Goal: Transaction & Acquisition: Purchase product/service

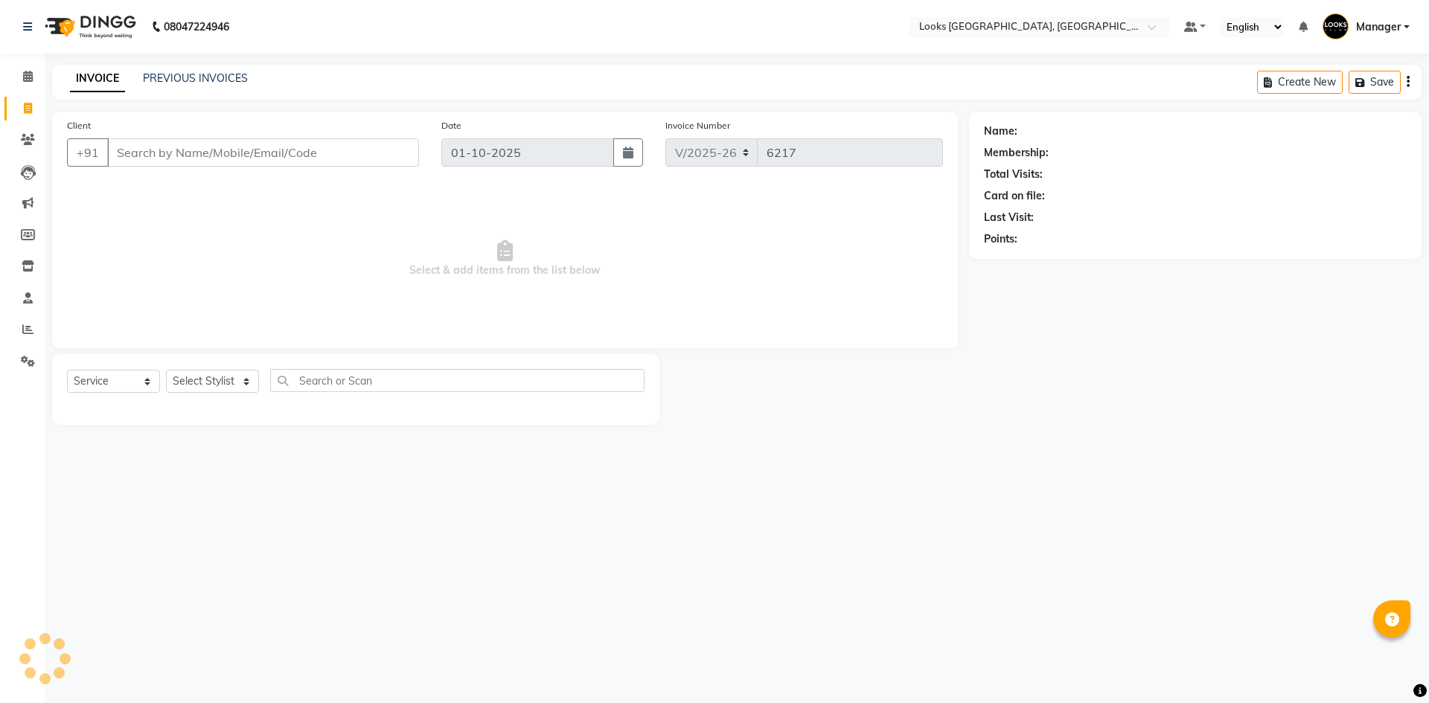
select select "4718"
select select "service"
click at [237, 73] on link "PREVIOUS INVOICES" at bounding box center [195, 77] width 105 height 13
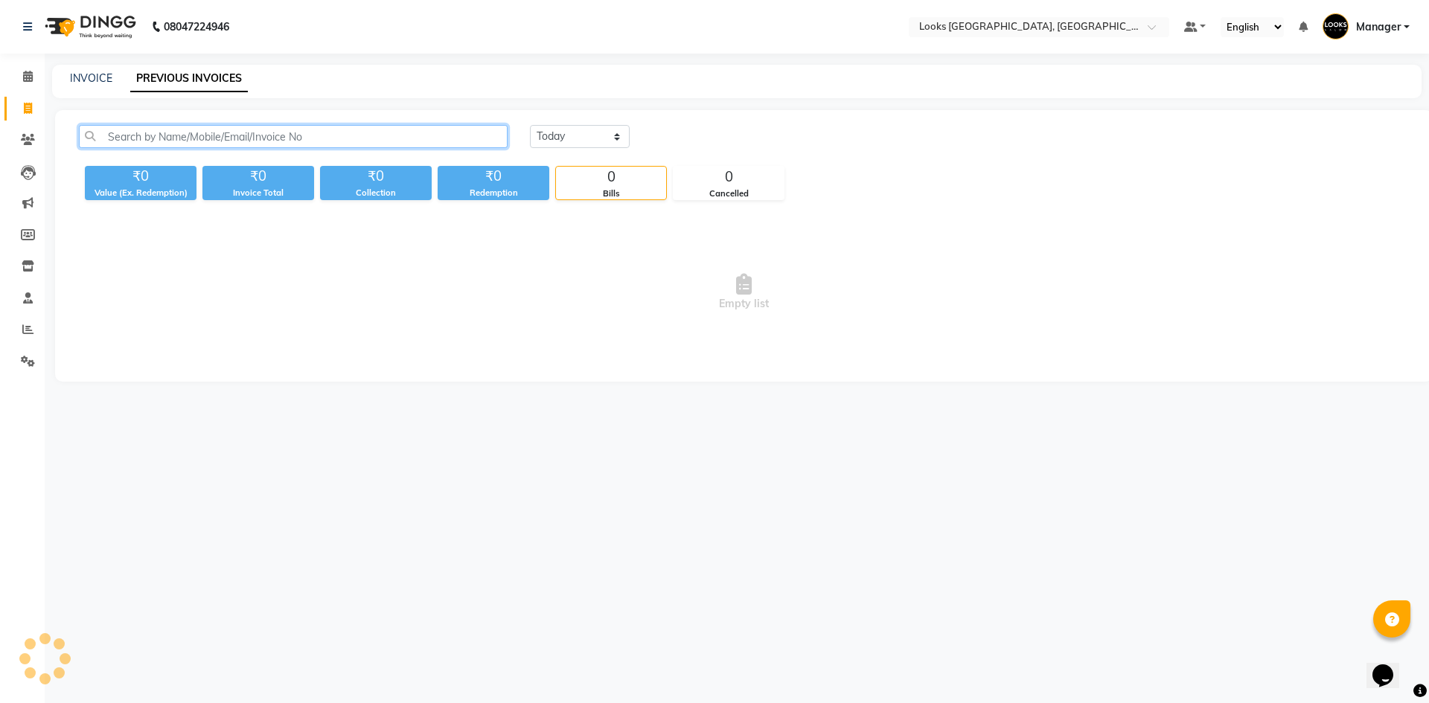
click at [292, 135] on input "text" at bounding box center [293, 136] width 429 height 23
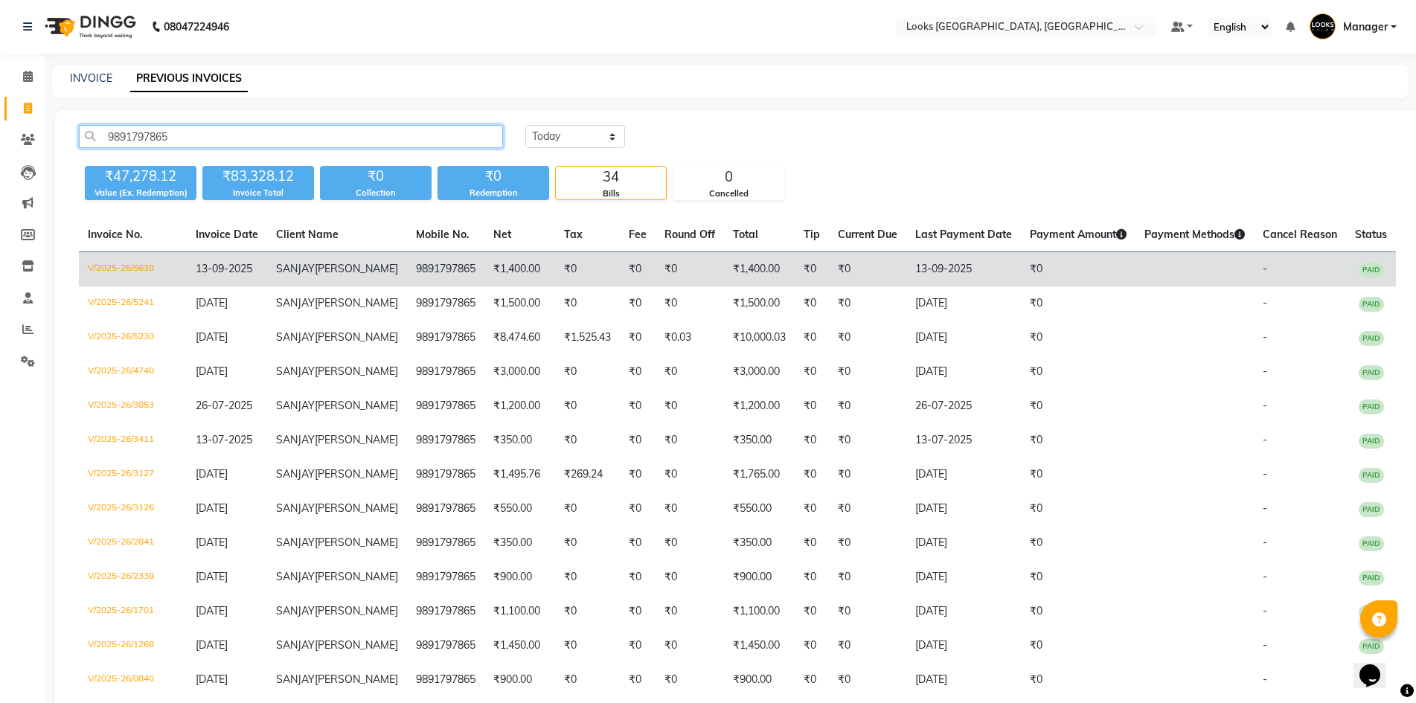
type input "9891797865"
click at [620, 276] on td "₹0" at bounding box center [638, 269] width 36 height 35
click at [514, 266] on td "₹1,400.00" at bounding box center [519, 269] width 71 height 35
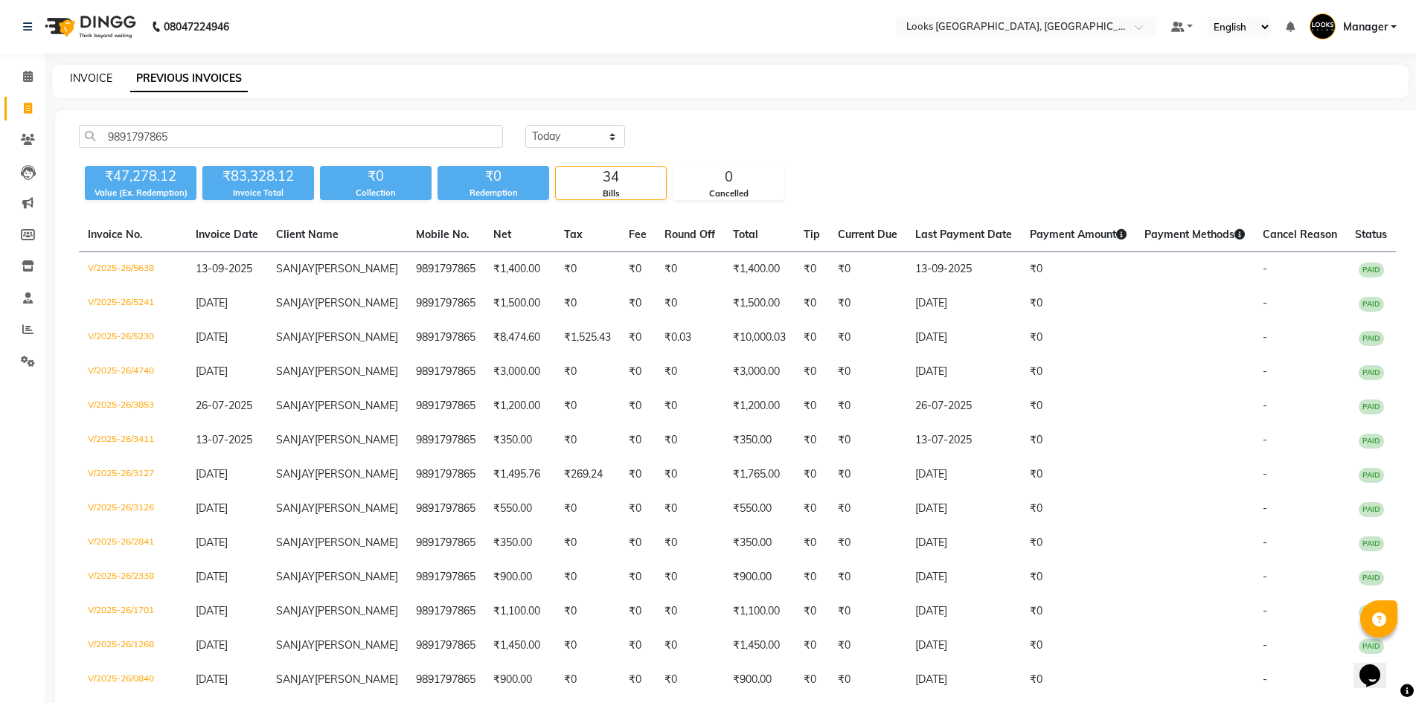
click at [72, 77] on link "INVOICE" at bounding box center [91, 77] width 42 height 13
select select "service"
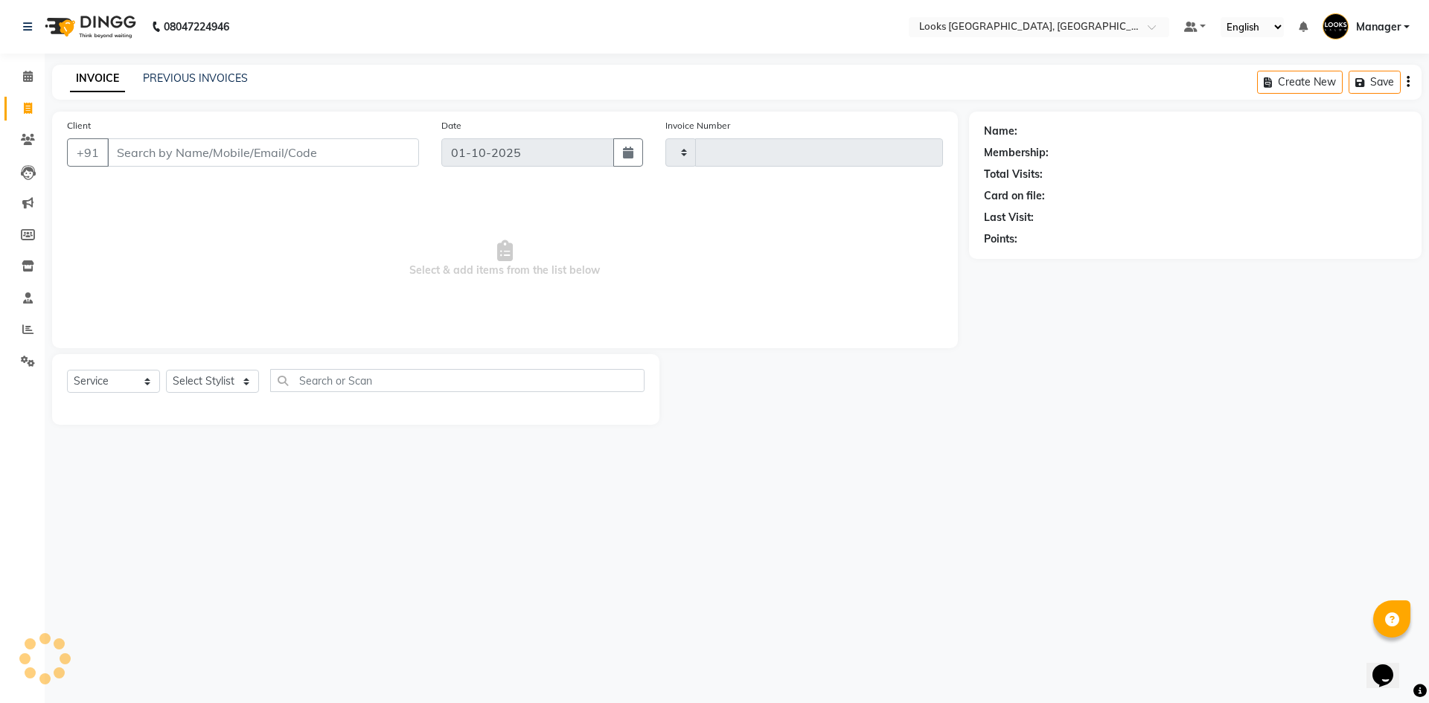
type input "6217"
select select "4718"
click at [313, 489] on div "08047224946 Select Location × Looks Omaxe World Street, Faridabad, Haryana Defa…" at bounding box center [714, 351] width 1429 height 703
click at [524, 480] on div "08047224946 Select Location × Looks Omaxe World Street, Faridabad, Haryana Defa…" at bounding box center [714, 351] width 1429 height 703
click at [548, 556] on div "08047224946 Select Location × Looks Omaxe World Street, Faridabad, Haryana Defa…" at bounding box center [714, 351] width 1429 height 703
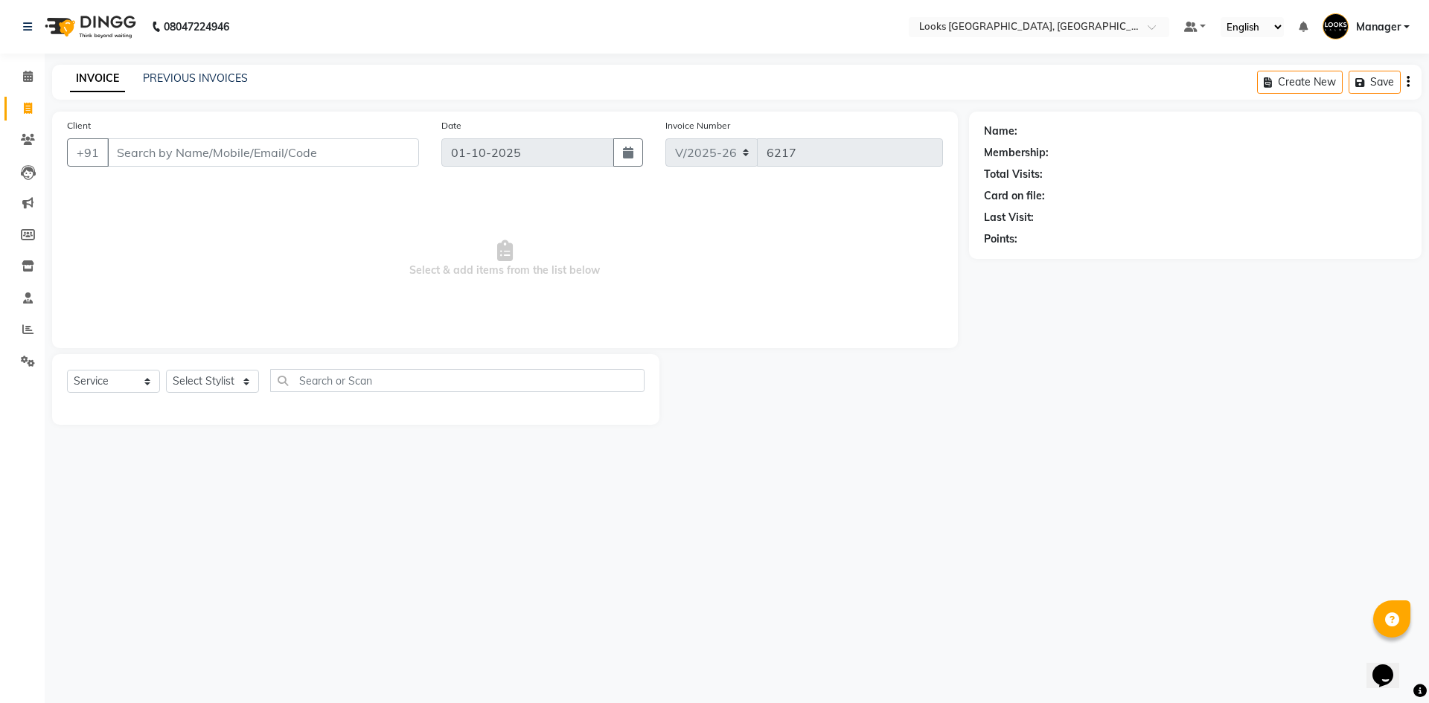
drag, startPoint x: 300, startPoint y: 499, endPoint x: 318, endPoint y: 512, distance: 22.3
click at [301, 499] on div "08047224946 Select Location × Looks Omaxe World Street, Faridabad, Haryana Defa…" at bounding box center [714, 351] width 1429 height 703
click at [202, 386] on select "Select Stylist [PERSON_NAME] [PERSON_NAME] COUNTER_SALES Employee_WS [PERSON_NA…" at bounding box center [212, 381] width 93 height 23
select select "67717"
click at [166, 370] on select "Select Stylist [PERSON_NAME] [PERSON_NAME] COUNTER_SALES Employee_WS [PERSON_NA…" at bounding box center [212, 381] width 93 height 23
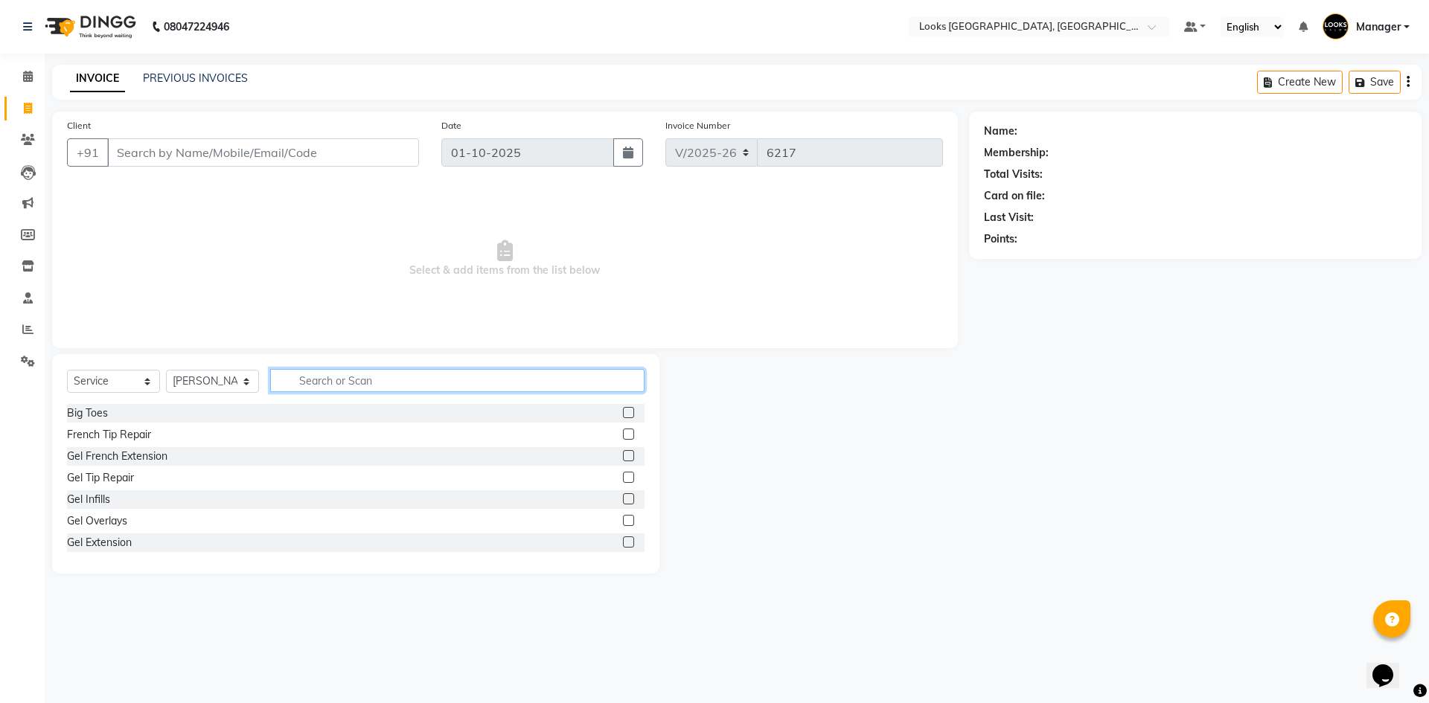
click at [362, 387] on input "text" at bounding box center [457, 380] width 374 height 23
type input "BEARD"
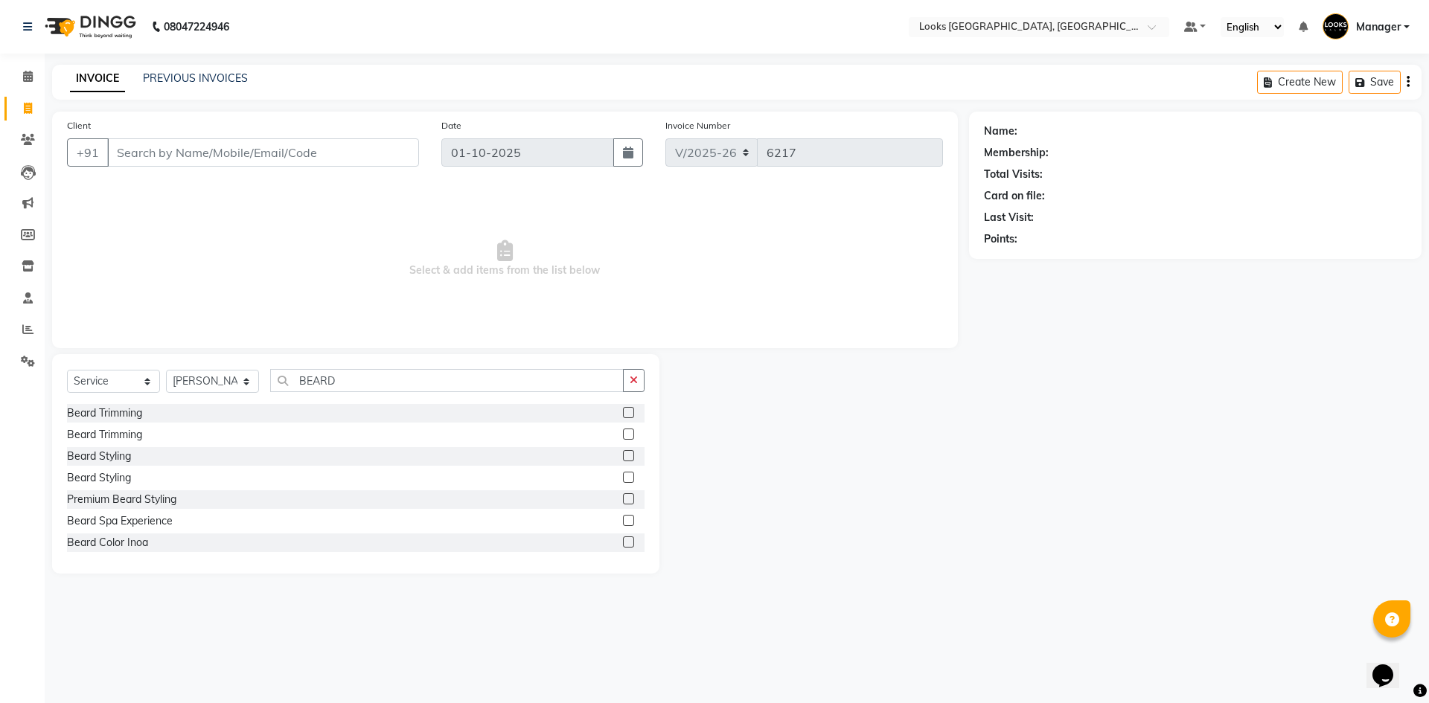
click at [115, 405] on div "Beard Trimming" at bounding box center [355, 413] width 577 height 19
click at [122, 413] on div "Beard Trimming" at bounding box center [104, 414] width 75 height 16
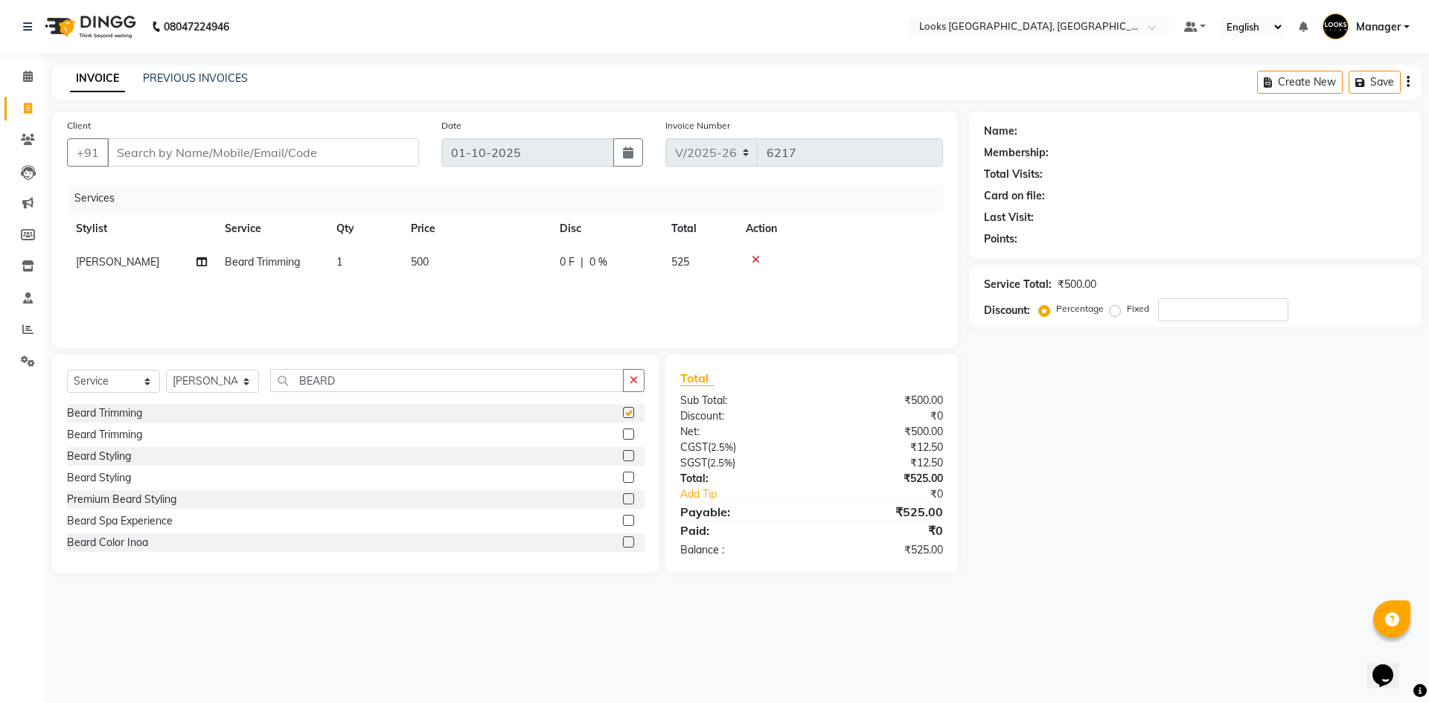
checkbox input "false"
click at [481, 265] on td "500" at bounding box center [476, 262] width 149 height 33
select select "67717"
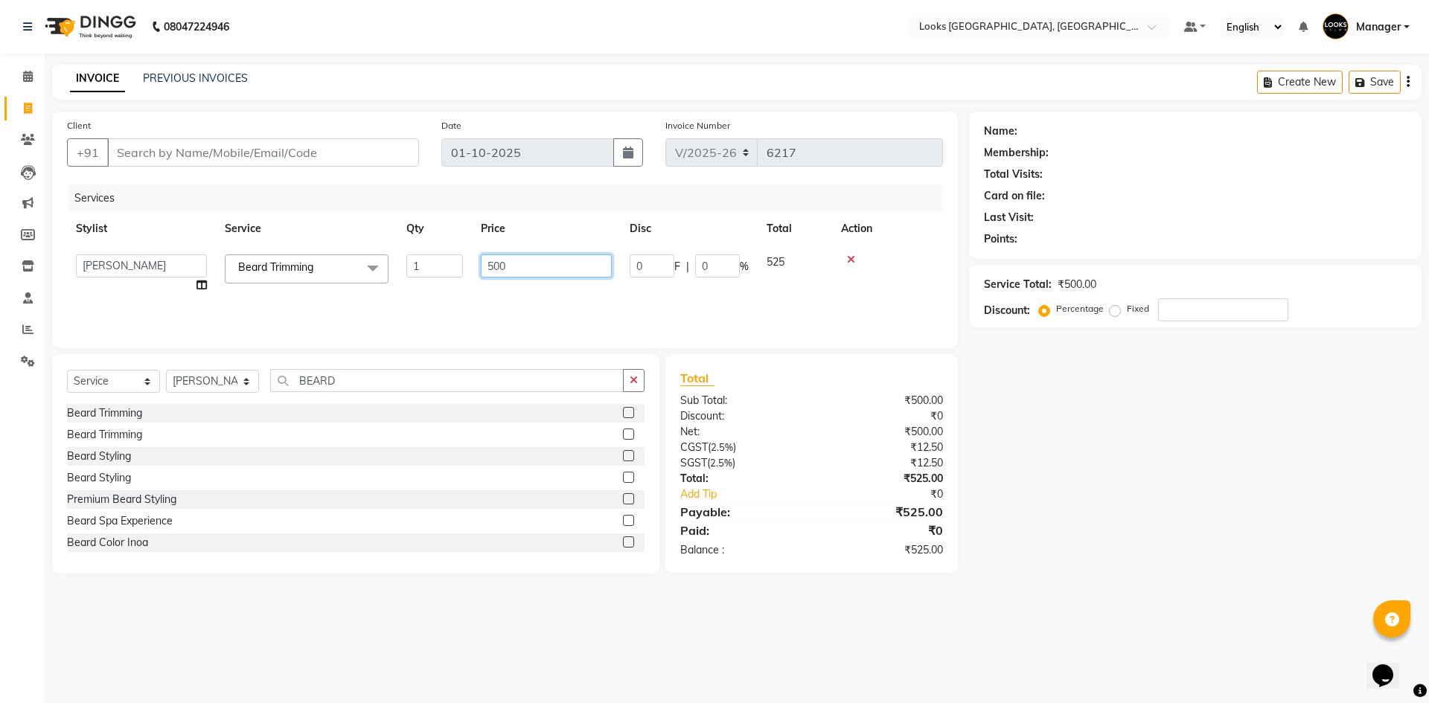
drag, startPoint x: 506, startPoint y: 263, endPoint x: 374, endPoint y: 263, distance: 132.4
click at [374, 263] on tr "ARSHAD Ayush Bobby Chaman COUNTER_SALES Employee_WS FAREED KOMAL Manager MANISH…" at bounding box center [505, 274] width 876 height 57
type input "350"
click at [344, 153] on input "Client" at bounding box center [263, 152] width 312 height 28
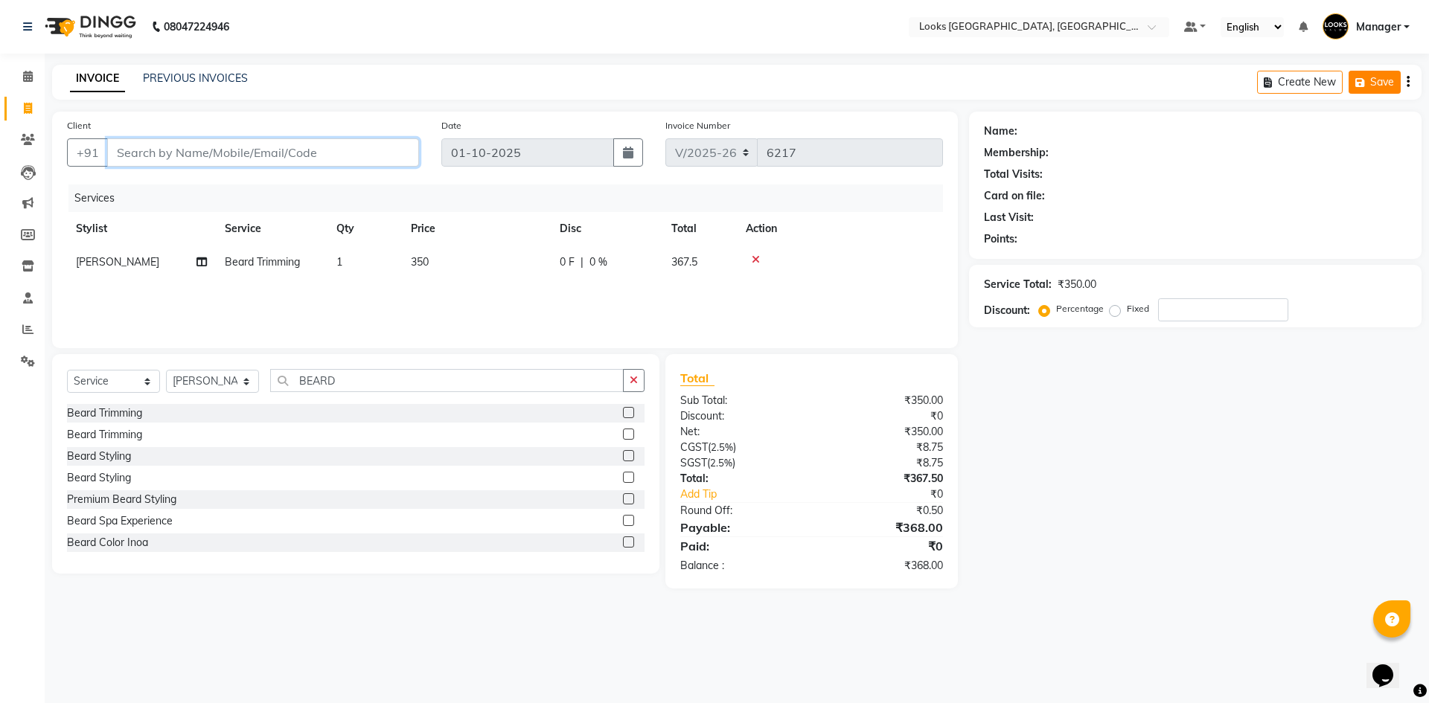
type input "9"
type input "0"
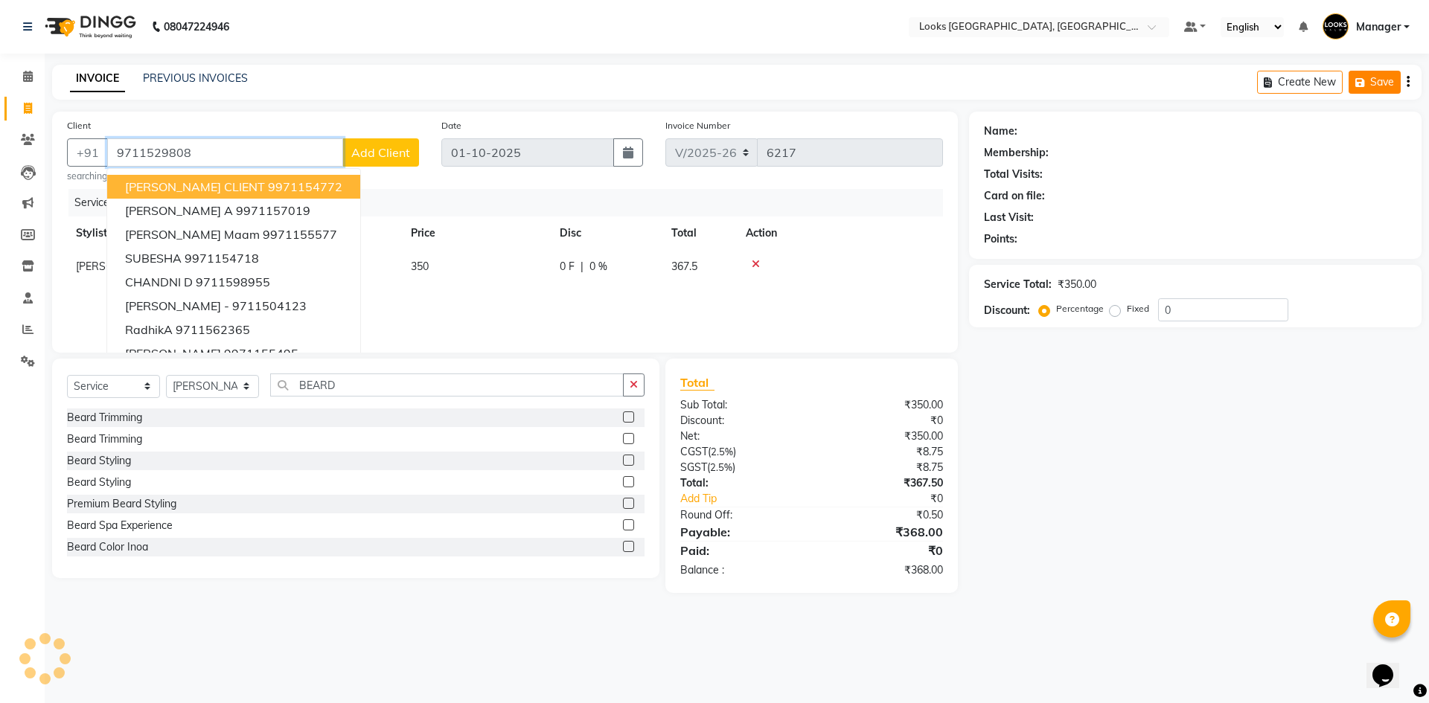
type input "9711529808"
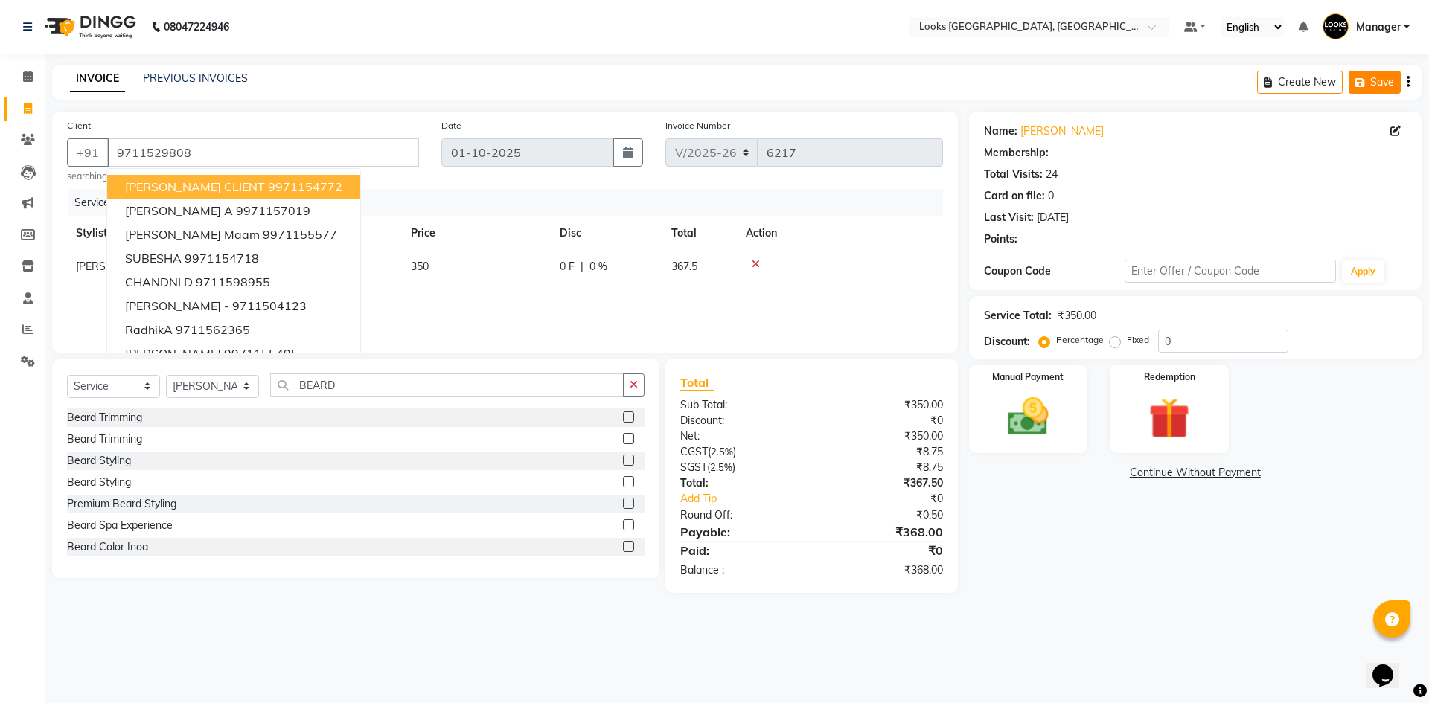
select select "1: Object"
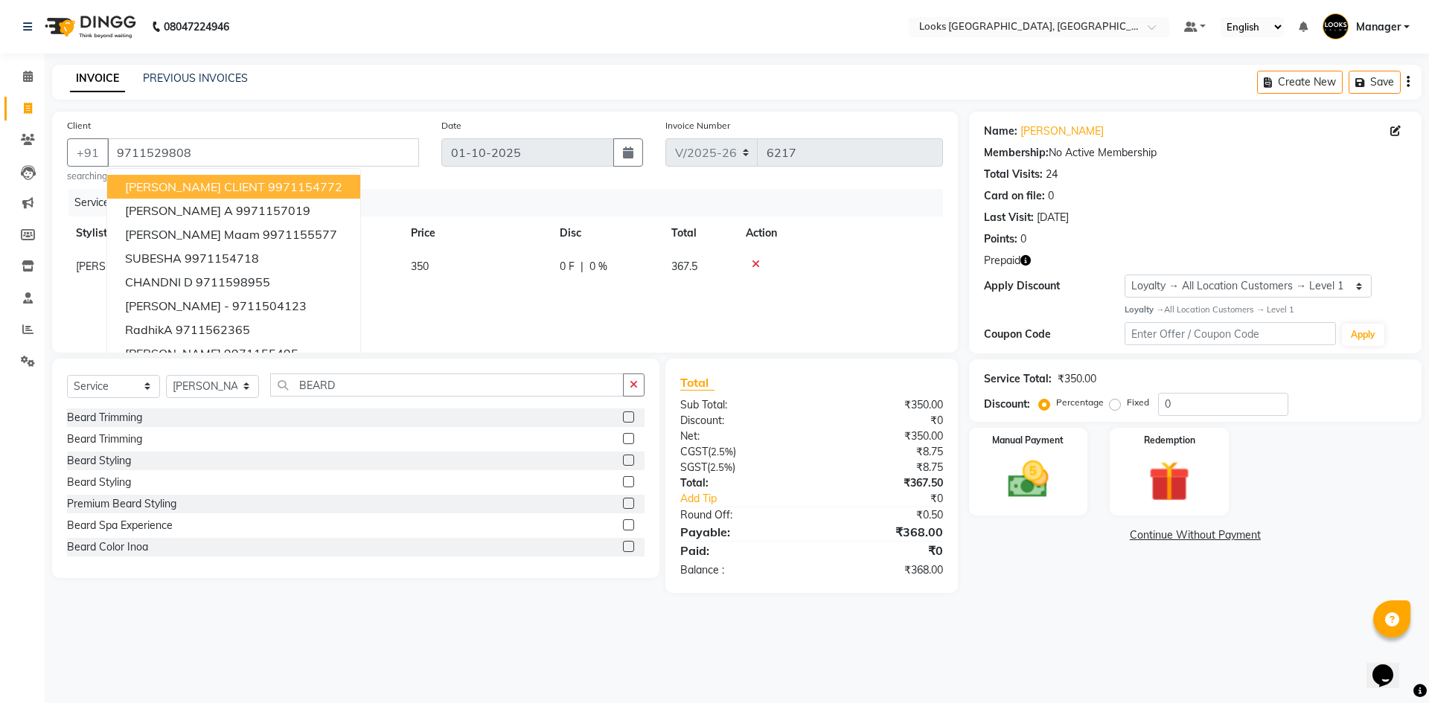
drag, startPoint x: 1110, startPoint y: 615, endPoint x: 1115, endPoint y: 364, distance: 251.5
click at [1115, 589] on main "INVOICE PREVIOUS INVOICES Create New Save Client +91 9711529808 AISHWARIYA CLIE…" at bounding box center [737, 340] width 1384 height 551
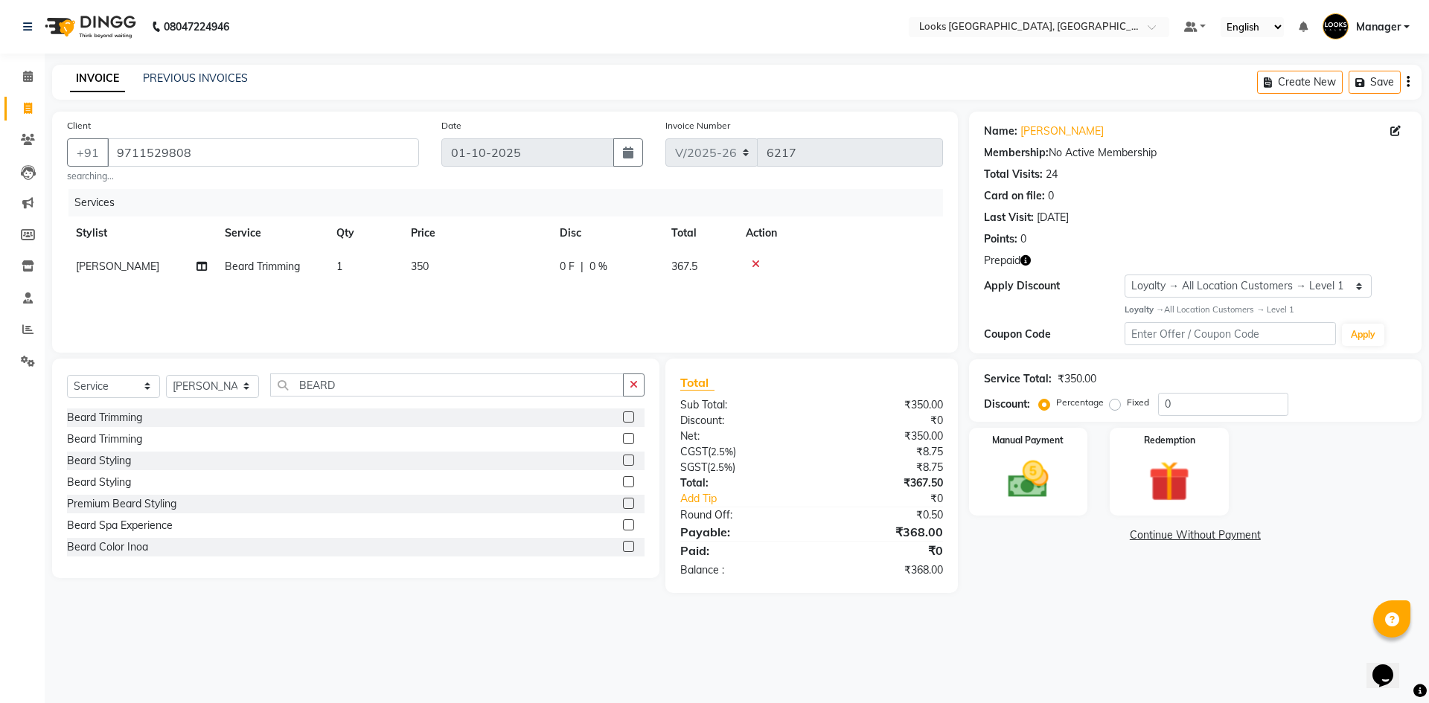
click at [1029, 258] on icon "button" at bounding box center [1025, 260] width 10 height 10
click at [1083, 258] on div "Prepaid" at bounding box center [1195, 261] width 423 height 16
click at [356, 265] on td "1" at bounding box center [364, 266] width 74 height 33
select select "67717"
drag, startPoint x: 425, startPoint y: 272, endPoint x: 403, endPoint y: 275, distance: 21.8
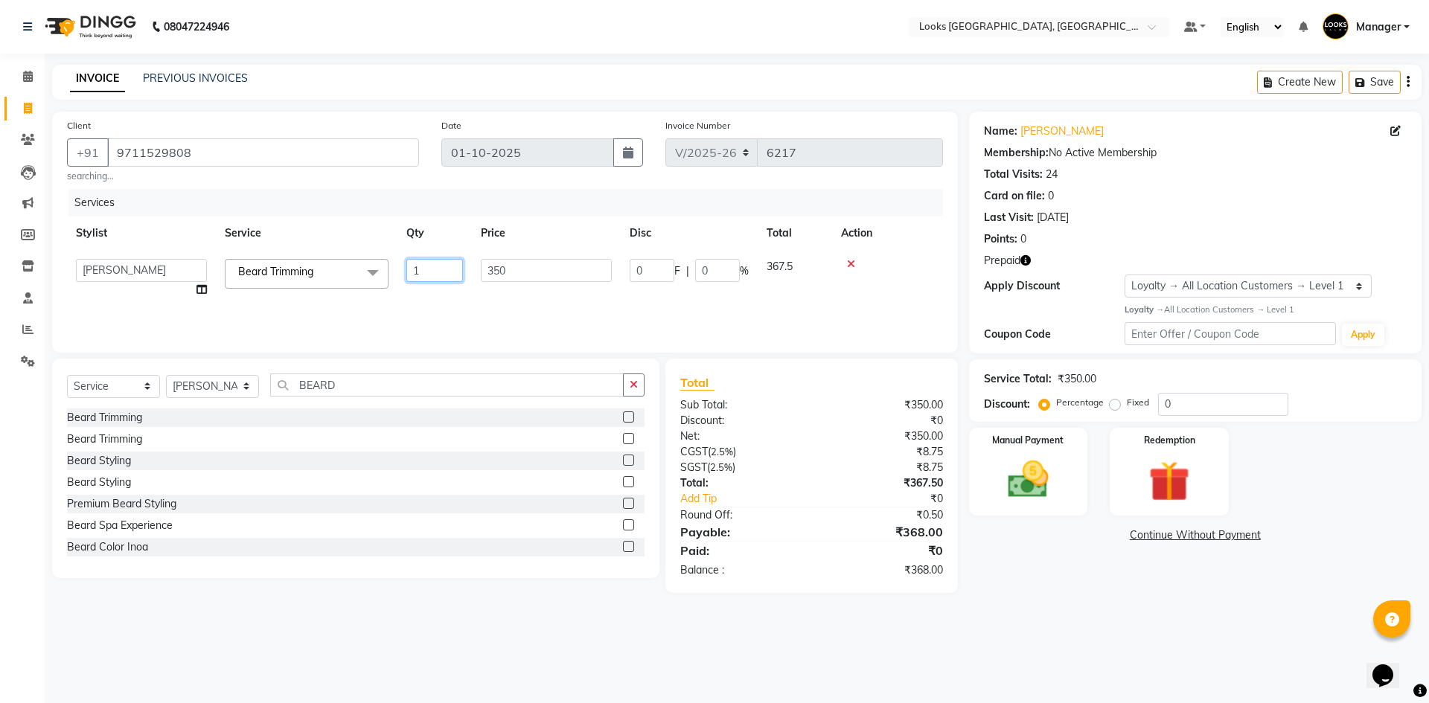
click at [403, 275] on td "1" at bounding box center [434, 278] width 74 height 57
type input "2"
click at [481, 304] on div "Services Stylist Service Qty Price Disc Total Action ARSHAD Ayush Bobby Chaman …" at bounding box center [505, 263] width 876 height 149
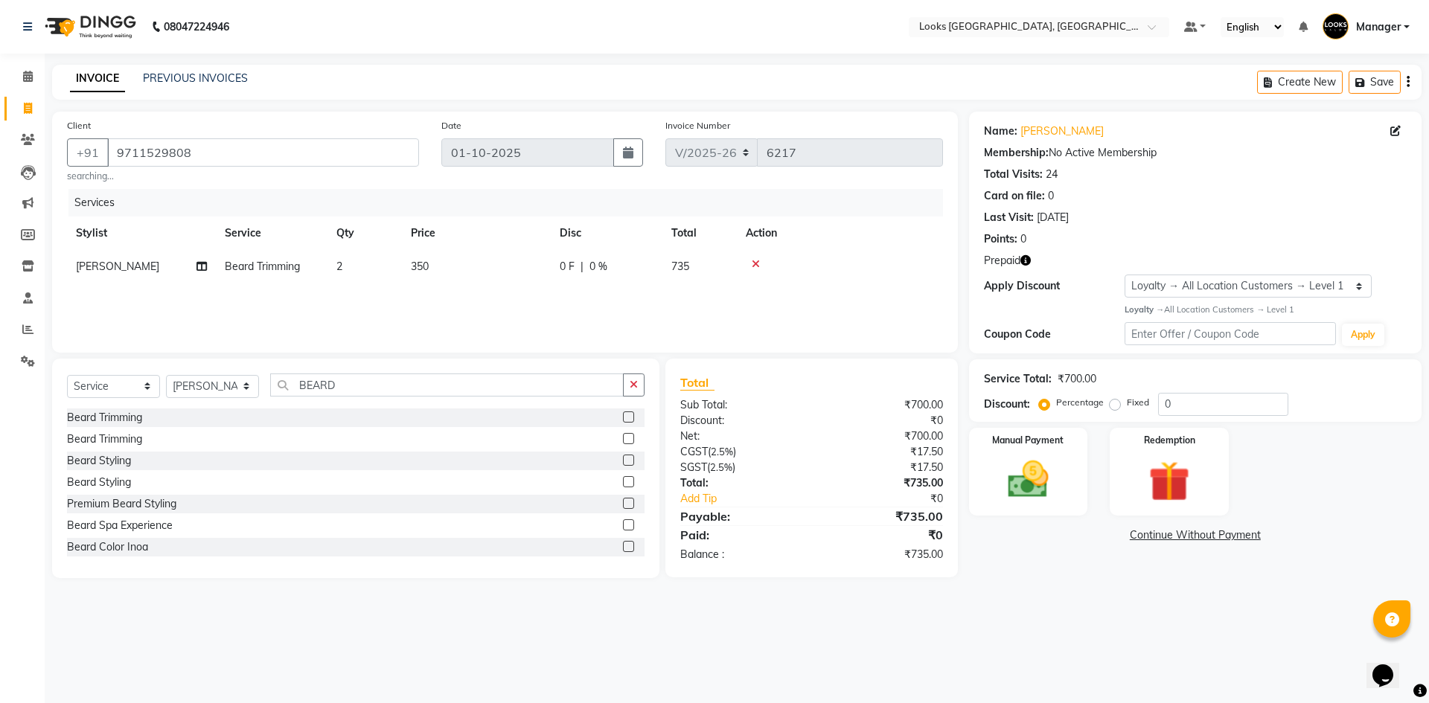
click at [1269, 225] on div "Name: Shobhit Membership: No Active Membership Total Visits: 24 Card on file: 0…" at bounding box center [1195, 182] width 423 height 129
click at [1158, 494] on img at bounding box center [1168, 481] width 69 height 53
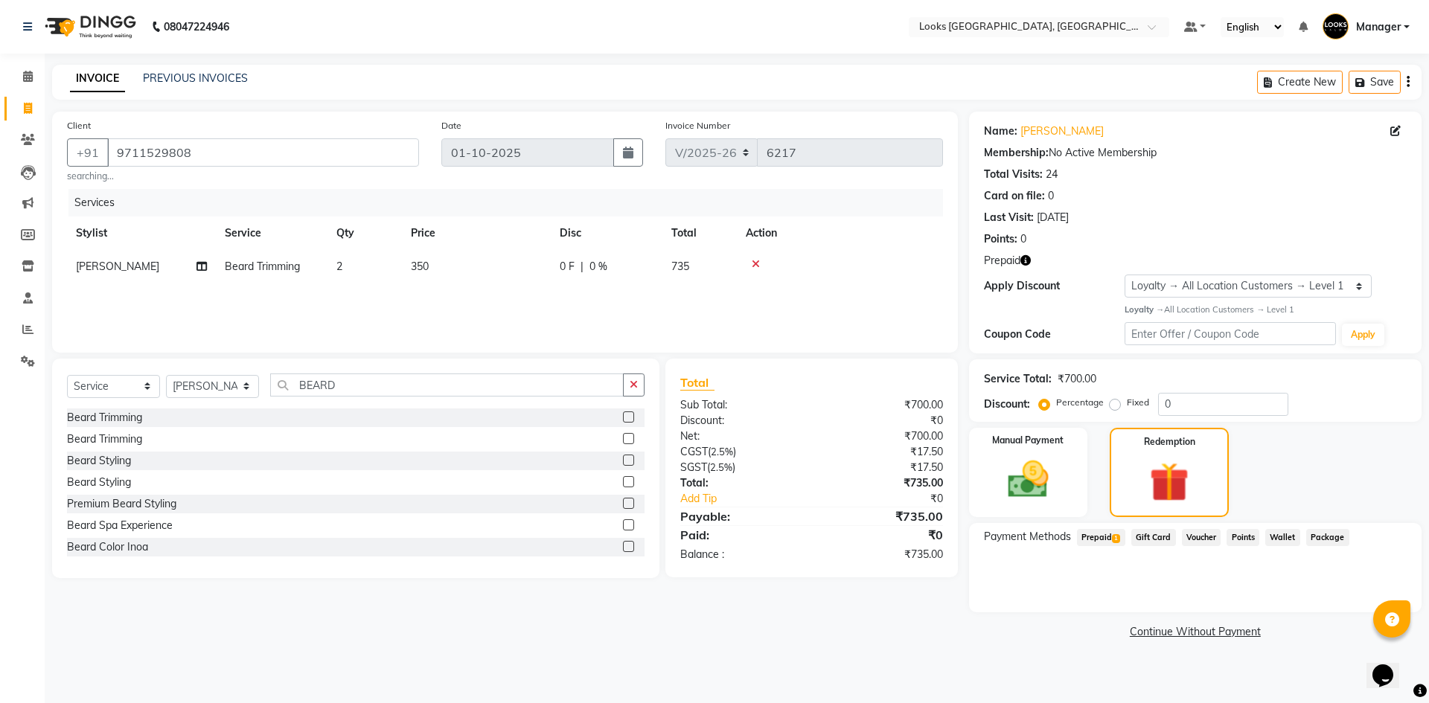
click at [1103, 540] on span "Prepaid 1" at bounding box center [1101, 537] width 48 height 17
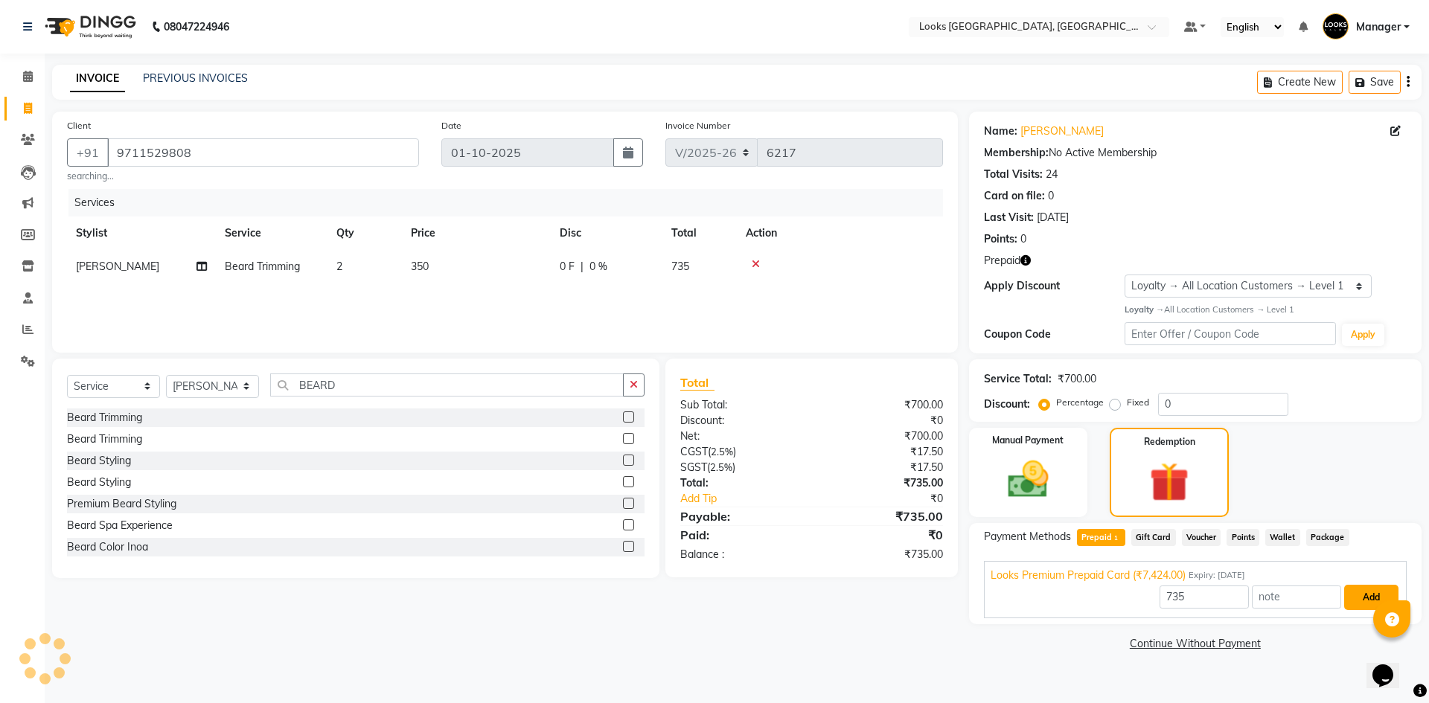
click at [1361, 597] on button "Add" at bounding box center [1371, 597] width 54 height 25
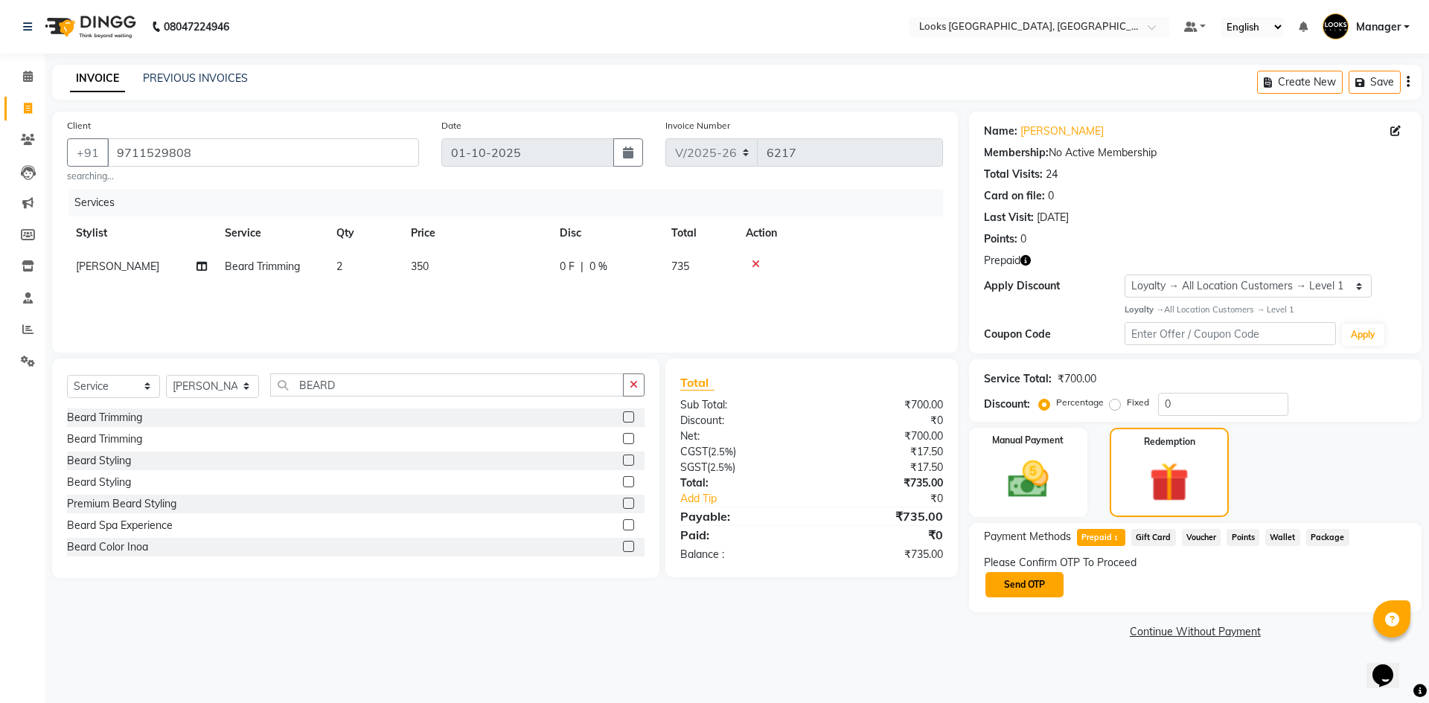
click at [1026, 585] on button "Send OTP" at bounding box center [1024, 584] width 78 height 25
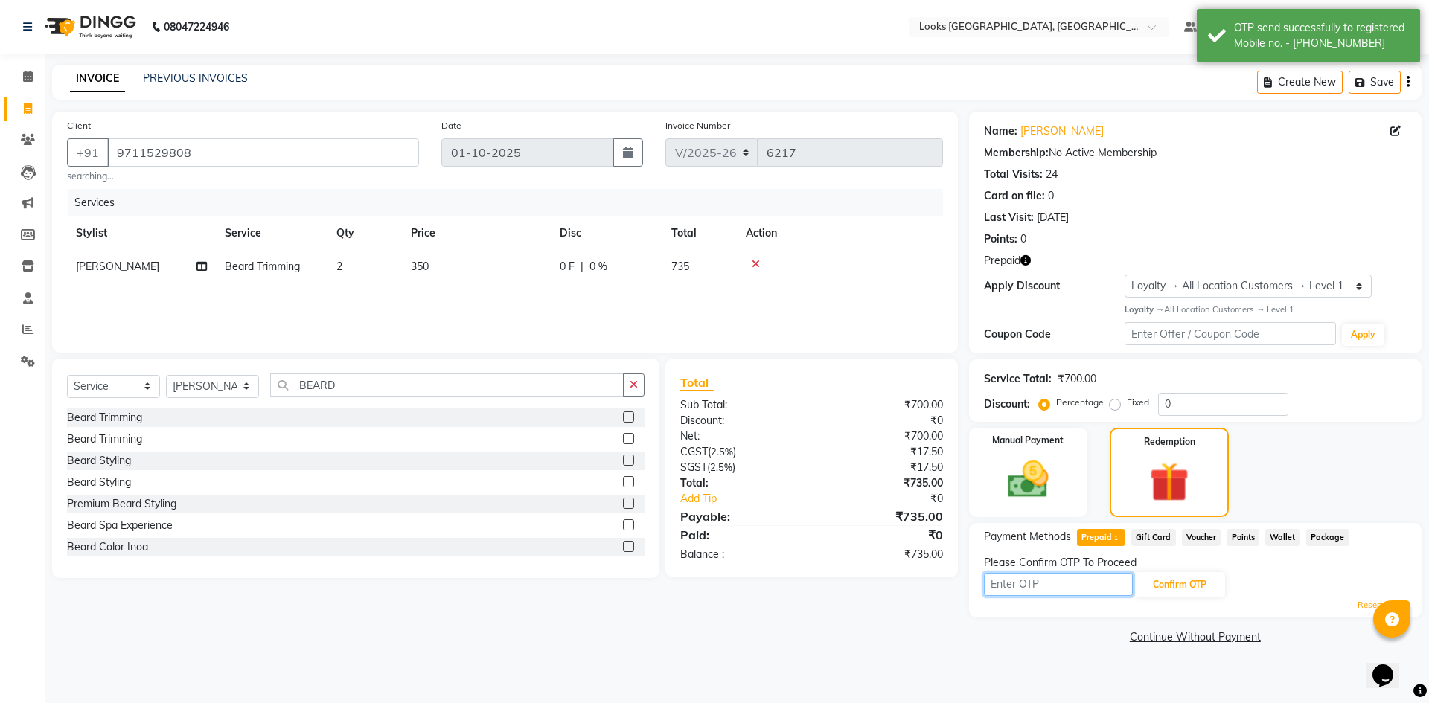
click at [1039, 585] on input "text" at bounding box center [1058, 584] width 149 height 23
click at [1030, 259] on icon "button" at bounding box center [1025, 260] width 10 height 10
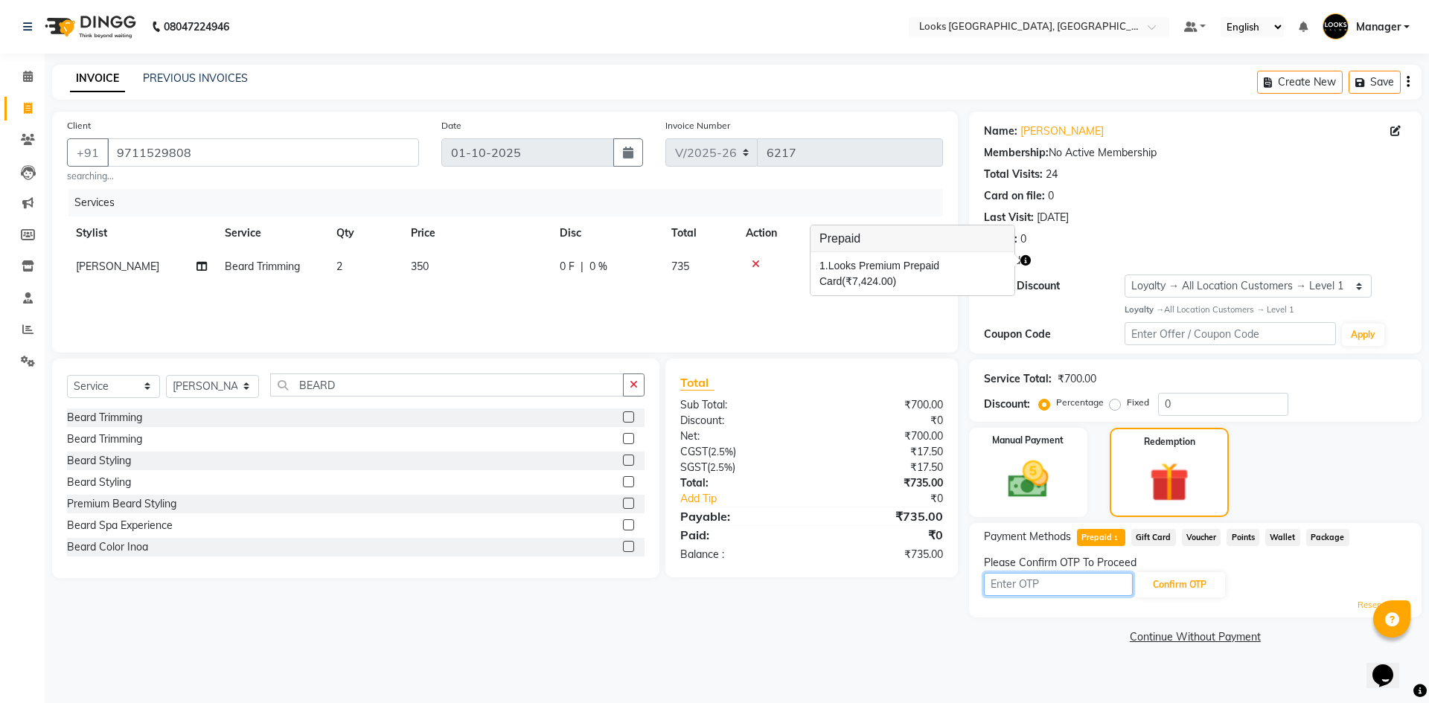
click at [1095, 581] on input "text" at bounding box center [1058, 584] width 149 height 23
type input "4219"
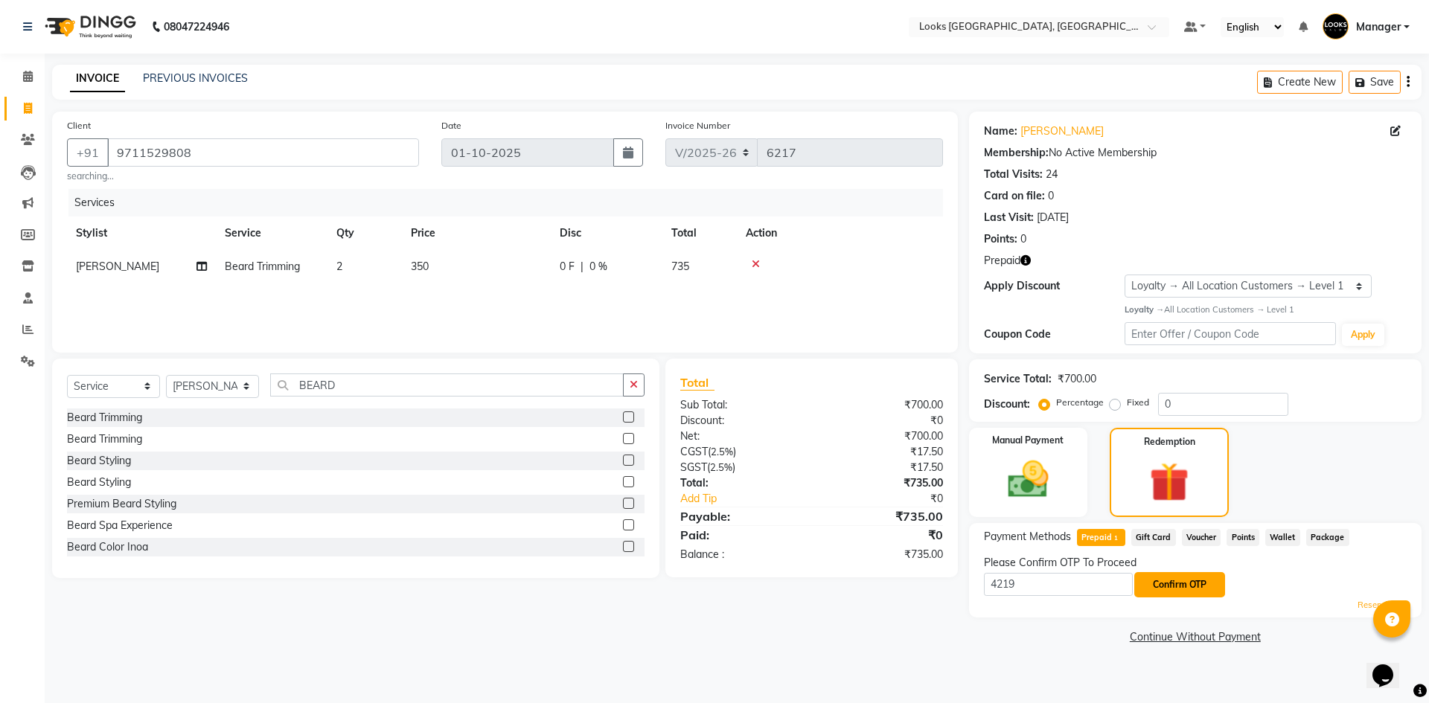
click at [1190, 584] on button "Confirm OTP" at bounding box center [1179, 584] width 91 height 25
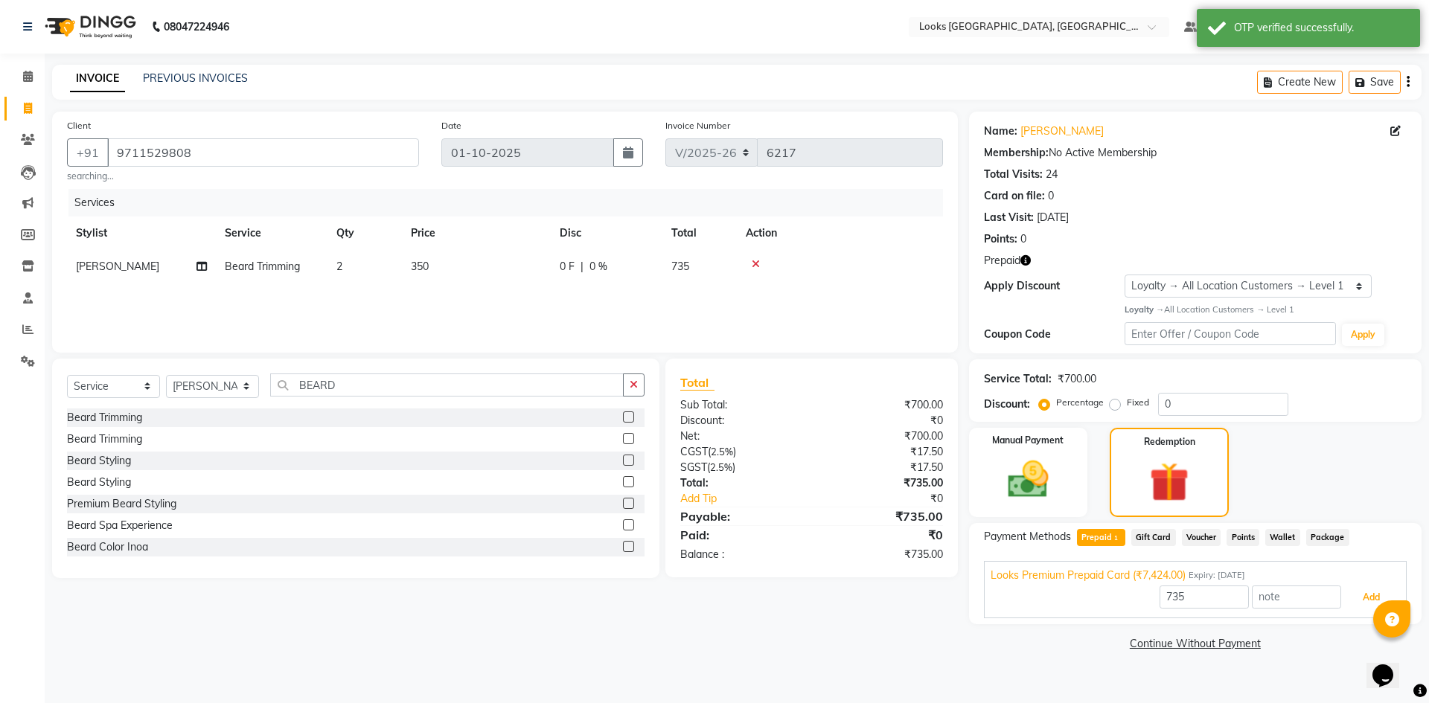
click at [1374, 597] on button "Add" at bounding box center [1371, 597] width 54 height 25
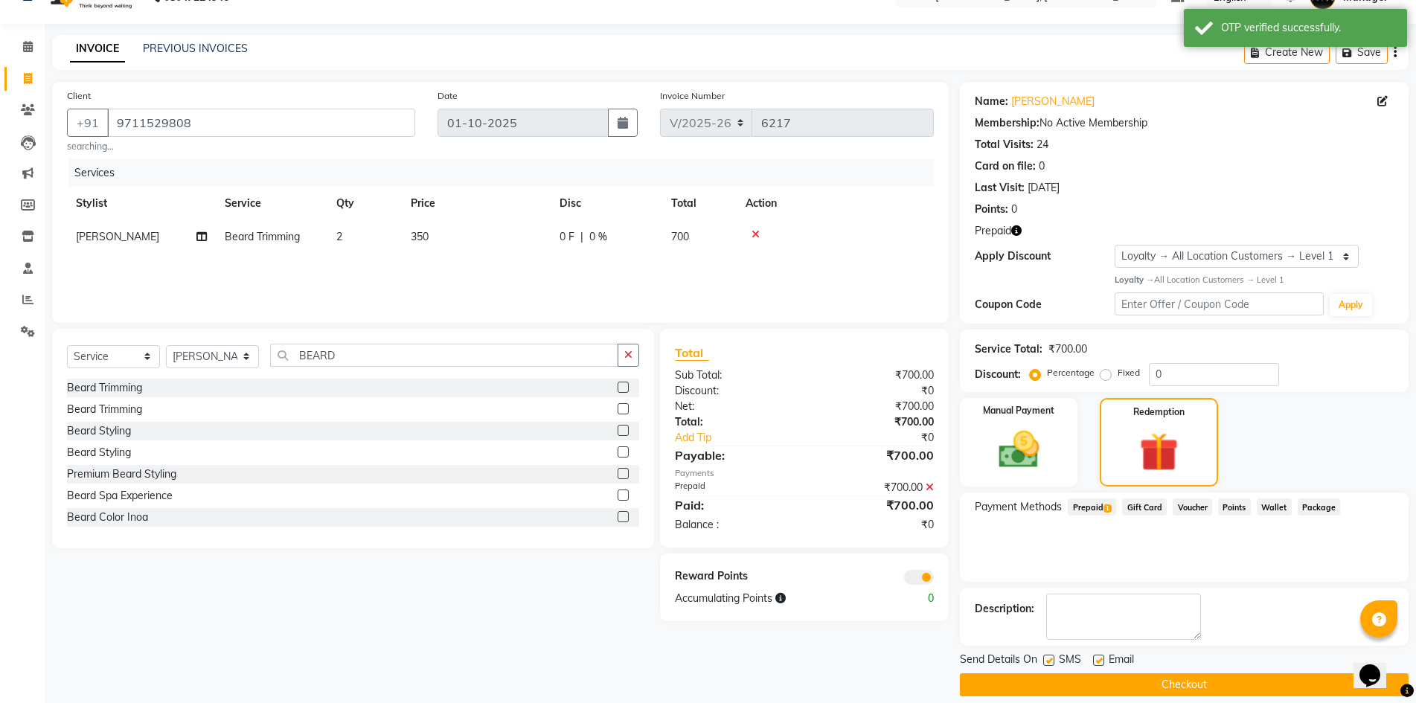
scroll to position [45, 0]
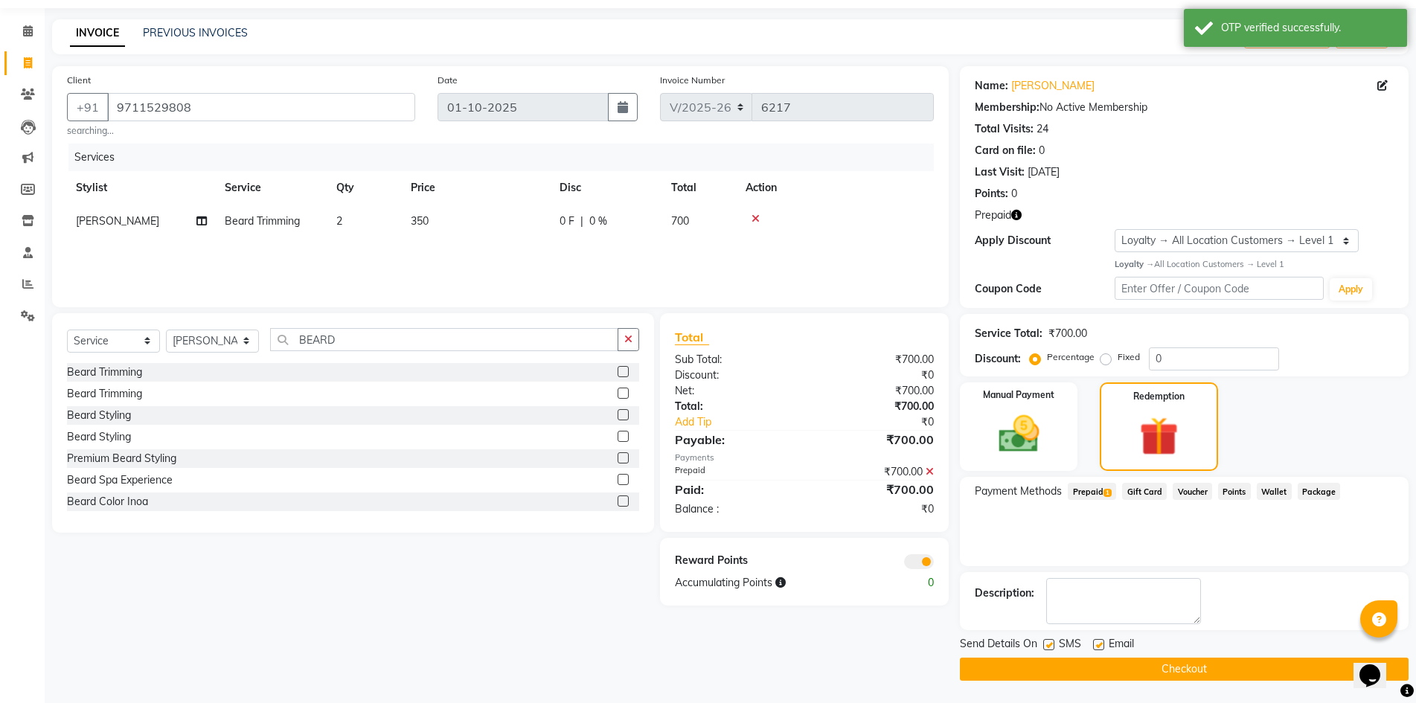
click at [1096, 644] on label at bounding box center [1098, 644] width 11 height 11
click at [1096, 644] on input "checkbox" at bounding box center [1098, 646] width 10 height 10
checkbox input "false"
click at [1105, 664] on button "Checkout" at bounding box center [1184, 669] width 449 height 23
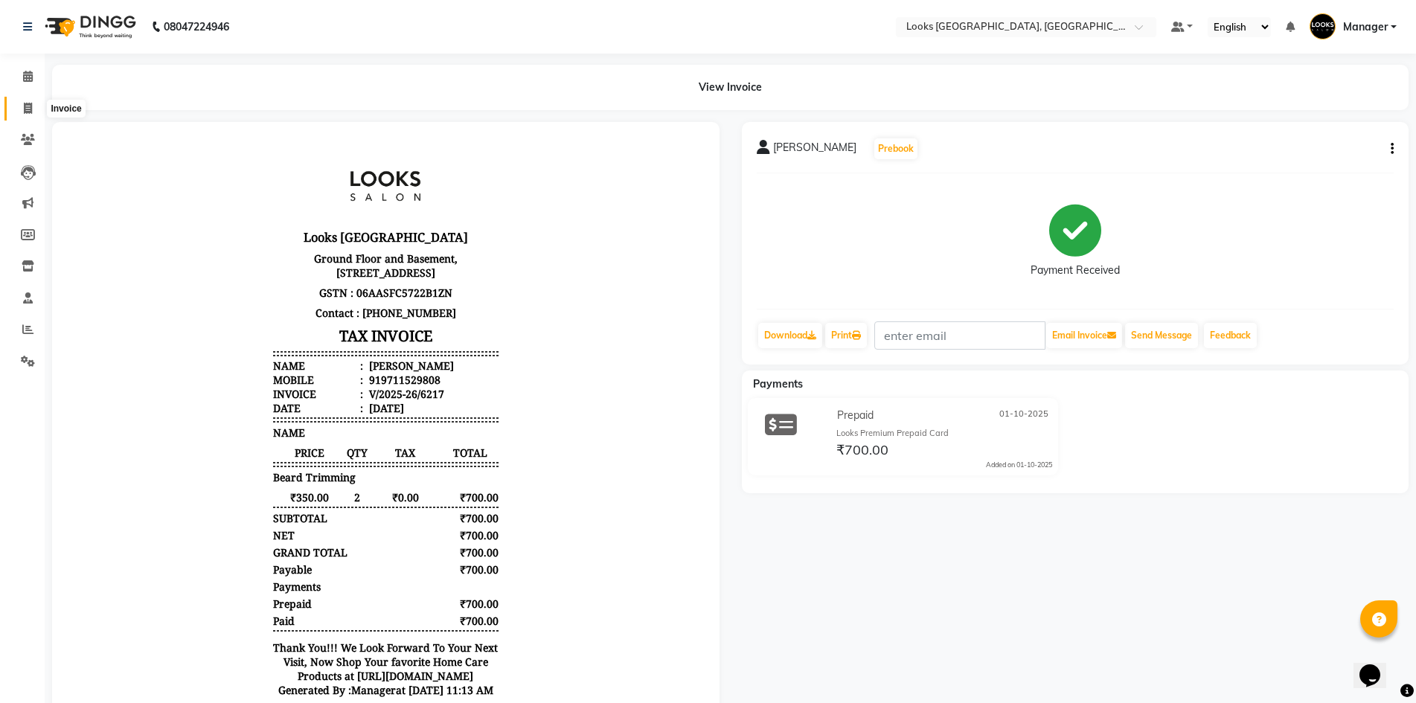
click at [29, 108] on icon at bounding box center [28, 108] width 8 height 11
select select "service"
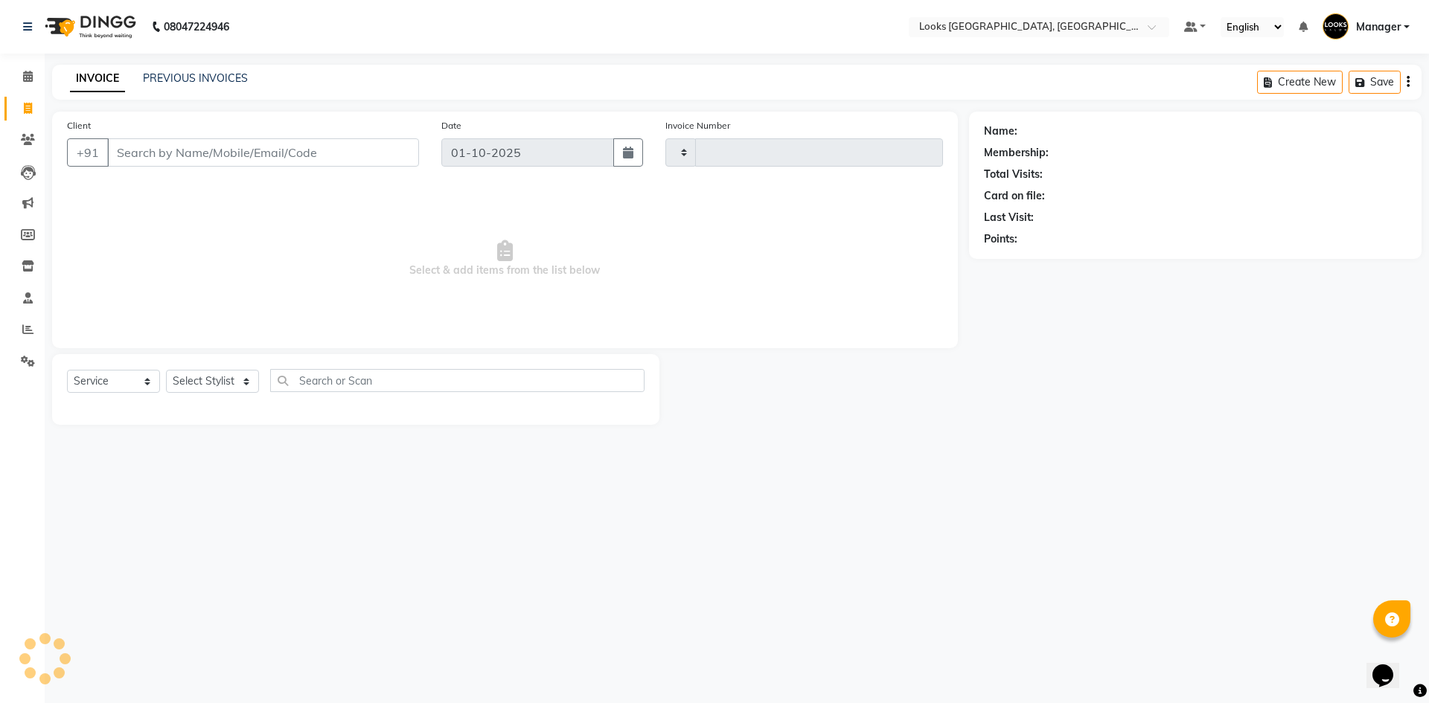
type input "6218"
select select "4718"
click at [173, 73] on link "PREVIOUS INVOICES" at bounding box center [195, 77] width 105 height 13
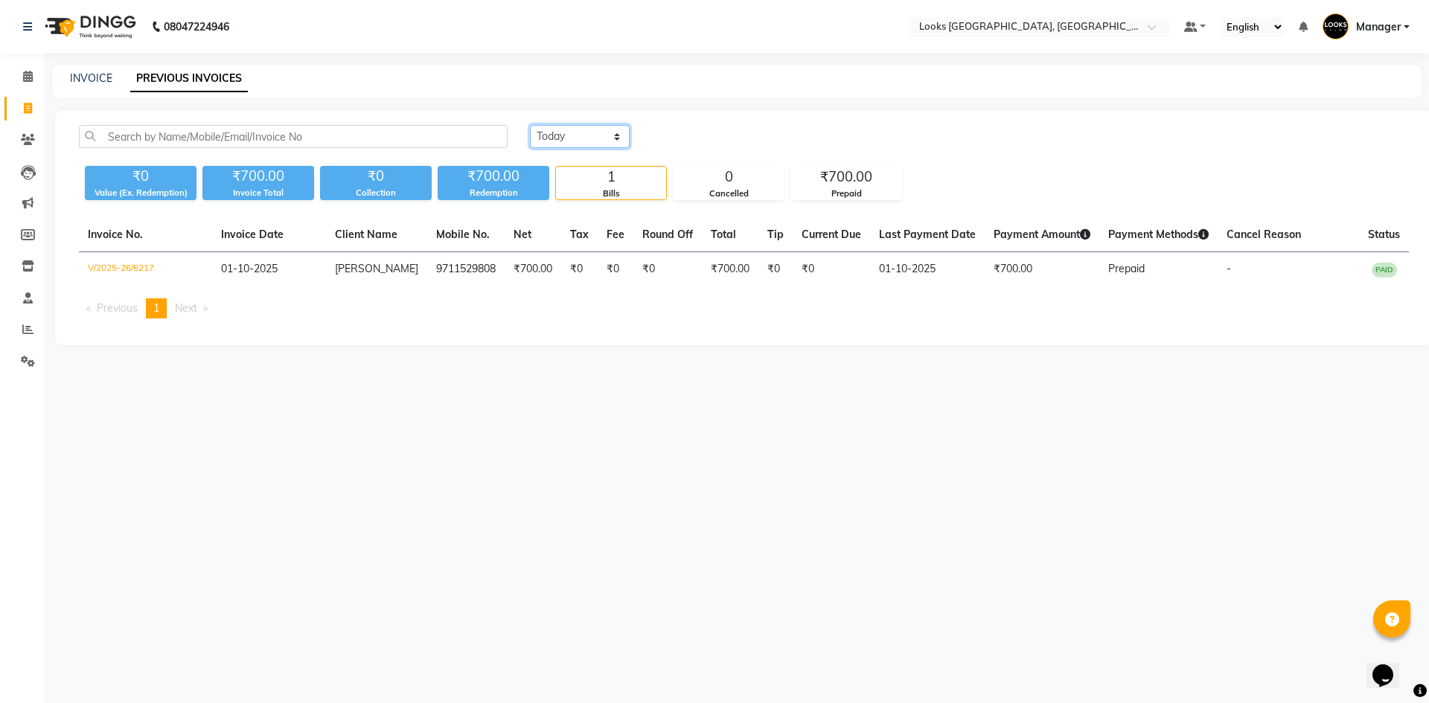
click at [578, 136] on select "Today Yesterday Custom Range" at bounding box center [580, 136] width 100 height 23
click at [530, 125] on select "Today Yesterday Custom Range" at bounding box center [580, 136] width 100 height 23
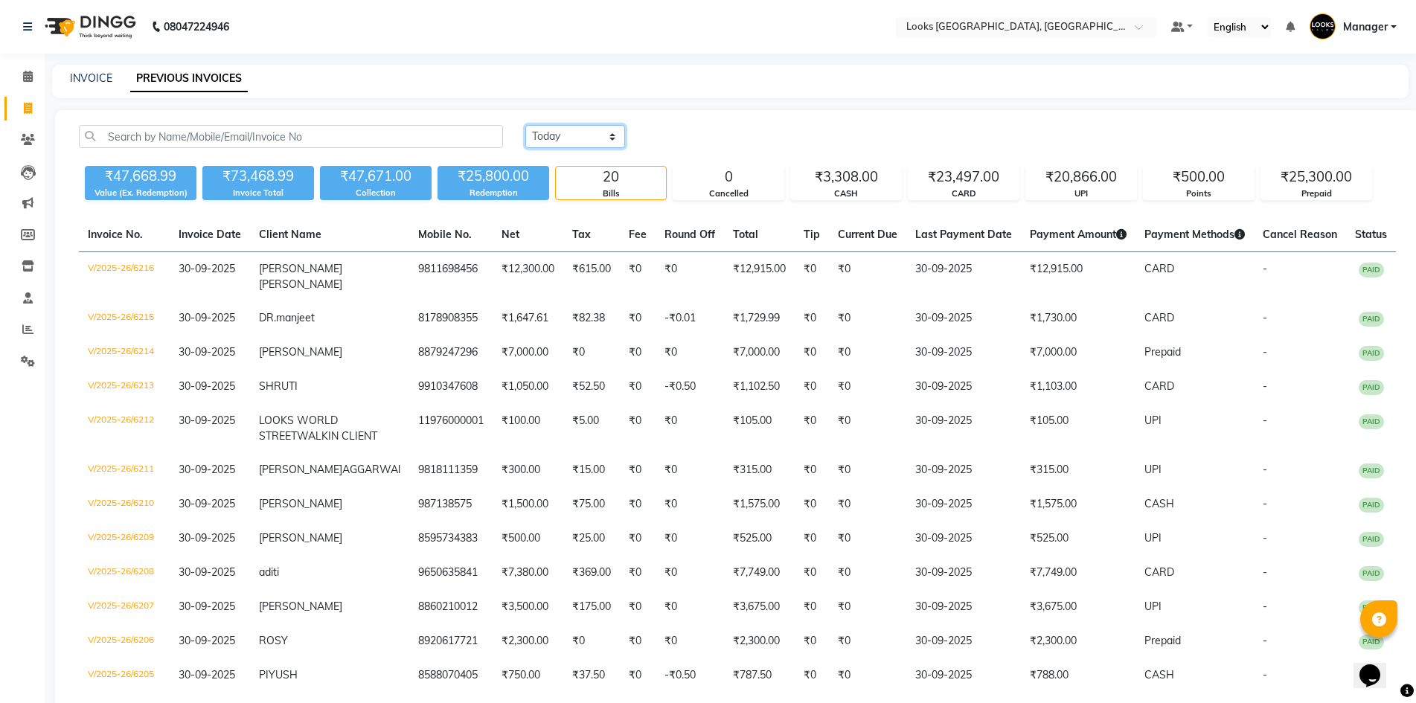
click at [584, 137] on select "Today Yesterday Custom Range" at bounding box center [575, 136] width 100 height 23
select select "range"
click at [525, 125] on select "Today Yesterday Custom Range" at bounding box center [575, 136] width 100 height 23
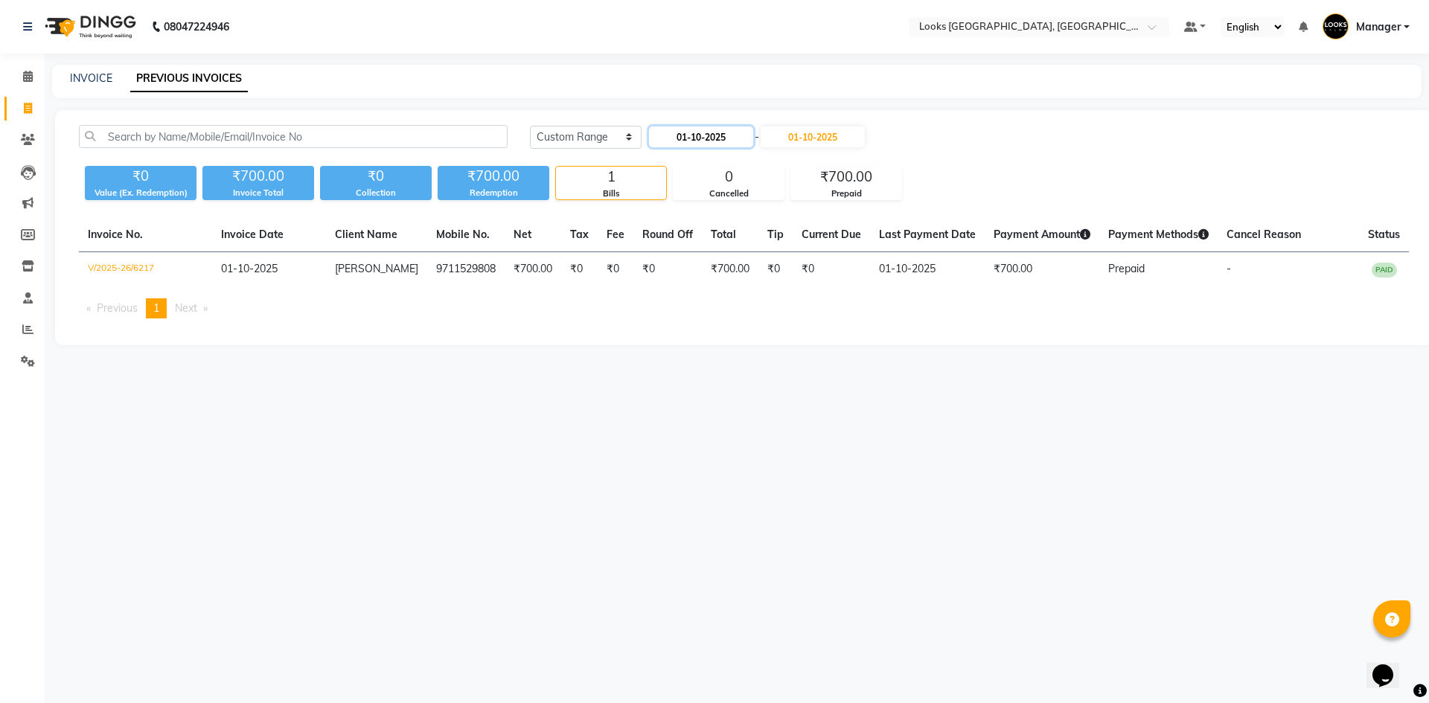
click at [704, 135] on input "01-10-2025" at bounding box center [701, 136] width 104 height 21
select select "10"
select select "2025"
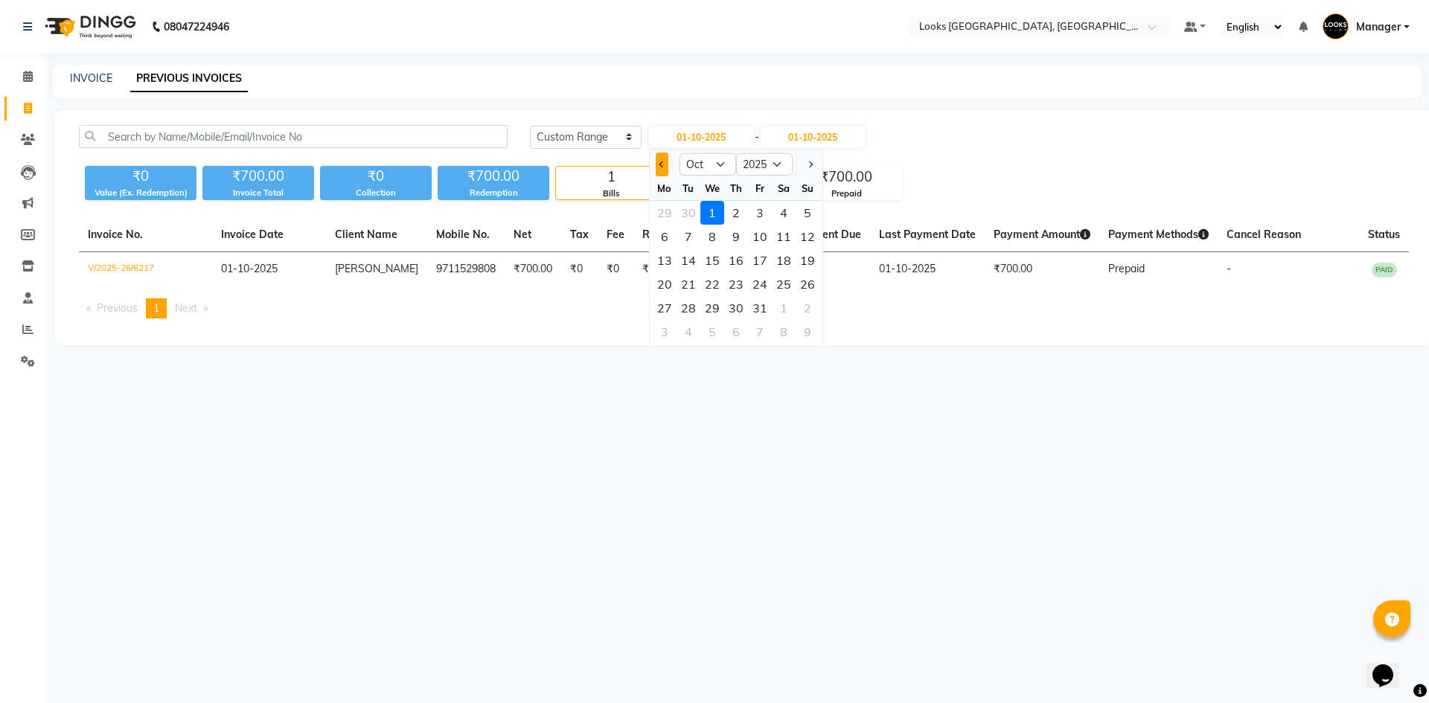
click at [656, 163] on button "Previous month" at bounding box center [662, 165] width 13 height 24
select select "9"
click at [667, 311] on div "29" at bounding box center [665, 308] width 24 height 24
type input "29-09-2025"
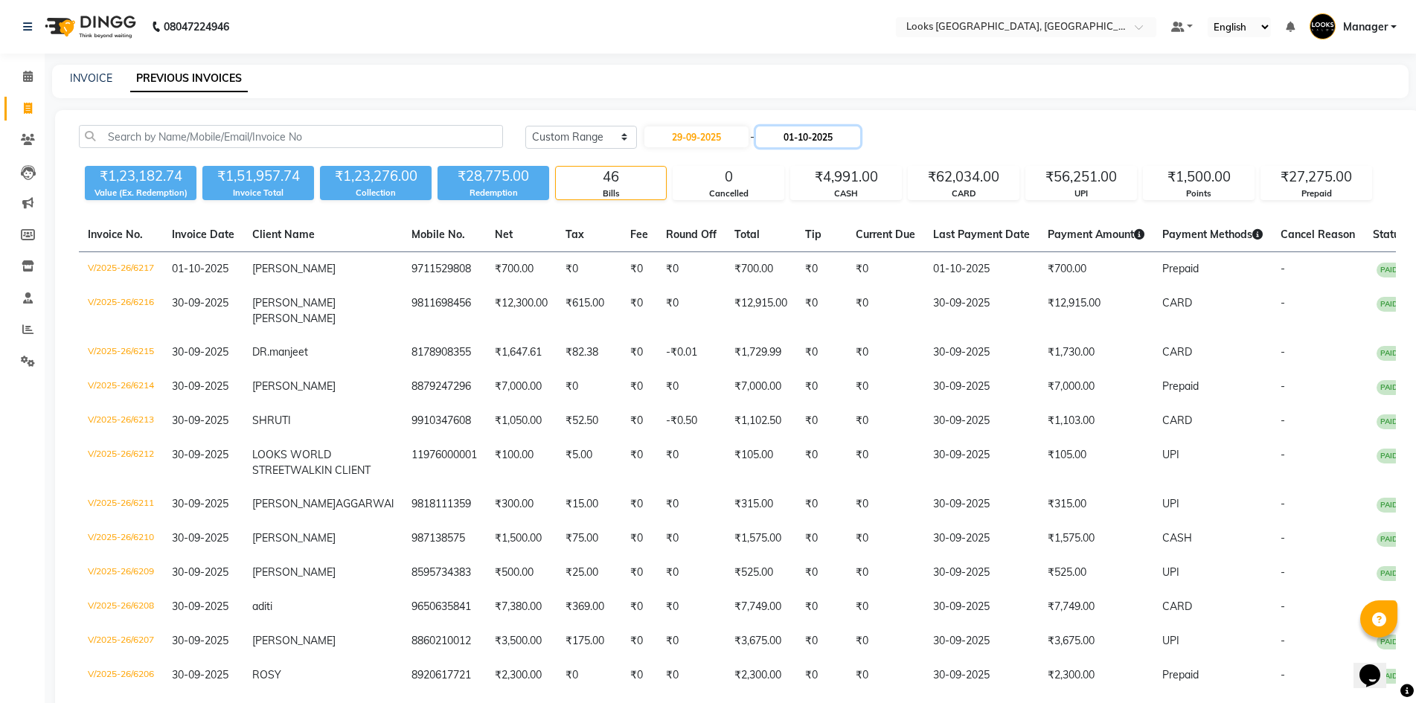
click at [833, 138] on input "01-10-2025" at bounding box center [808, 136] width 104 height 21
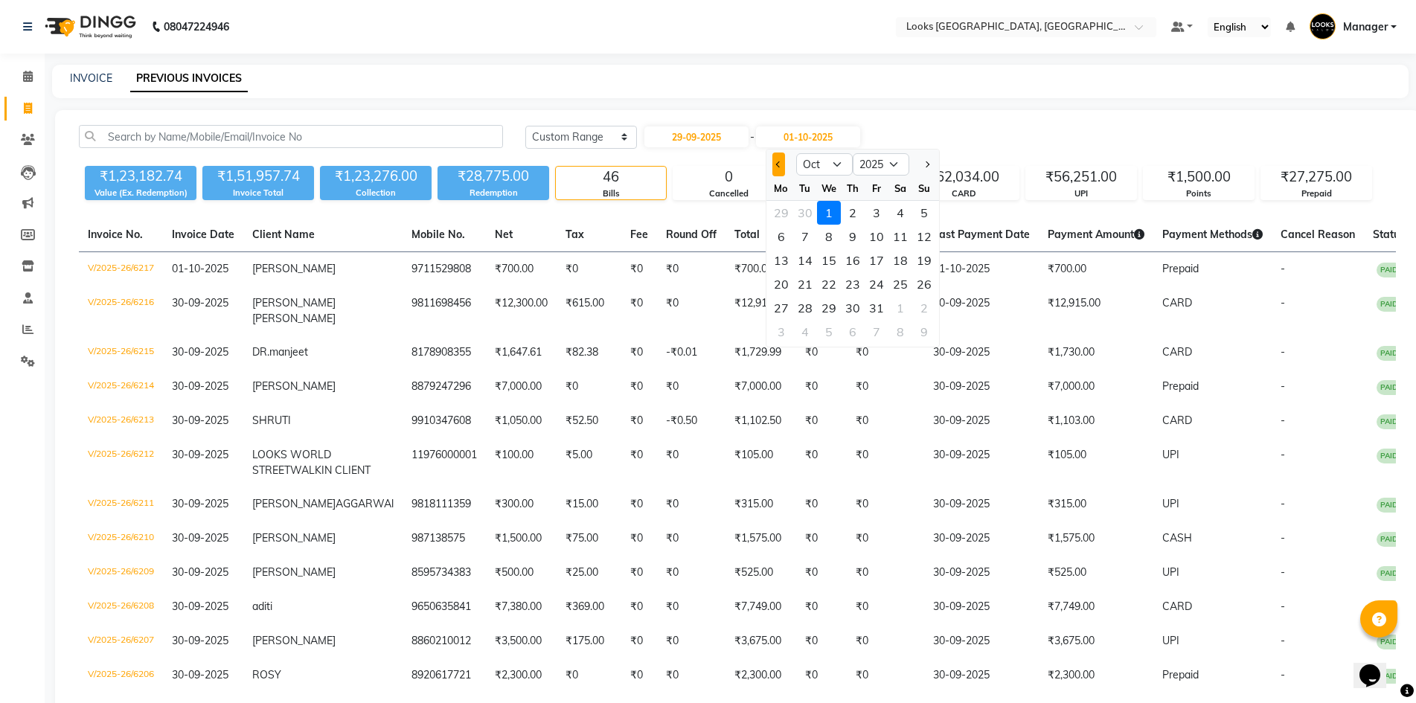
click at [778, 170] on button "Previous month" at bounding box center [778, 165] width 13 height 24
select select "9"
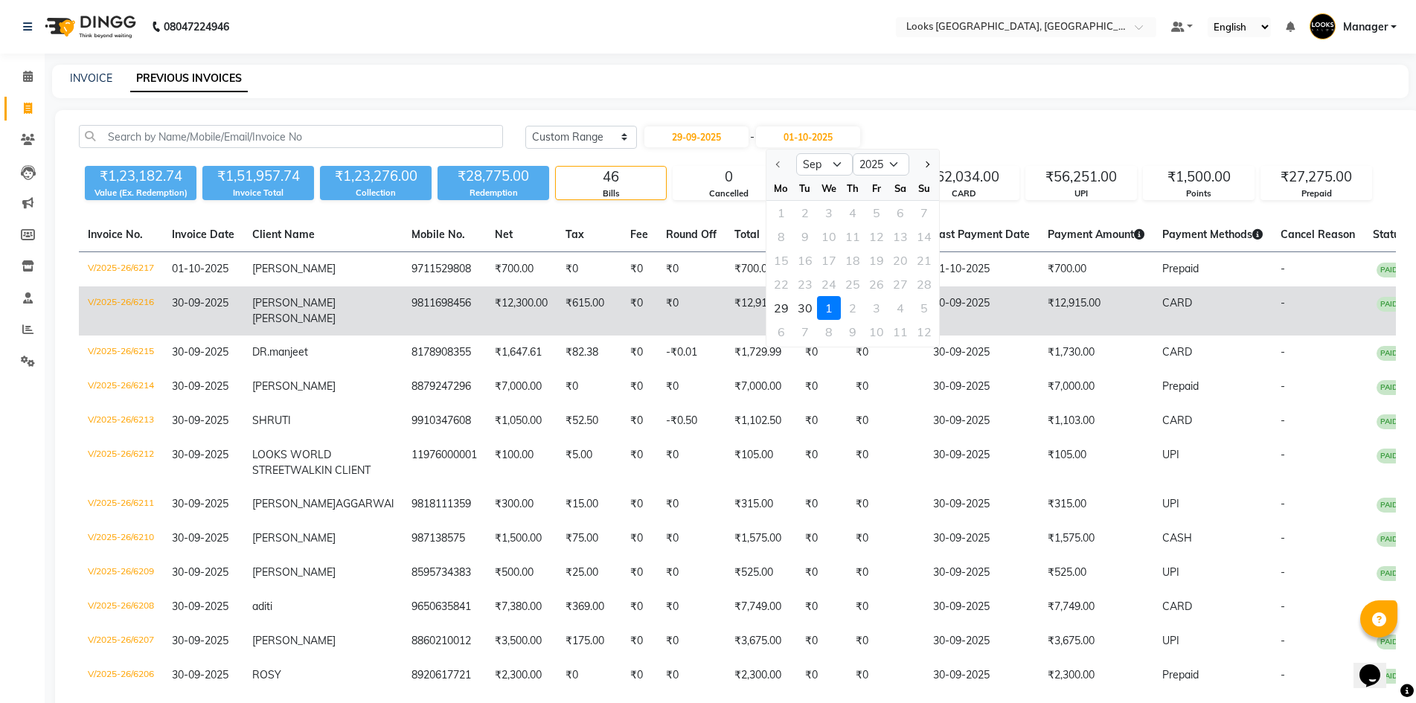
click at [779, 306] on div "29" at bounding box center [781, 308] width 24 height 24
type input "29-09-2025"
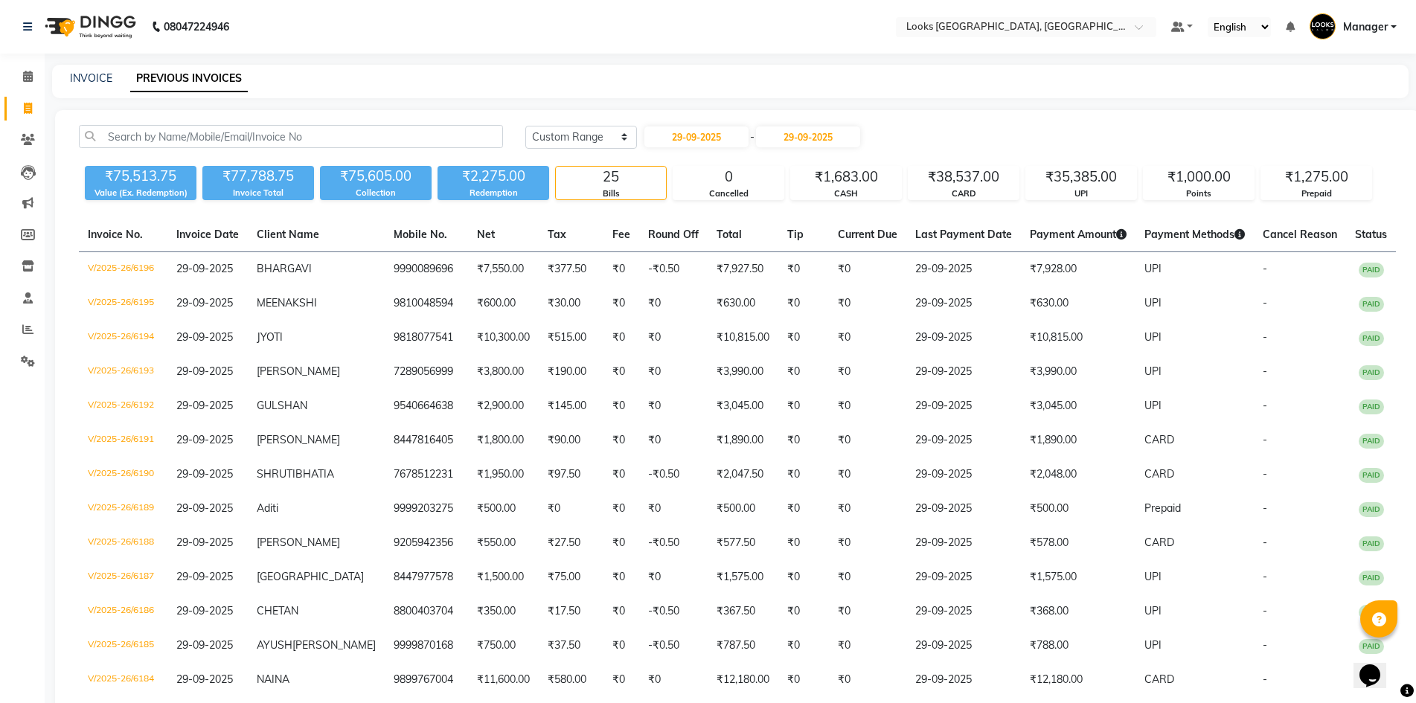
click at [965, 136] on div "Today Yesterday Custom Range 29-09-2025 - 29-09-2025" at bounding box center [960, 137] width 871 height 24
click at [932, 139] on div "Today Yesterday Custom Range 29-09-2025 - 29-09-2025" at bounding box center [960, 137] width 871 height 24
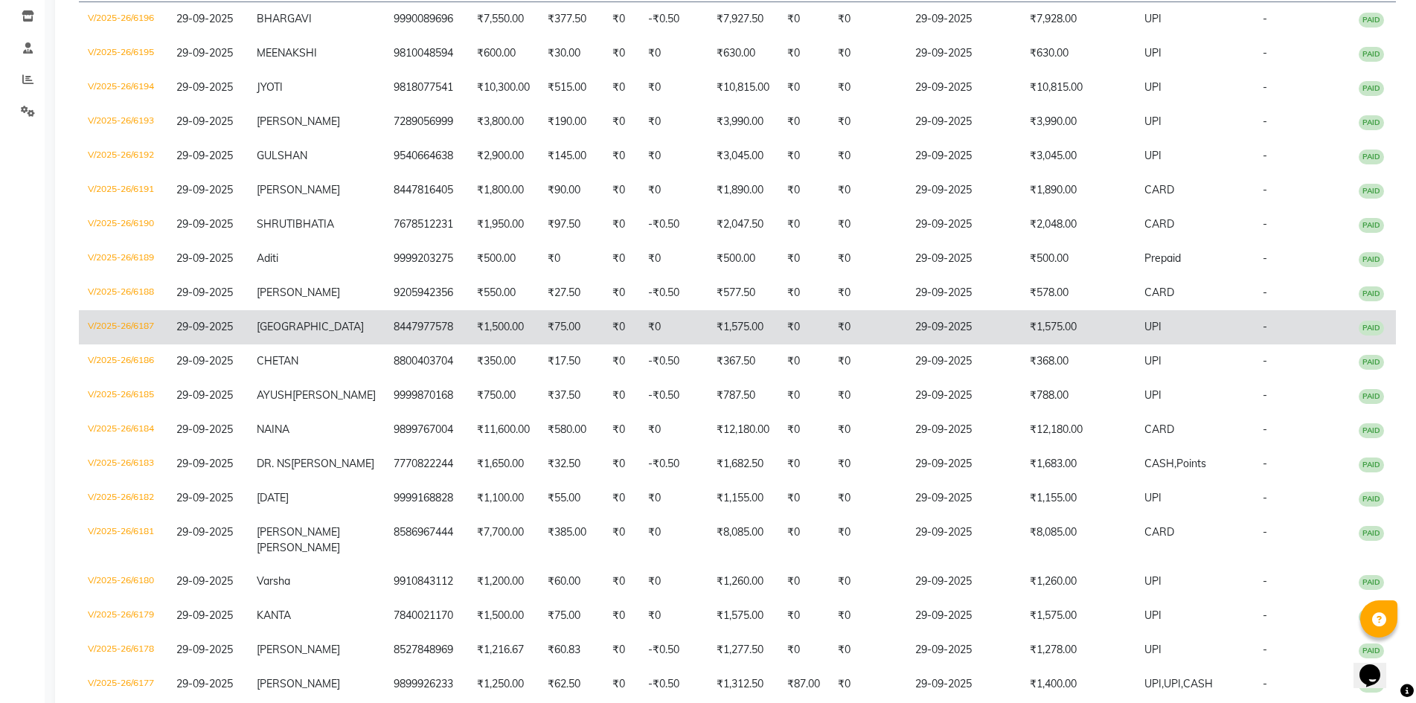
scroll to position [176, 0]
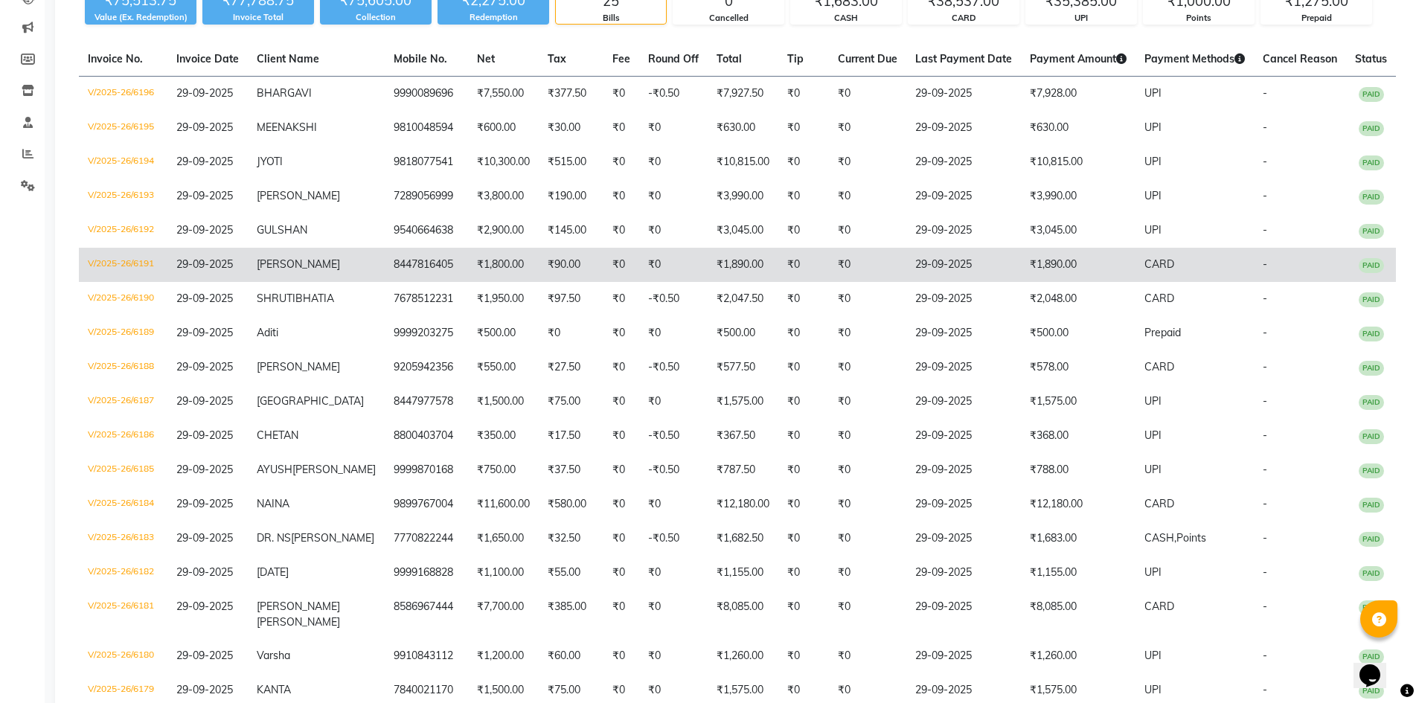
click at [760, 269] on td "₹1,890.00" at bounding box center [743, 265] width 71 height 34
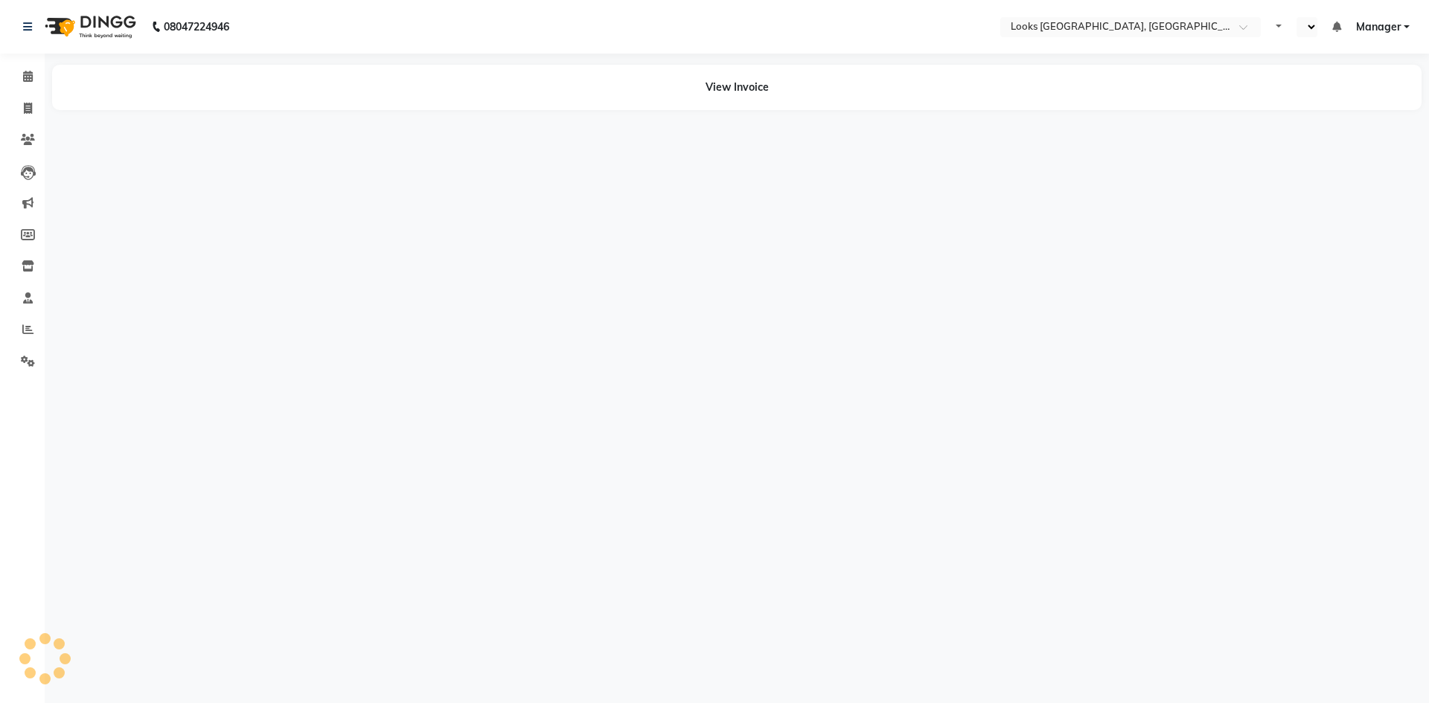
select select "en"
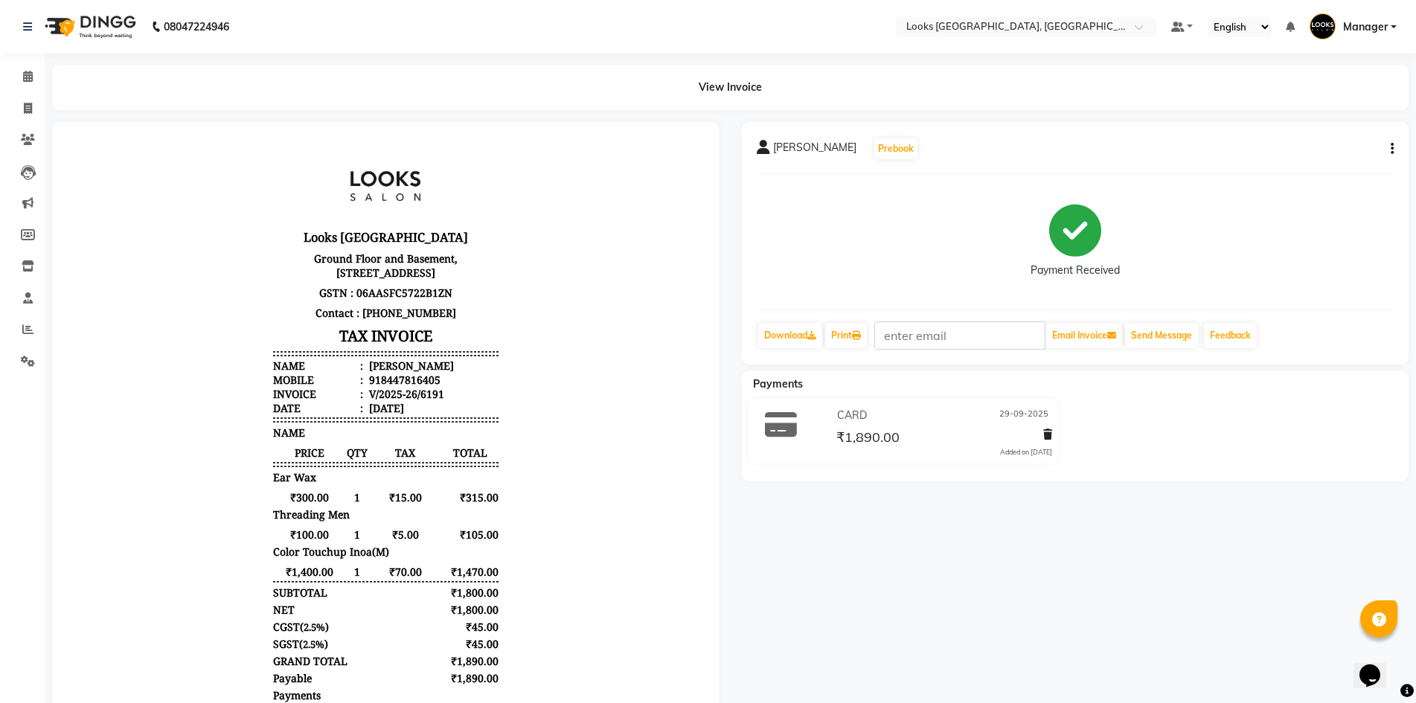
scroll to position [74, 0]
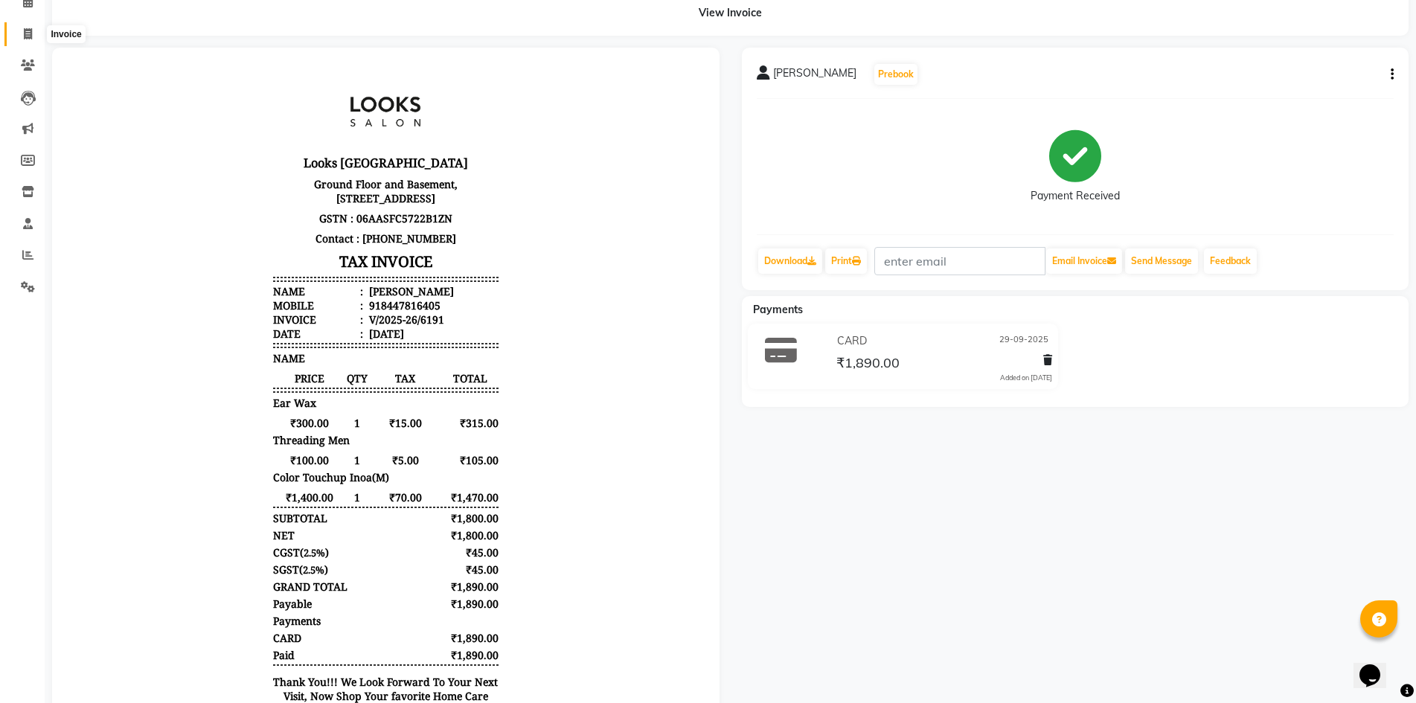
click at [24, 28] on icon at bounding box center [28, 33] width 8 height 11
select select "service"
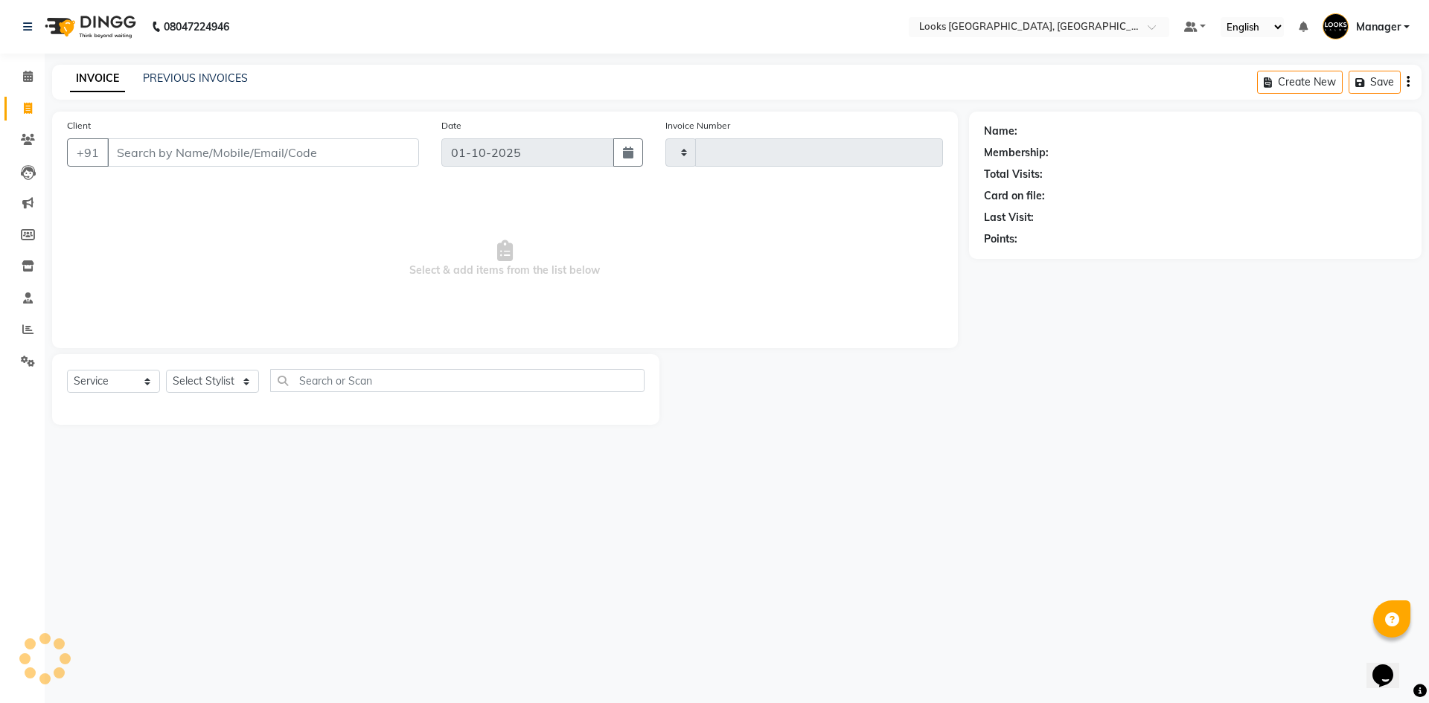
type input "6218"
select select "4718"
click at [184, 382] on select "Select Stylist" at bounding box center [212, 381] width 93 height 23
select select "29671"
click at [166, 370] on select "Select Stylist [PERSON_NAME] [PERSON_NAME] COUNTER_SALES Employee_WS [PERSON_NA…" at bounding box center [212, 381] width 93 height 23
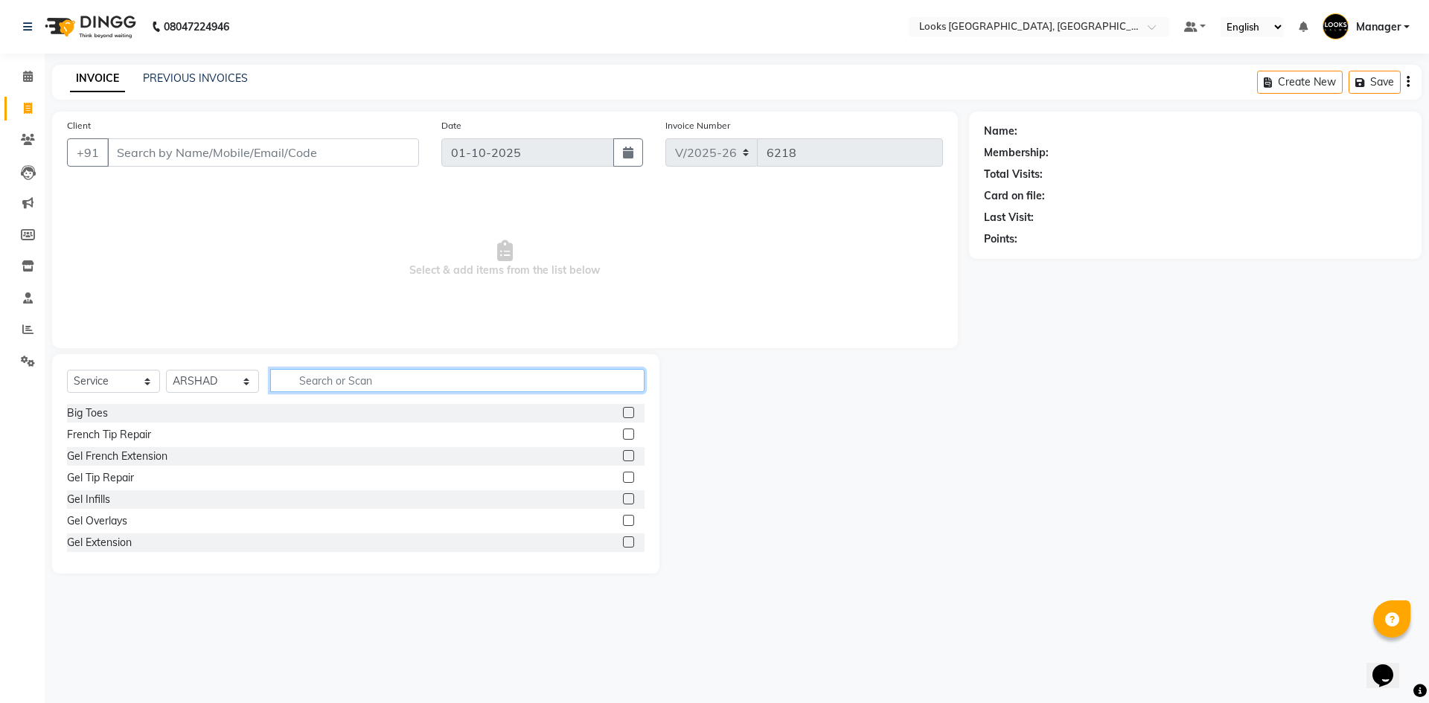
click at [313, 385] on input "text" at bounding box center [457, 380] width 374 height 23
type input "CUT"
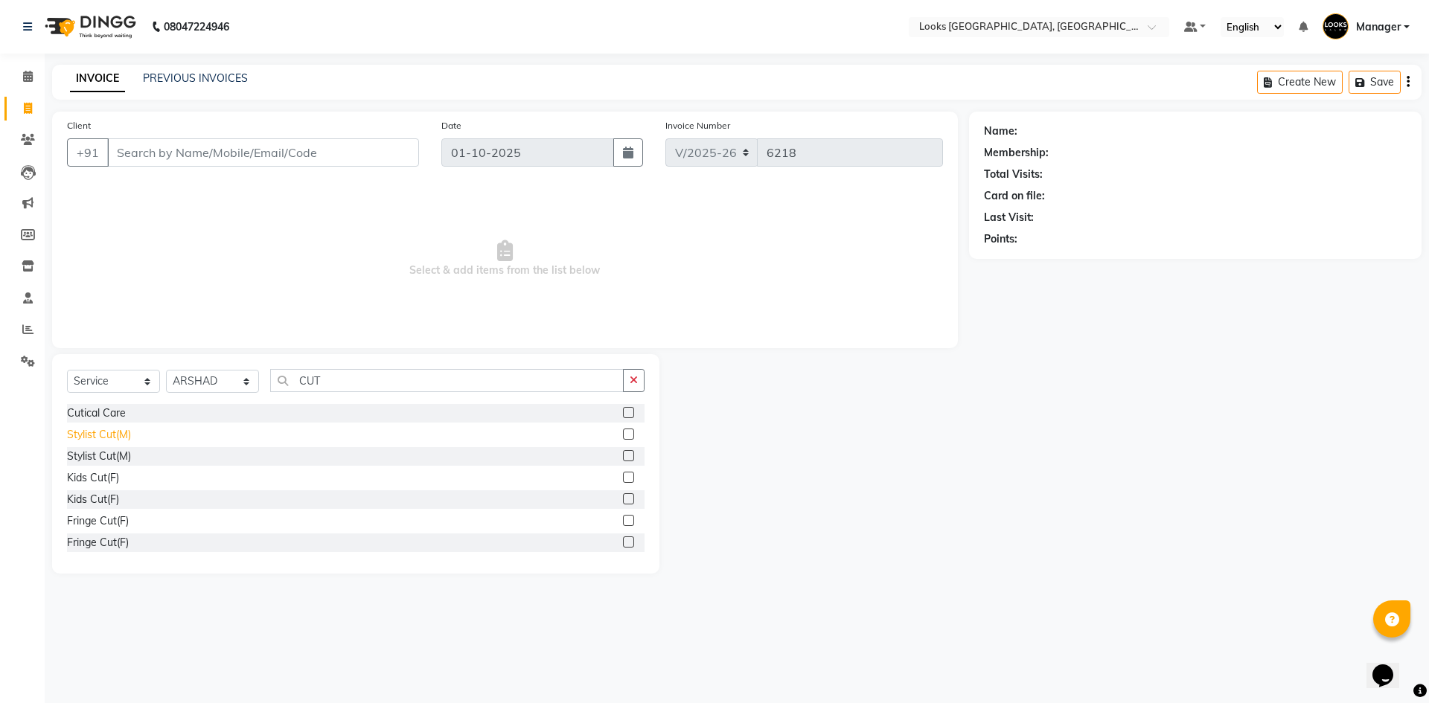
click at [95, 432] on div "Stylist Cut(M)" at bounding box center [99, 435] width 64 height 16
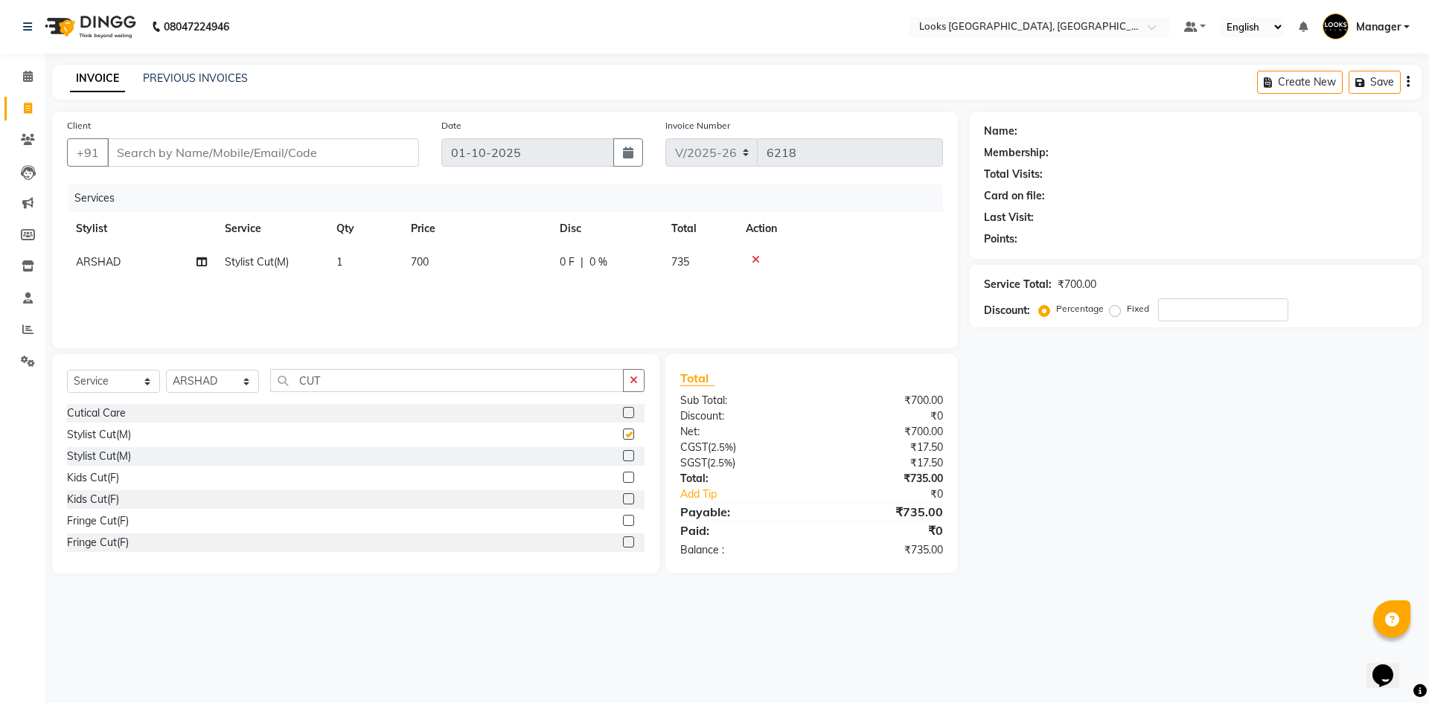
checkbox input "false"
drag, startPoint x: 266, startPoint y: 388, endPoint x: 237, endPoint y: 393, distance: 29.5
click at [242, 391] on div "Select Service Product Membership Package Voucher Prepaid Gift Card Select Styl…" at bounding box center [355, 386] width 577 height 35
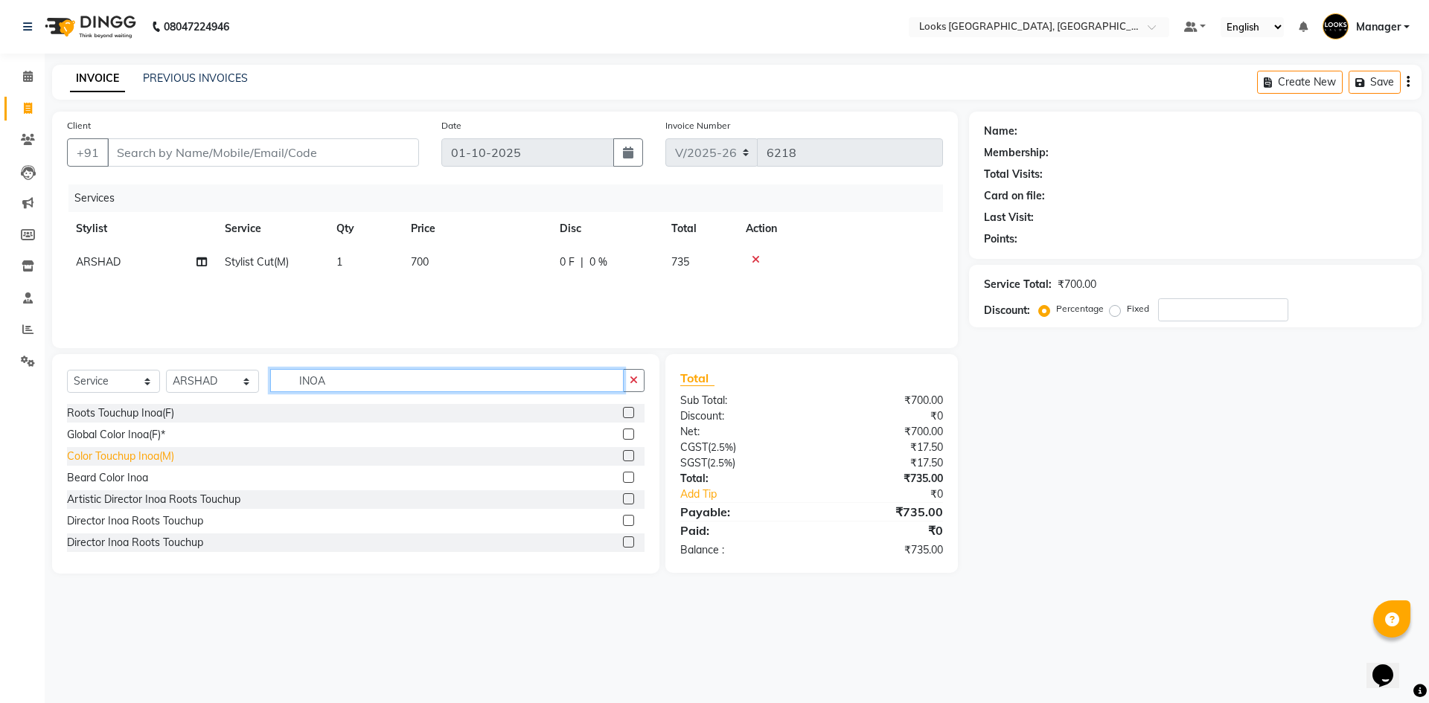
type input "INOA"
click at [162, 452] on div "Color Touchup Inoa(M)" at bounding box center [120, 457] width 107 height 16
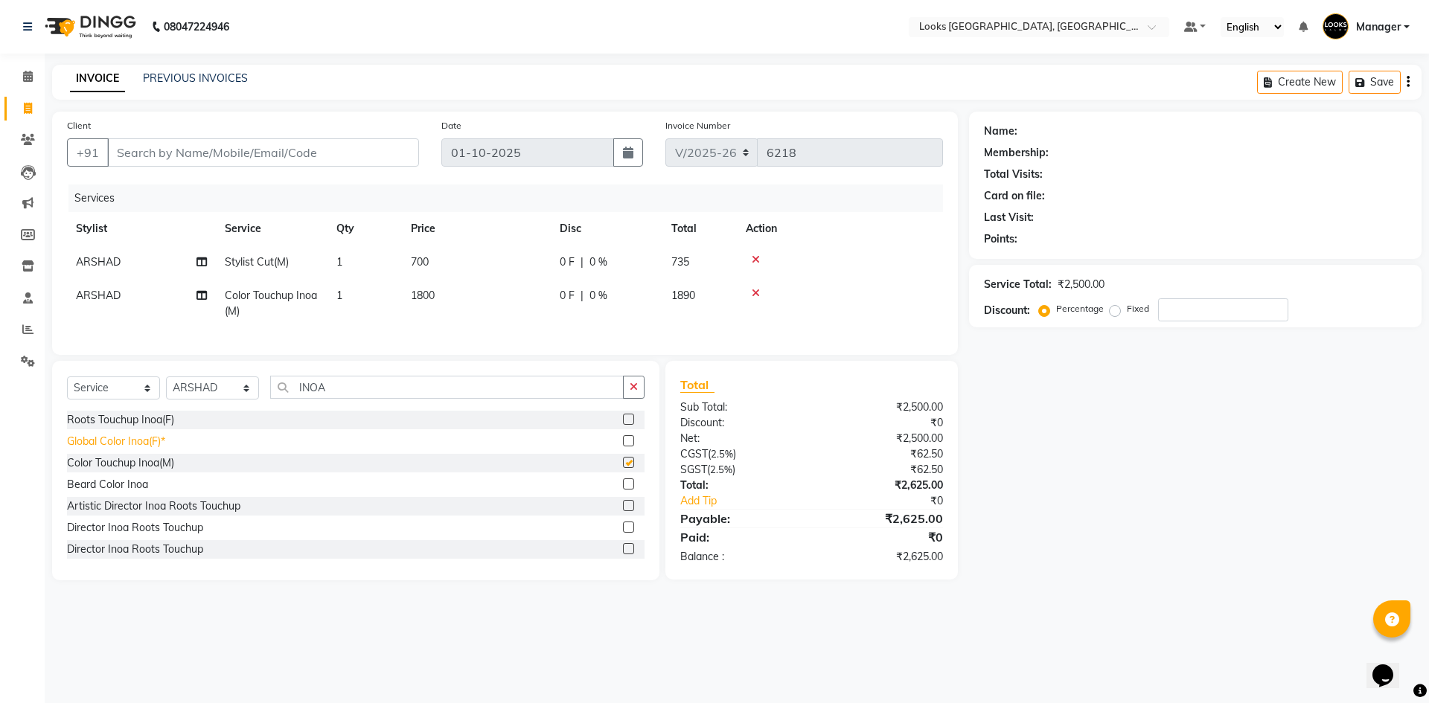
checkbox input "false"
click at [507, 296] on td "1800" at bounding box center [476, 303] width 149 height 49
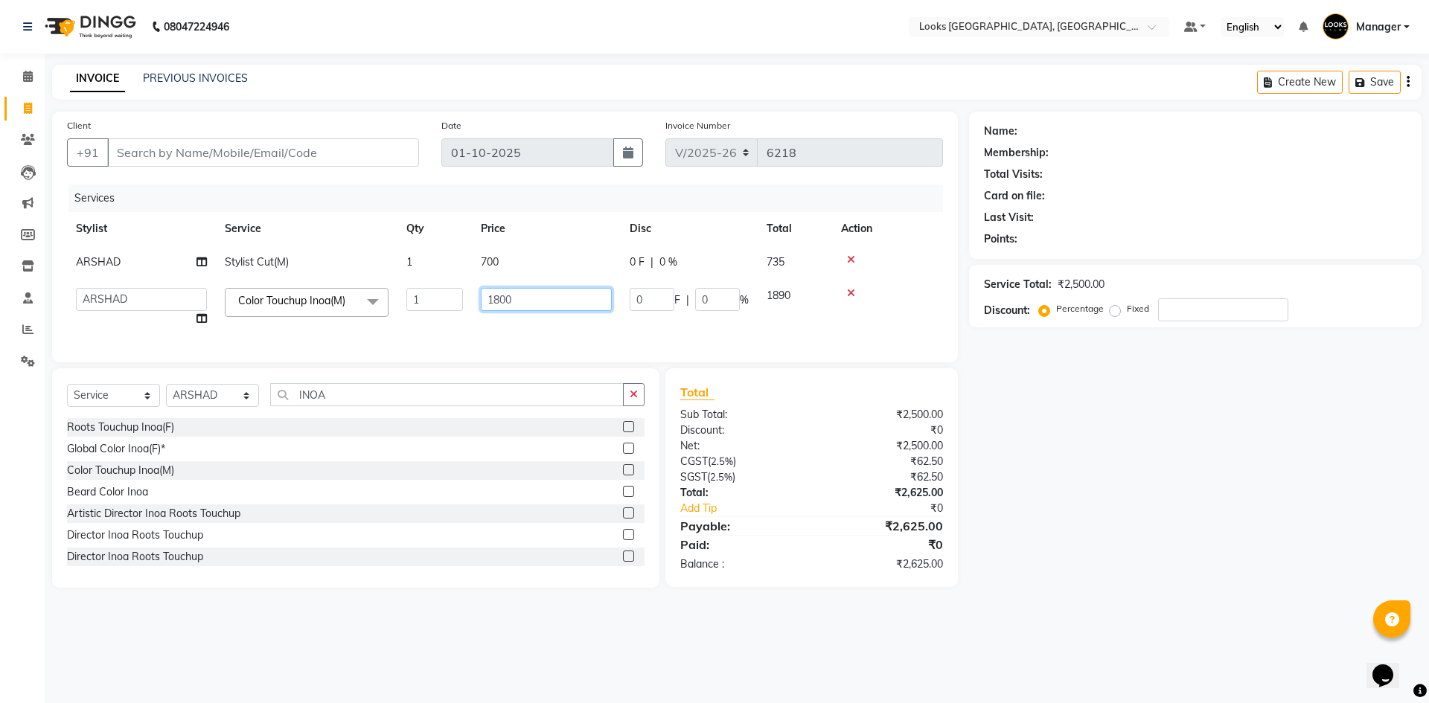
click at [499, 297] on input "1800" at bounding box center [546, 299] width 131 height 23
type input "1400"
click at [525, 249] on td "700" at bounding box center [546, 262] width 149 height 33
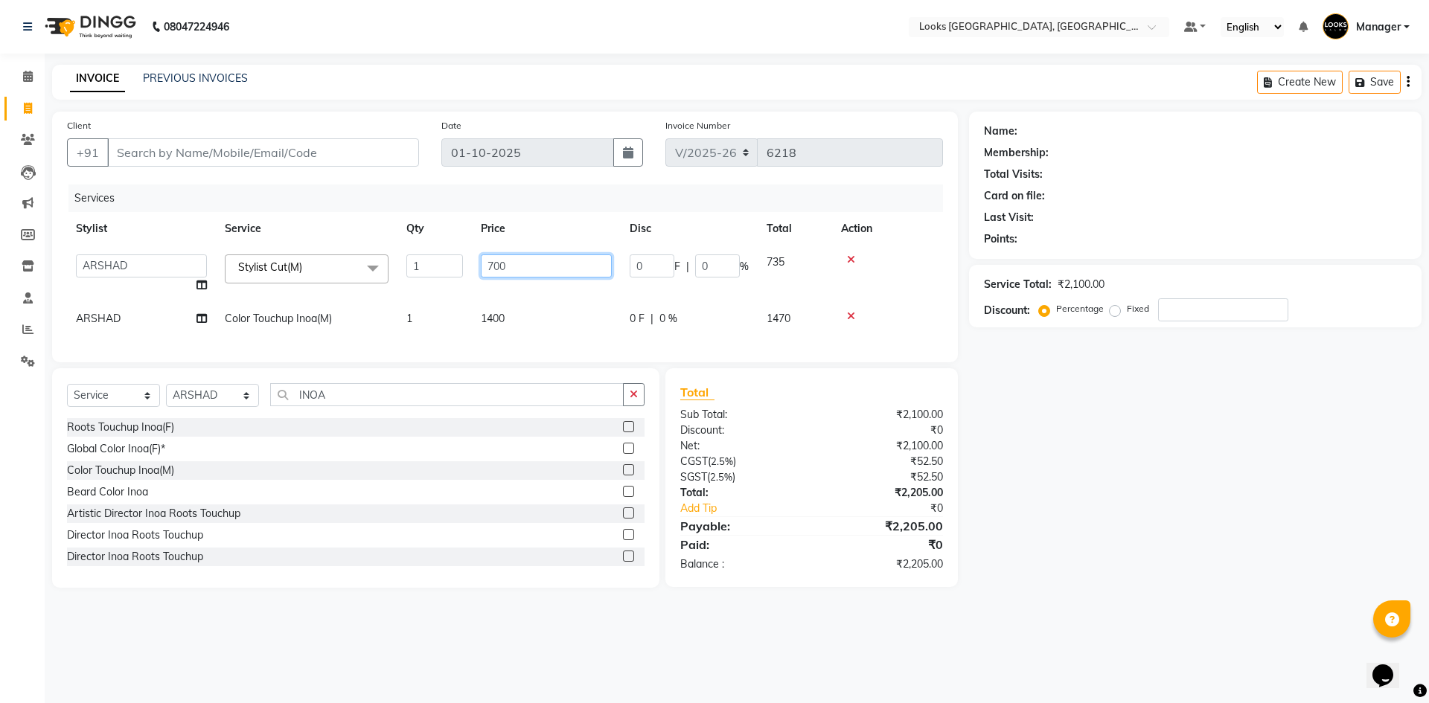
drag, startPoint x: 553, startPoint y: 266, endPoint x: 293, endPoint y: 284, distance: 260.3
click at [293, 284] on tr "[PERSON_NAME] [PERSON_NAME] COUNTER_SALES Employee_WS [PERSON_NAME] Manager [PE…" at bounding box center [505, 274] width 876 height 57
type input "550"
click at [385, 142] on input "Client" at bounding box center [263, 152] width 312 height 28
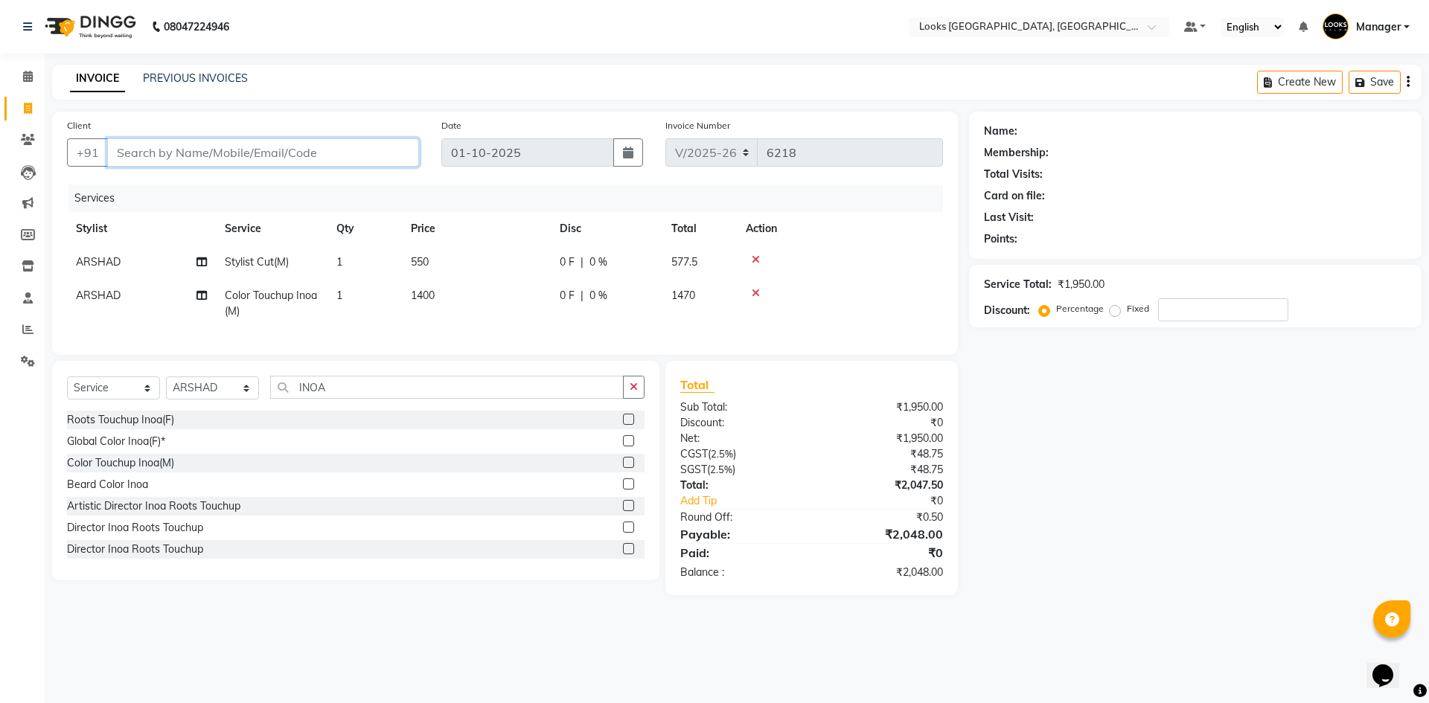
type input "9"
type input "0"
type input "9818915183"
click at [1222, 553] on div "Name: Membership: Total Visits: Card on file: Last Visit: Points: Service Total…" at bounding box center [1201, 354] width 464 height 484
click at [387, 145] on span "Add Client" at bounding box center [380, 152] width 59 height 15
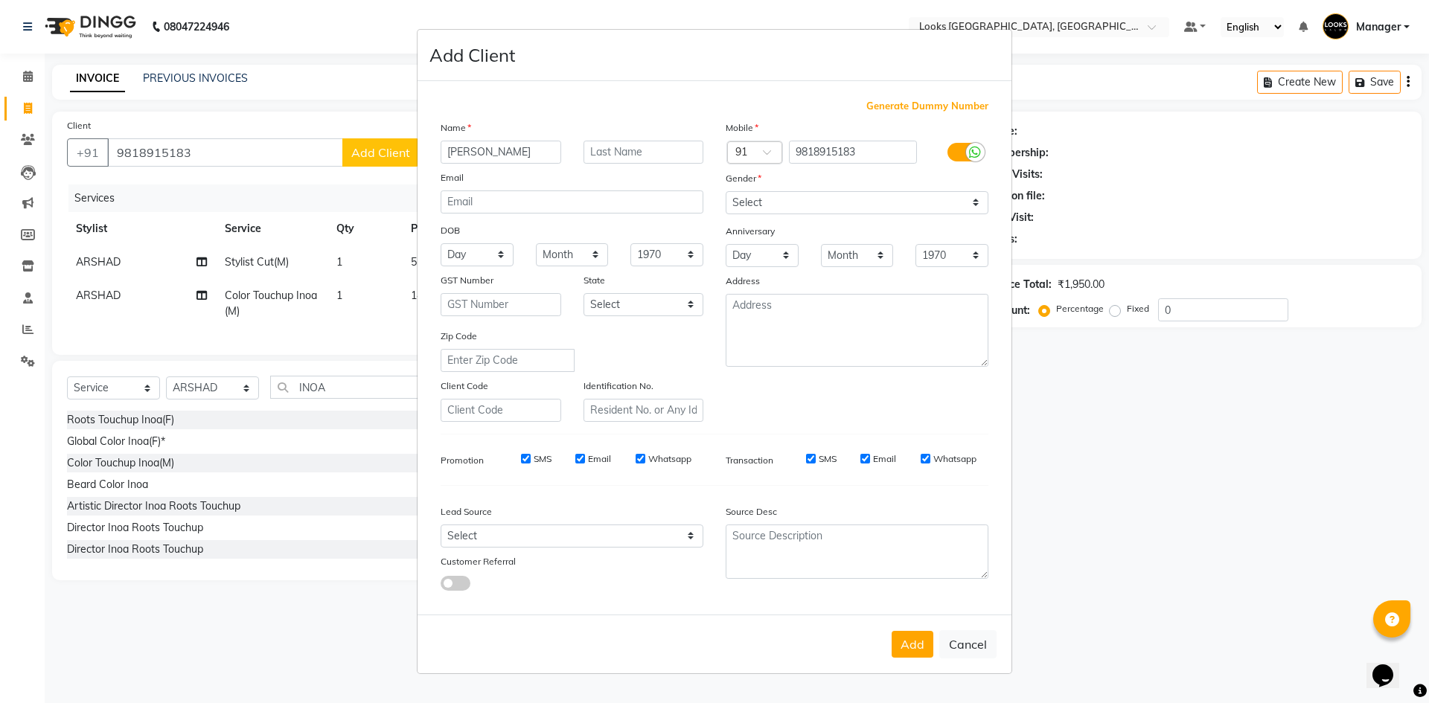
type input "[PERSON_NAME]"
click at [856, 202] on select "Select Male Female Other Prefer Not To Say" at bounding box center [856, 202] width 263 height 23
select select "male"
click at [725, 191] on select "Select Male Female Other Prefer Not To Say" at bounding box center [856, 202] width 263 height 23
click at [920, 644] on button "Add" at bounding box center [912, 644] width 42 height 27
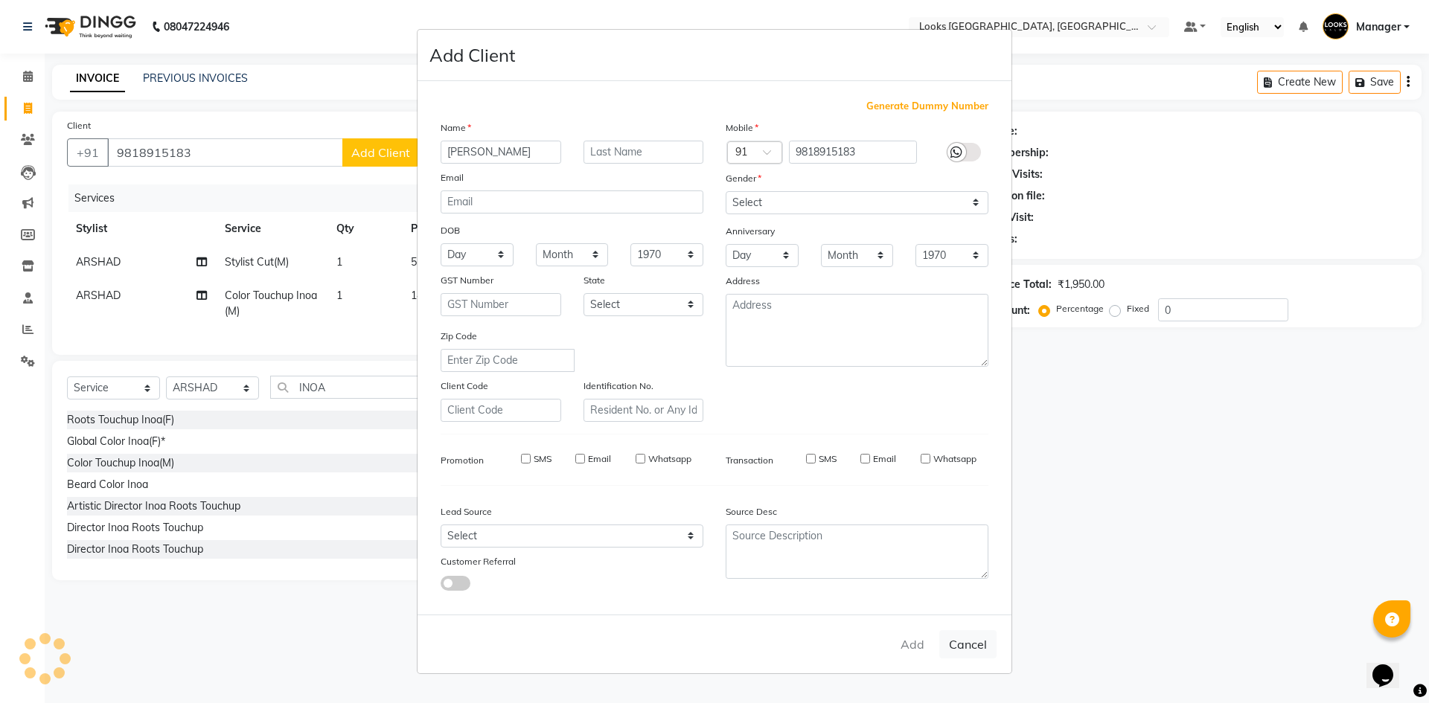
select select
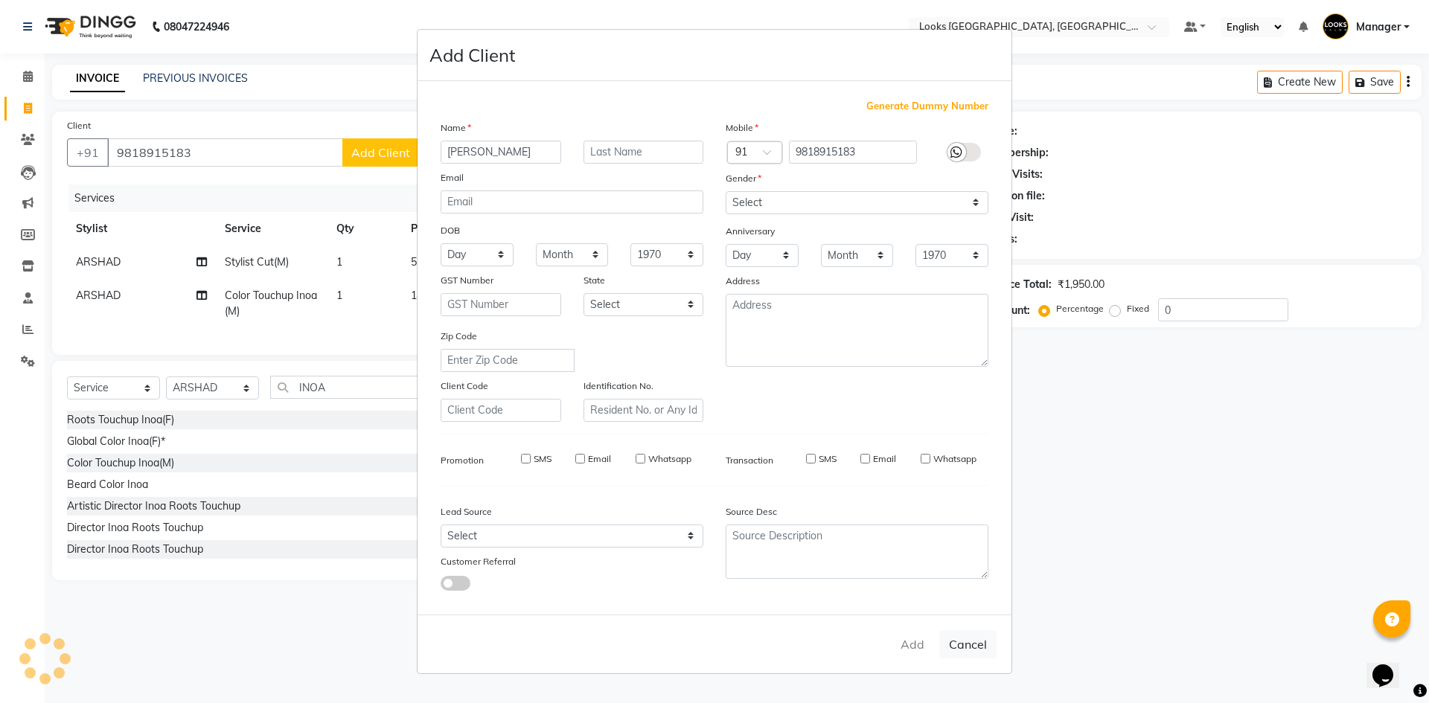
select select
checkbox input "false"
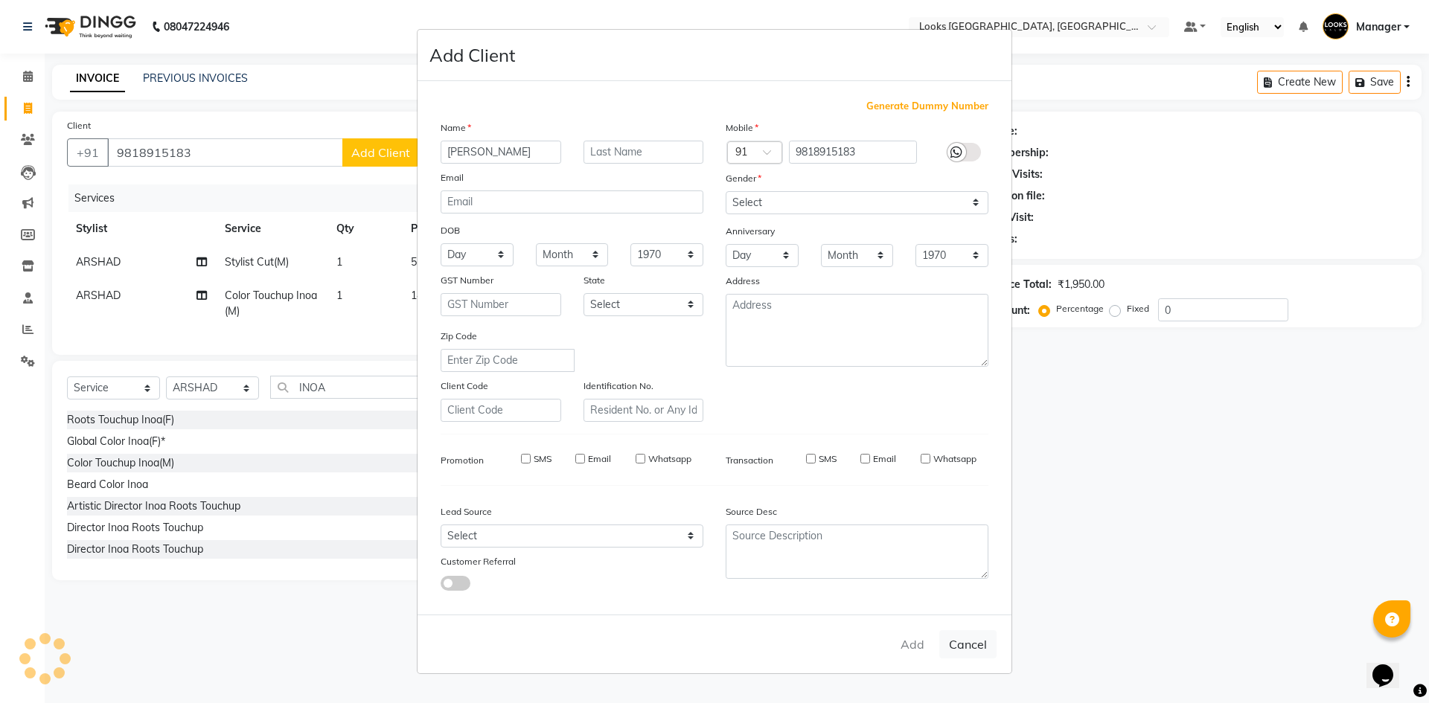
checkbox input "false"
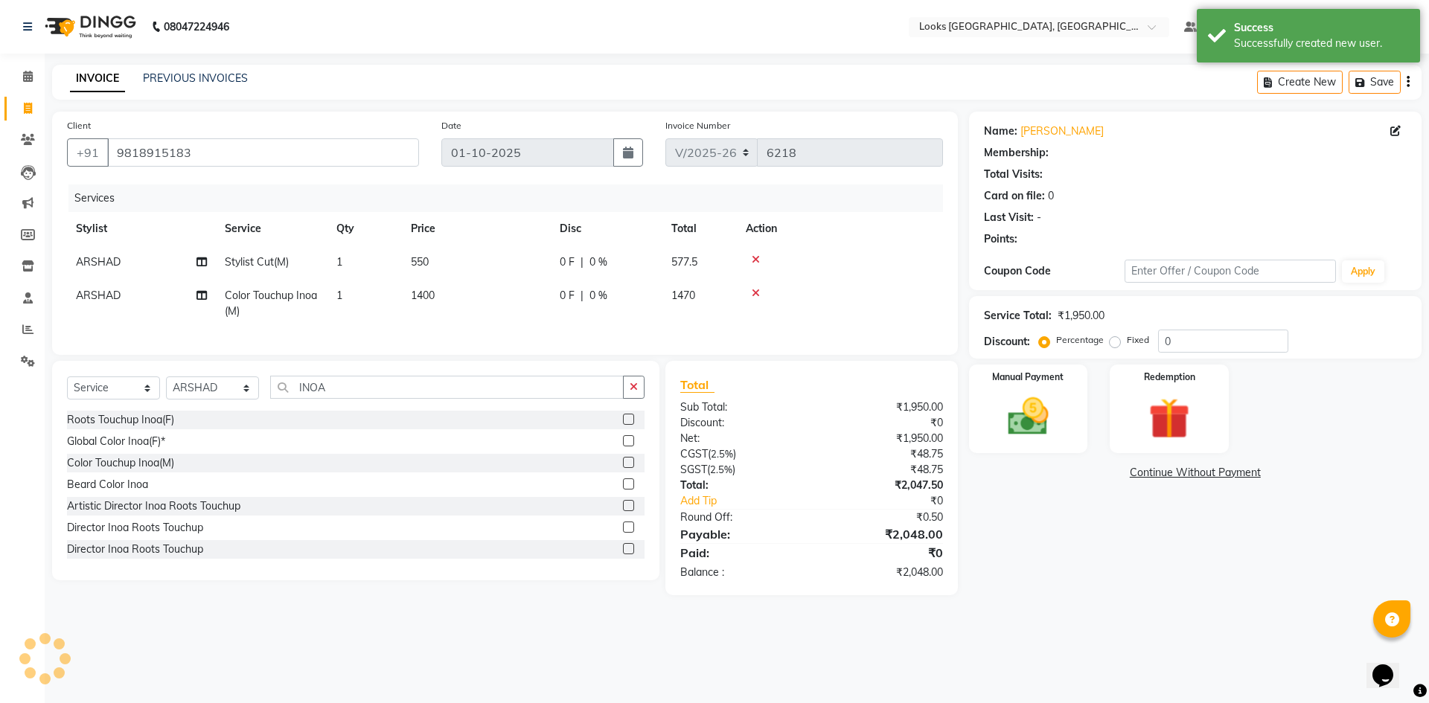
select select "1: Object"
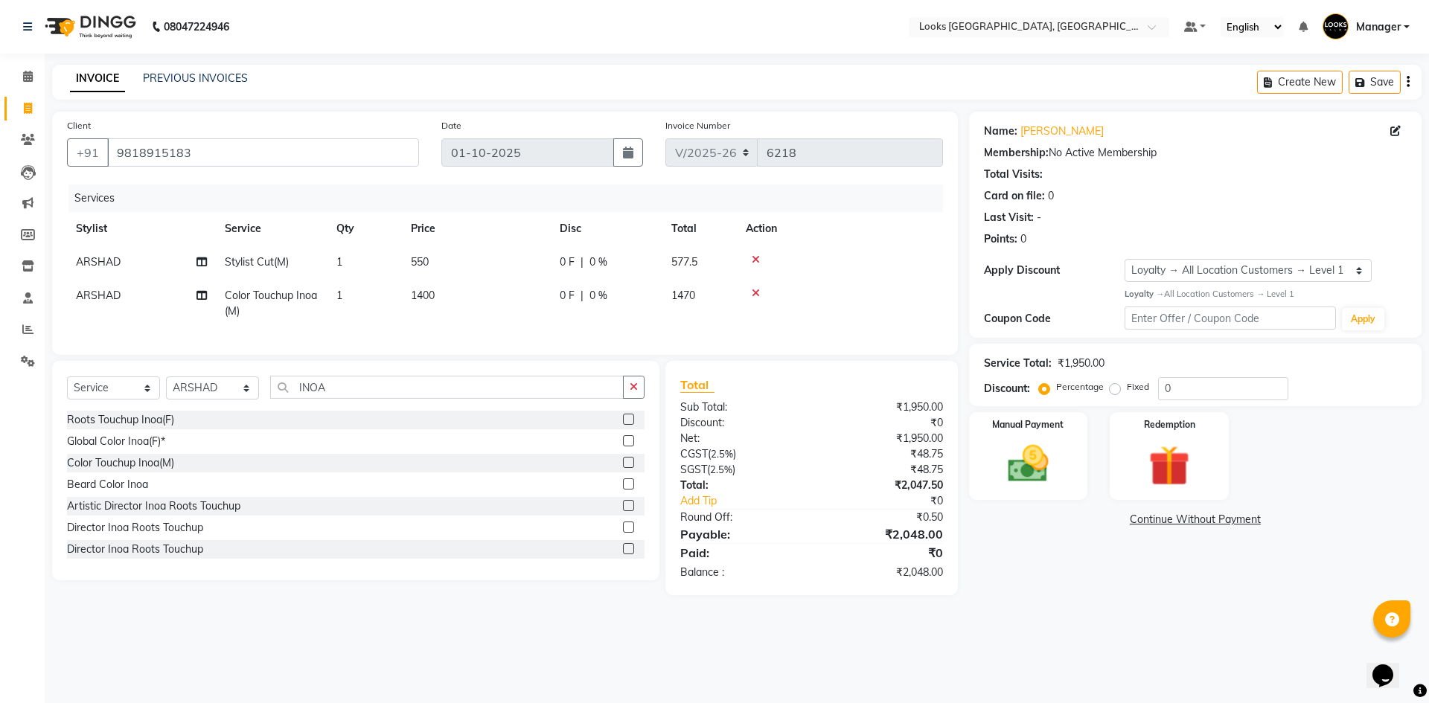
click at [1041, 579] on div "Name: Taneja Membership: No Active Membership Total Visits: Card on file: 0 Las…" at bounding box center [1201, 354] width 464 height 484
click at [1039, 443] on img at bounding box center [1027, 464] width 69 height 49
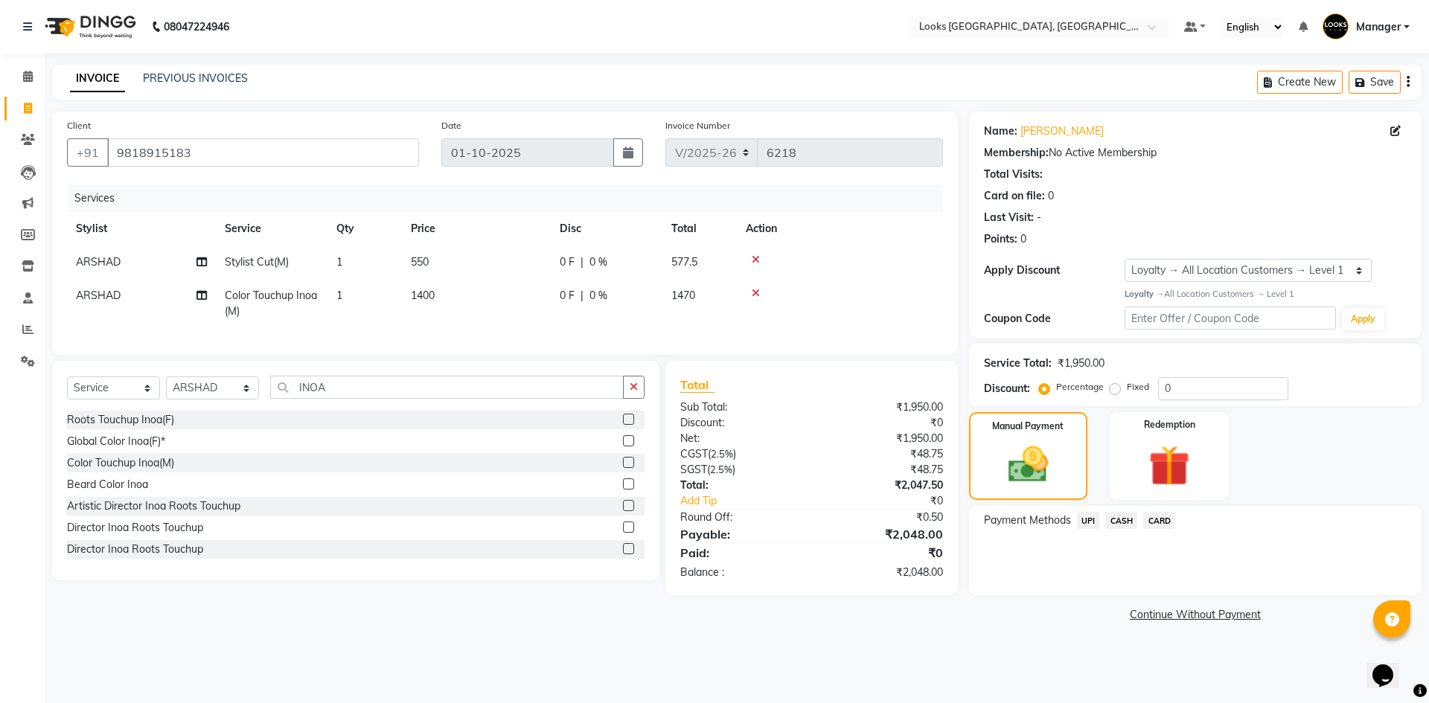
click at [1117, 522] on span "CASH" at bounding box center [1121, 520] width 32 height 17
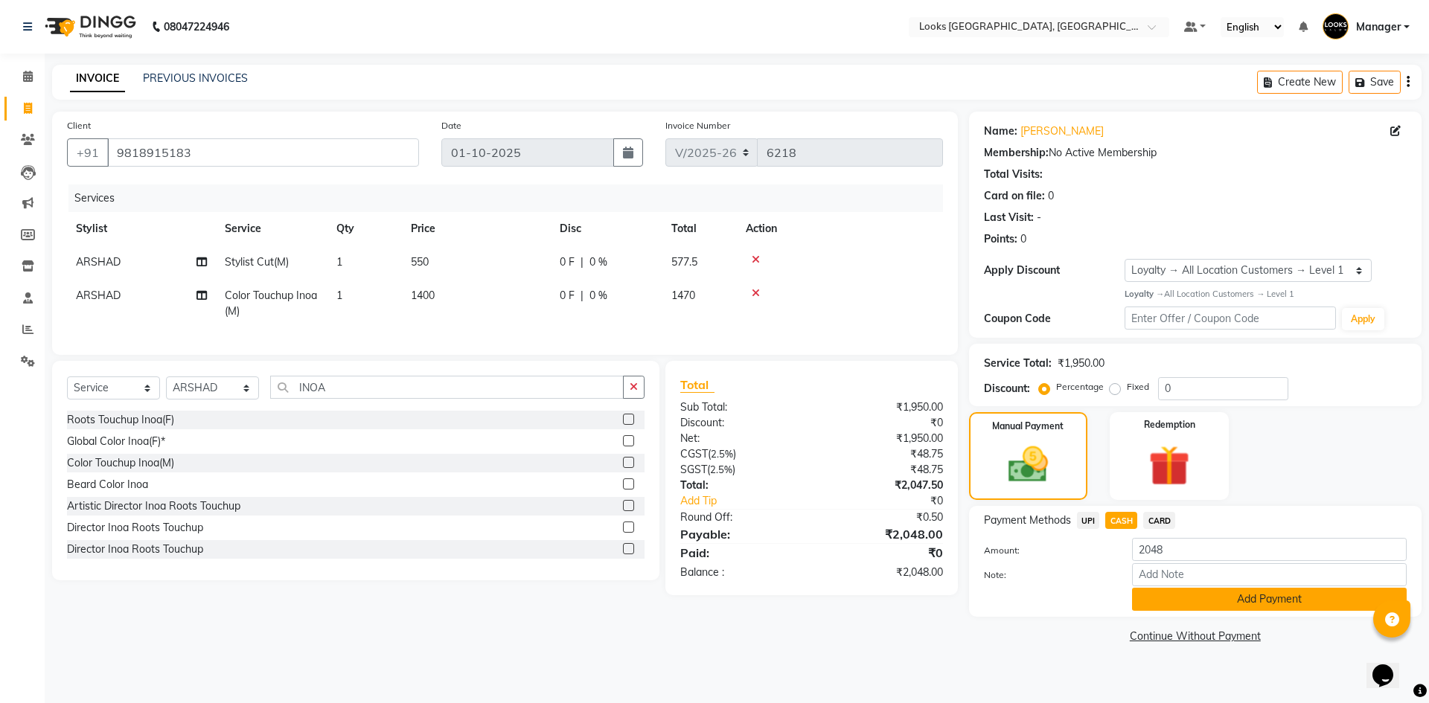
click at [1176, 593] on button "Add Payment" at bounding box center [1269, 599] width 275 height 23
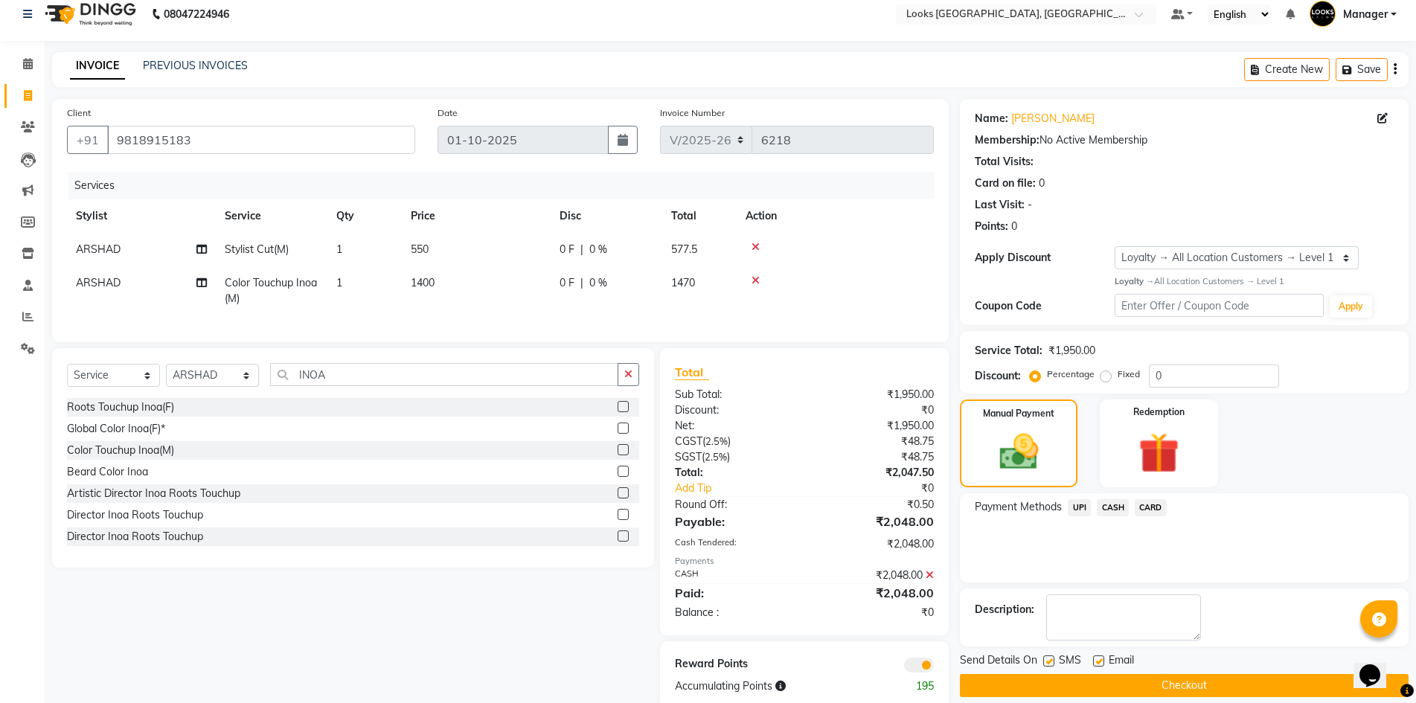
scroll to position [54, 0]
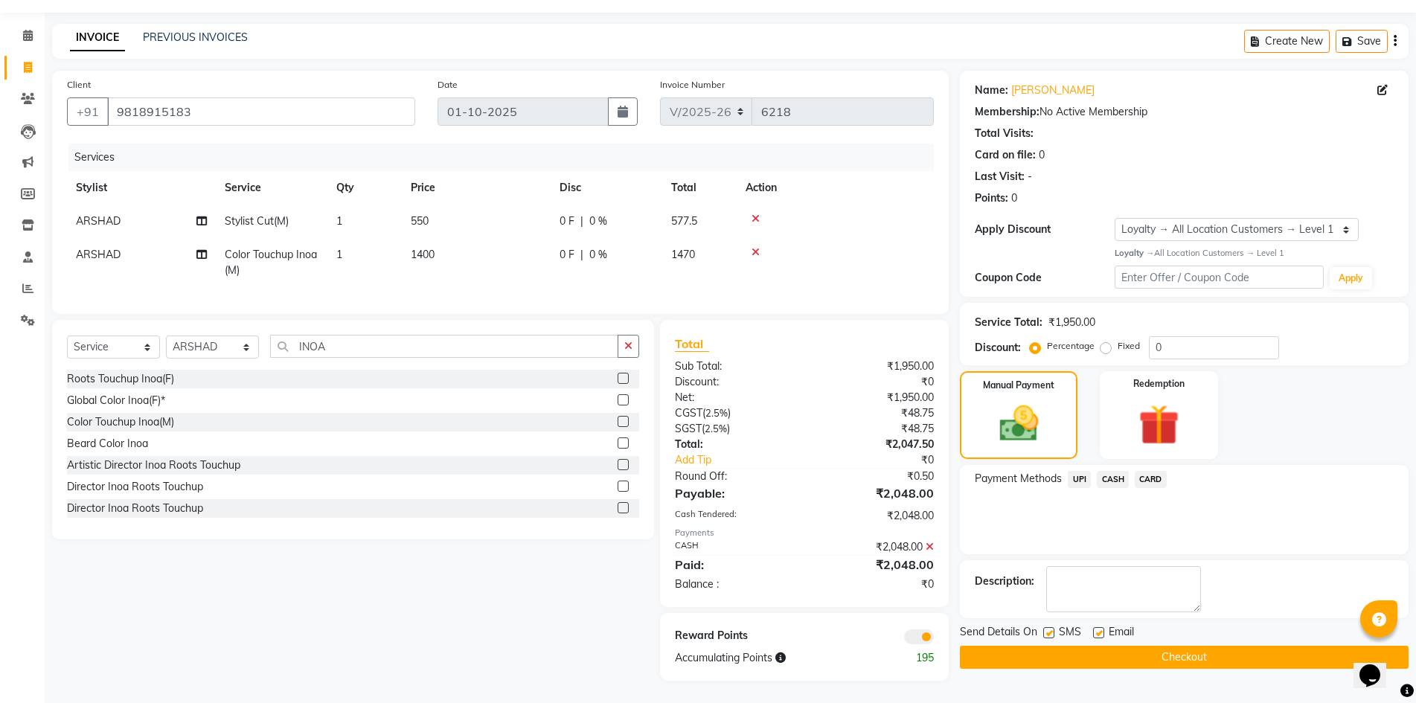
click at [1100, 627] on label at bounding box center [1098, 632] width 11 height 11
click at [1100, 629] on input "checkbox" at bounding box center [1098, 634] width 10 height 10
checkbox input "false"
click at [1106, 646] on button "Checkout" at bounding box center [1184, 657] width 449 height 23
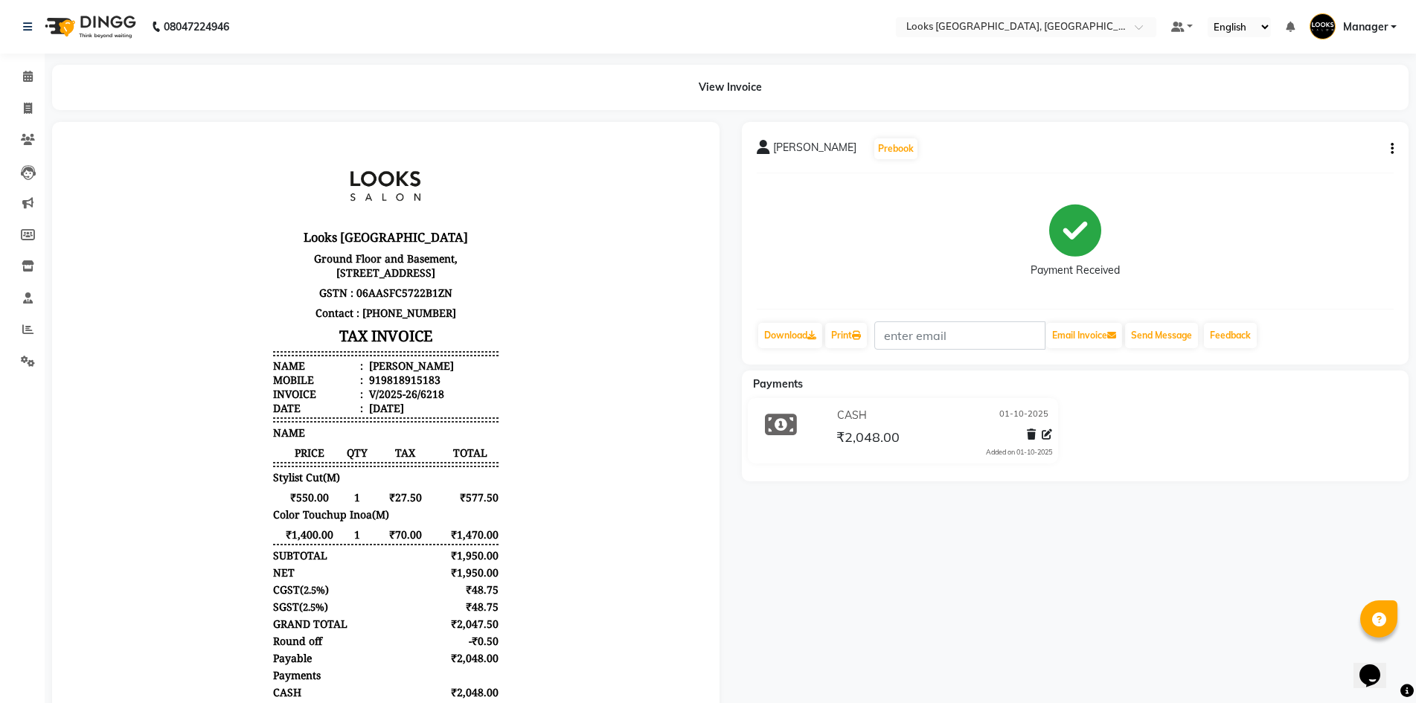
drag, startPoint x: 903, startPoint y: 581, endPoint x: 893, endPoint y: 574, distance: 12.8
click at [903, 580] on div "TANEJA Prebook Payment Received Download Print Email Invoice Send Message Feedb…" at bounding box center [1076, 446] width 690 height 649
click at [28, 103] on icon at bounding box center [28, 108] width 8 height 11
select select "service"
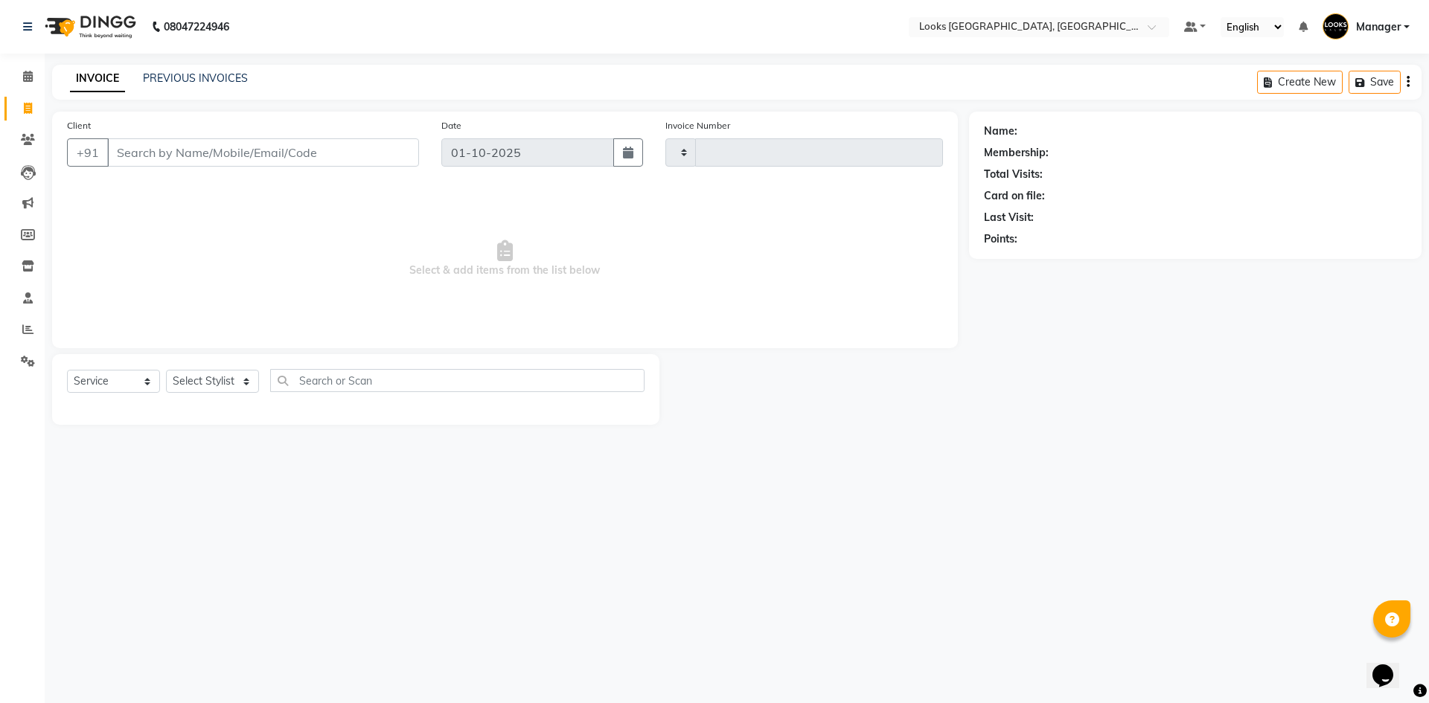
type input "6219"
select select "4718"
click at [302, 151] on input "Client" at bounding box center [263, 152] width 312 height 28
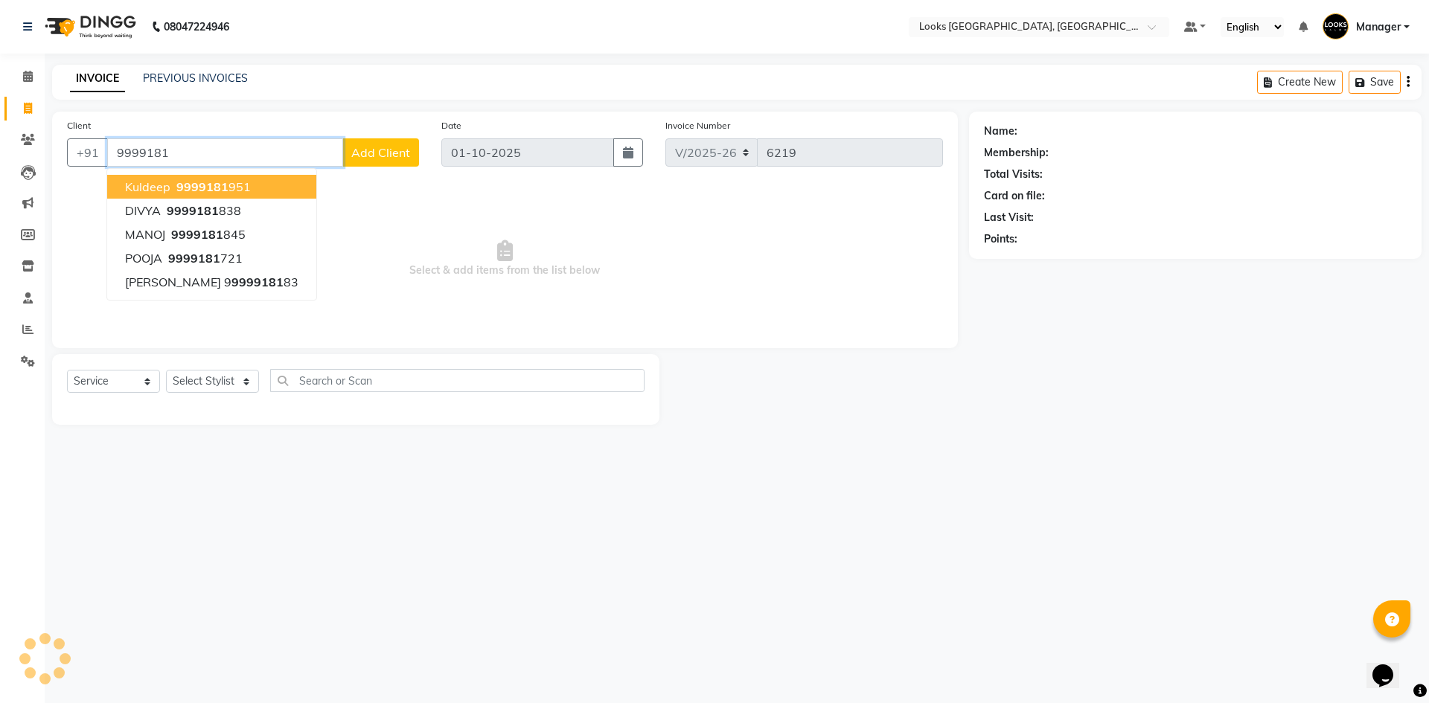
click at [219, 183] on span "9999181" at bounding box center [202, 186] width 52 height 15
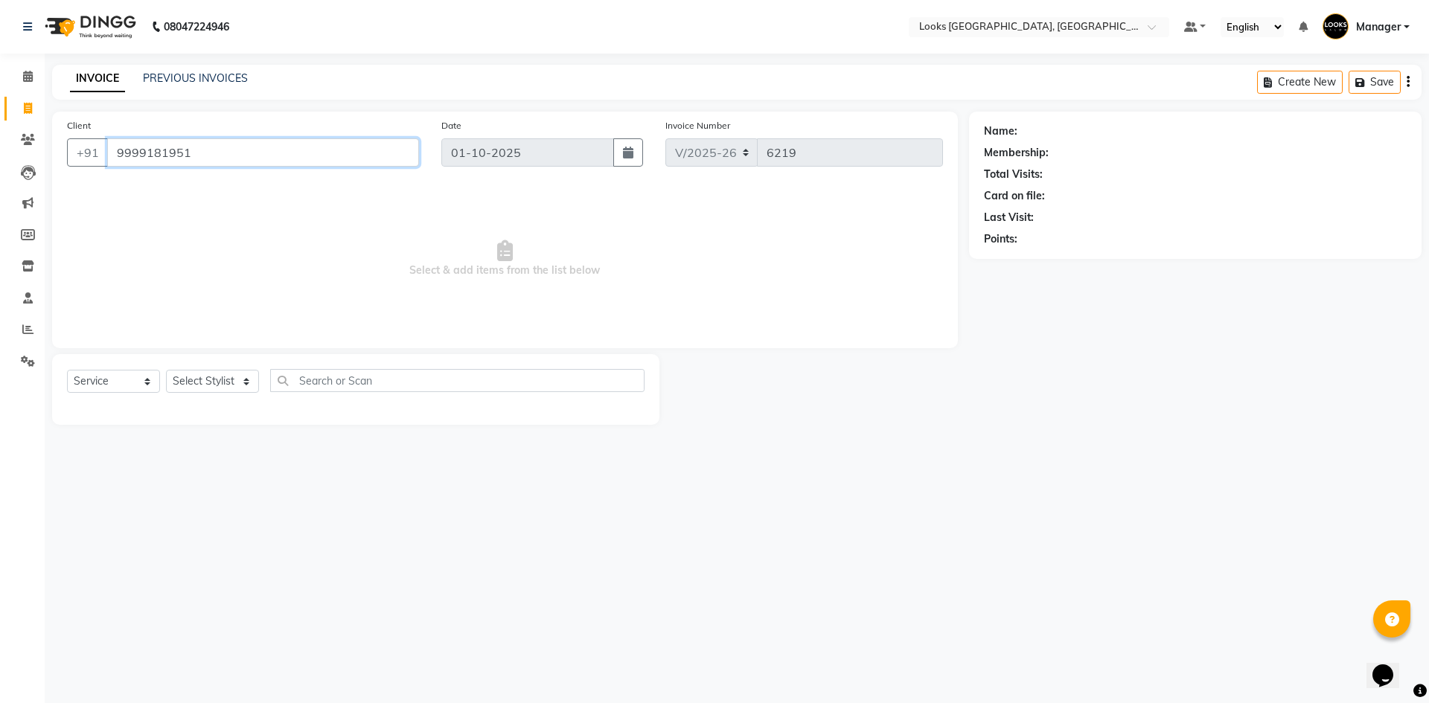
type input "9999181951"
select select "1: Object"
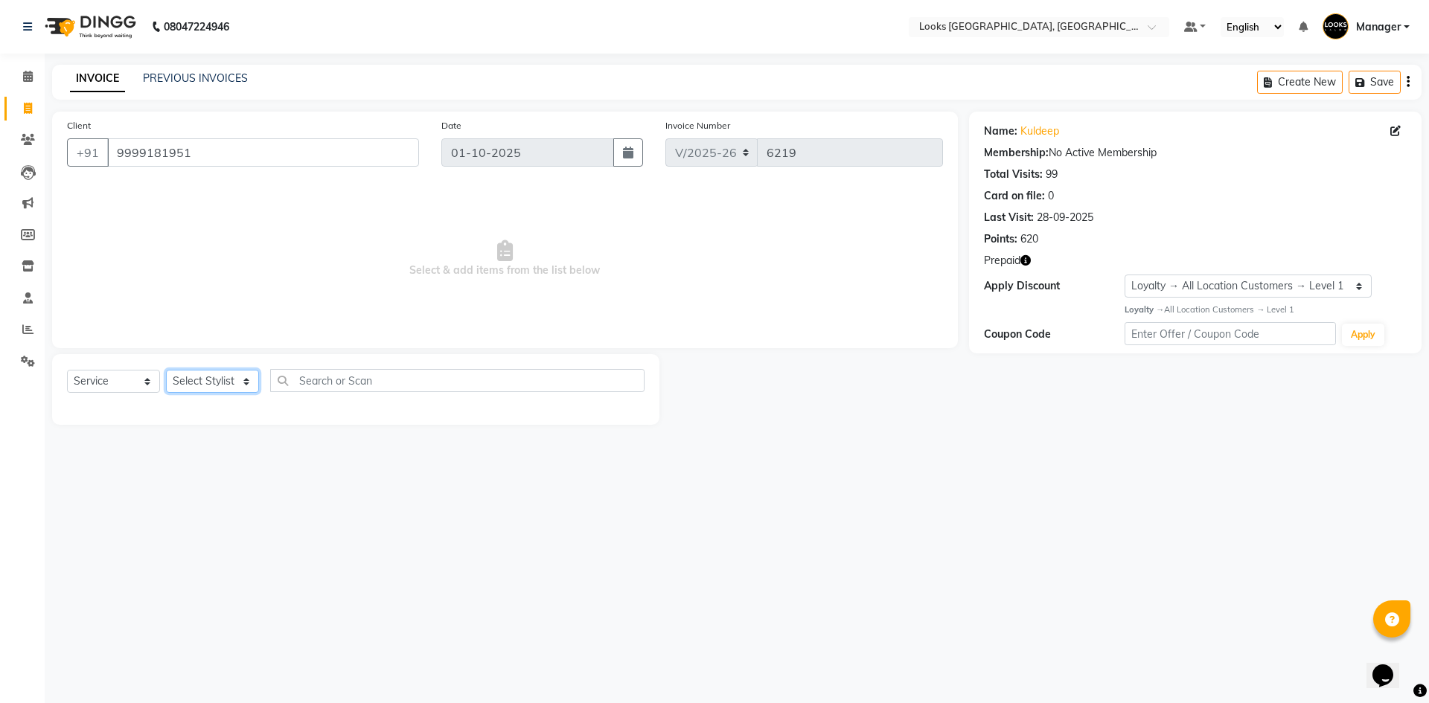
click at [209, 380] on select "Select Stylist [PERSON_NAME] [PERSON_NAME] COUNTER_SALES Employee_WS [PERSON_NA…" at bounding box center [212, 381] width 93 height 23
select select "29671"
click at [166, 370] on select "Select Stylist [PERSON_NAME] [PERSON_NAME] COUNTER_SALES Employee_WS [PERSON_NA…" at bounding box center [212, 381] width 93 height 23
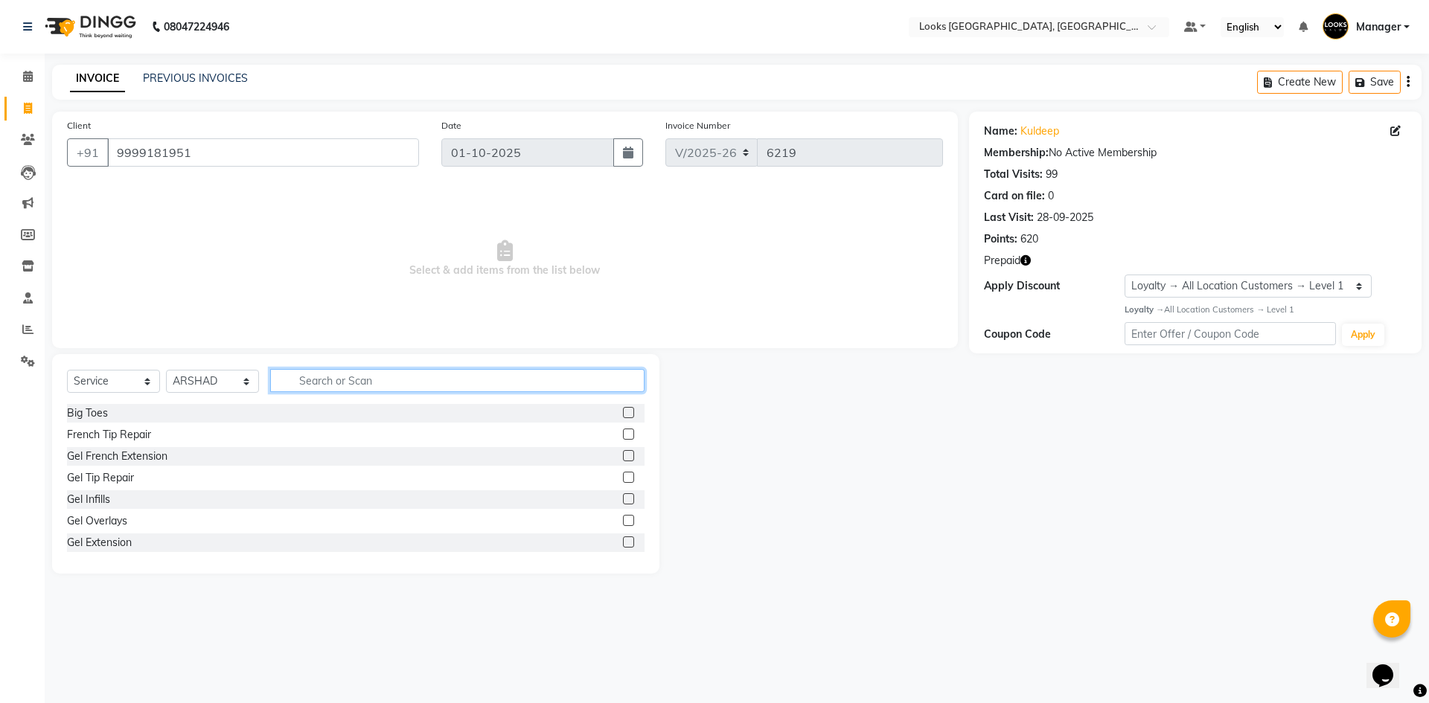
click at [371, 381] on input "text" at bounding box center [457, 380] width 374 height 23
type input "SHAVE"
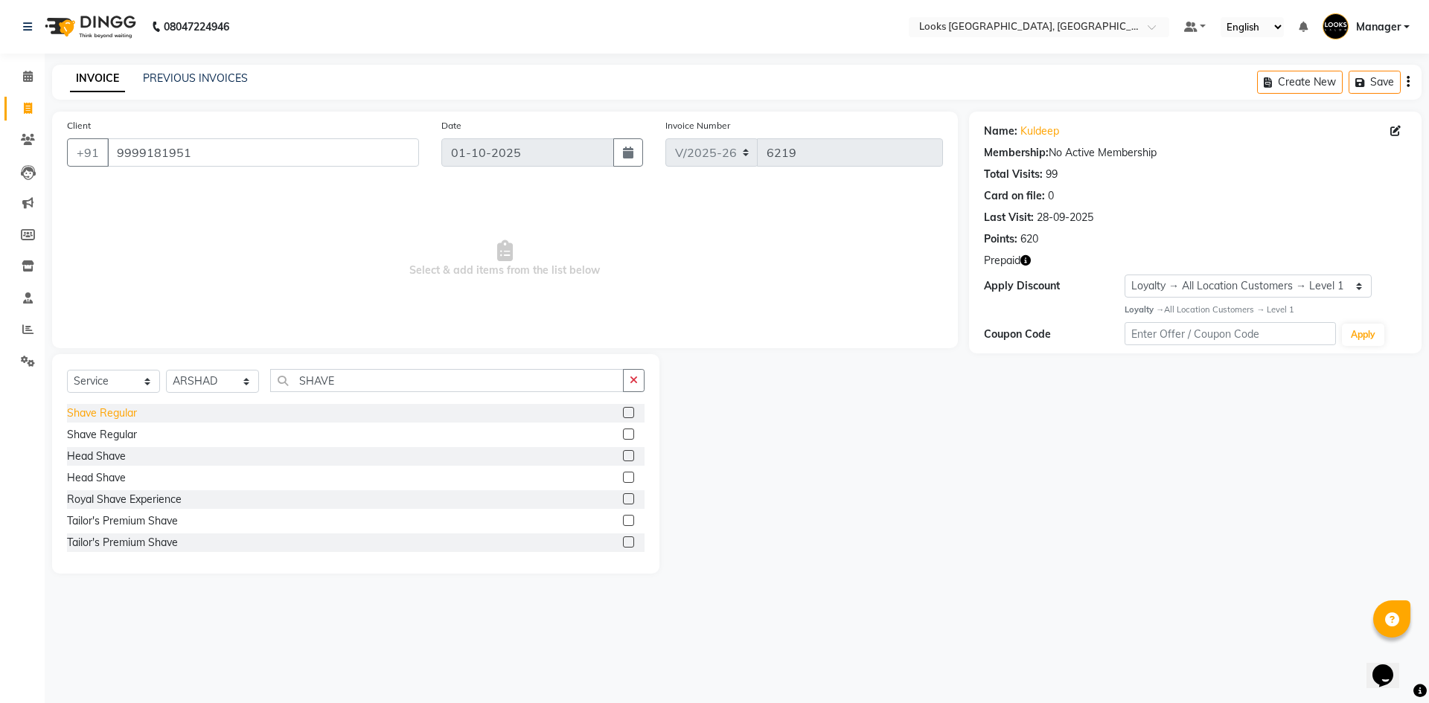
click at [117, 412] on div "Shave Regular" at bounding box center [102, 414] width 70 height 16
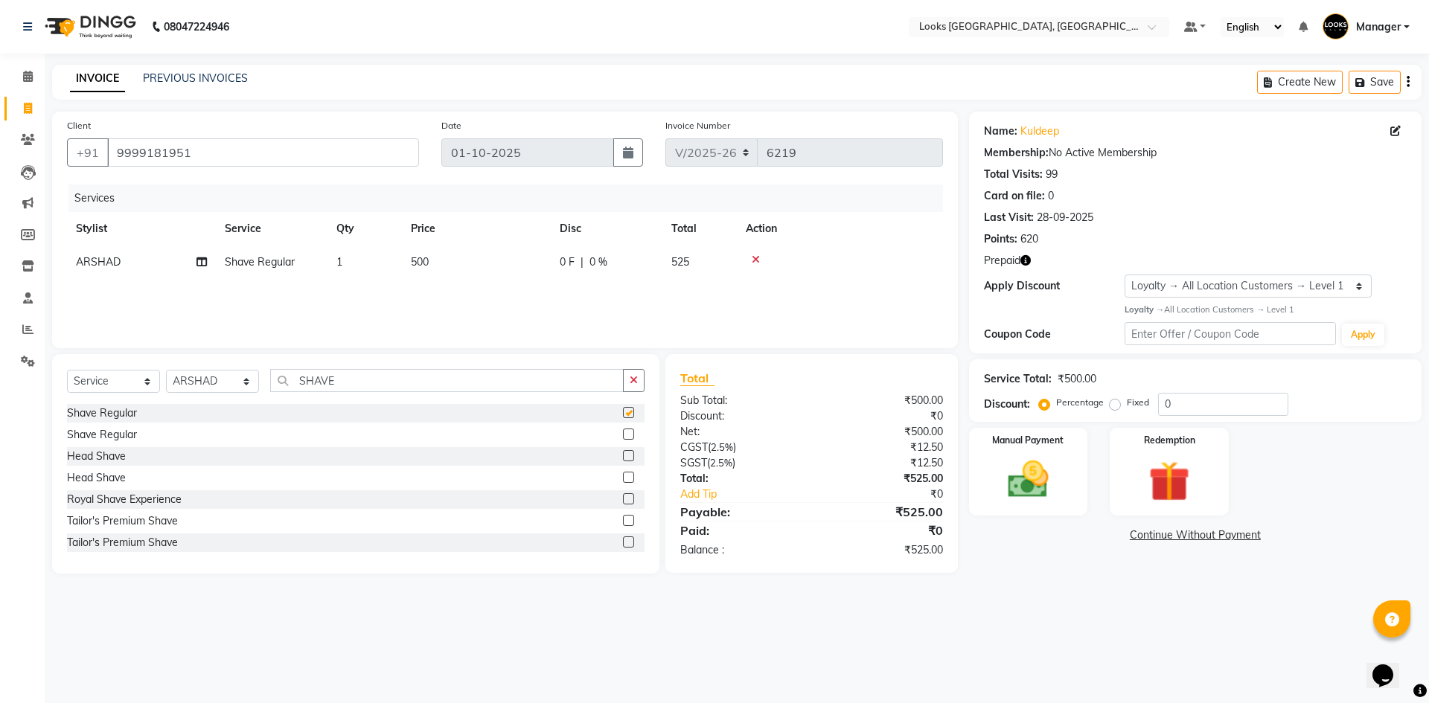
checkbox input "false"
click at [224, 379] on select "Select Stylist [PERSON_NAME] [PERSON_NAME] COUNTER_SALES Employee_WS [PERSON_NA…" at bounding box center [212, 381] width 93 height 23
select select "82798"
click at [166, 370] on select "Select Stylist [PERSON_NAME] [PERSON_NAME] COUNTER_SALES Employee_WS [PERSON_NA…" at bounding box center [212, 381] width 93 height 23
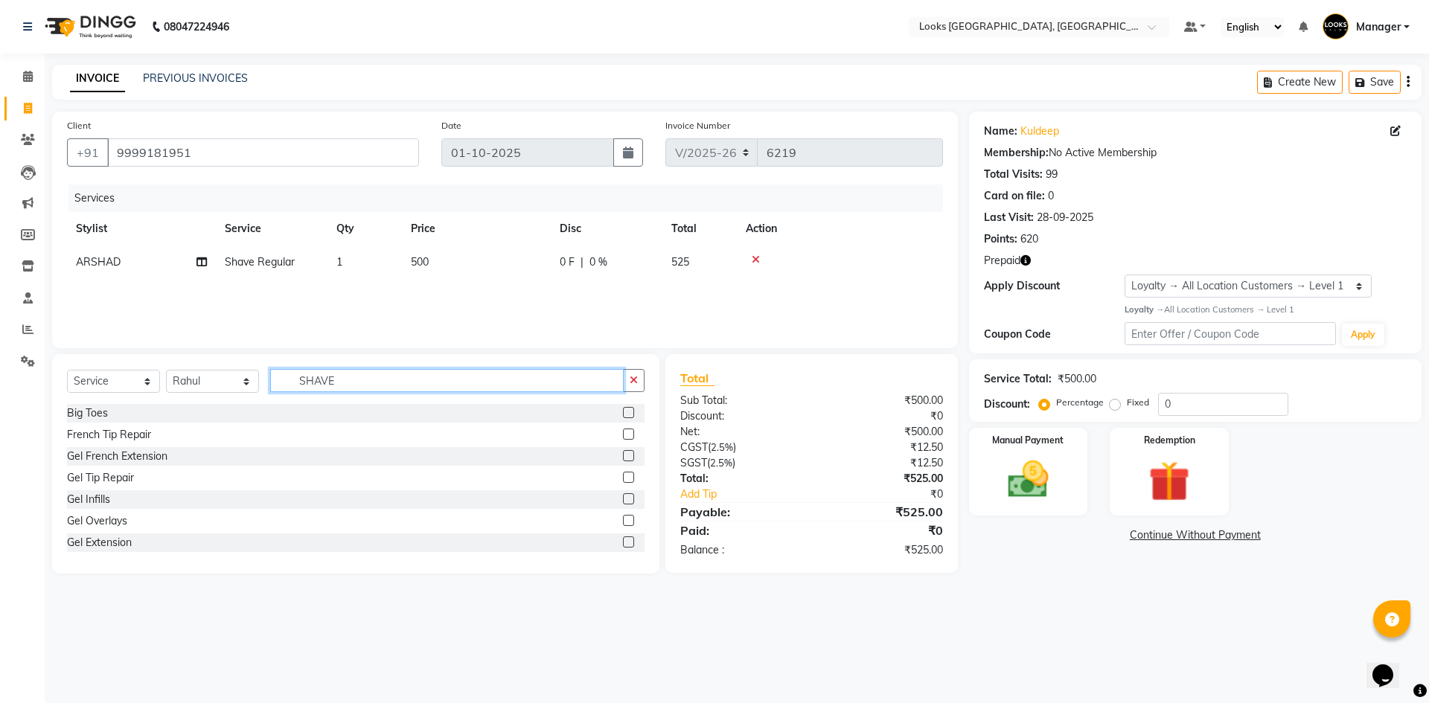
drag, startPoint x: 352, startPoint y: 372, endPoint x: 246, endPoint y: 379, distance: 105.9
click at [246, 379] on div "Select Service Product Membership Package Voucher Prepaid Gift Card Select Styl…" at bounding box center [355, 386] width 577 height 35
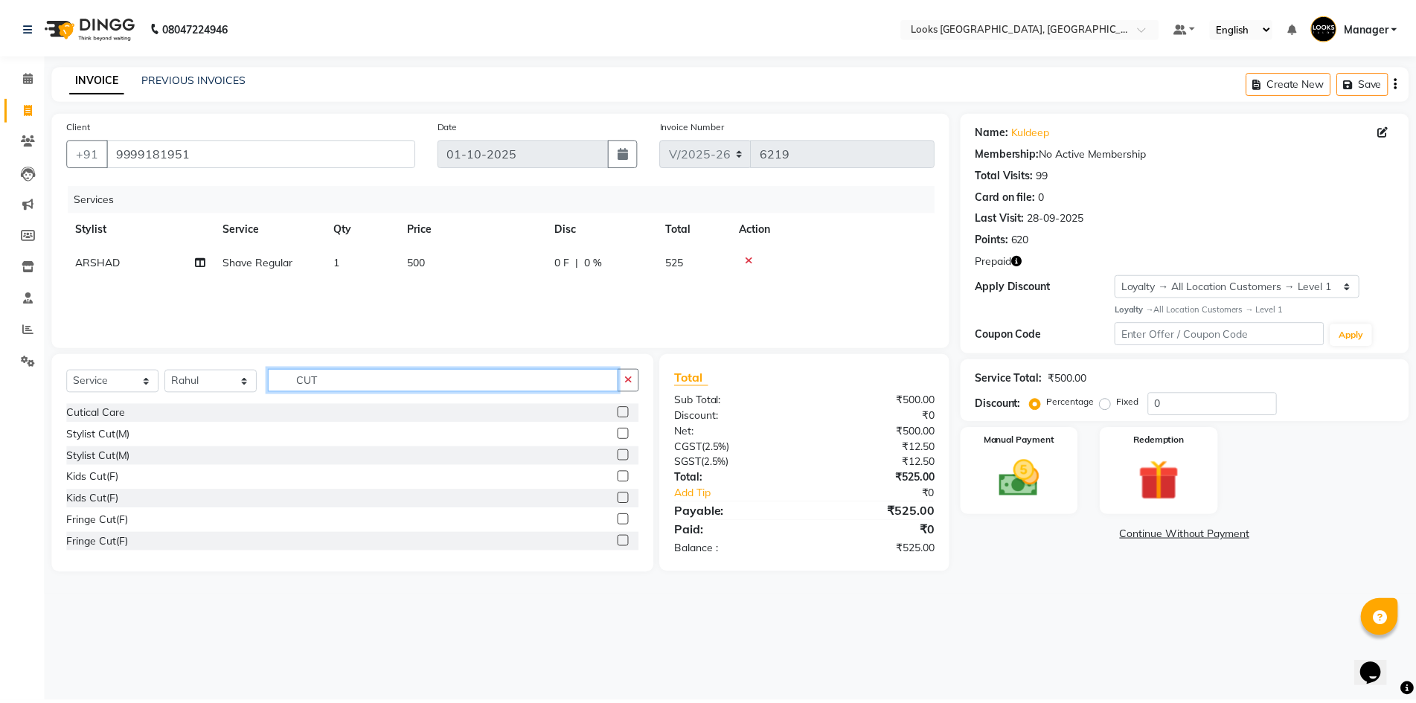
scroll to position [74, 0]
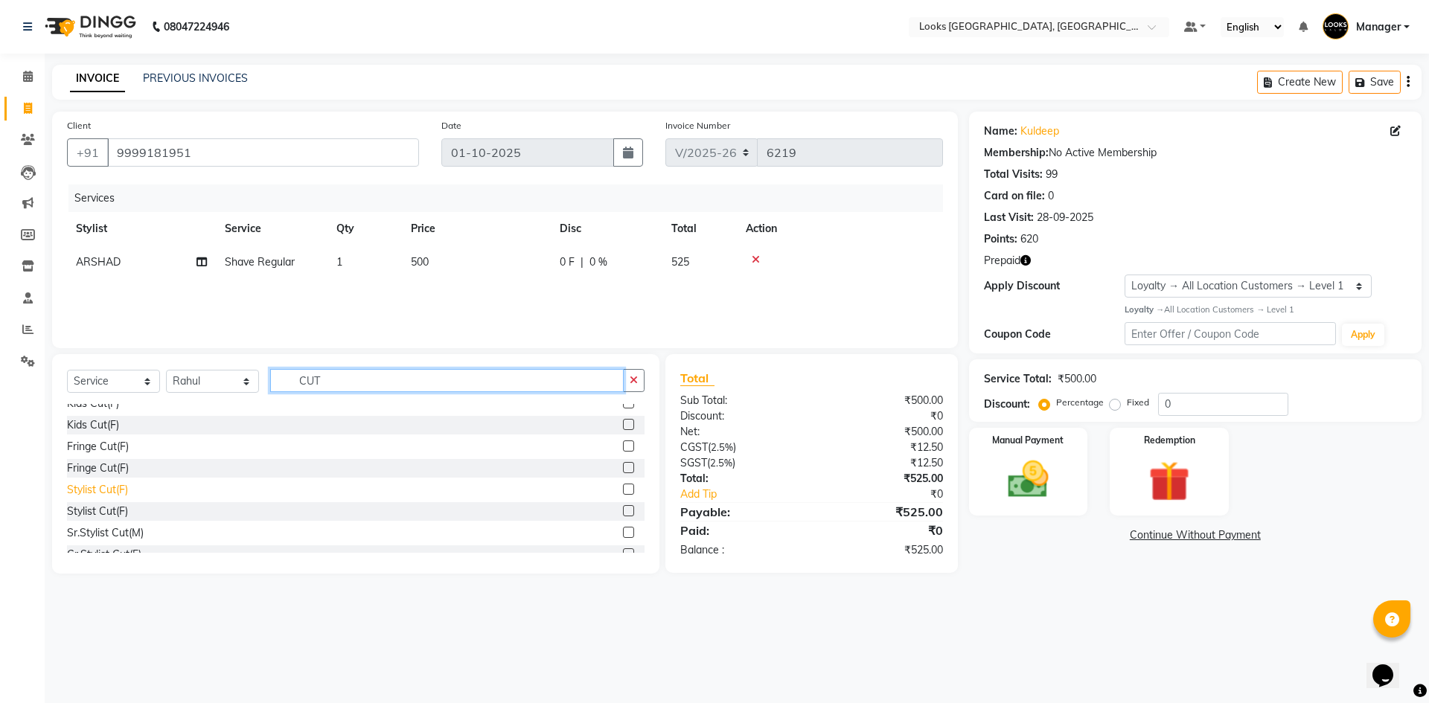
type input "CUT"
click at [89, 489] on div "Stylist Cut(F)" at bounding box center [97, 490] width 61 height 16
checkbox input "false"
click at [482, 298] on td "1200" at bounding box center [476, 295] width 149 height 33
select select "82798"
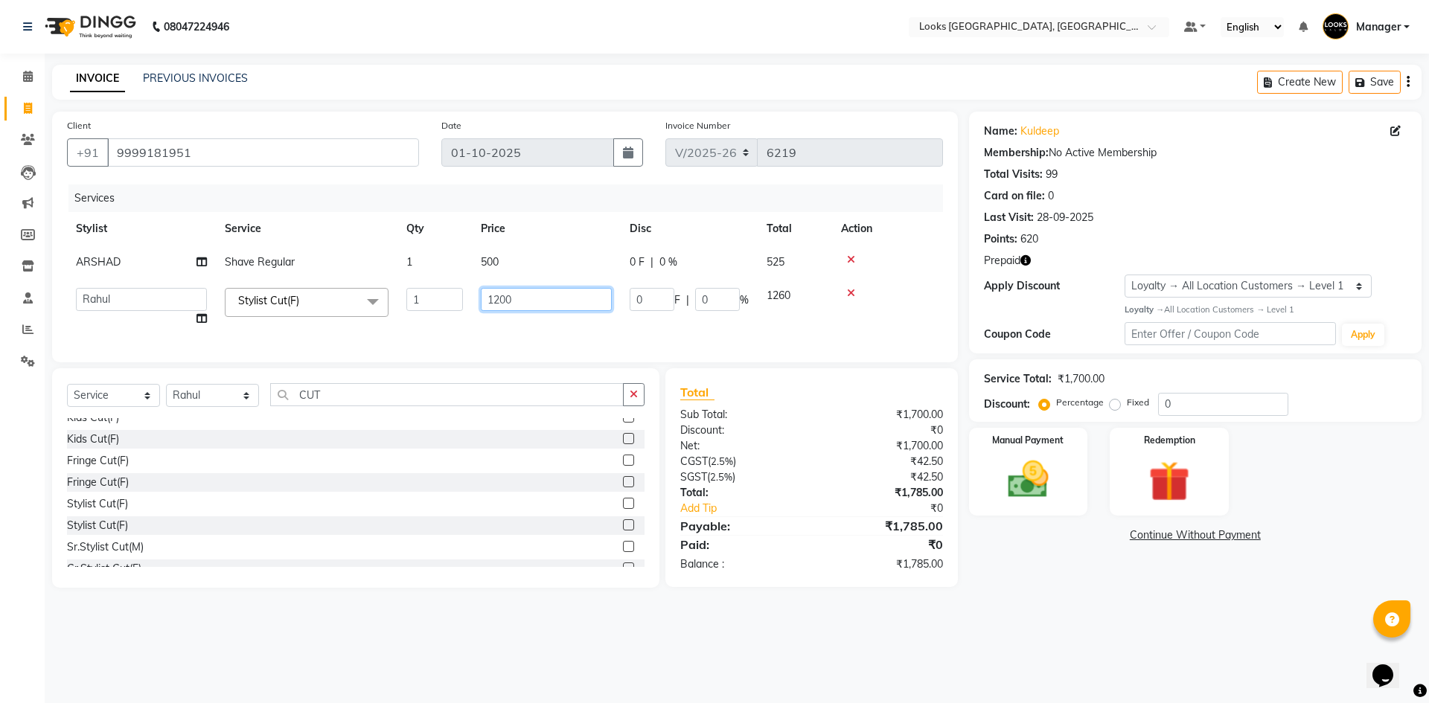
drag, startPoint x: 460, startPoint y: 298, endPoint x: 390, endPoint y: 307, distance: 70.5
click at [390, 307] on tr "ARSHAD Ayush Bobby Chaman COUNTER_SALES Employee_WS FAREED KOMAL Manager MANISH…" at bounding box center [505, 307] width 876 height 57
type input "900"
click at [515, 330] on div "Services Stylist Service Qty Price Disc Total Action ARSHAD Shave Regular 1 500…" at bounding box center [505, 266] width 876 height 163
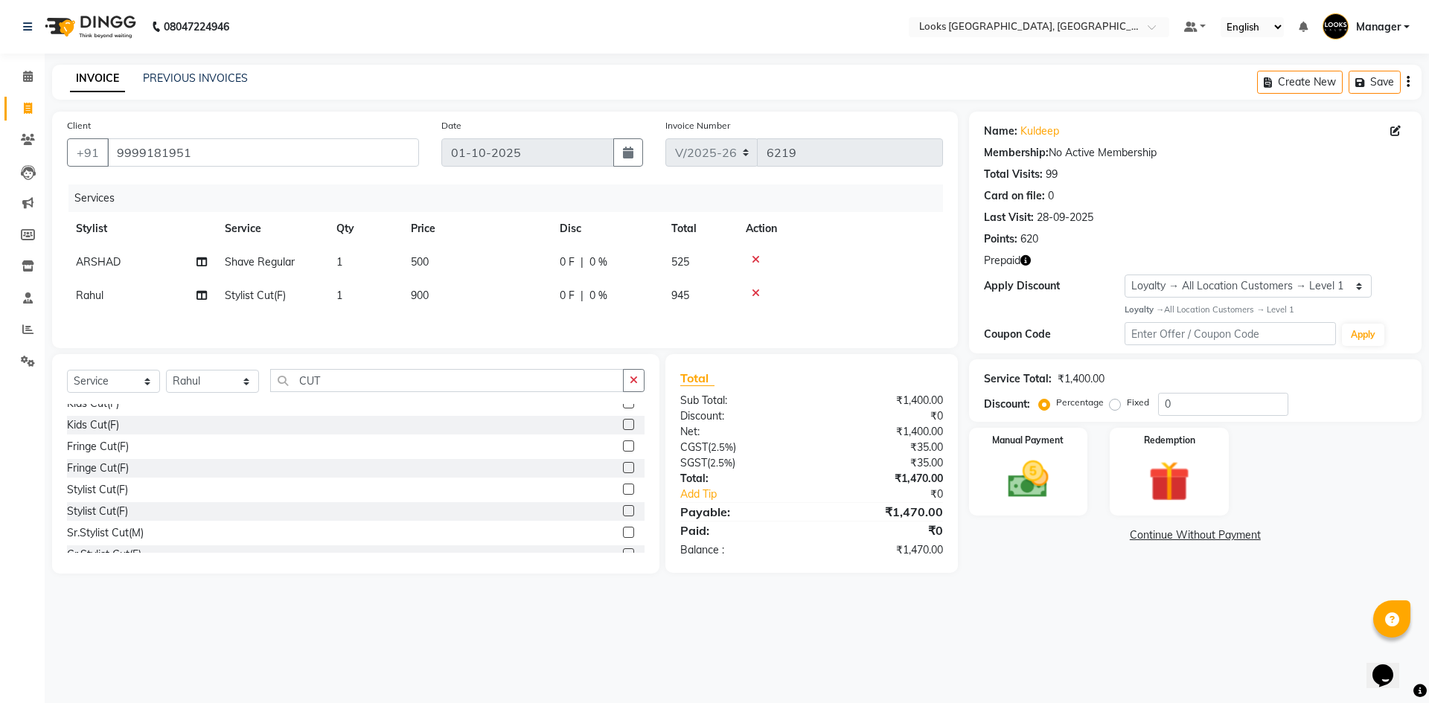
drag, startPoint x: 1034, startPoint y: 605, endPoint x: 1057, endPoint y: 567, distance: 44.0
click at [1035, 605] on div "08047224946 Select Location × Looks Omaxe World Street, Faridabad, Haryana Defa…" at bounding box center [714, 351] width 1429 height 703
click at [1114, 470] on div "Redemption" at bounding box center [1169, 472] width 124 height 92
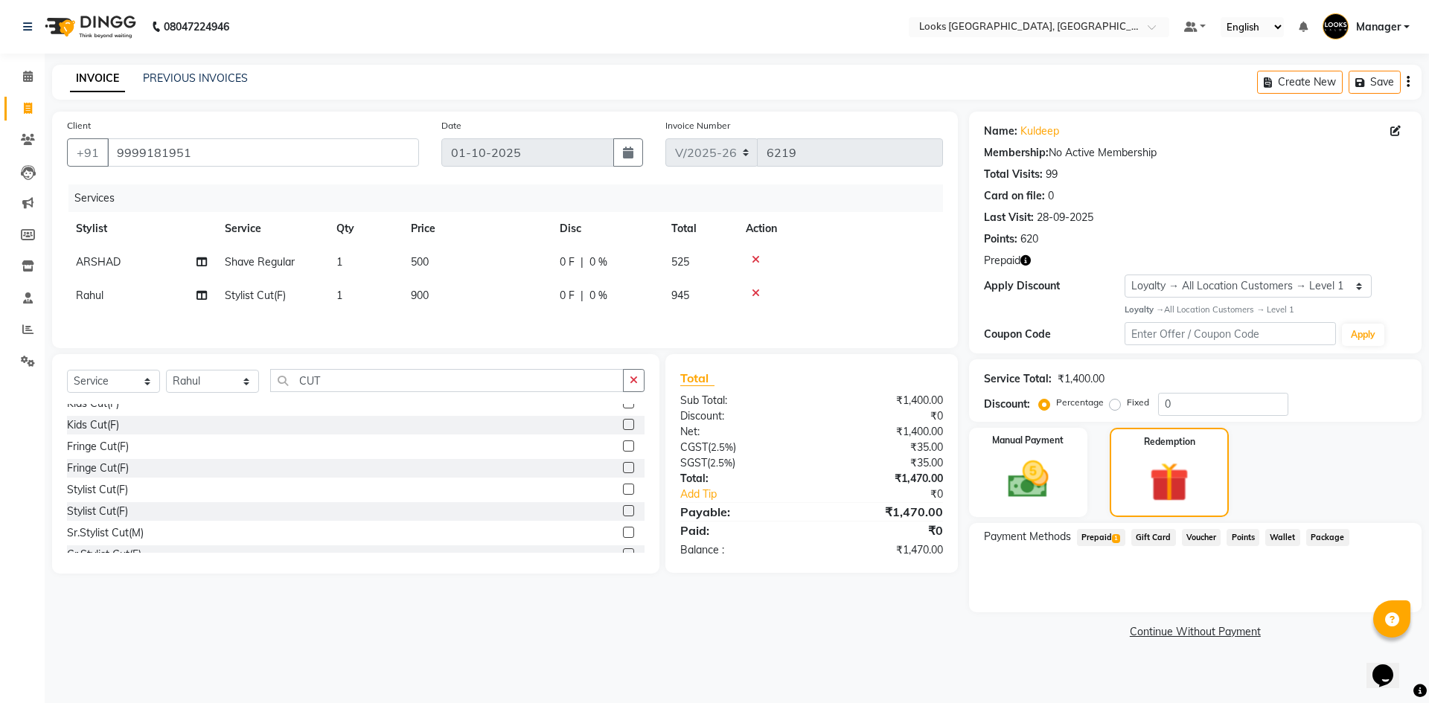
click at [1111, 534] on span "Prepaid 1" at bounding box center [1101, 537] width 48 height 17
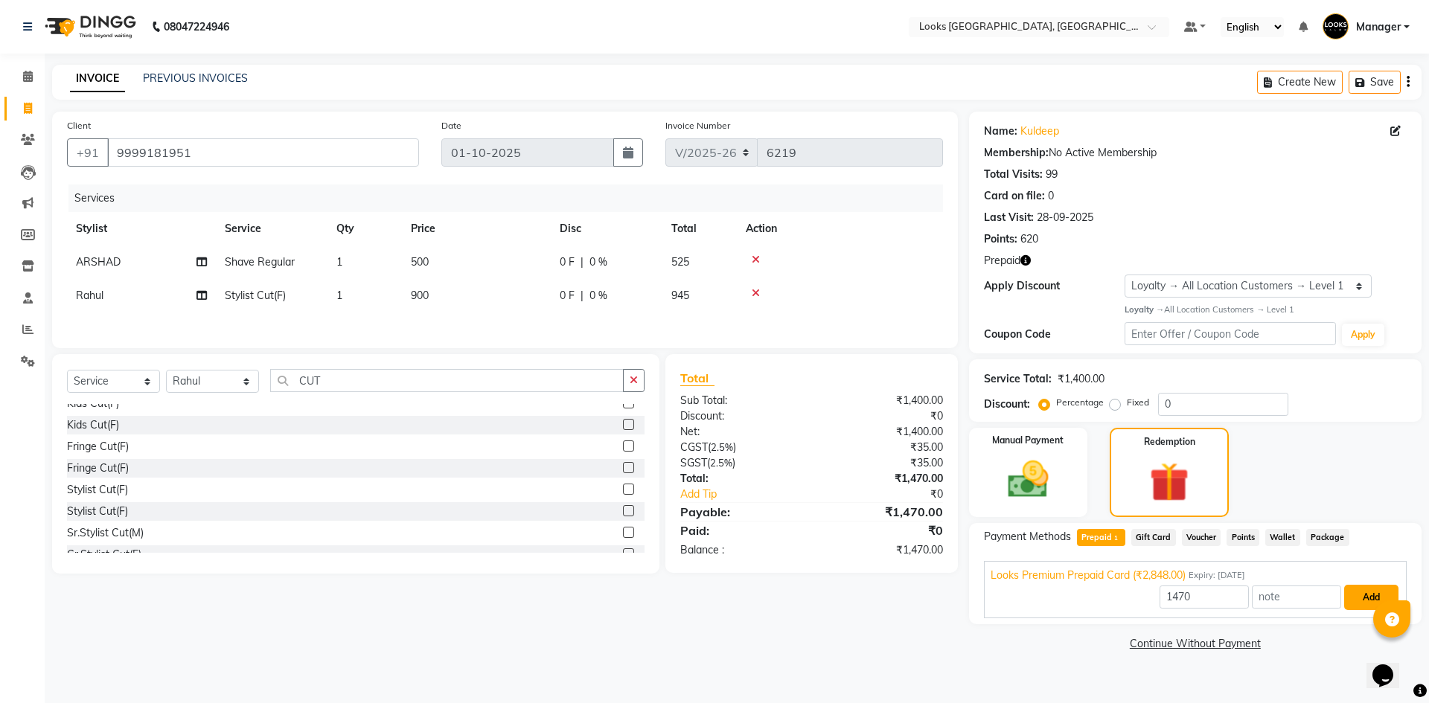
click at [1356, 597] on button "Add" at bounding box center [1371, 597] width 54 height 25
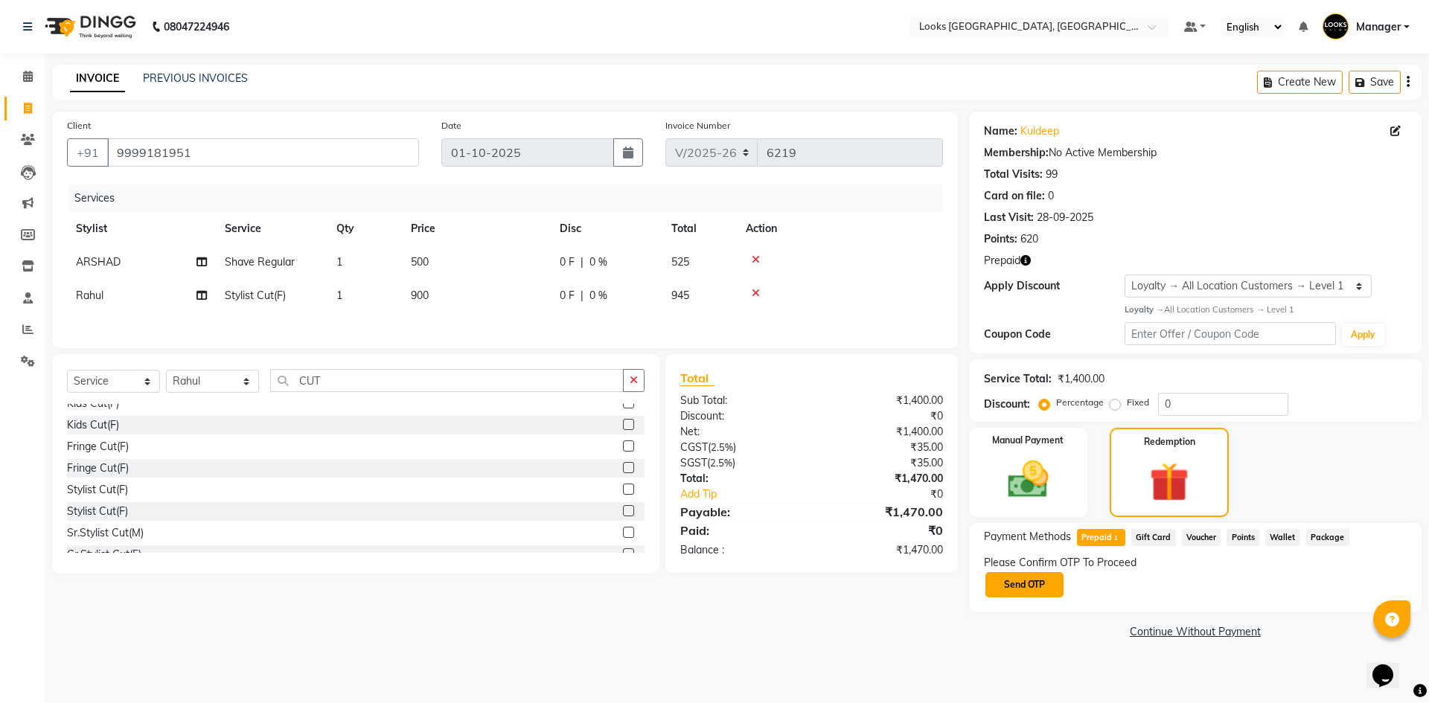
click at [1039, 593] on button "Send OTP" at bounding box center [1024, 584] width 78 height 25
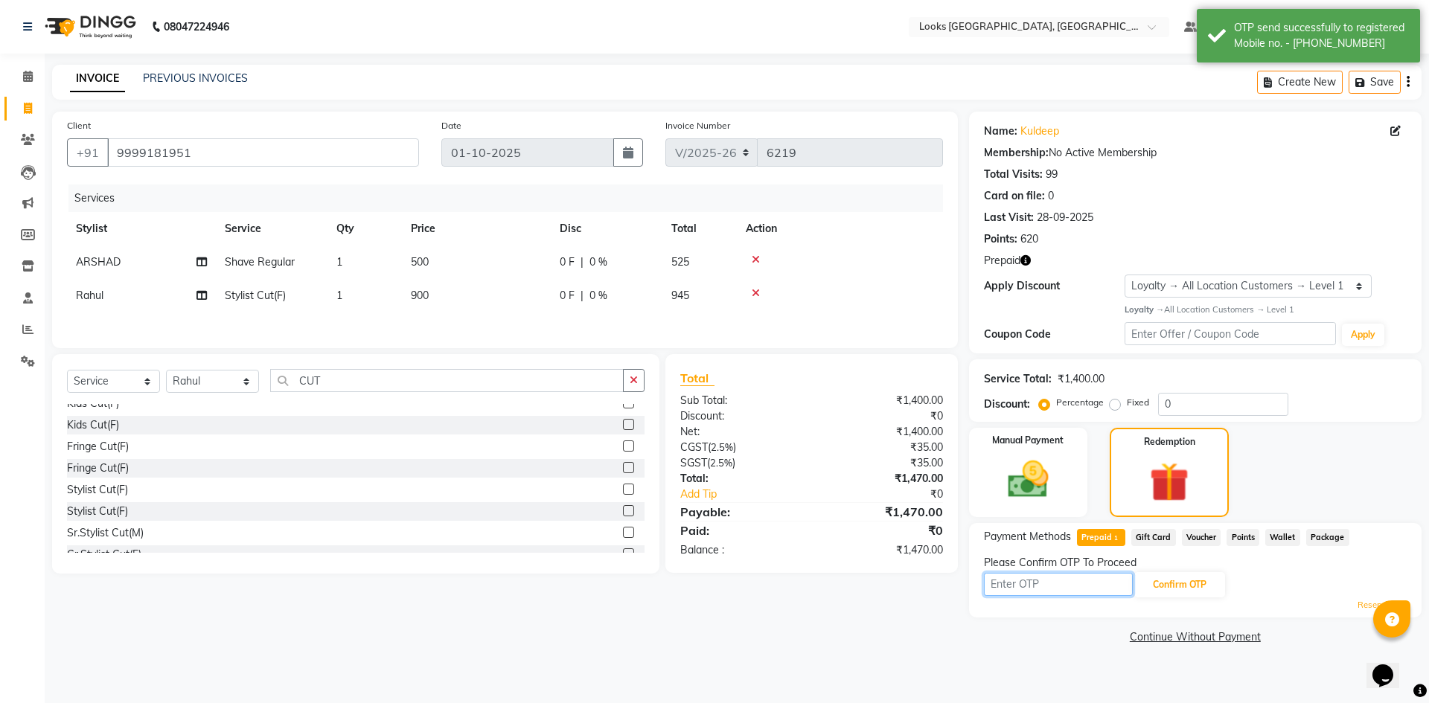
click at [1028, 577] on input "text" at bounding box center [1058, 584] width 149 height 23
drag, startPoint x: 436, startPoint y: 263, endPoint x: 479, endPoint y: 270, distance: 43.7
click at [436, 263] on td "500" at bounding box center [476, 262] width 149 height 33
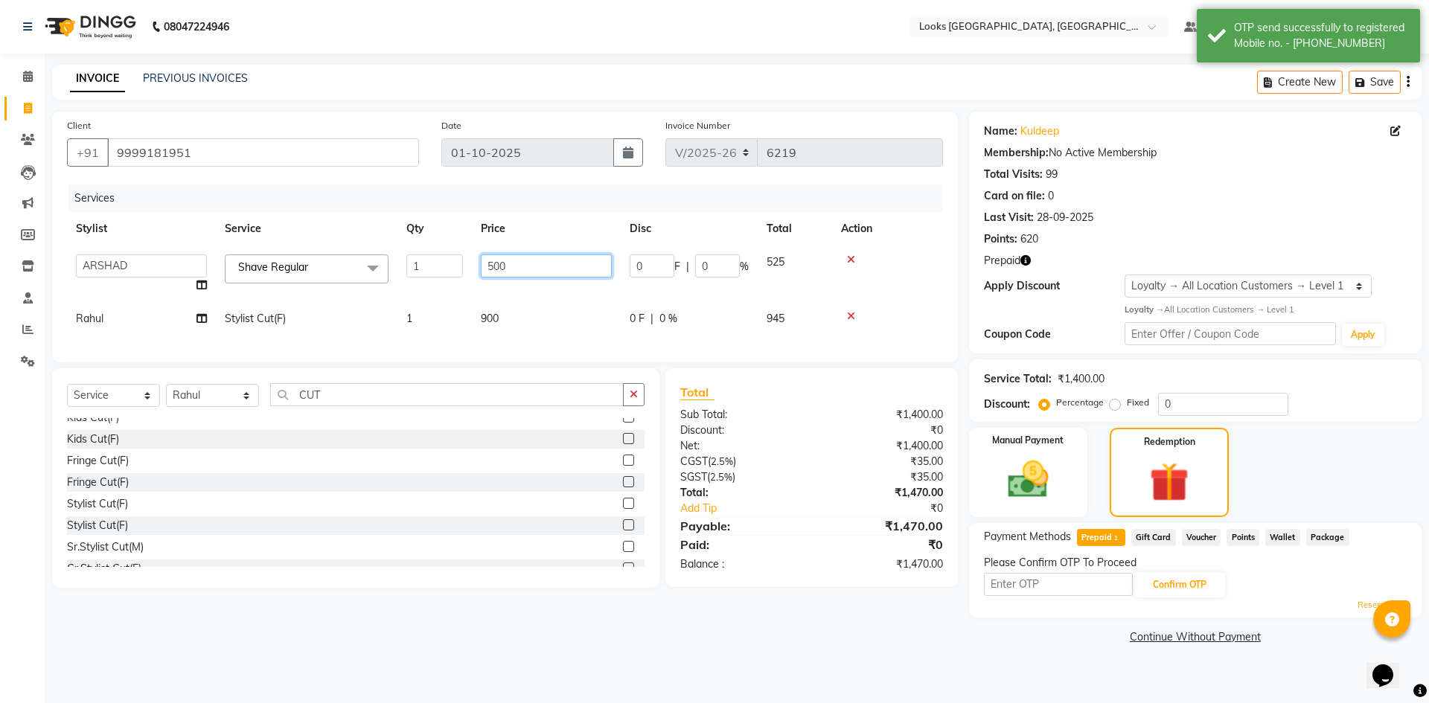
drag, startPoint x: 501, startPoint y: 266, endPoint x: 452, endPoint y: 270, distance: 50.1
click at [452, 270] on tr "ARSHAD Ayush Bobby Chaman COUNTER_SALES Employee_WS FAREED KOMAL Manager MANISH…" at bounding box center [505, 274] width 876 height 57
type input "350"
click at [406, 230] on tr "Stylist Service Qty Price Disc Total Action" at bounding box center [505, 228] width 876 height 33
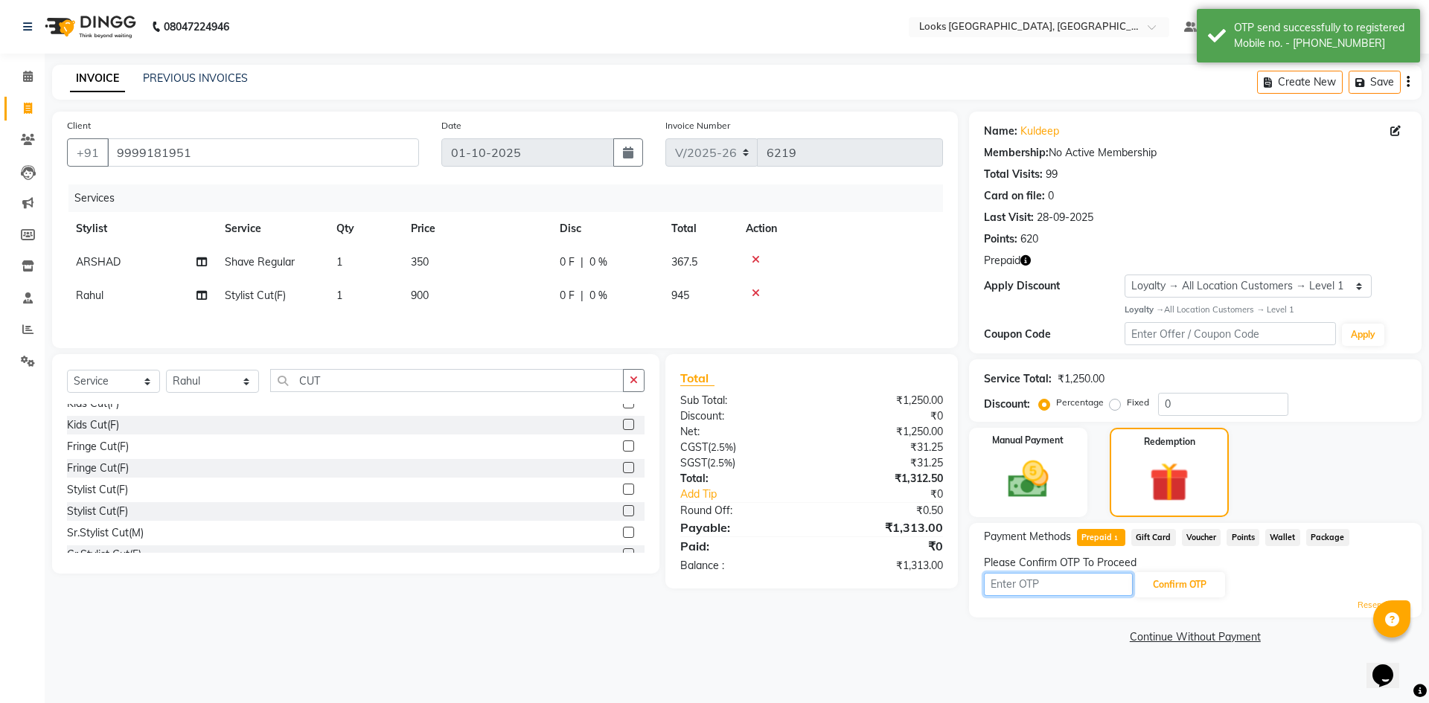
click at [1038, 584] on input "text" at bounding box center [1058, 584] width 149 height 23
type input "9710"
click at [1205, 584] on button "Confirm OTP" at bounding box center [1179, 584] width 91 height 25
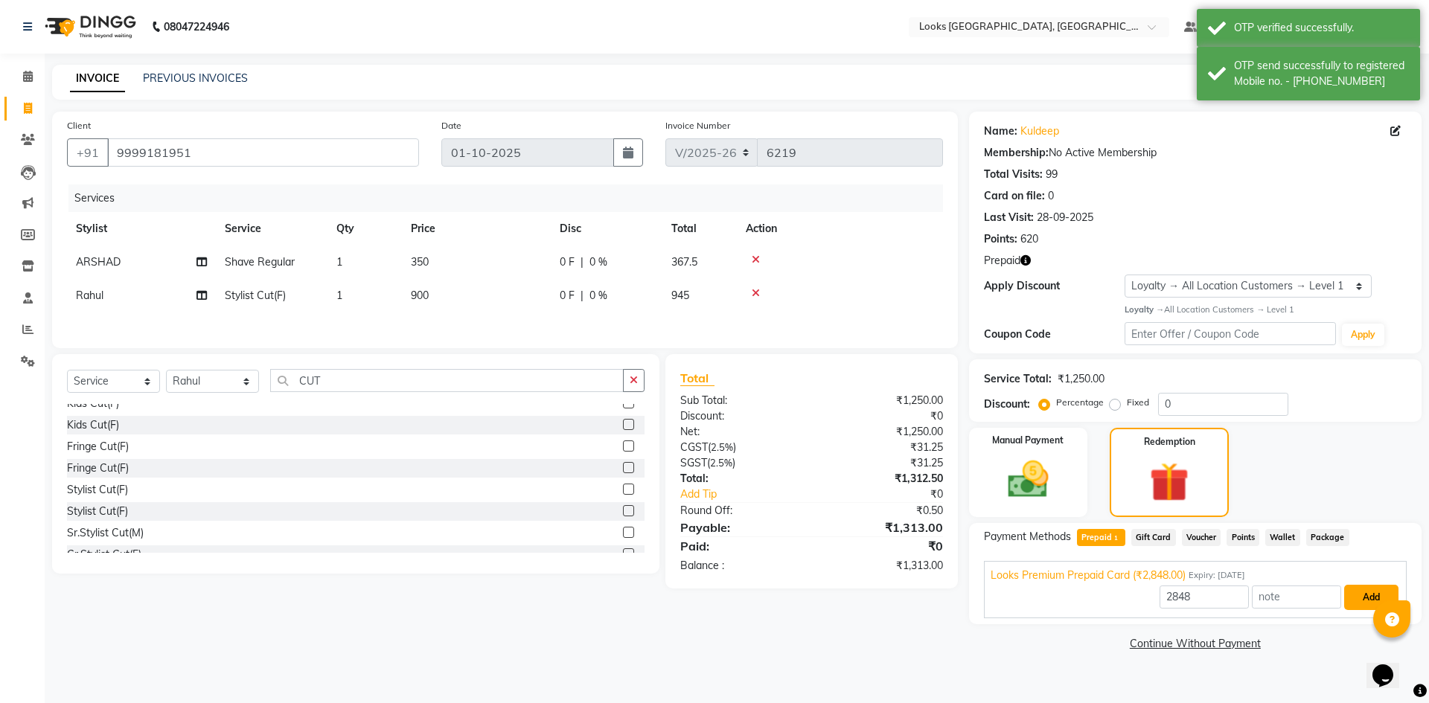
click at [1379, 596] on button "Add" at bounding box center [1371, 597] width 54 height 25
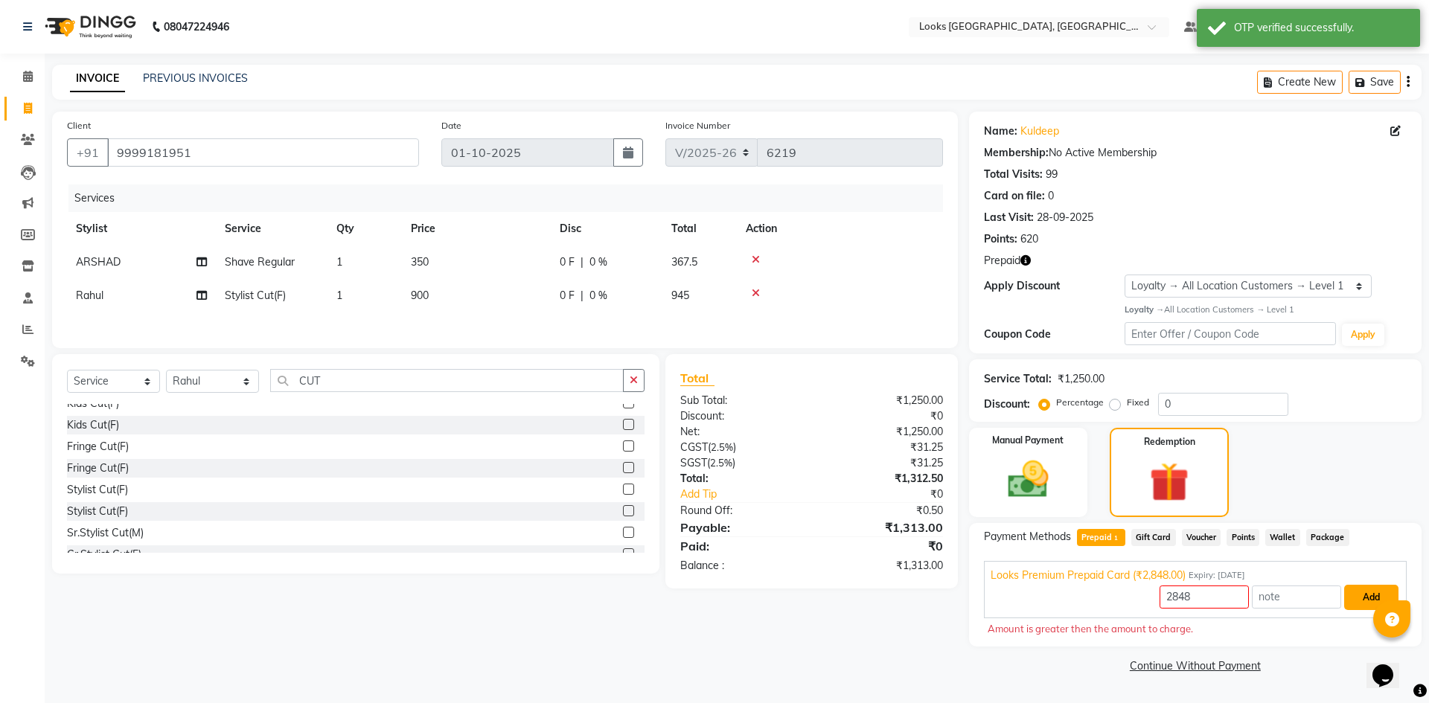
click at [1366, 595] on button "Add" at bounding box center [1371, 597] width 54 height 25
click at [1100, 535] on span "Prepaid 1" at bounding box center [1101, 537] width 48 height 17
type input "1313"
click at [1377, 595] on button "Add" at bounding box center [1371, 597] width 54 height 25
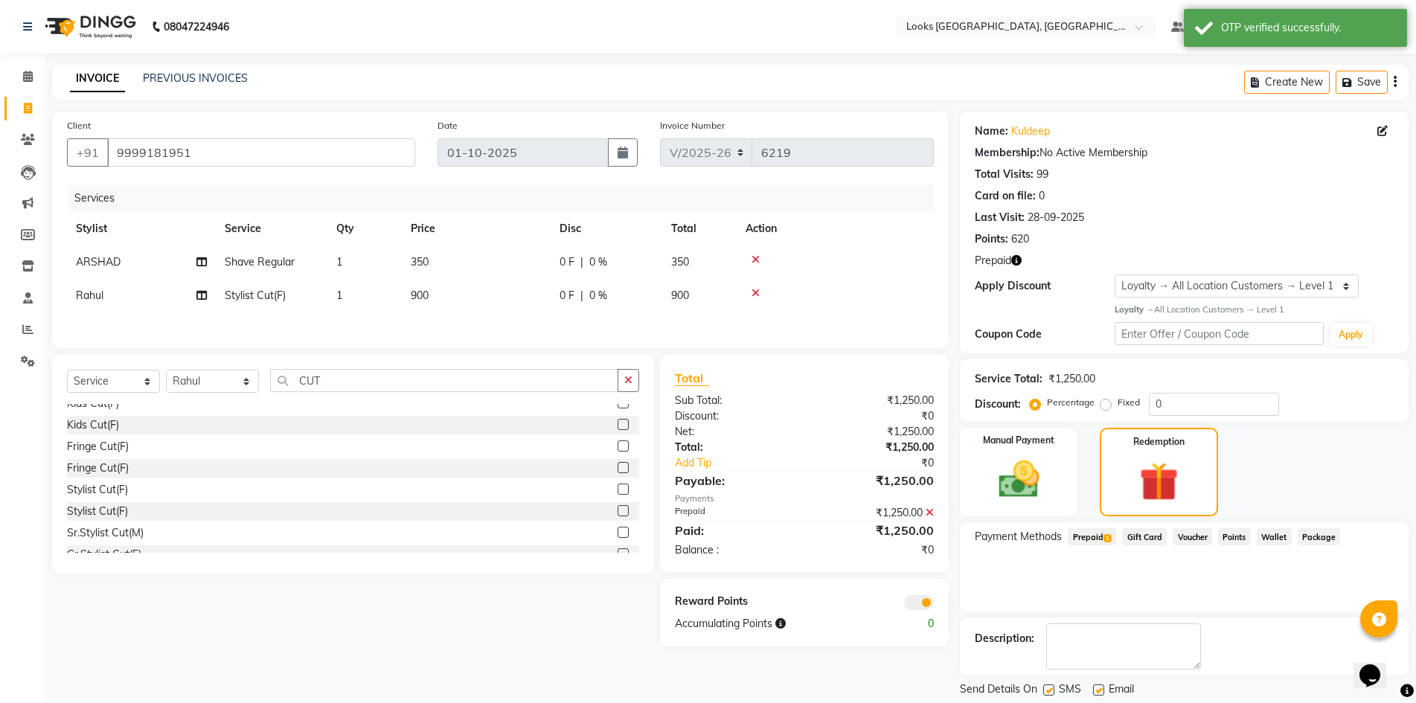
click at [1098, 687] on label at bounding box center [1098, 690] width 11 height 11
click at [1098, 687] on input "checkbox" at bounding box center [1098, 691] width 10 height 10
checkbox input "false"
click at [1024, 260] on div "Prepaid" at bounding box center [1184, 261] width 419 height 16
click at [1016, 260] on icon "button" at bounding box center [1016, 260] width 10 height 10
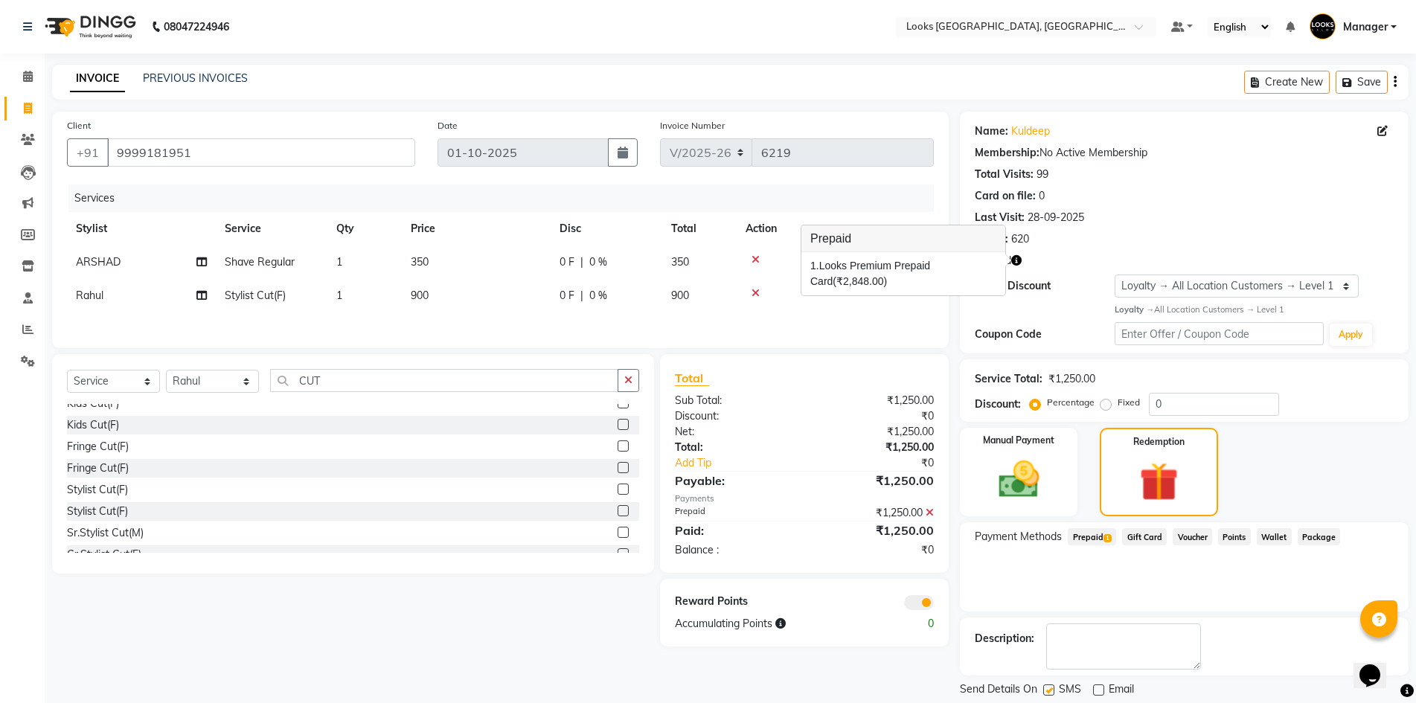
click at [1129, 237] on div "Points: 620" at bounding box center [1184, 239] width 419 height 16
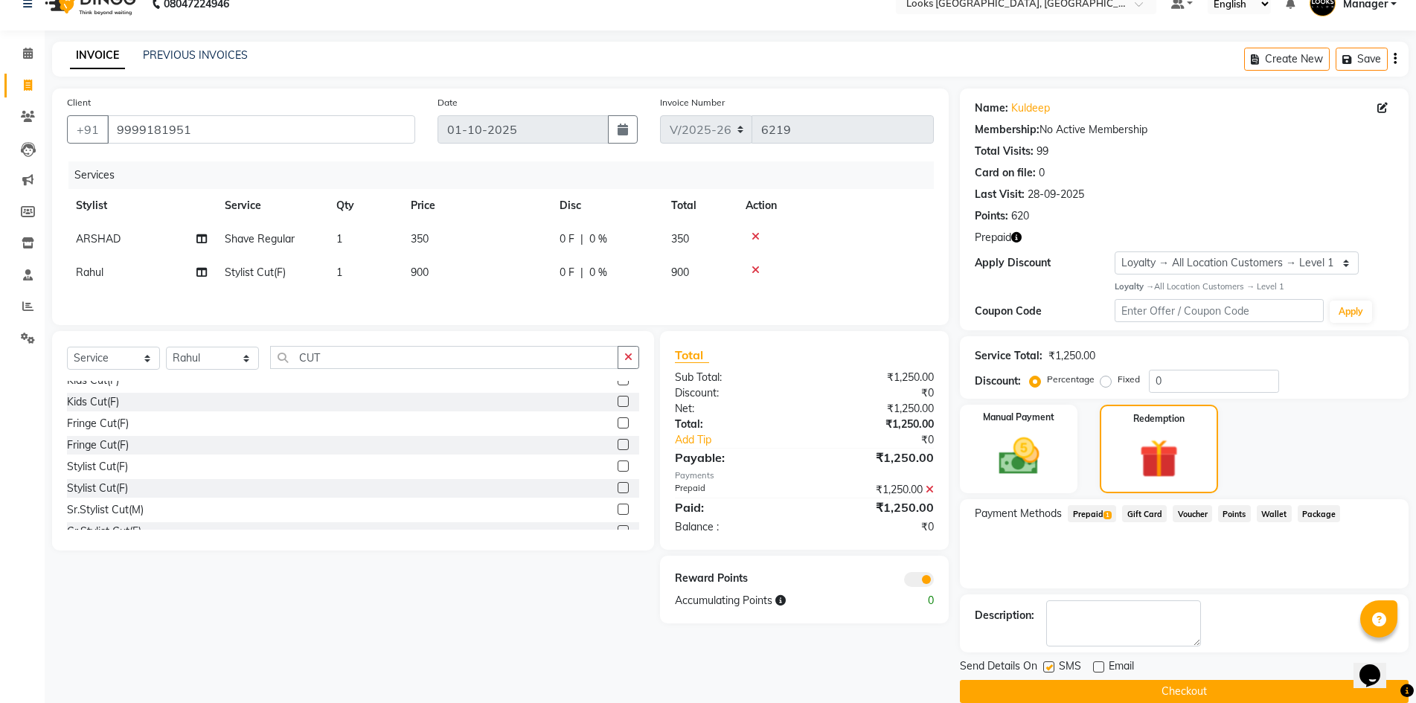
scroll to position [45, 0]
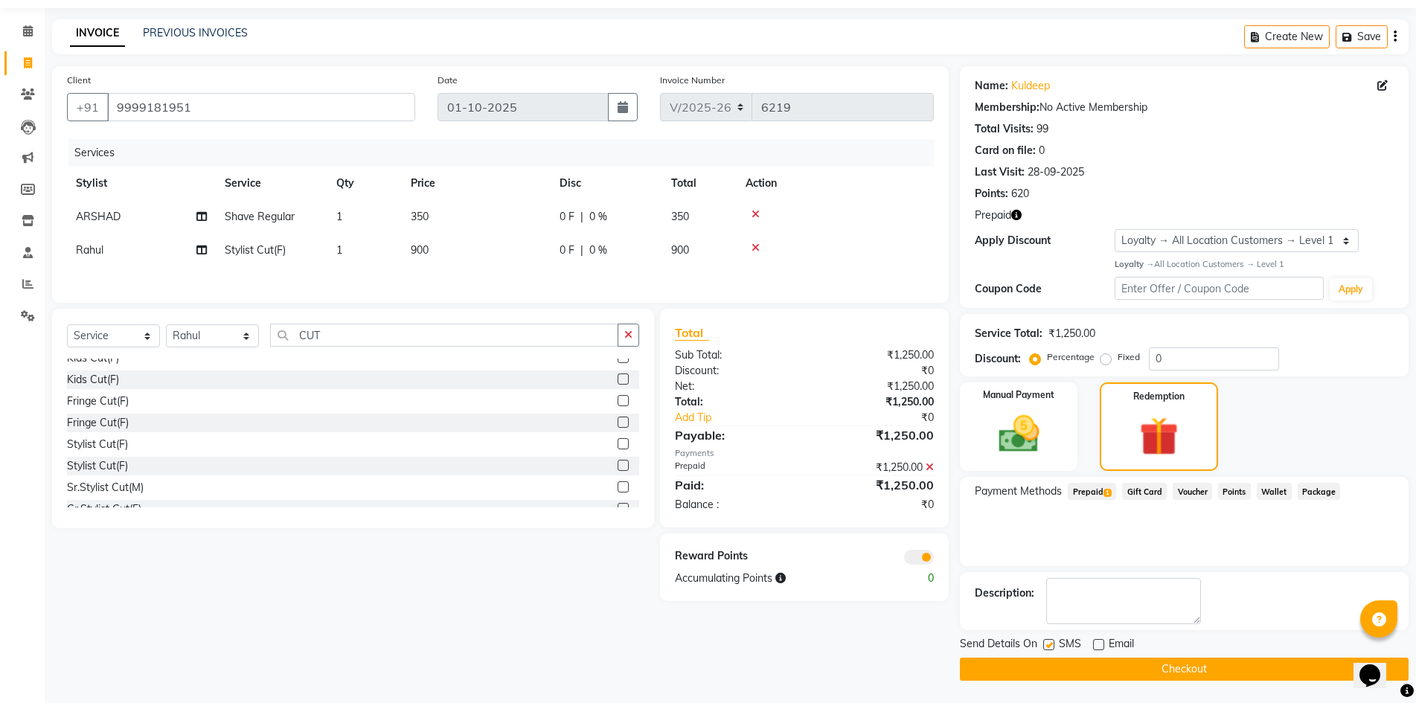
click at [1111, 676] on button "Checkout" at bounding box center [1184, 669] width 449 height 23
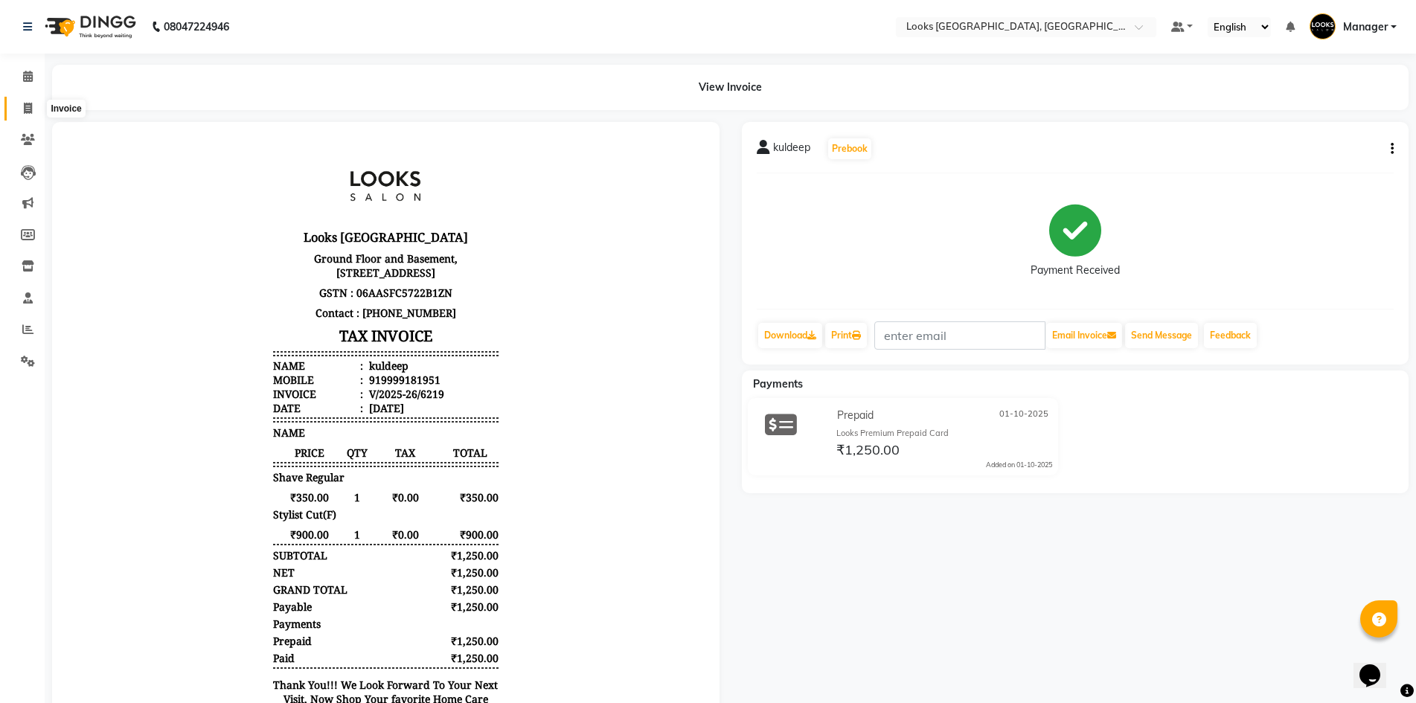
click at [26, 110] on icon at bounding box center [28, 108] width 8 height 11
select select "service"
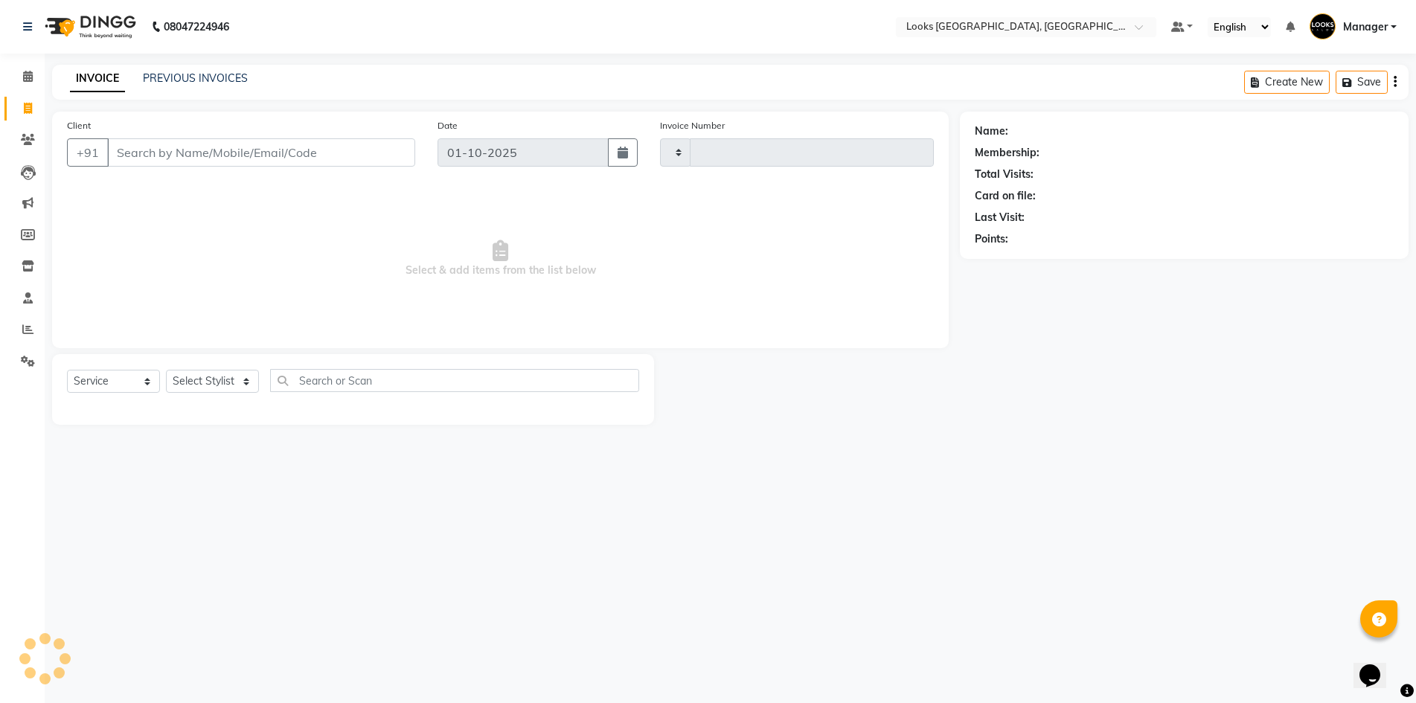
type input "6220"
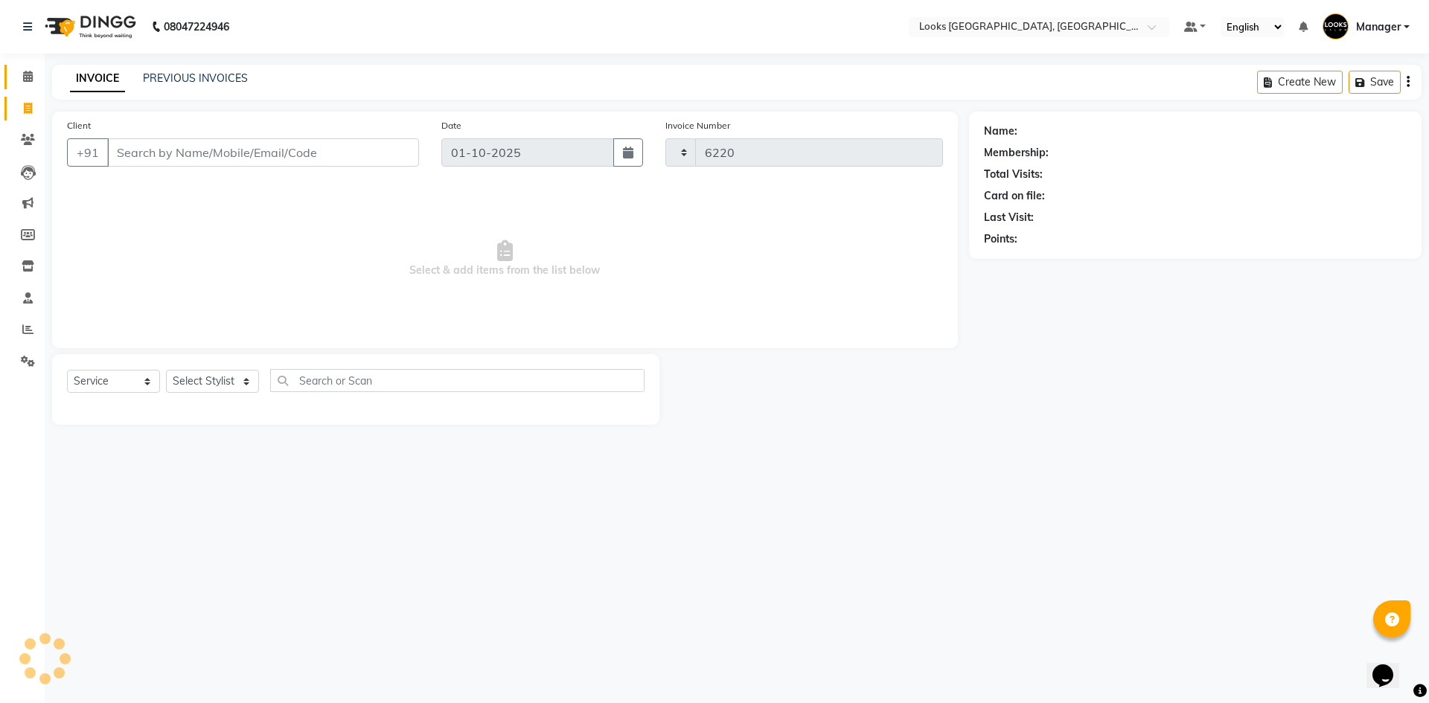
select select "4718"
click at [200, 389] on select "Select Stylist ARSHAD Ayush Bobby Chaman COUNTER_SALES Employee_WS FAREED KOMAL…" at bounding box center [212, 381] width 93 height 23
select select "78857"
click at [166, 370] on select "Select Stylist ARSHAD Ayush Bobby Chaman COUNTER_SALES Employee_WS FAREED KOMAL…" at bounding box center [212, 381] width 93 height 23
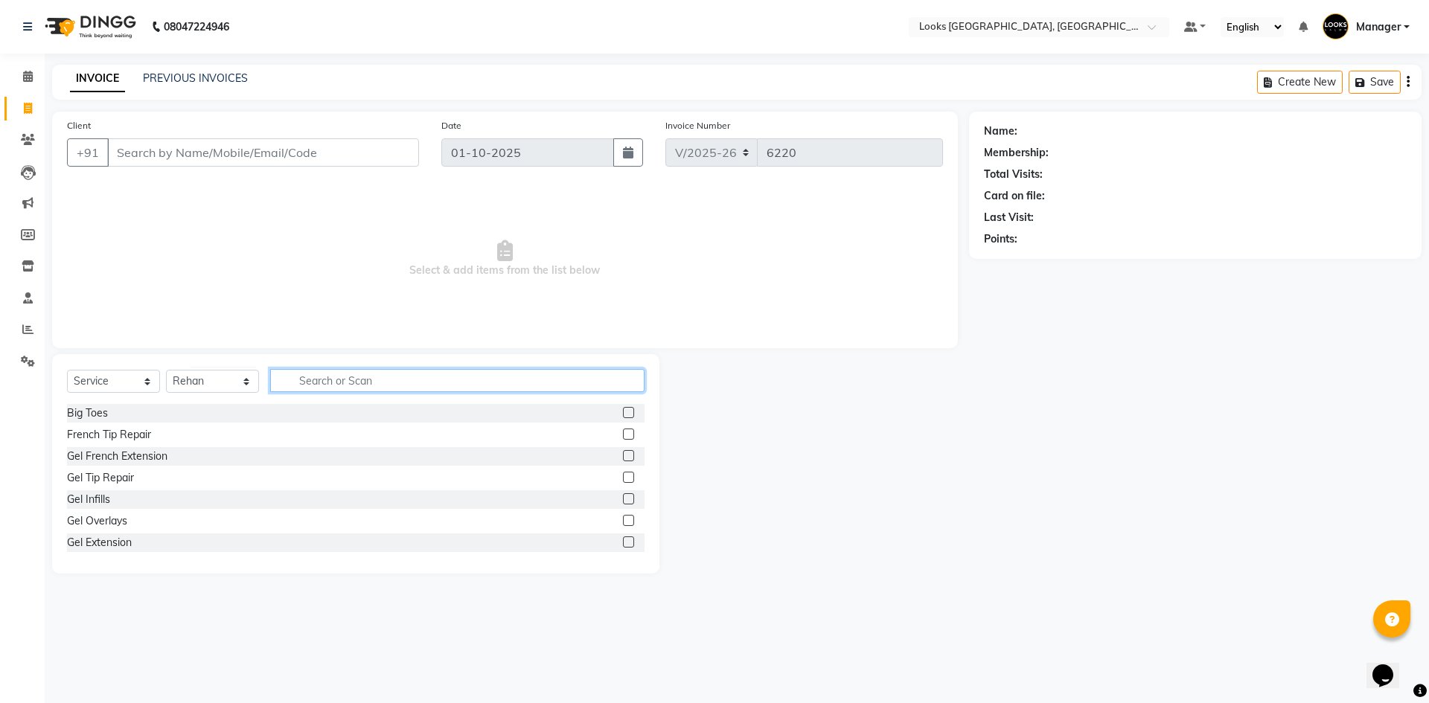
click at [333, 384] on input "text" at bounding box center [457, 380] width 374 height 23
type input "RITUAL"
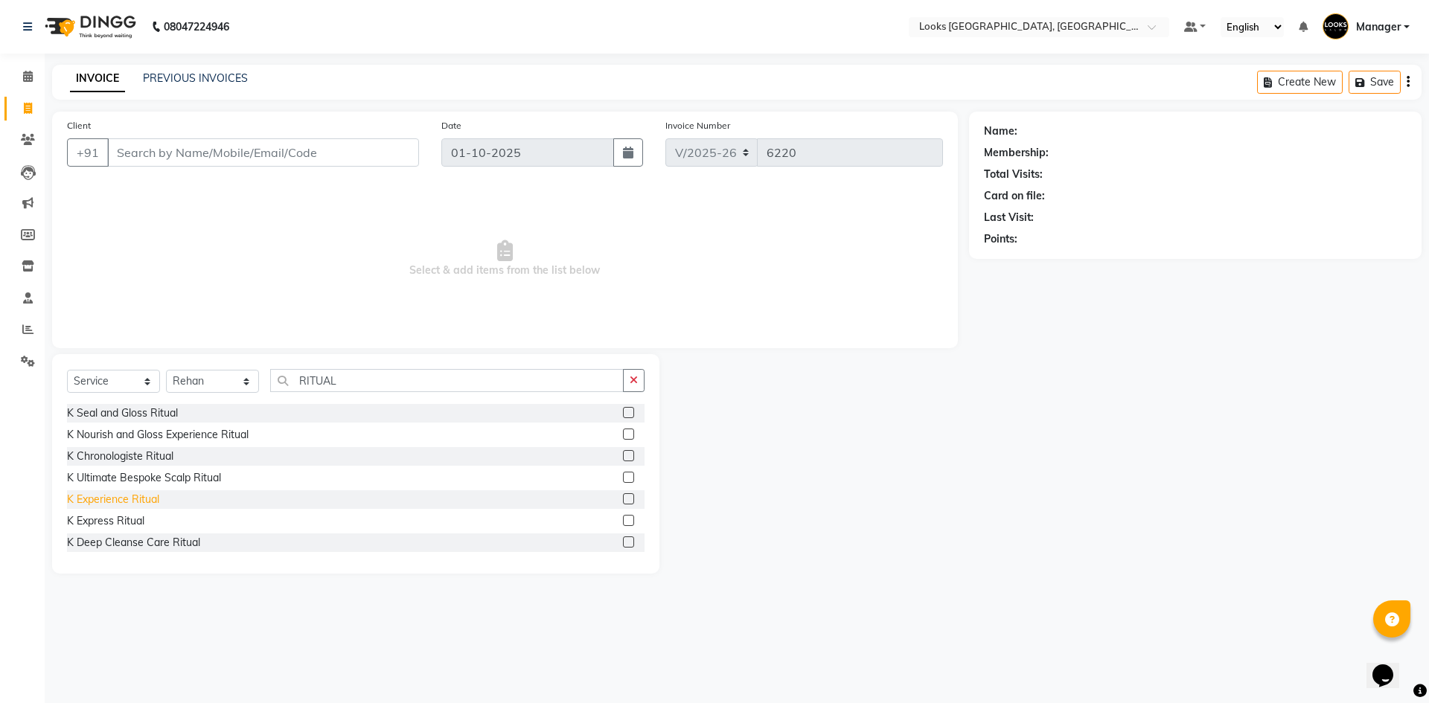
click at [112, 497] on div "K Experience Ritual" at bounding box center [113, 500] width 92 height 16
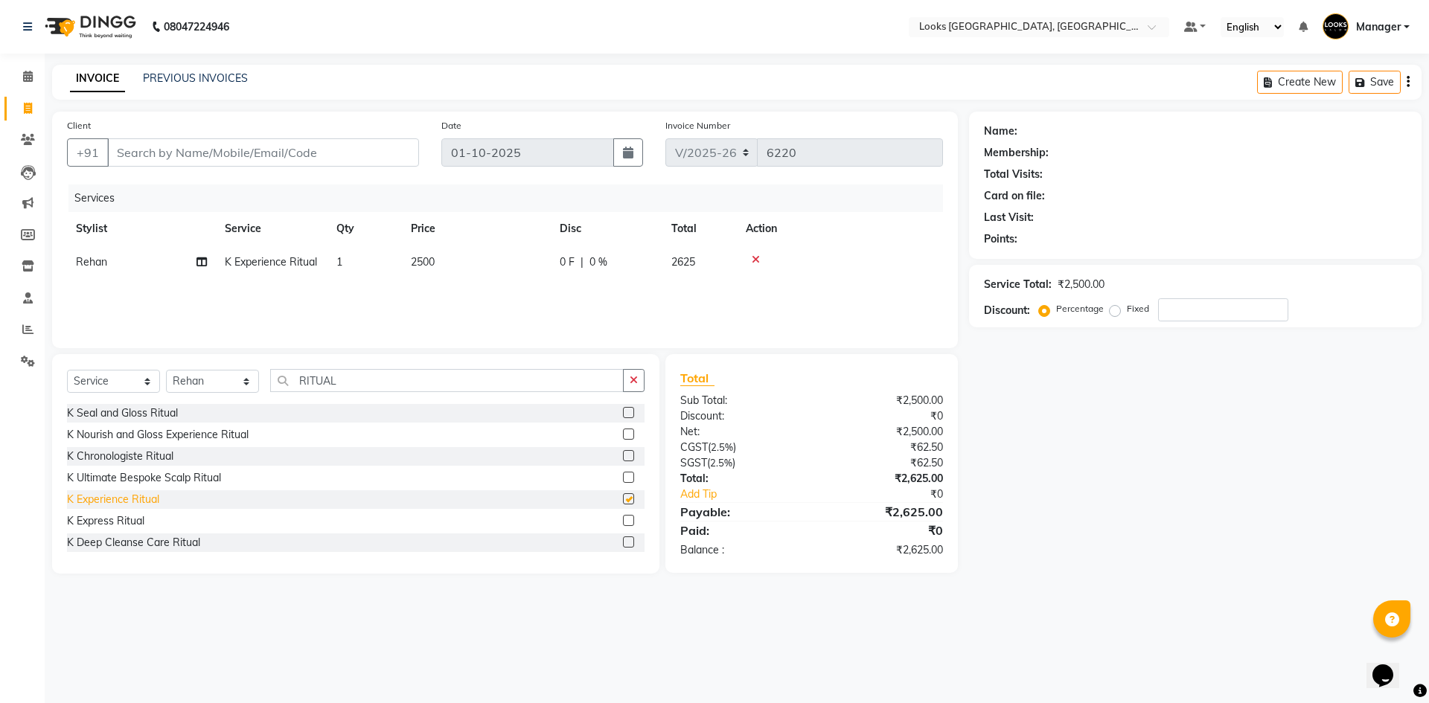
checkbox input "false"
drag, startPoint x: 372, startPoint y: 380, endPoint x: 232, endPoint y: 382, distance: 139.9
click at [232, 382] on div "Select Service Product Membership Package Voucher Prepaid Gift Card Select Styl…" at bounding box center [355, 386] width 577 height 35
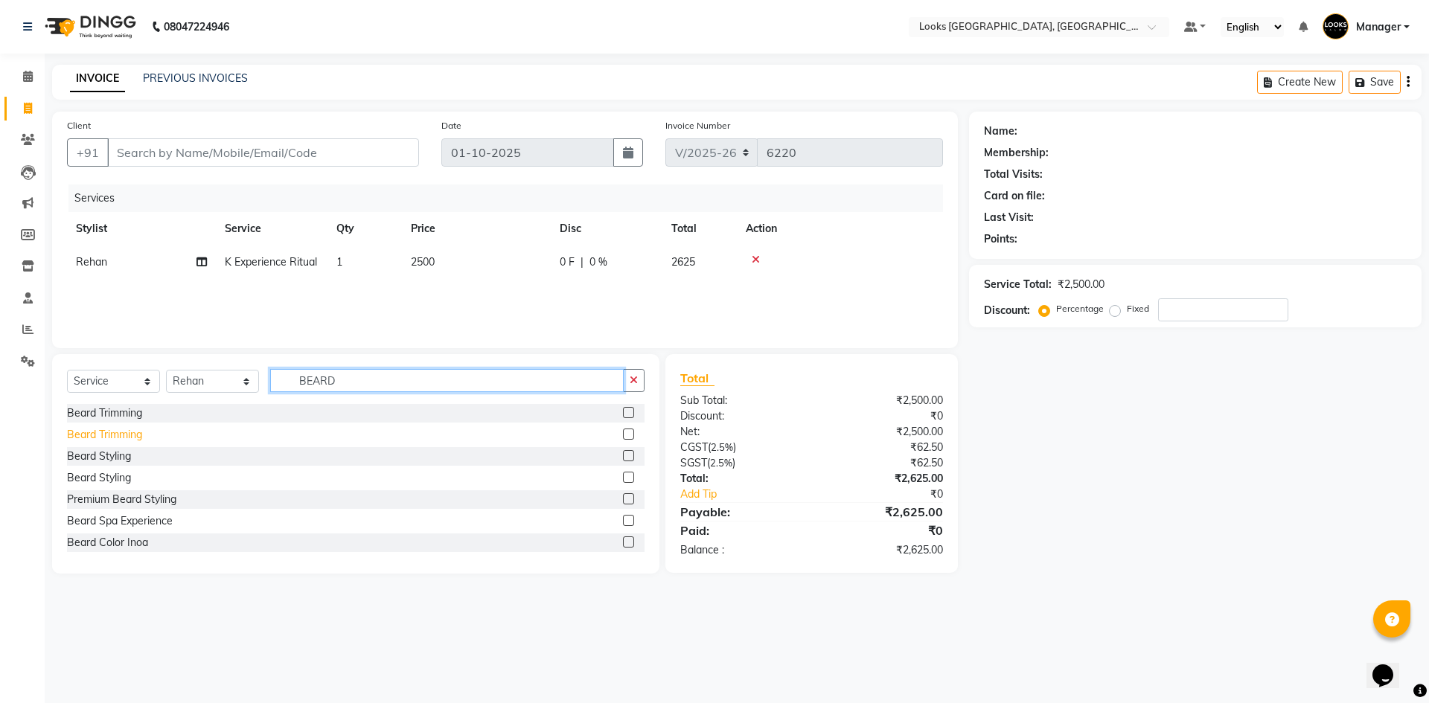
type input "BEARD"
click at [89, 432] on div "Beard Trimming" at bounding box center [104, 435] width 75 height 16
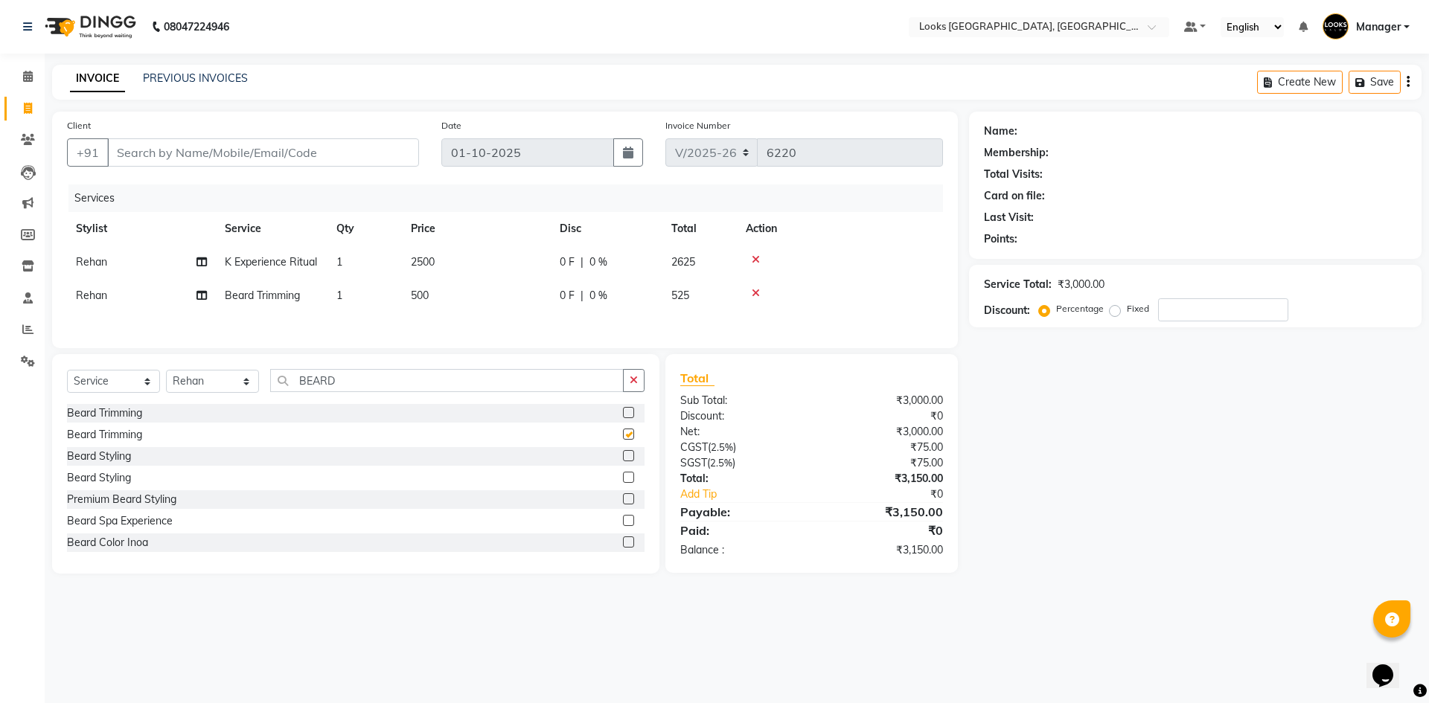
checkbox input "false"
click at [467, 294] on td "500" at bounding box center [476, 295] width 149 height 33
select select "78857"
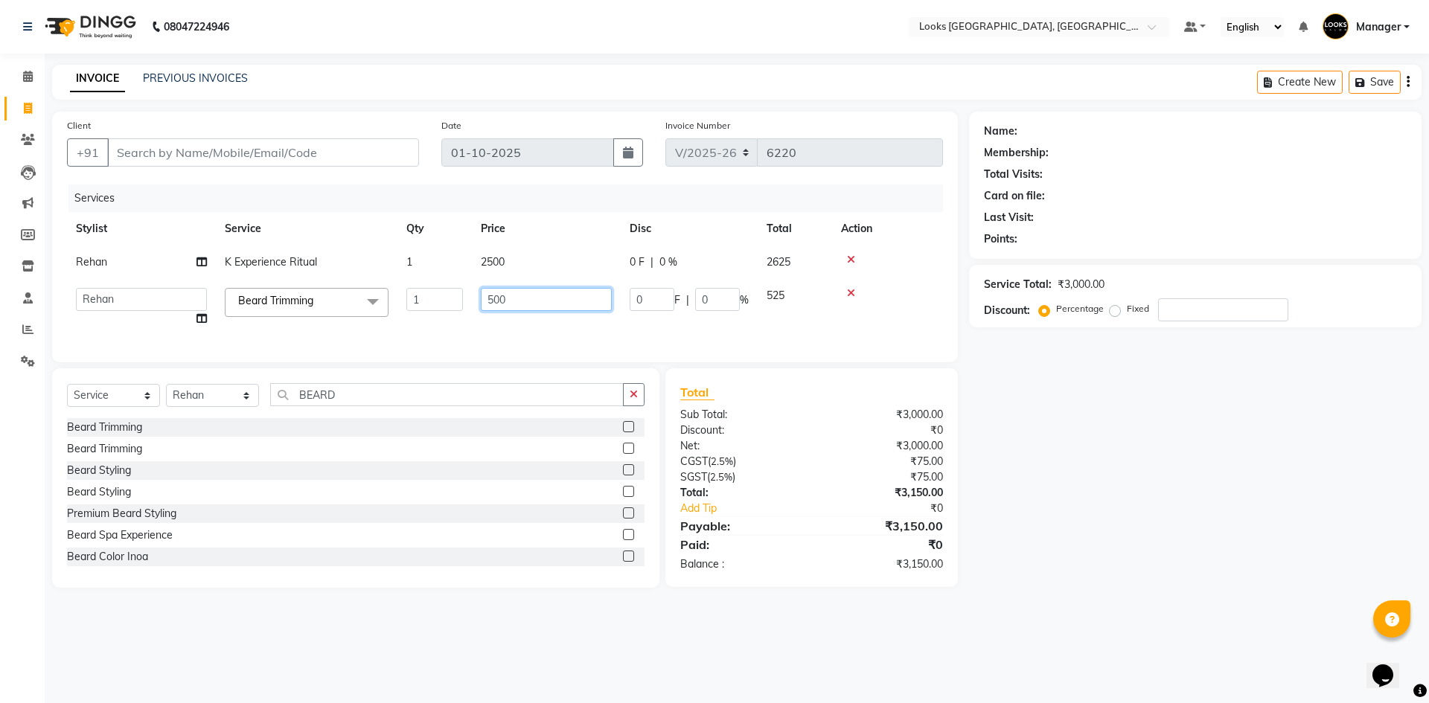
drag, startPoint x: 502, startPoint y: 301, endPoint x: 417, endPoint y: 316, distance: 87.0
click at [438, 313] on tr "ARSHAD Ayush Bobby Chaman COUNTER_SALES Employee_WS FAREED KOMAL Manager MANISH…" at bounding box center [505, 307] width 876 height 57
type input "350"
click at [549, 255] on td "2500" at bounding box center [546, 262] width 149 height 33
select select "78857"
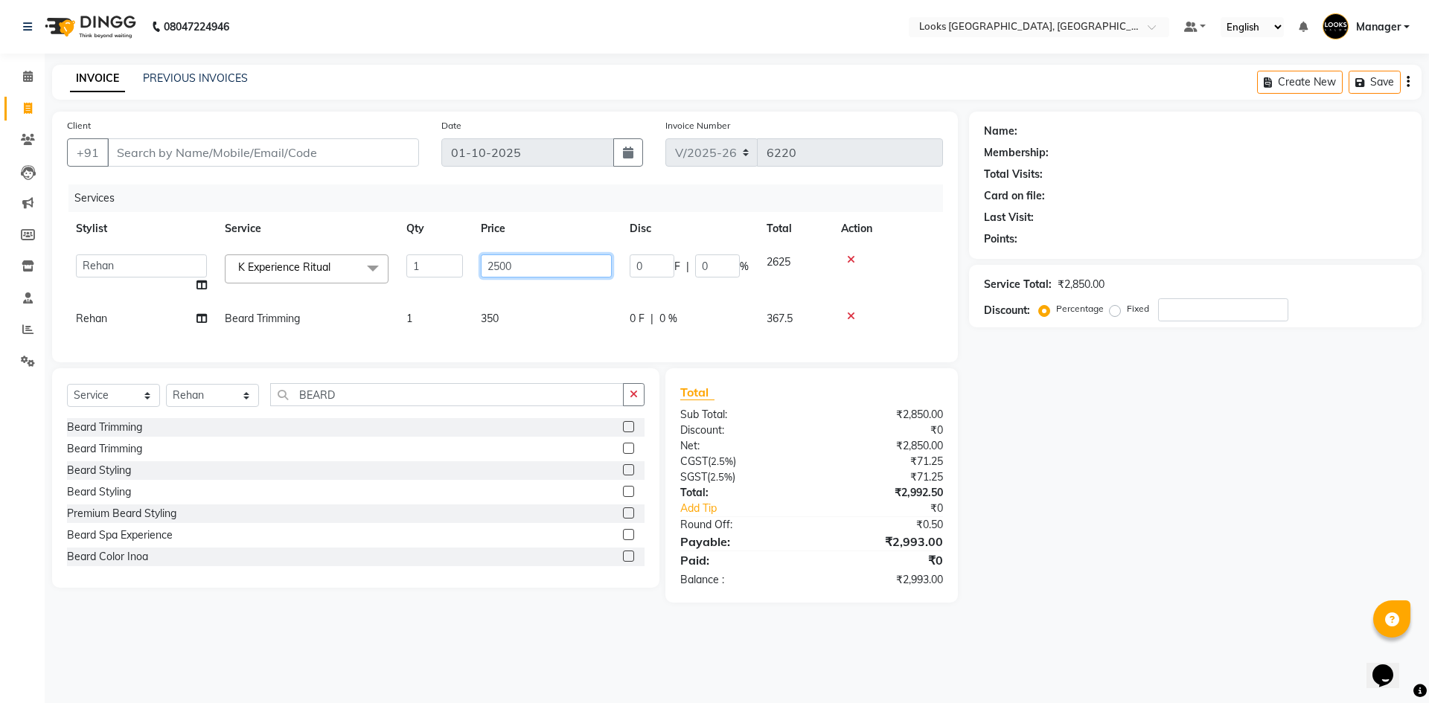
drag, startPoint x: 528, startPoint y: 267, endPoint x: 419, endPoint y: 275, distance: 109.6
click at [419, 275] on tr "ARSHAD Ayush Bobby Chaman COUNTER_SALES Employee_WS FAREED KOMAL Manager MANISH…" at bounding box center [505, 274] width 876 height 57
type input "3500"
click at [293, 158] on input "Client" at bounding box center [263, 152] width 312 height 28
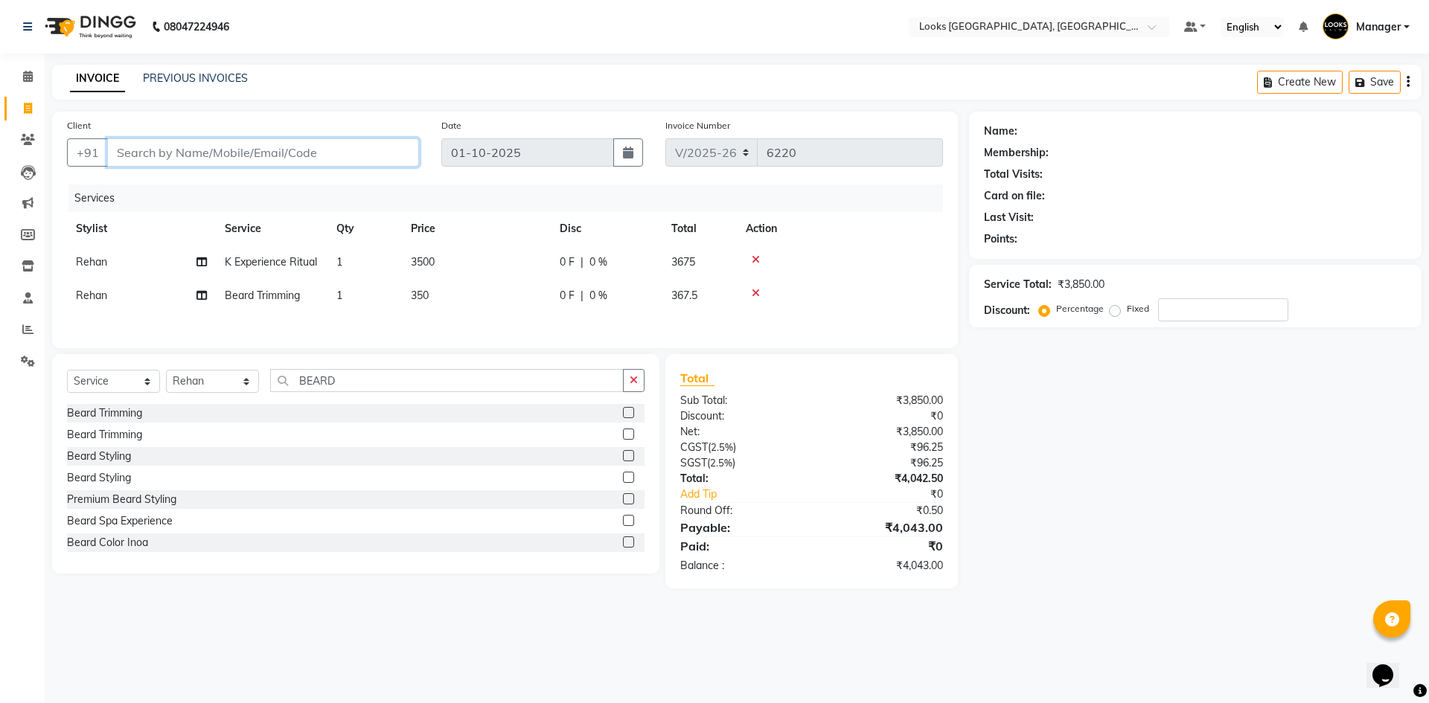
type input "9"
type input "0"
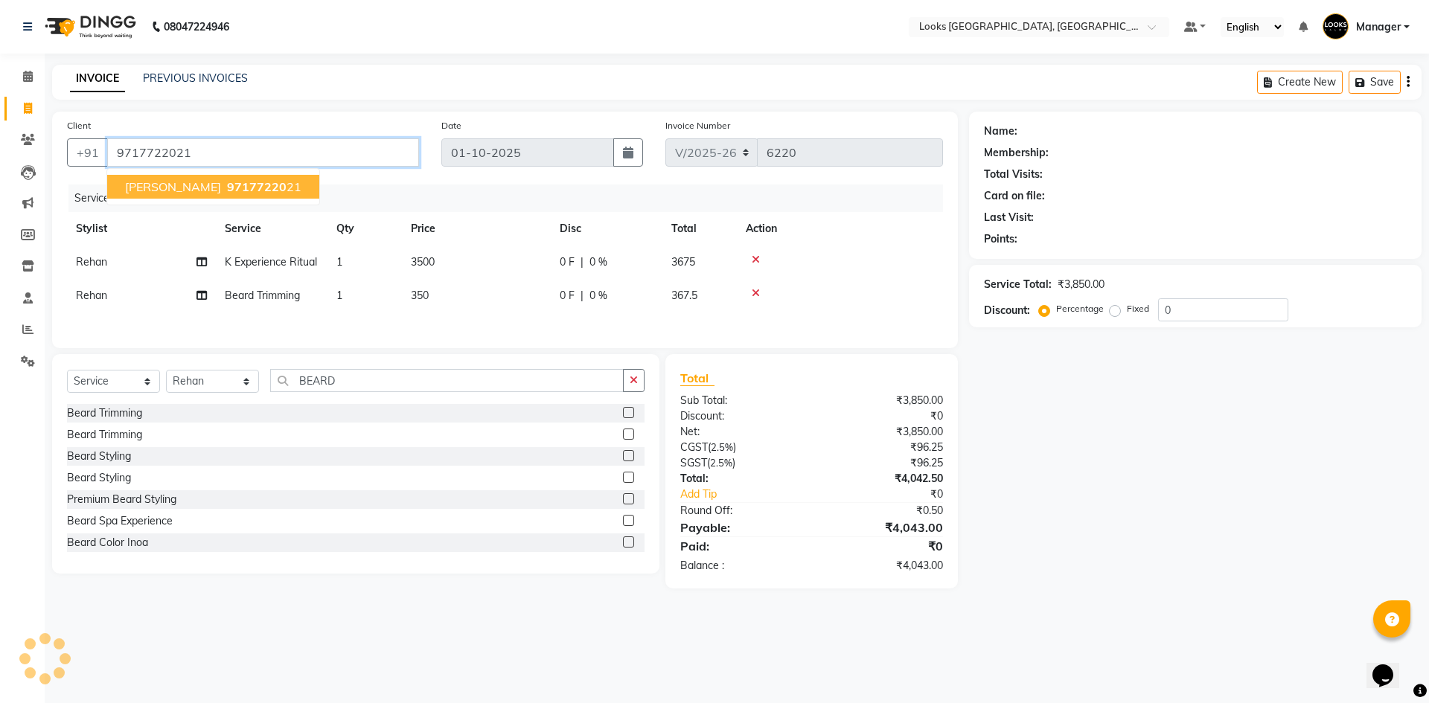
type input "9717722021"
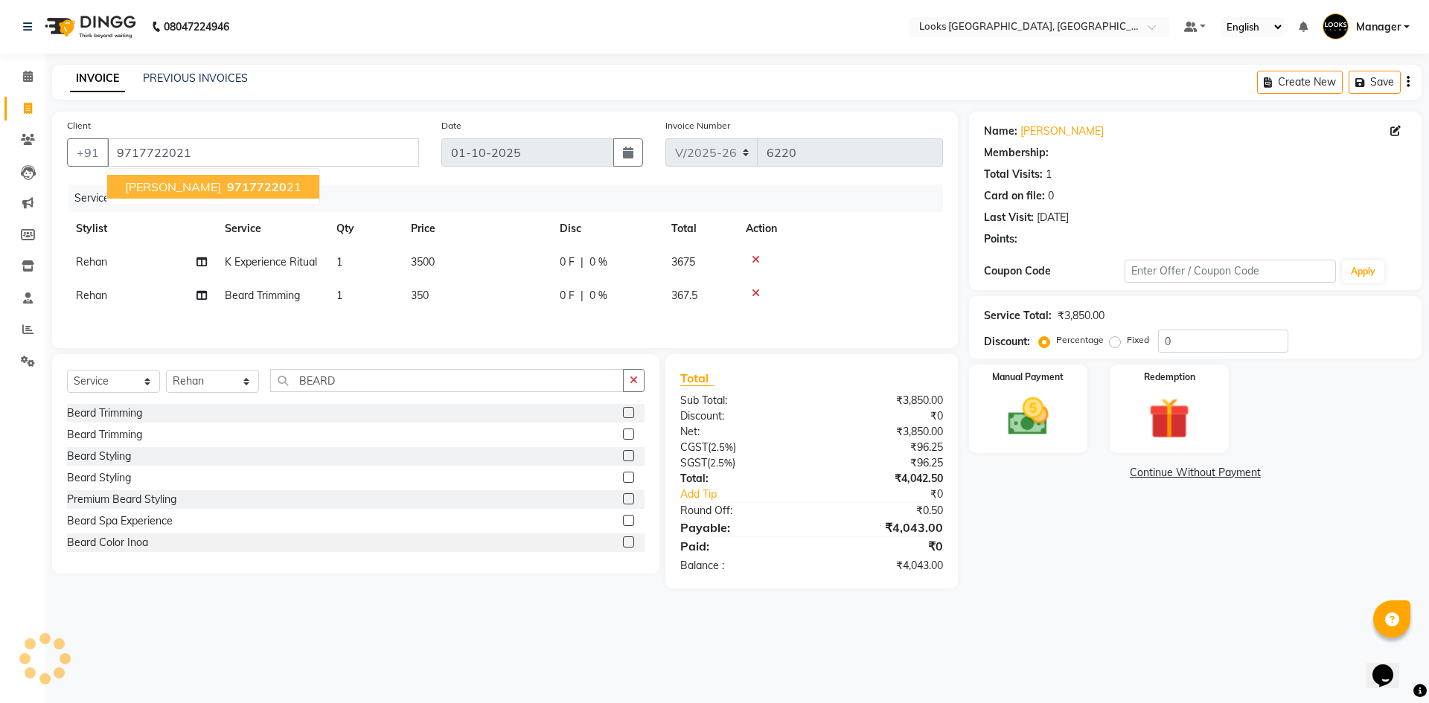
select select "1: Object"
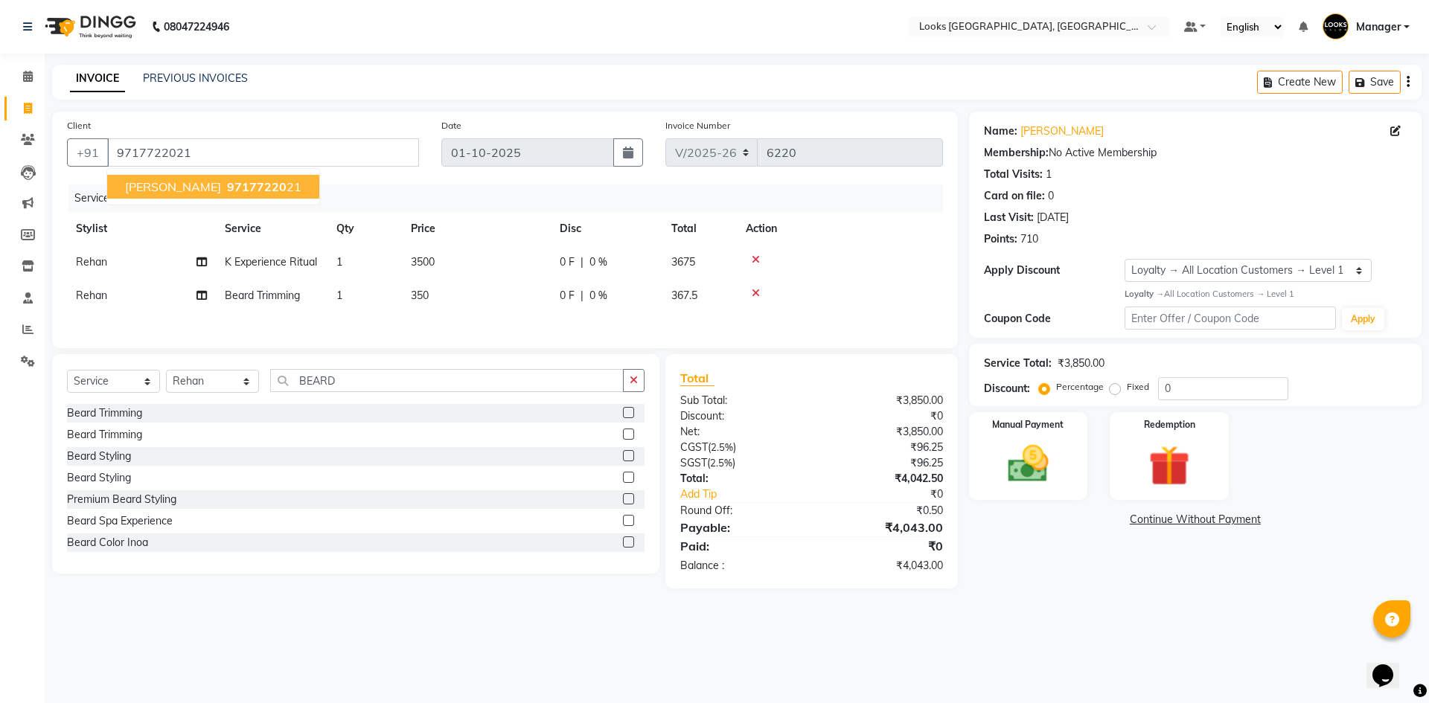
click at [1084, 646] on div "08047224946 Select Location × Looks Omaxe World Street, Faridabad, Haryana Defa…" at bounding box center [714, 351] width 1429 height 703
click at [1019, 475] on img at bounding box center [1027, 464] width 69 height 49
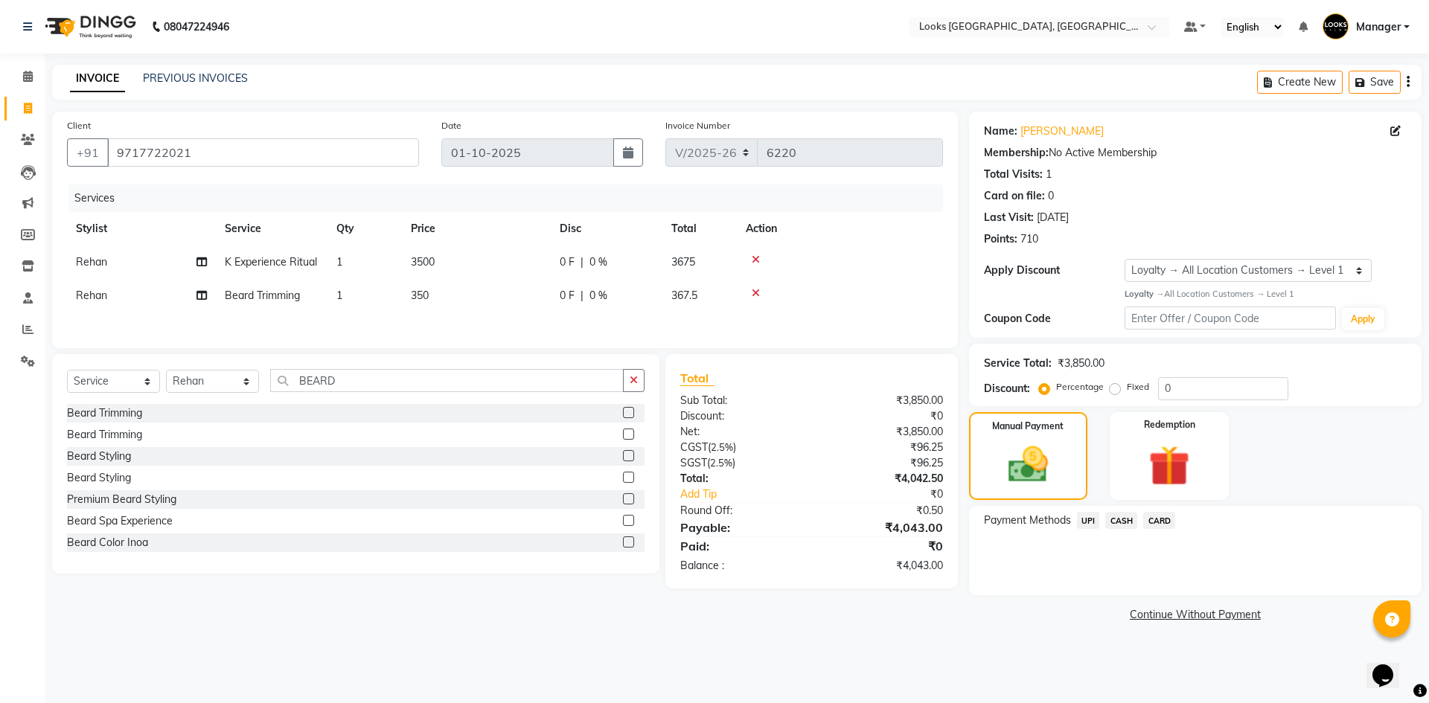
click at [352, 607] on div "Client +91 9717722021 Date 01-10-2025 Invoice Number V/2025 V/2025-26 6220 Serv…" at bounding box center [505, 369] width 928 height 514
click at [198, 388] on select "Select Stylist ARSHAD Ayush Bobby Chaman COUNTER_SALES Employee_WS FAREED KOMAL…" at bounding box center [212, 381] width 93 height 23
select select "29048"
click at [166, 374] on select "Select Stylist ARSHAD Ayush Bobby Chaman COUNTER_SALES Employee_WS FAREED KOMAL…" at bounding box center [212, 381] width 93 height 23
drag, startPoint x: 348, startPoint y: 391, endPoint x: 257, endPoint y: 397, distance: 91.0
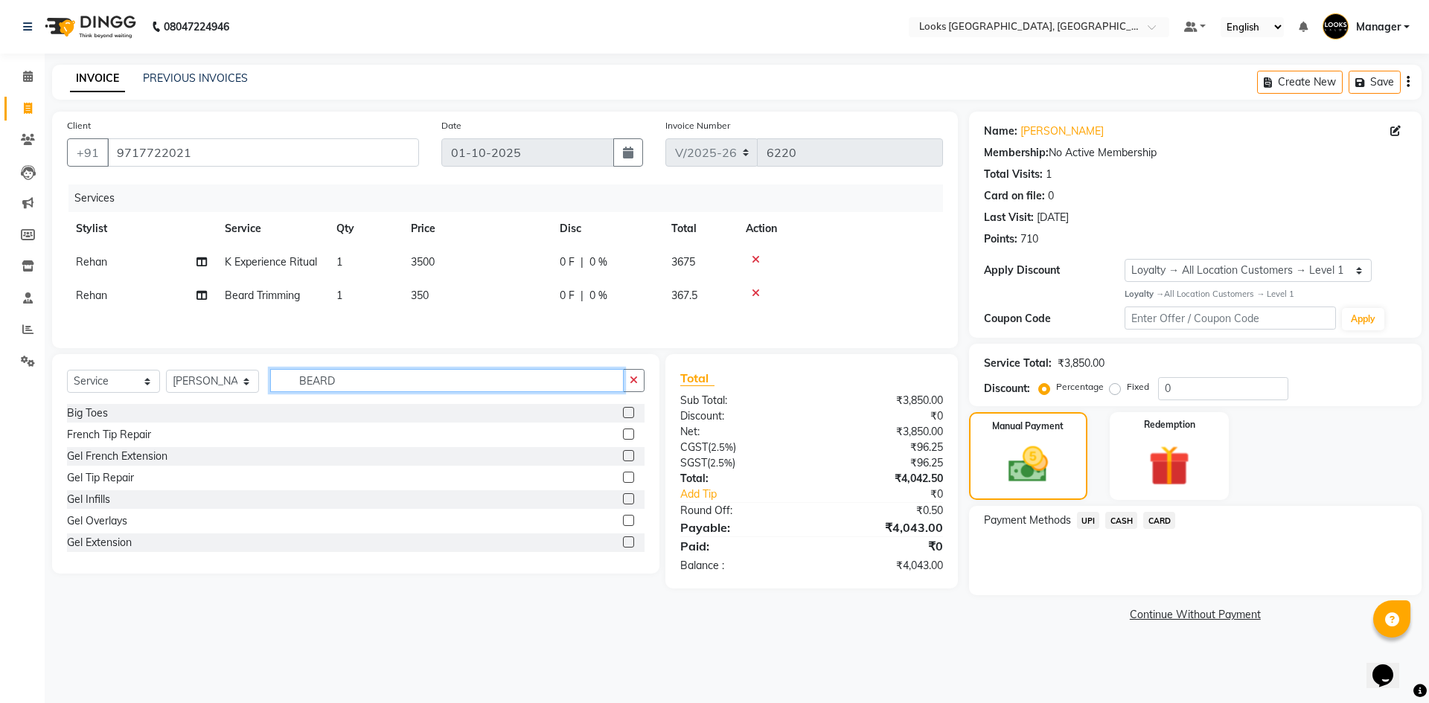
click at [257, 397] on div "Select Service Product Membership Package Voucher Prepaid Gift Card Select Styl…" at bounding box center [355, 386] width 577 height 35
type input "WASH"
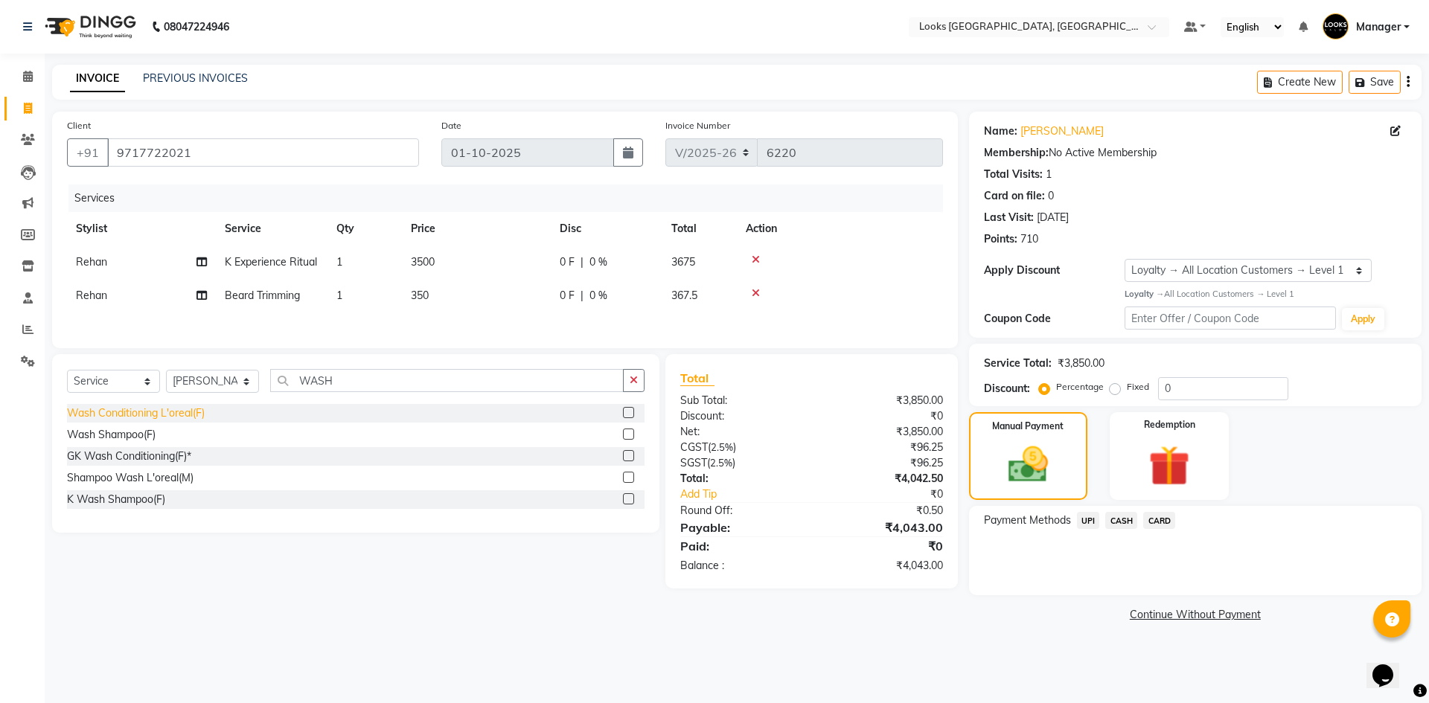
click at [137, 411] on div "Wash Conditioning L'oreal(F)" at bounding box center [136, 414] width 138 height 16
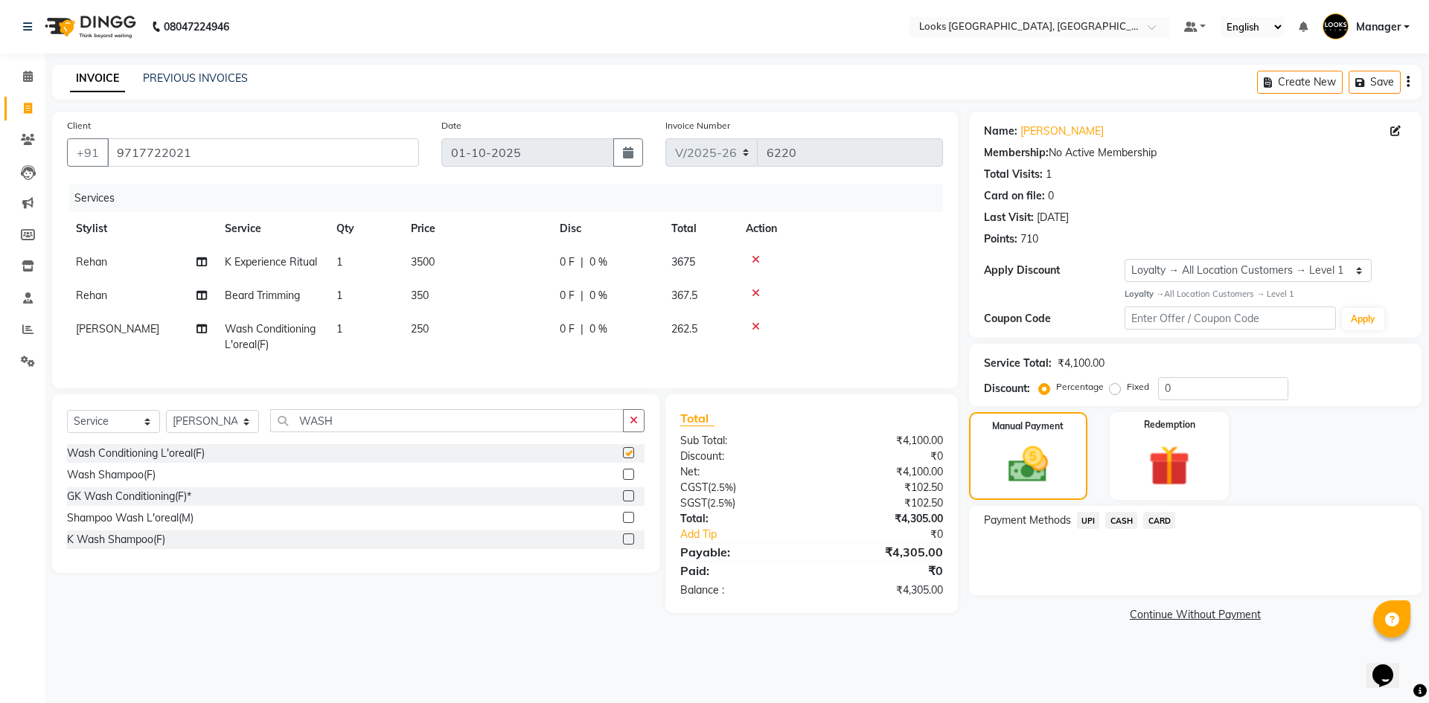
checkbox input "false"
click at [467, 332] on td "250" at bounding box center [476, 337] width 149 height 49
select select "29048"
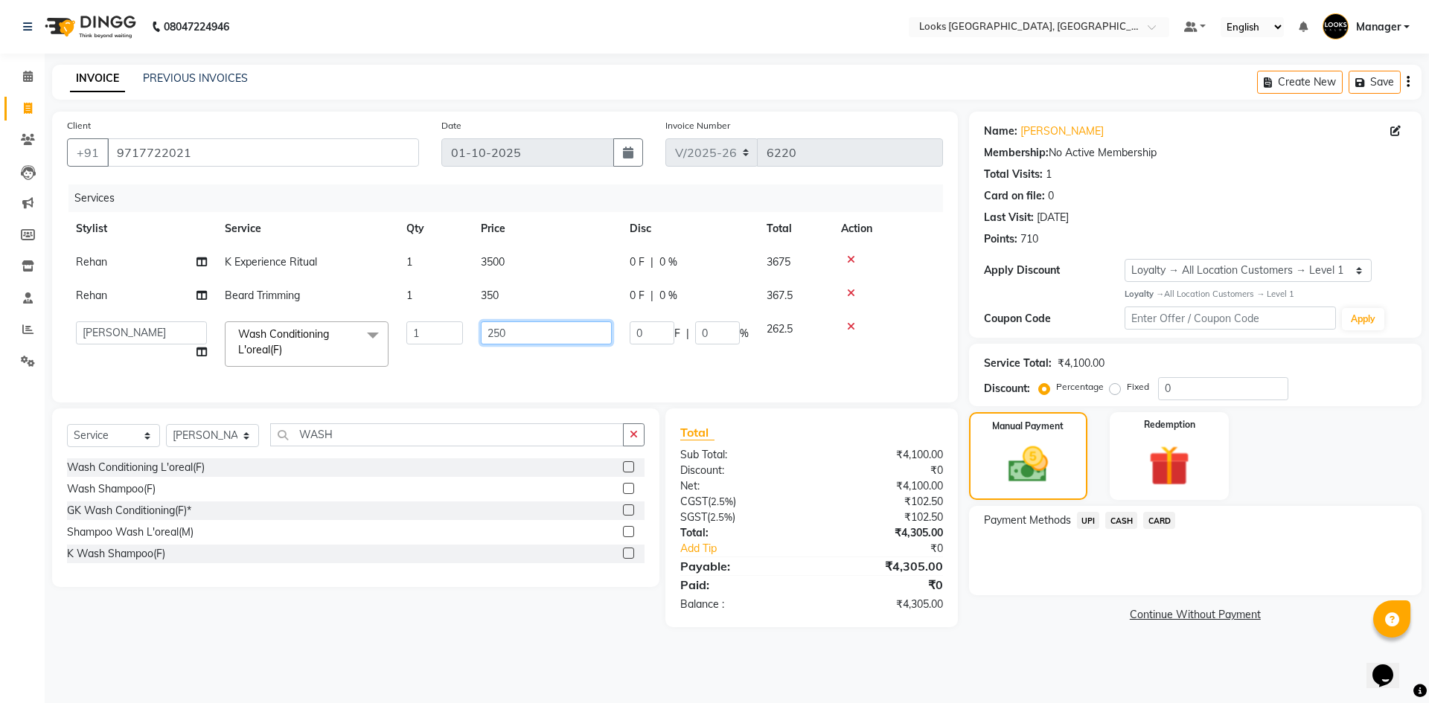
drag, startPoint x: 540, startPoint y: 326, endPoint x: 389, endPoint y: 333, distance: 151.2
click at [389, 333] on tr "ARSHAD Ayush Bobby Chaman COUNTER_SALES Employee_WS FAREED KOMAL Manager MANISH…" at bounding box center [505, 344] width 876 height 63
type input "400"
click at [432, 359] on tr "ARSHAD Ayush Bobby Chaman COUNTER_SALES Employee_WS FAREED KOMAL Manager MANISH…" at bounding box center [505, 344] width 876 height 63
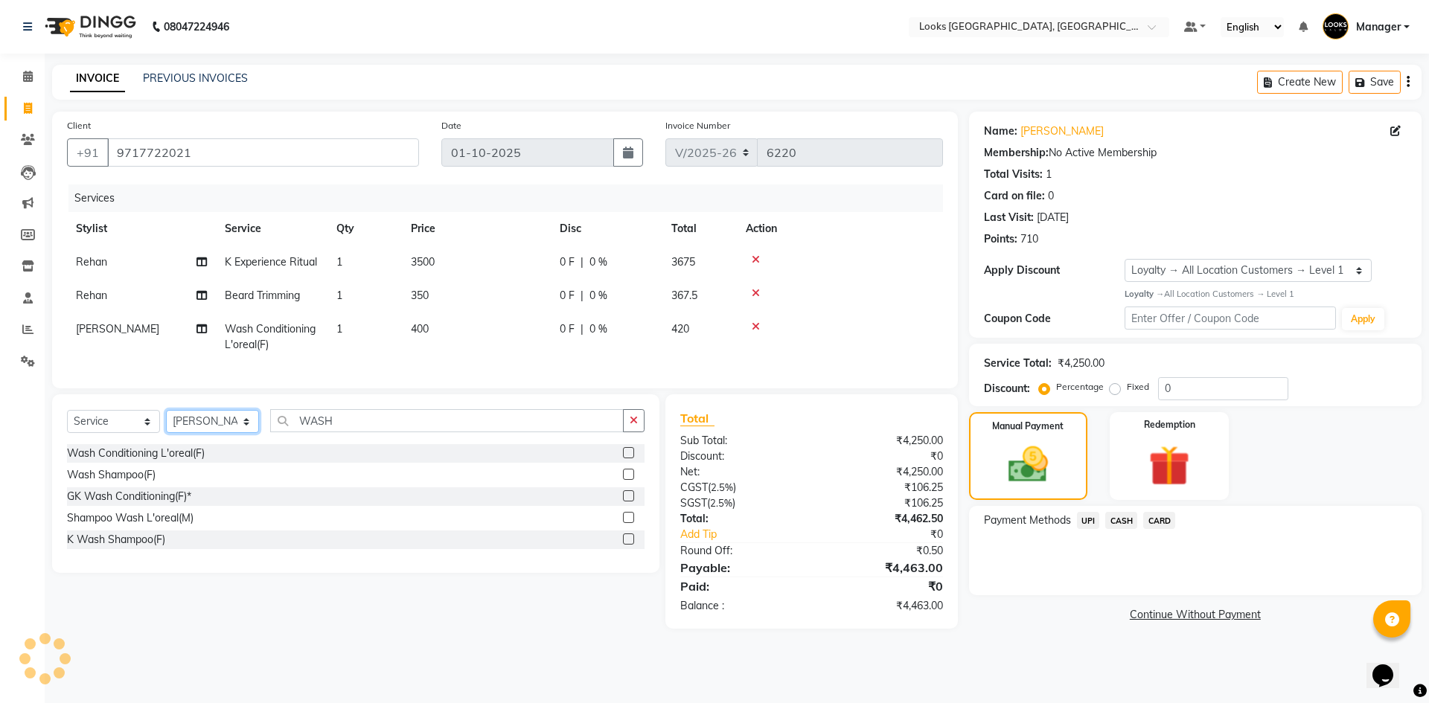
click at [197, 432] on select "Select Stylist ARSHAD Ayush Bobby Chaman COUNTER_SALES Employee_WS FAREED KOMAL…" at bounding box center [212, 421] width 93 height 23
click at [383, 432] on input "WASH" at bounding box center [446, 420] width 353 height 23
click at [183, 437] on div "Select Service Product Membership Package Voucher Prepaid Gift Card Select Styl…" at bounding box center [355, 426] width 577 height 35
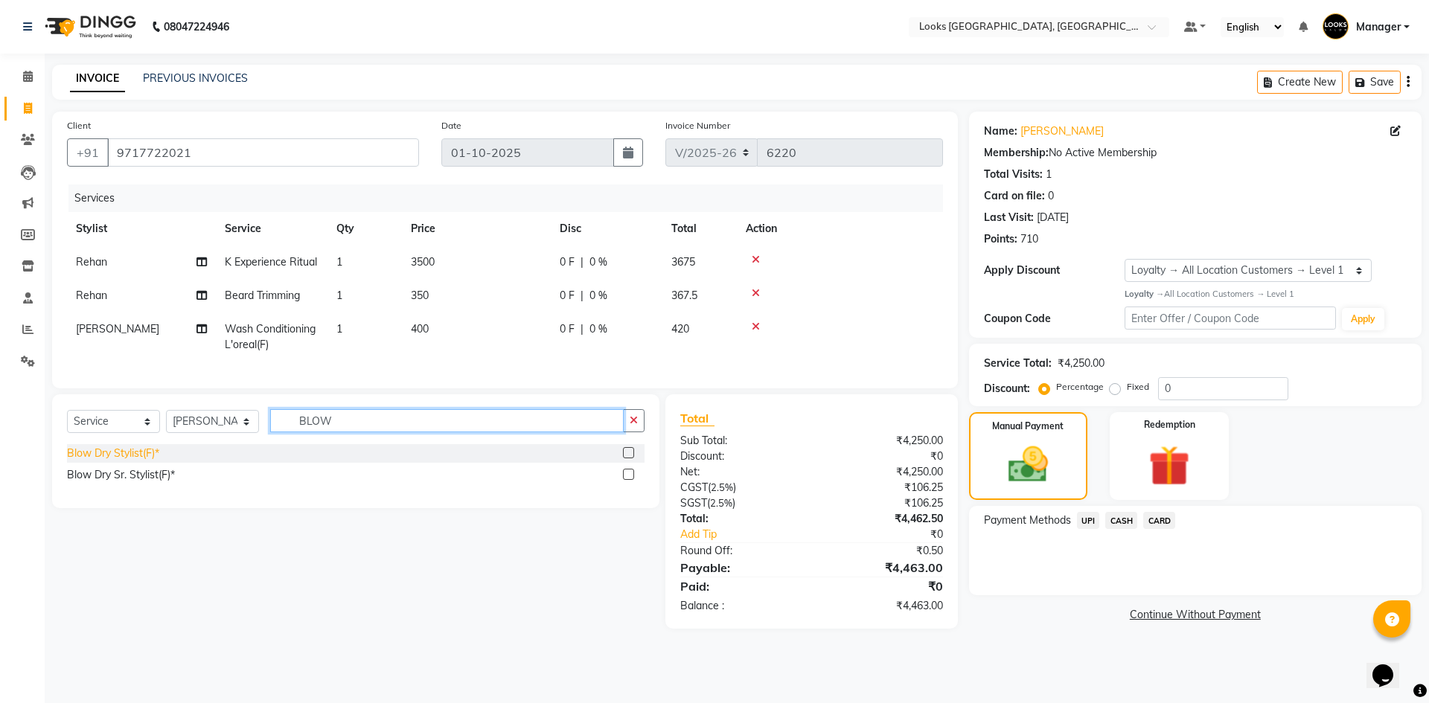
type input "BLOW"
click at [133, 461] on div "Blow Dry Stylist(F)*" at bounding box center [113, 454] width 92 height 16
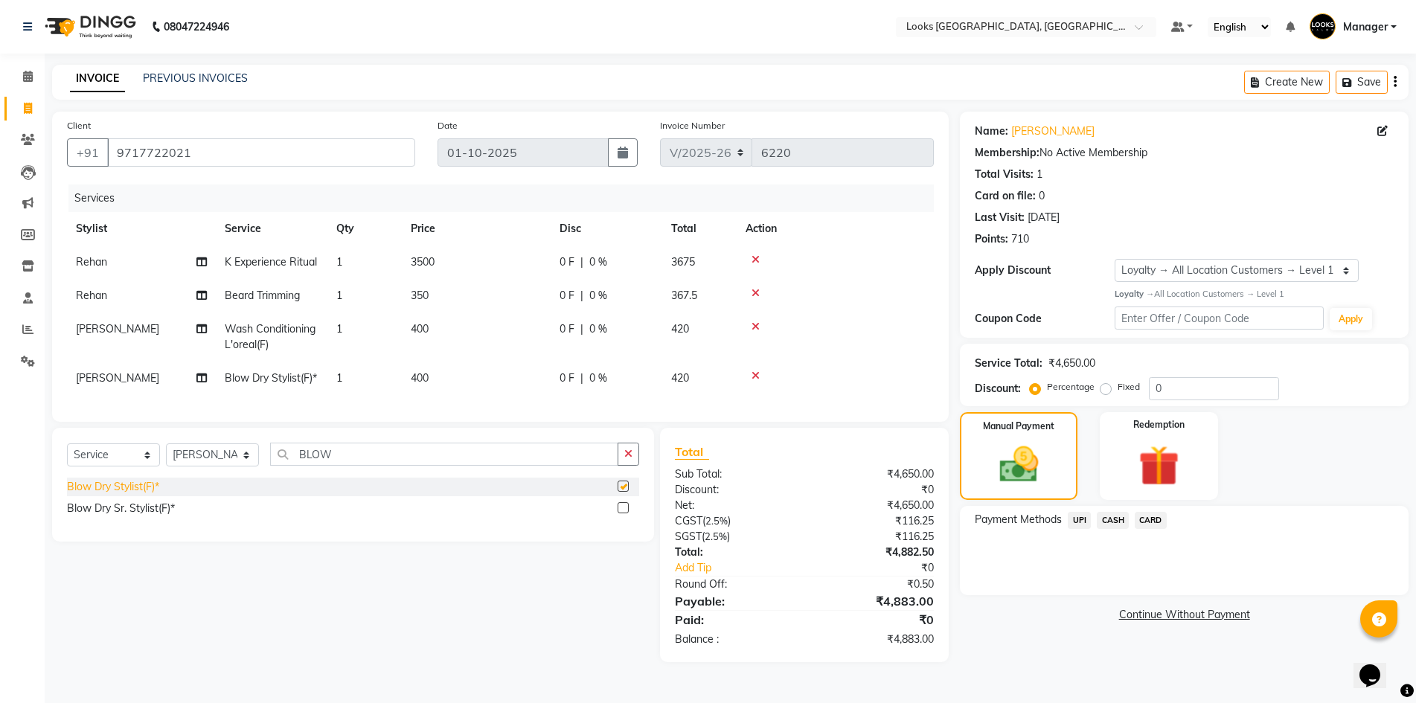
checkbox input "false"
click at [449, 373] on td "400" at bounding box center [476, 378] width 149 height 33
select select "29048"
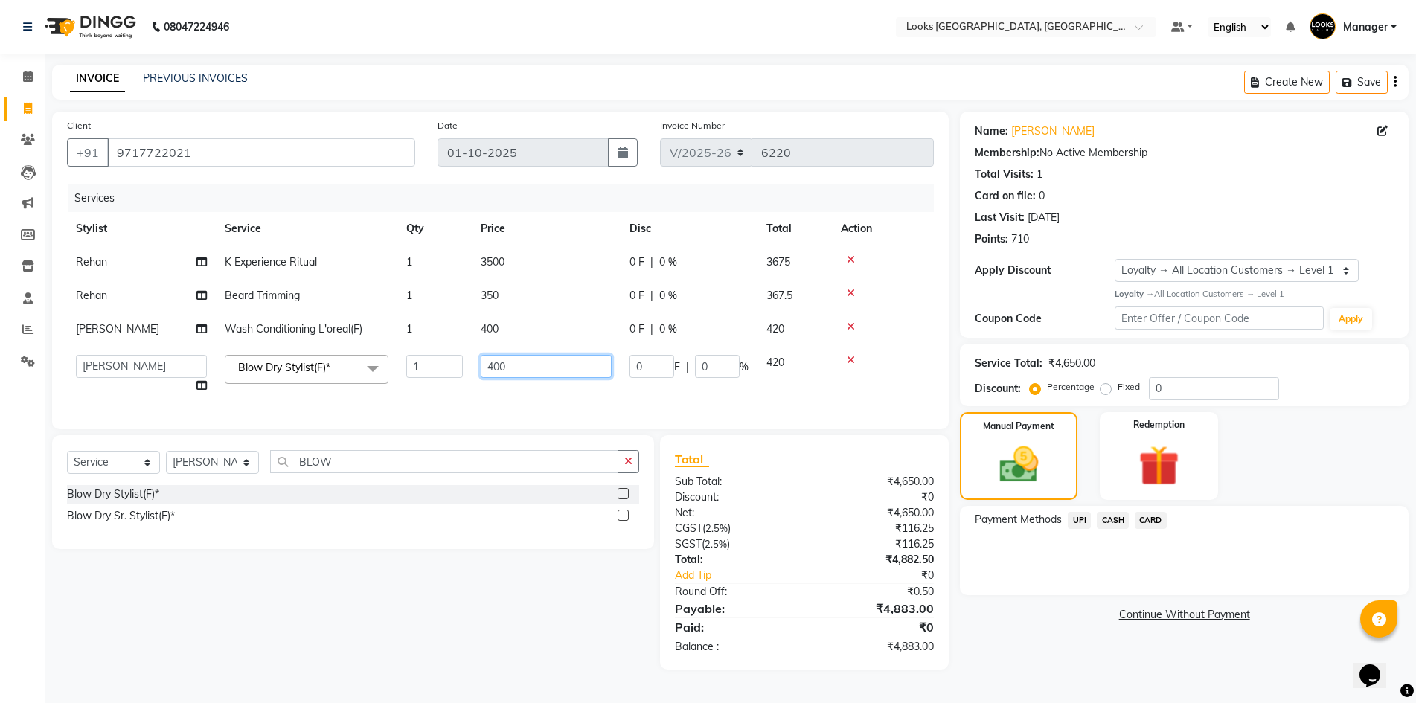
drag, startPoint x: 536, startPoint y: 359, endPoint x: 408, endPoint y: 368, distance: 128.2
click at [408, 368] on tr "ARSHAD Ayush Bobby Chaman COUNTER_SALES Employee_WS FAREED KOMAL Manager MANISH…" at bounding box center [500, 374] width 867 height 57
type input "500"
click at [454, 405] on div "Services Stylist Service Qty Price Disc Total Action Rehan K Experience Ritual …" at bounding box center [500, 300] width 867 height 230
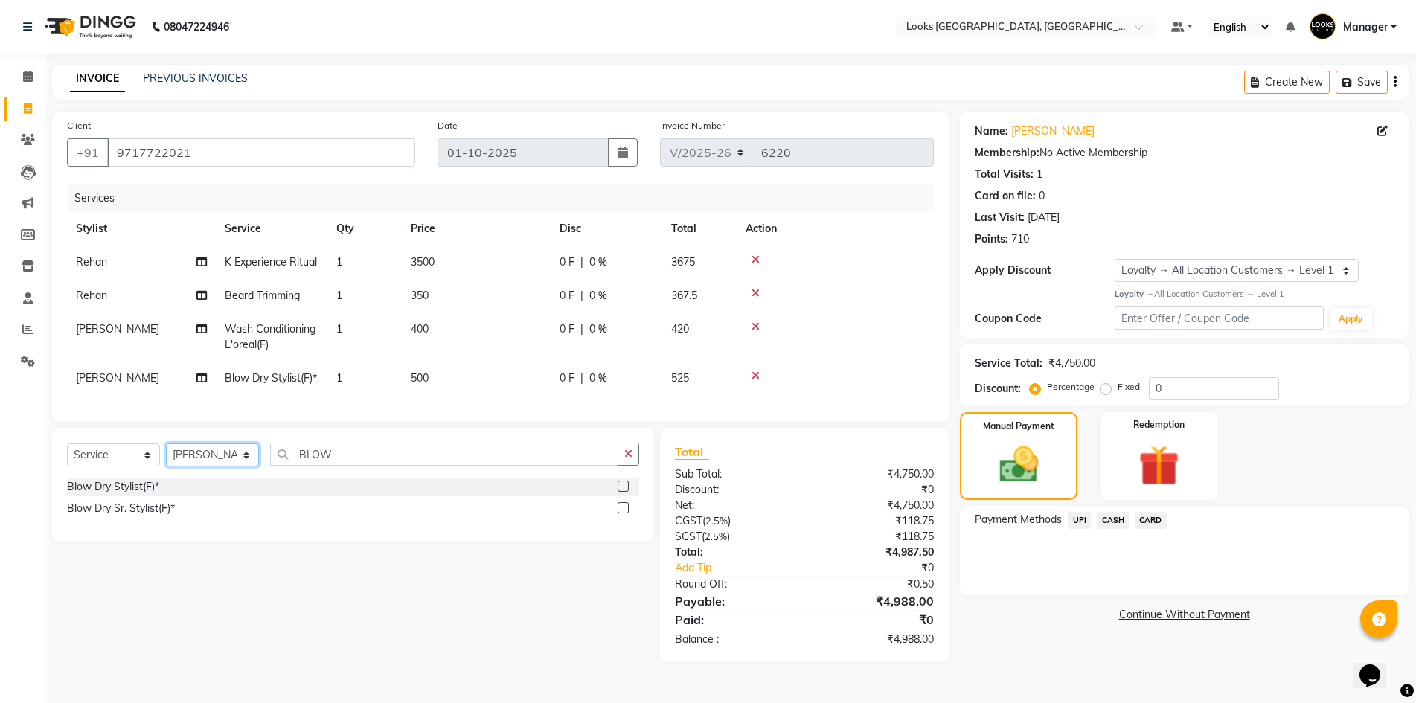
click at [231, 467] on select "Select Stylist ARSHAD Ayush Bobby Chaman COUNTER_SALES Employee_WS FAREED KOMAL…" at bounding box center [212, 454] width 93 height 23
select select "69138"
click at [166, 467] on select "Select Stylist ARSHAD Ayush Bobby Chaman COUNTER_SALES Employee_WS FAREED KOMAL…" at bounding box center [212, 454] width 93 height 23
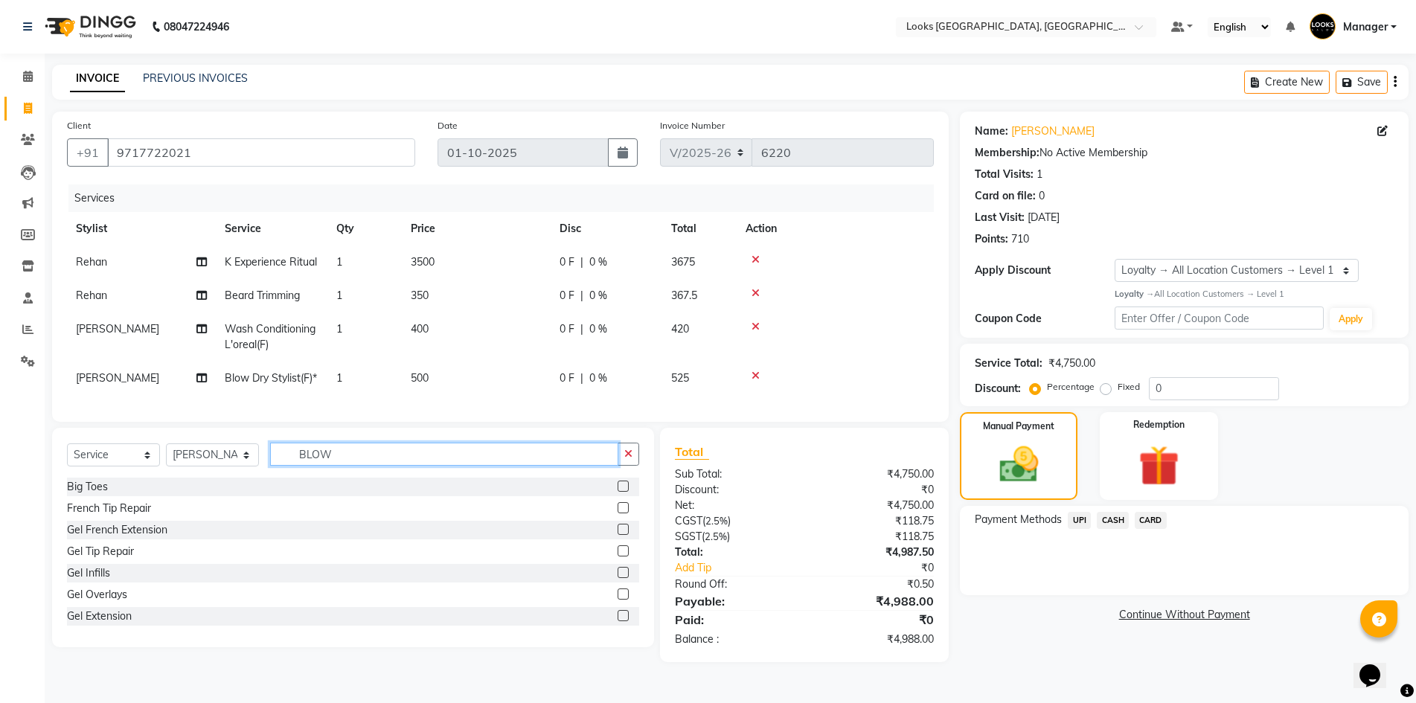
drag, startPoint x: 376, startPoint y: 478, endPoint x: 205, endPoint y: 490, distance: 171.6
click at [205, 478] on div "Select Service Product Membership Package Voucher Prepaid Gift Card Select Styl…" at bounding box center [353, 460] width 572 height 35
type input "EYE"
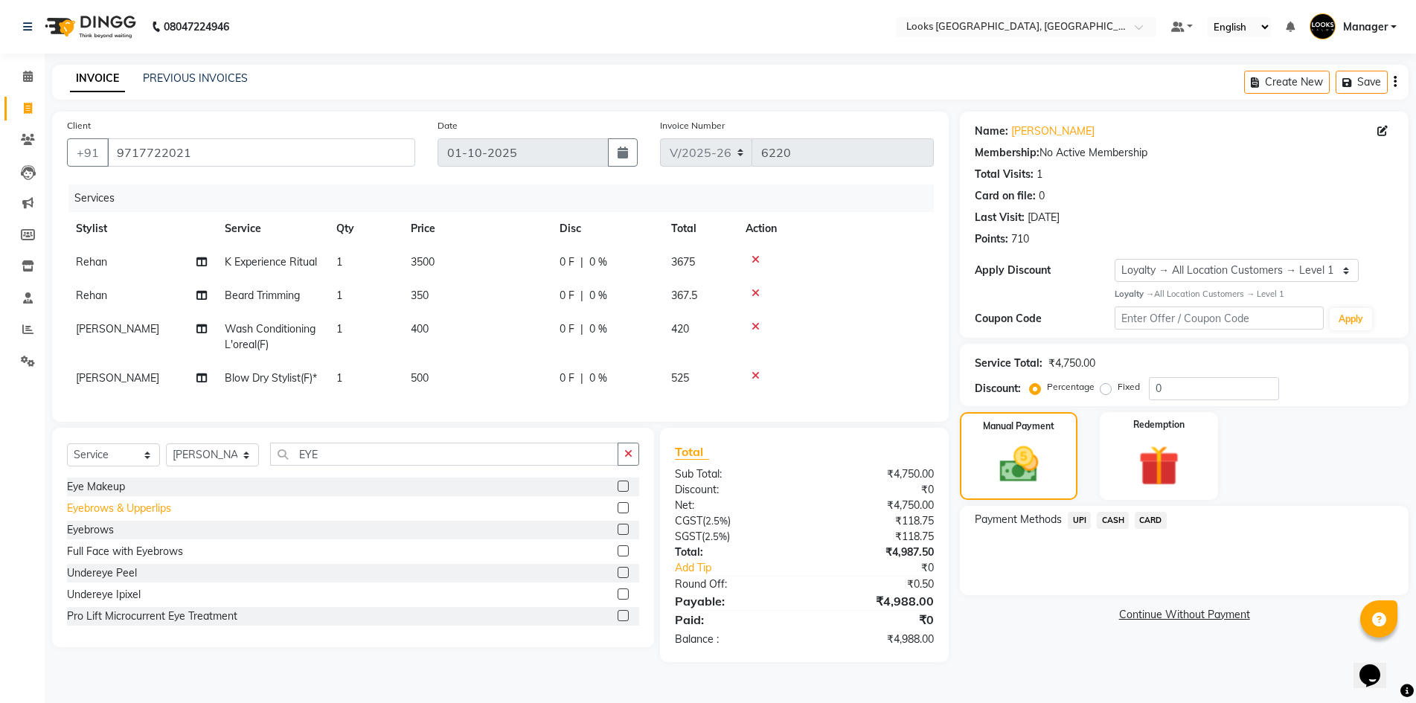
click at [153, 516] on div "Eyebrows & Upperlips" at bounding box center [119, 509] width 104 height 16
checkbox input "false"
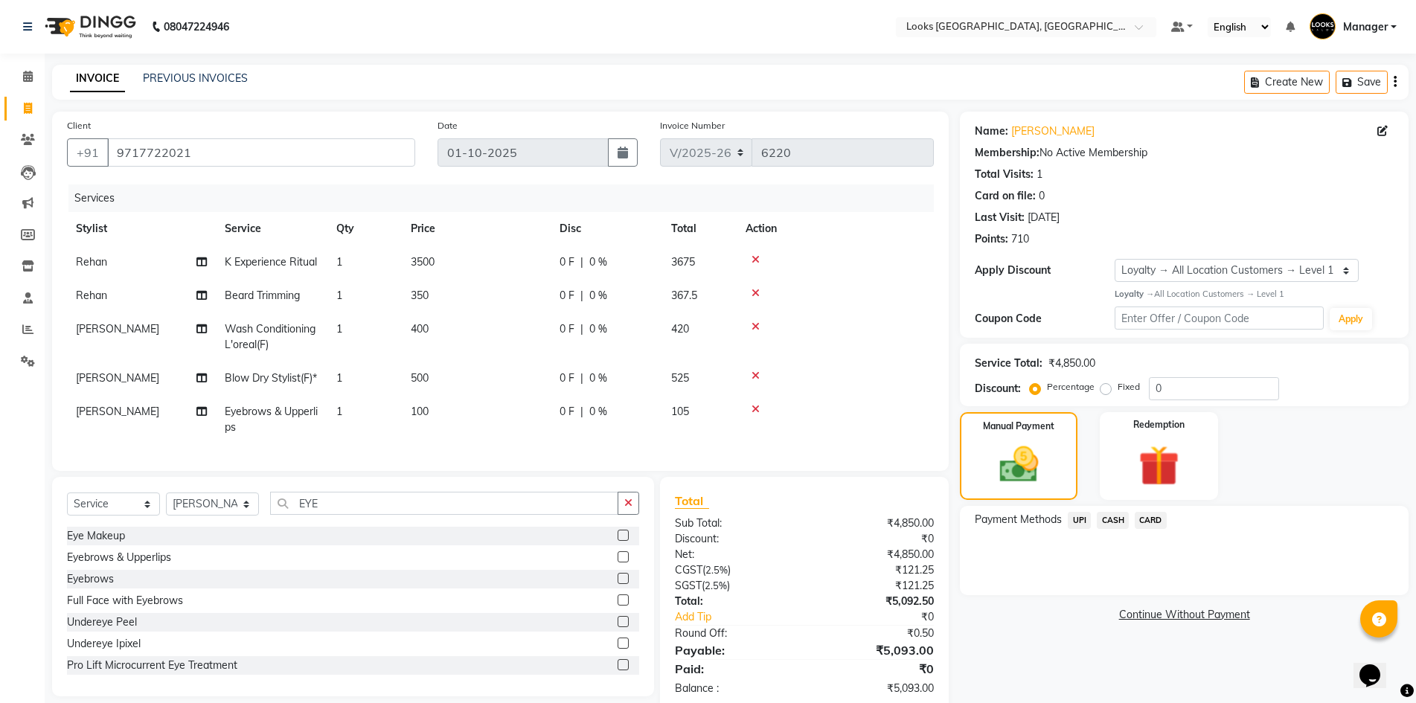
click at [486, 428] on td "100" at bounding box center [476, 419] width 149 height 49
select select "69138"
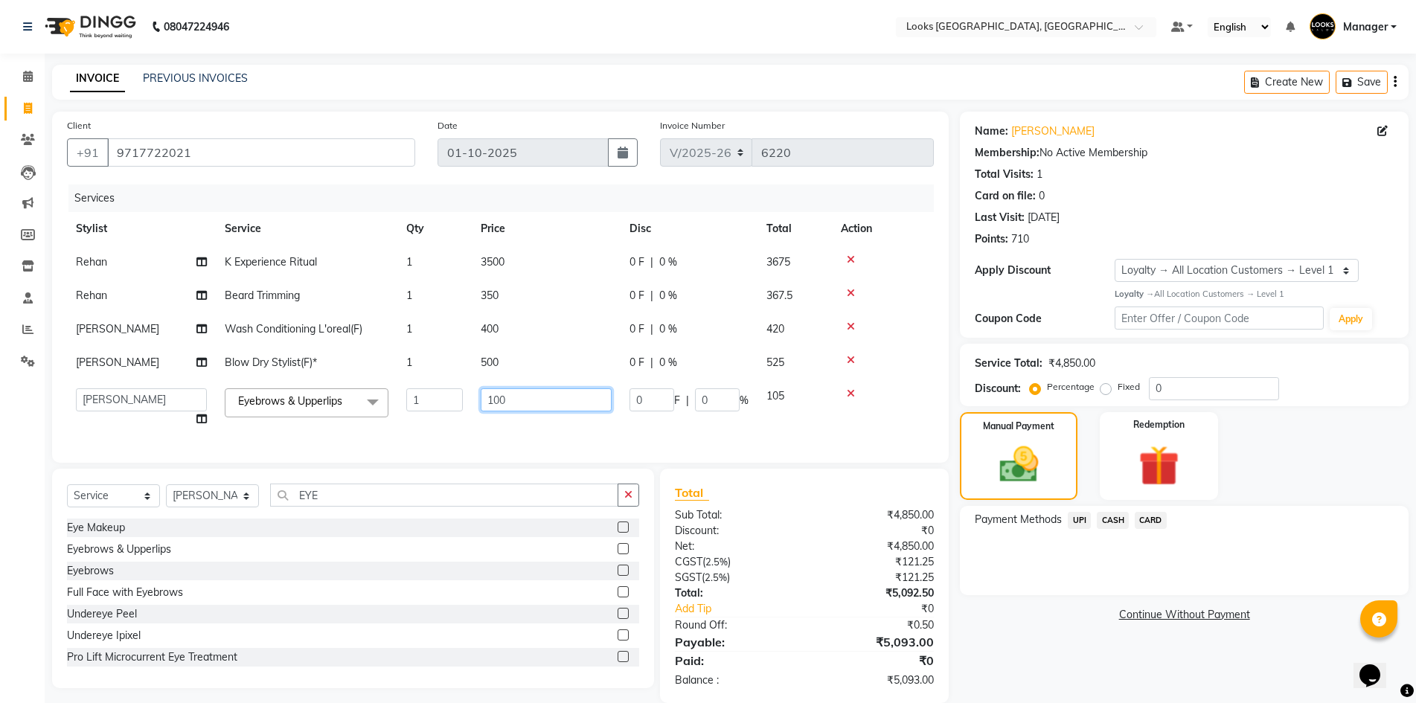
drag, startPoint x: 528, startPoint y: 399, endPoint x: 413, endPoint y: 401, distance: 114.6
click at [420, 400] on tr "ARSHAD Ayush Bobby Chaman COUNTER_SALES Employee_WS FAREED KOMAL Manager MANISH…" at bounding box center [500, 407] width 867 height 57
type input "200"
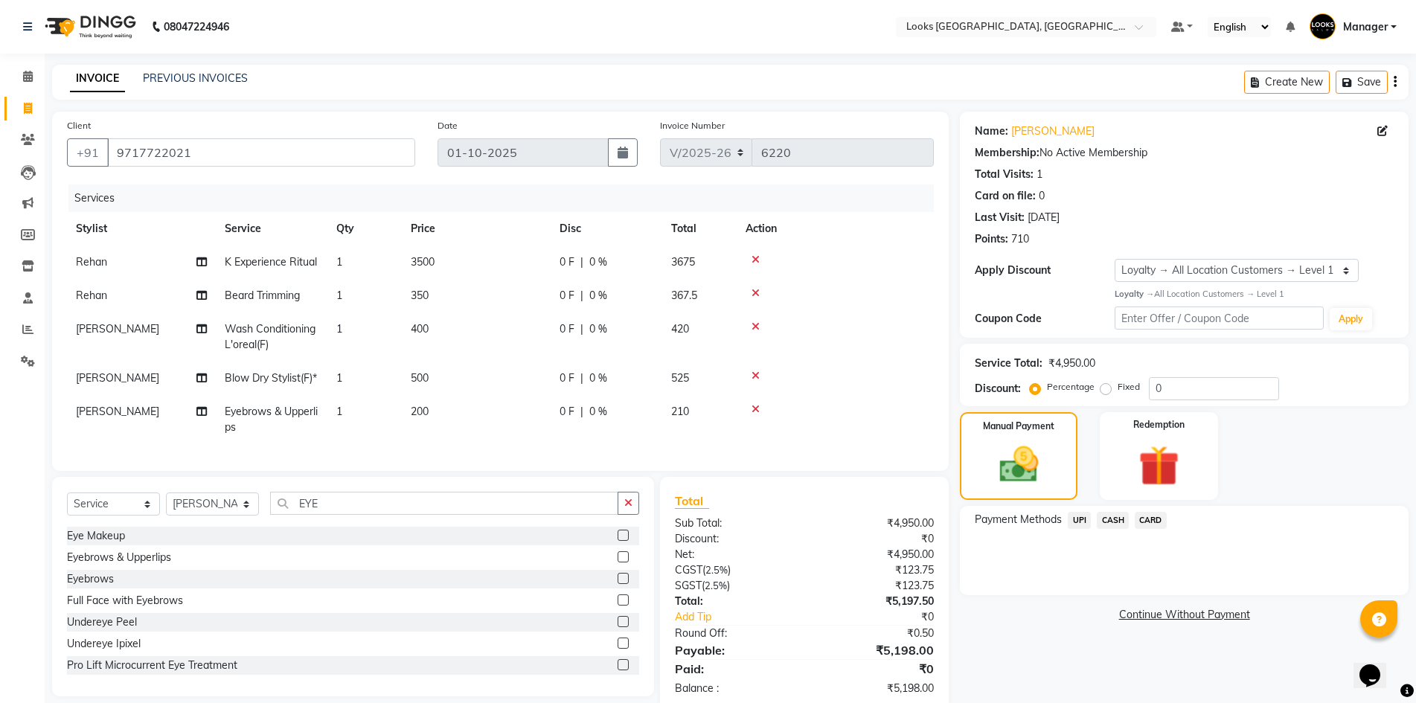
click at [533, 426] on td "200" at bounding box center [476, 419] width 149 height 49
select select "69138"
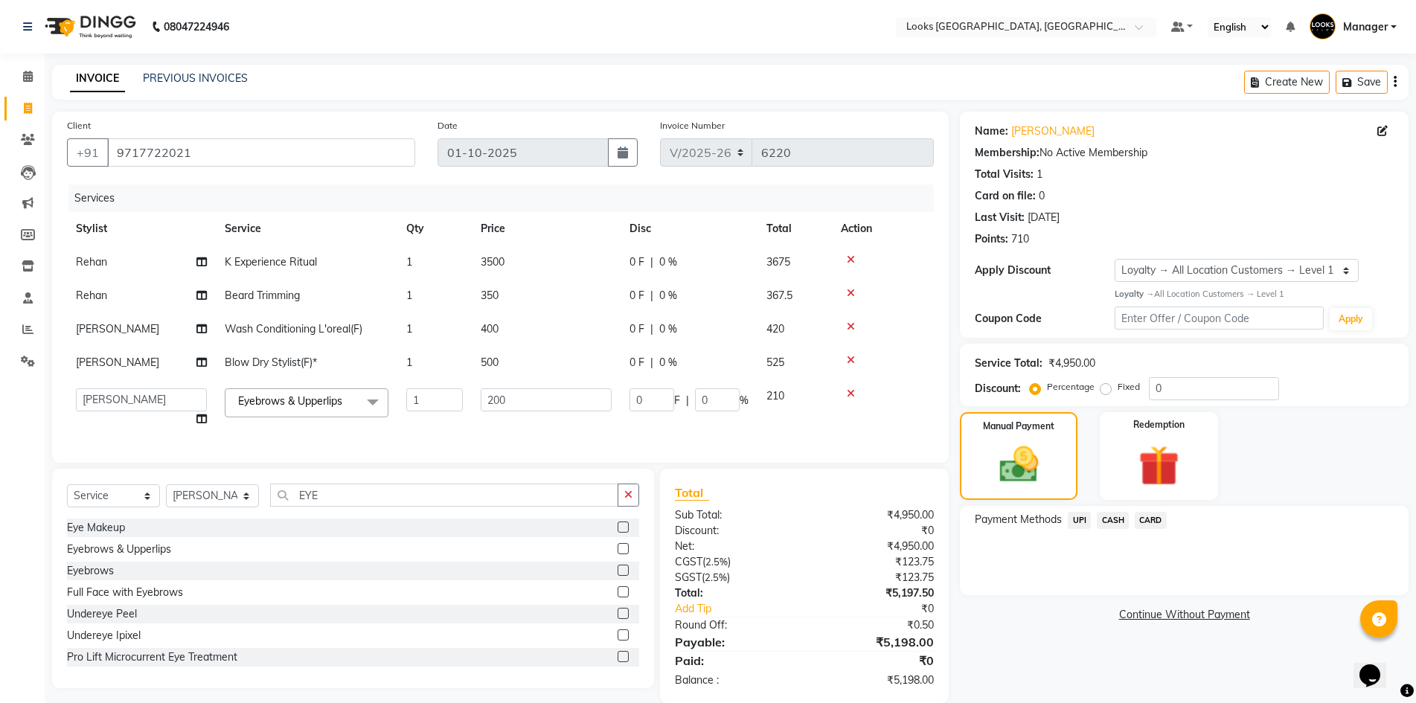
click at [542, 430] on td "200" at bounding box center [546, 407] width 149 height 57
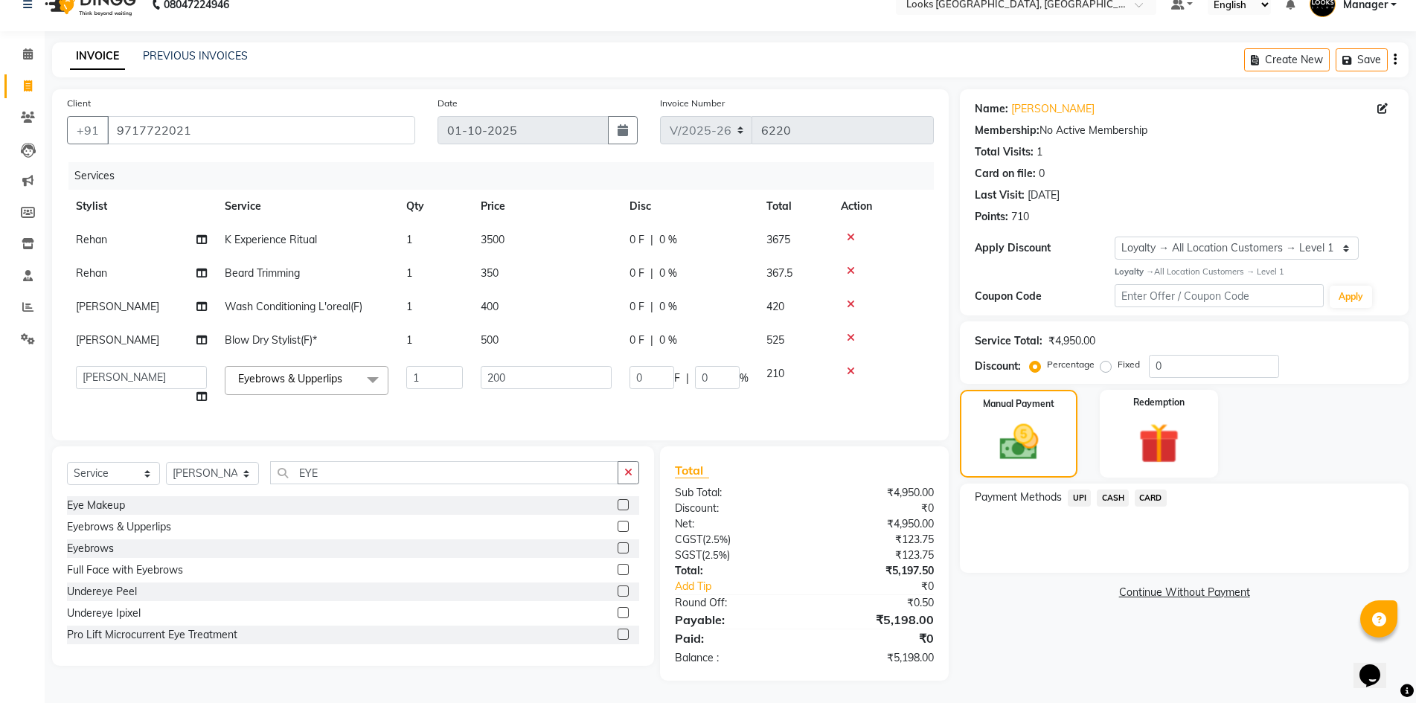
click at [1100, 618] on div "Name: Arnav Malhotra Membership: No Active Membership Total Visits: 1 Card on f…" at bounding box center [1190, 385] width 460 height 592
click at [1074, 490] on span "UPI" at bounding box center [1079, 498] width 23 height 17
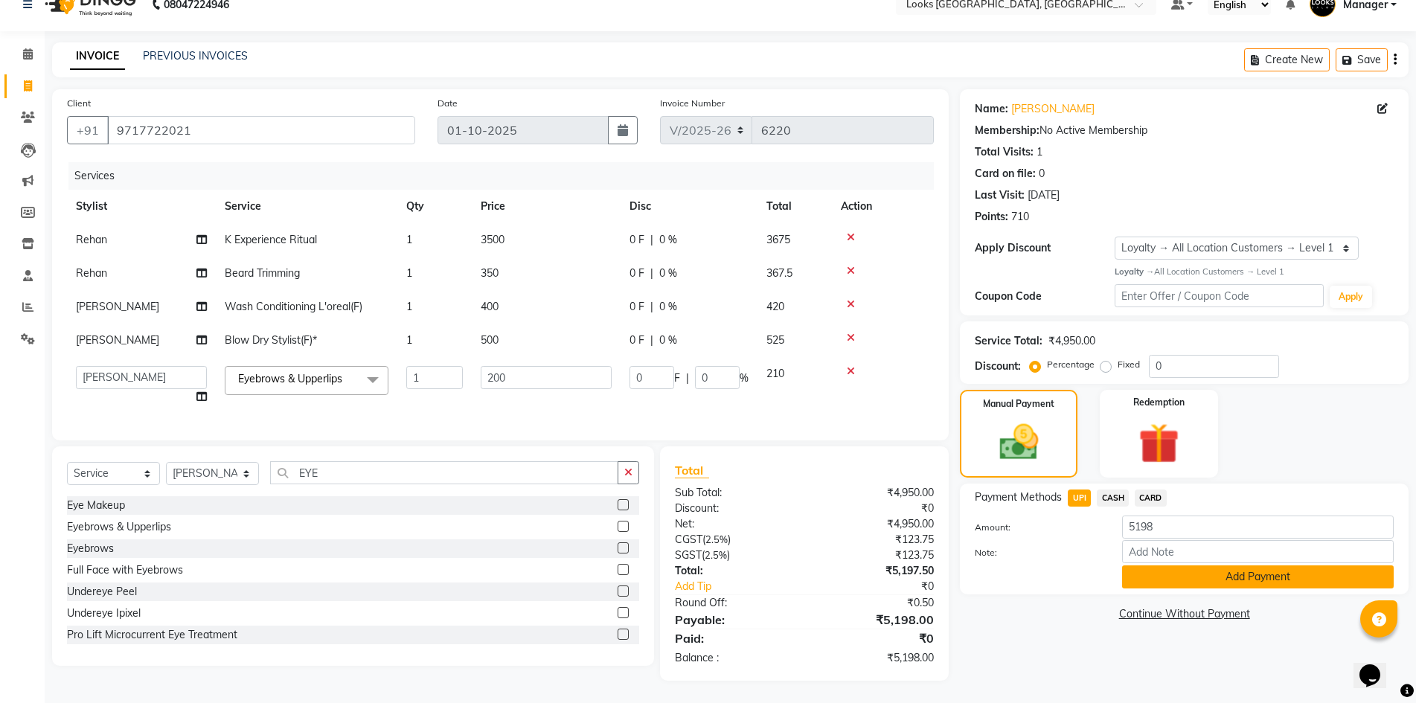
click at [1228, 575] on button "Add Payment" at bounding box center [1258, 576] width 272 height 23
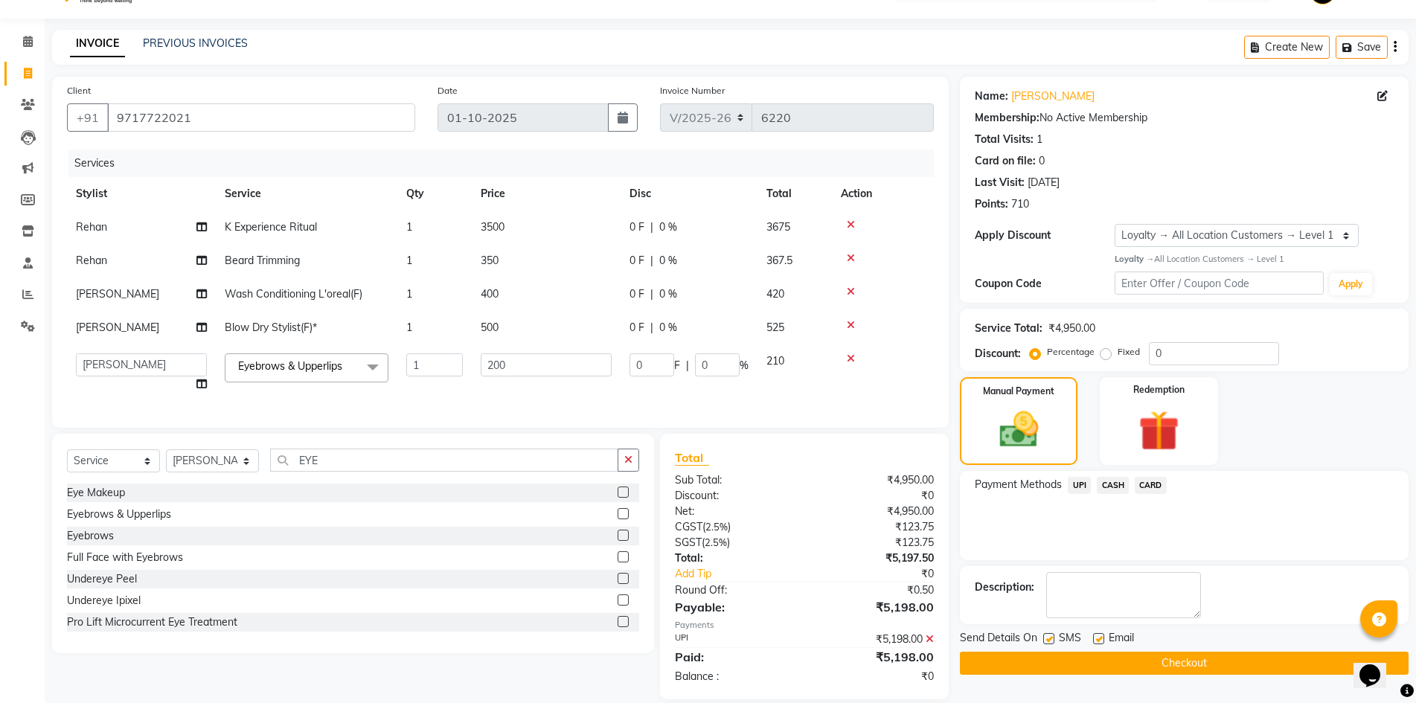
scroll to position [140, 0]
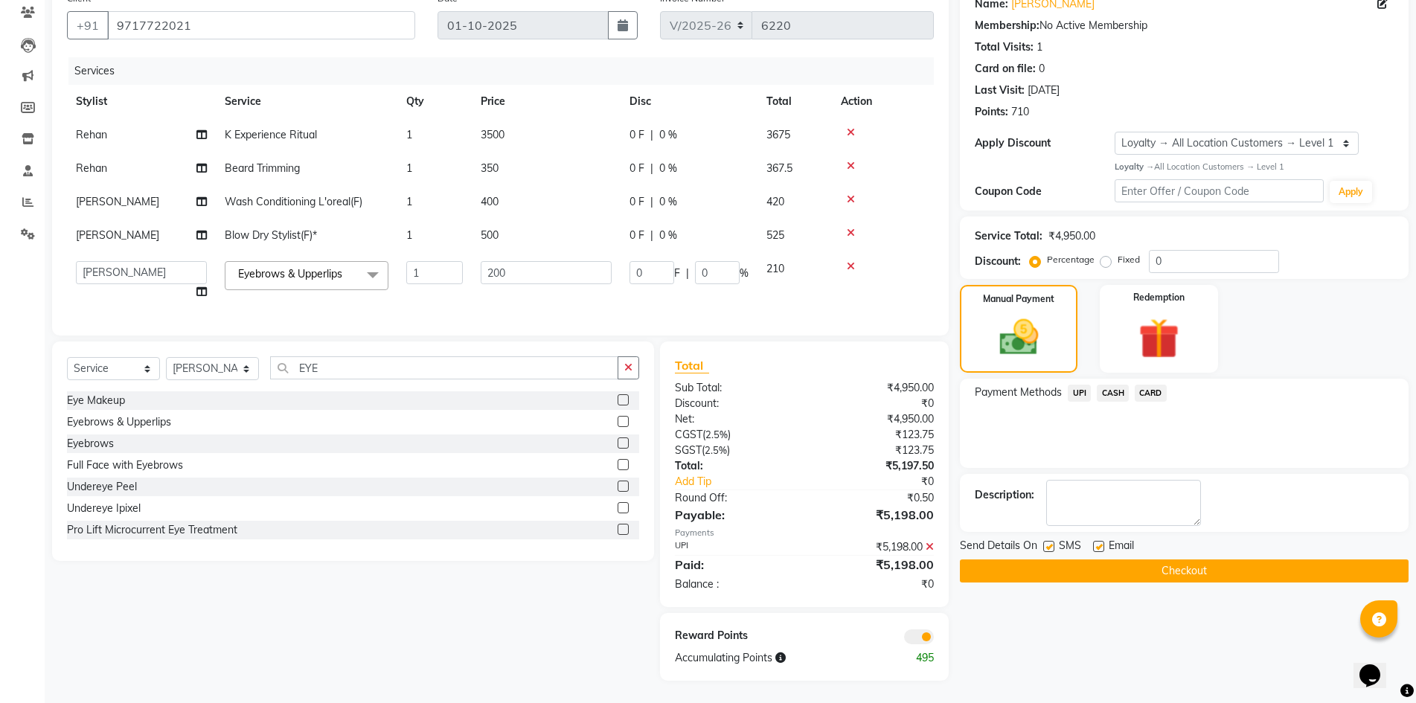
click at [1100, 541] on label at bounding box center [1098, 546] width 11 height 11
click at [1100, 542] on input "checkbox" at bounding box center [1098, 547] width 10 height 10
checkbox input "false"
click at [1099, 560] on button "Checkout" at bounding box center [1184, 571] width 449 height 23
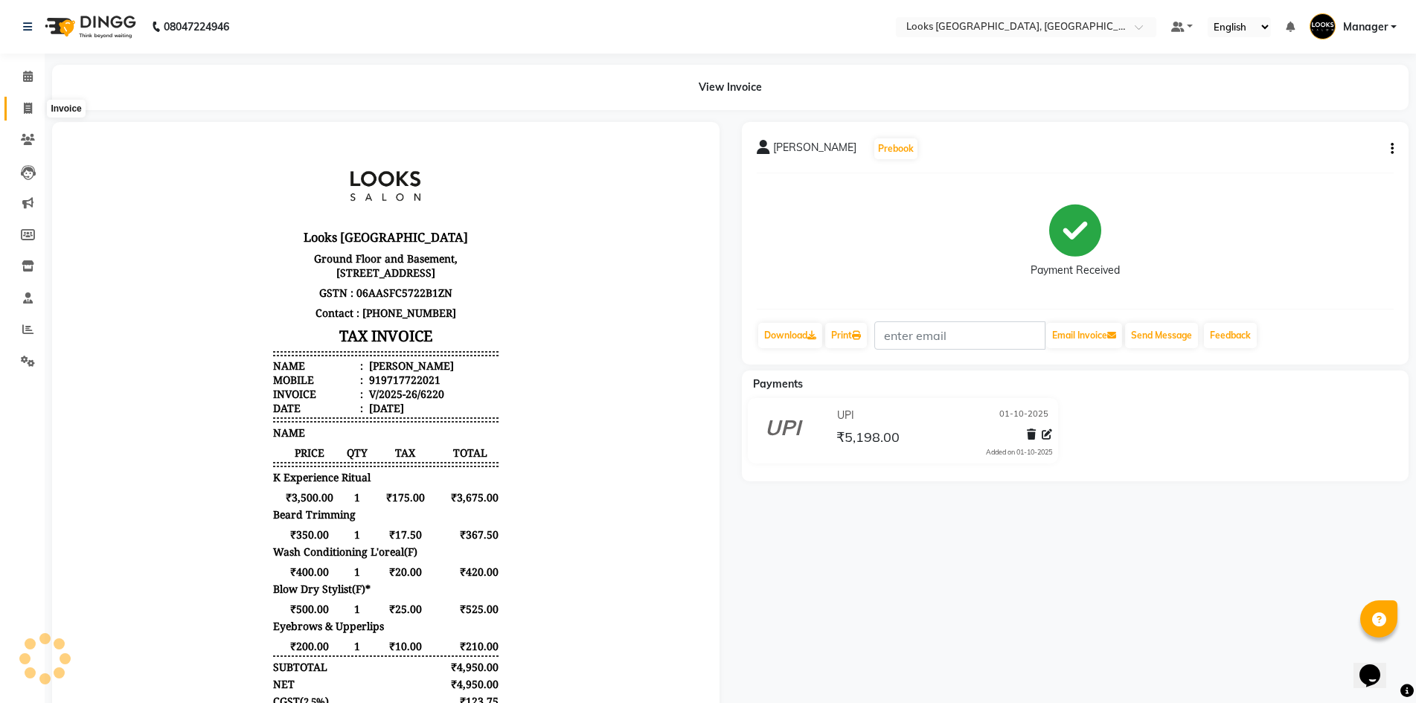
click at [26, 104] on icon at bounding box center [28, 108] width 8 height 11
select select "service"
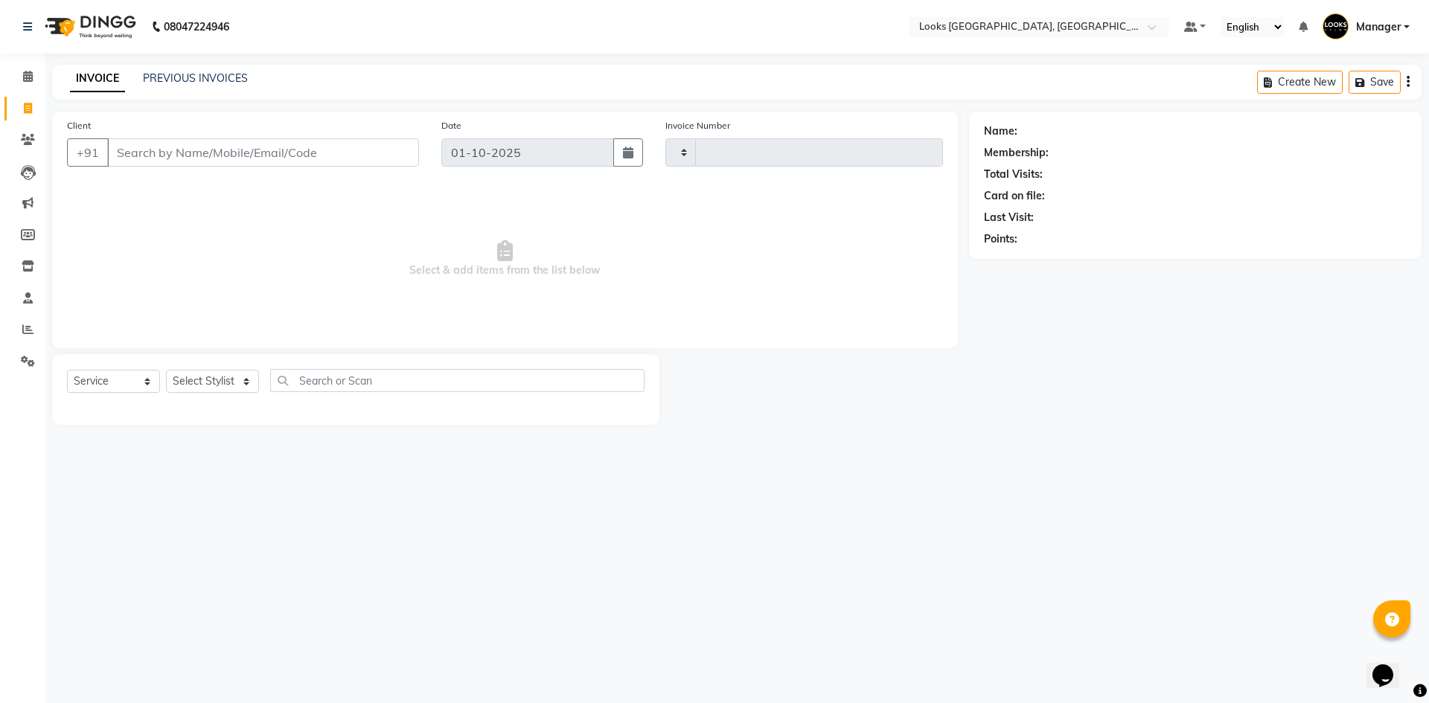
type input "6221"
select select "4718"
click at [667, 699] on div "08047224946 Select Location × Looks Omaxe World Street, Faridabad, Haryana Defa…" at bounding box center [714, 351] width 1429 height 703
click at [667, 601] on div "08047224946 Select Location × Looks Omaxe World Street, Faridabad, Haryana Defa…" at bounding box center [714, 351] width 1429 height 703
click at [210, 74] on link "PREVIOUS INVOICES" at bounding box center [195, 77] width 105 height 13
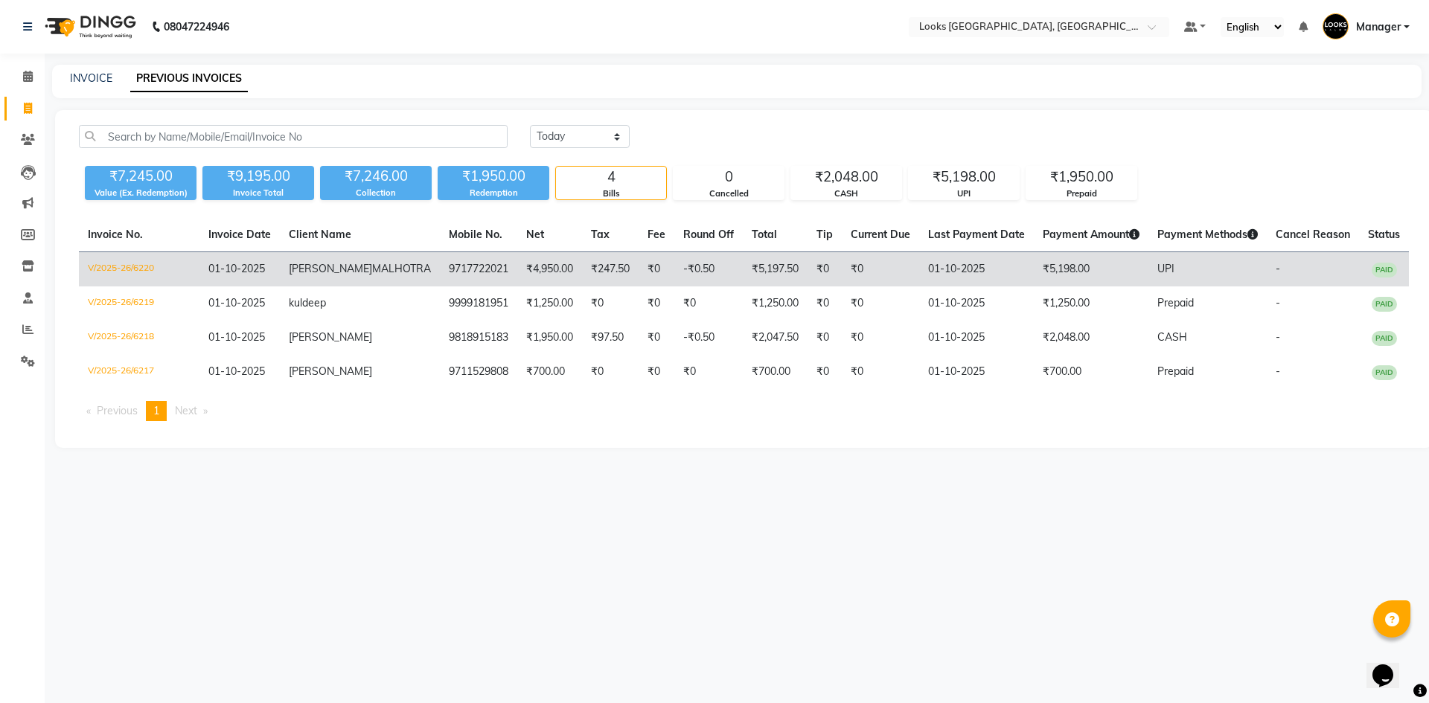
click at [372, 275] on span "MALHOTRA" at bounding box center [401, 268] width 59 height 13
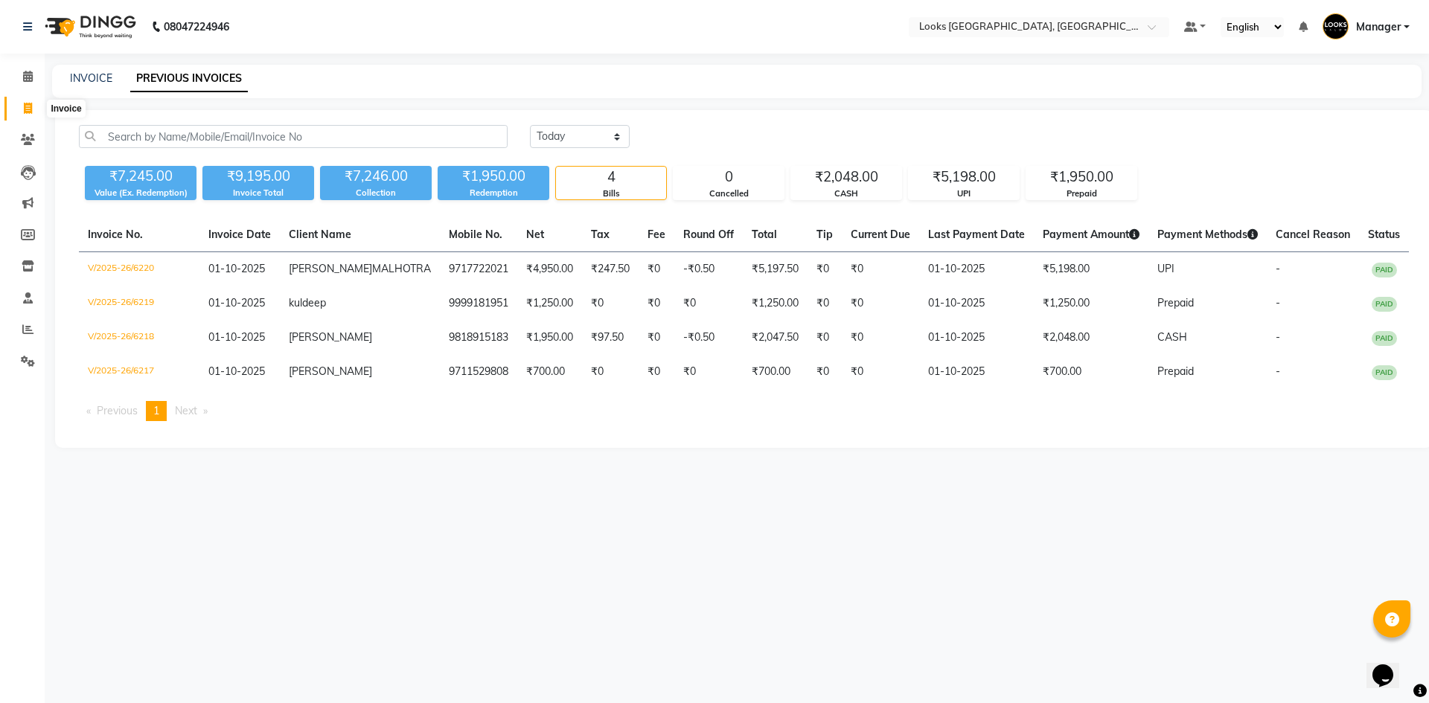
click at [27, 109] on icon at bounding box center [28, 108] width 8 height 11
select select "service"
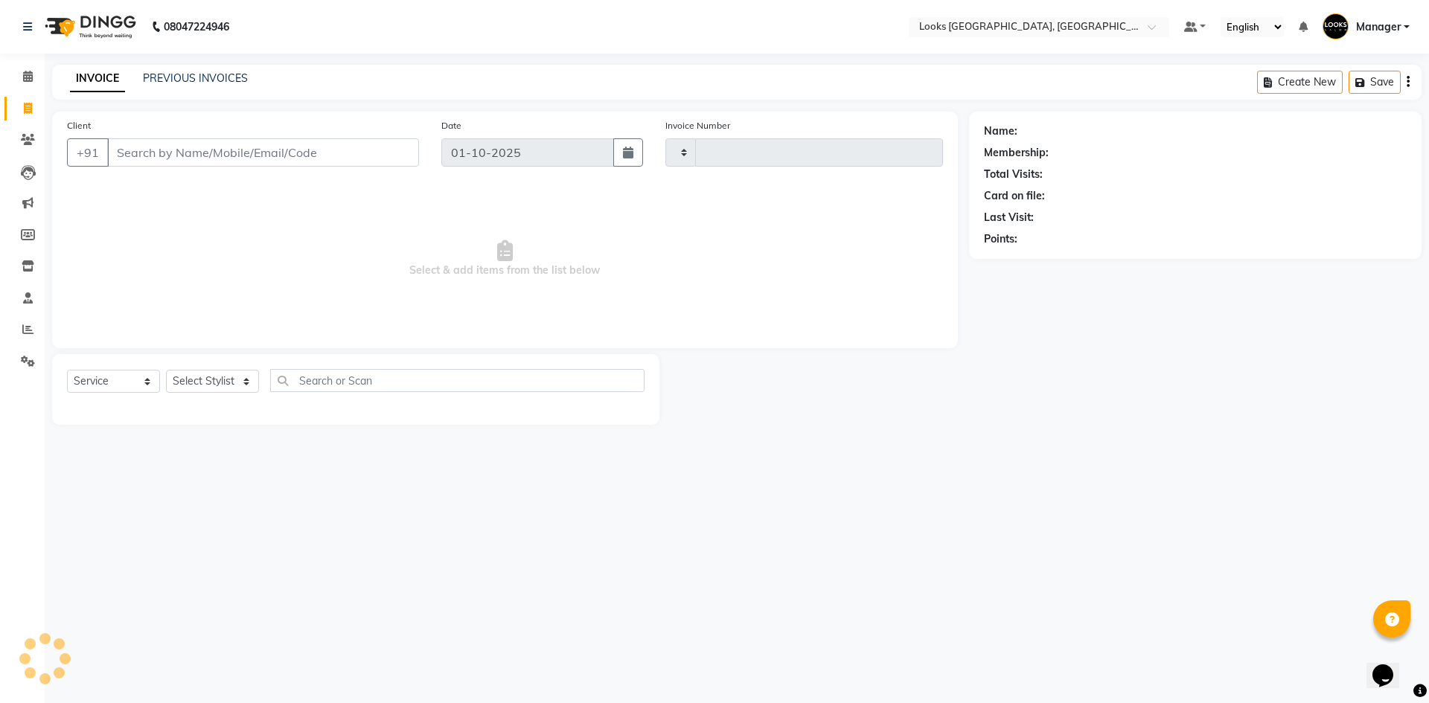
type input "6222"
select select "4718"
click at [405, 456] on div "08047224946 Select Location × Looks Omaxe World Street, Faridabad, Haryana Defa…" at bounding box center [714, 351] width 1429 height 703
click at [221, 74] on link "PREVIOUS INVOICES" at bounding box center [195, 77] width 105 height 13
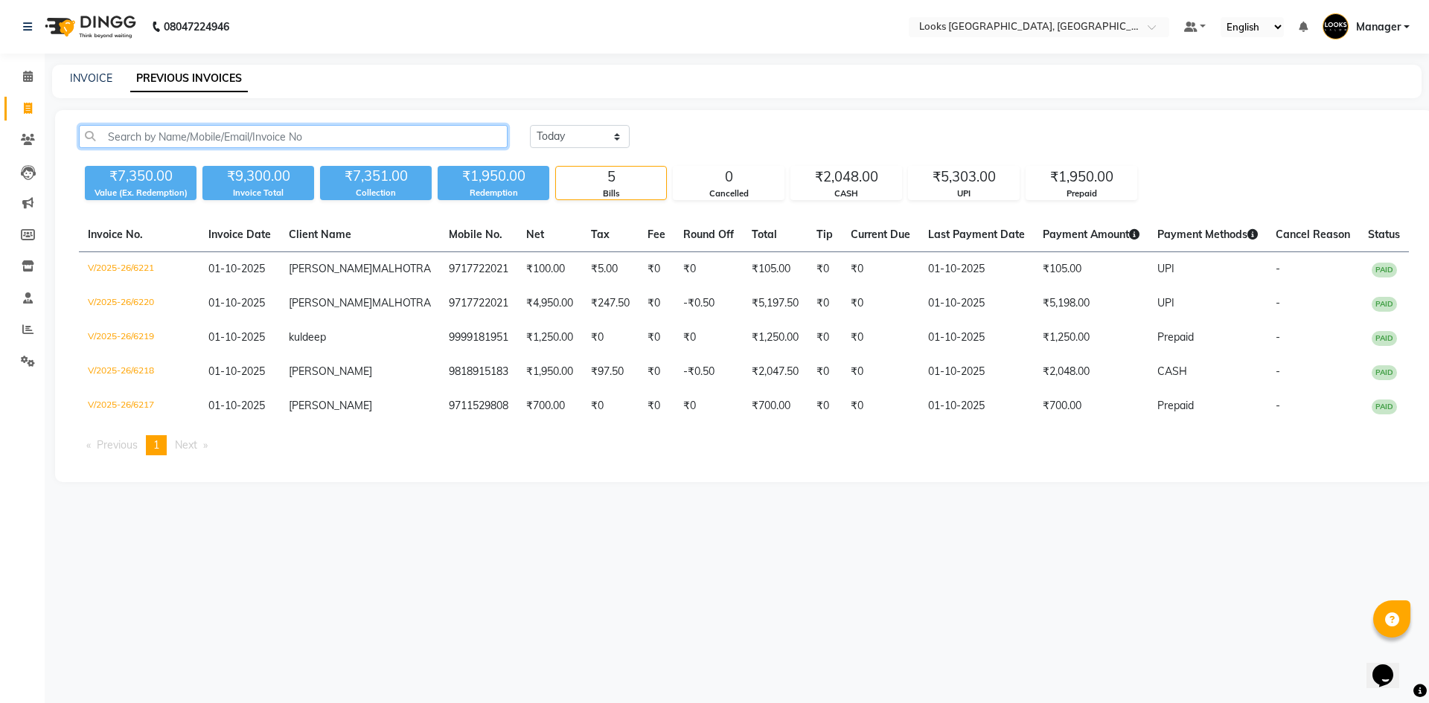
click at [270, 137] on input "text" at bounding box center [293, 136] width 429 height 23
type input "B"
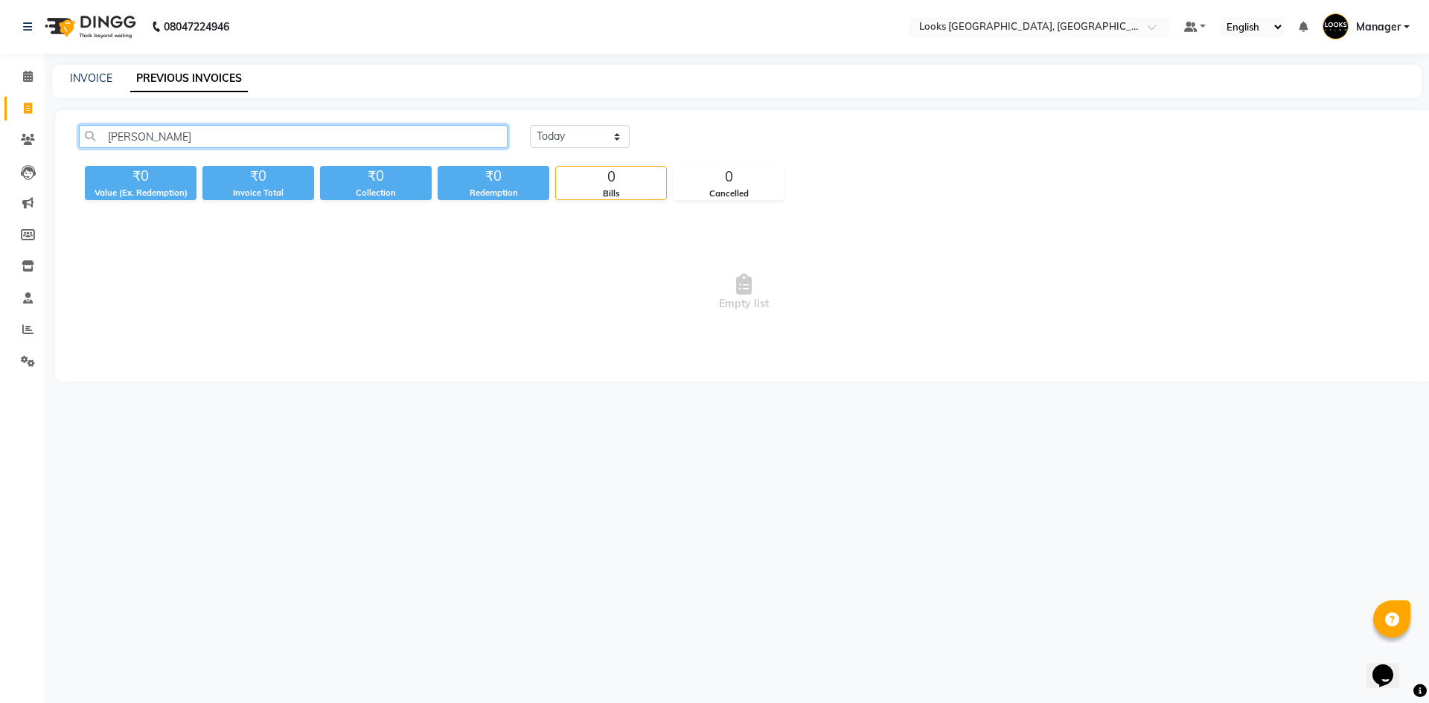
click at [196, 137] on input "SONIA B" at bounding box center [293, 136] width 429 height 23
drag, startPoint x: 228, startPoint y: 136, endPoint x: 82, endPoint y: 129, distance: 146.0
click at [82, 129] on input "SONIA BH" at bounding box center [293, 136] width 429 height 23
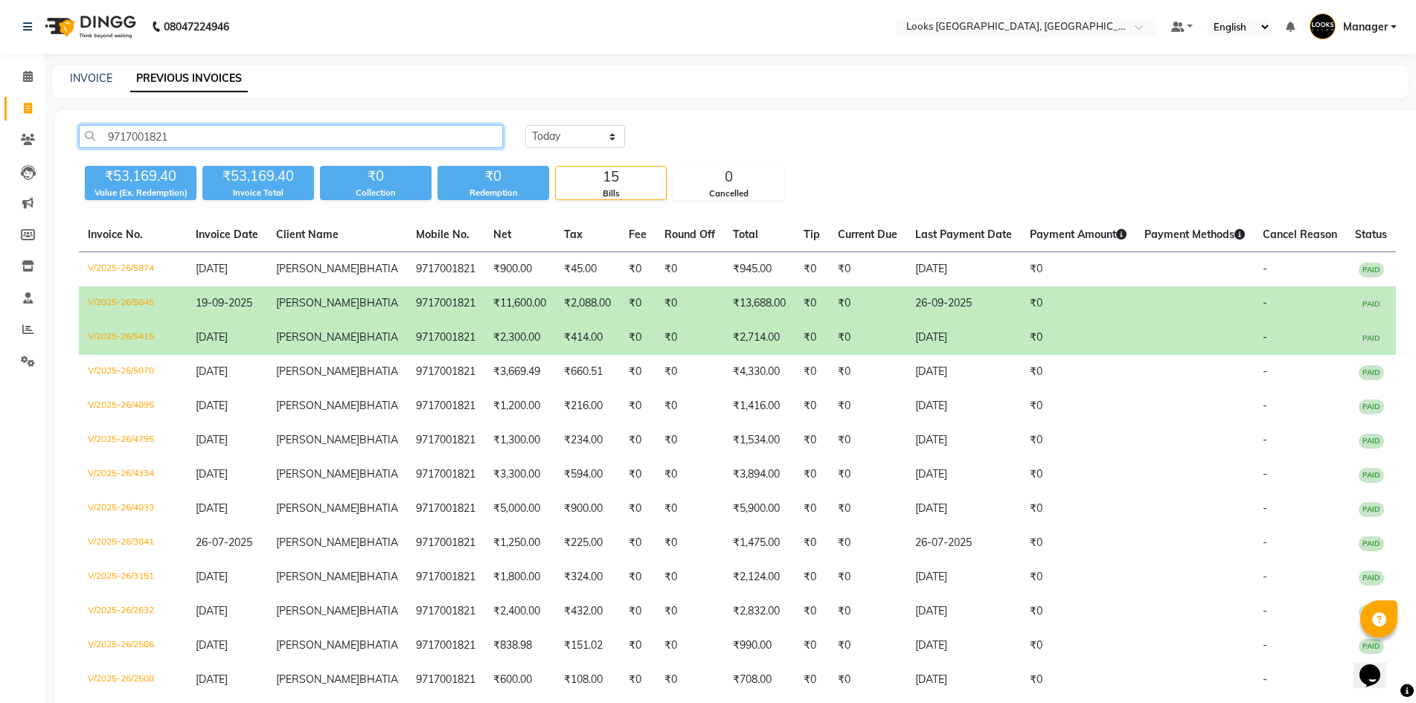
type input "9717001821"
click at [824, 123] on div "9717001821 Today Yesterday Custom Range ₹53,169.40 Value (Ex. Redemption) ₹53,1…" at bounding box center [737, 467] width 1365 height 714
click at [952, 318] on td "26-09-2025" at bounding box center [963, 303] width 115 height 34
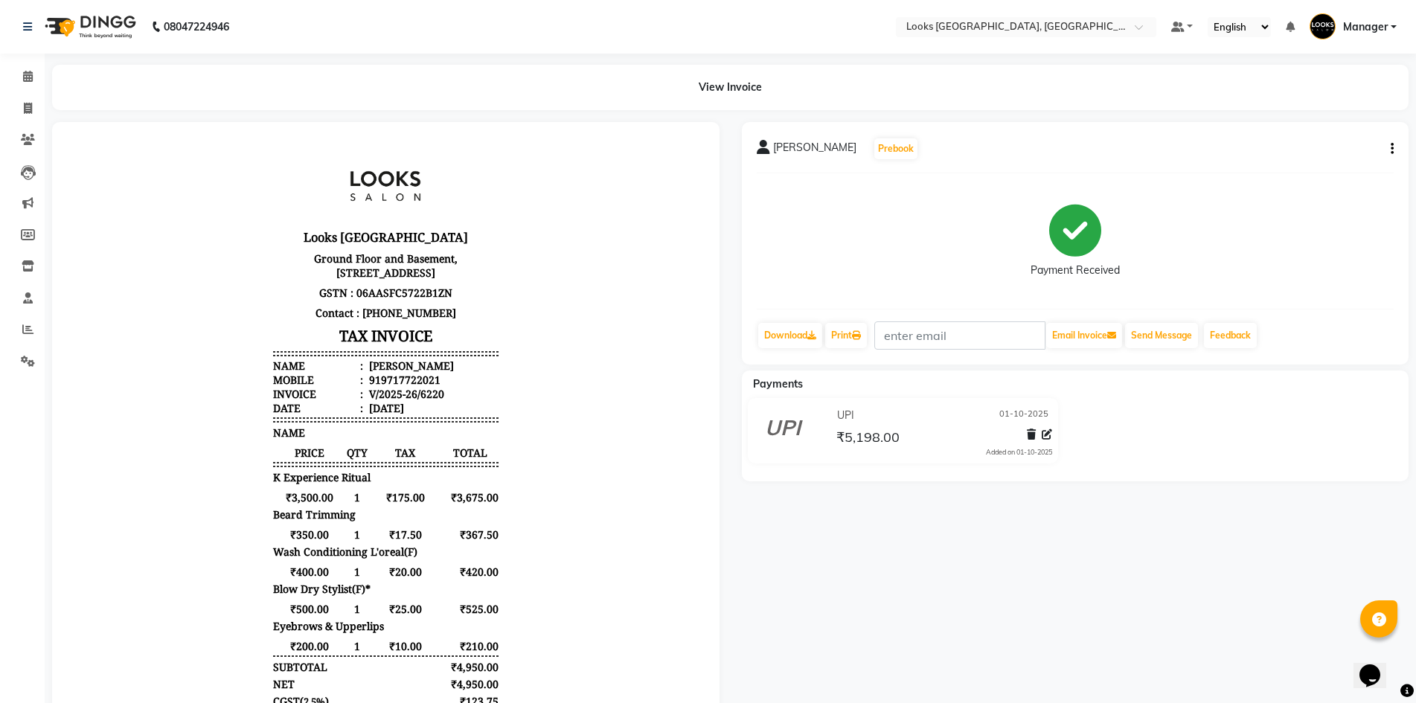
click at [387, 387] on div "919717722021" at bounding box center [403, 380] width 74 height 14
copy div "919717722021"
click at [28, 104] on icon at bounding box center [28, 108] width 8 height 11
select select "service"
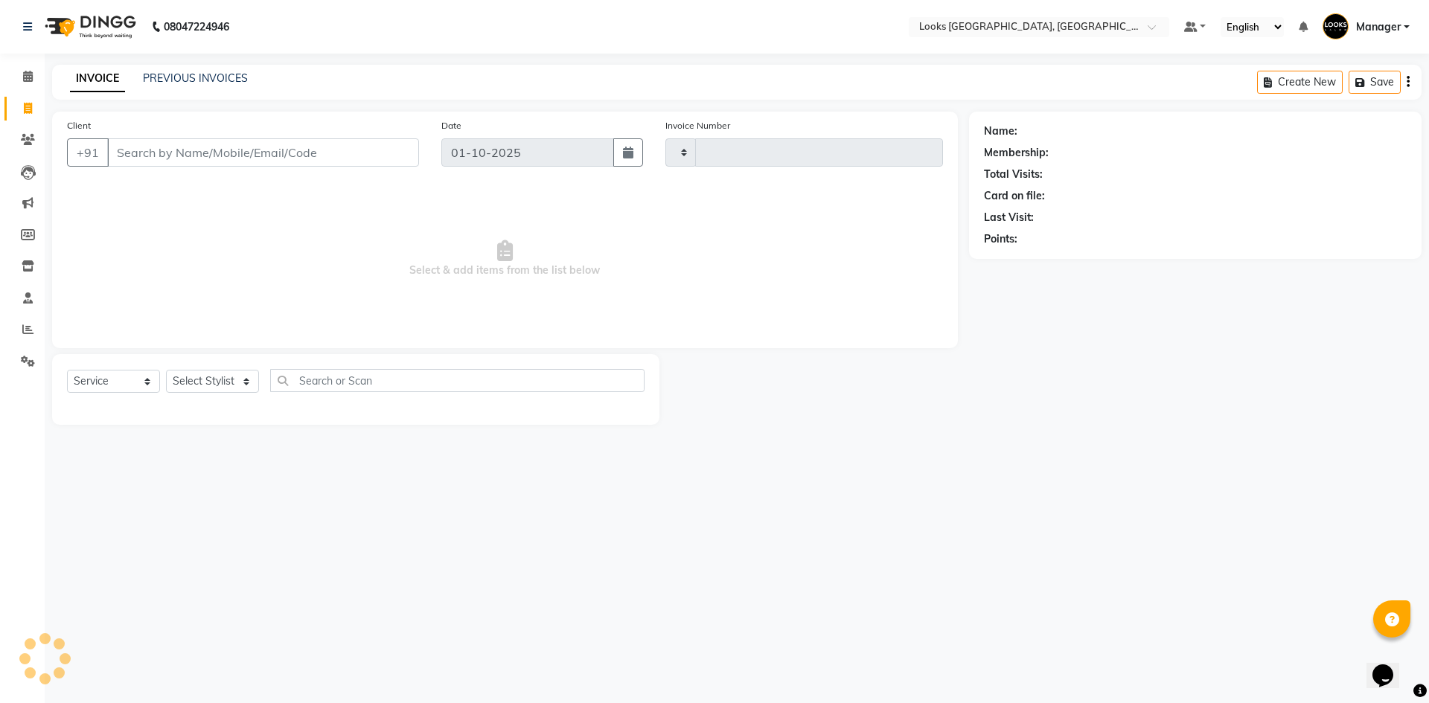
type input "6221"
select select "4718"
click at [233, 154] on input "Client" at bounding box center [263, 152] width 312 height 28
type input "919717722021"
select select "1: Object"
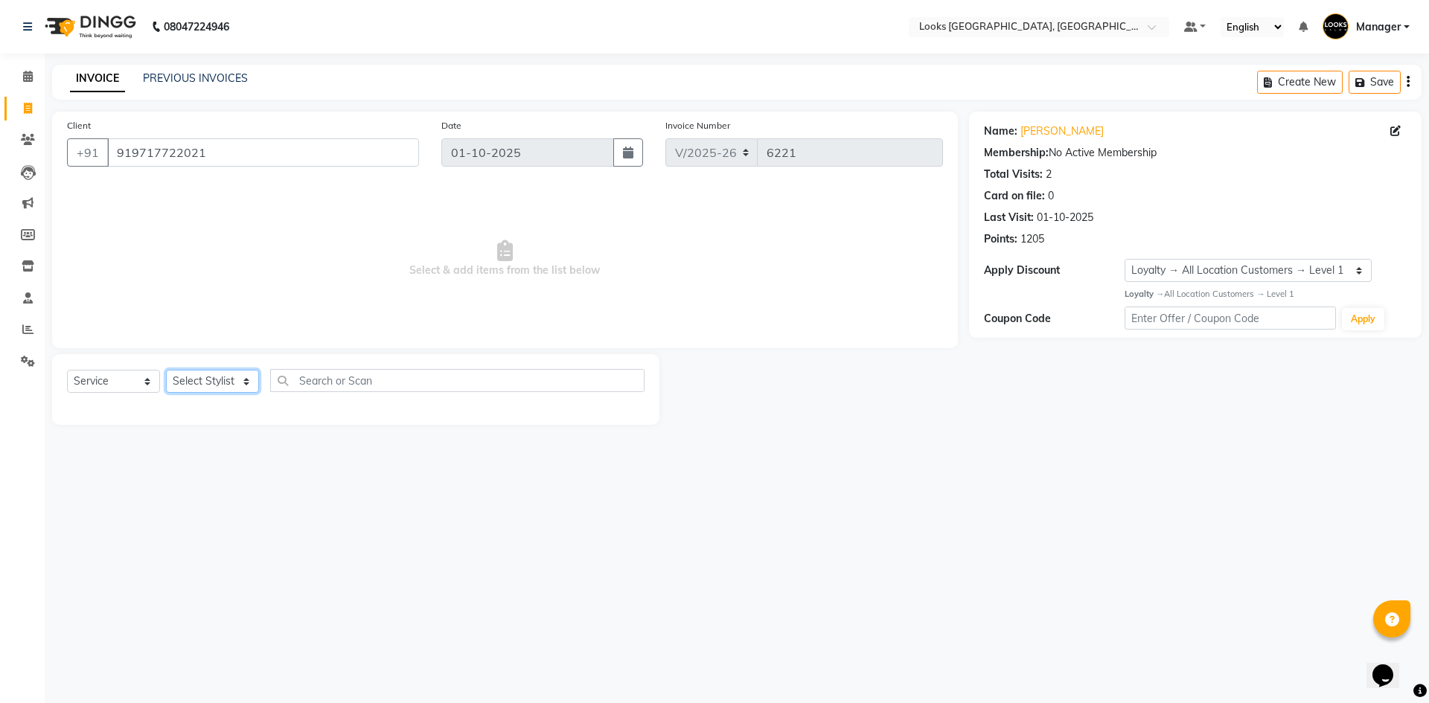
click at [233, 380] on select "Select Stylist [PERSON_NAME] [PERSON_NAME] COUNTER_SALES Employee_WS [PERSON_NA…" at bounding box center [212, 381] width 93 height 23
select select "69138"
click at [166, 370] on select "Select Stylist [PERSON_NAME] [PERSON_NAME] COUNTER_SALES Employee_WS [PERSON_NA…" at bounding box center [212, 381] width 93 height 23
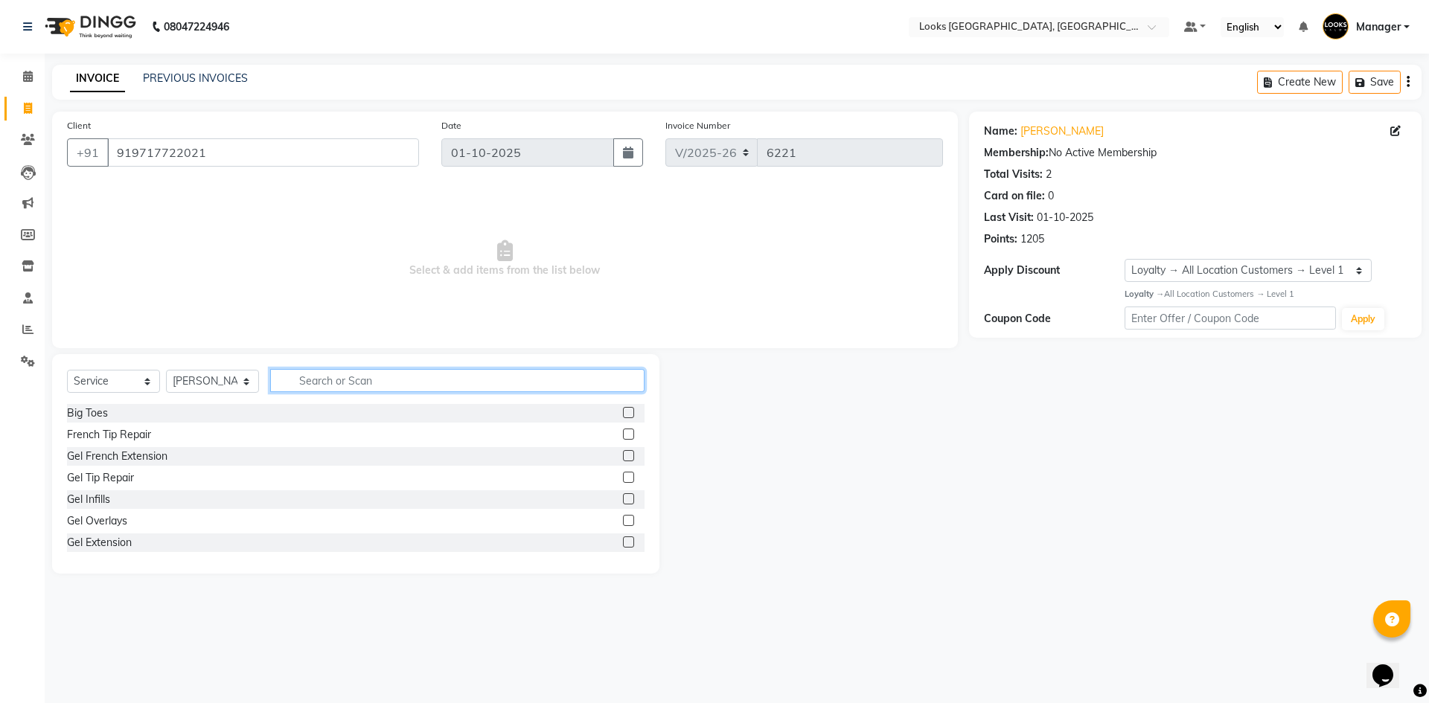
click at [330, 374] on input "text" at bounding box center [457, 380] width 374 height 23
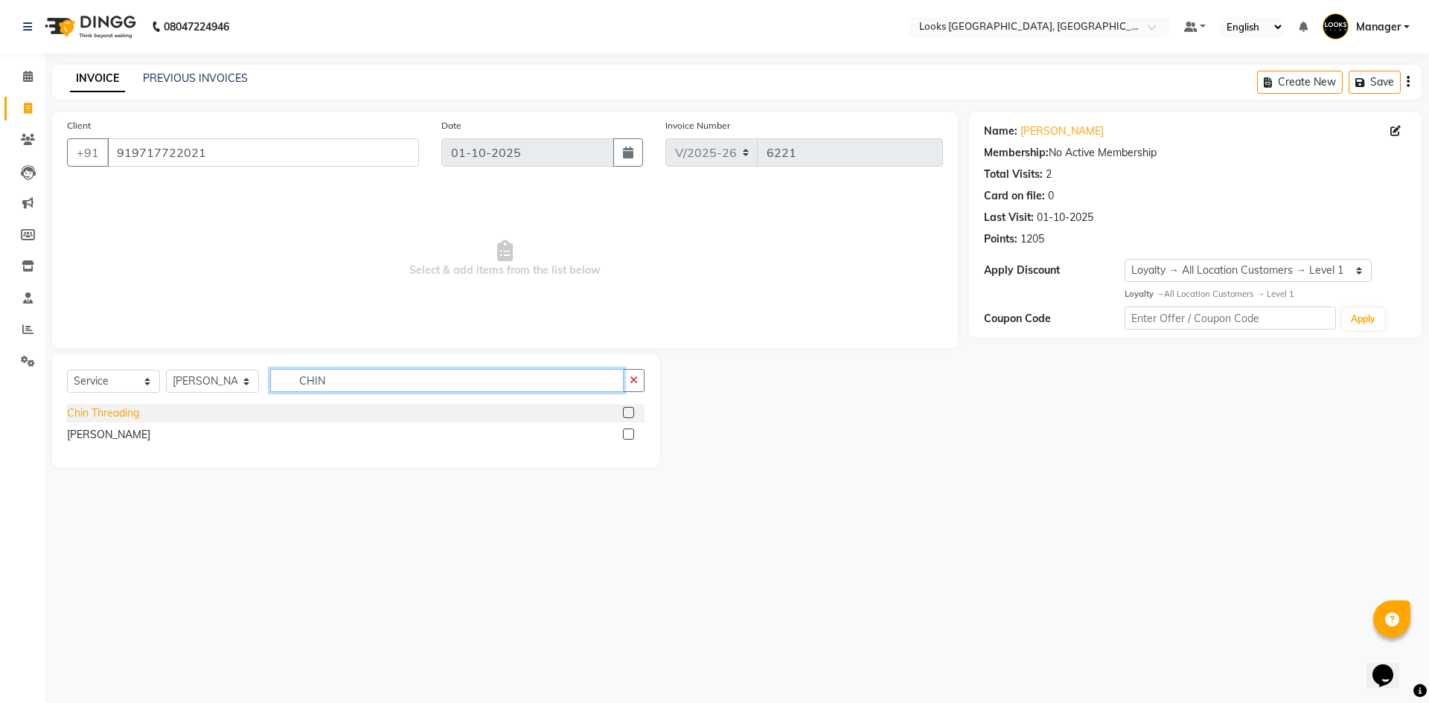
type input "CHIN"
click at [83, 414] on div "Chin Threading" at bounding box center [103, 414] width 72 height 16
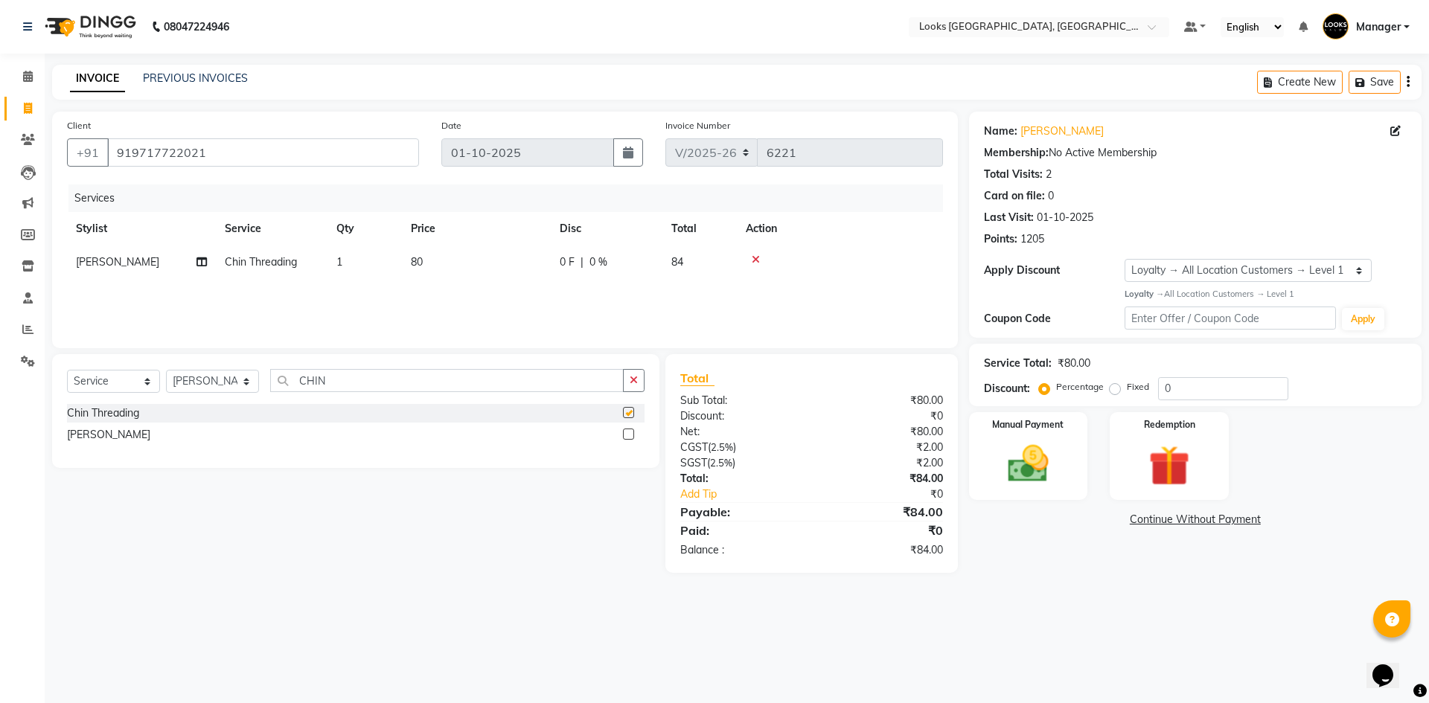
checkbox input "false"
click at [461, 263] on td "80" at bounding box center [476, 262] width 149 height 33
select select "69138"
drag, startPoint x: 485, startPoint y: 269, endPoint x: 431, endPoint y: 279, distance: 55.3
click at [431, 279] on tr "[PERSON_NAME] [PERSON_NAME] COUNTER_SALES Employee_WS [PERSON_NAME] Manager [PE…" at bounding box center [505, 274] width 876 height 57
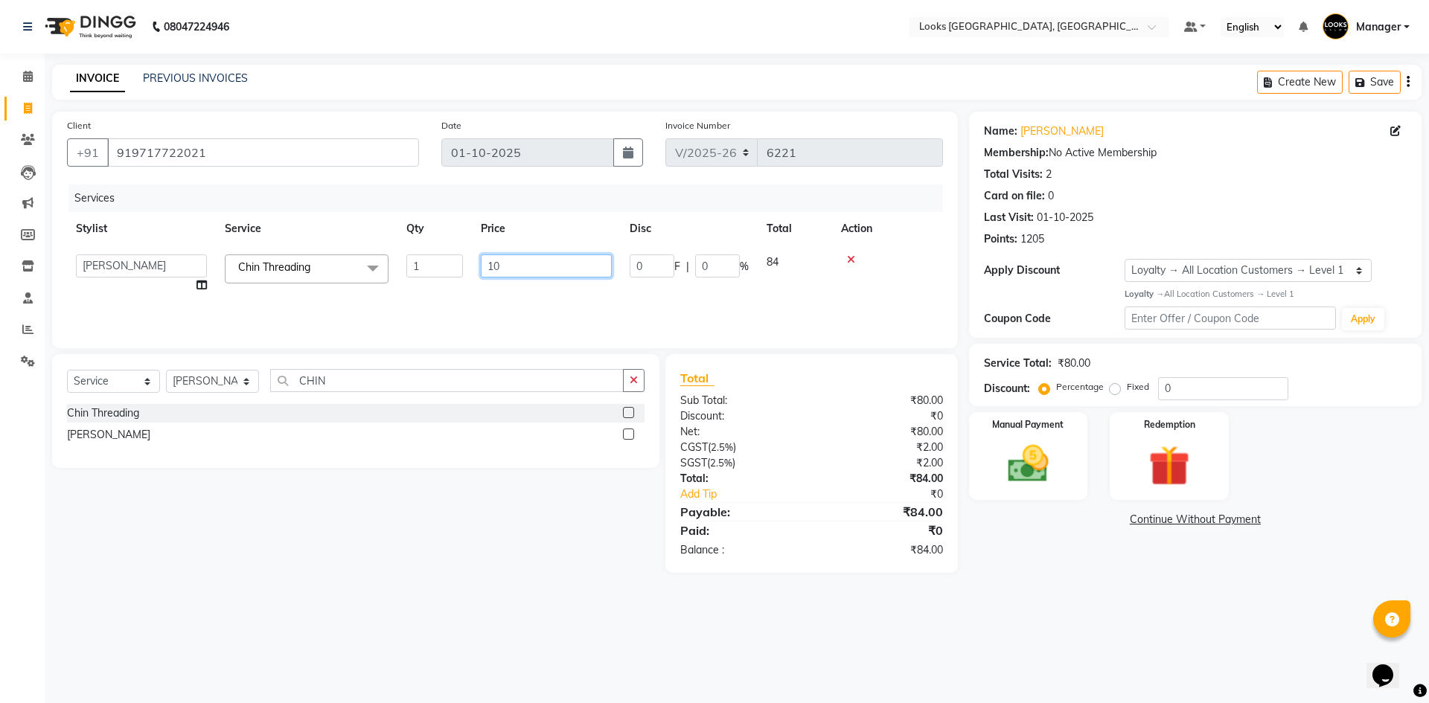
type input "100"
click at [439, 558] on div "Select Service Product Membership Package Voucher Prepaid Gift Card Select Styl…" at bounding box center [350, 463] width 618 height 219
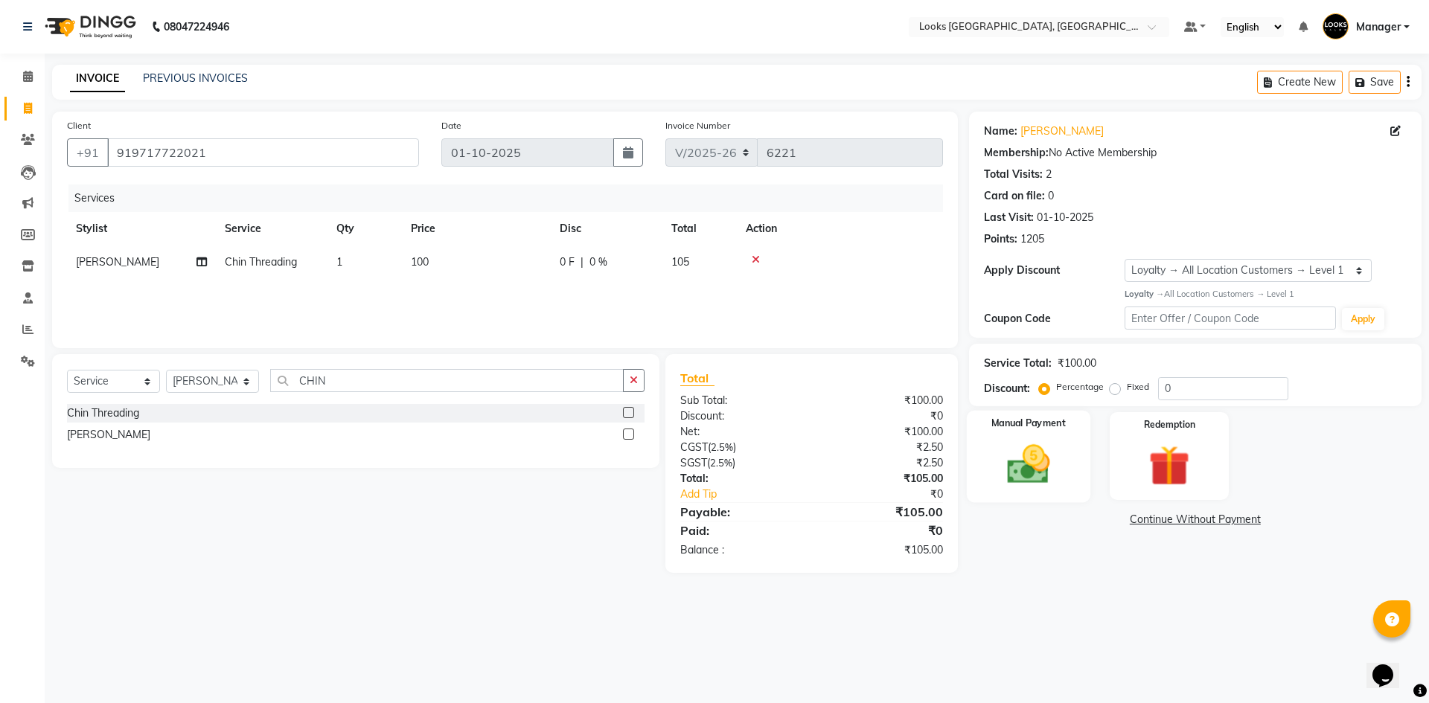
click at [1041, 467] on img at bounding box center [1027, 464] width 69 height 49
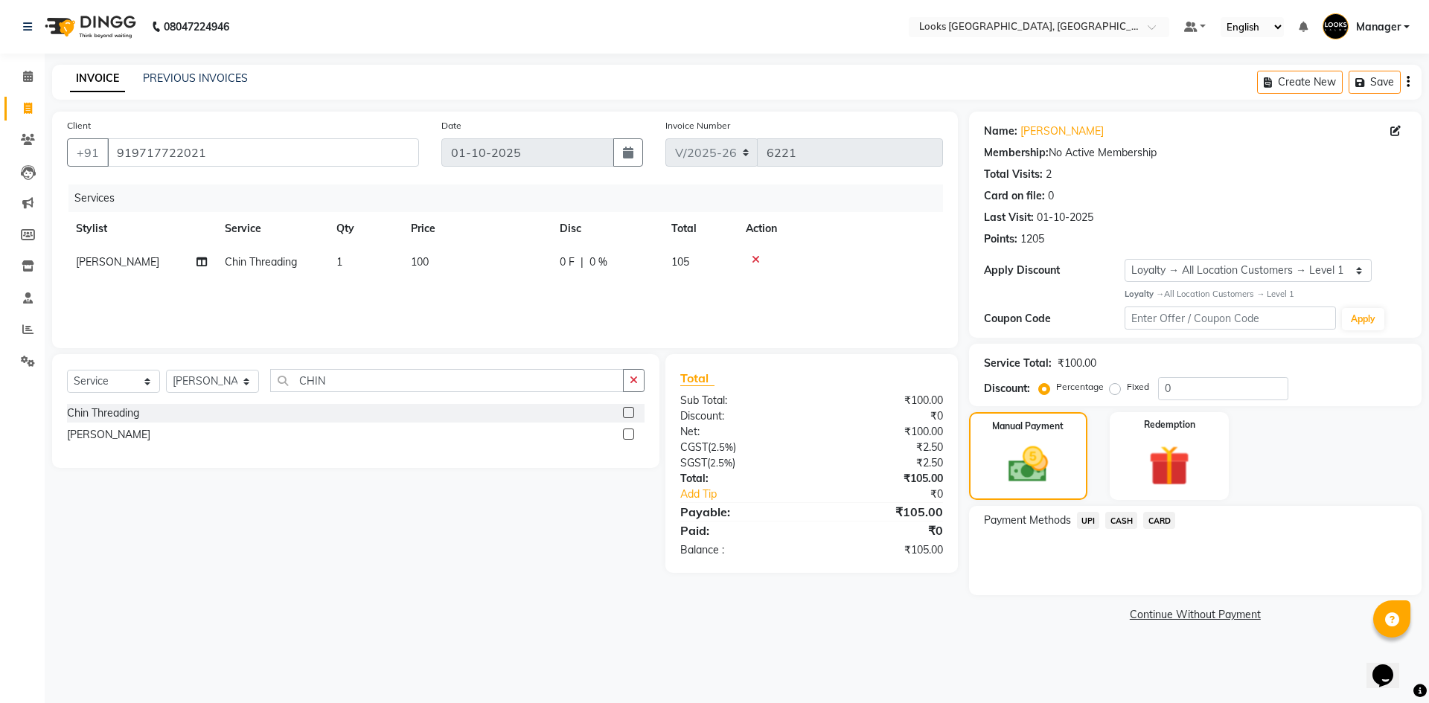
click at [1090, 525] on span "UPI" at bounding box center [1088, 520] width 23 height 17
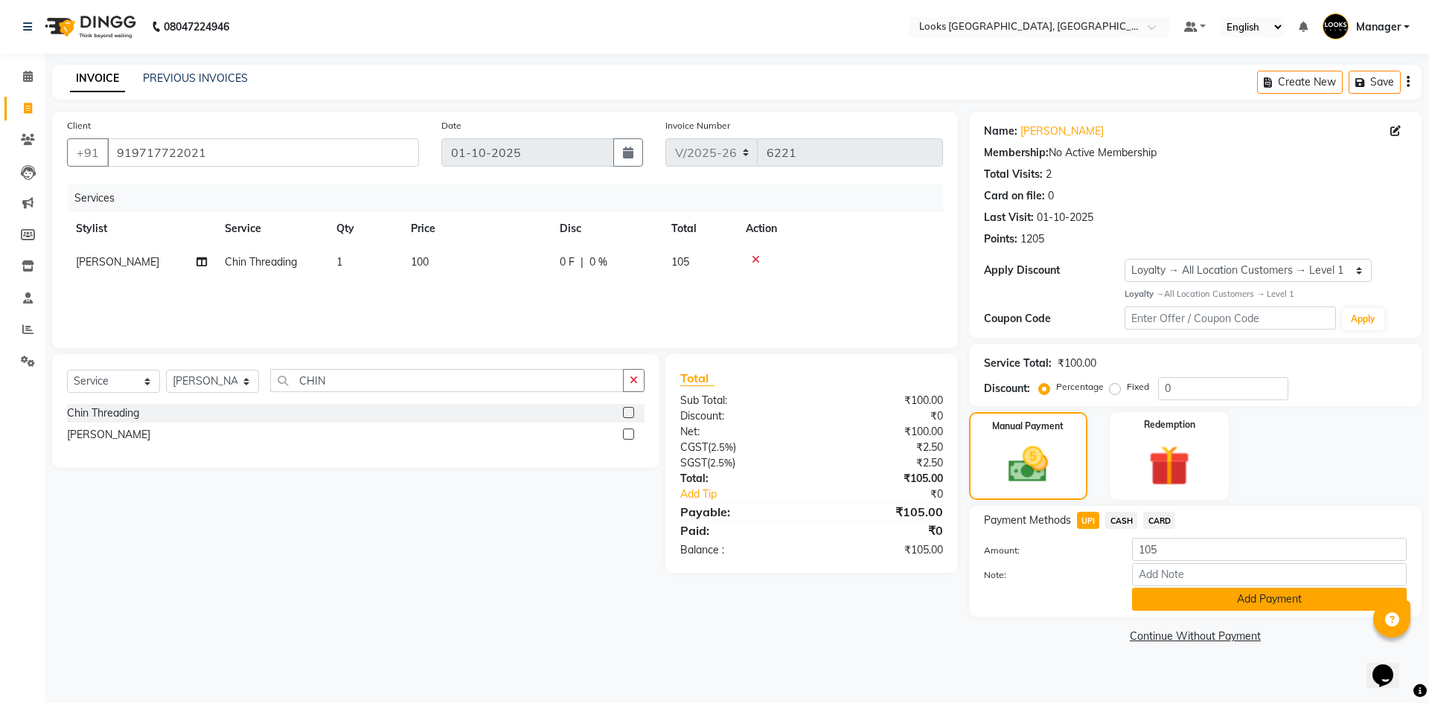
click at [1254, 605] on button "Add Payment" at bounding box center [1269, 599] width 275 height 23
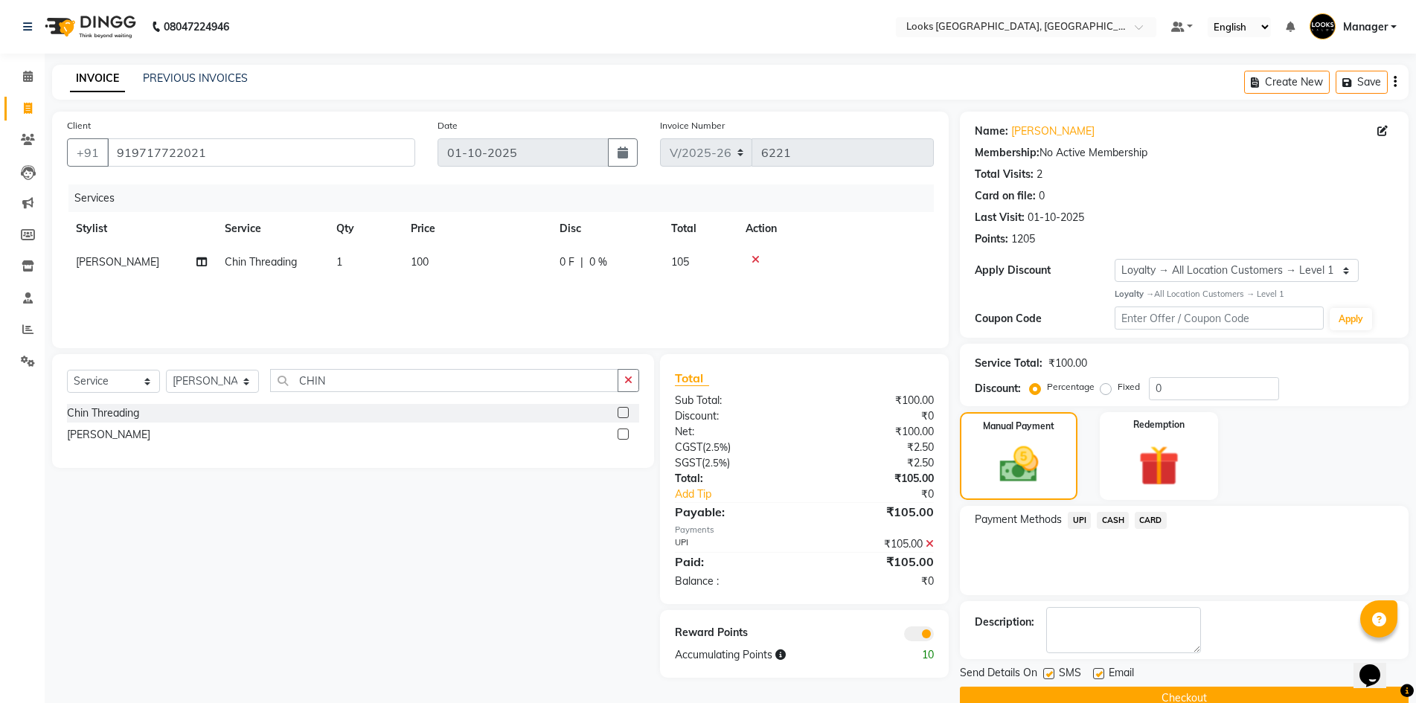
scroll to position [29, 0]
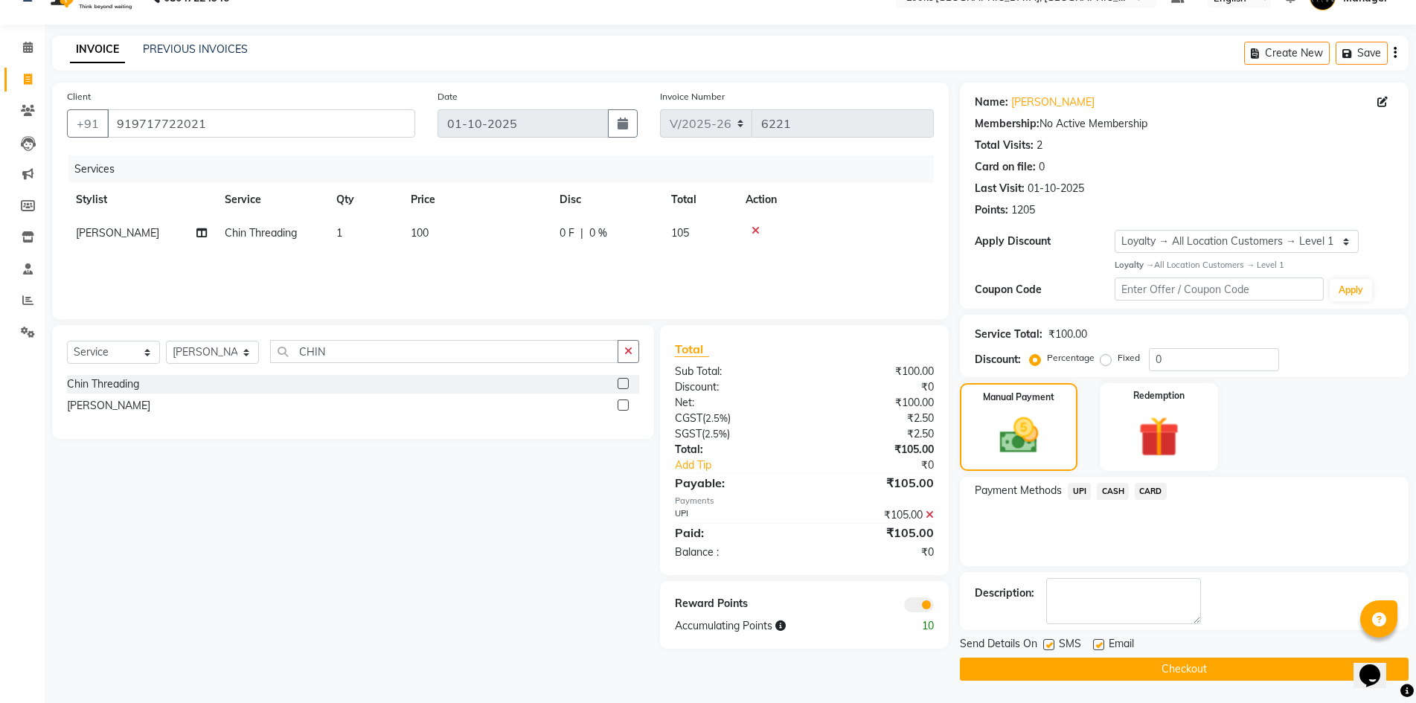
click at [1095, 644] on label at bounding box center [1098, 644] width 11 height 11
click at [1095, 644] on input "checkbox" at bounding box center [1098, 646] width 10 height 10
checkbox input "false"
click at [1101, 669] on button "Checkout" at bounding box center [1184, 669] width 449 height 23
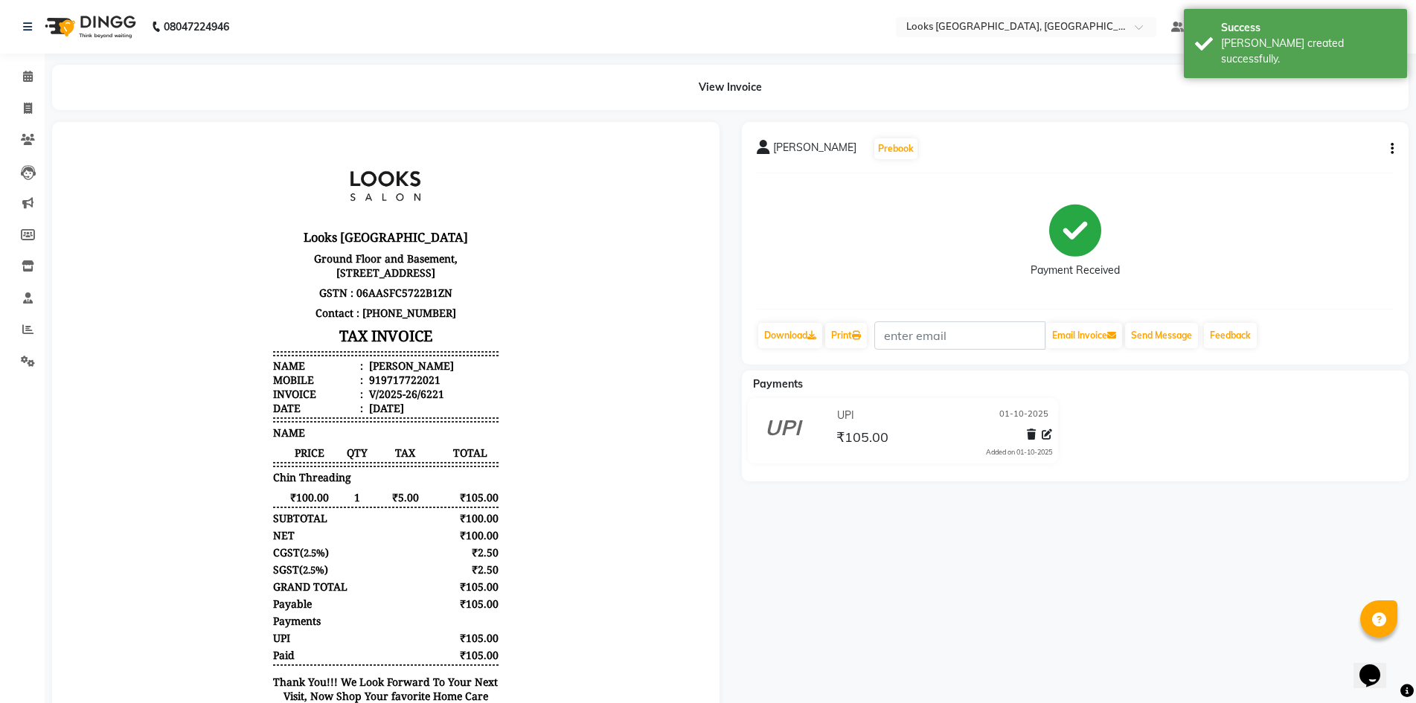
click at [56, 36] on img at bounding box center [89, 27] width 102 height 42
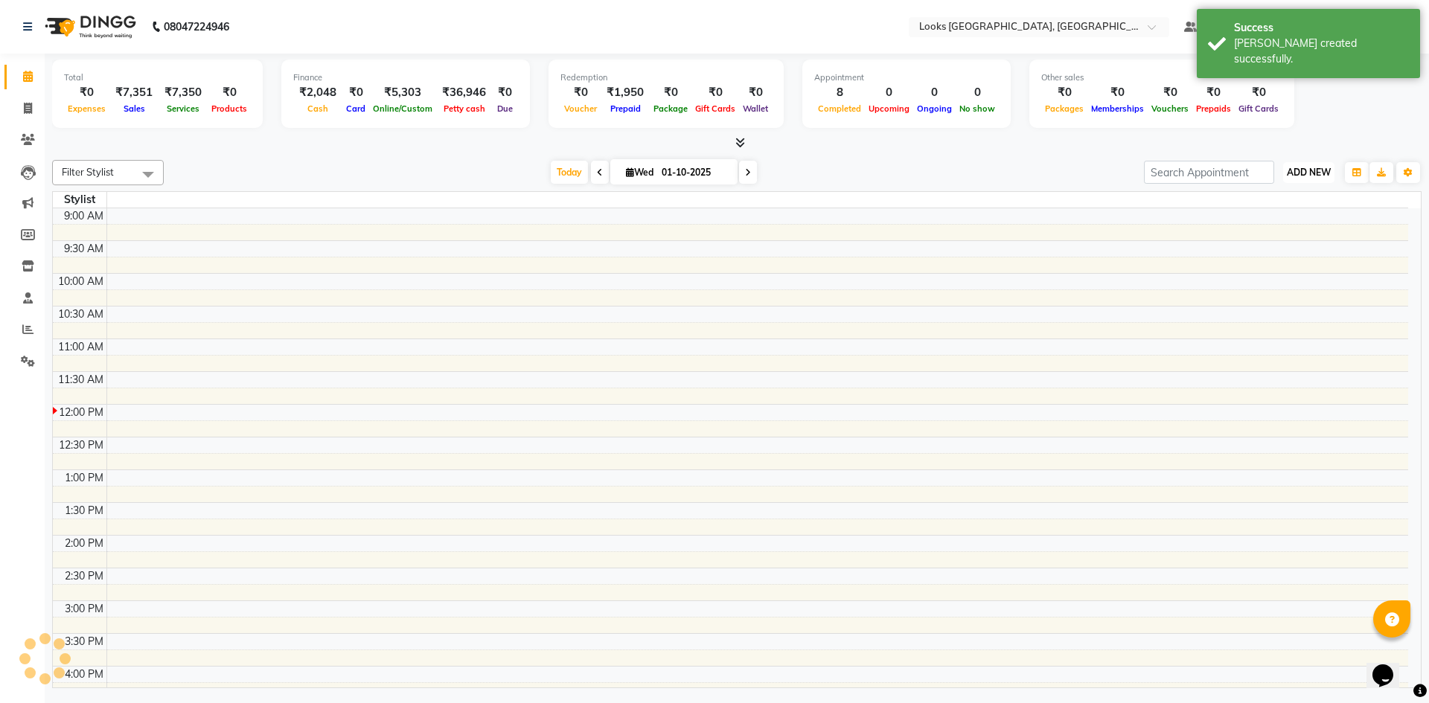
click at [1313, 169] on span "ADD NEW" at bounding box center [1308, 172] width 44 height 11
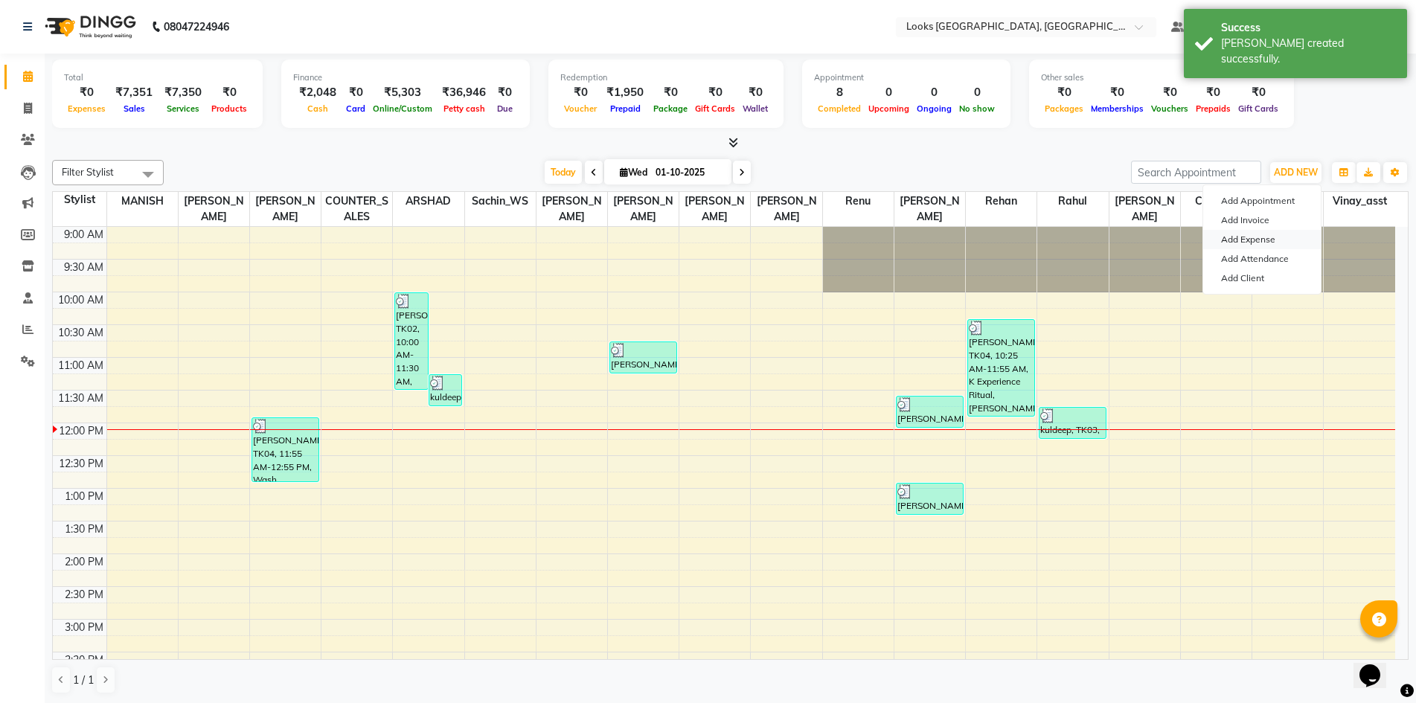
click at [1281, 234] on link "Add Expense" at bounding box center [1262, 239] width 118 height 19
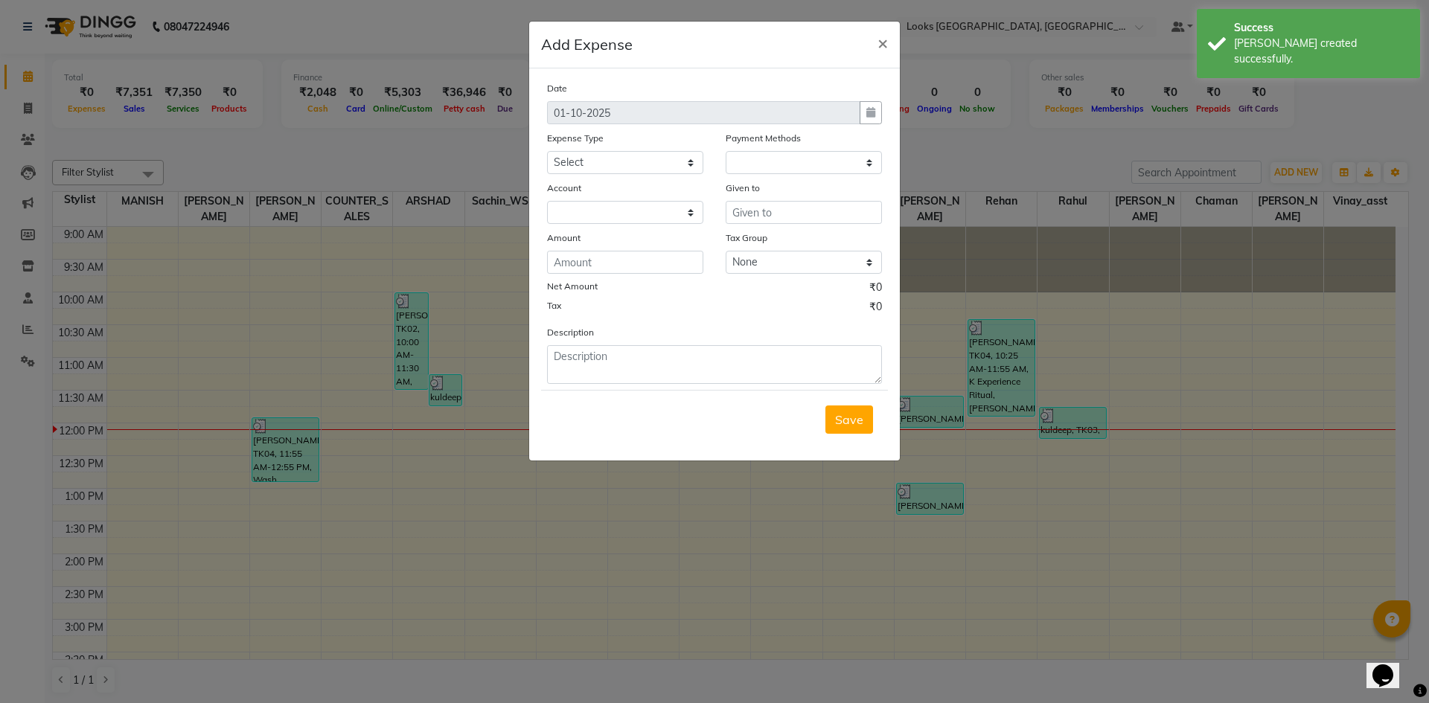
select select "1"
select select "3555"
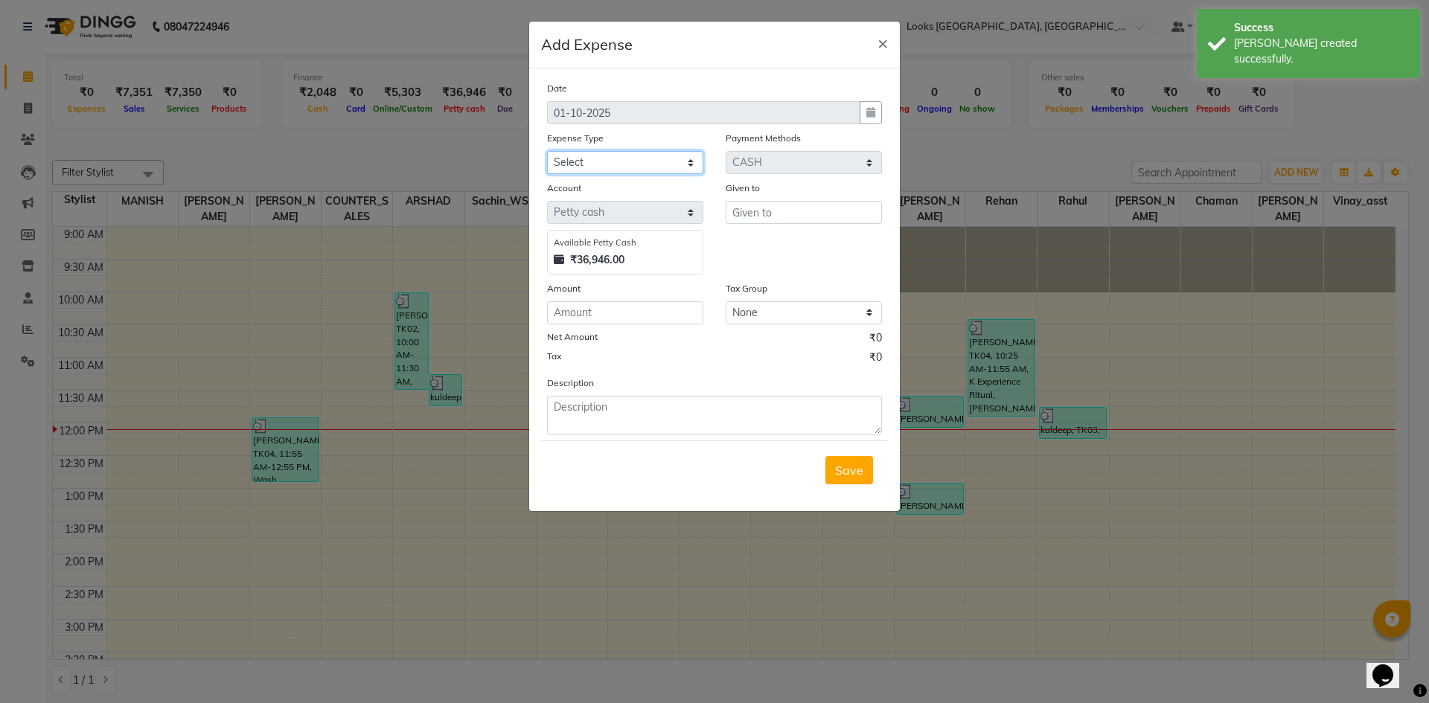
click at [597, 153] on select "Select Accommodation Aesthetics Bank Deposit BLINKIT Cash Handover Client Refun…" at bounding box center [625, 162] width 156 height 23
select select "22741"
click at [547, 151] on select "Select Accommodation Aesthetics Bank Deposit BLINKIT Cash Handover Client Refun…" at bounding box center [625, 162] width 156 height 23
click at [795, 215] on input "text" at bounding box center [803, 212] width 156 height 23
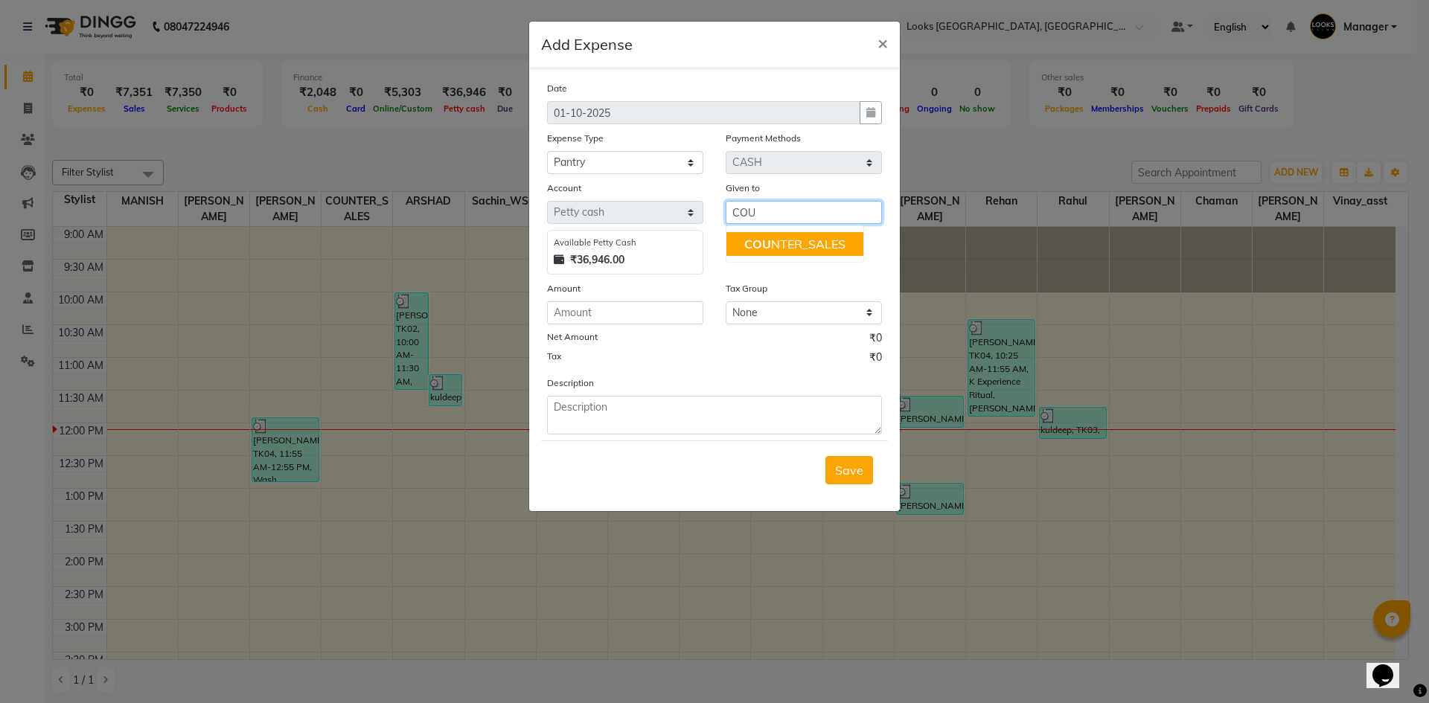
drag, startPoint x: 795, startPoint y: 243, endPoint x: 712, endPoint y: 304, distance: 103.3
click at [795, 243] on ngb-highlight "COU NTER_SALES" at bounding box center [794, 244] width 101 height 15
type input "COUNTER_SALES"
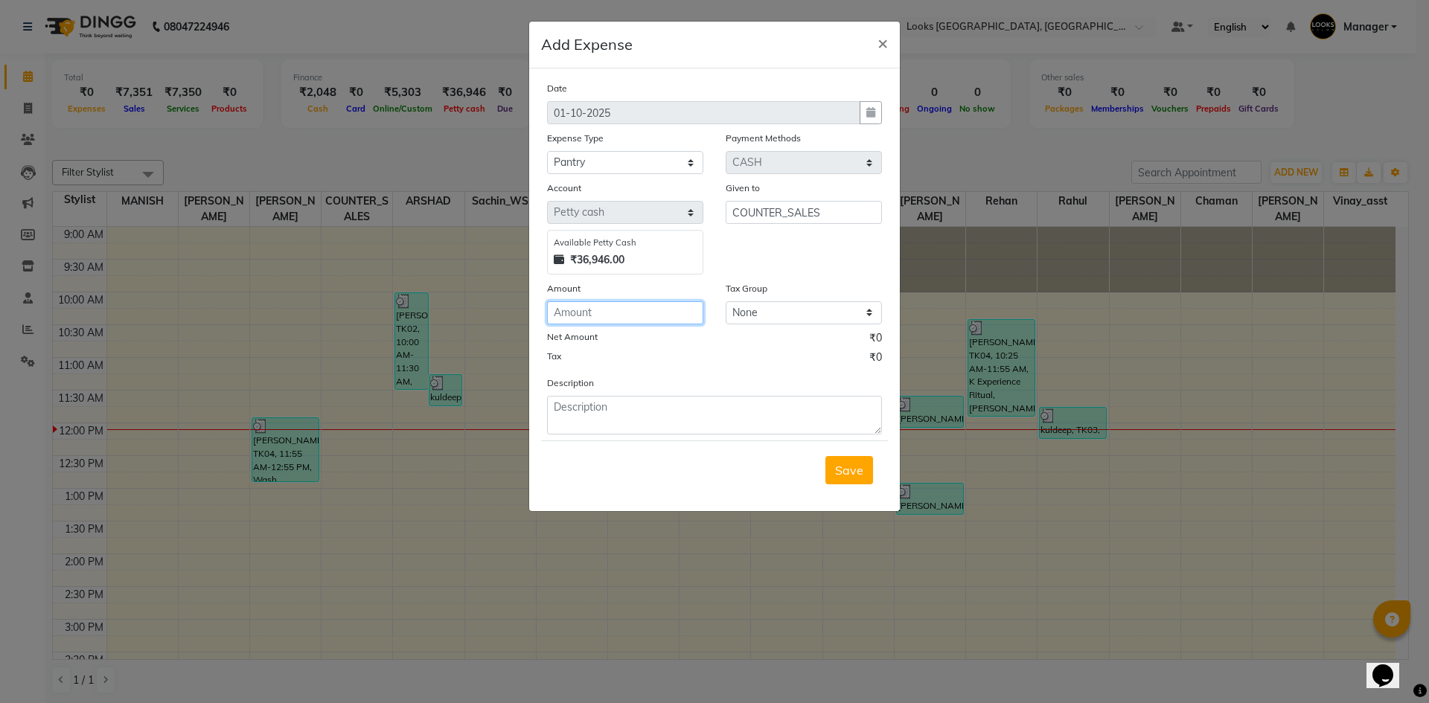
click at [644, 318] on input "number" at bounding box center [625, 312] width 156 height 23
type input "220"
click at [688, 414] on textarea at bounding box center [714, 415] width 335 height 39
type textarea "MILK + BROOM 220"
click at [867, 472] on button "Save" at bounding box center [849, 470] width 48 height 28
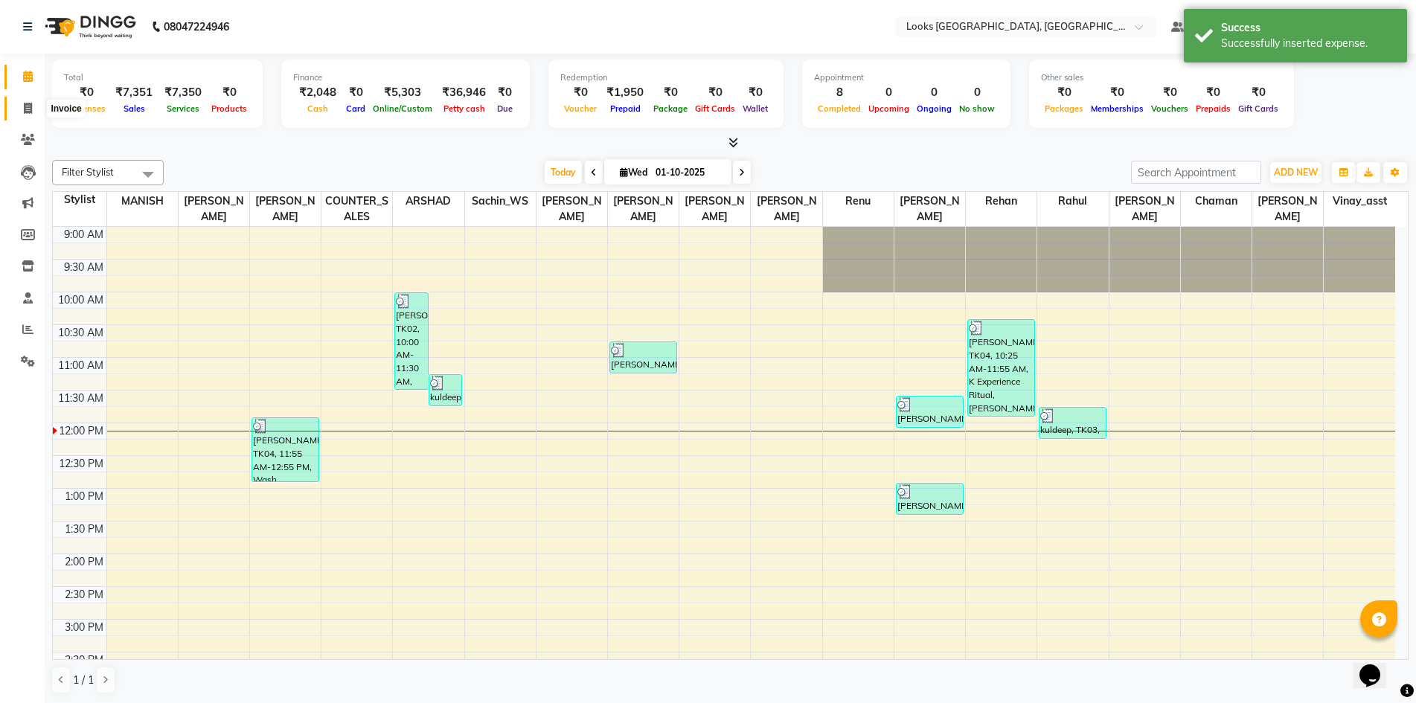
click at [22, 111] on span at bounding box center [28, 108] width 26 height 17
select select "service"
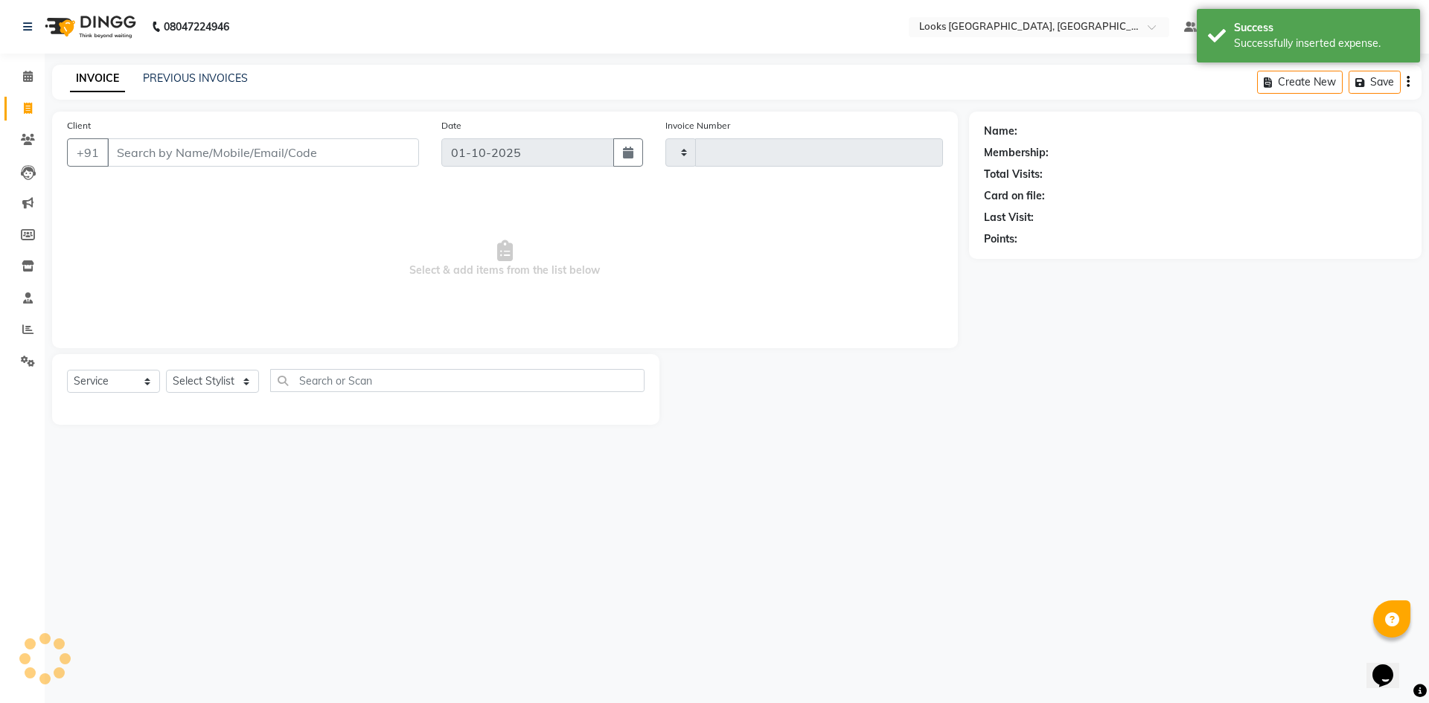
type input "6222"
select select "4718"
click at [269, 503] on div "08047224946 Select Location × Looks Omaxe World Street, Faridabad, Haryana Defa…" at bounding box center [714, 351] width 1429 height 703
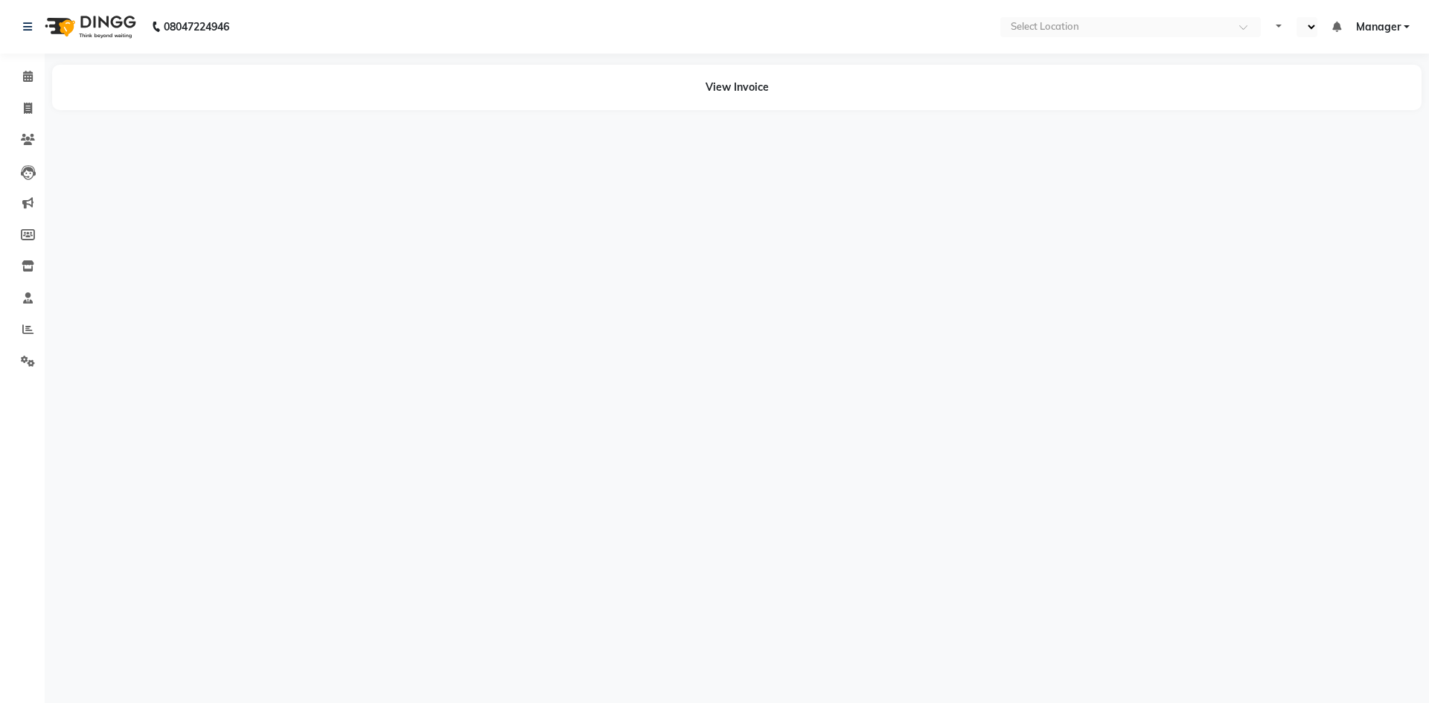
select select "en"
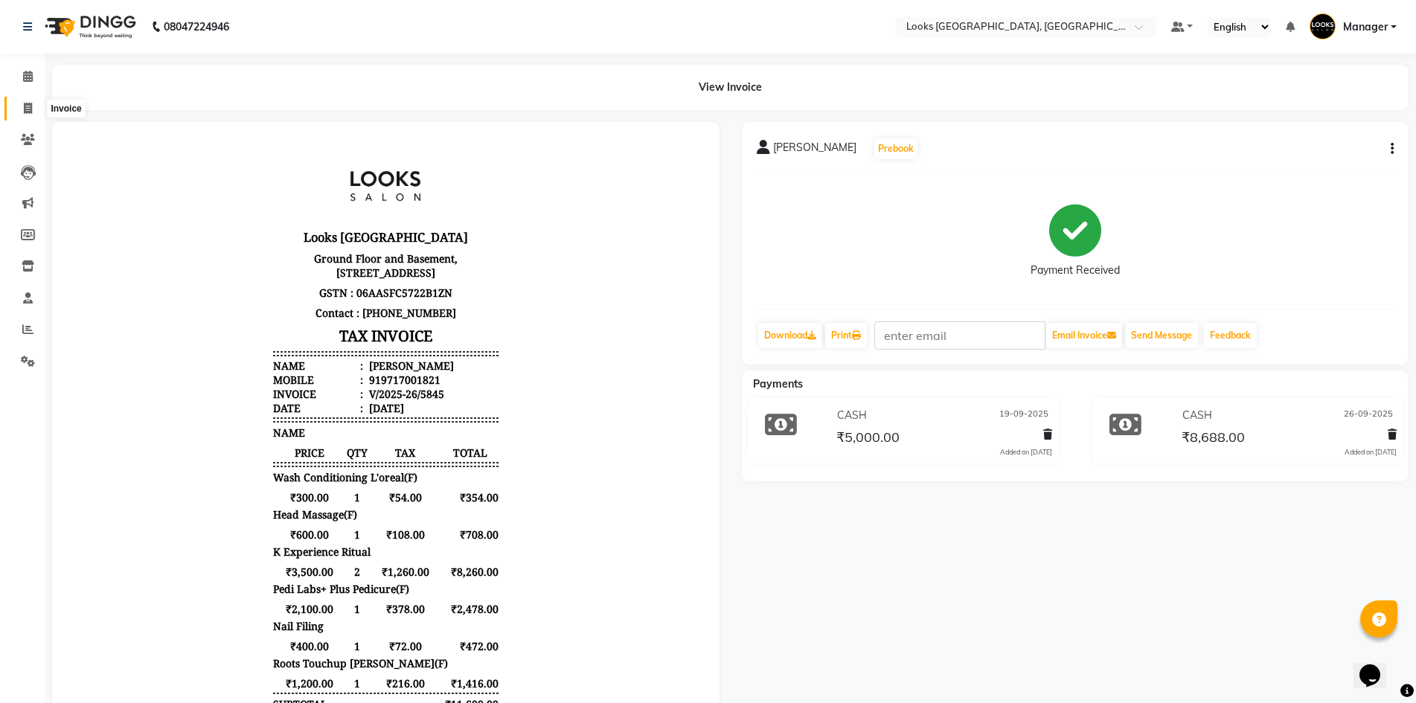
click at [24, 109] on icon at bounding box center [28, 108] width 8 height 11
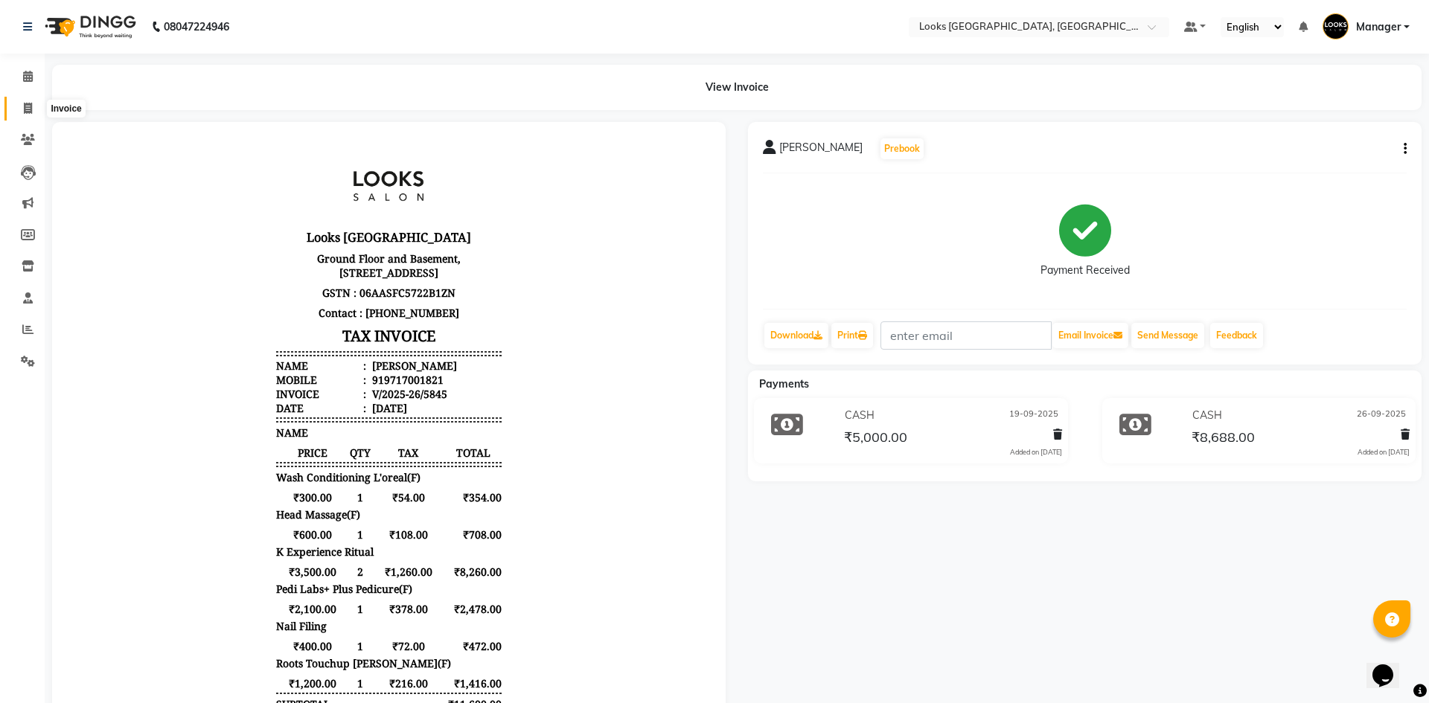
select select "4718"
select select "service"
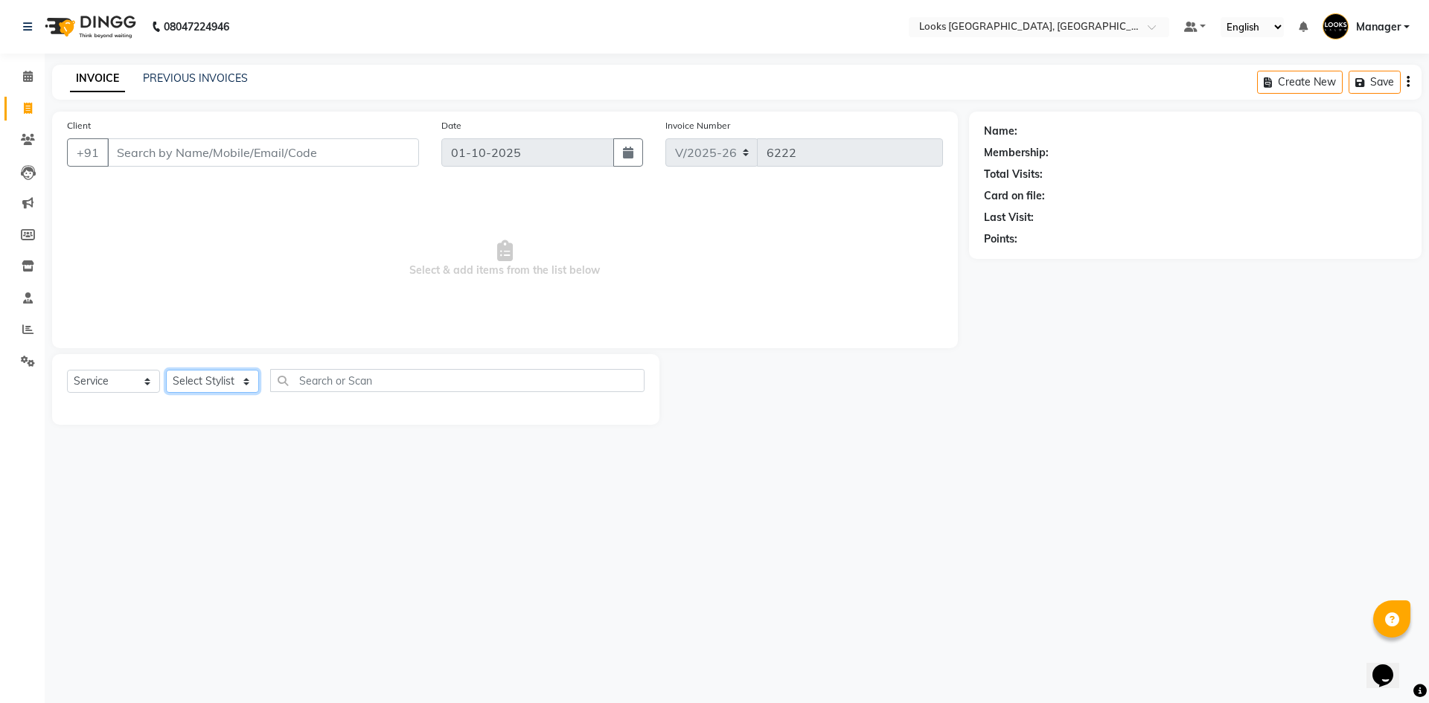
click at [228, 376] on select "Select Stylist" at bounding box center [212, 381] width 93 height 23
select select "82798"
click at [166, 370] on select "Select Stylist [PERSON_NAME] [PERSON_NAME] COUNTER_SALES Employee_WS [PERSON_NA…" at bounding box center [212, 381] width 93 height 23
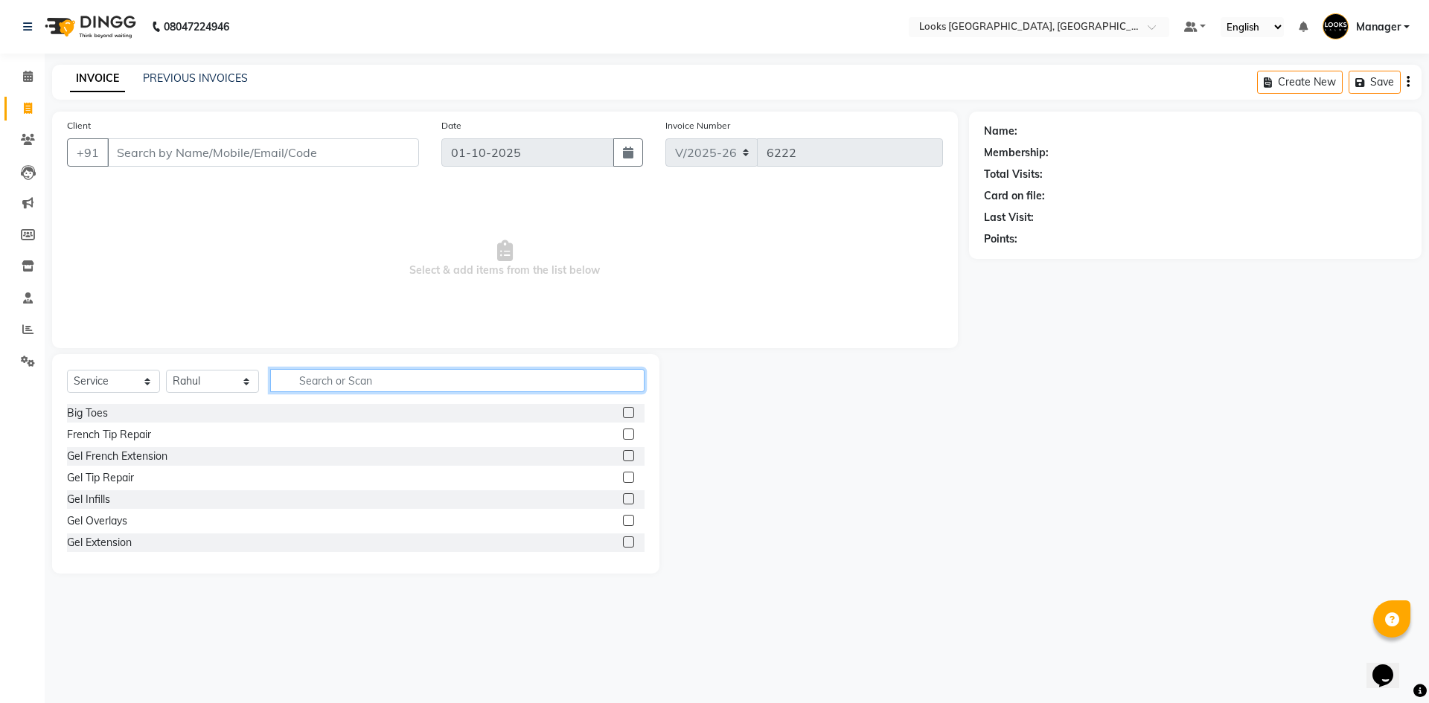
click at [317, 385] on input "text" at bounding box center [457, 380] width 374 height 23
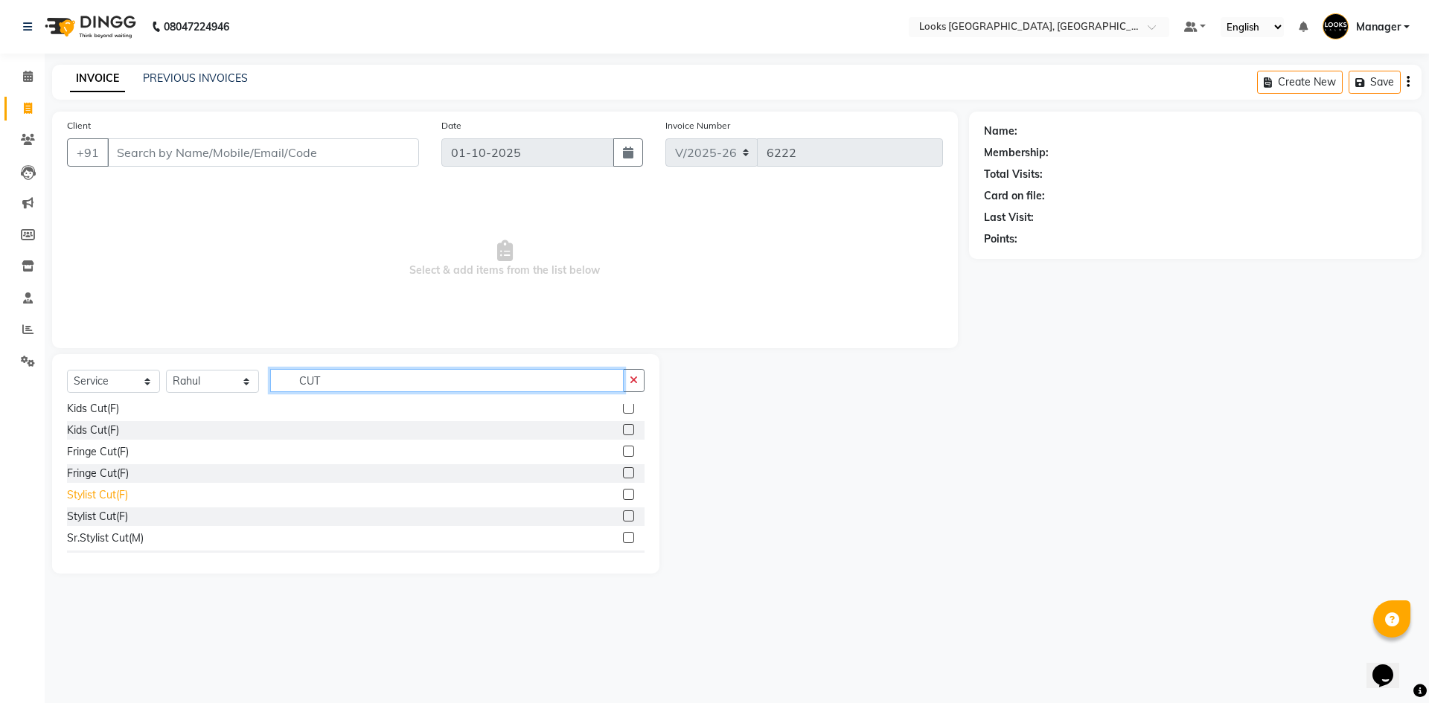
type input "CUT"
click at [84, 496] on div "Stylist Cut(F)" at bounding box center [97, 495] width 61 height 16
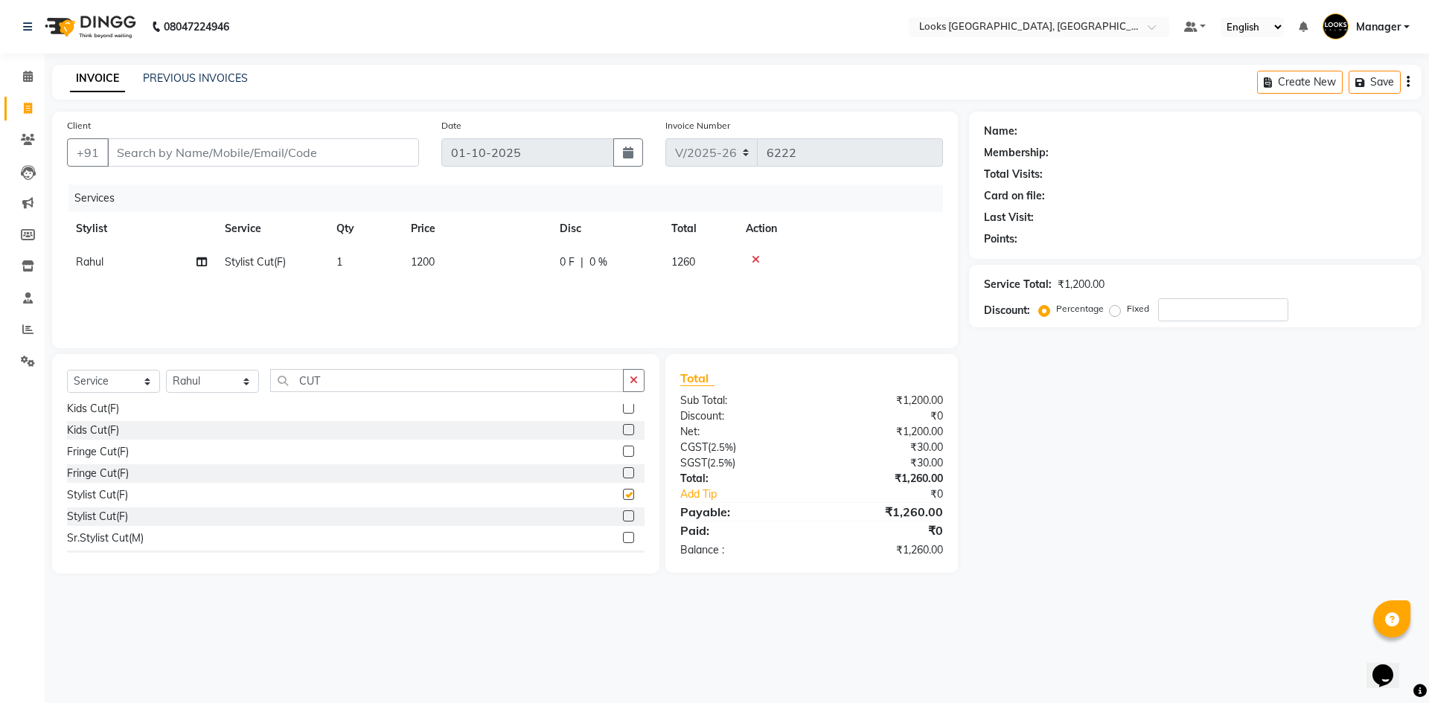
checkbox input "false"
click at [400, 298] on div "Services Stylist Service Qty Price Disc Total Action Rahul Stylist Cut(F) 1 120…" at bounding box center [505, 259] width 876 height 149
click at [278, 153] on input "Client" at bounding box center [263, 152] width 312 height 28
click at [1184, 560] on div "Name: Membership: Total Visits: Card on file: Last Visit: Points: Service Total…" at bounding box center [1201, 343] width 464 height 462
click at [29, 106] on icon at bounding box center [28, 108] width 8 height 11
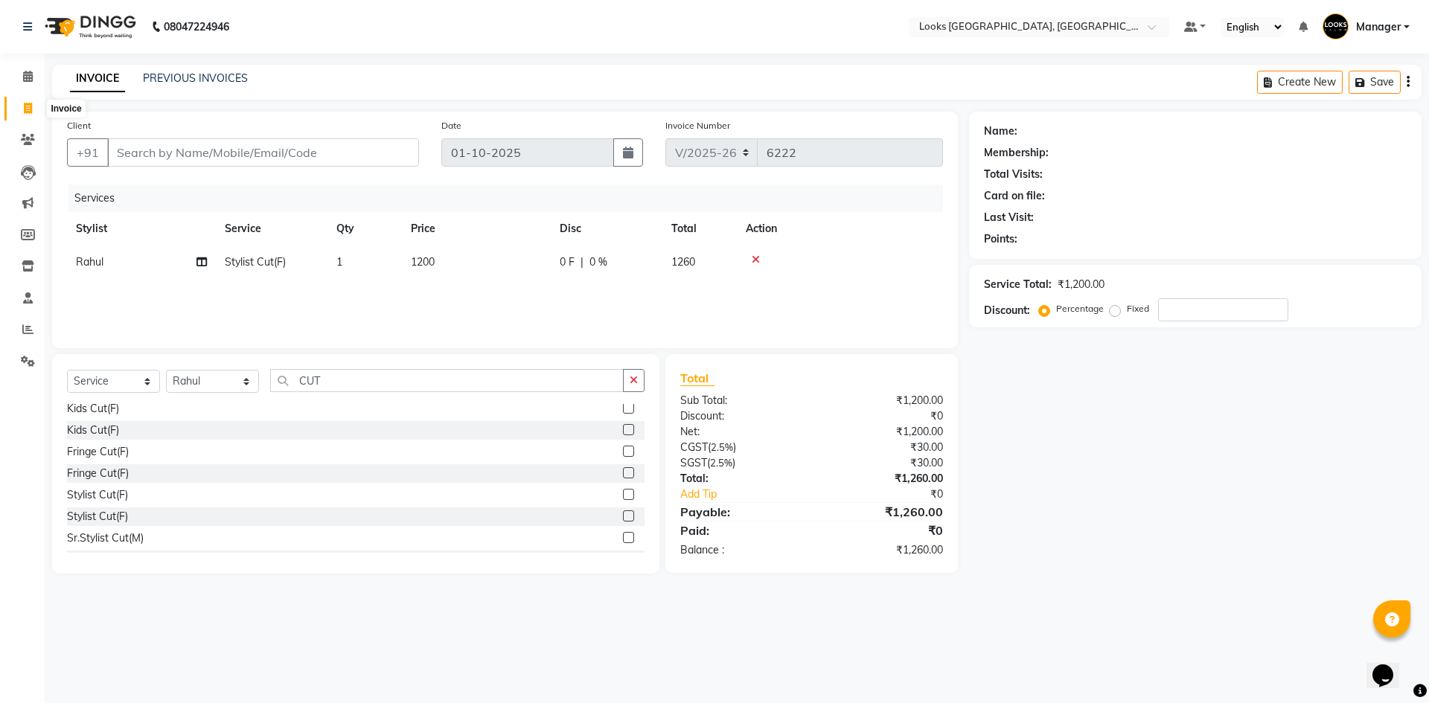
select select "service"
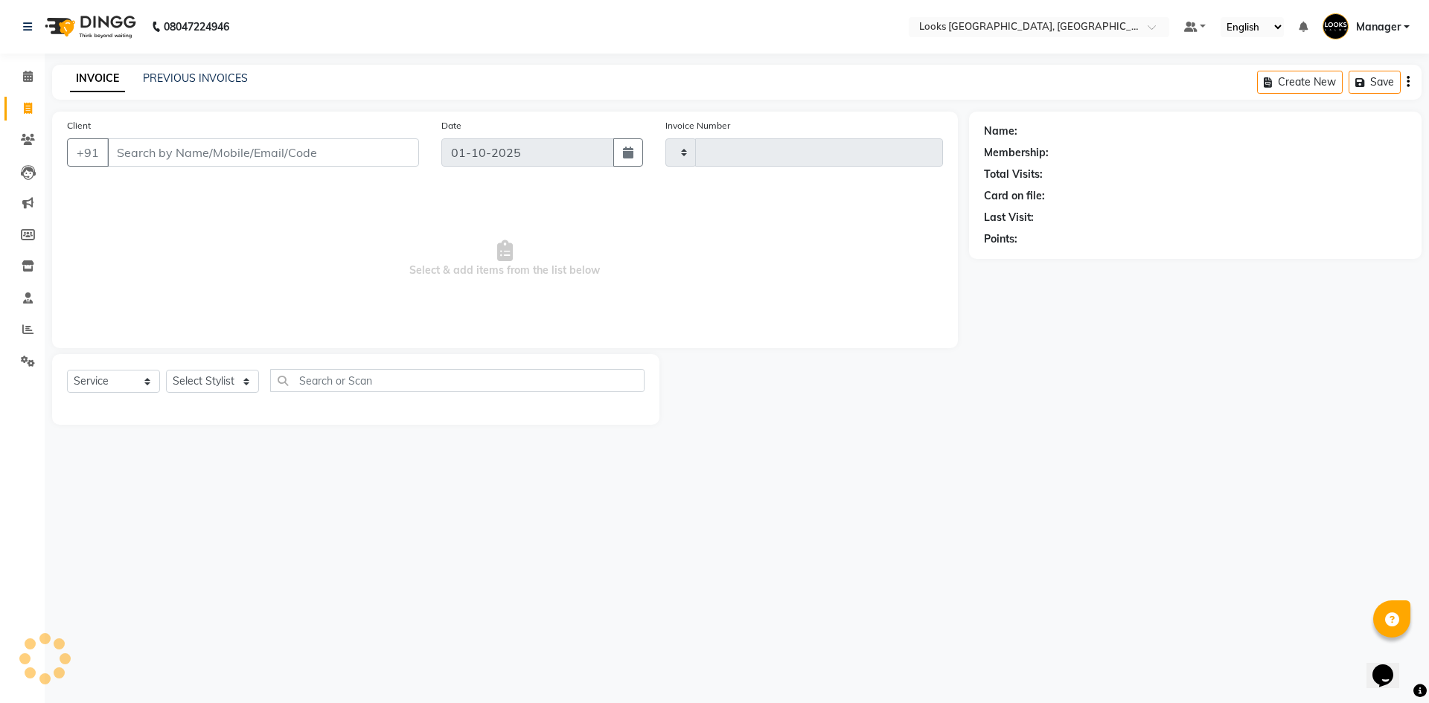
type input "6222"
select select "4718"
click at [216, 378] on select "Select Stylist ARSHAD Ayush Bobby Chaman COUNTER_SALES Employee_WS FAREED KOMAL…" at bounding box center [212, 381] width 93 height 23
select select "29671"
click at [166, 370] on select "Select Stylist ARSHAD Ayush Bobby Chaman COUNTER_SALES Employee_WS FAREED KOMAL…" at bounding box center [212, 381] width 93 height 23
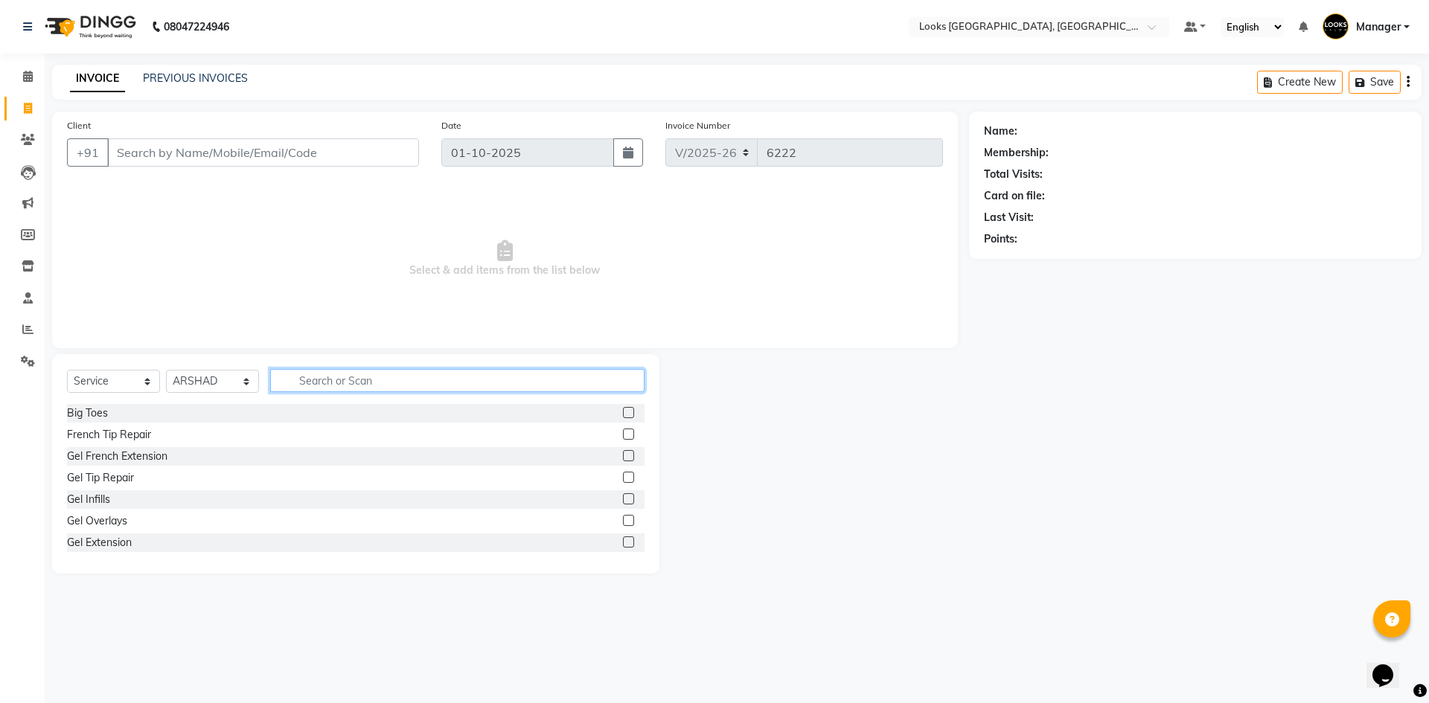
click at [432, 370] on input "text" at bounding box center [457, 380] width 374 height 23
type input "CUT"
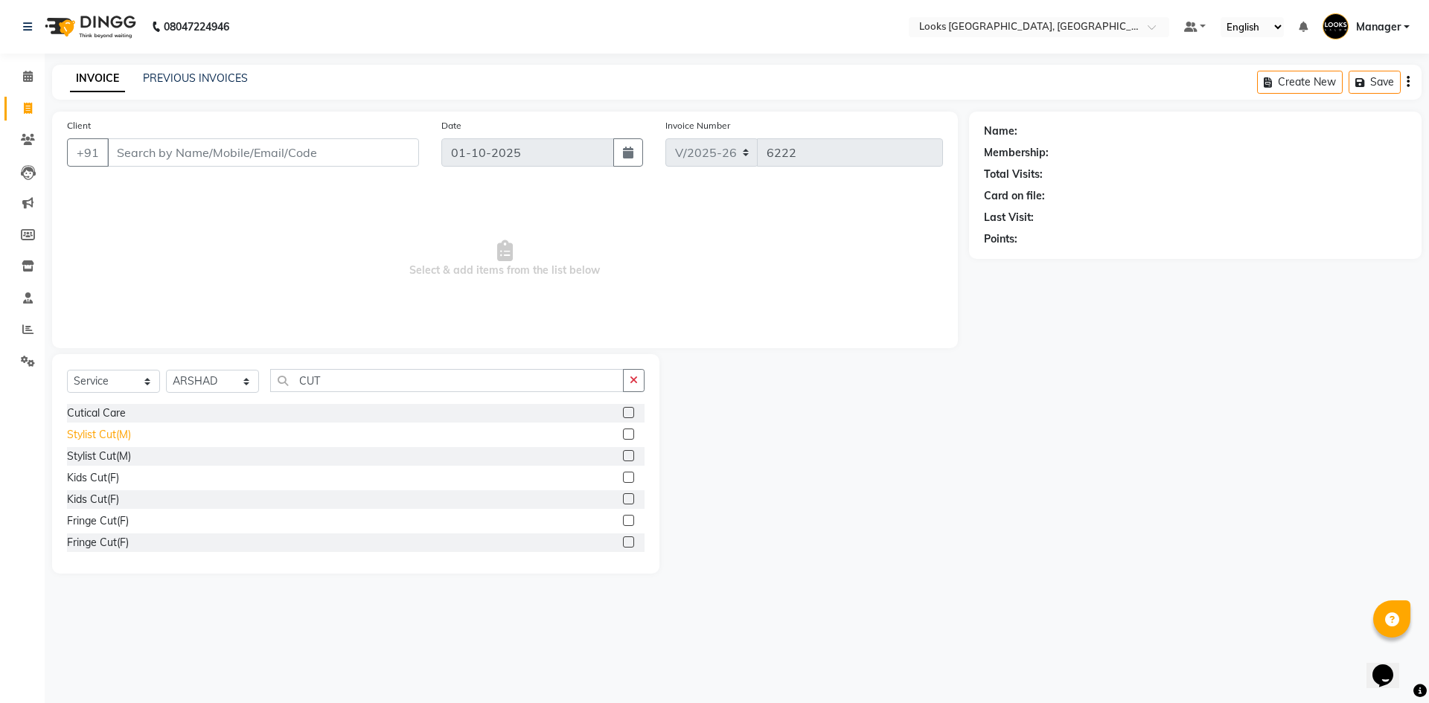
drag, startPoint x: 84, startPoint y: 440, endPoint x: 88, endPoint y: 429, distance: 12.5
click at [87, 429] on div "Stylist Cut(M)" at bounding box center [99, 435] width 64 height 16
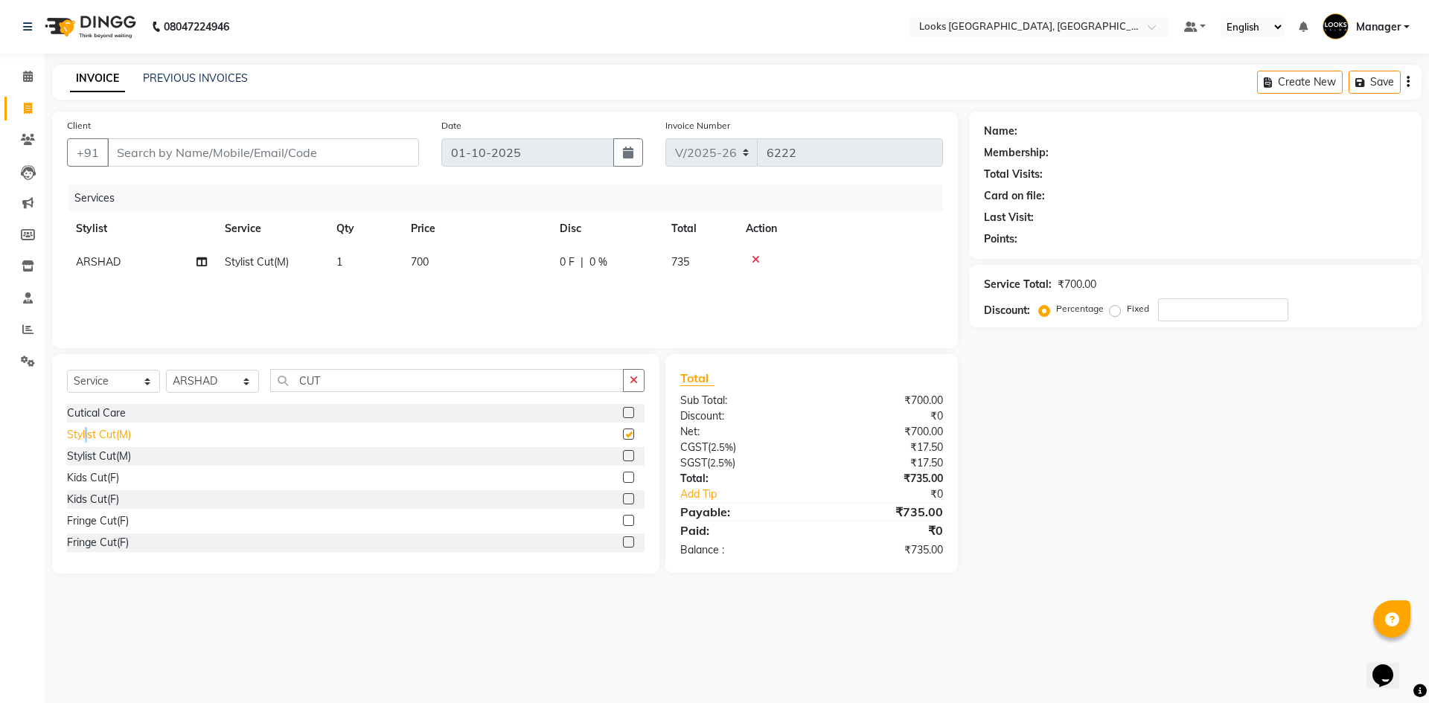
checkbox input "false"
drag, startPoint x: 393, startPoint y: 379, endPoint x: 230, endPoint y: 381, distance: 163.0
click at [230, 381] on div "Select Service Product Membership Package Voucher Prepaid Gift Card Select Styl…" at bounding box center [355, 386] width 577 height 35
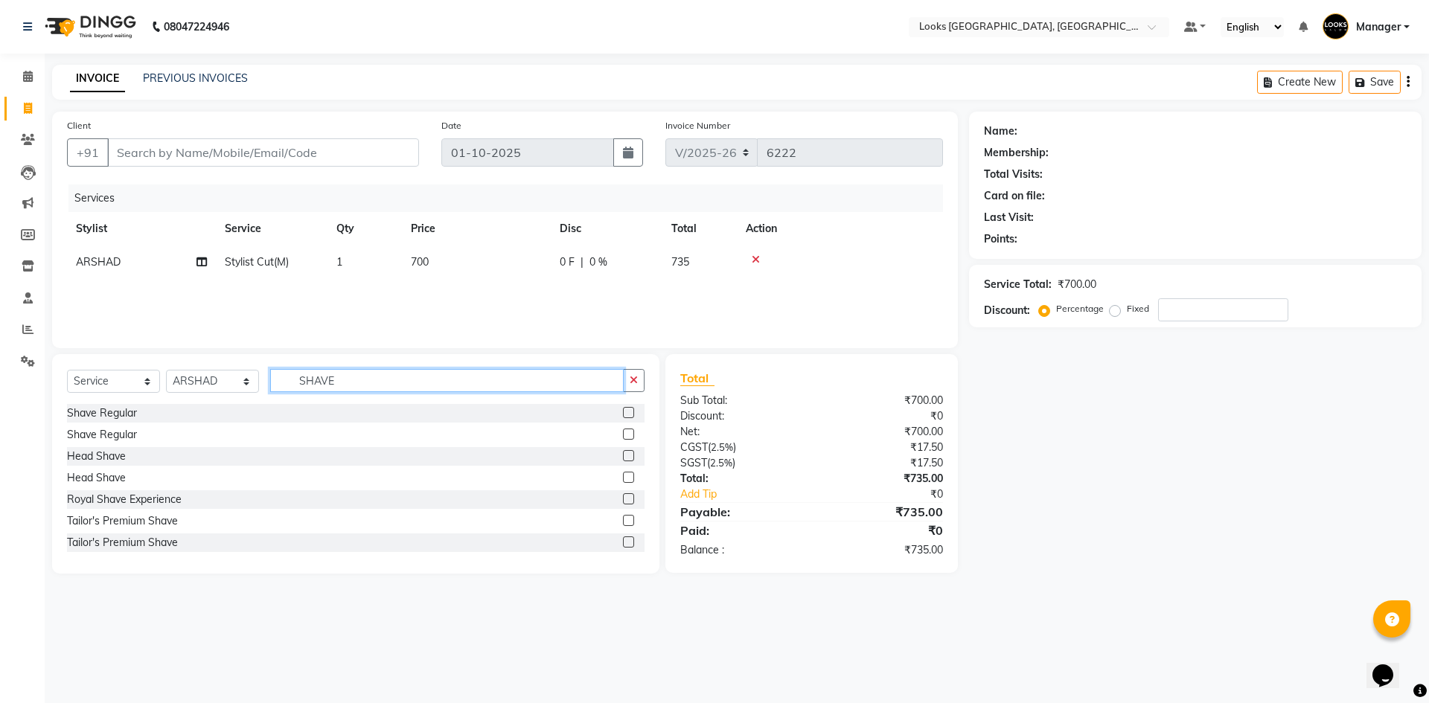
type input "SHAVE"
click at [111, 426] on div "Shave Regular" at bounding box center [355, 435] width 577 height 19
click at [116, 431] on div "Shave Regular" at bounding box center [102, 435] width 70 height 16
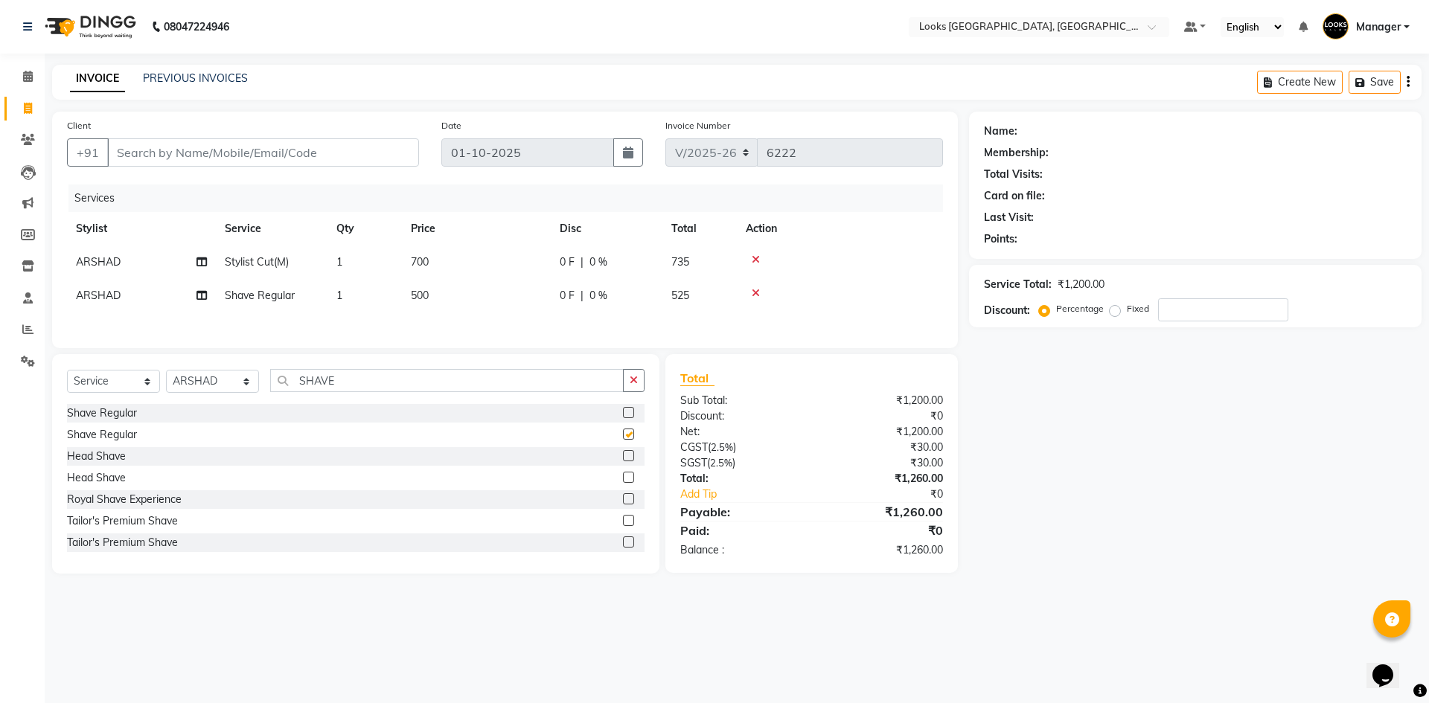
checkbox input "false"
drag, startPoint x: 205, startPoint y: 382, endPoint x: 207, endPoint y: 375, distance: 7.6
click at [205, 382] on select "Select Stylist ARSHAD Ayush Bobby Chaman COUNTER_SALES Employee_WS FAREED KOMAL…" at bounding box center [212, 381] width 93 height 23
select select "82798"
click at [166, 374] on select "Select Stylist ARSHAD Ayush Bobby Chaman COUNTER_SALES Employee_WS FAREED KOMAL…" at bounding box center [212, 381] width 93 height 23
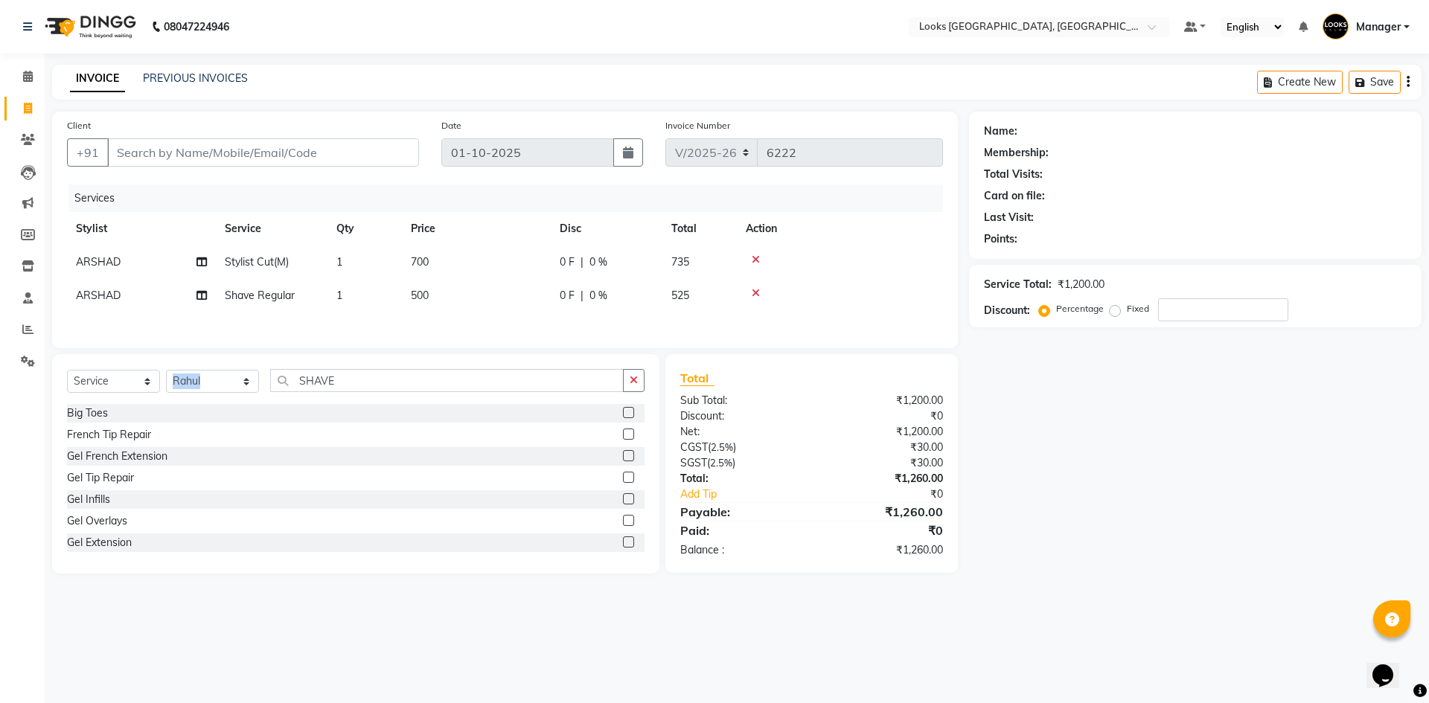
drag, startPoint x: 313, startPoint y: 379, endPoint x: 177, endPoint y: 398, distance: 136.7
click at [177, 398] on div "Select Service Product Membership Package Voucher Prepaid Gift Card Select Styl…" at bounding box center [355, 463] width 607 height 219
click at [373, 379] on div "Select Service Product Membership Package Voucher Prepaid Gift Card Select Styl…" at bounding box center [355, 463] width 607 height 219
drag, startPoint x: 370, startPoint y: 390, endPoint x: 279, endPoint y: 397, distance: 91.1
click at [279, 397] on div "Select Service Product Membership Package Voucher Prepaid Gift Card Select Styl…" at bounding box center [355, 386] width 577 height 35
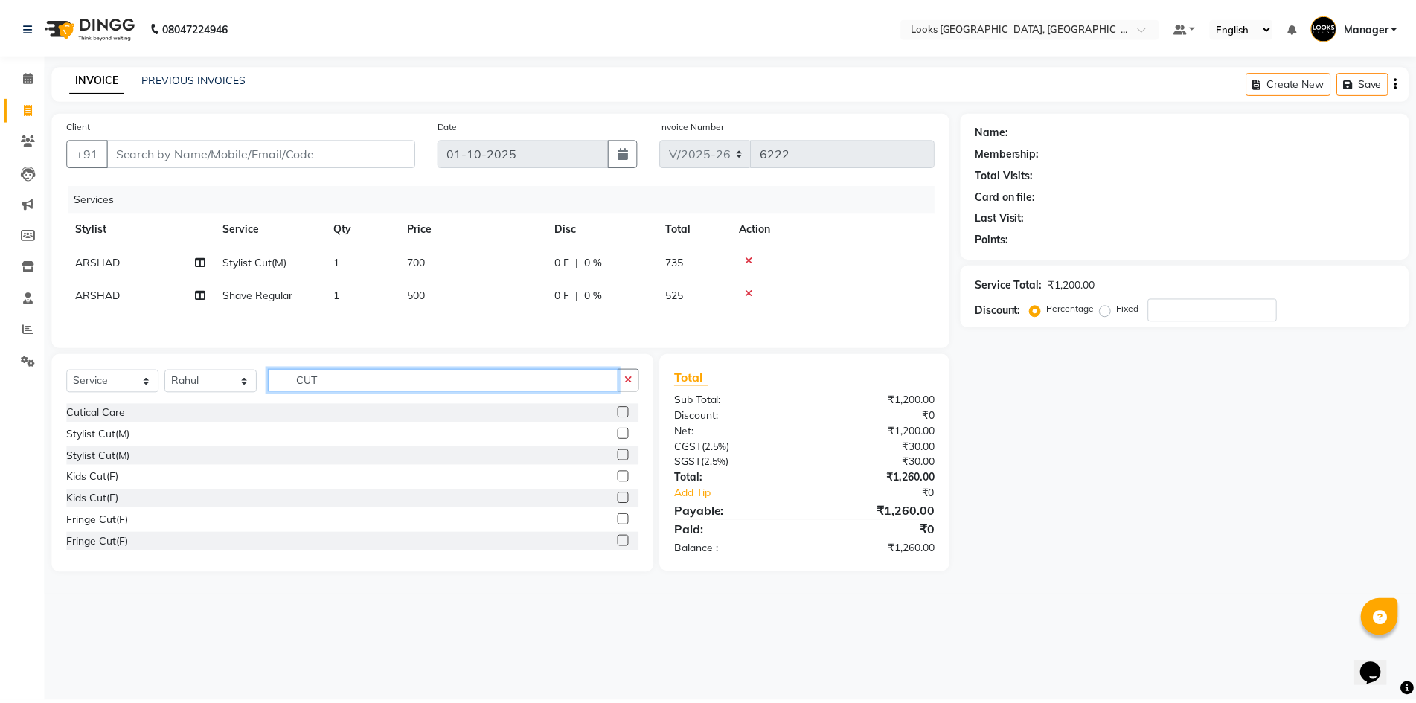
scroll to position [51, 0]
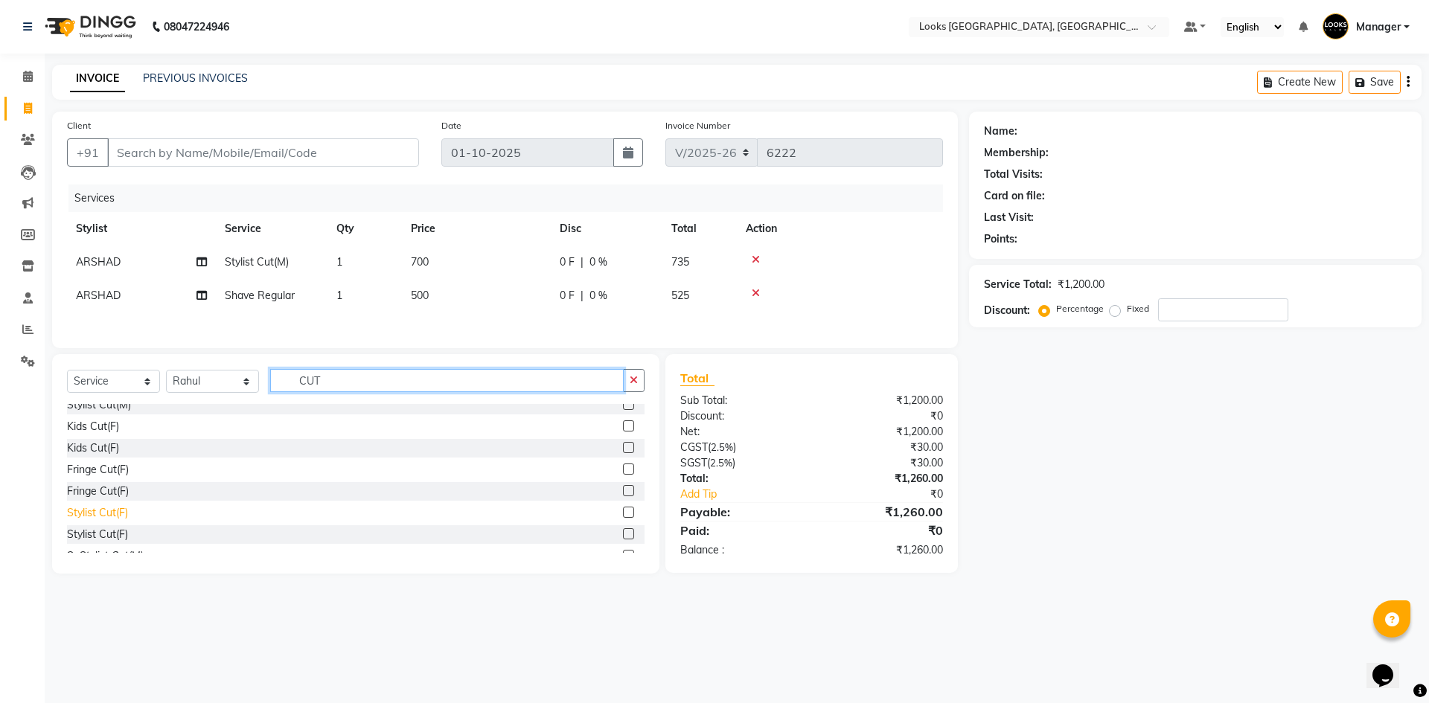
type input "CUT"
click at [104, 514] on div "Stylist Cut(F)" at bounding box center [97, 513] width 61 height 16
checkbox input "false"
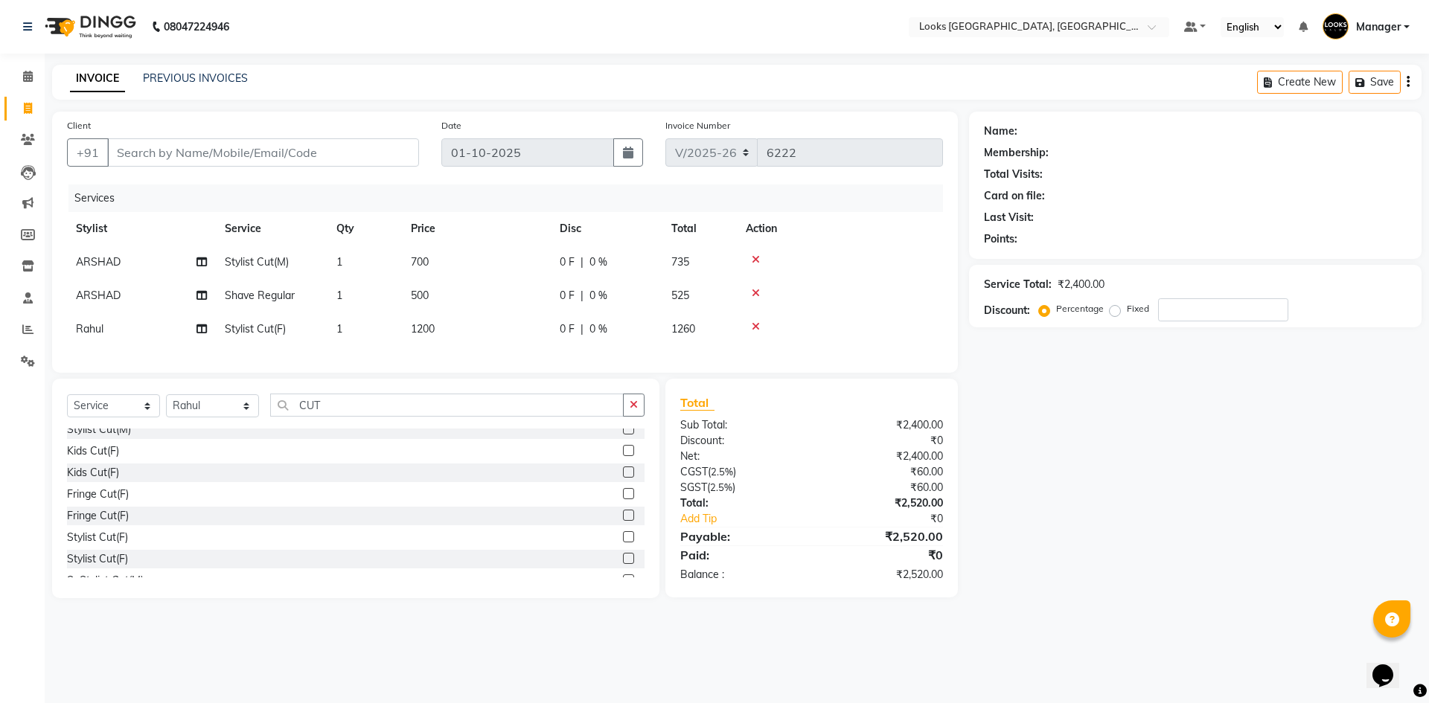
click at [446, 300] on td "500" at bounding box center [476, 295] width 149 height 33
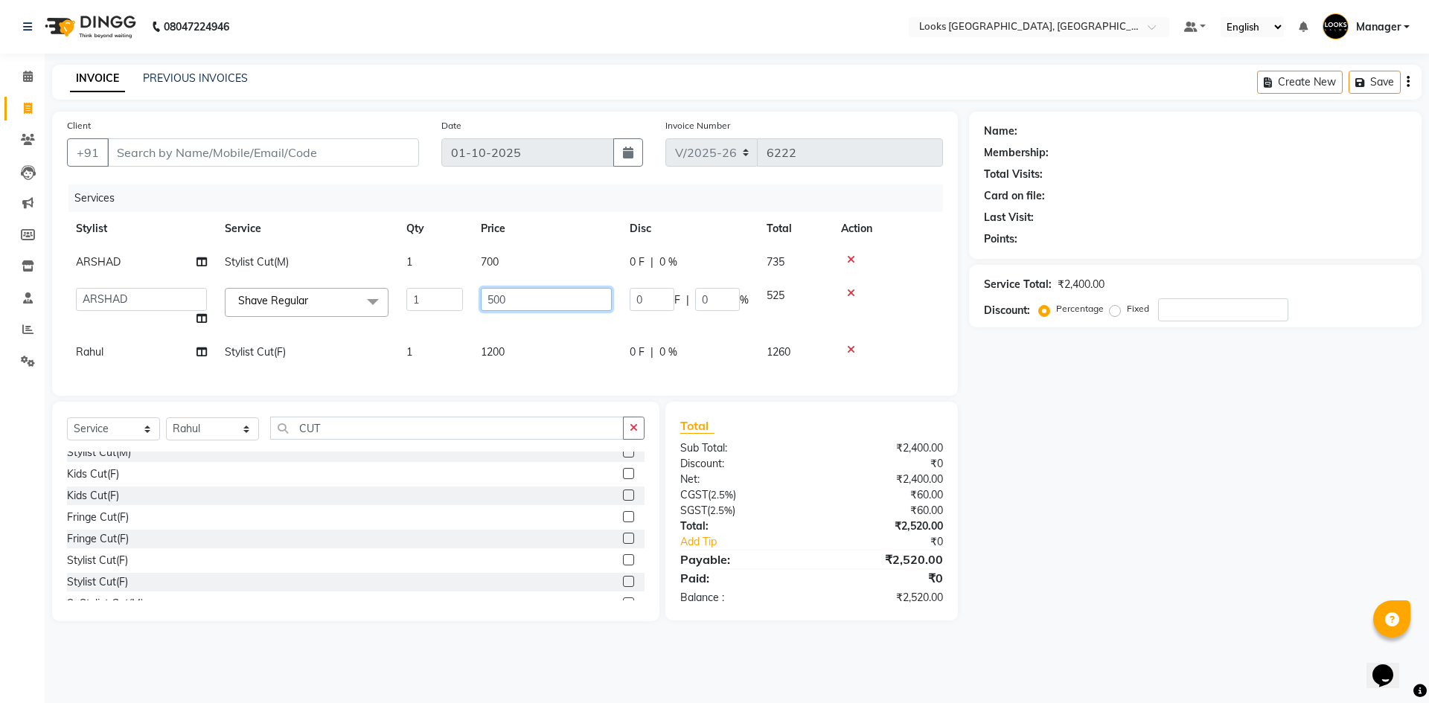
drag, startPoint x: 375, startPoint y: 313, endPoint x: 361, endPoint y: 318, distance: 14.8
click at [364, 316] on tr "ARSHAD Ayush Bobby Chaman COUNTER_SALES Employee_WS FAREED KOMAL Manager MANISH…" at bounding box center [505, 307] width 876 height 57
type input "350"
click at [522, 265] on td "700" at bounding box center [546, 262] width 149 height 33
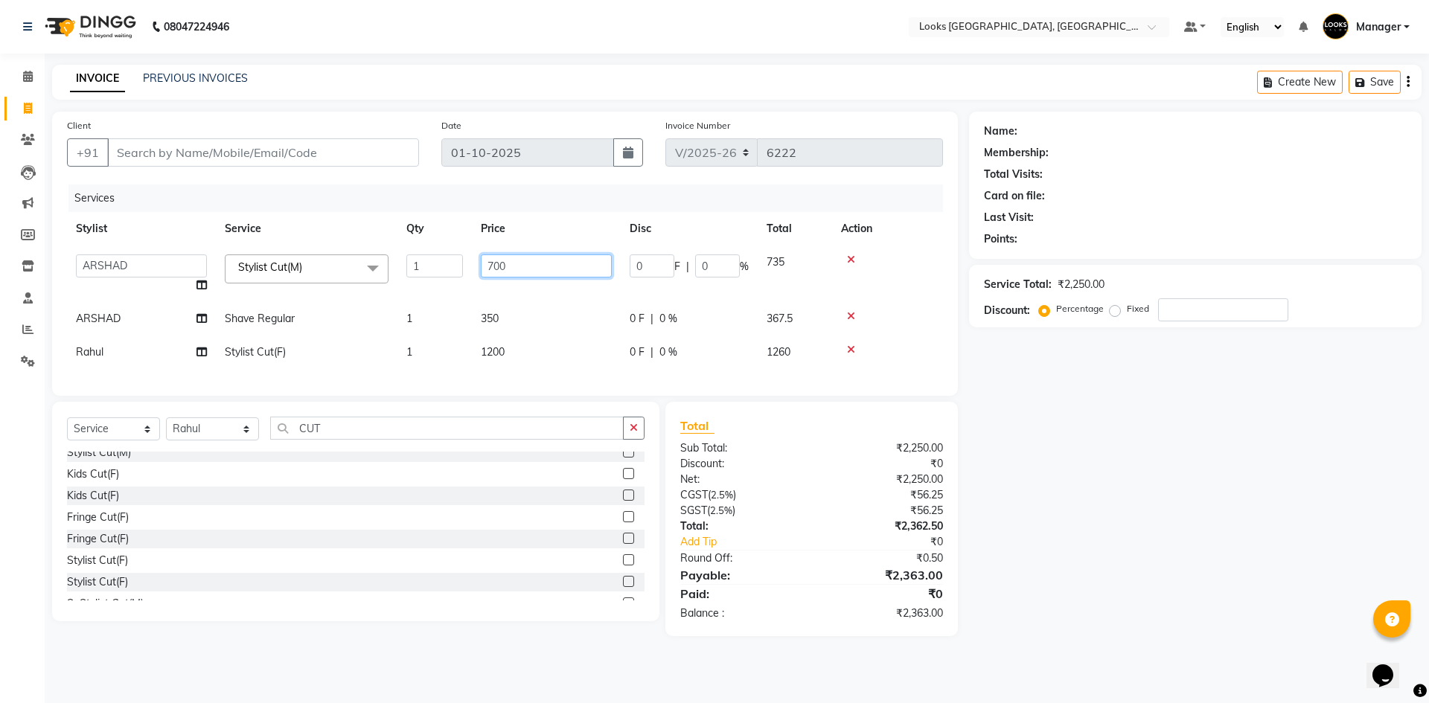
drag, startPoint x: 422, startPoint y: 266, endPoint x: 379, endPoint y: 270, distance: 42.6
click at [391, 267] on tr "ARSHAD Ayush Bobby Chaman COUNTER_SALES Employee_WS FAREED KOMAL Manager MANISH…" at bounding box center [505, 274] width 876 height 57
type input "550"
click at [346, 145] on input "Client" at bounding box center [263, 152] width 312 height 28
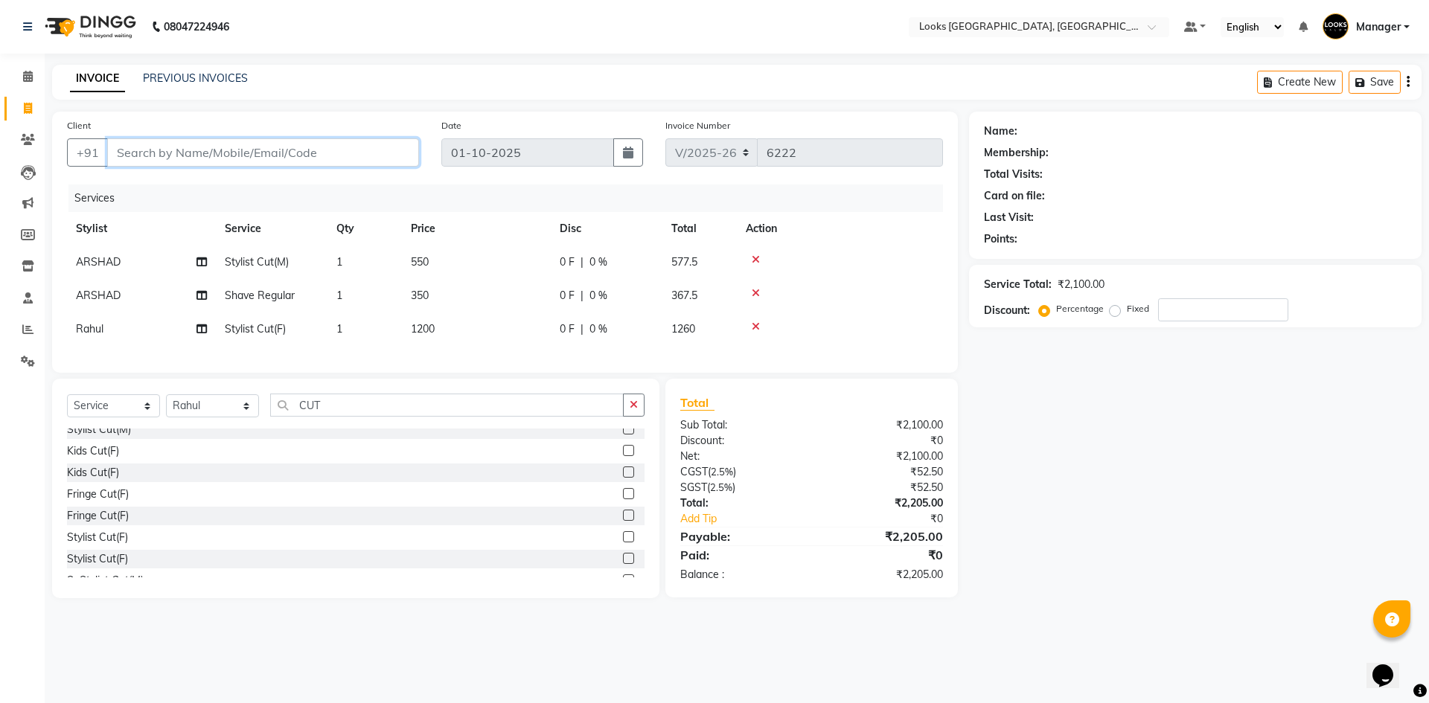
click at [290, 149] on input "Client" at bounding box center [263, 152] width 312 height 28
type input "9"
type input "0"
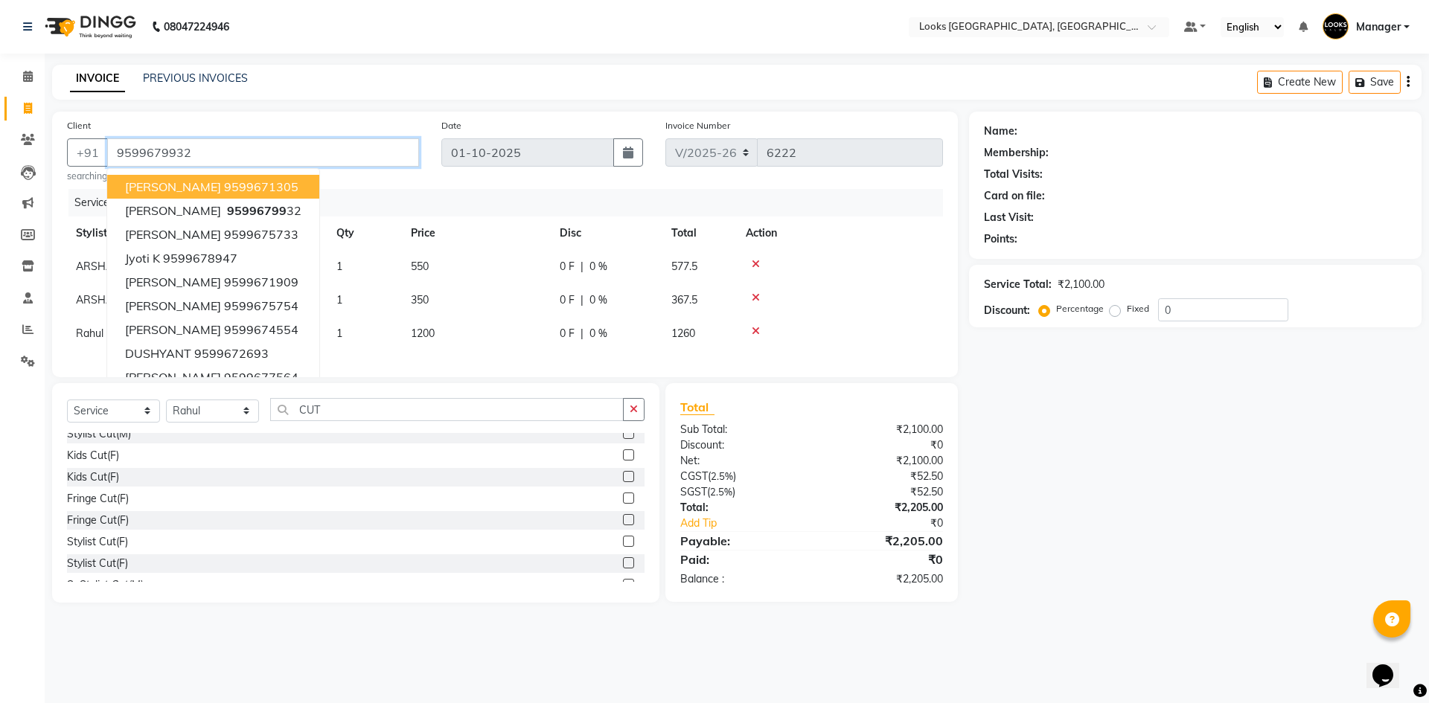
type input "9599679932"
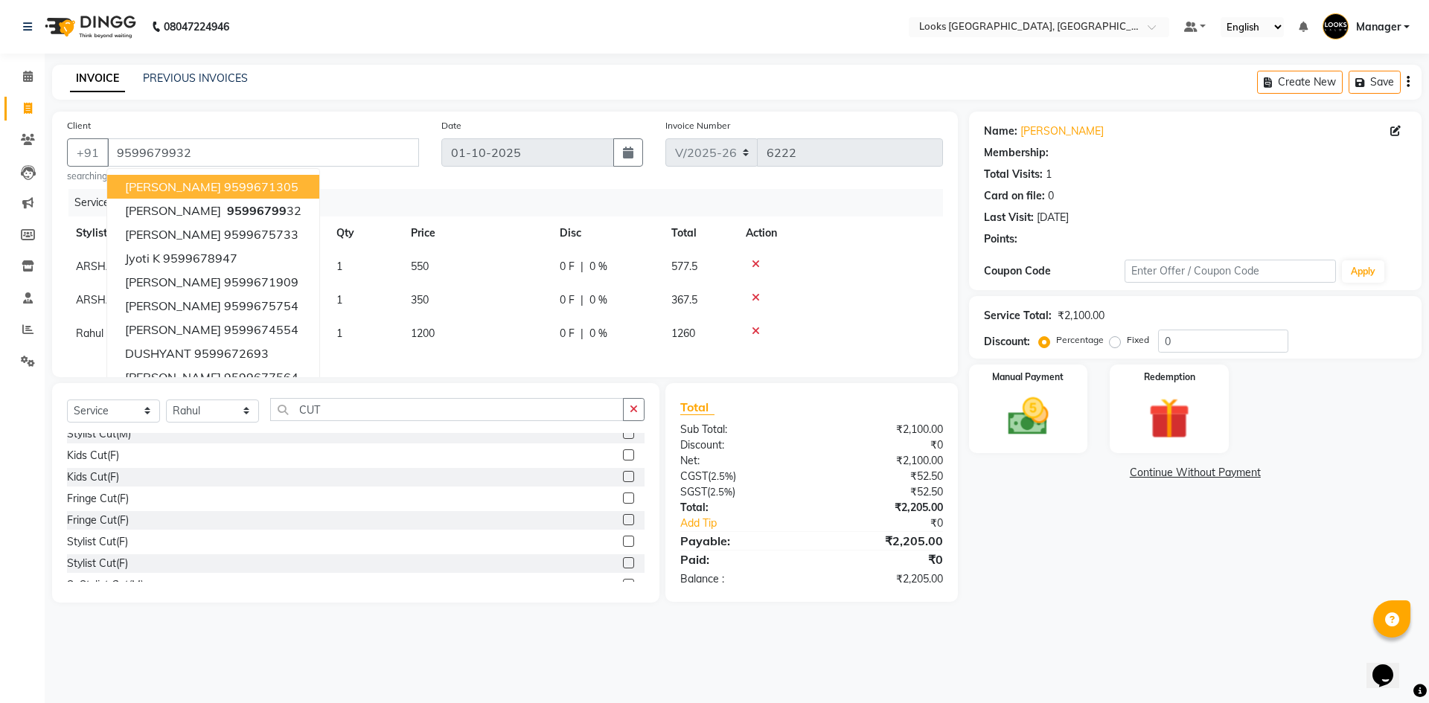
select select "1: Object"
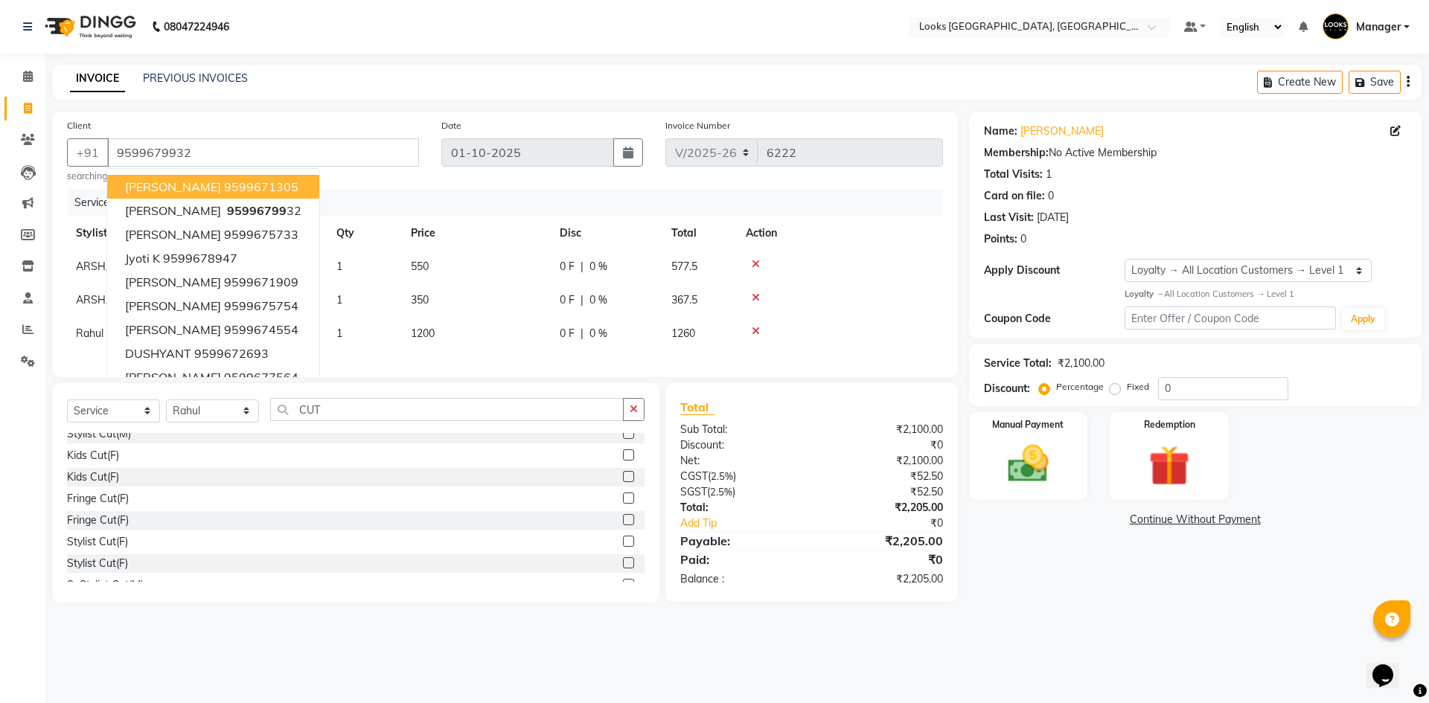
click at [1124, 653] on div "08047224946 Select Location × Looks Omaxe World Street, Faridabad, Haryana Defa…" at bounding box center [714, 351] width 1429 height 703
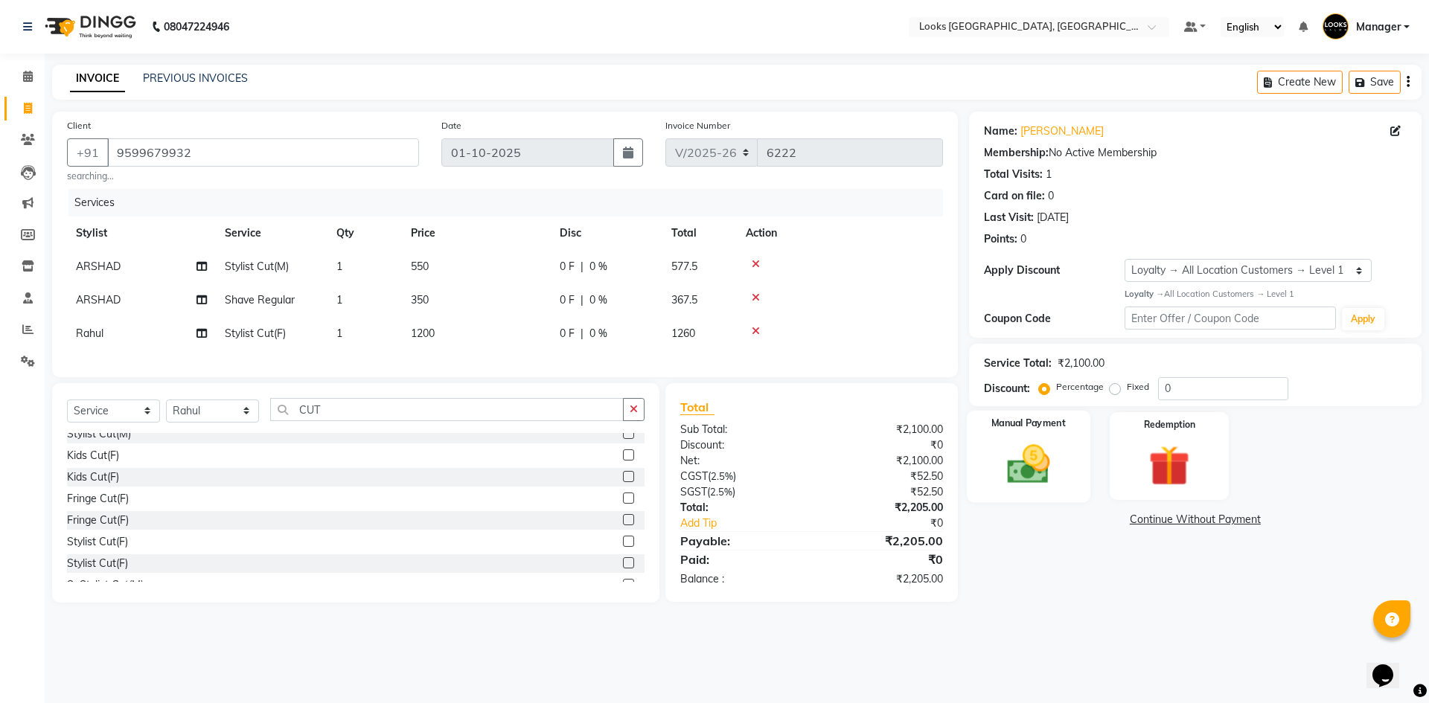
click at [1021, 460] on img at bounding box center [1027, 464] width 69 height 49
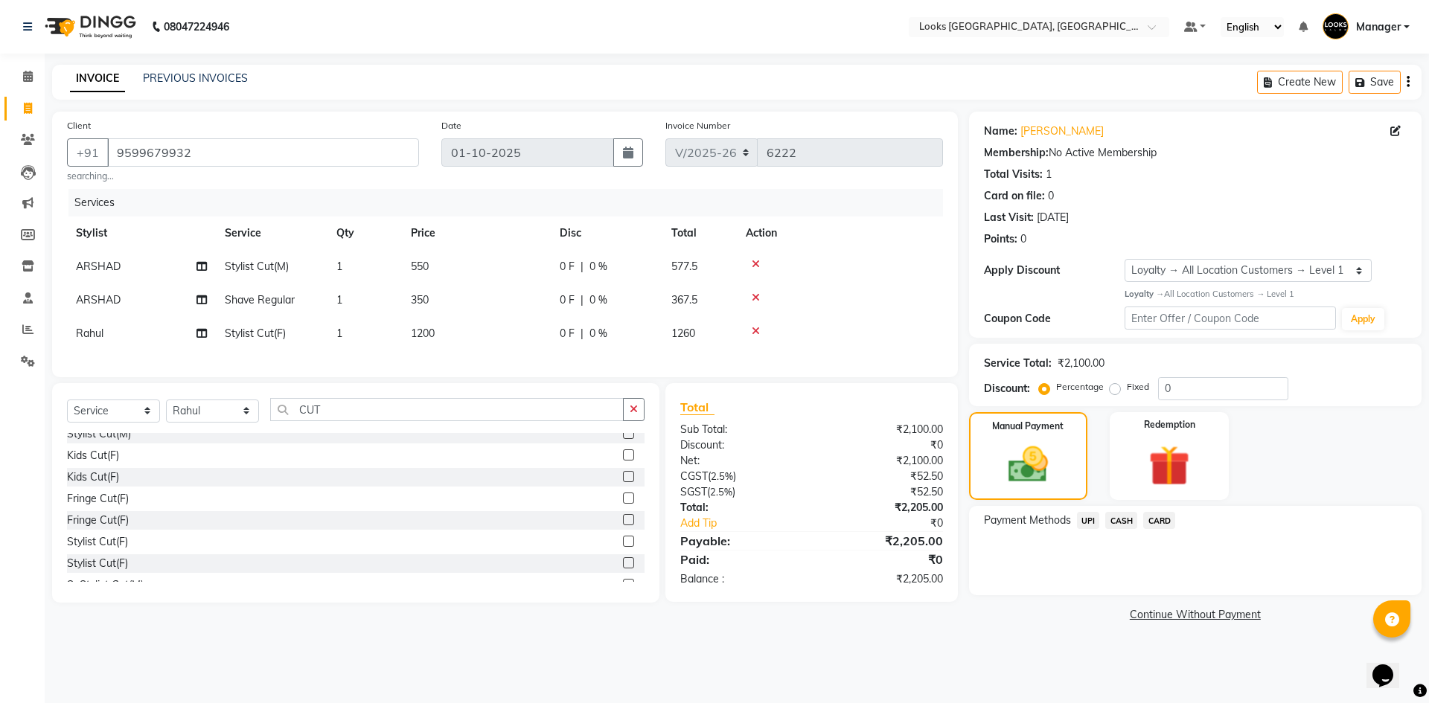
click at [970, 680] on div "08047224946 Select Location × Looks Omaxe World Street, Faridabad, Haryana Defa…" at bounding box center [714, 351] width 1429 height 703
click at [1122, 522] on span "CASH" at bounding box center [1121, 520] width 32 height 17
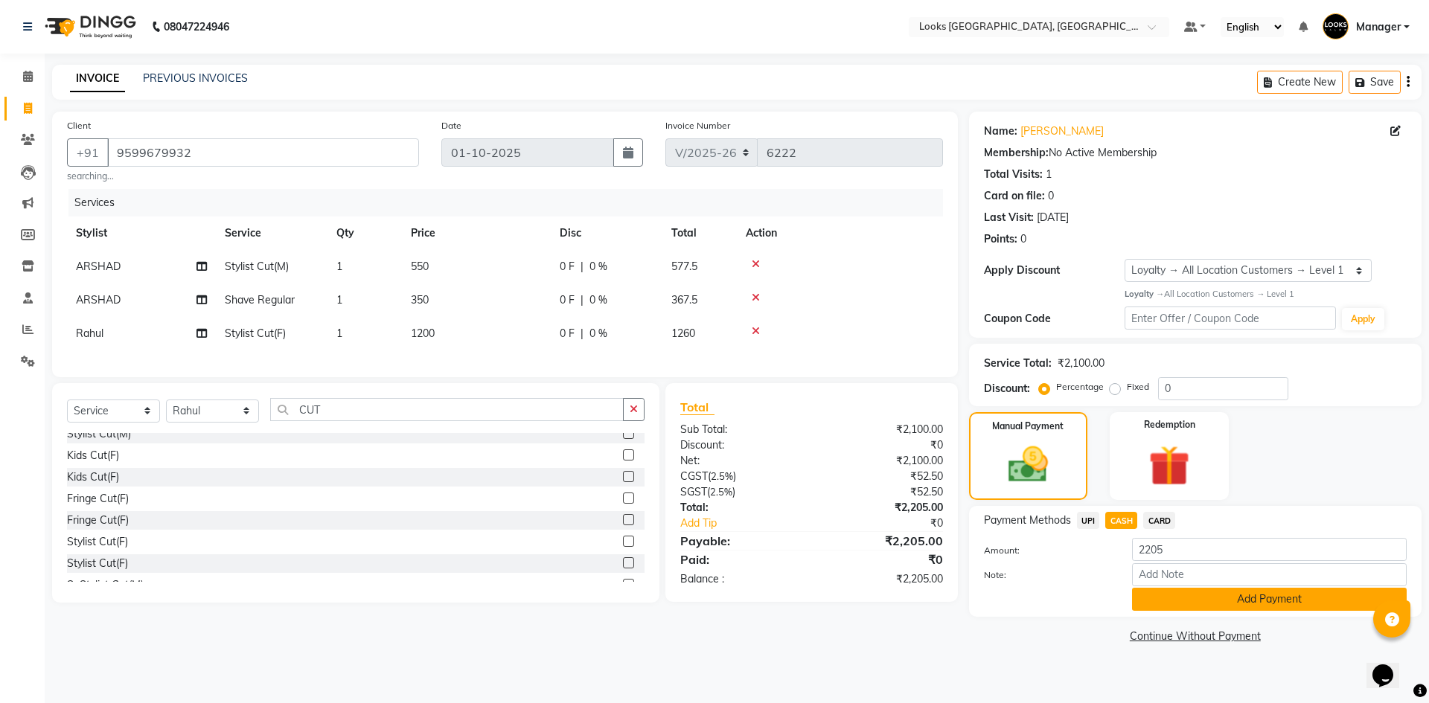
click at [1183, 593] on button "Add Payment" at bounding box center [1269, 599] width 275 height 23
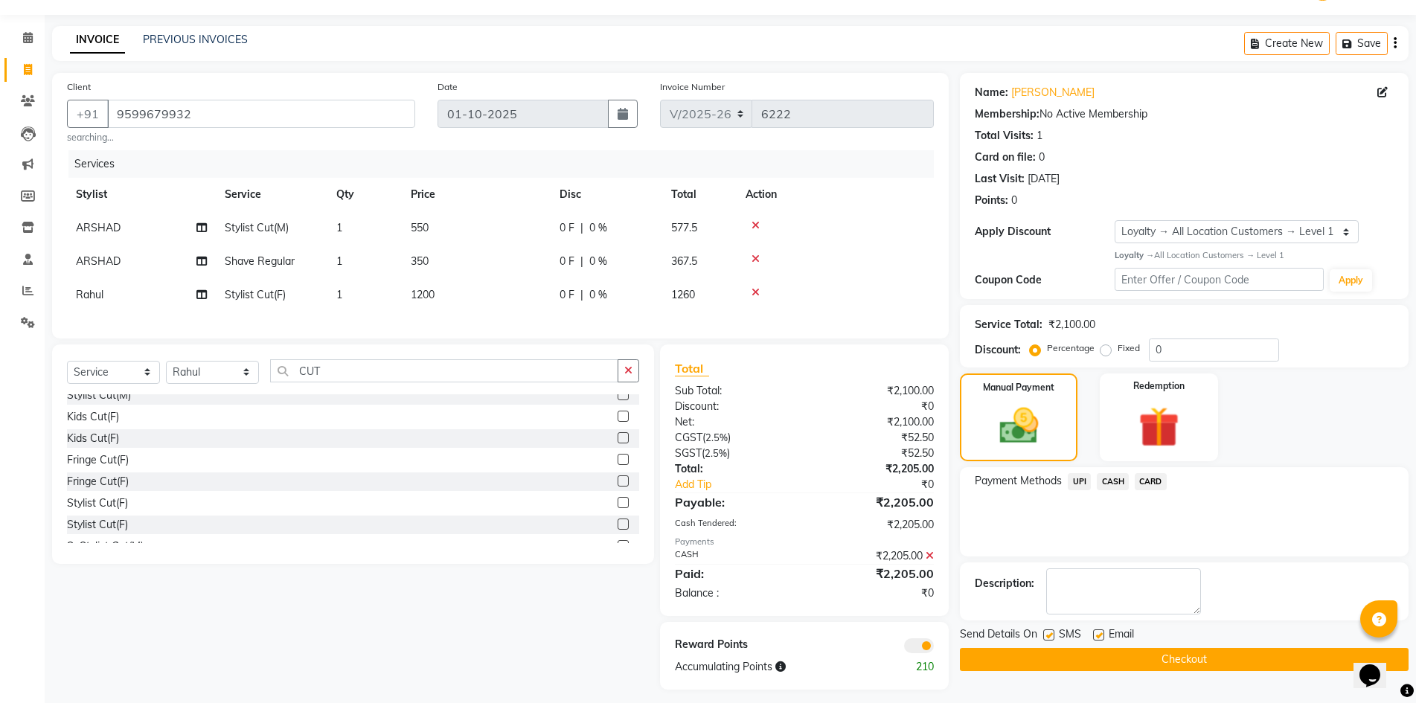
scroll to position [60, 0]
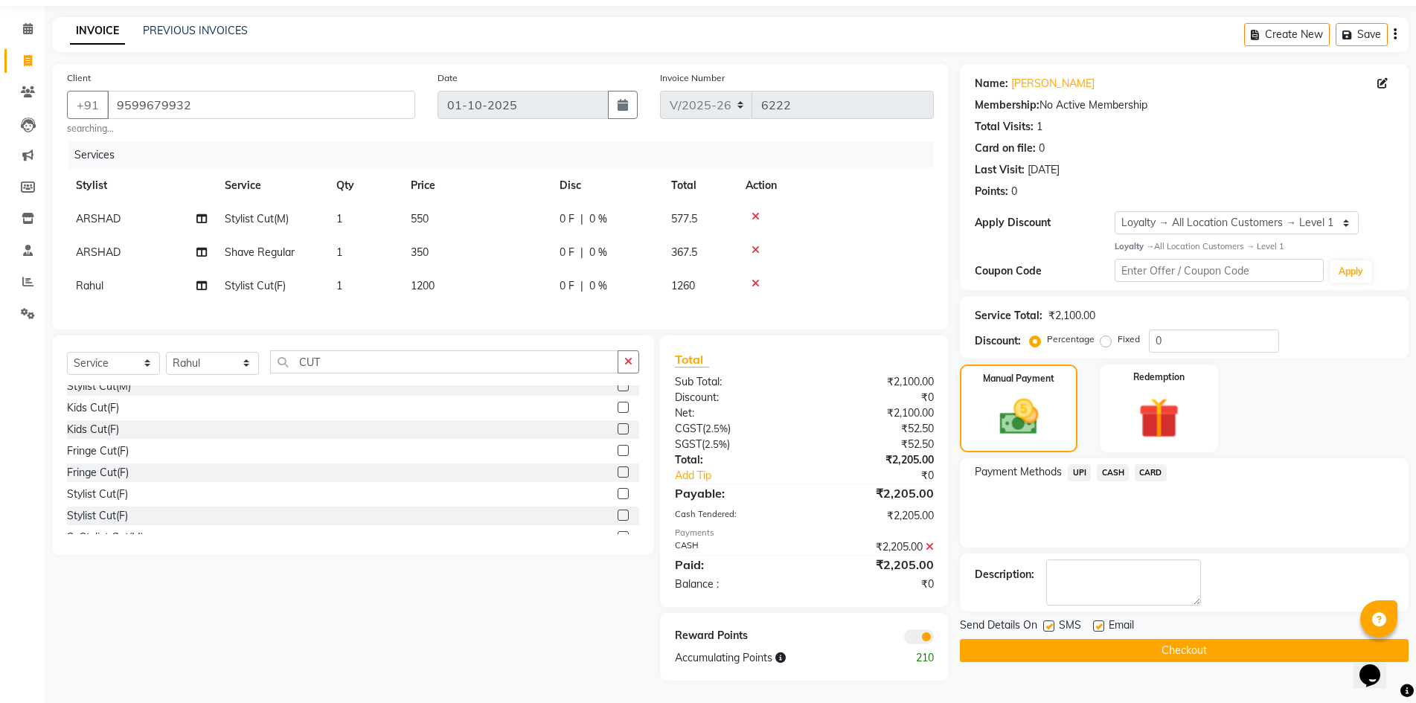
click at [1100, 621] on label at bounding box center [1098, 626] width 11 height 11
click at [1100, 622] on input "checkbox" at bounding box center [1098, 627] width 10 height 10
checkbox input "false"
click at [930, 543] on icon at bounding box center [930, 547] width 8 height 10
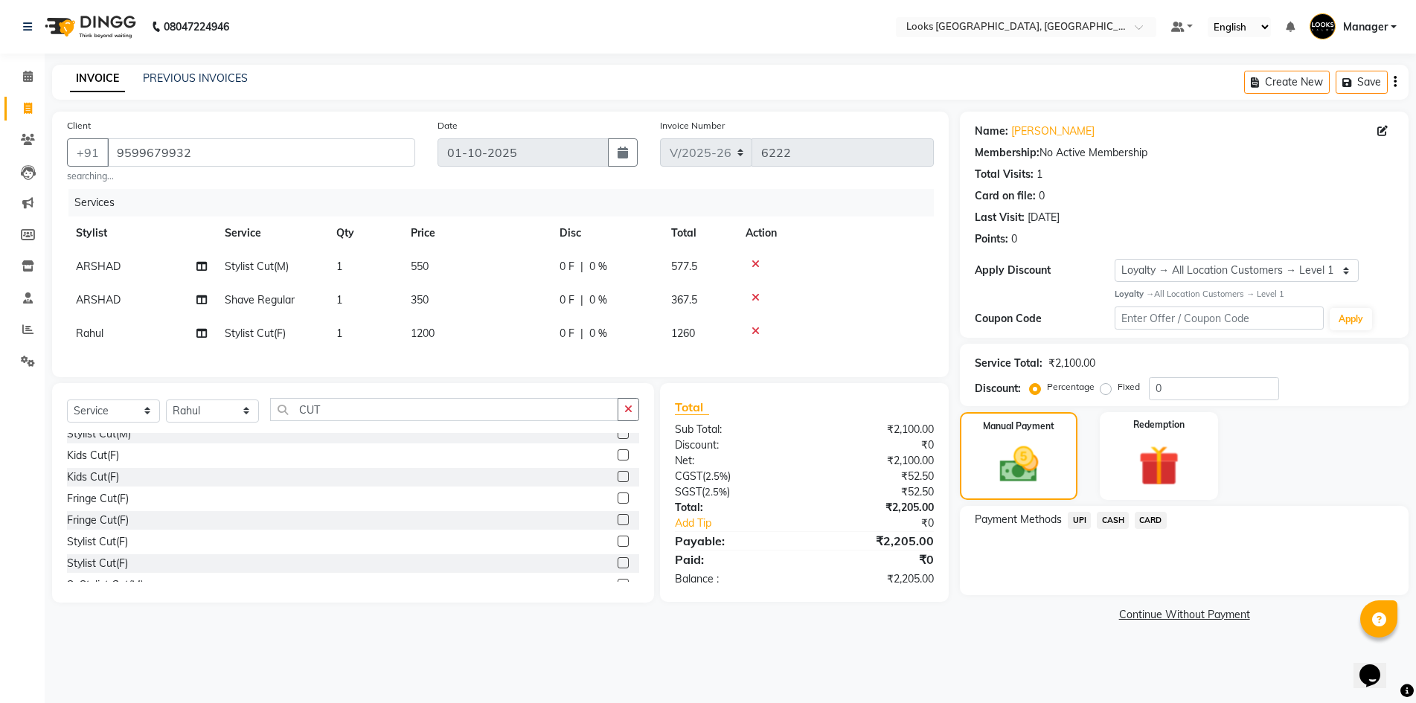
scroll to position [0, 0]
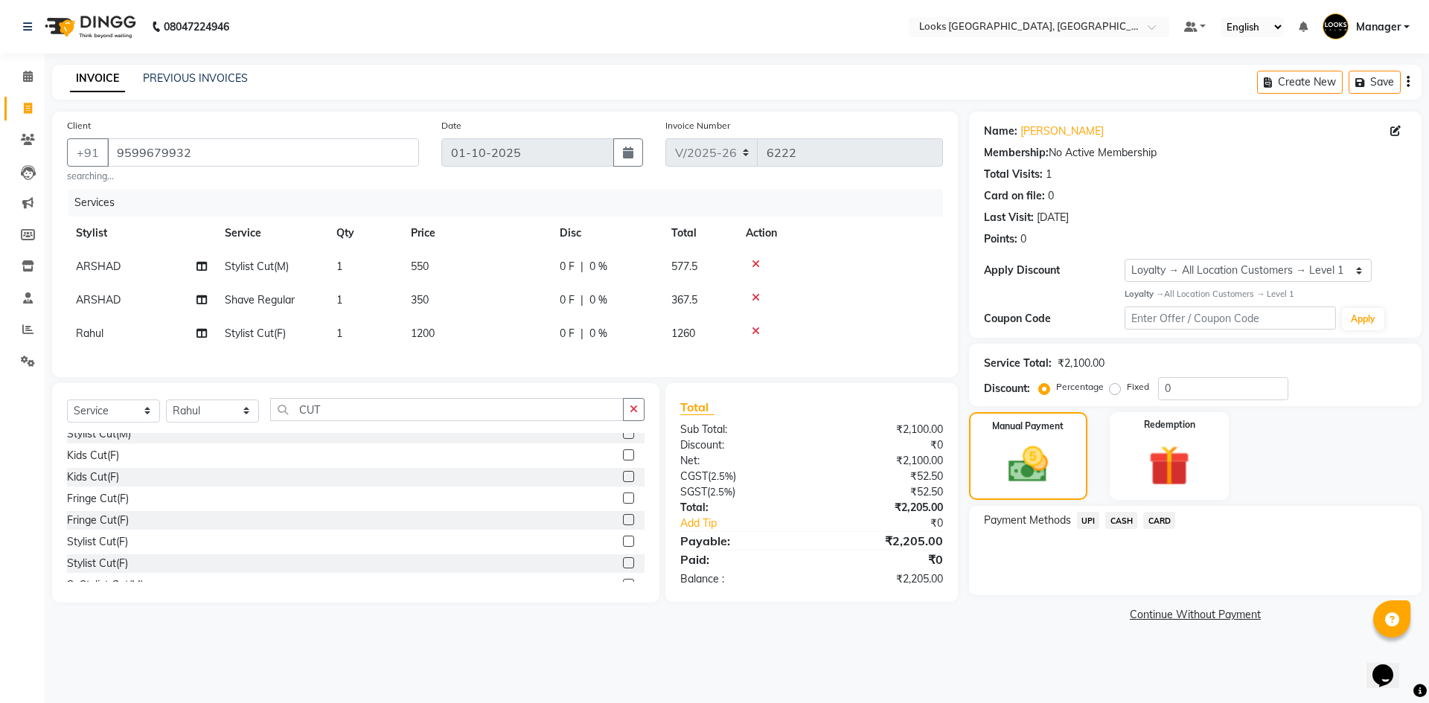
drag, startPoint x: 1118, startPoint y: 387, endPoint x: 1194, endPoint y: 394, distance: 76.3
click at [1122, 387] on div "Fixed" at bounding box center [1130, 387] width 36 height 18
drag, startPoint x: 1135, startPoint y: 387, endPoint x: 1109, endPoint y: 390, distance: 26.2
click at [1109, 390] on div "Percentage Fixed 0" at bounding box center [1165, 388] width 246 height 23
click at [1127, 388] on label "Fixed" at bounding box center [1138, 386] width 22 height 13
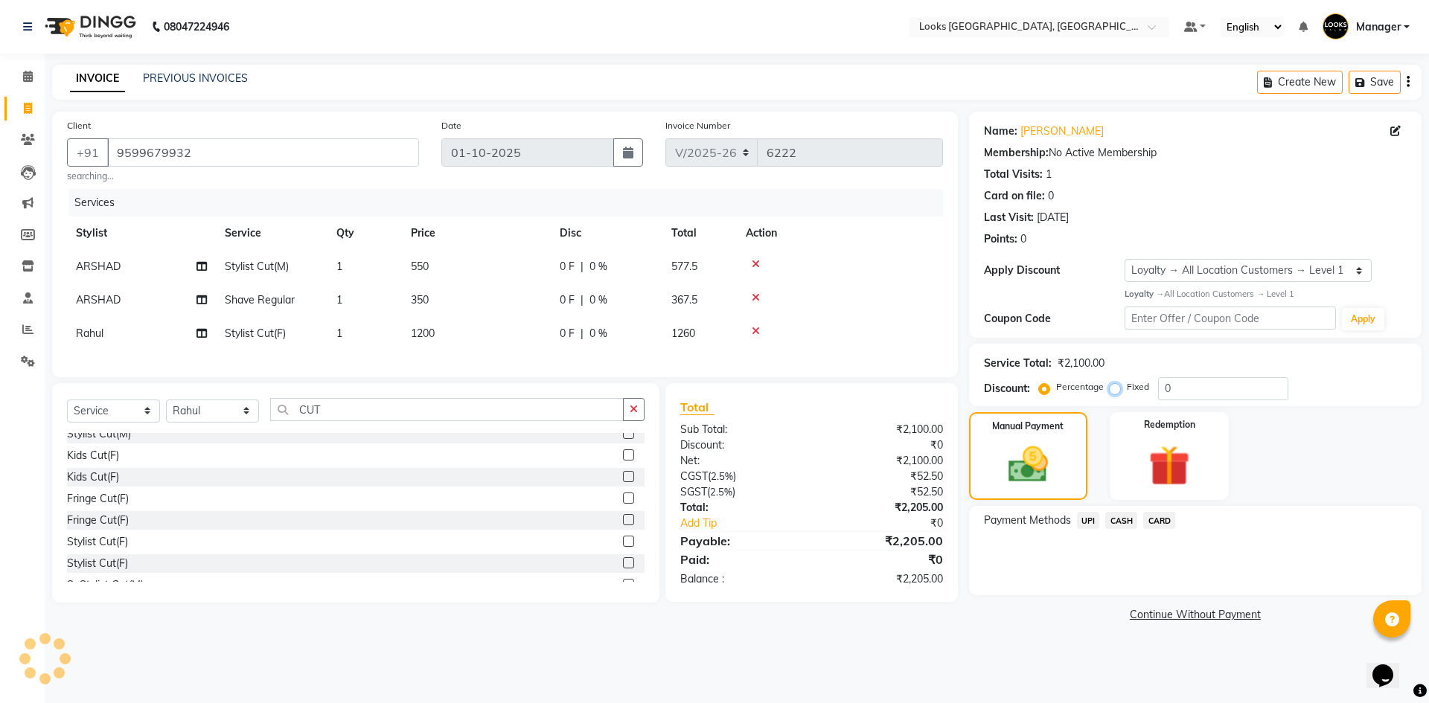
click at [1115, 388] on input "Fixed" at bounding box center [1117, 387] width 10 height 10
radio input "true"
drag, startPoint x: 1187, startPoint y: 384, endPoint x: 1100, endPoint y: 394, distance: 86.9
click at [1100, 394] on div "Percentage Fixed 0" at bounding box center [1165, 388] width 246 height 23
type input "5"
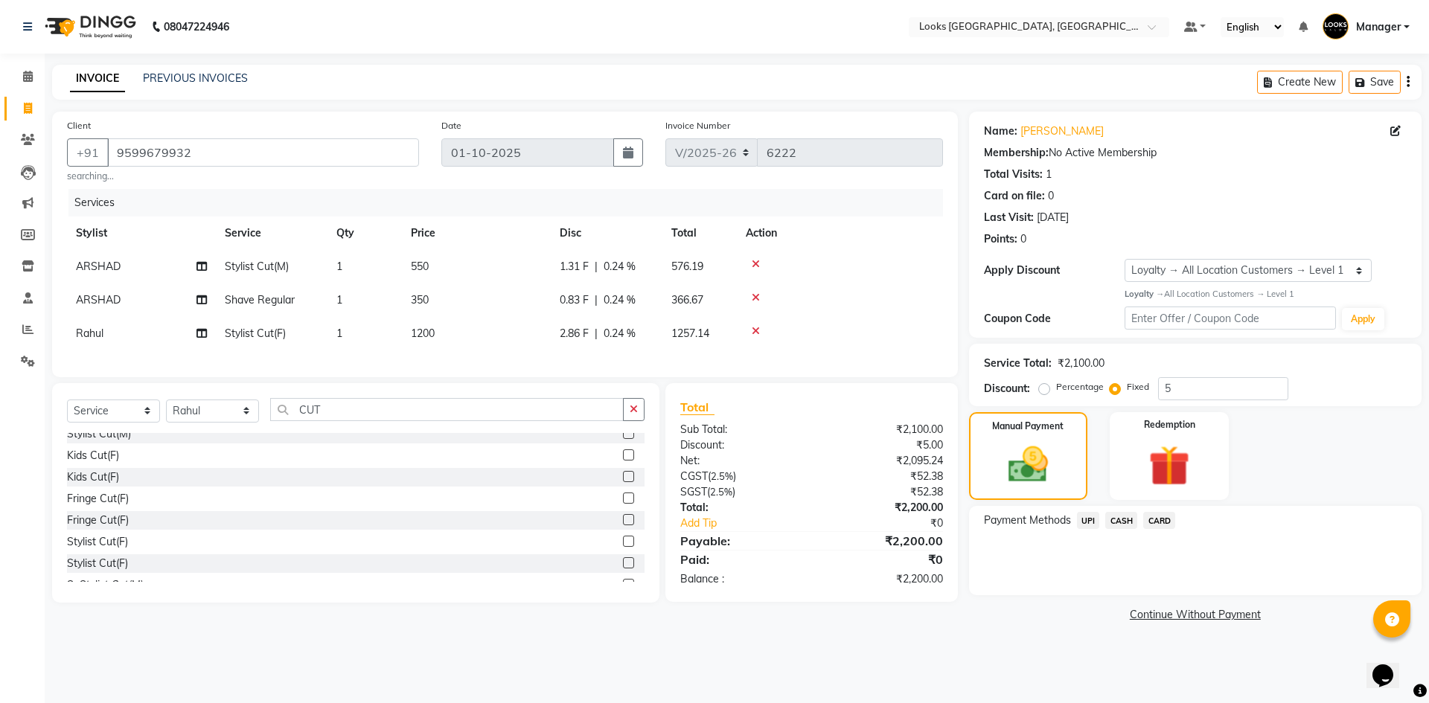
drag, startPoint x: 1290, startPoint y: 458, endPoint x: 1278, endPoint y: 456, distance: 12.1
click at [1290, 458] on div "Manual Payment Redemption" at bounding box center [1195, 456] width 475 height 89
click at [1127, 520] on span "CASH" at bounding box center [1121, 520] width 32 height 17
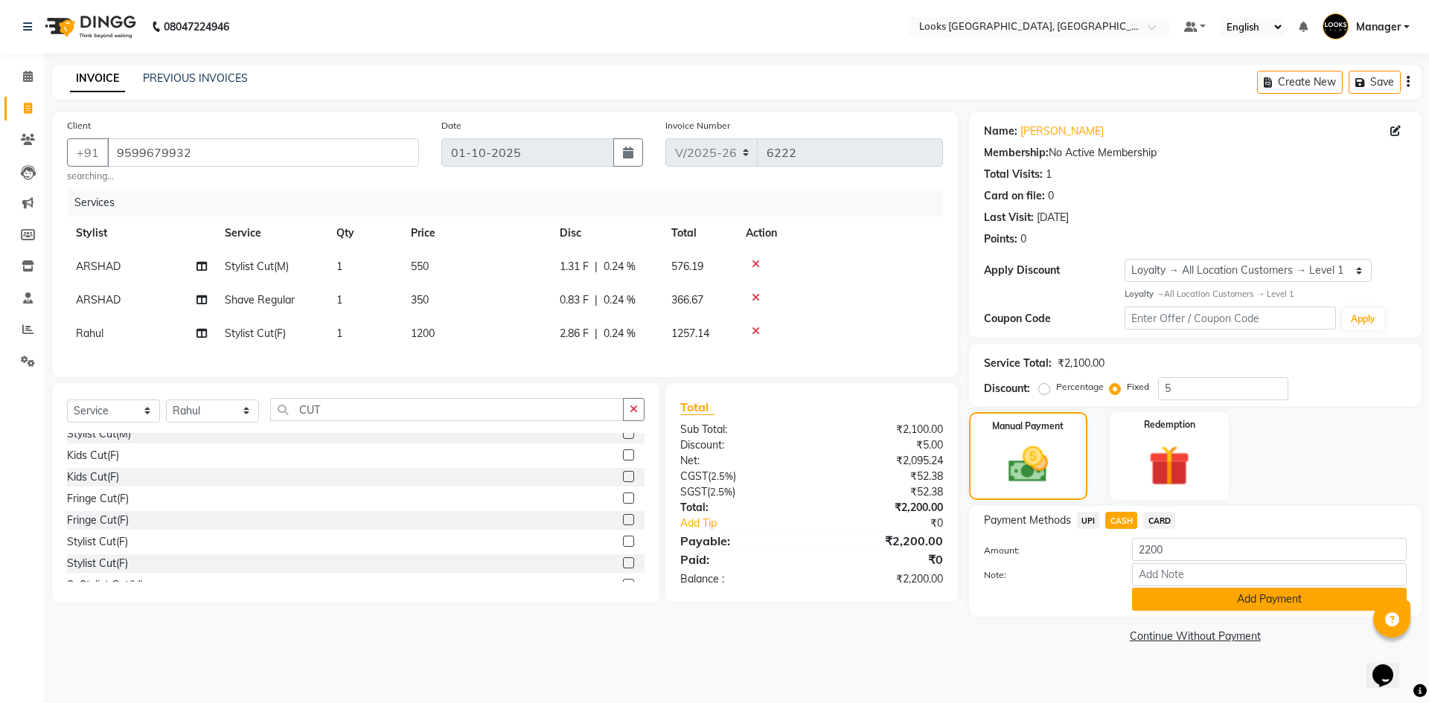
click at [1182, 599] on button "Add Payment" at bounding box center [1269, 599] width 275 height 23
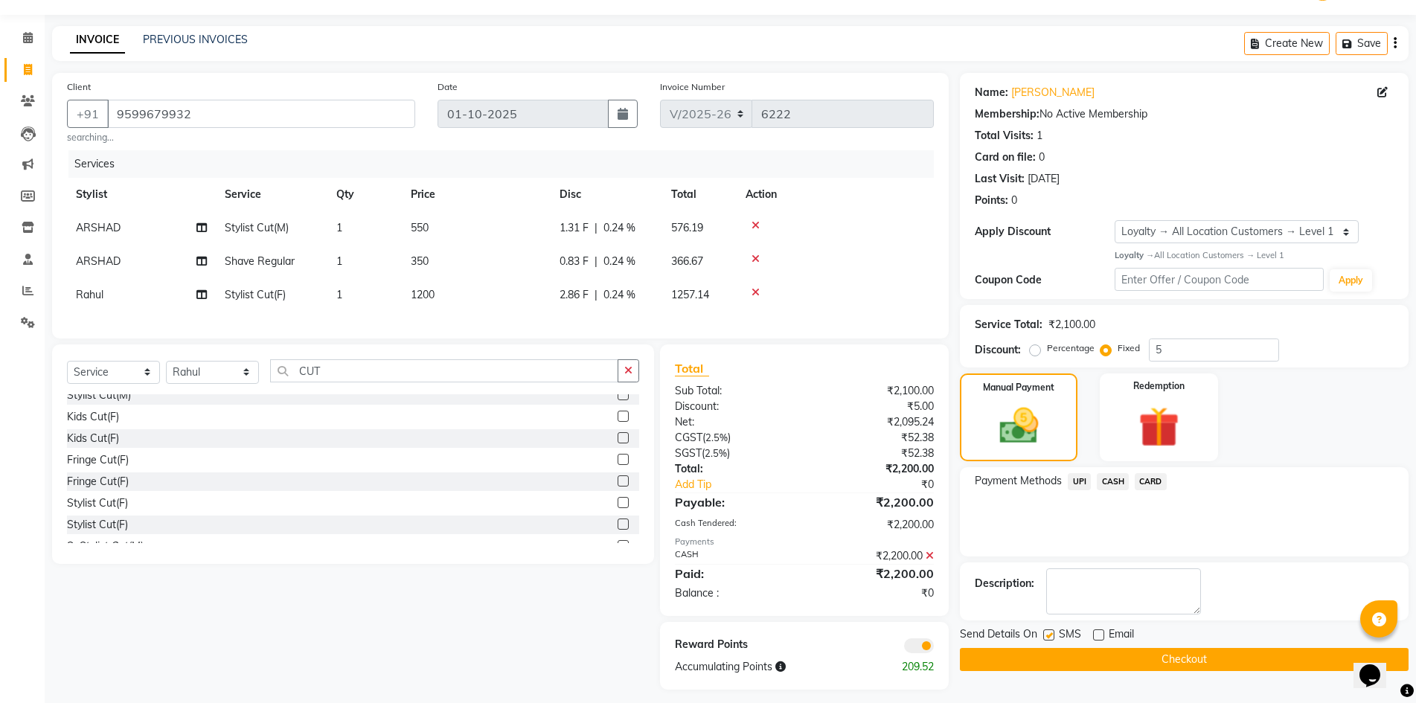
scroll to position [60, 0]
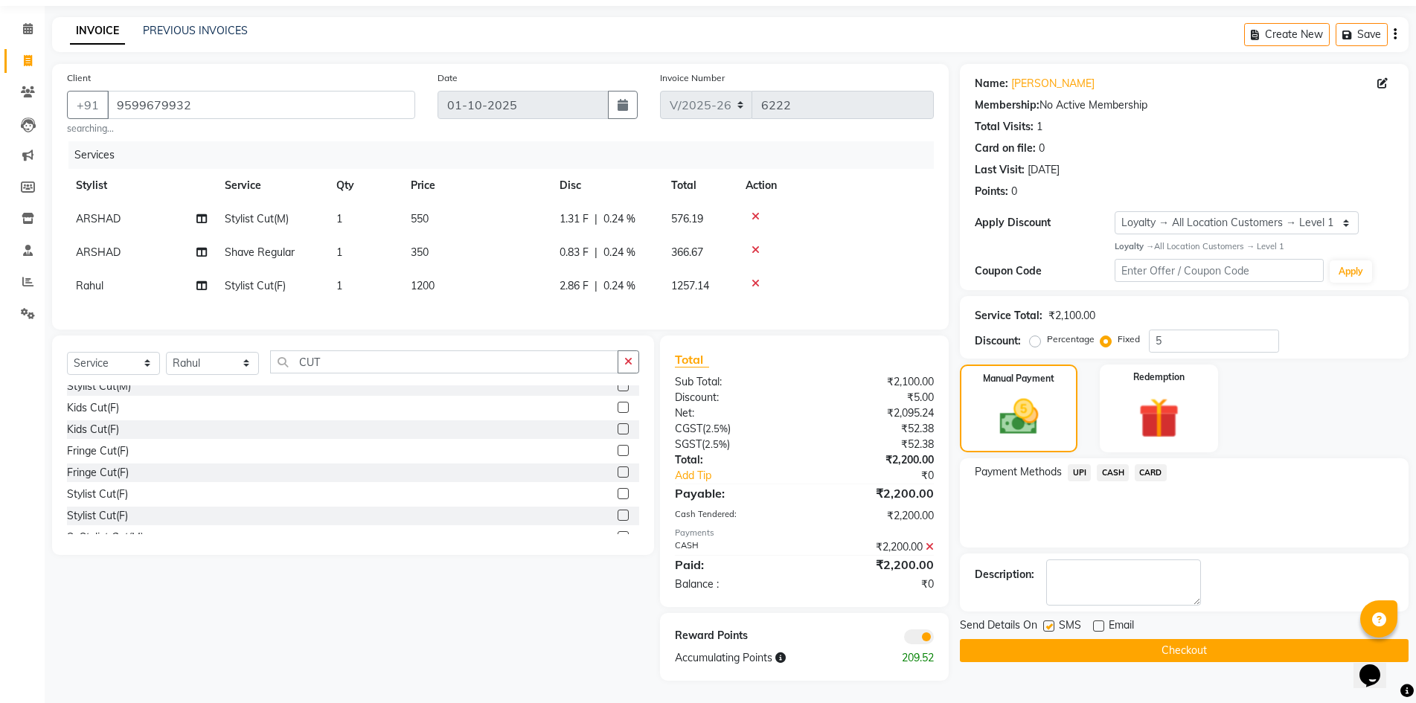
click at [1087, 639] on button "Checkout" at bounding box center [1184, 650] width 449 height 23
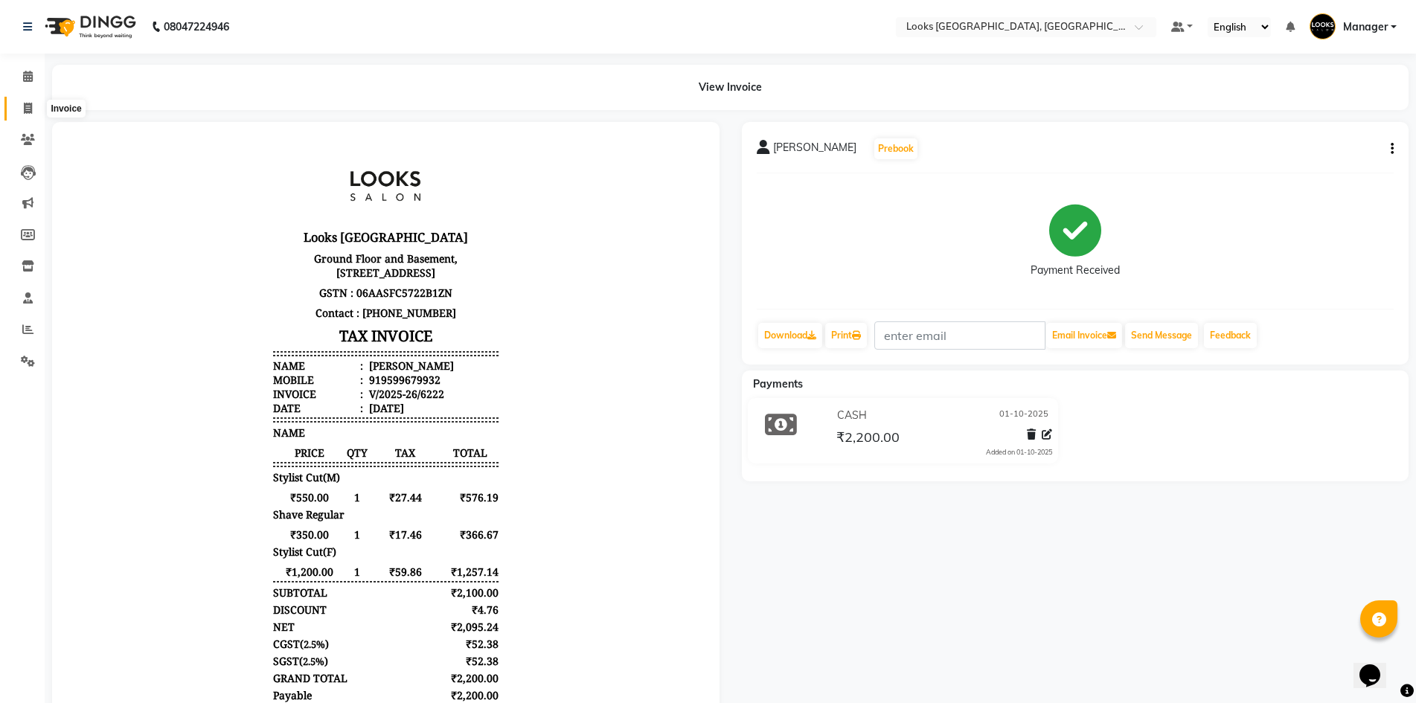
click at [28, 106] on icon at bounding box center [28, 108] width 8 height 11
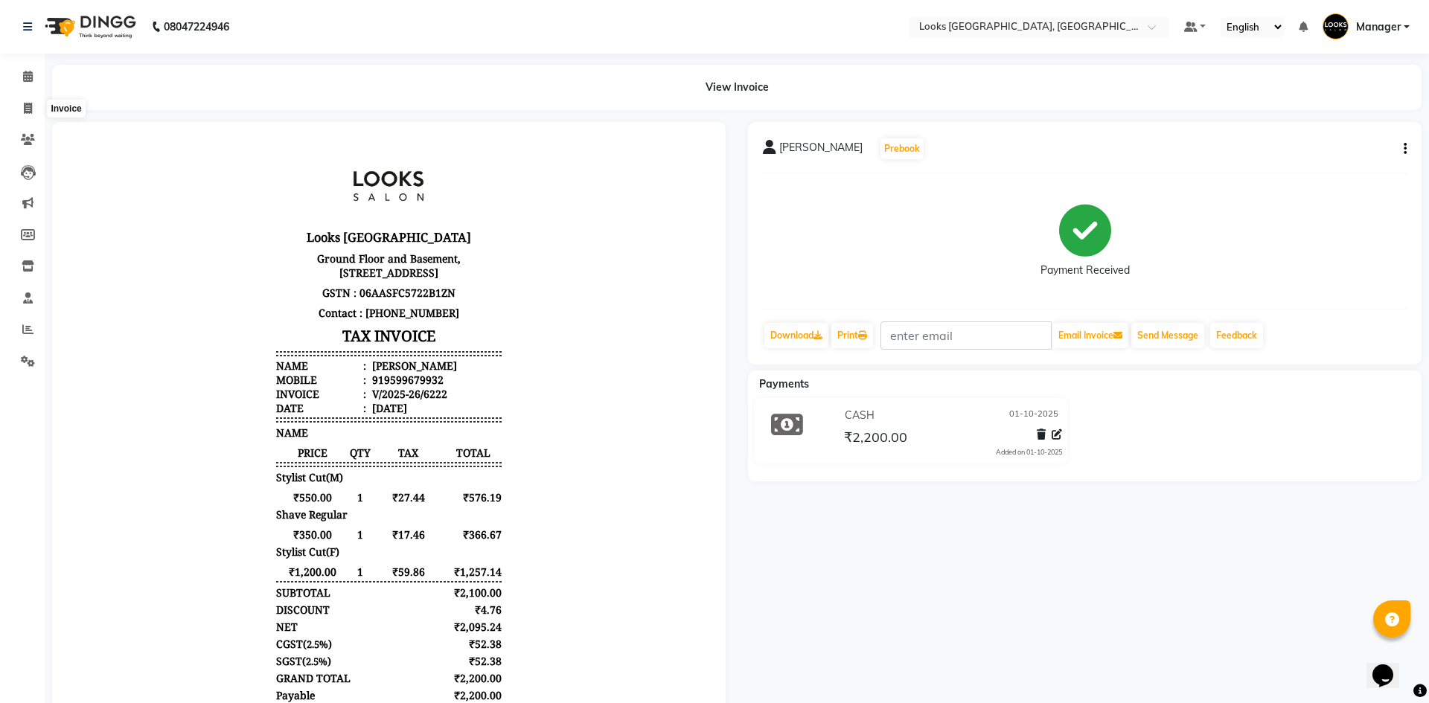
select select "4718"
select select "service"
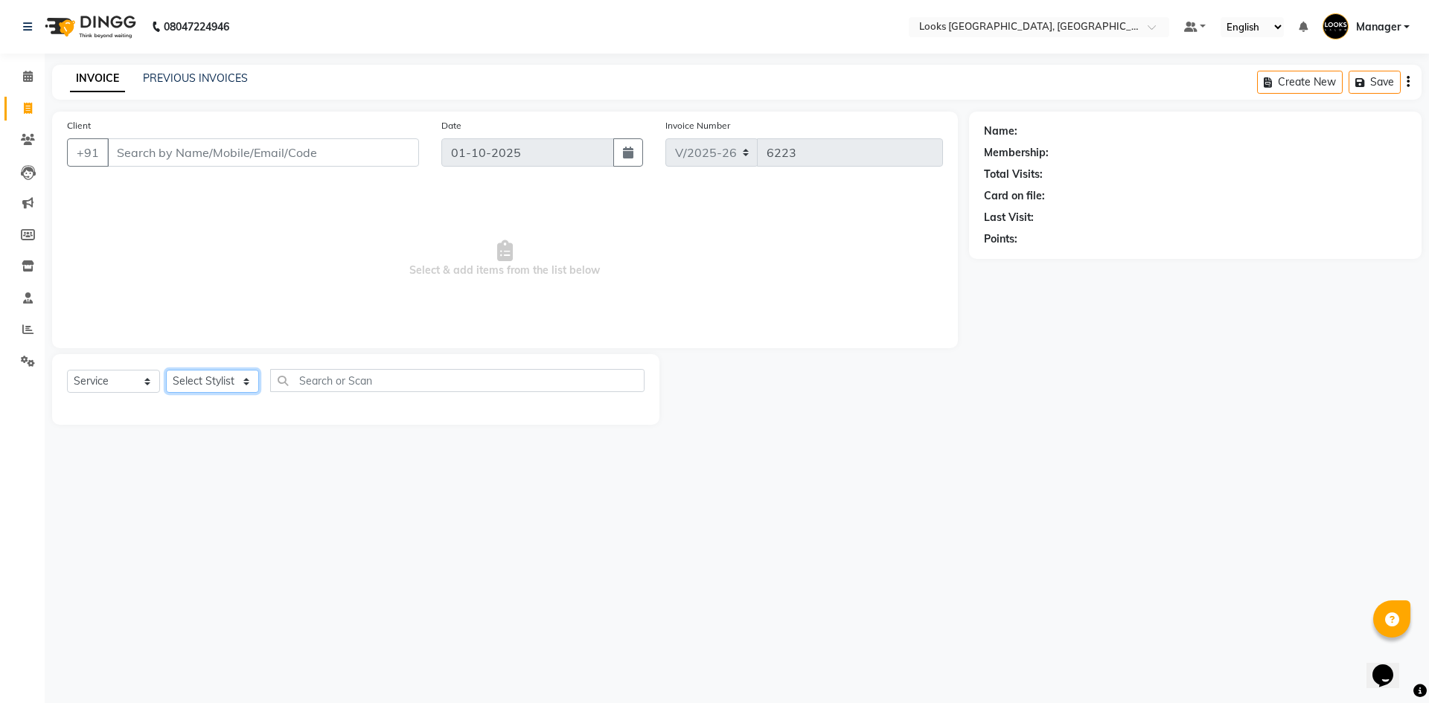
click at [206, 387] on select "Select Stylist" at bounding box center [212, 381] width 93 height 23
select select "67717"
click at [166, 370] on select "Select Stylist ARSHAD Ayush Bobby Chaman COUNTER_SALES Employee_WS FAREED KOMAL…" at bounding box center [212, 381] width 93 height 23
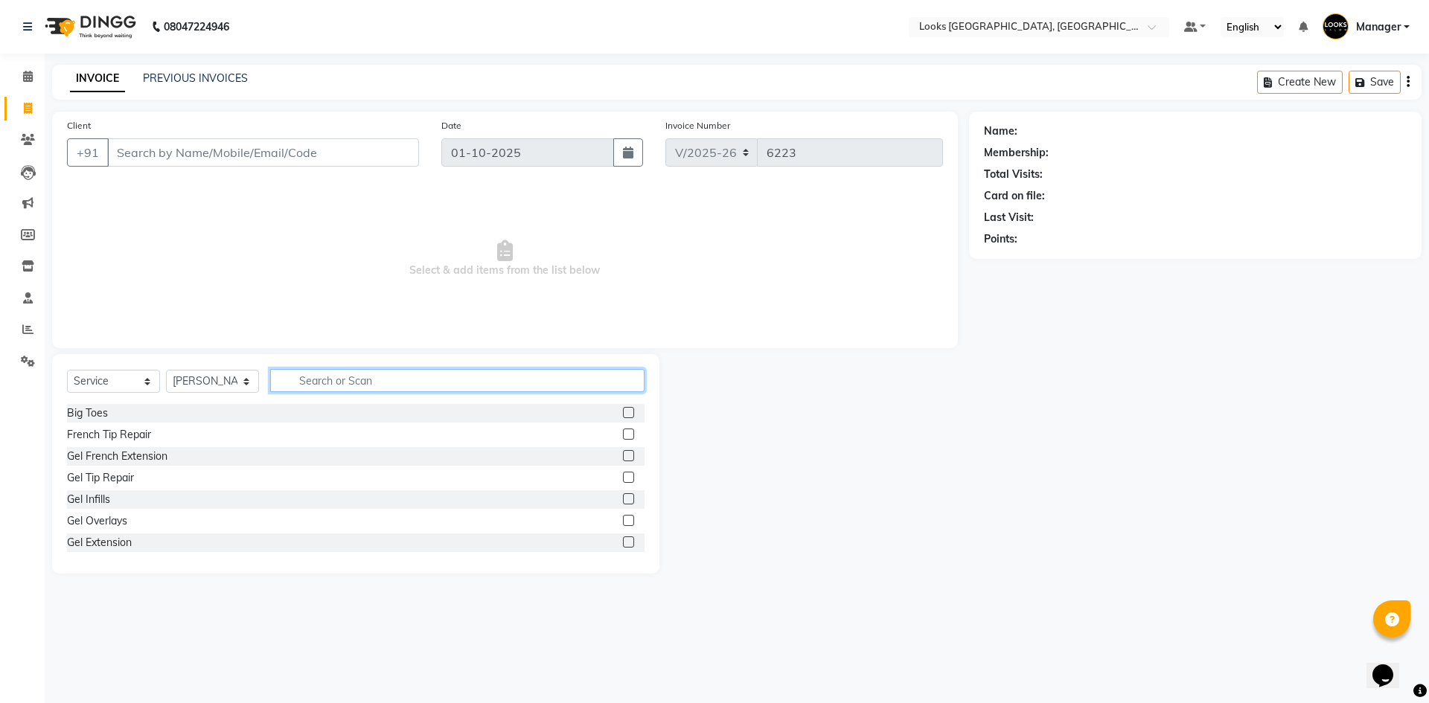
click at [379, 383] on input "text" at bounding box center [457, 380] width 374 height 23
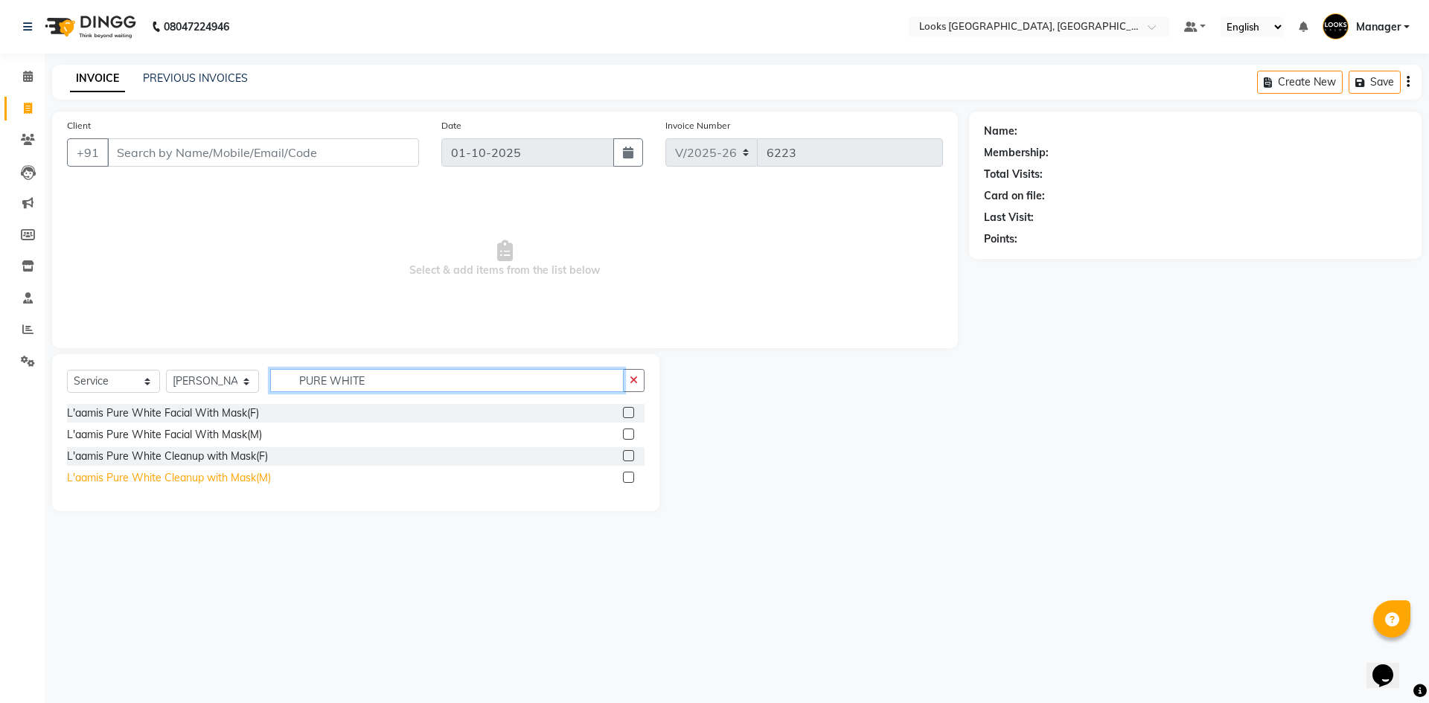
type input "PURE WHITE"
click at [222, 478] on div "L'aamis Pure White Cleanup with Mask(M)" at bounding box center [169, 478] width 204 height 16
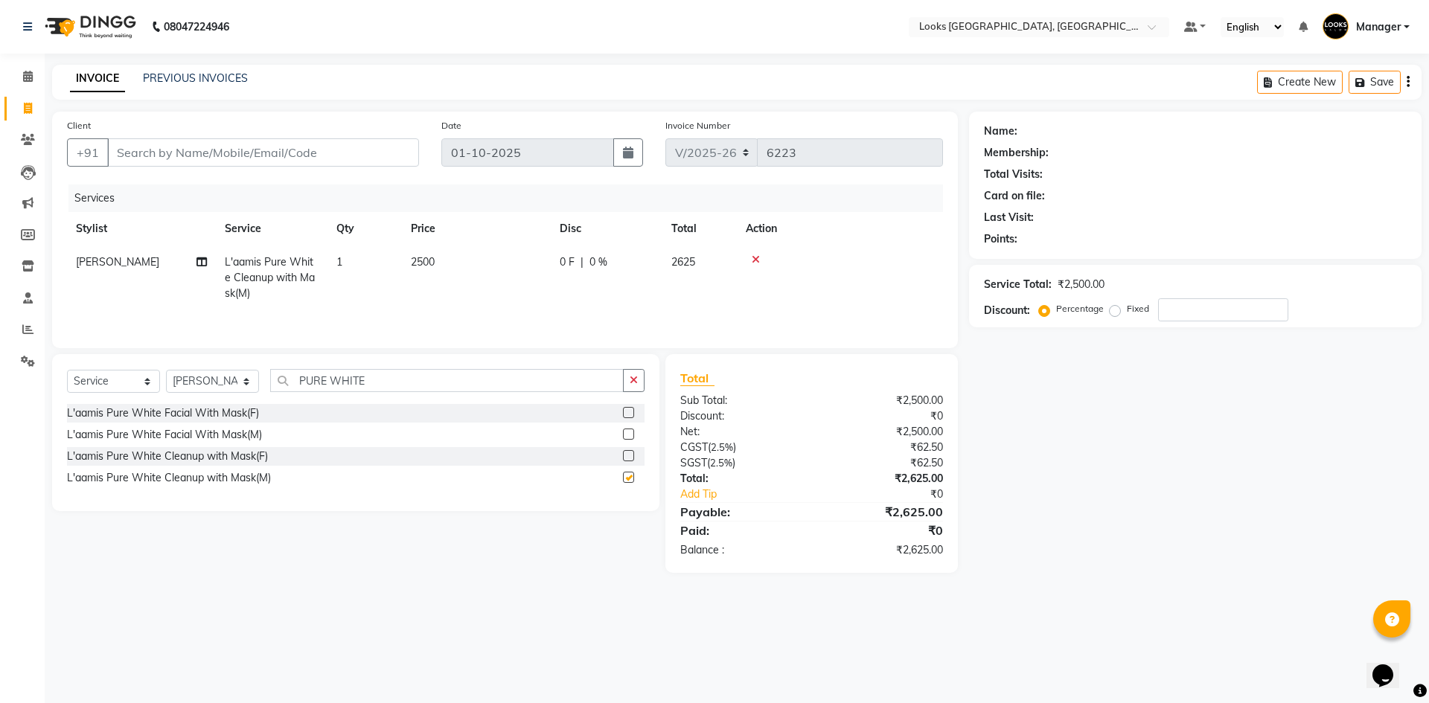
checkbox input "false"
click at [465, 257] on td "2500" at bounding box center [476, 278] width 149 height 65
select select "67717"
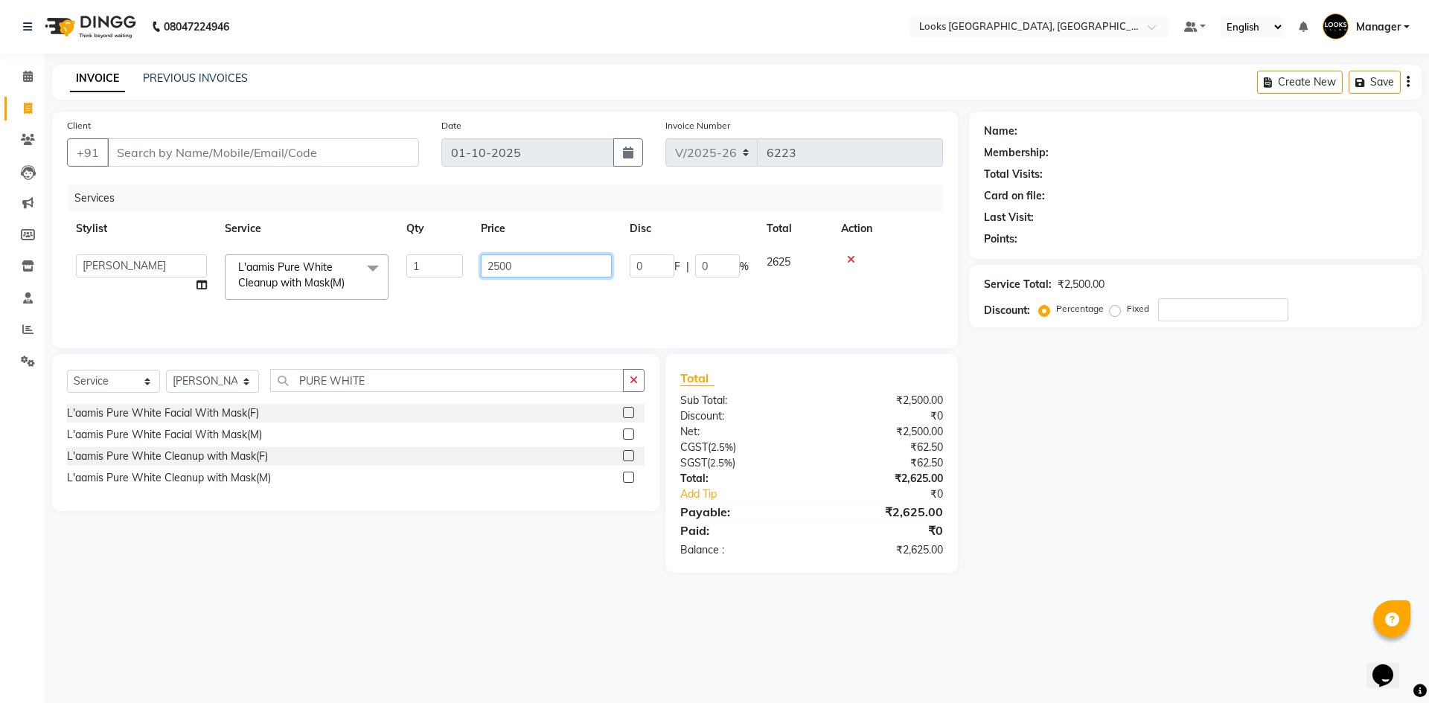
drag, startPoint x: 523, startPoint y: 263, endPoint x: 379, endPoint y: 270, distance: 143.8
click at [379, 270] on tr "ARSHAD Ayush Bobby Chaman COUNTER_SALES Employee_WS FAREED KOMAL Manager MANISH…" at bounding box center [505, 277] width 876 height 63
type input "2200"
click at [441, 313] on div "Services Stylist Service Qty Price Disc Total Action ARSHAD Ayush Bobby Chaman …" at bounding box center [505, 259] width 876 height 149
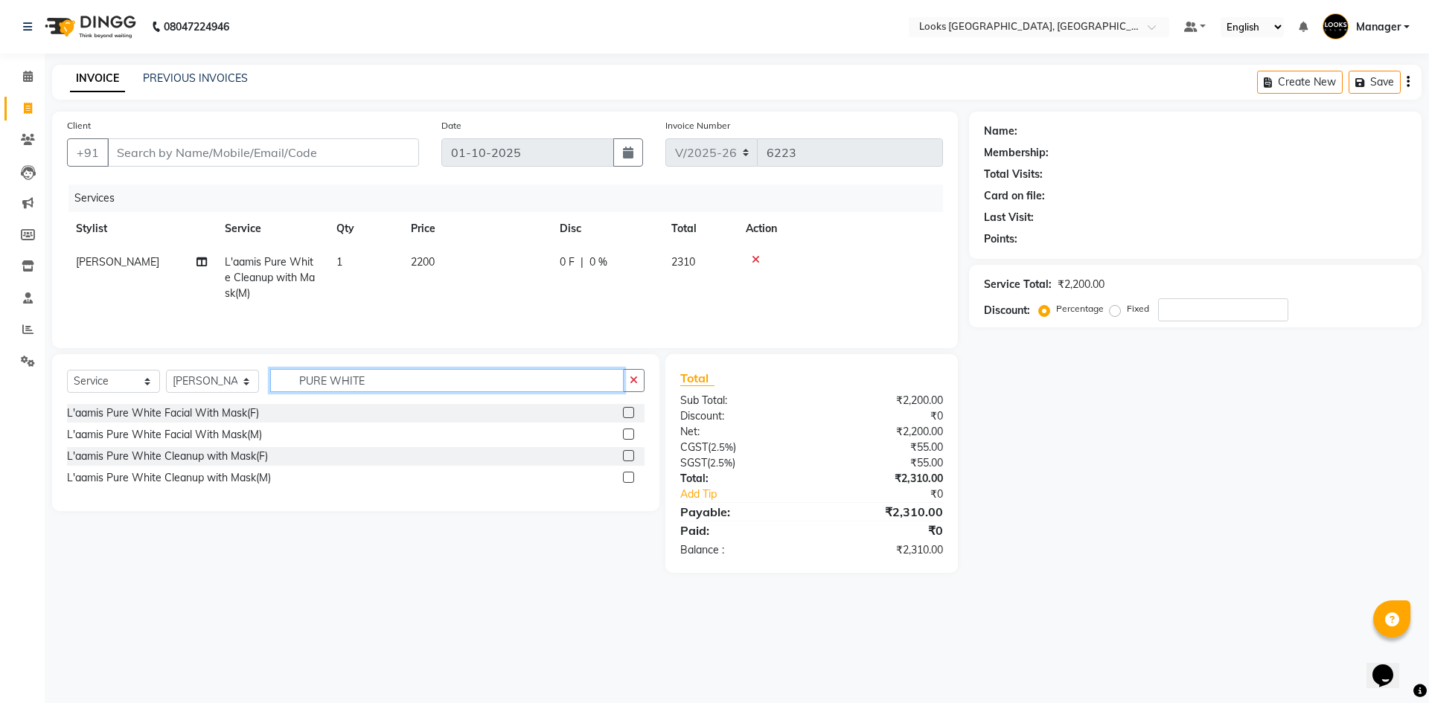
drag, startPoint x: 395, startPoint y: 379, endPoint x: 150, endPoint y: 386, distance: 245.6
click at [150, 386] on div "Select Service Product Membership Package Voucher Prepaid Gift Card Select Styl…" at bounding box center [355, 386] width 577 height 35
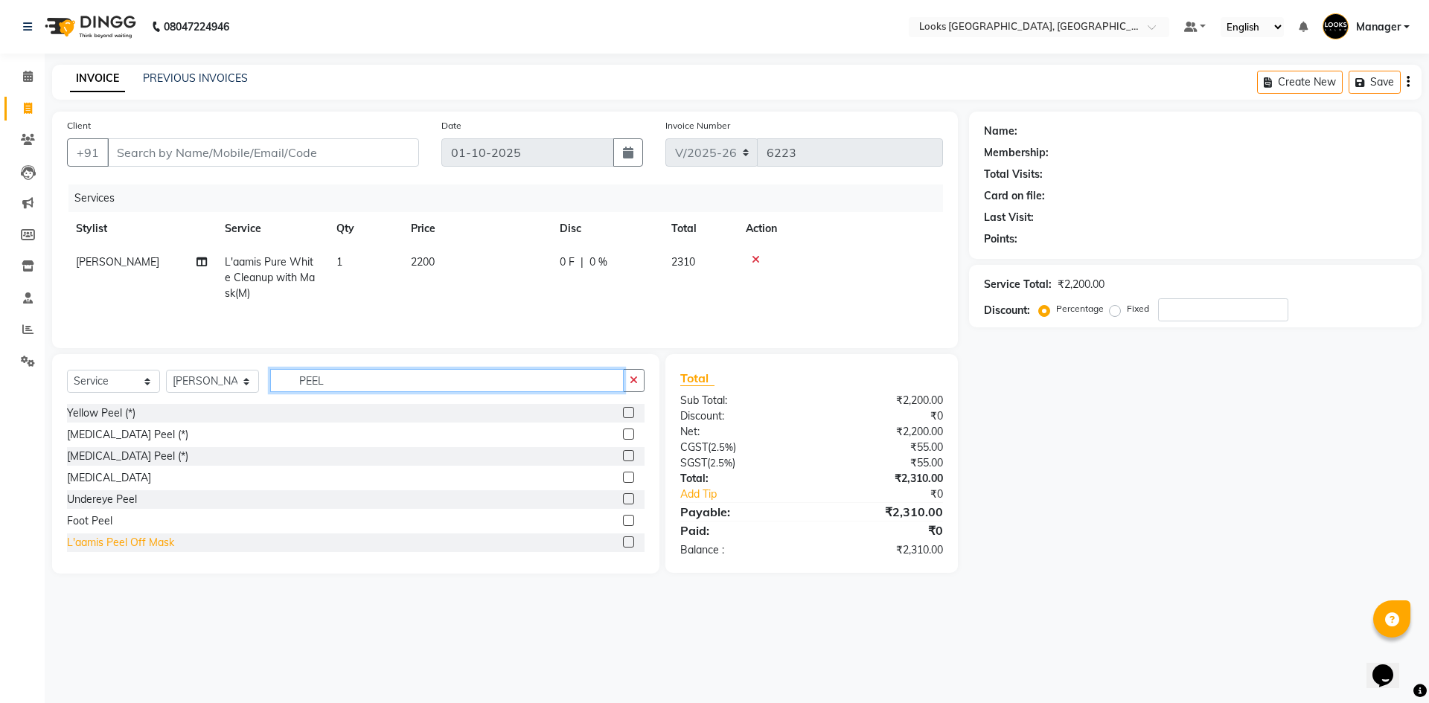
type input "PEEL"
click at [144, 542] on div "L'aamis Peel Off Mask" at bounding box center [120, 543] width 107 height 16
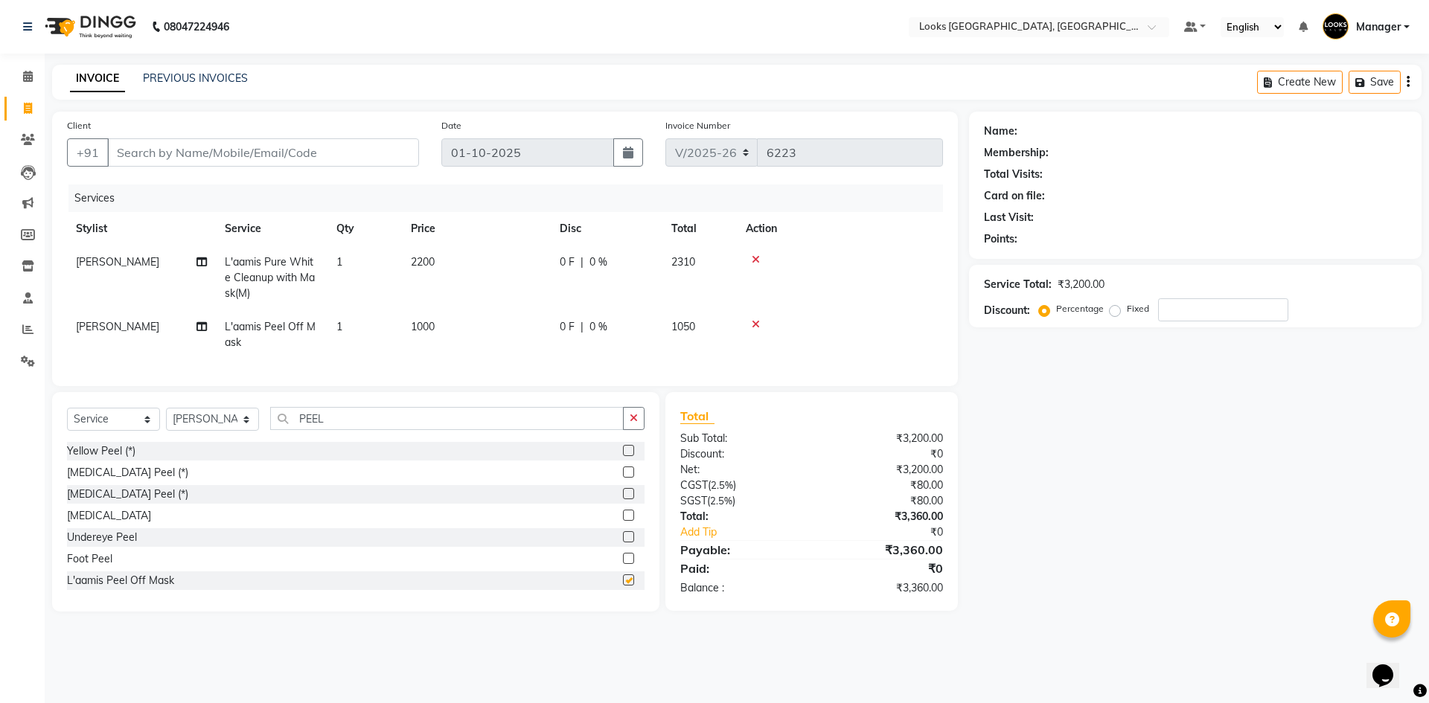
checkbox input "false"
click at [472, 323] on td "1000" at bounding box center [476, 334] width 149 height 49
select select "67717"
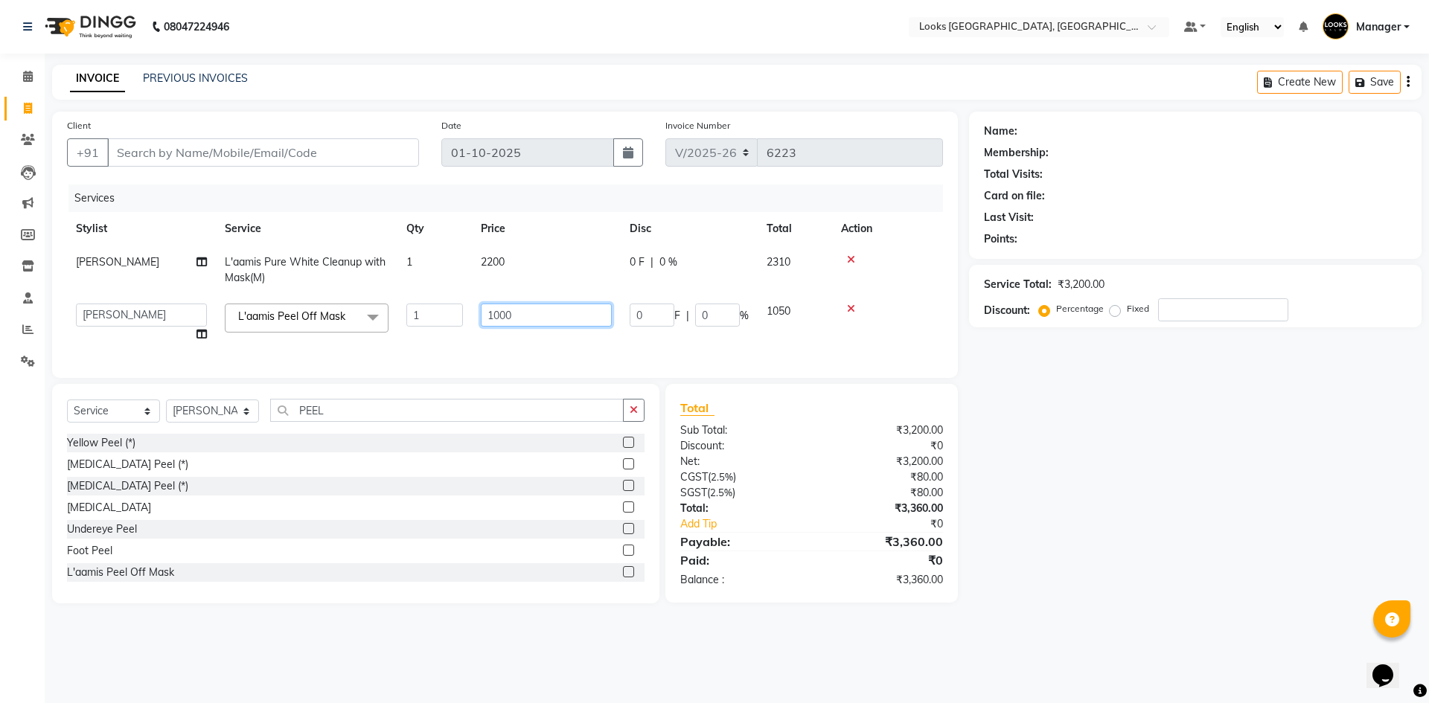
drag, startPoint x: 536, startPoint y: 307, endPoint x: 389, endPoint y: 312, distance: 146.7
click at [392, 311] on tr "ARSHAD Ayush Bobby Chaman COUNTER_SALES Employee_WS FAREED KOMAL Manager MANISH…" at bounding box center [505, 323] width 876 height 57
type input "700"
click at [435, 348] on tr "ARSHAD Ayush Bobby Chaman COUNTER_SALES Employee_WS FAREED KOMAL Manager MANISH…" at bounding box center [505, 323] width 876 height 57
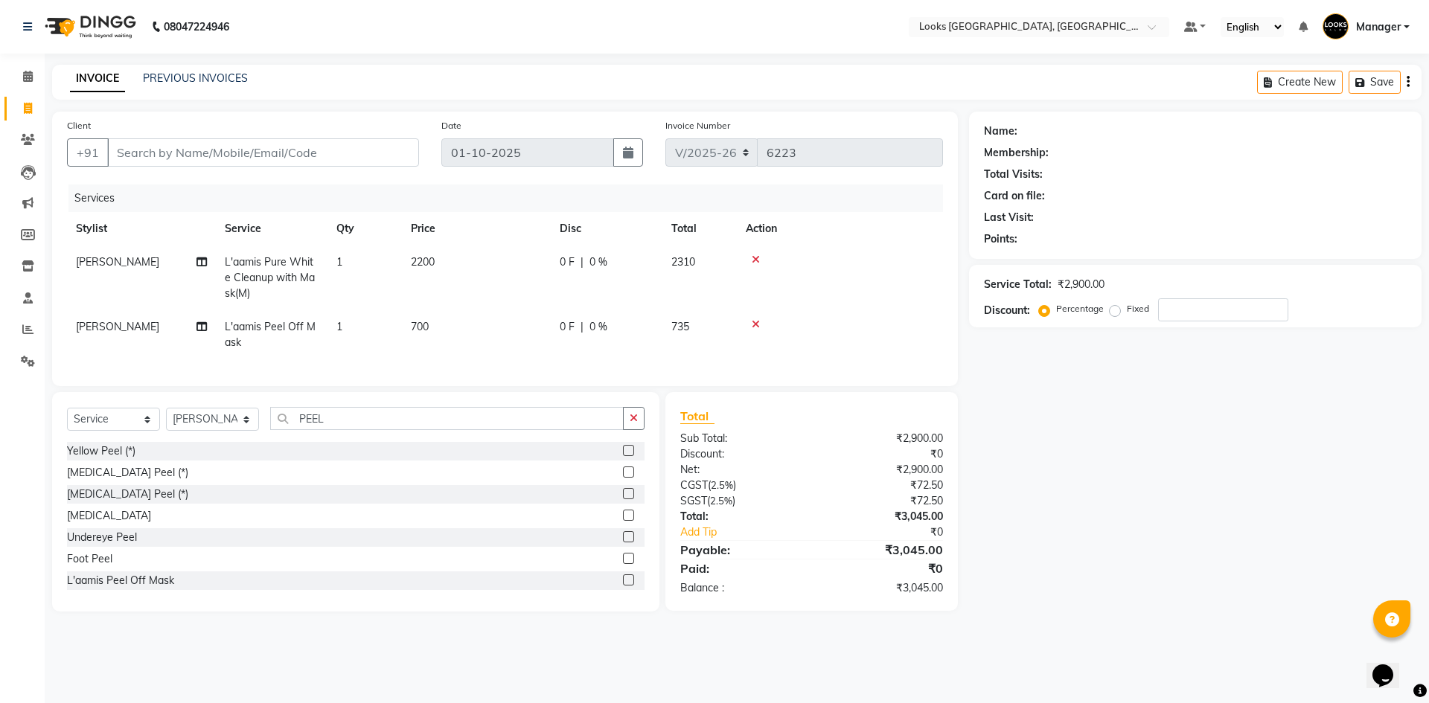
click at [1068, 503] on div "Name: Membership: Total Visits: Card on file: Last Visit: Points: Service Total…" at bounding box center [1201, 362] width 464 height 500
click at [320, 141] on input "Client" at bounding box center [263, 152] width 312 height 28
type input "8"
type input "0"
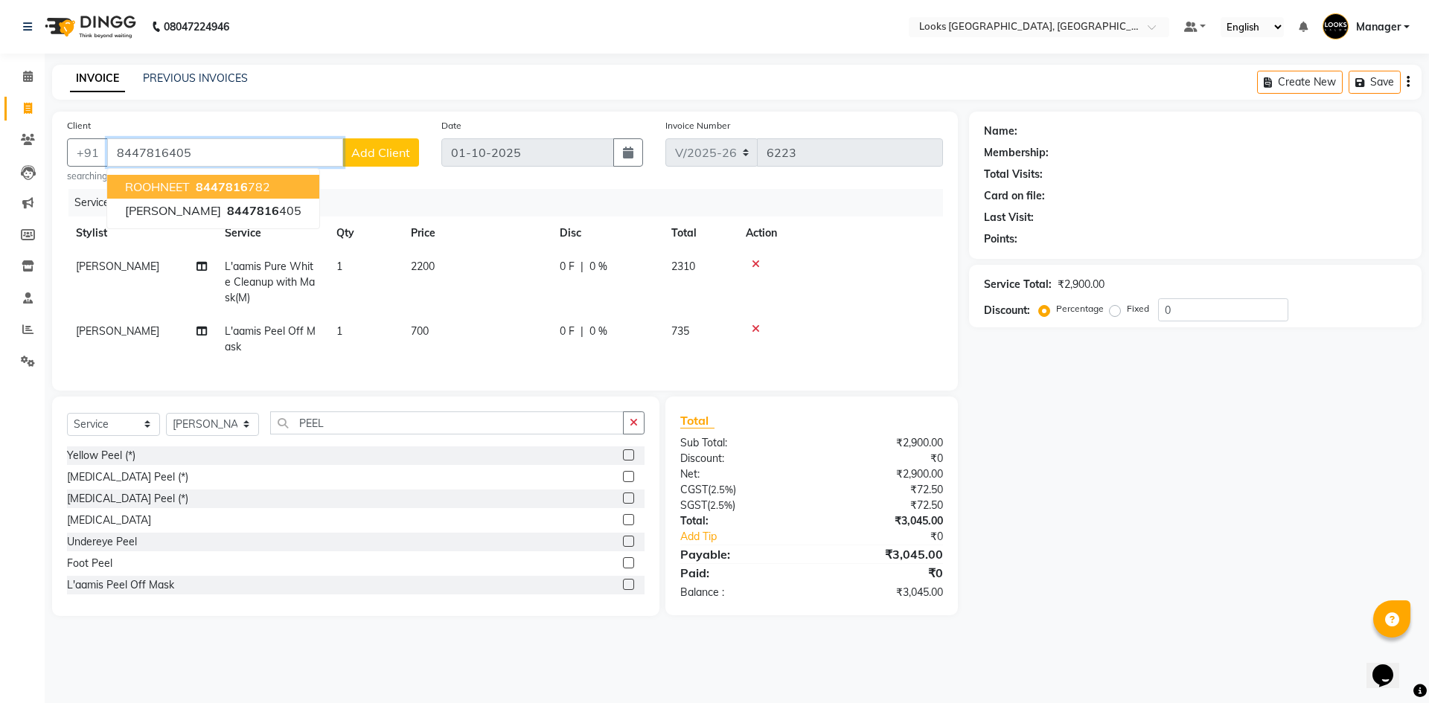
type input "8447816405"
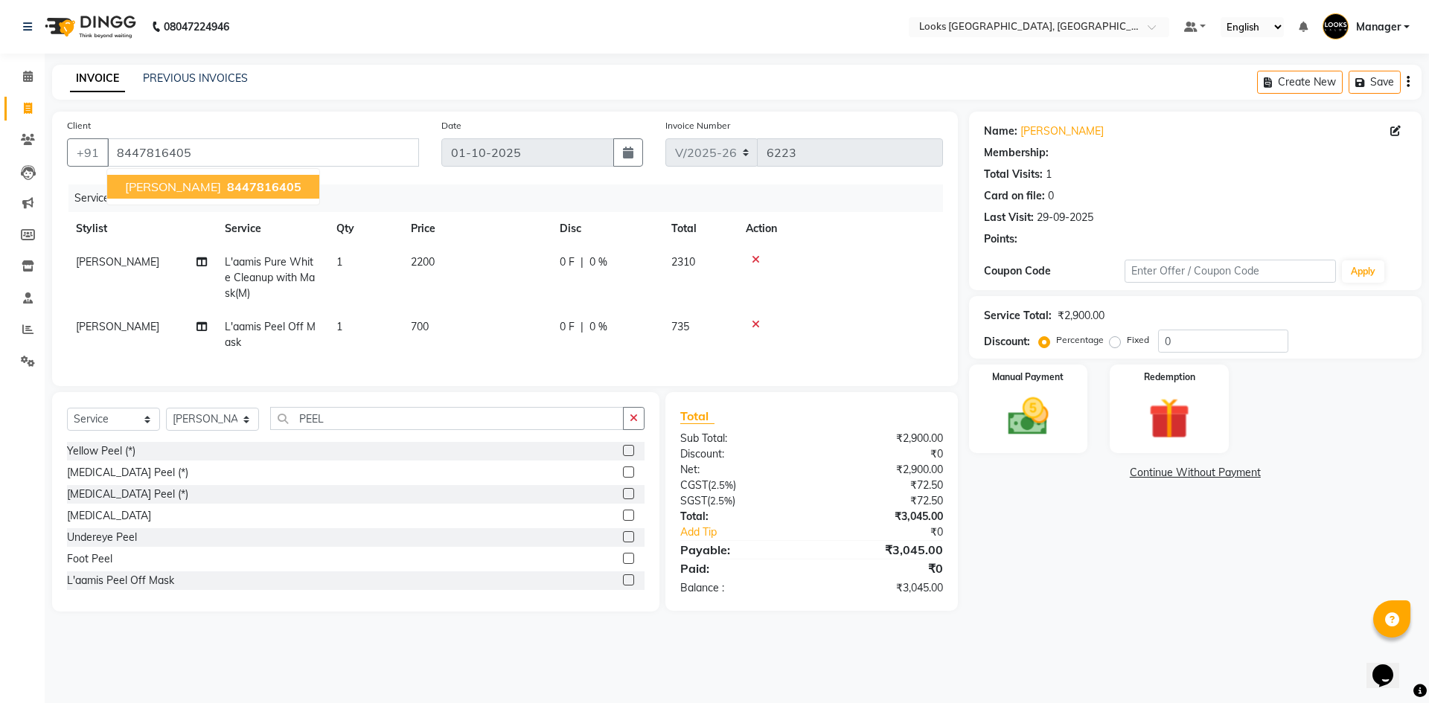
select select "1: Object"
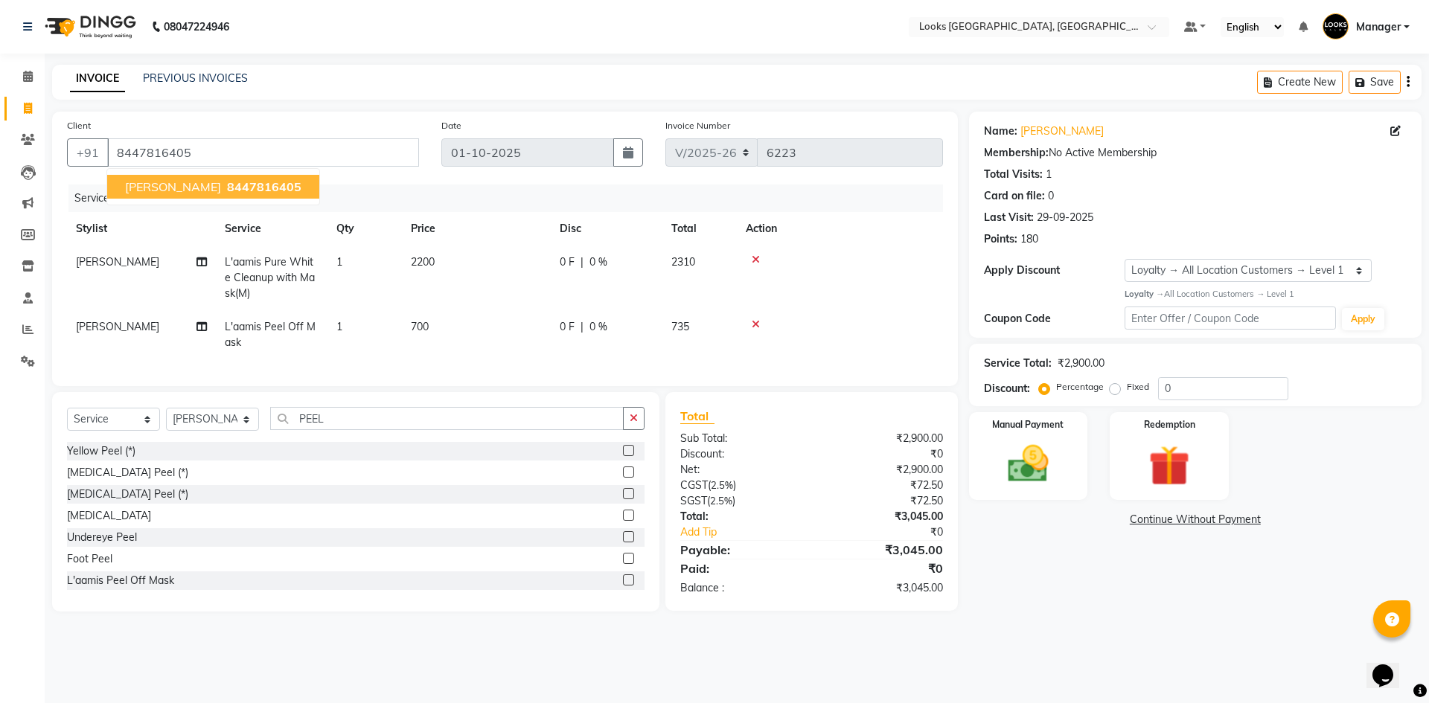
click at [1080, 603] on div "Name: Sidharth Membership: No Active Membership Total Visits: 1 Card on file: 0…" at bounding box center [1201, 362] width 464 height 500
click at [1047, 465] on img at bounding box center [1027, 464] width 69 height 49
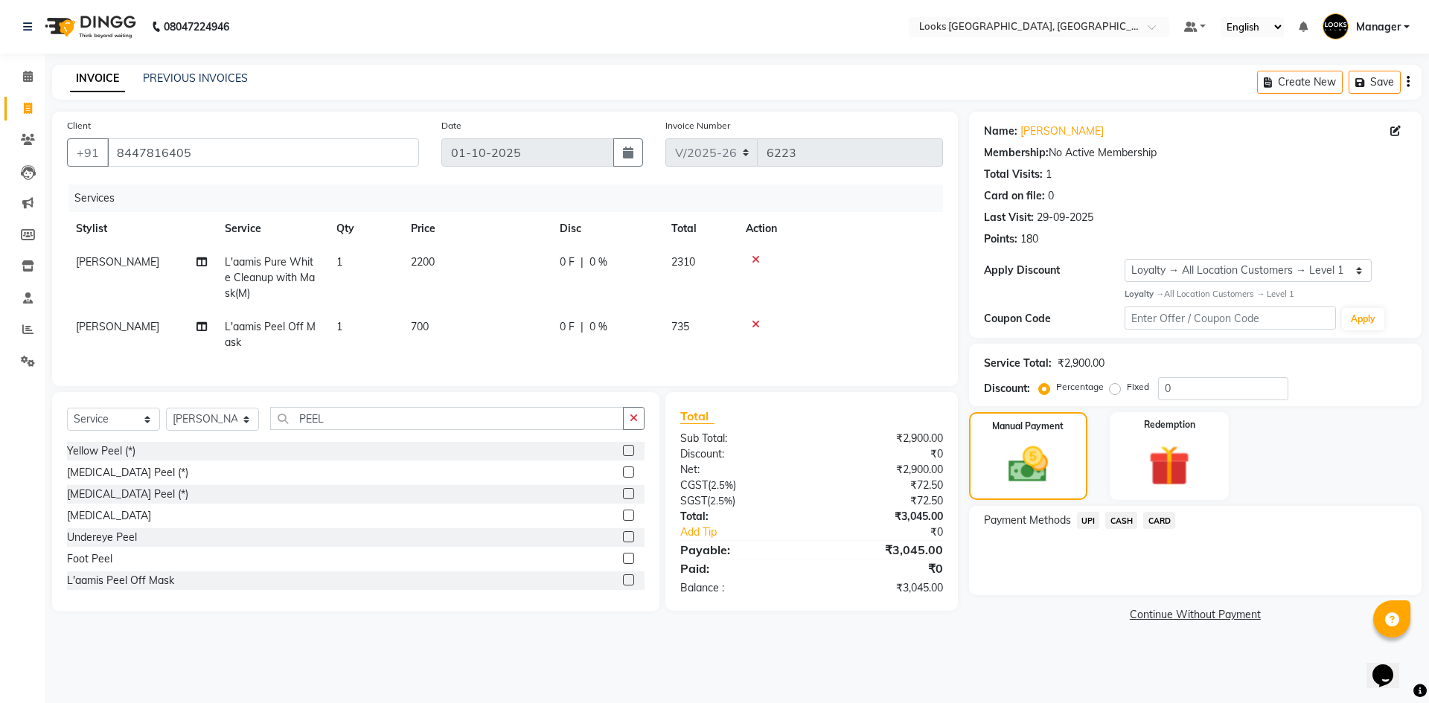
click at [1089, 523] on span "UPI" at bounding box center [1088, 520] width 23 height 17
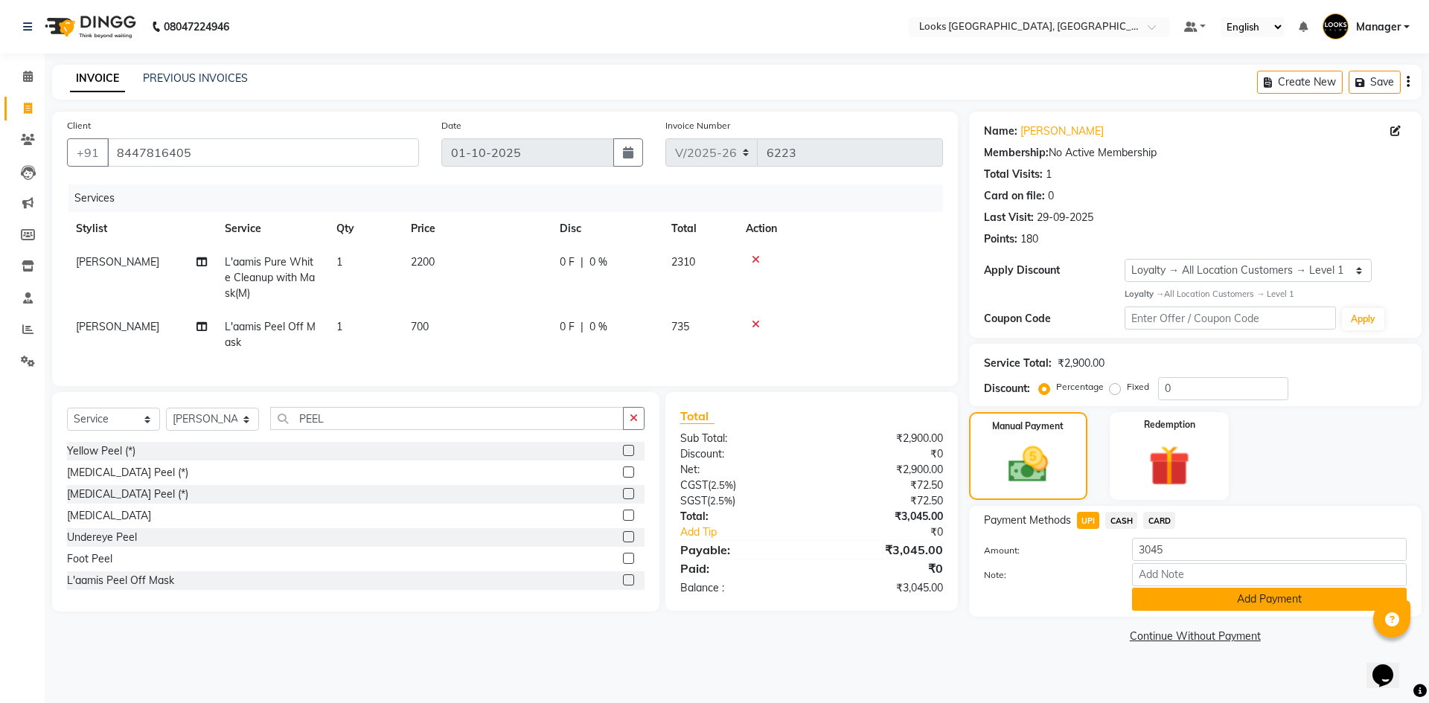
click at [1177, 599] on button "Add Payment" at bounding box center [1269, 599] width 275 height 23
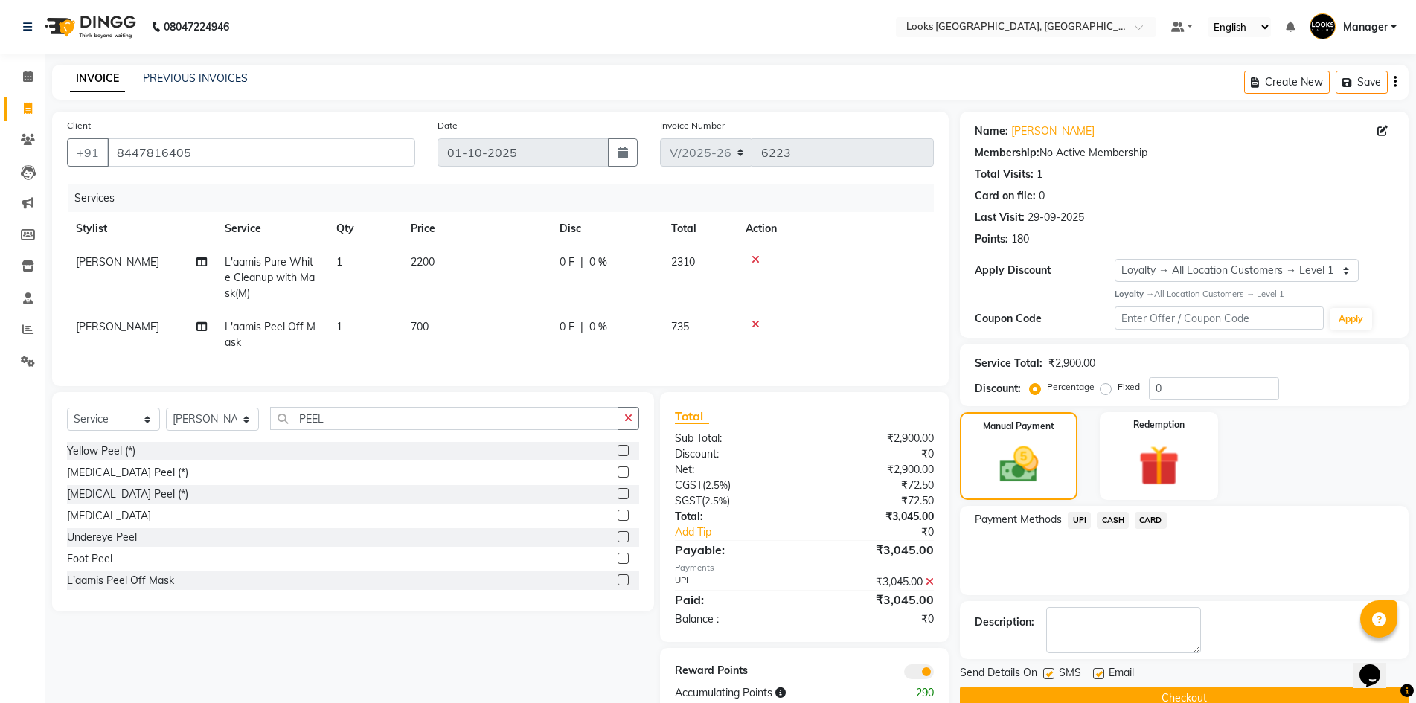
click at [1097, 671] on label at bounding box center [1098, 673] width 11 height 11
click at [1097, 671] on input "checkbox" at bounding box center [1098, 675] width 10 height 10
checkbox input "false"
click at [1103, 690] on button "Checkout" at bounding box center [1184, 698] width 449 height 23
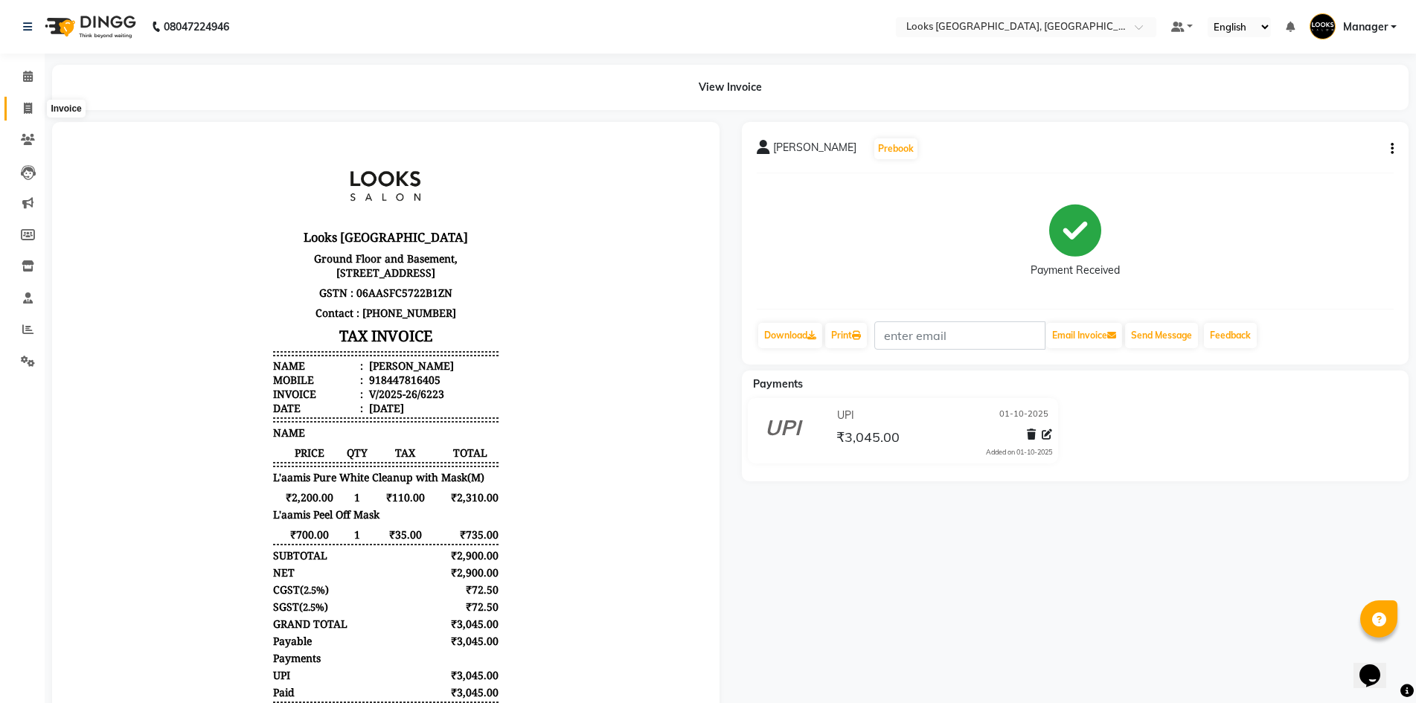
click at [29, 101] on span at bounding box center [28, 108] width 26 height 17
select select "service"
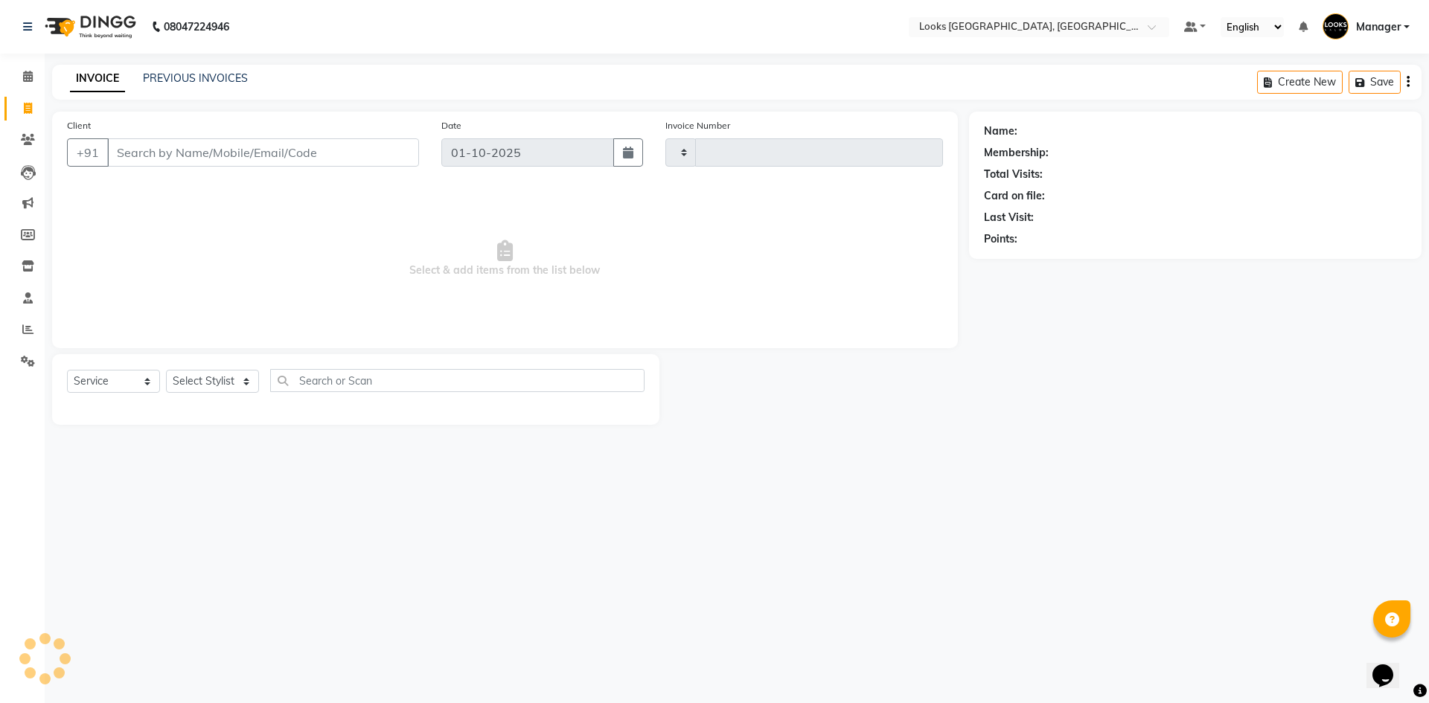
type input "6224"
select select "4718"
click at [196, 375] on select "Select Stylist" at bounding box center [212, 381] width 93 height 23
click at [204, 385] on select "Select Stylist" at bounding box center [212, 381] width 93 height 23
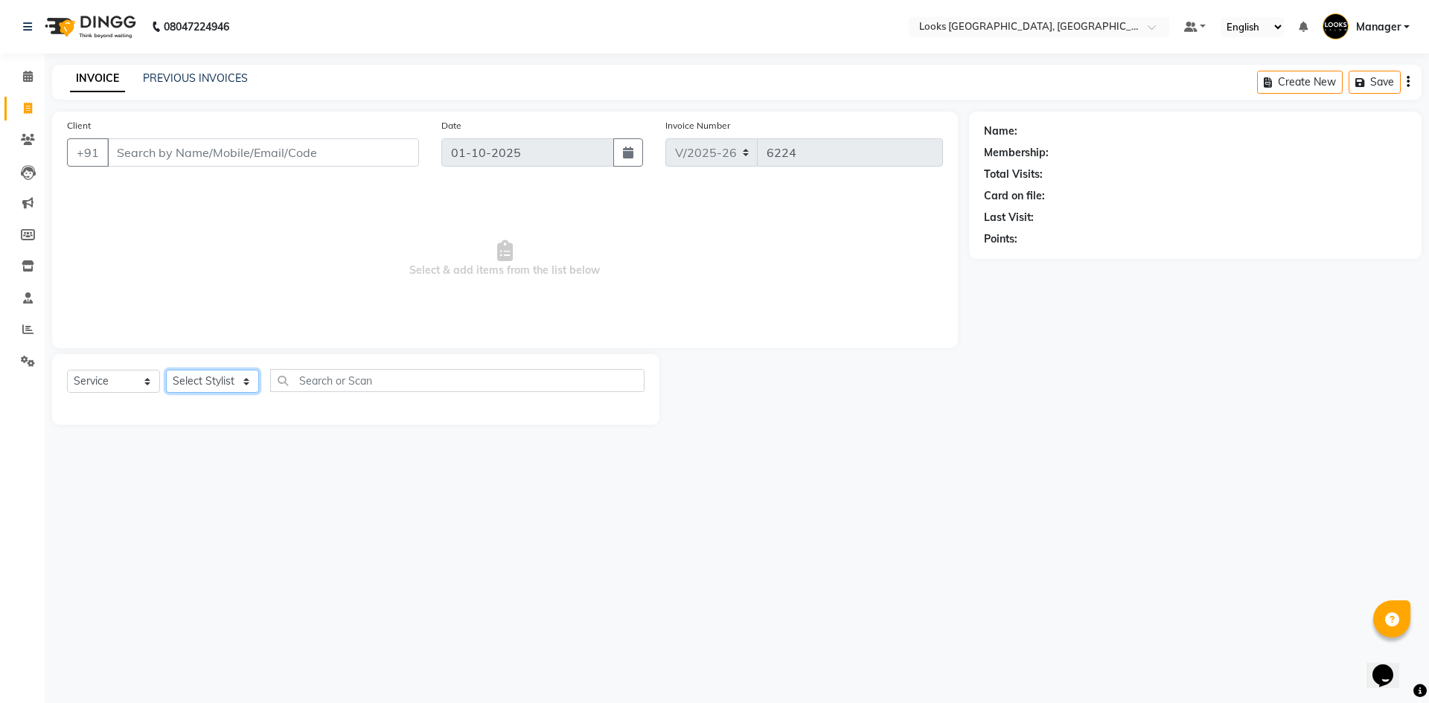
click at [204, 385] on select "Select Stylist" at bounding box center [212, 381] width 93 height 23
click at [206, 384] on select "Select Stylist ARSHAD Ayush Bobby Chaman COUNTER_SALES Employee_WS FAREED KOMAL…" at bounding box center [212, 381] width 93 height 23
select select "29048"
click at [166, 370] on select "Select Stylist ARSHAD Ayush Bobby Chaman COUNTER_SALES Employee_WS FAREED KOMAL…" at bounding box center [212, 381] width 93 height 23
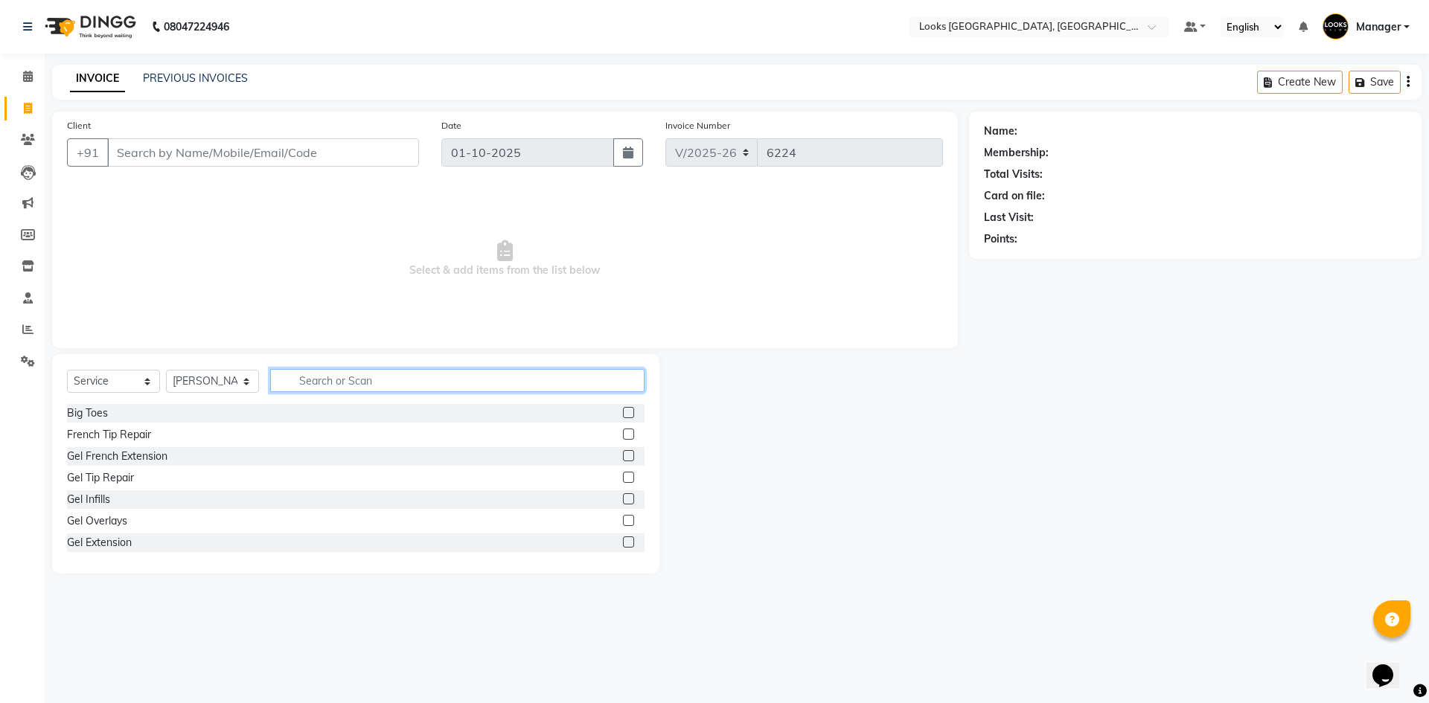
click at [330, 372] on input "text" at bounding box center [457, 380] width 374 height 23
type input "WASH"
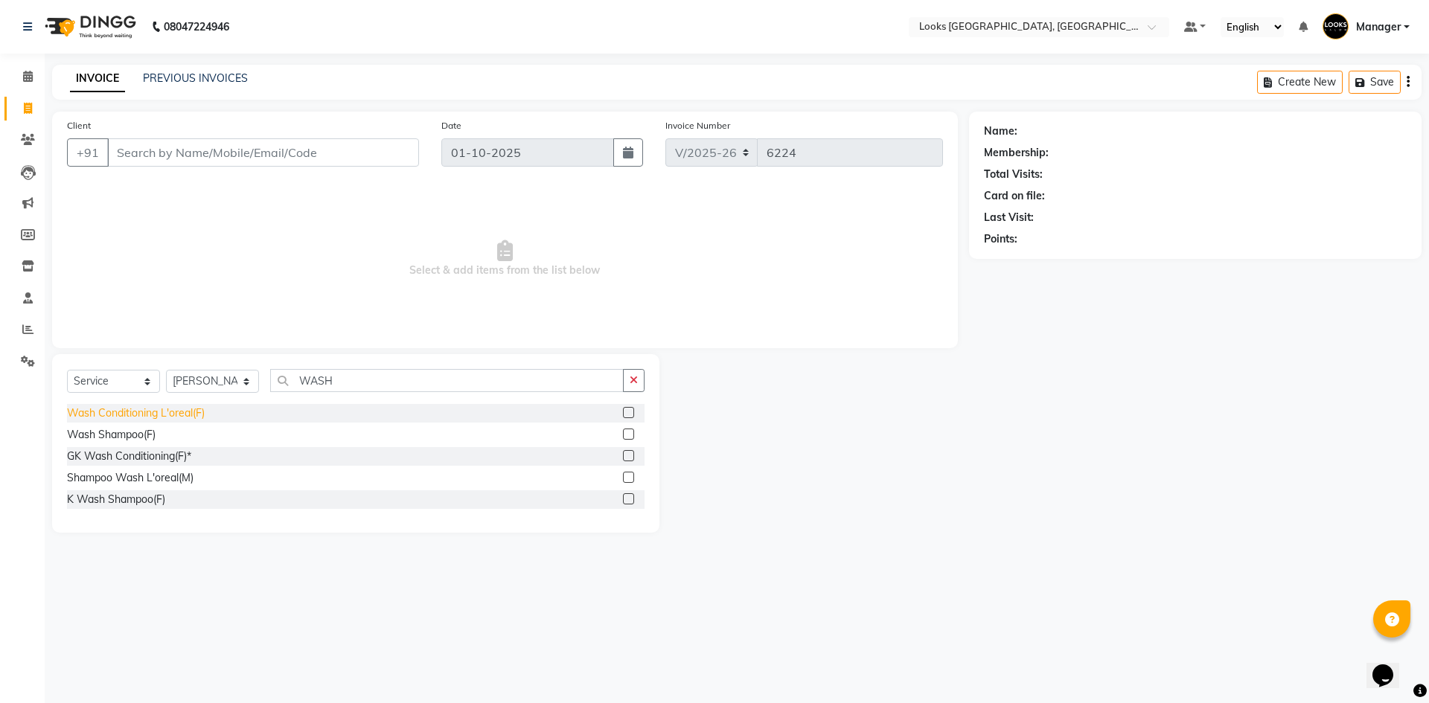
click at [144, 414] on div "Wash Conditioning L'oreal(F)" at bounding box center [136, 414] width 138 height 16
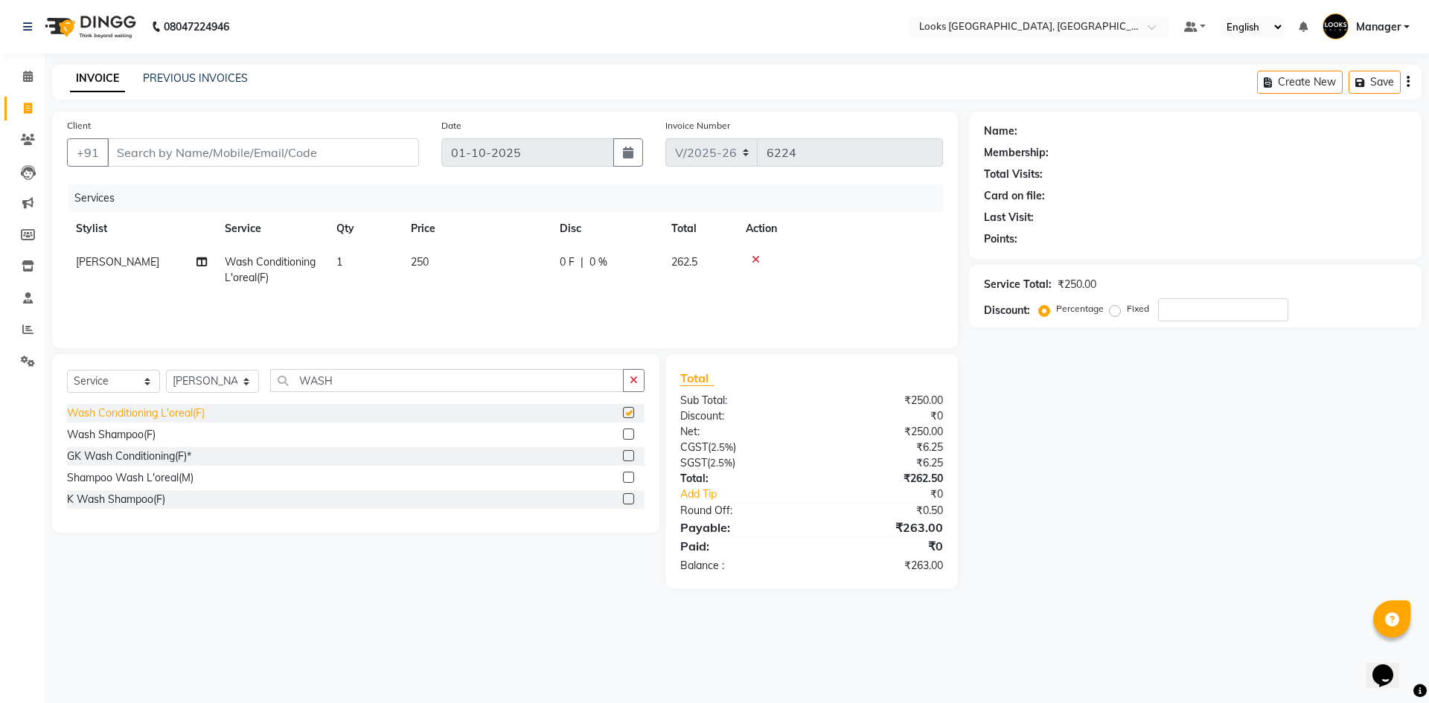
checkbox input "false"
click at [202, 379] on select "Select Stylist ARSHAD Ayush Bobby Chaman COUNTER_SALES Employee_WS FAREED KOMAL…" at bounding box center [212, 381] width 93 height 23
select select "84465"
click at [166, 370] on select "Select Stylist ARSHAD Ayush Bobby Chaman COUNTER_SALES Employee_WS FAREED KOMAL…" at bounding box center [212, 381] width 93 height 23
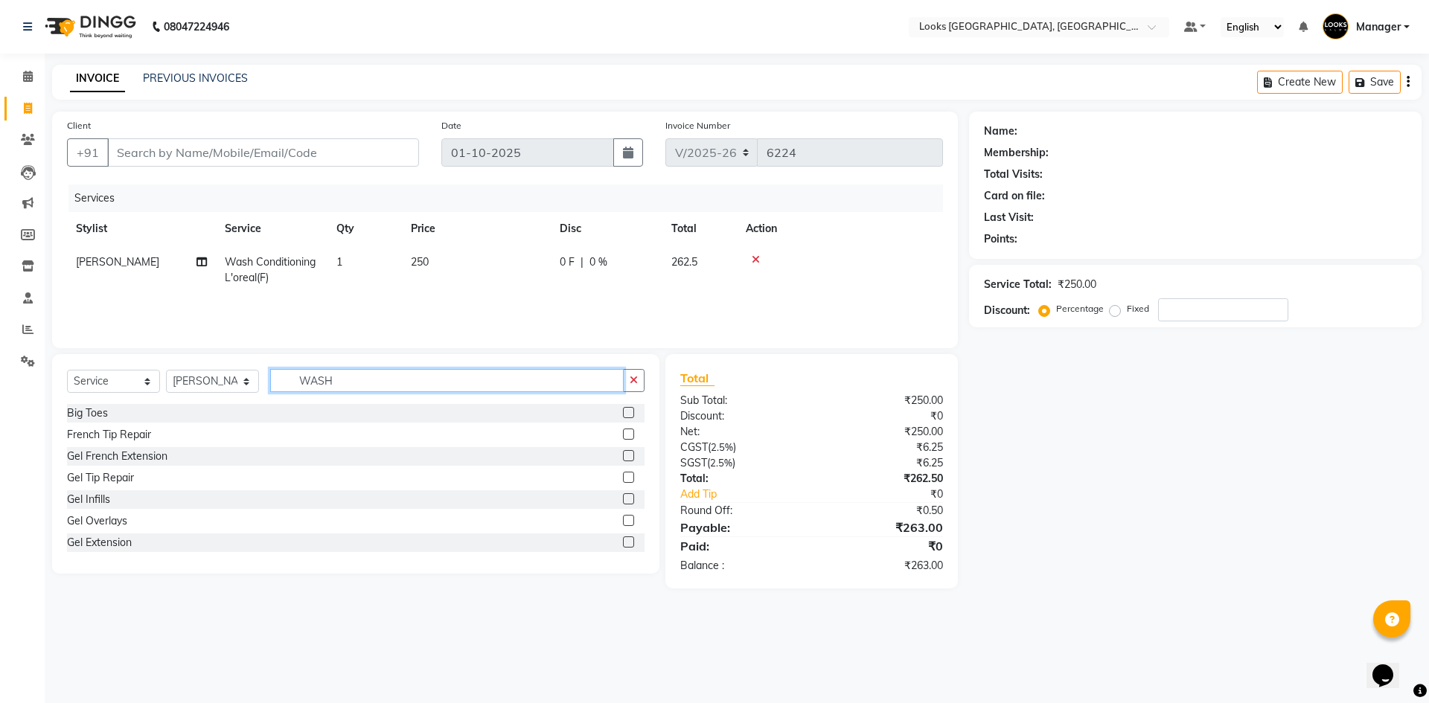
click at [364, 373] on input "WASH" at bounding box center [446, 380] width 353 height 23
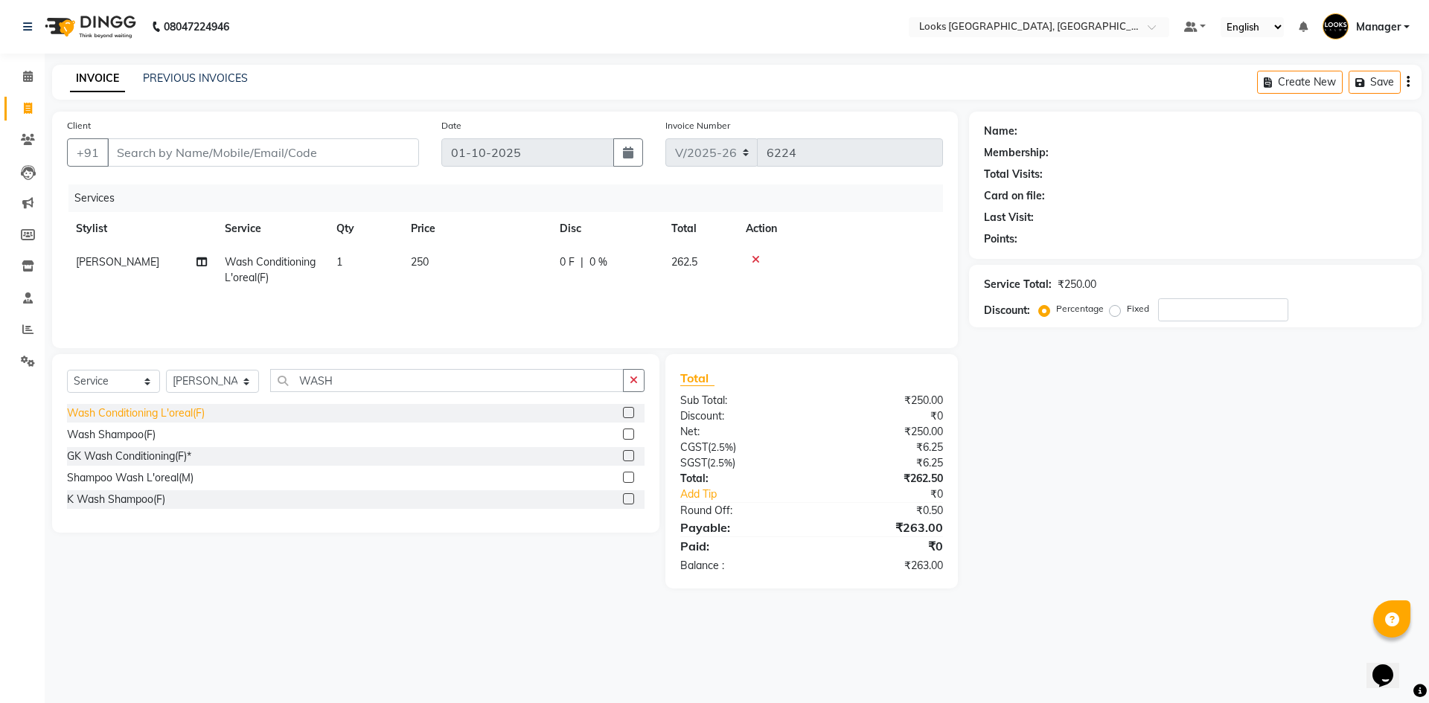
click at [179, 410] on div "Wash Conditioning L'oreal(F)" at bounding box center [136, 414] width 138 height 16
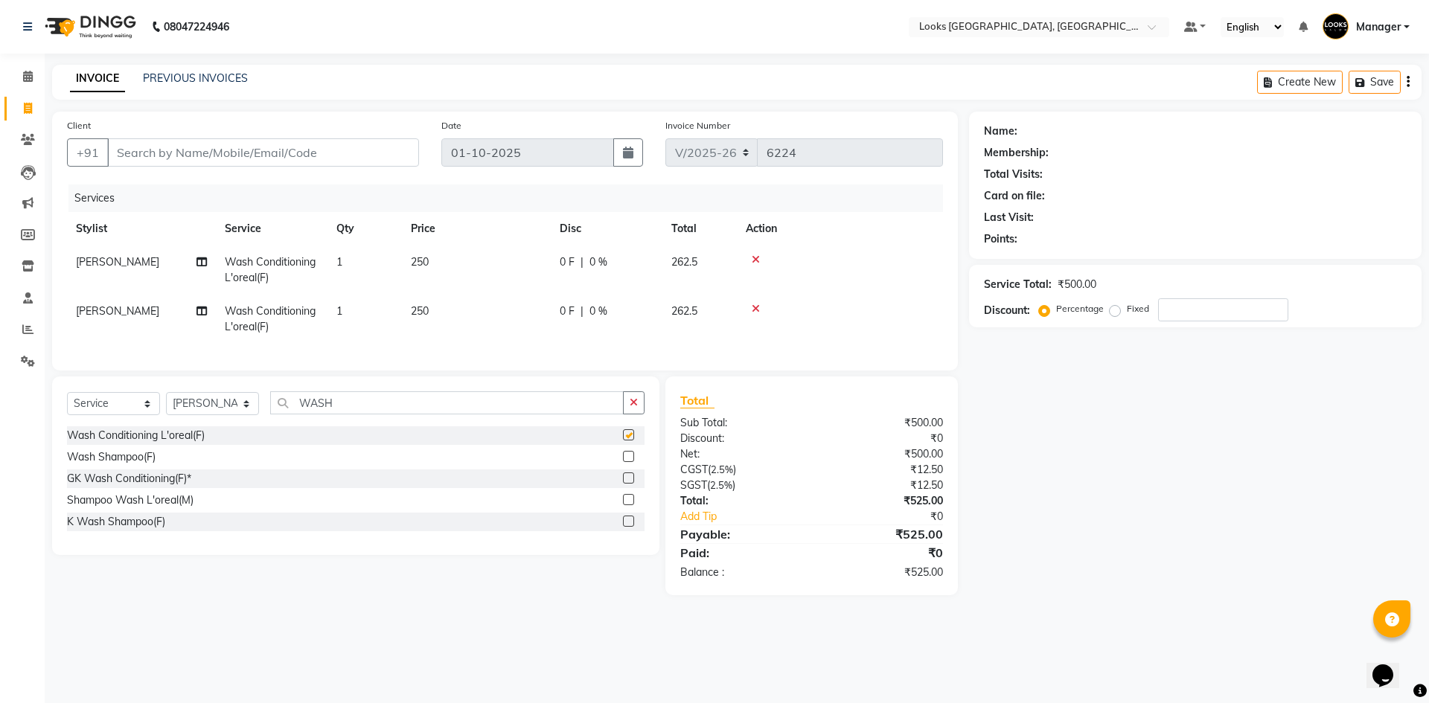
checkbox input "false"
click at [446, 310] on td "250" at bounding box center [476, 319] width 149 height 49
select select "84465"
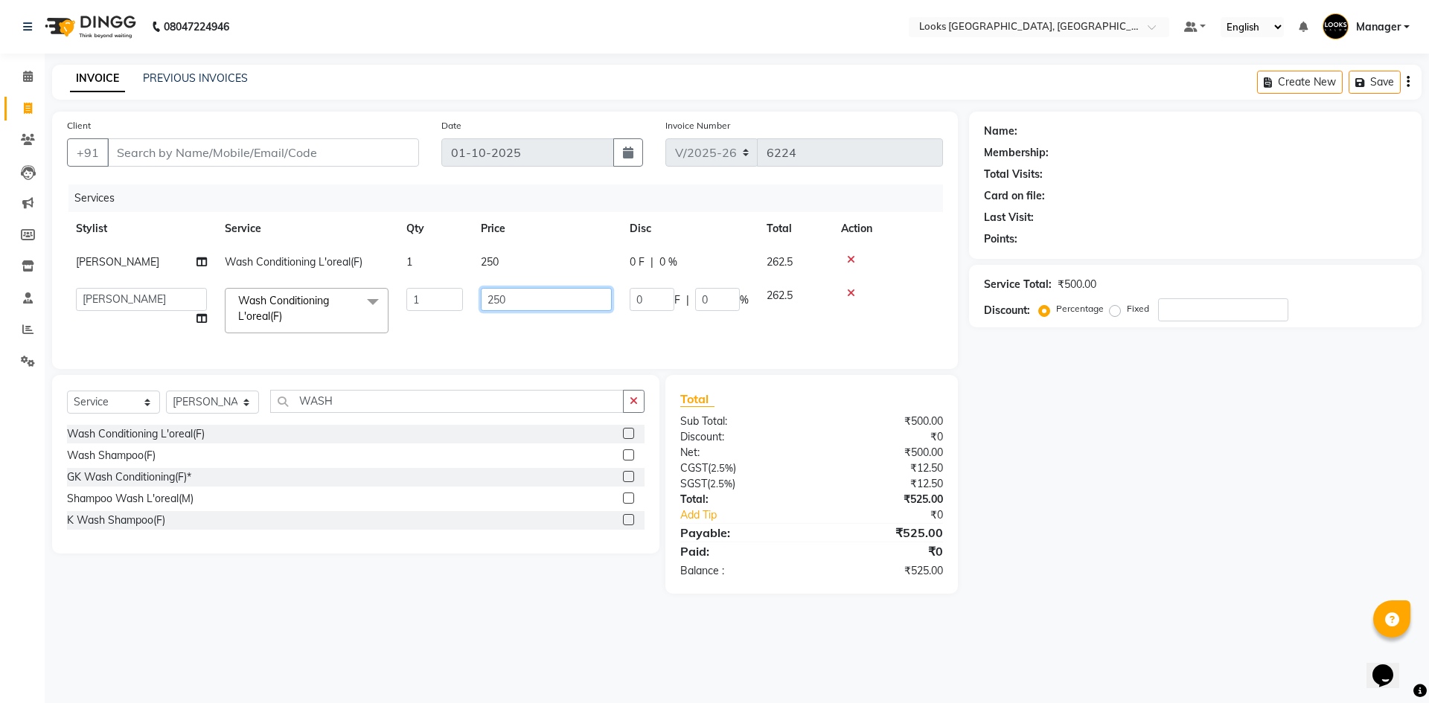
click at [426, 310] on tr "ARSHAD Ayush Bobby Chaman COUNTER_SALES Employee_WS FAREED KOMAL Manager MANISH…" at bounding box center [505, 310] width 876 height 63
type input "0"
type input "300"
click at [550, 264] on td "250" at bounding box center [546, 262] width 149 height 33
select select "29048"
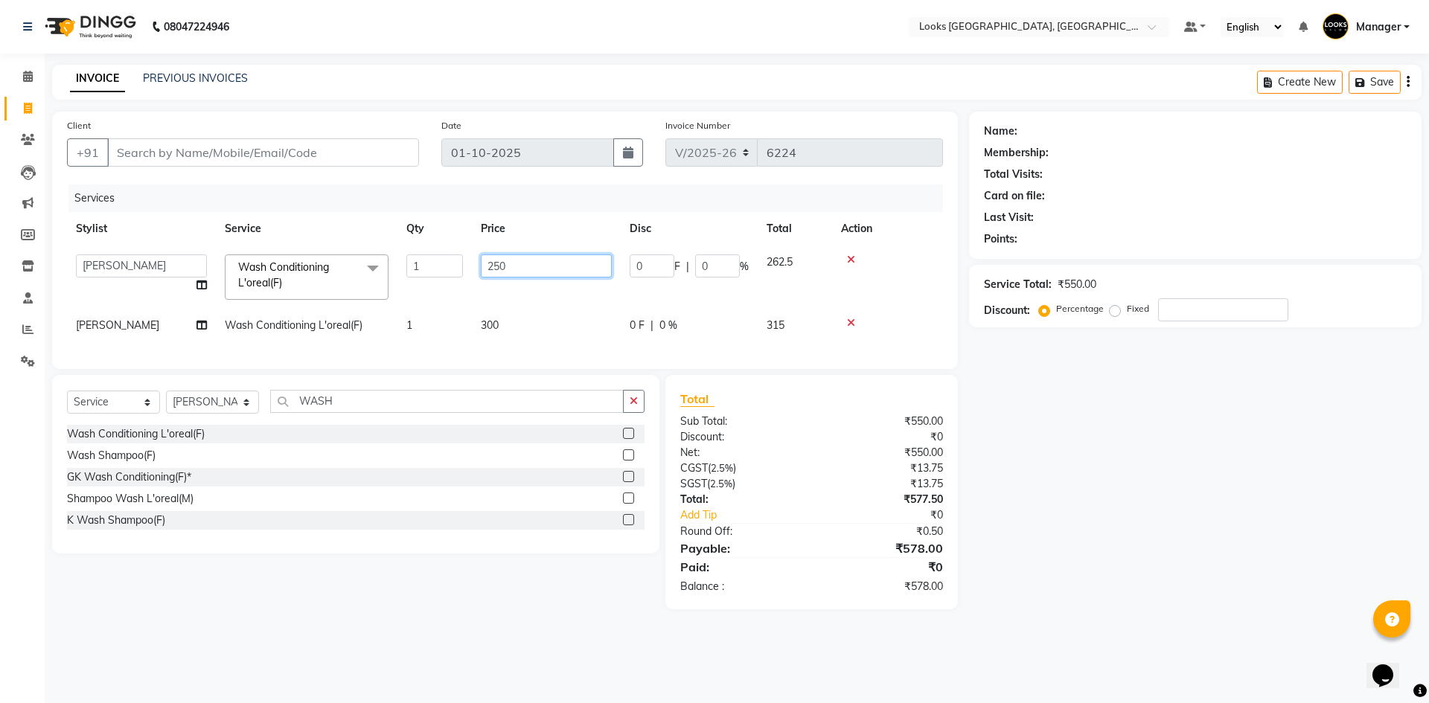
drag, startPoint x: 575, startPoint y: 260, endPoint x: 459, endPoint y: 271, distance: 116.5
click at [459, 271] on tr "ARSHAD Ayush Bobby Chaman COUNTER_SALES Employee_WS FAREED KOMAL Manager MANISH…" at bounding box center [505, 277] width 876 height 63
type input "300"
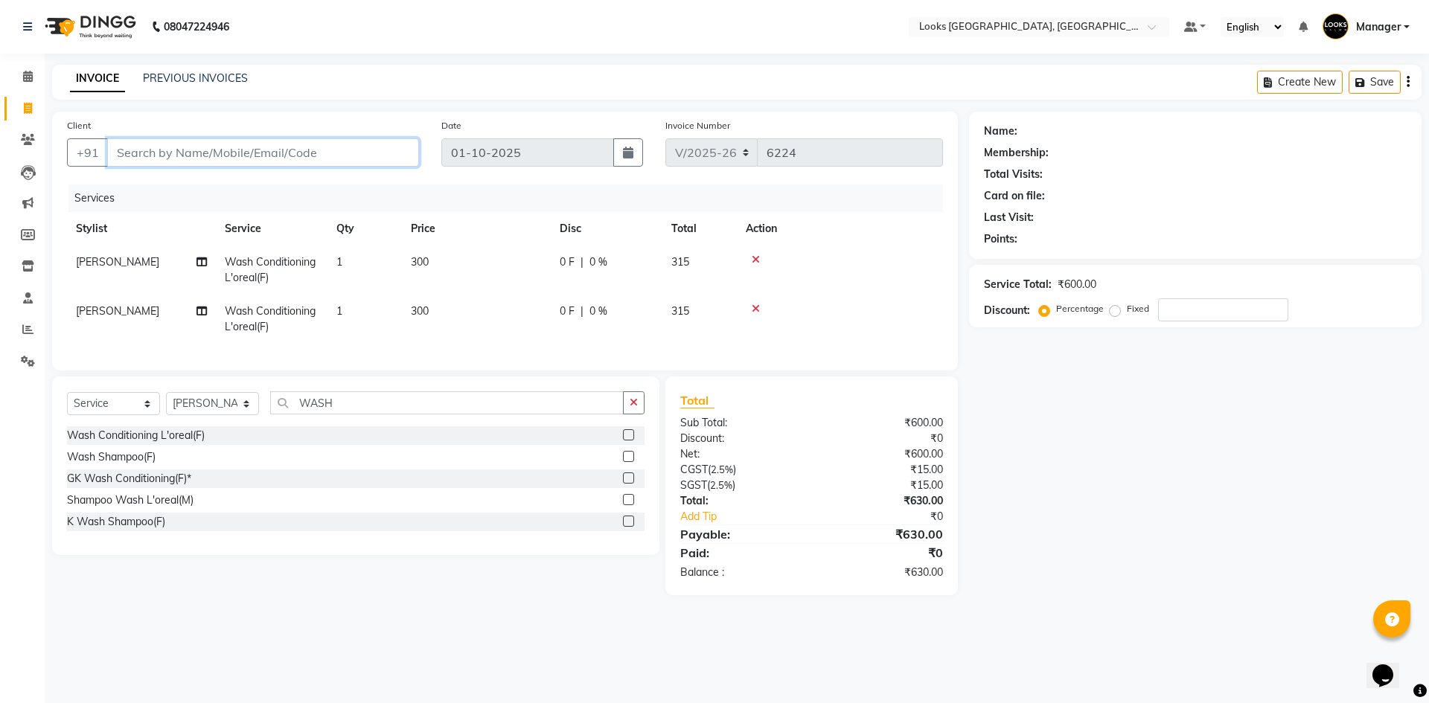
click at [386, 158] on input "Client" at bounding box center [263, 152] width 312 height 28
type input "9"
type input "0"
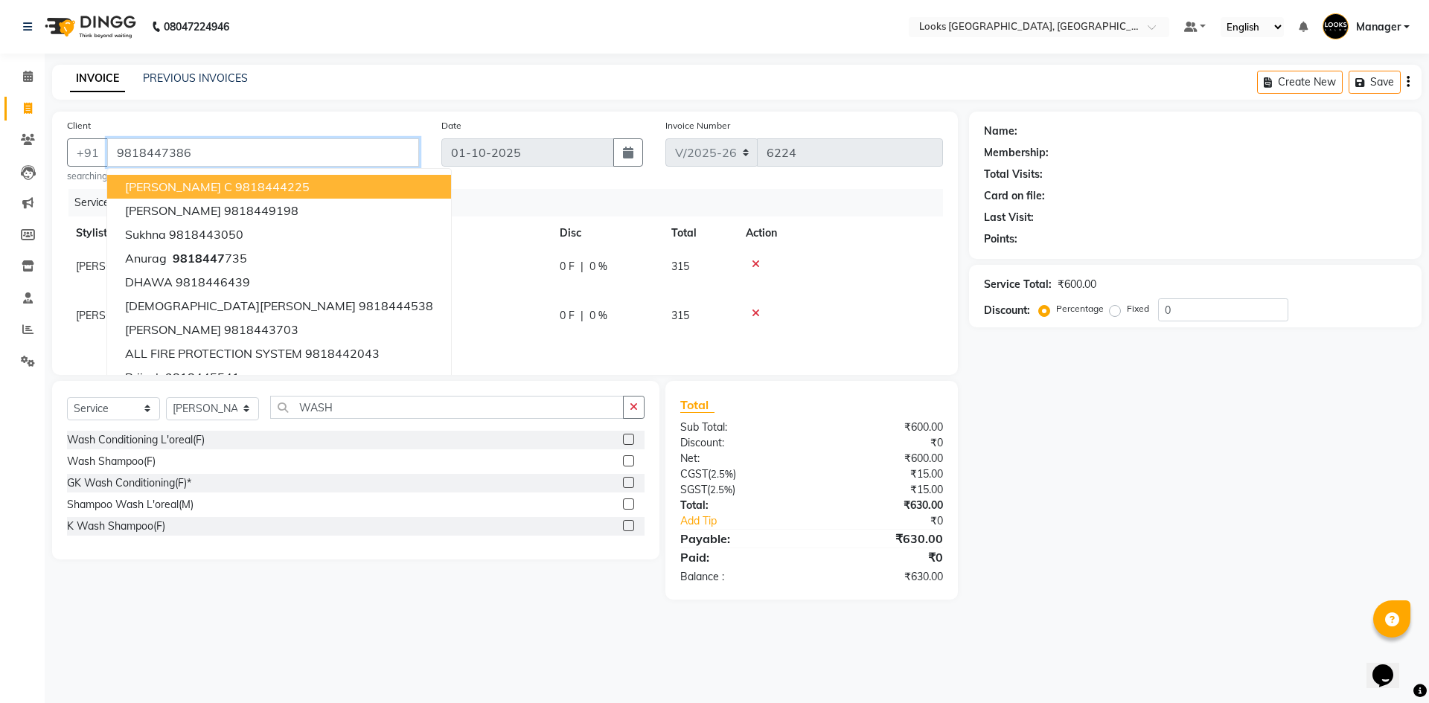
type input "9818447386"
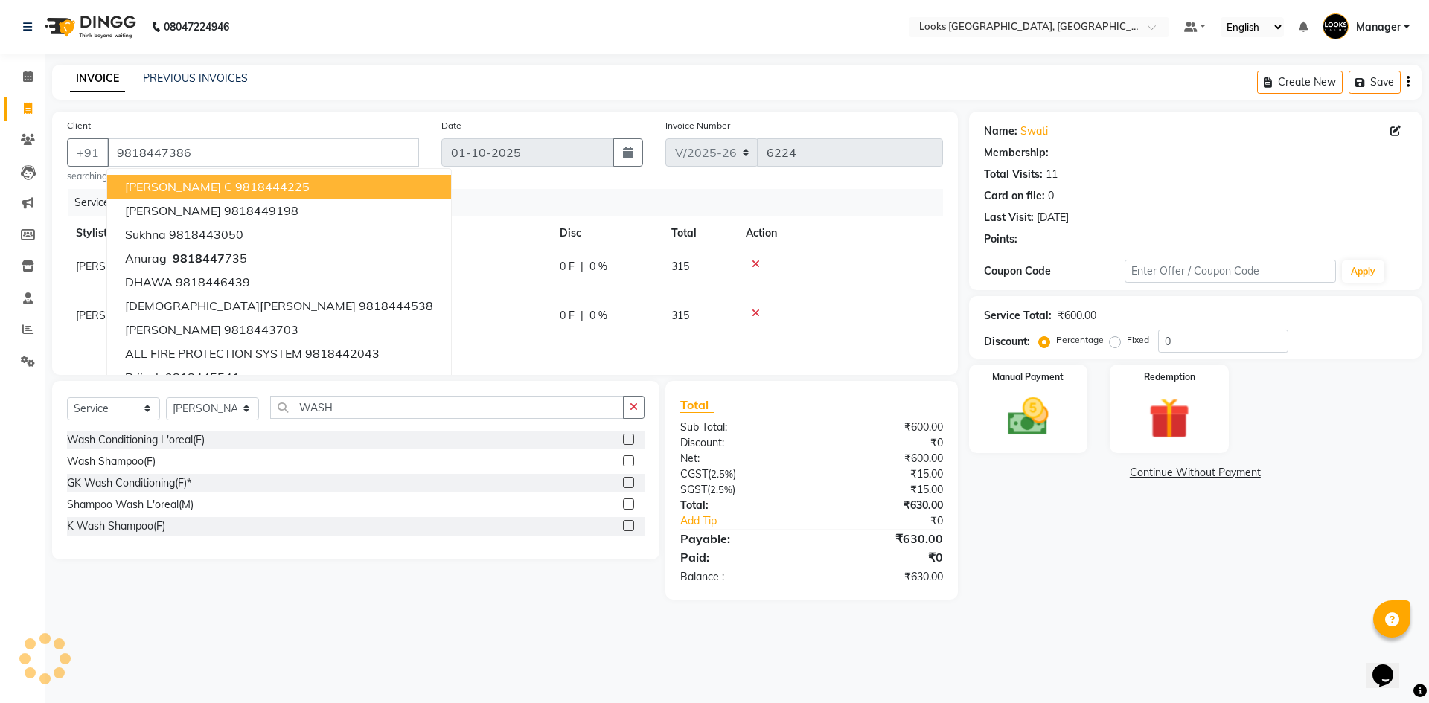
select select "1: Object"
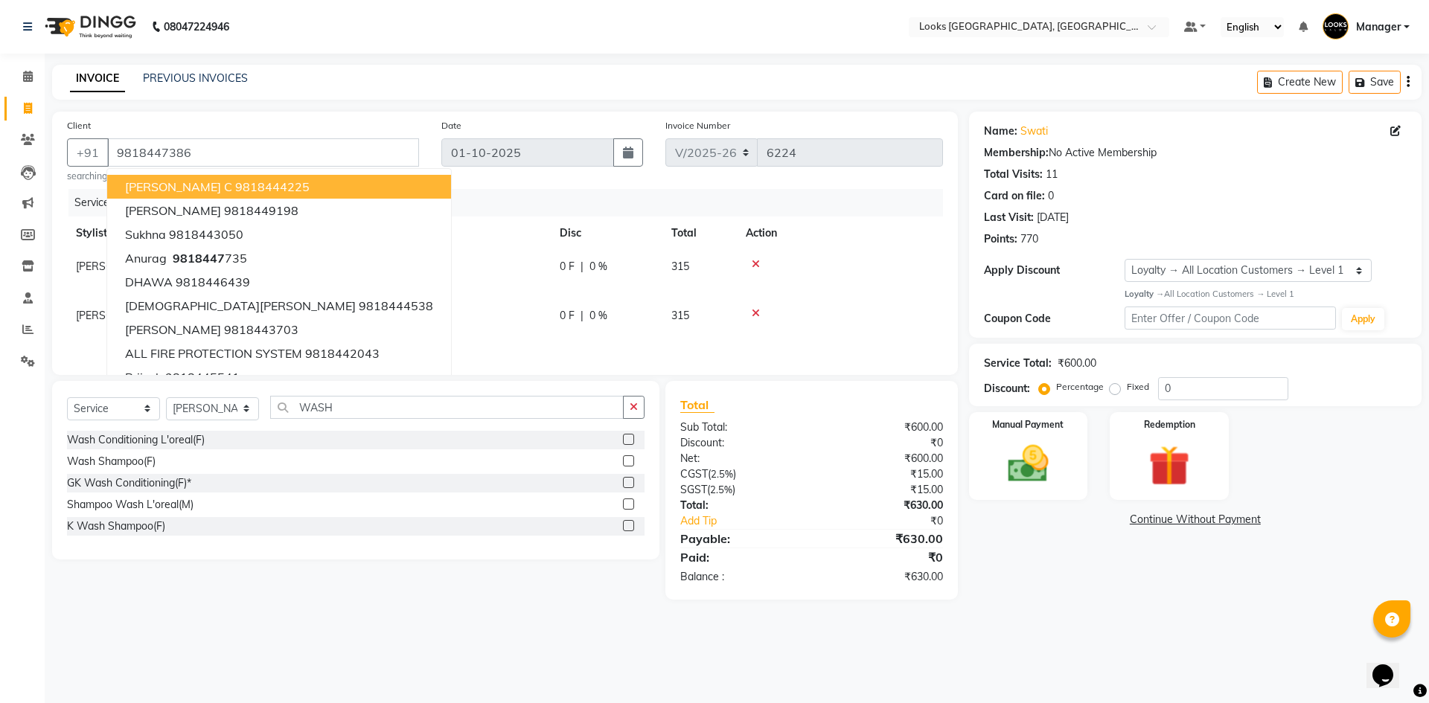
click at [1112, 597] on div "Name: Swati Membership: No Active Membership Total Visits: 11 Card on file: 0 L…" at bounding box center [1201, 356] width 464 height 488
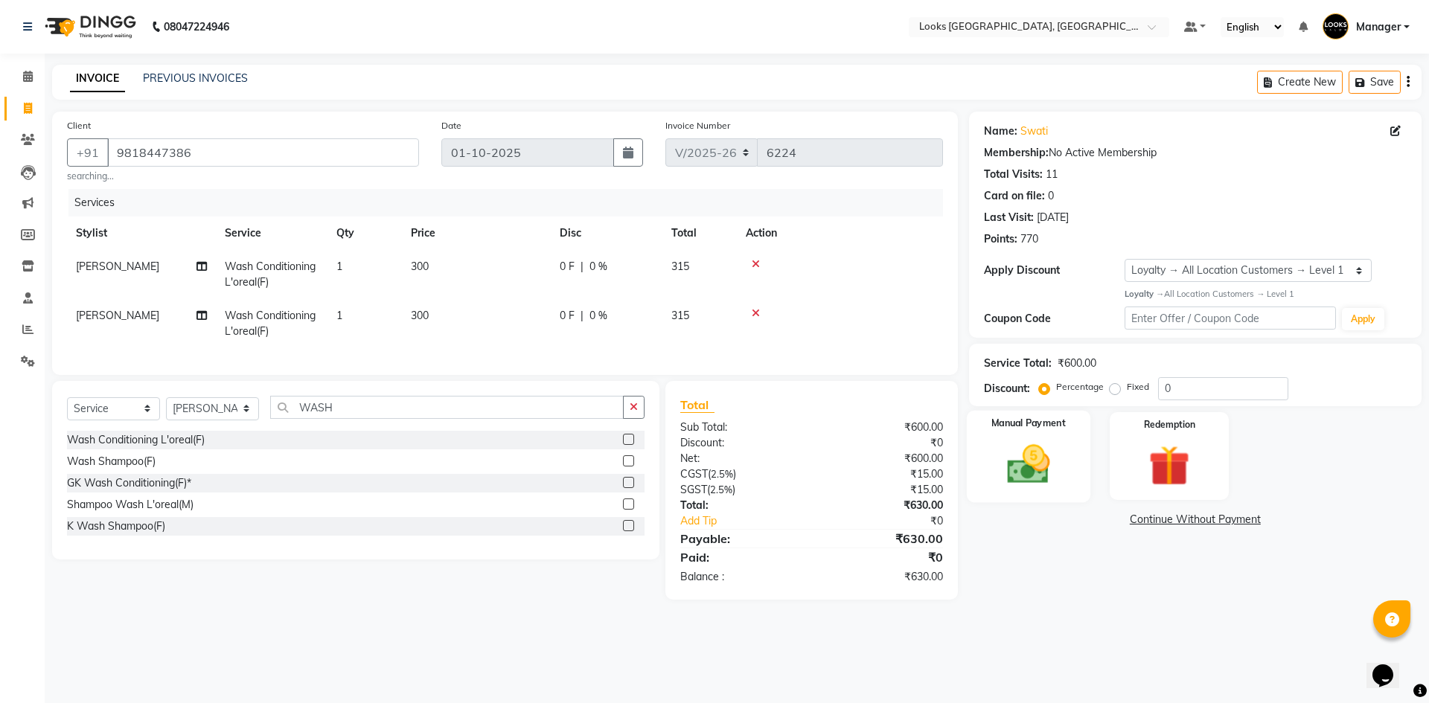
click at [1028, 456] on img at bounding box center [1027, 464] width 69 height 49
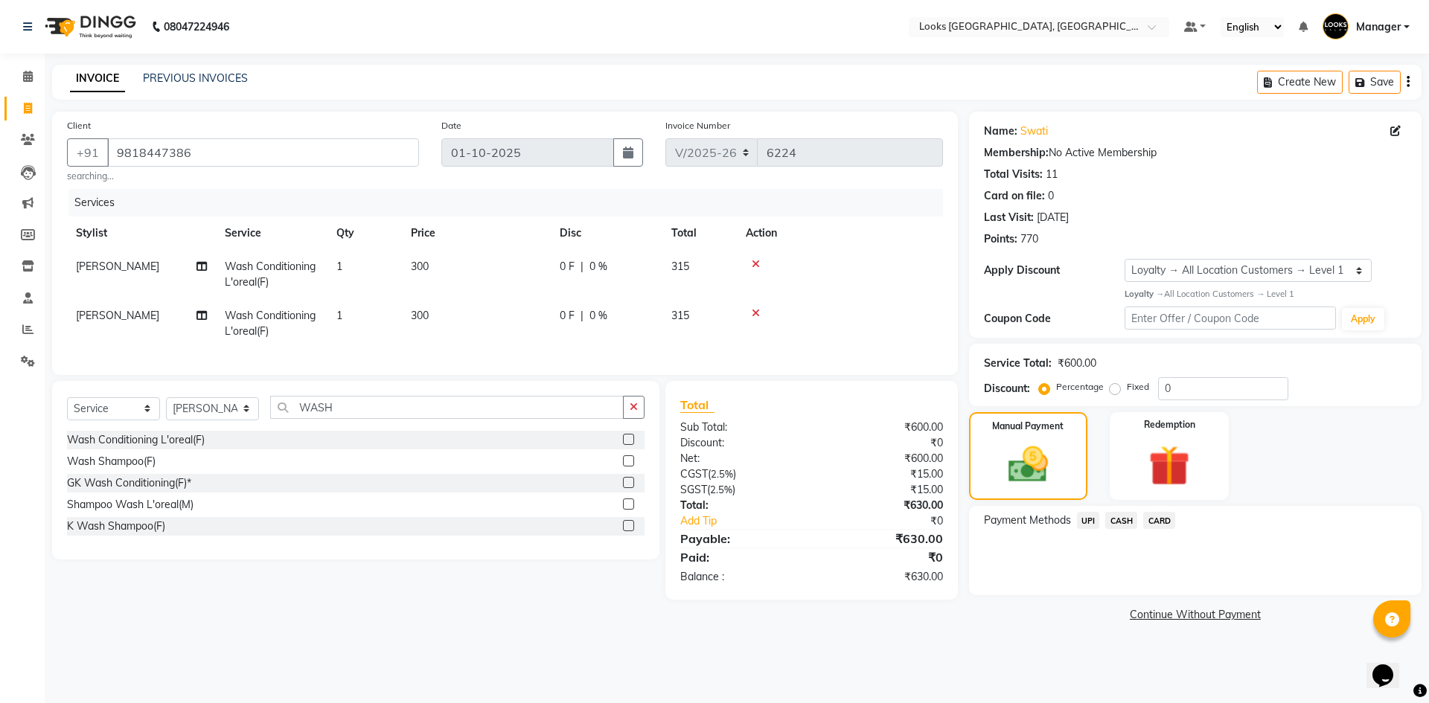
click at [1163, 522] on span "CARD" at bounding box center [1159, 520] width 32 height 17
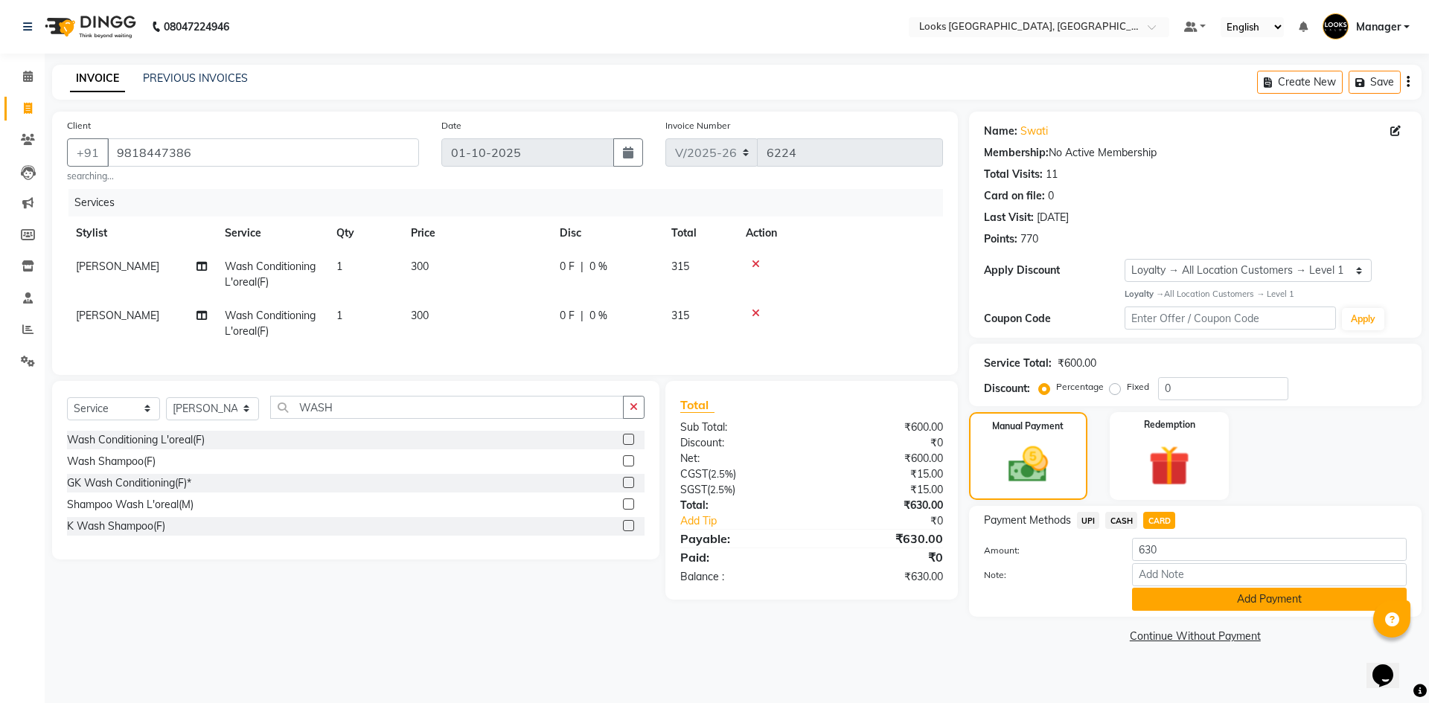
click at [1228, 606] on button "Add Payment" at bounding box center [1269, 599] width 275 height 23
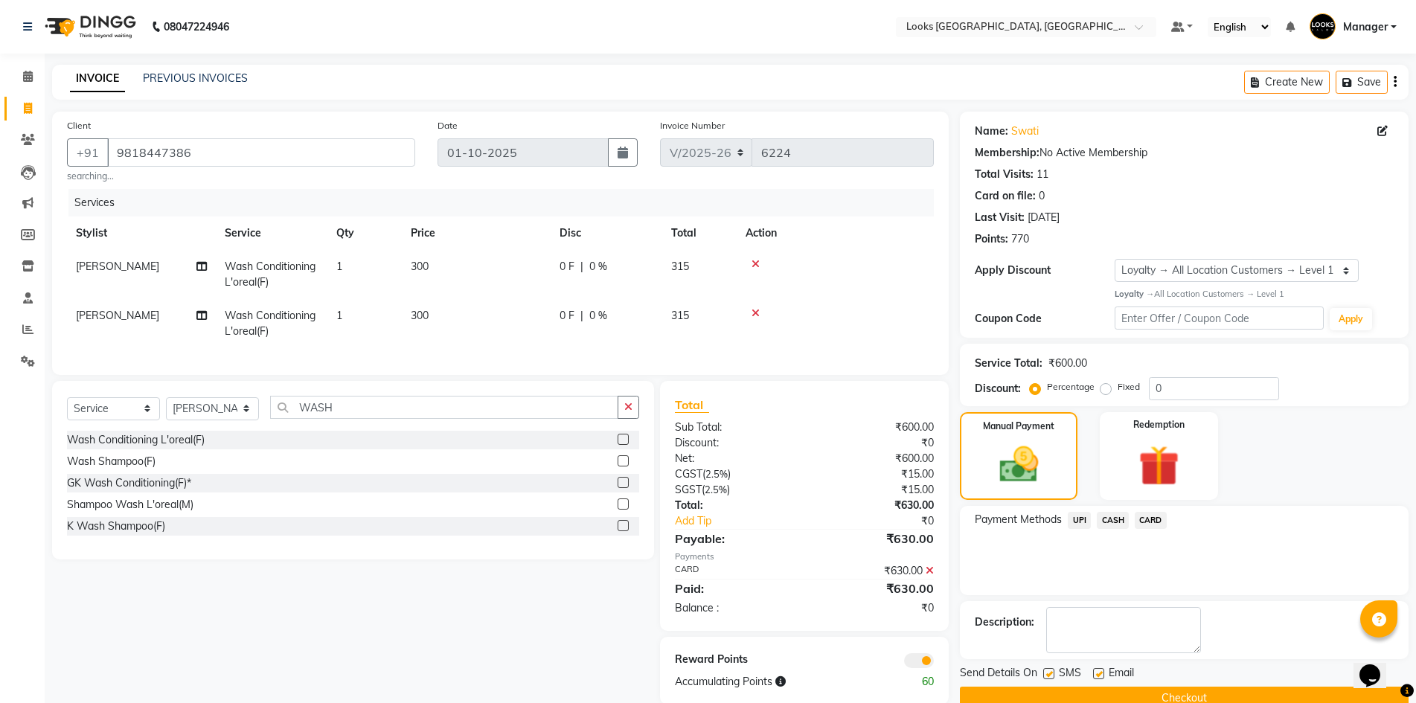
click at [1093, 673] on label at bounding box center [1098, 673] width 11 height 11
click at [1093, 673] on input "checkbox" at bounding box center [1098, 675] width 10 height 10
checkbox input "false"
click at [1109, 687] on button "Checkout" at bounding box center [1184, 698] width 449 height 23
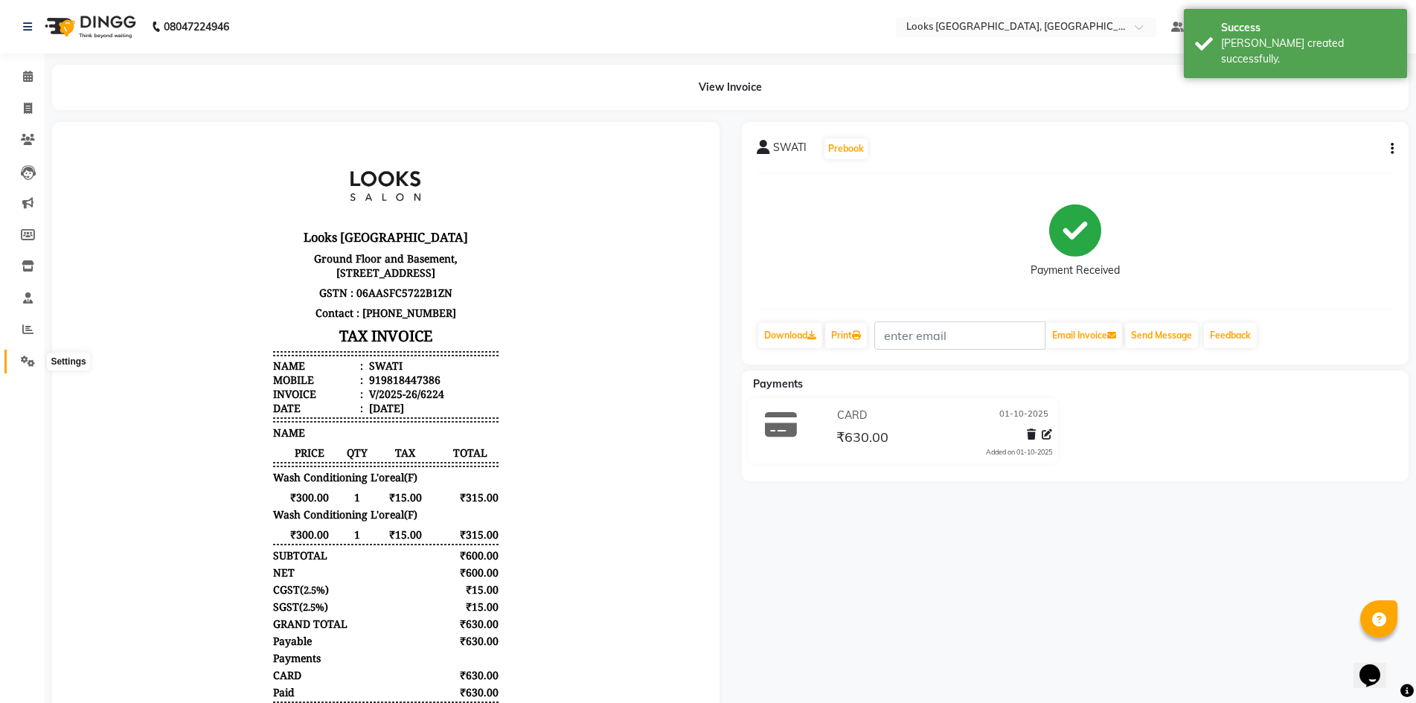
click at [30, 359] on icon at bounding box center [28, 361] width 14 height 11
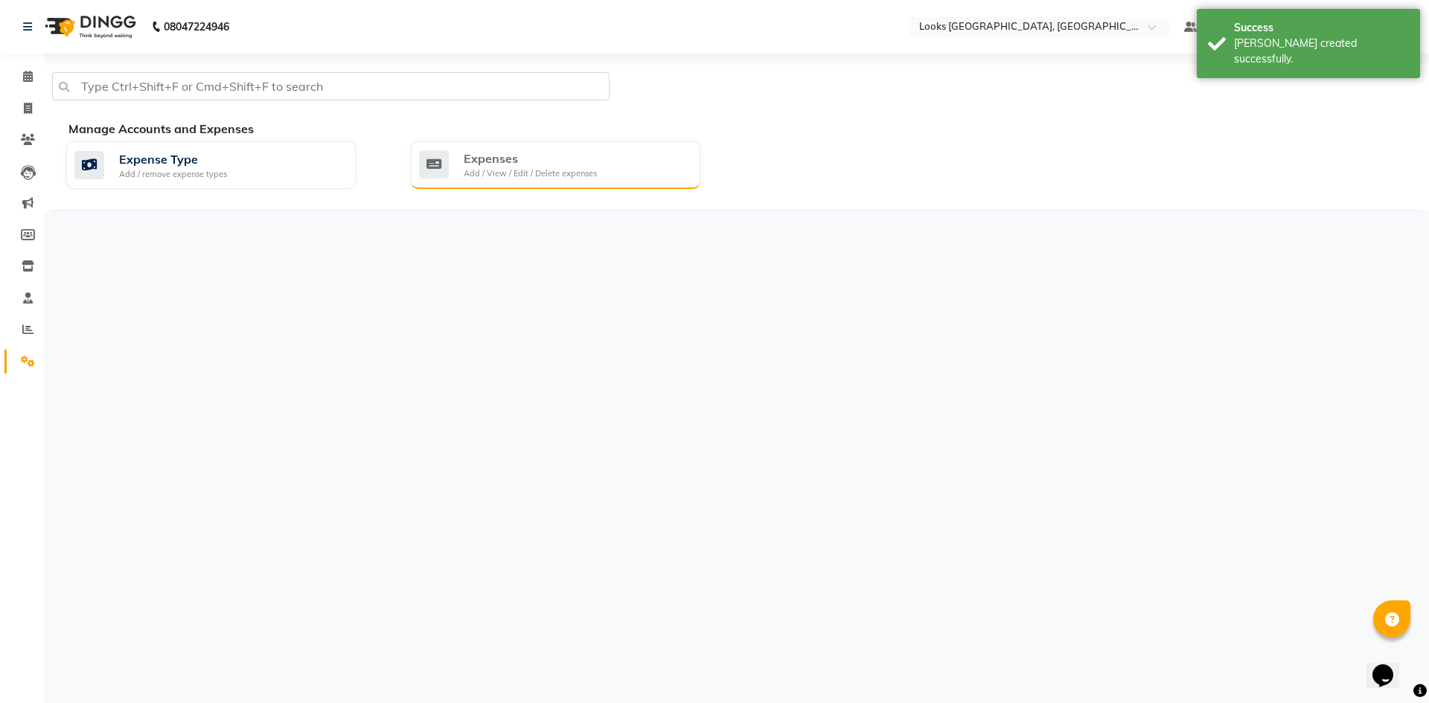
click at [500, 180] on div "Expenses Add / View / Edit / Delete expenses" at bounding box center [555, 165] width 289 height 48
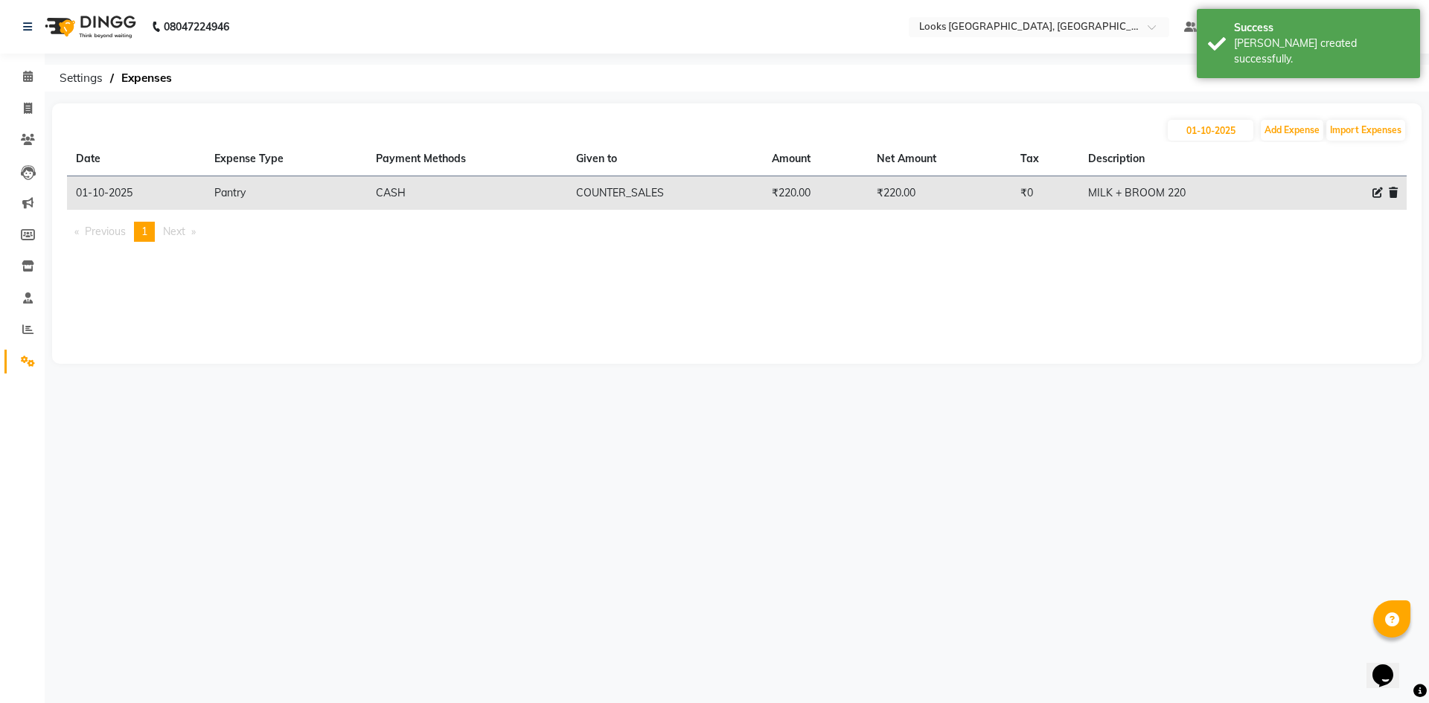
click at [999, 531] on div "08047224946 Select Location × Looks Omaxe World Street, Faridabad, Haryana Defa…" at bounding box center [714, 351] width 1429 height 703
click at [22, 108] on span at bounding box center [28, 108] width 26 height 17
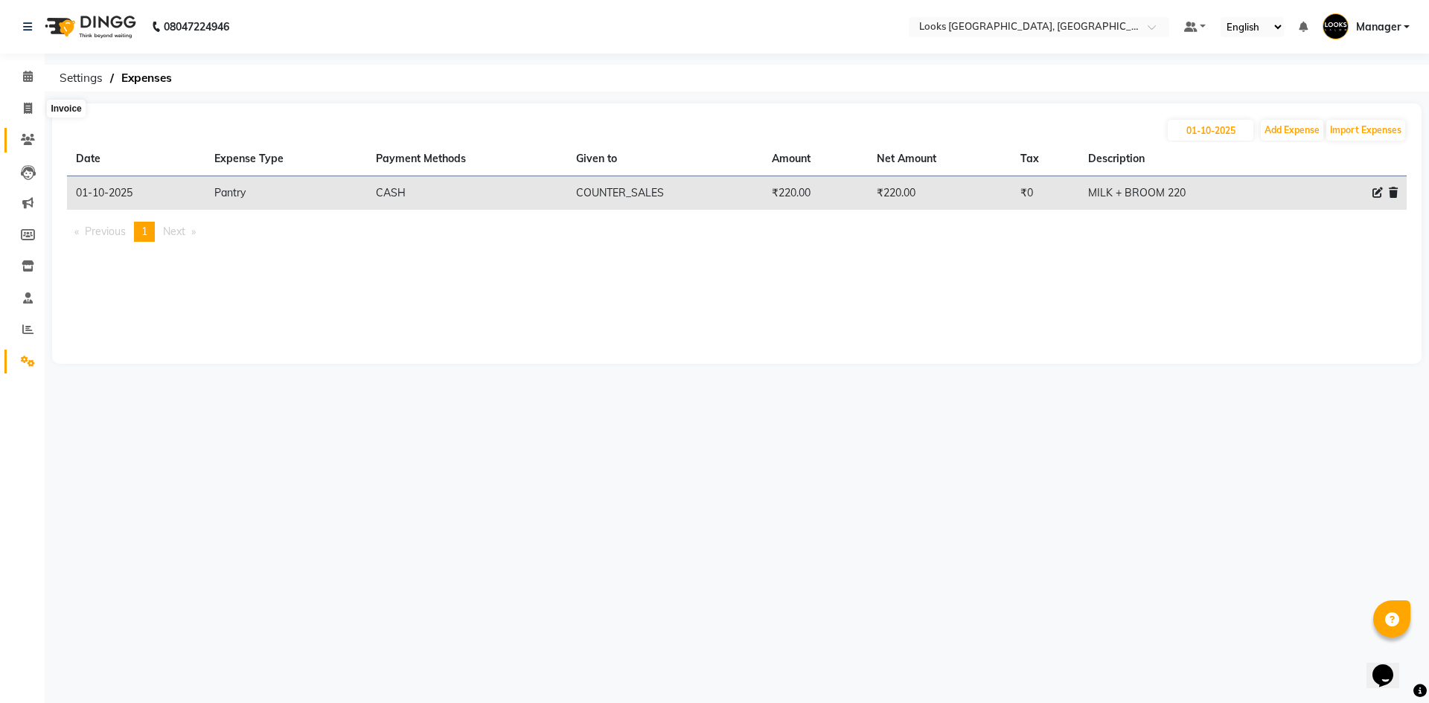
select select "4718"
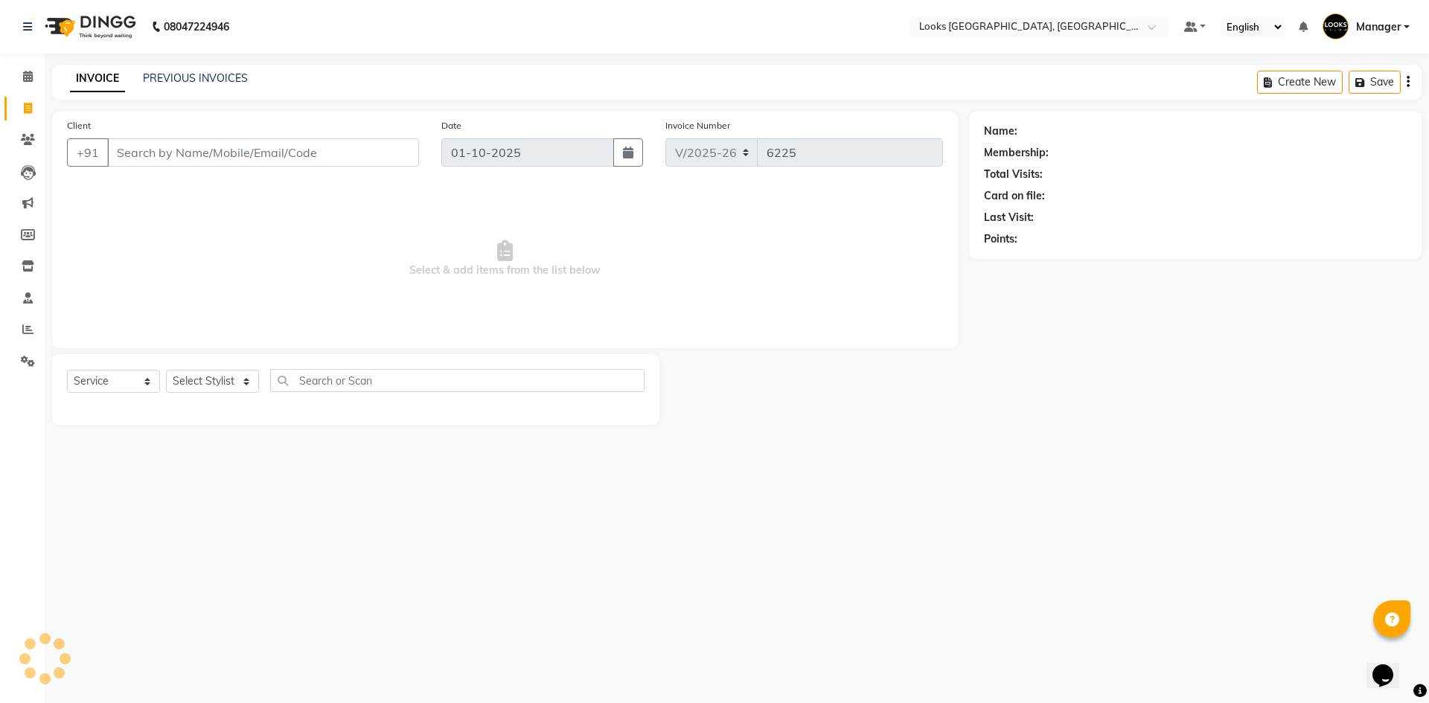
click at [289, 593] on div "08047224946 Select Location × Looks Omaxe World Street, Faridabad, Haryana Defa…" at bounding box center [714, 351] width 1429 height 703
drag, startPoint x: 102, startPoint y: 372, endPoint x: 102, endPoint y: 382, distance: 10.4
click at [102, 372] on select "Select Service Product Membership Package Voucher Prepaid Gift Card" at bounding box center [113, 381] width 93 height 23
select select "product"
click at [67, 370] on select "Select Service Product Membership Package Voucher Prepaid Gift Card" at bounding box center [113, 381] width 93 height 23
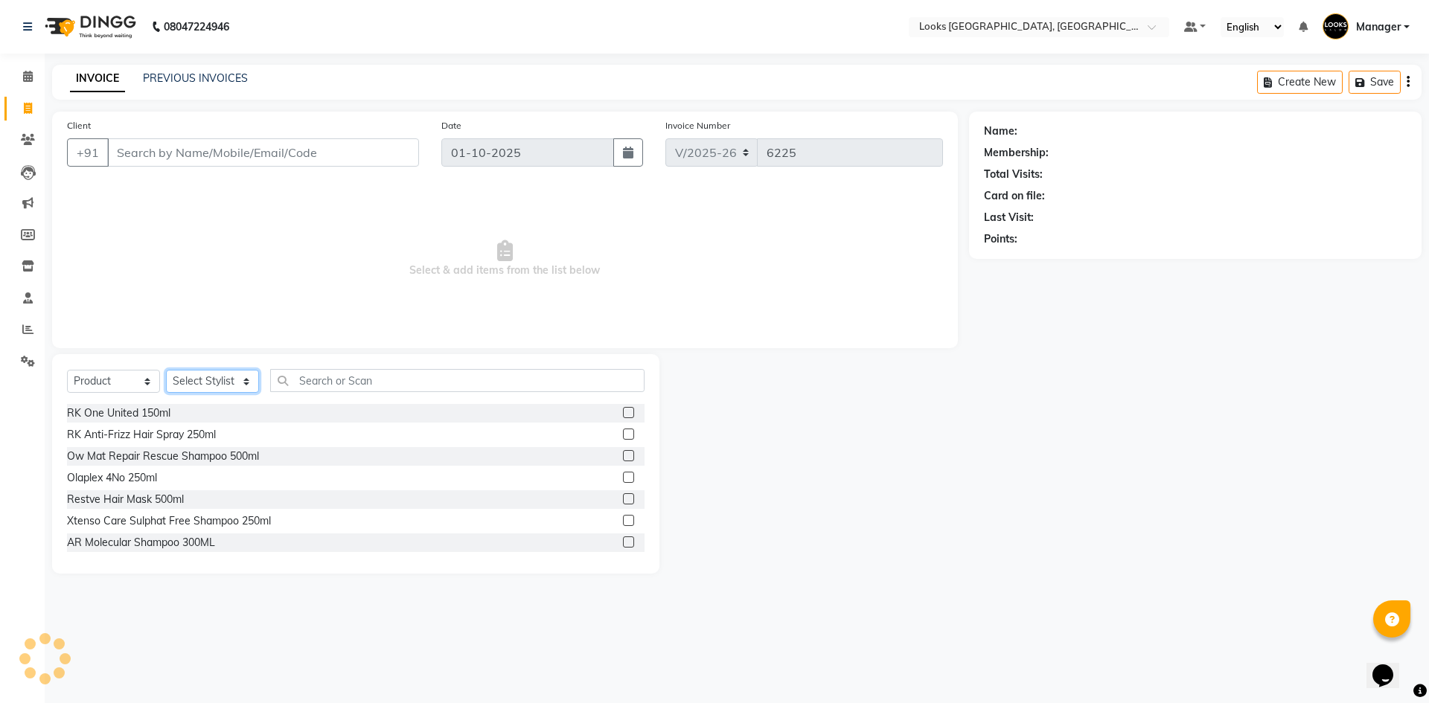
click at [225, 375] on select "Select Stylist" at bounding box center [212, 381] width 93 height 23
select select "82798"
click at [166, 370] on select "Select Stylist ARSHAD Ayush Bobby Chaman COUNTER_SALES Employee_WS FAREED KOMAL…" at bounding box center [212, 381] width 93 height 23
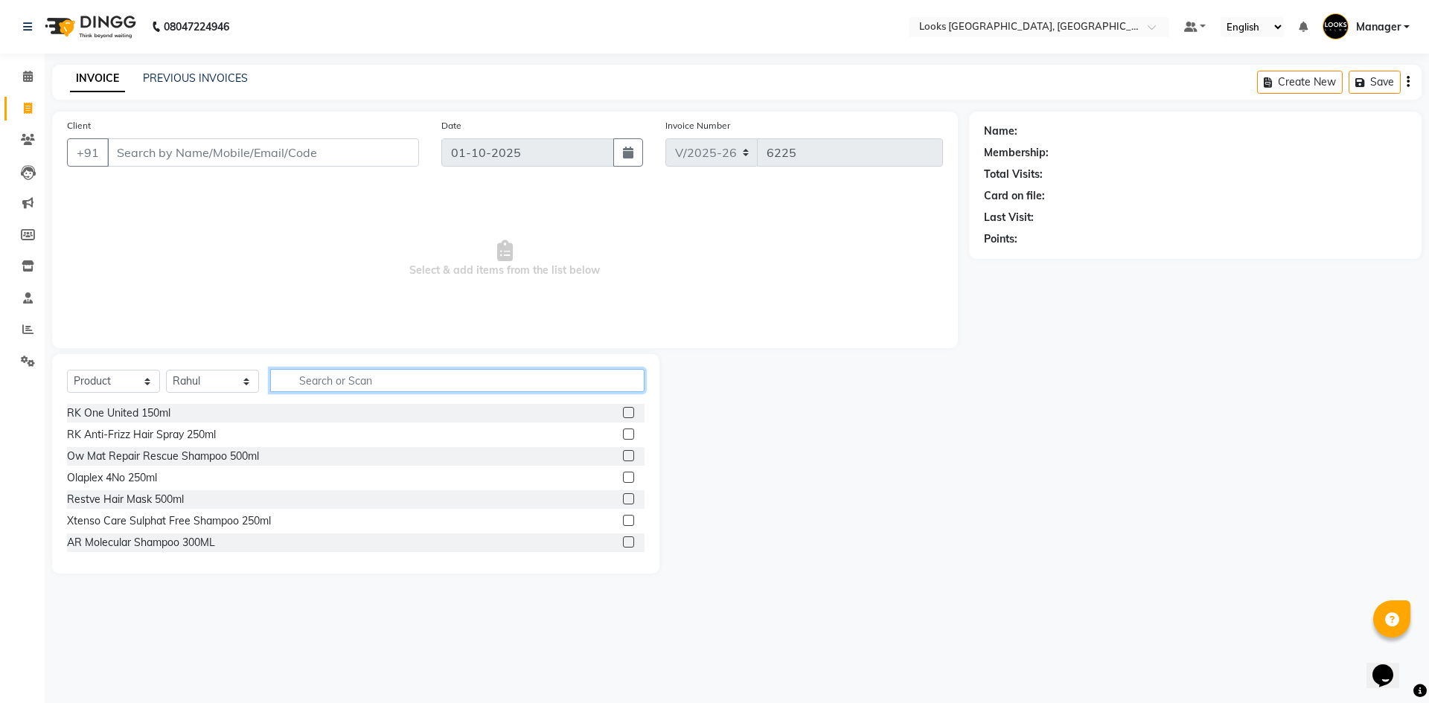
click at [336, 381] on input "text" at bounding box center [457, 380] width 374 height 23
type input "3474636400218"
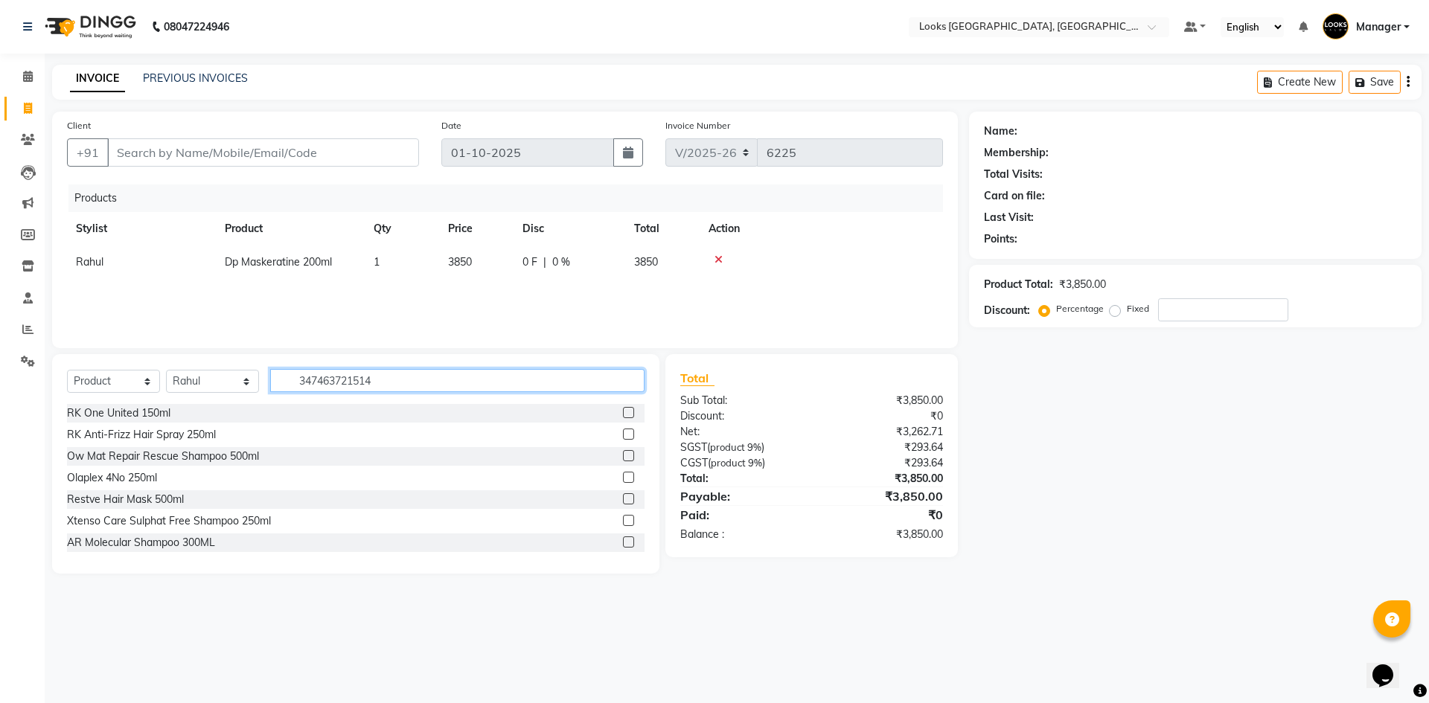
type input "3474637215149"
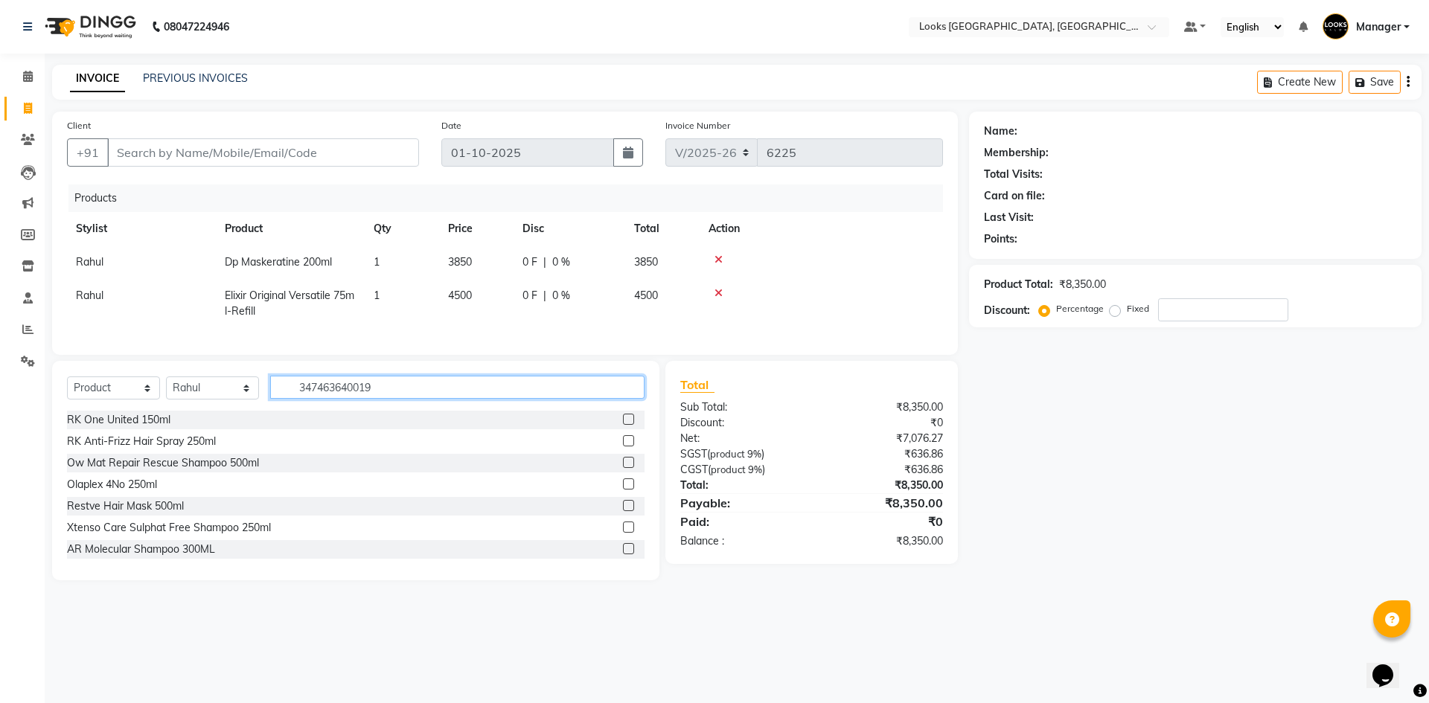
type input "3474636400195"
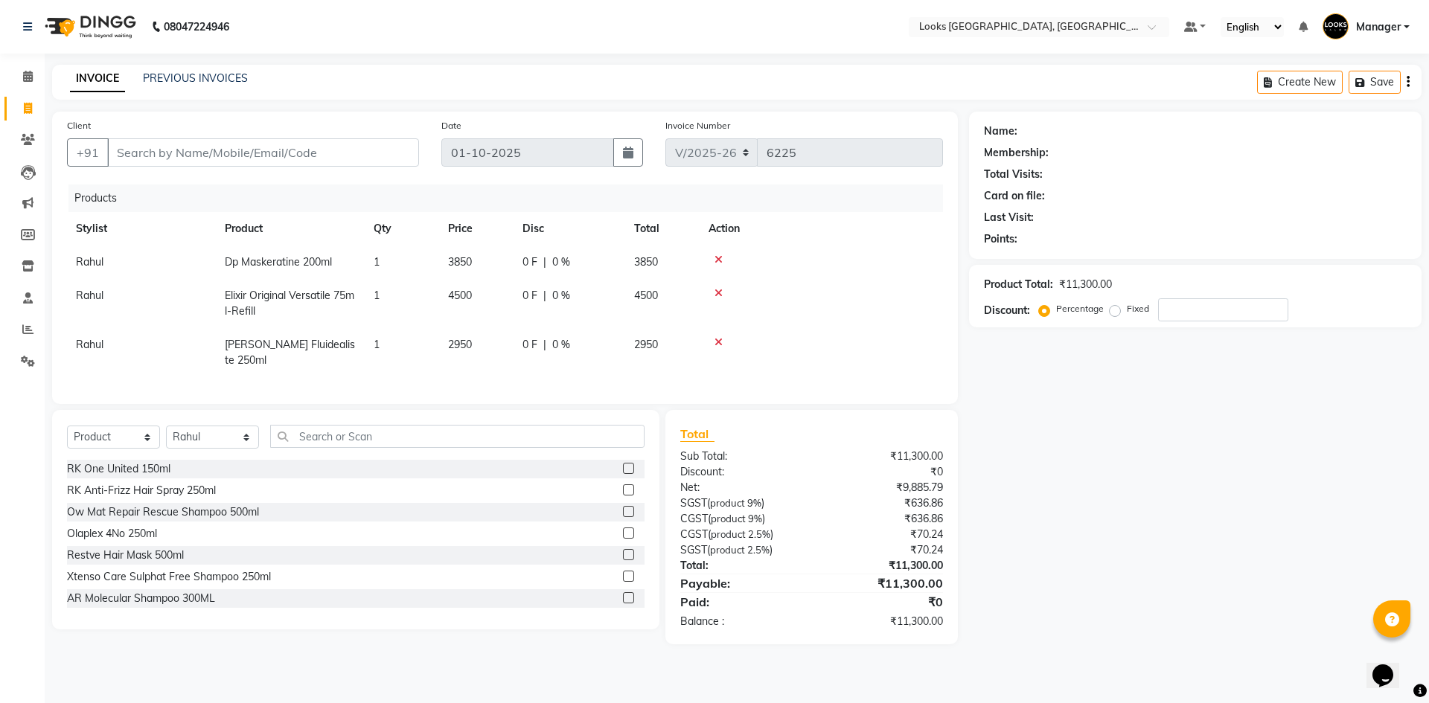
click at [115, 347] on td "Rahul" at bounding box center [141, 352] width 149 height 49
select select "82798"
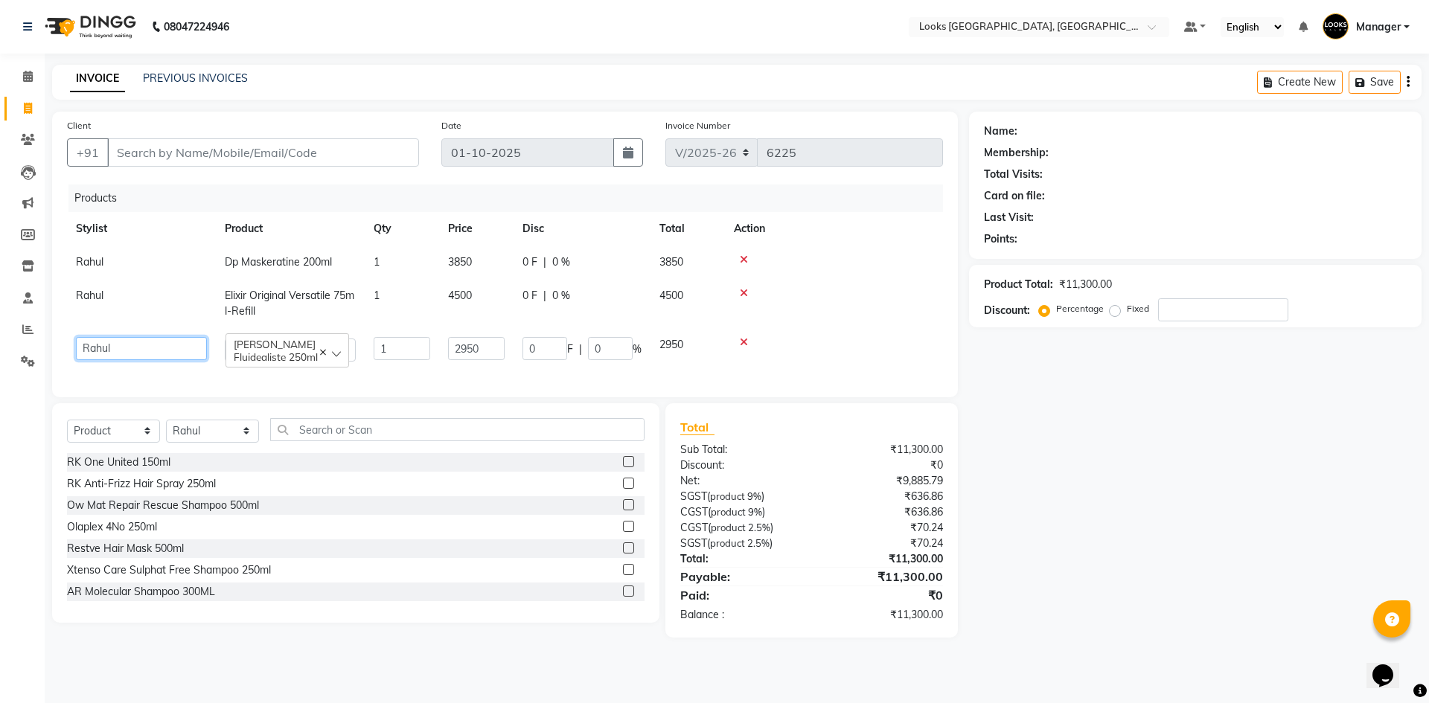
click at [156, 342] on select "ARSHAD Ayush Bobby Chaman COUNTER_SALES Employee_WS FAREED KOMAL Manager MANISH…" at bounding box center [141, 348] width 131 height 23
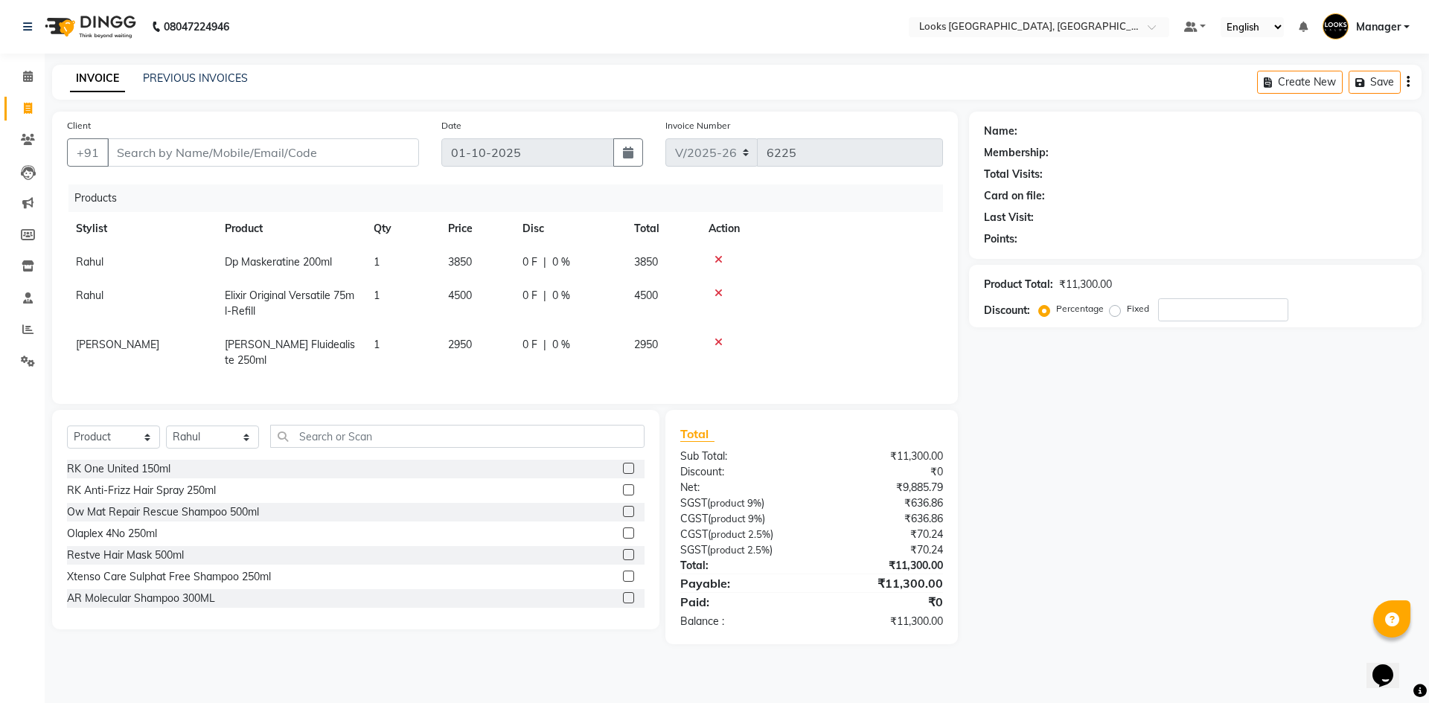
click at [131, 286] on td "Rahul" at bounding box center [141, 303] width 149 height 49
select select "82798"
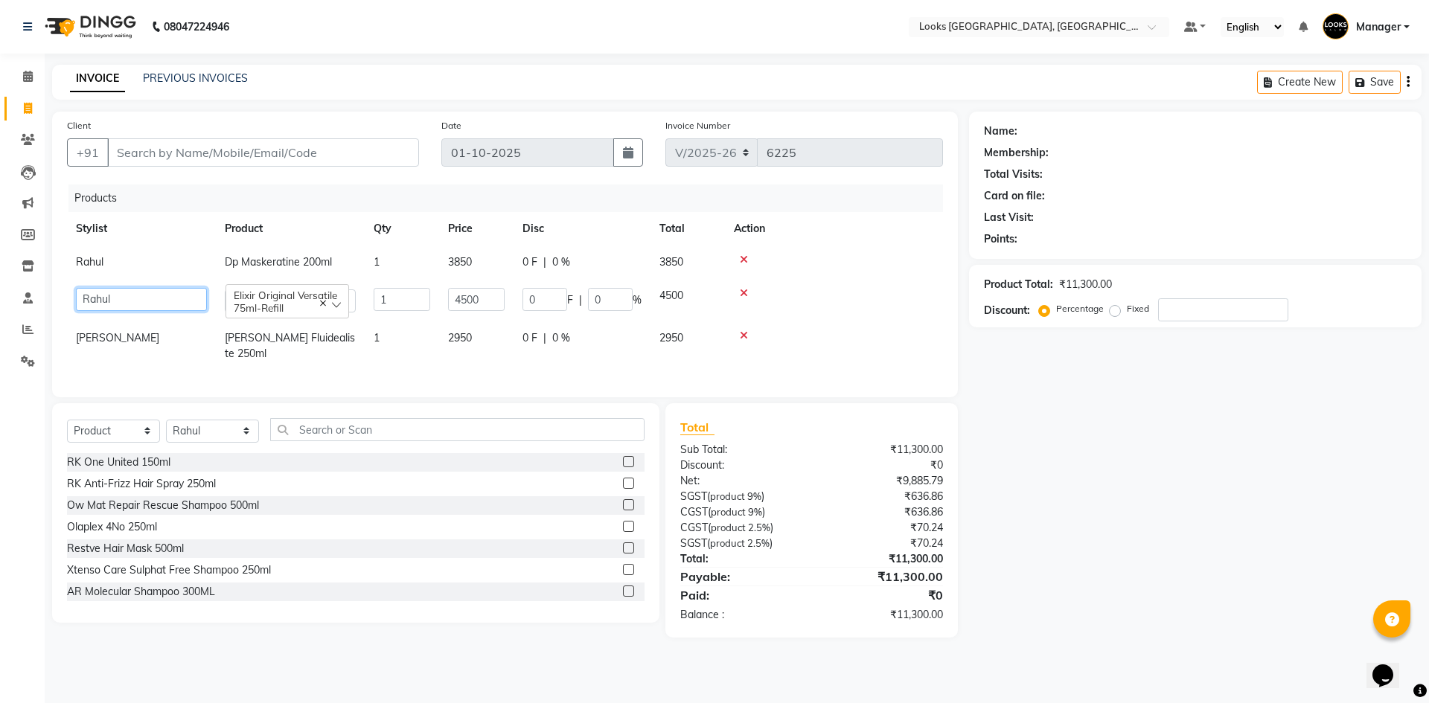
click at [149, 293] on select "ARSHAD Ayush Bobby Chaman COUNTER_SALES Employee_WS FAREED KOMAL Manager MANISH…" at bounding box center [141, 299] width 131 height 23
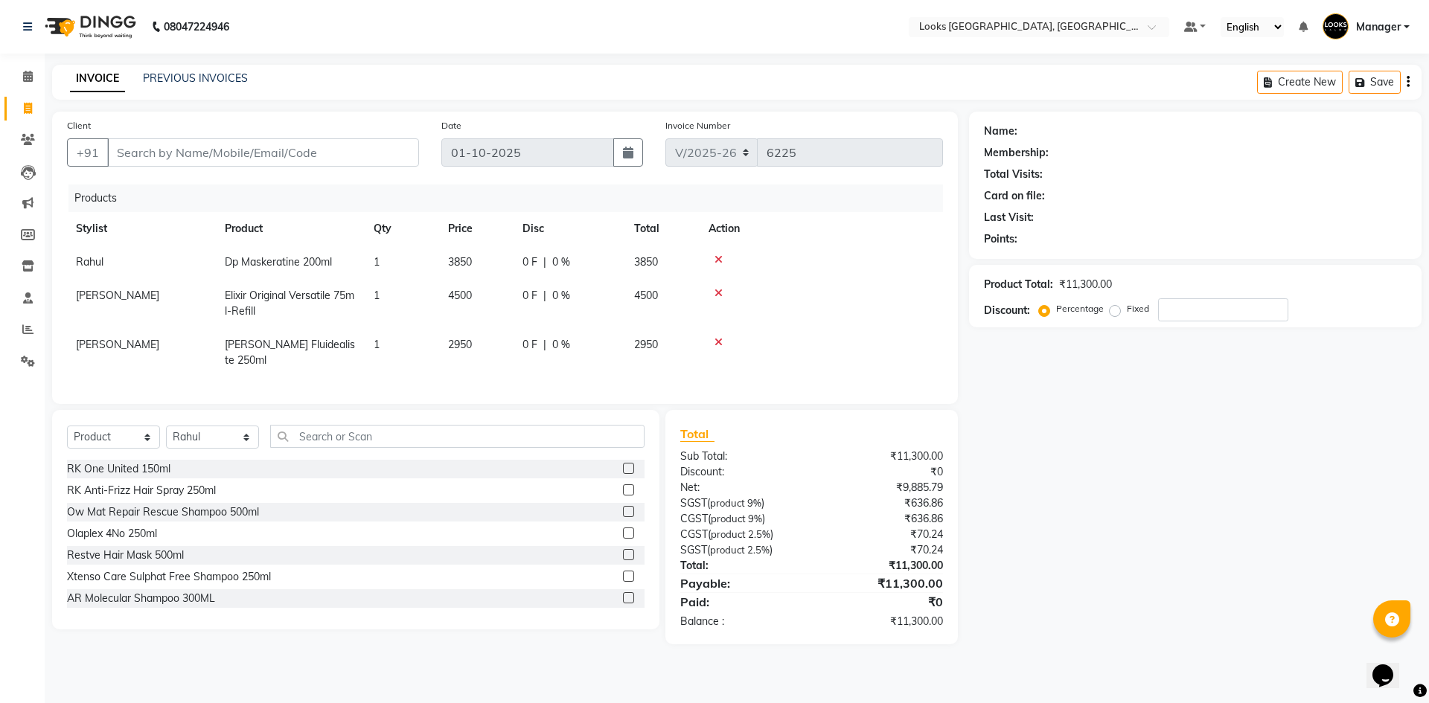
click at [134, 263] on td "Rahul" at bounding box center [141, 262] width 149 height 33
select select "82798"
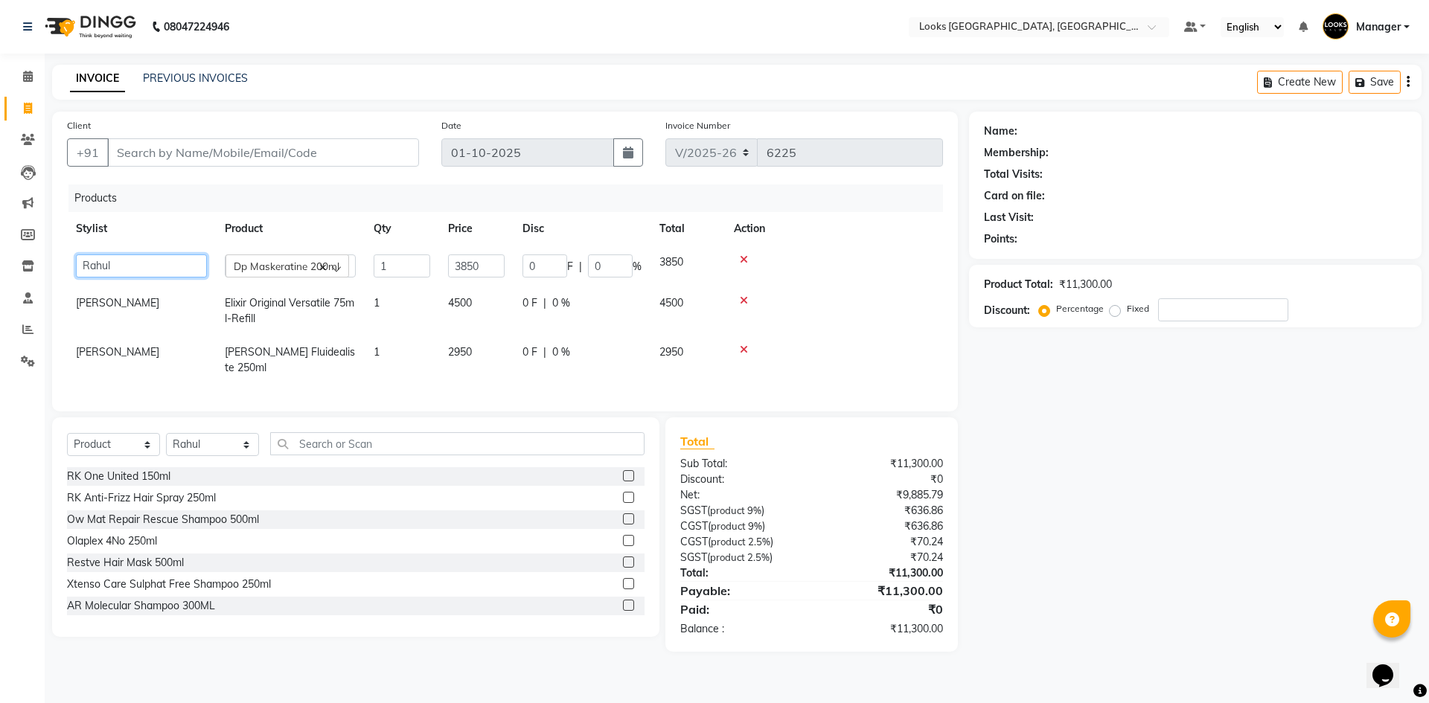
click at [135, 263] on select "ARSHAD Ayush Bobby Chaman COUNTER_SALES Employee_WS FAREED KOMAL Manager MANISH…" at bounding box center [141, 265] width 131 height 23
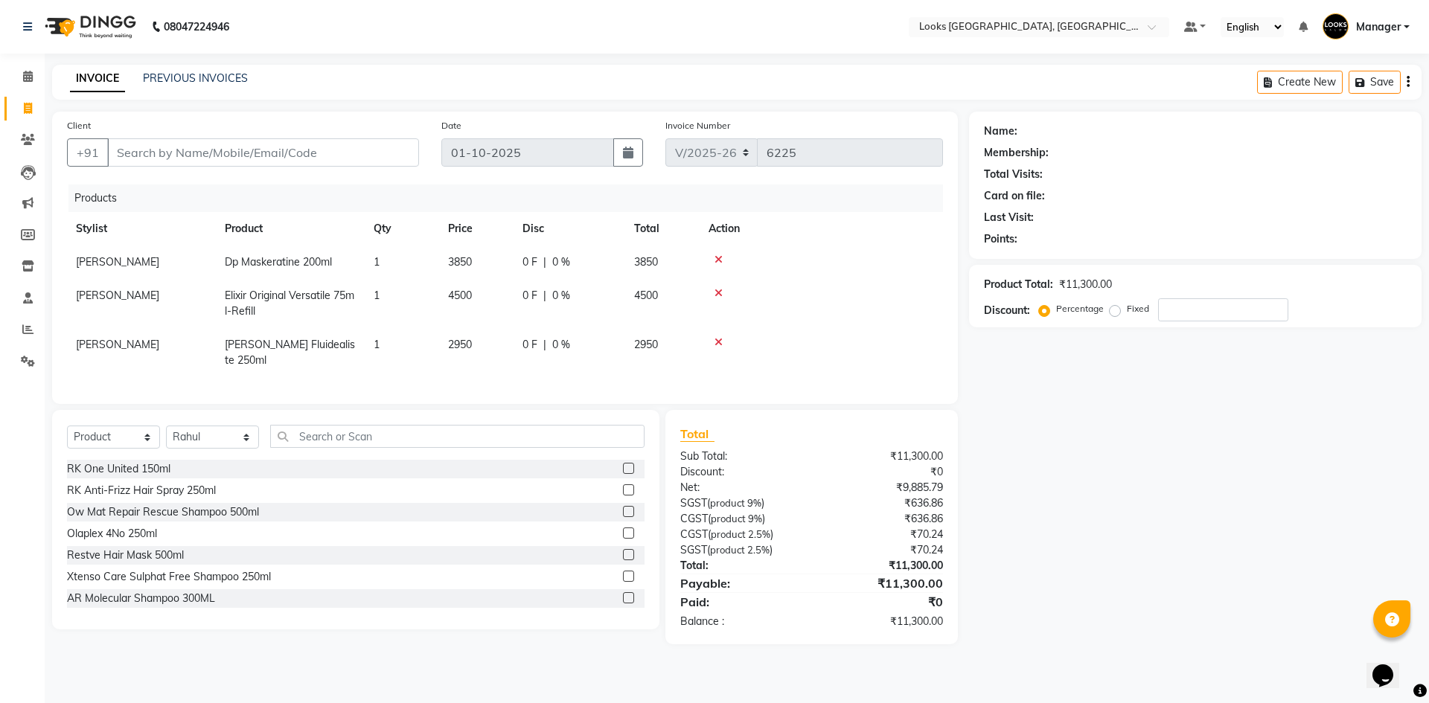
click at [344, 365] on div "Products Stylist Product Qty Price Disc Total Action KOMAL Dp Maskeratine 200ml…" at bounding box center [505, 287] width 876 height 205
click at [462, 300] on span "4500" at bounding box center [460, 295] width 24 height 13
select select "29046"
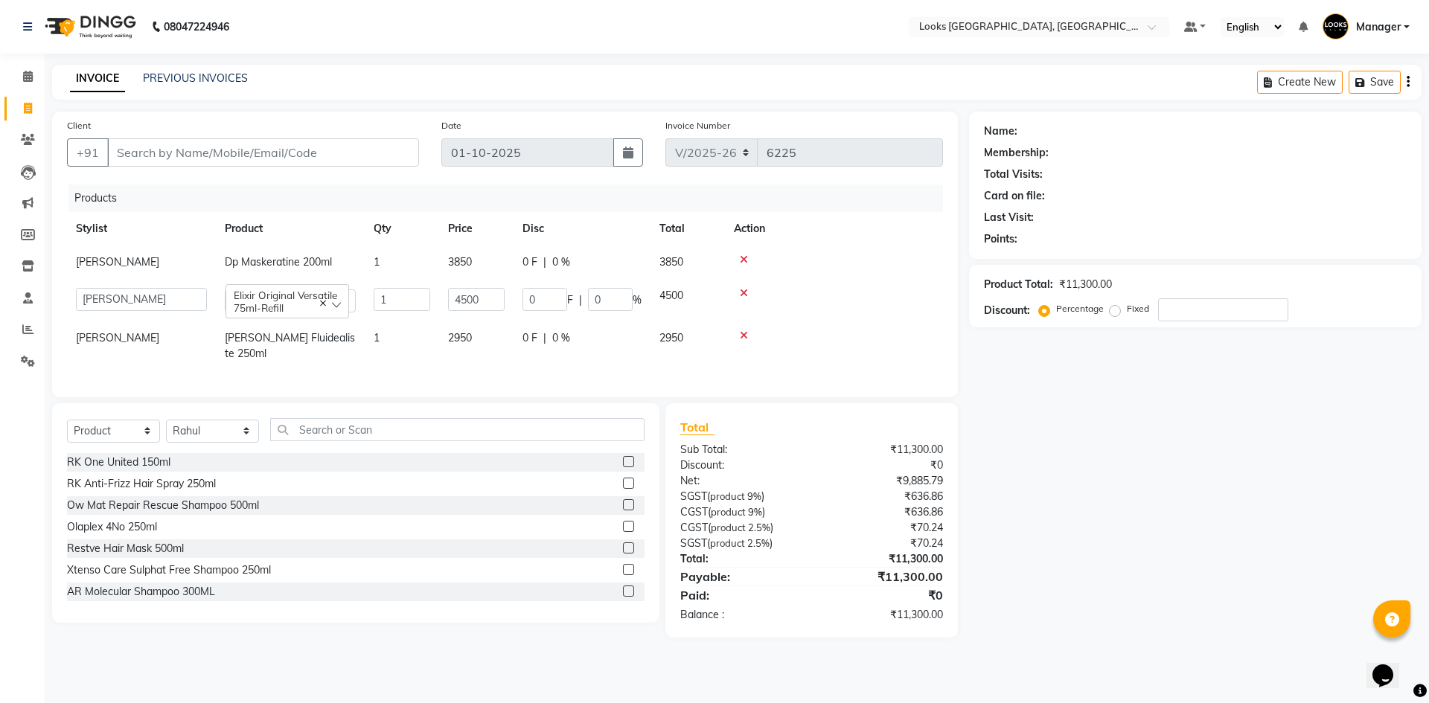
drag, startPoint x: 807, startPoint y: 330, endPoint x: 246, endPoint y: 200, distance: 575.8
click at [802, 328] on td at bounding box center [834, 345] width 218 height 49
click at [215, 151] on input "Client" at bounding box center [263, 152] width 312 height 28
click at [302, 147] on input "Client" at bounding box center [263, 152] width 312 height 28
type input "7"
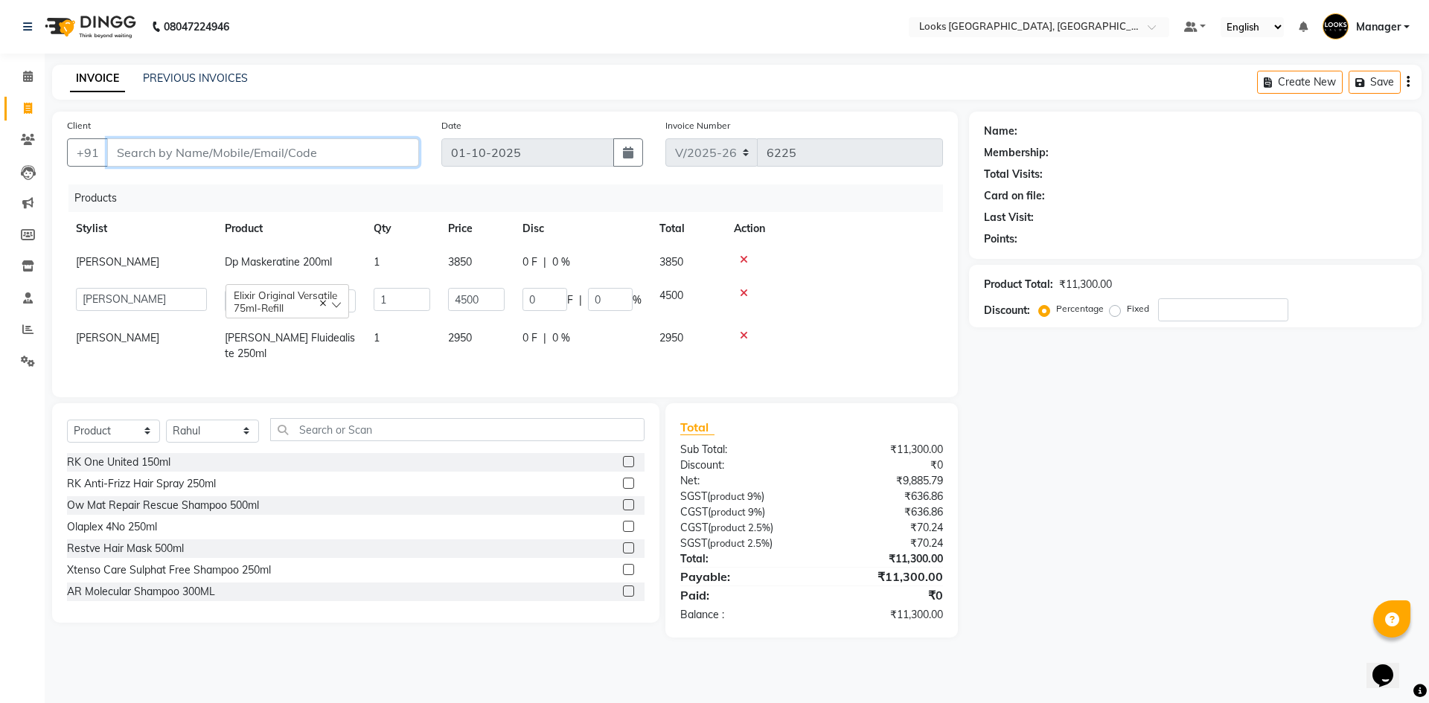
type input "0"
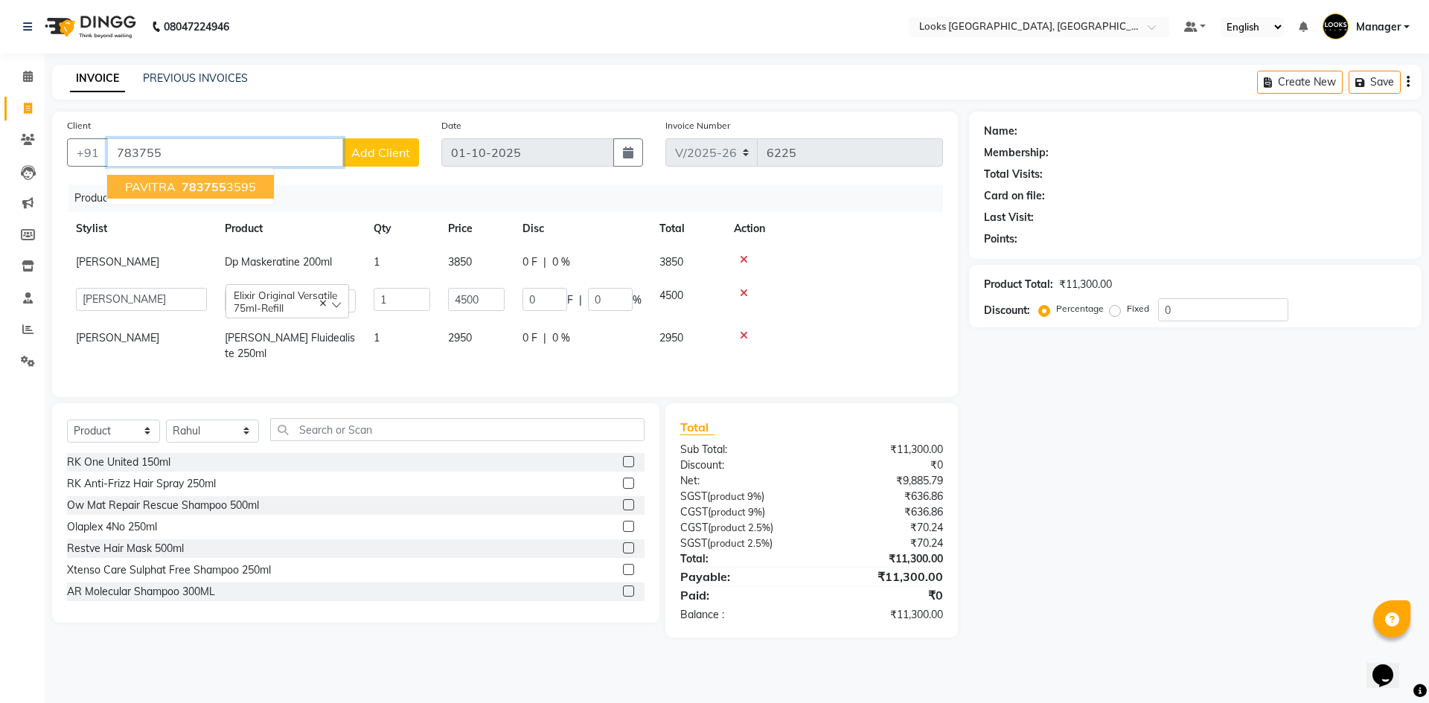
click at [200, 185] on span "783755" at bounding box center [204, 186] width 45 height 15
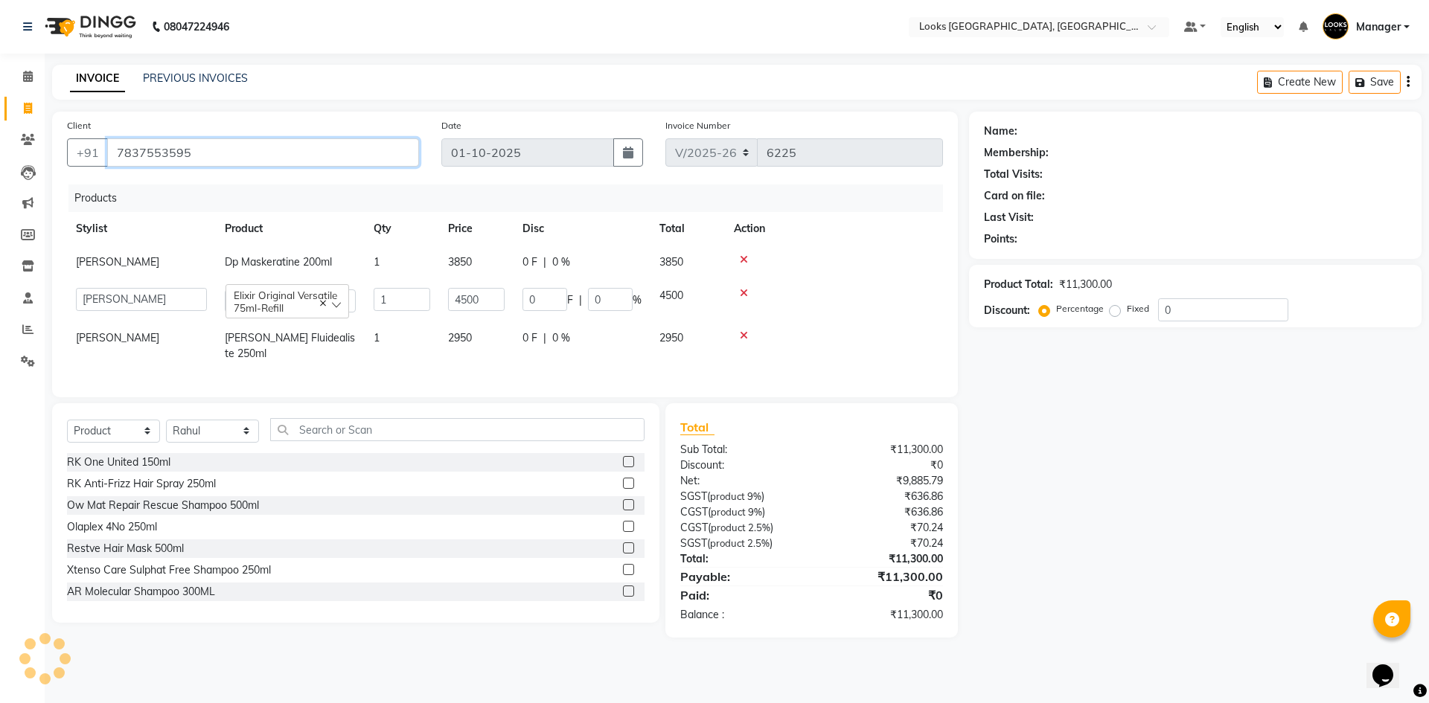
type input "7837553595"
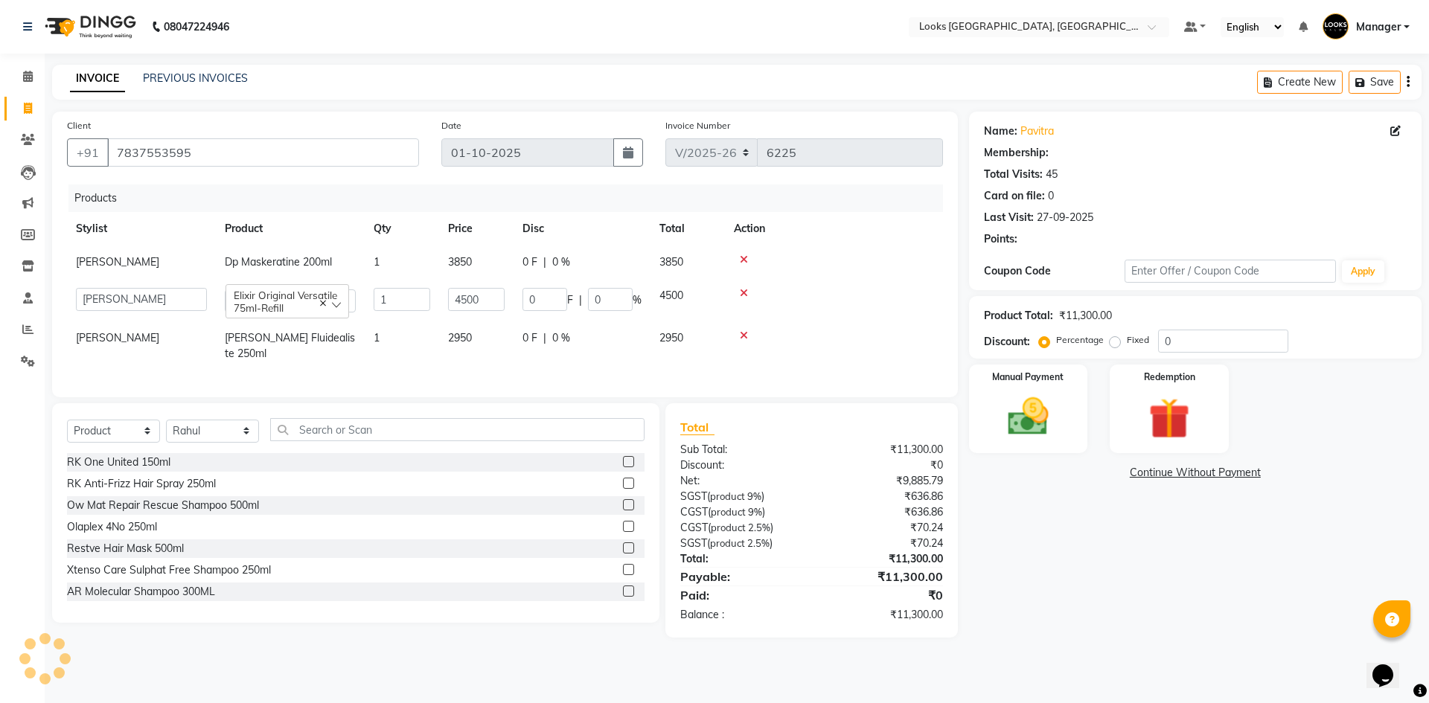
select select "1: Object"
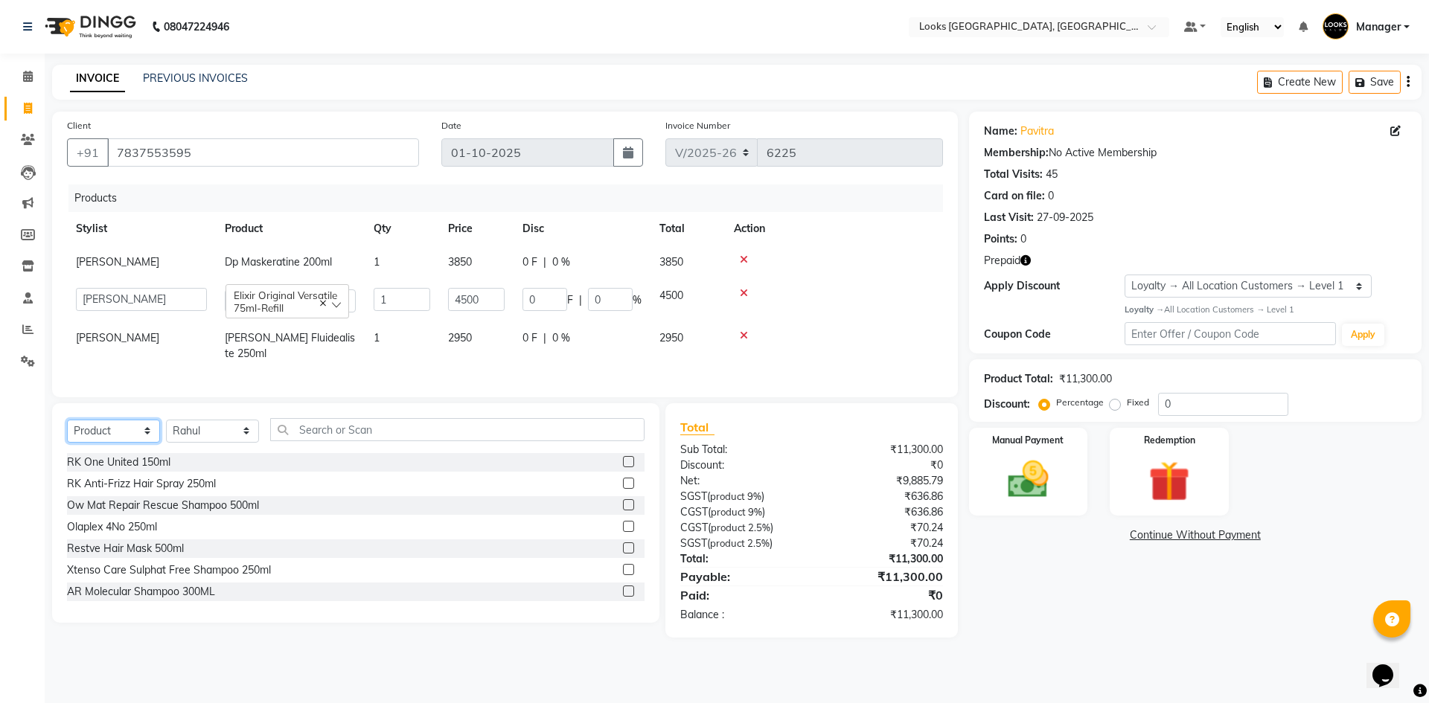
click at [105, 429] on select "Select Service Product Membership Package Voucher Prepaid Gift Card" at bounding box center [113, 431] width 93 height 23
select select "service"
click at [67, 420] on select "Select Service Product Membership Package Voucher Prepaid Gift Card" at bounding box center [113, 431] width 93 height 23
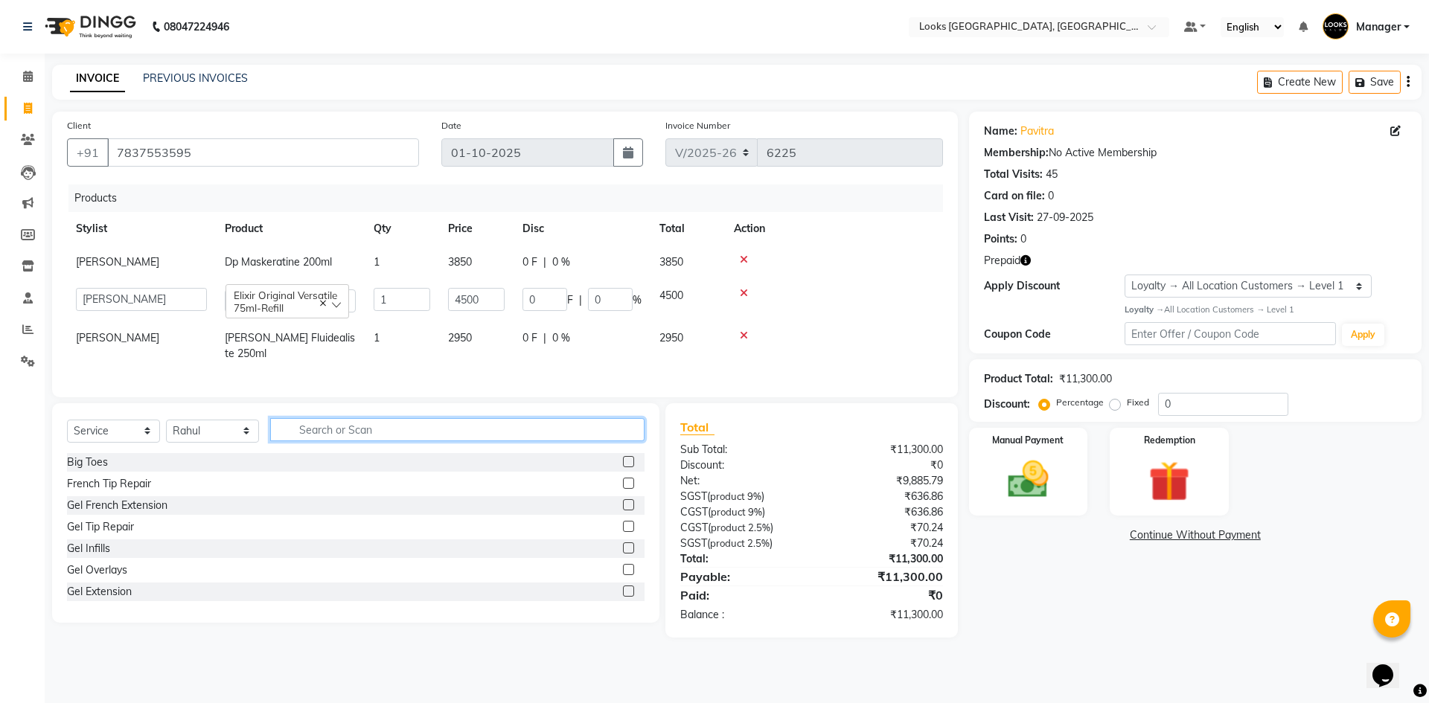
click at [367, 430] on input "text" at bounding box center [457, 429] width 374 height 23
click at [188, 427] on select "Select Stylist ARSHAD Ayush Bobby Chaman COUNTER_SALES Employee_WS FAREED KOMAL…" at bounding box center [212, 431] width 93 height 23
select select "29046"
click at [166, 420] on select "Select Stylist ARSHAD Ayush Bobby Chaman COUNTER_SALES Employee_WS FAREED KOMAL…" at bounding box center [212, 431] width 93 height 23
click at [350, 432] on input "text" at bounding box center [457, 429] width 374 height 23
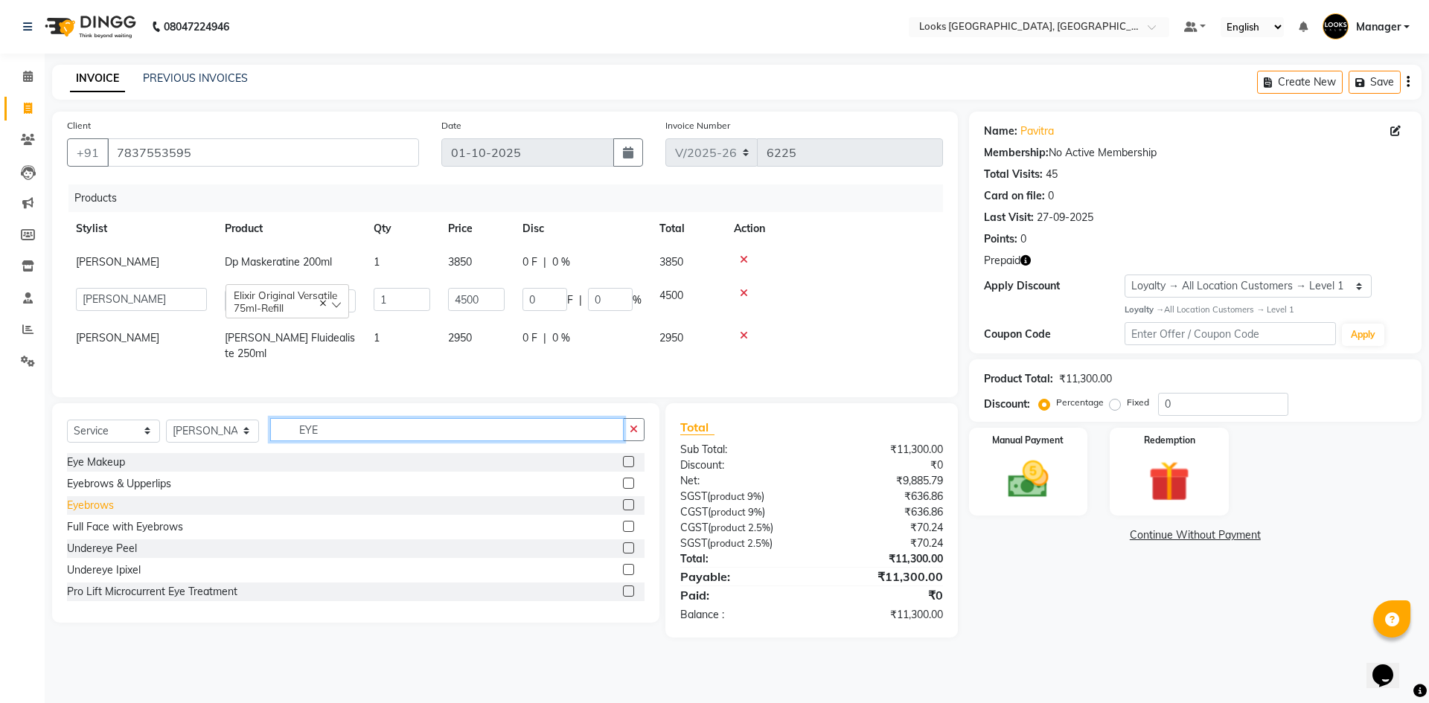
type input "EYE"
click at [112, 498] on div "Eyebrows" at bounding box center [90, 506] width 47 height 16
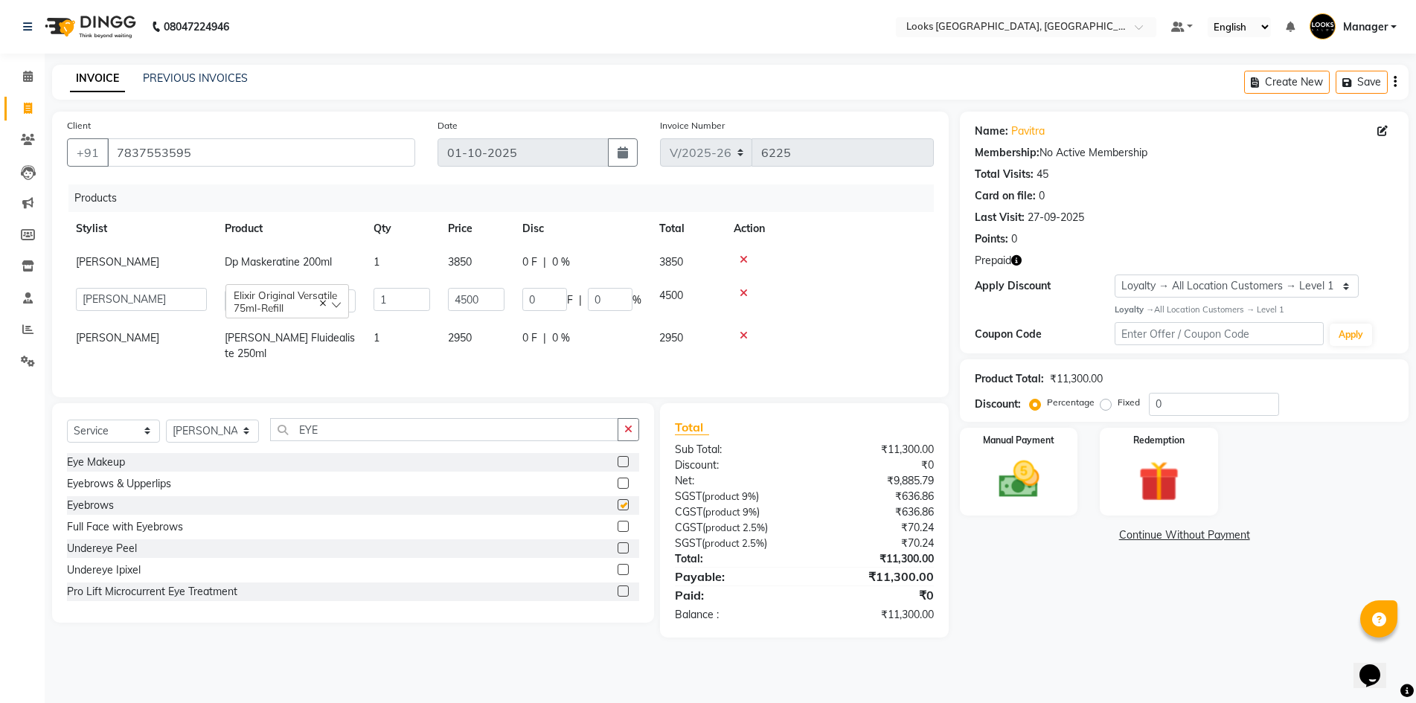
checkbox input "false"
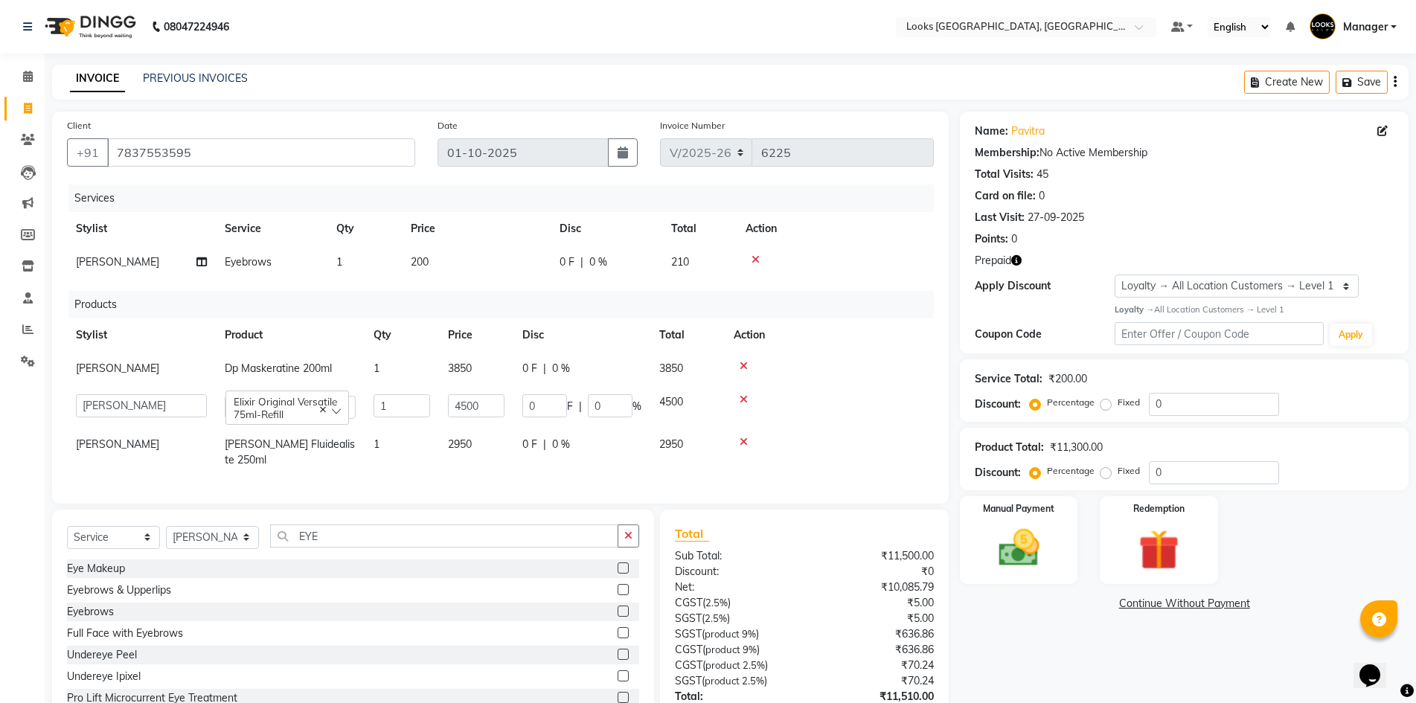
click at [505, 271] on td "200" at bounding box center [476, 262] width 149 height 33
select select "29046"
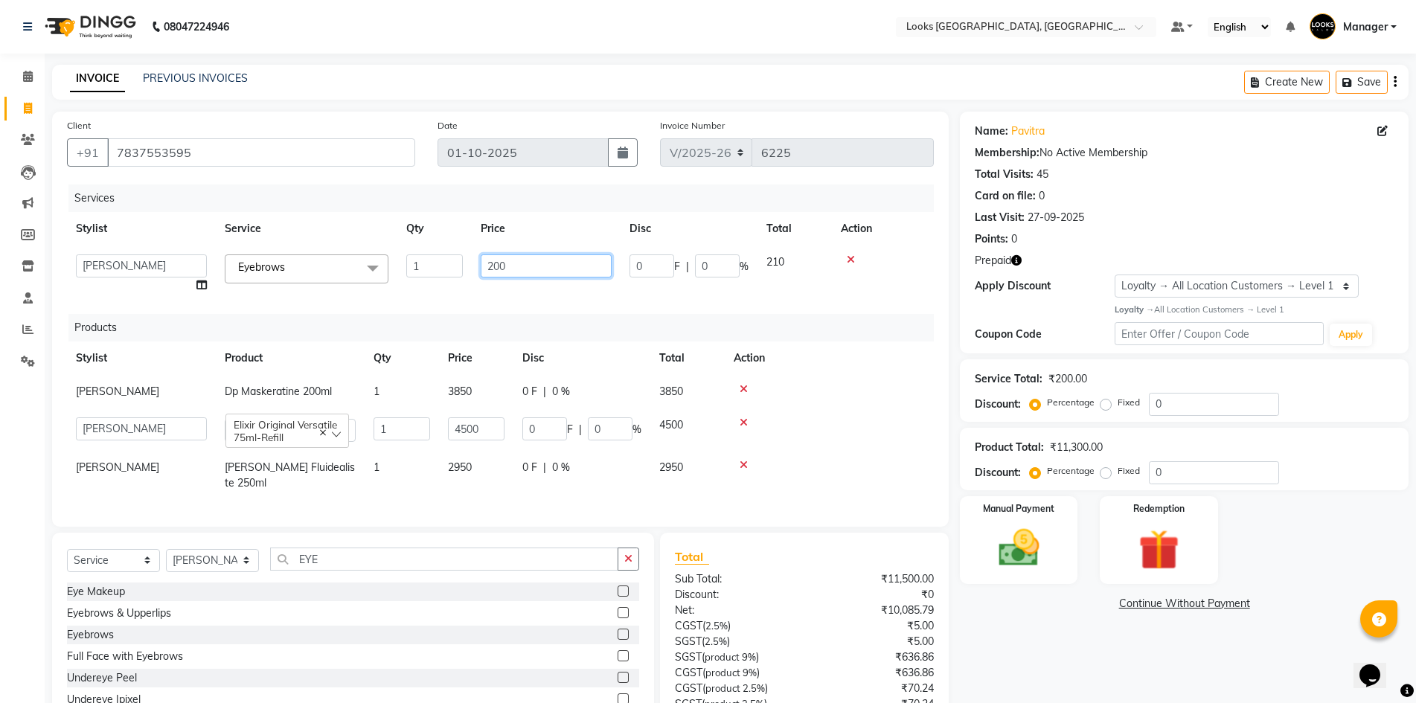
drag, startPoint x: 515, startPoint y: 266, endPoint x: 420, endPoint y: 275, distance: 95.0
click at [427, 272] on tr "ARSHAD Ayush Bobby Chaman COUNTER_SALES Employee_WS FAREED KOMAL Manager MANISH…" at bounding box center [500, 274] width 867 height 57
type input "100"
click at [848, 259] on div at bounding box center [883, 259] width 84 height 10
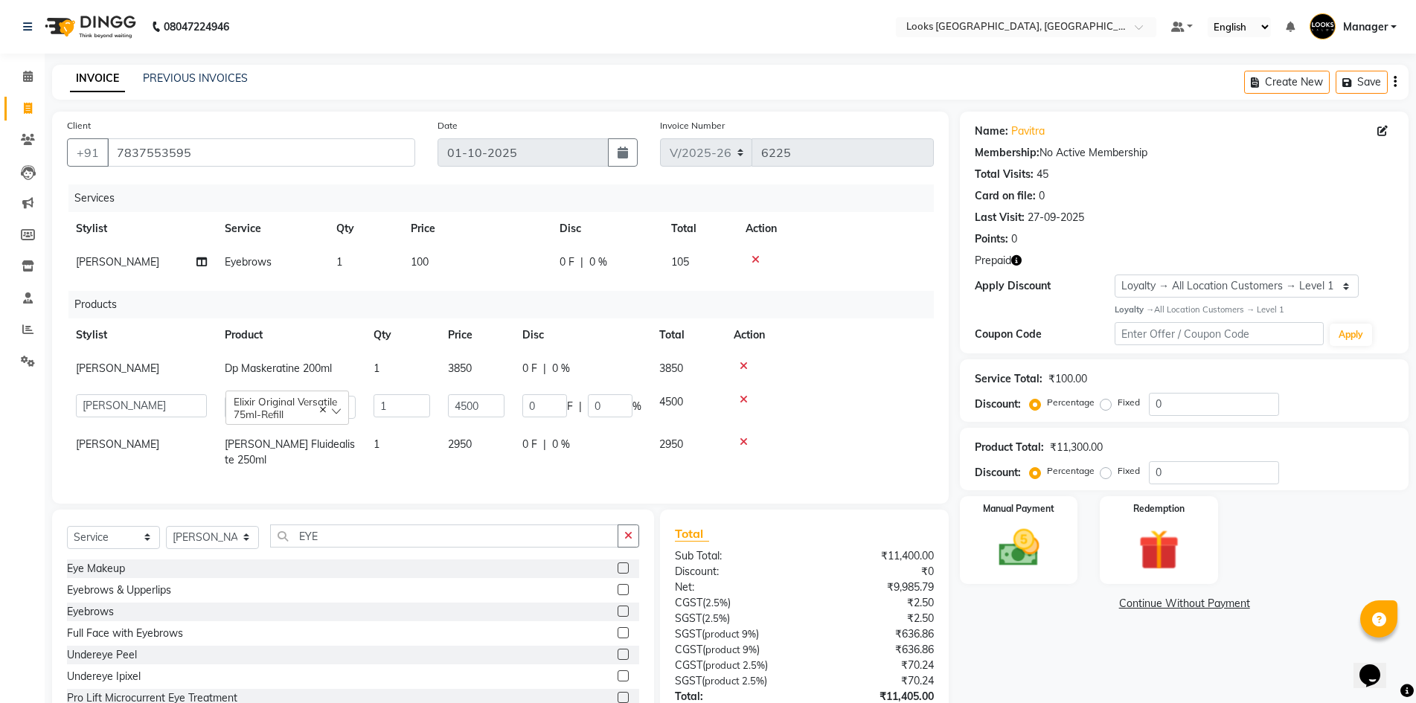
click at [754, 256] on icon at bounding box center [755, 259] width 8 height 10
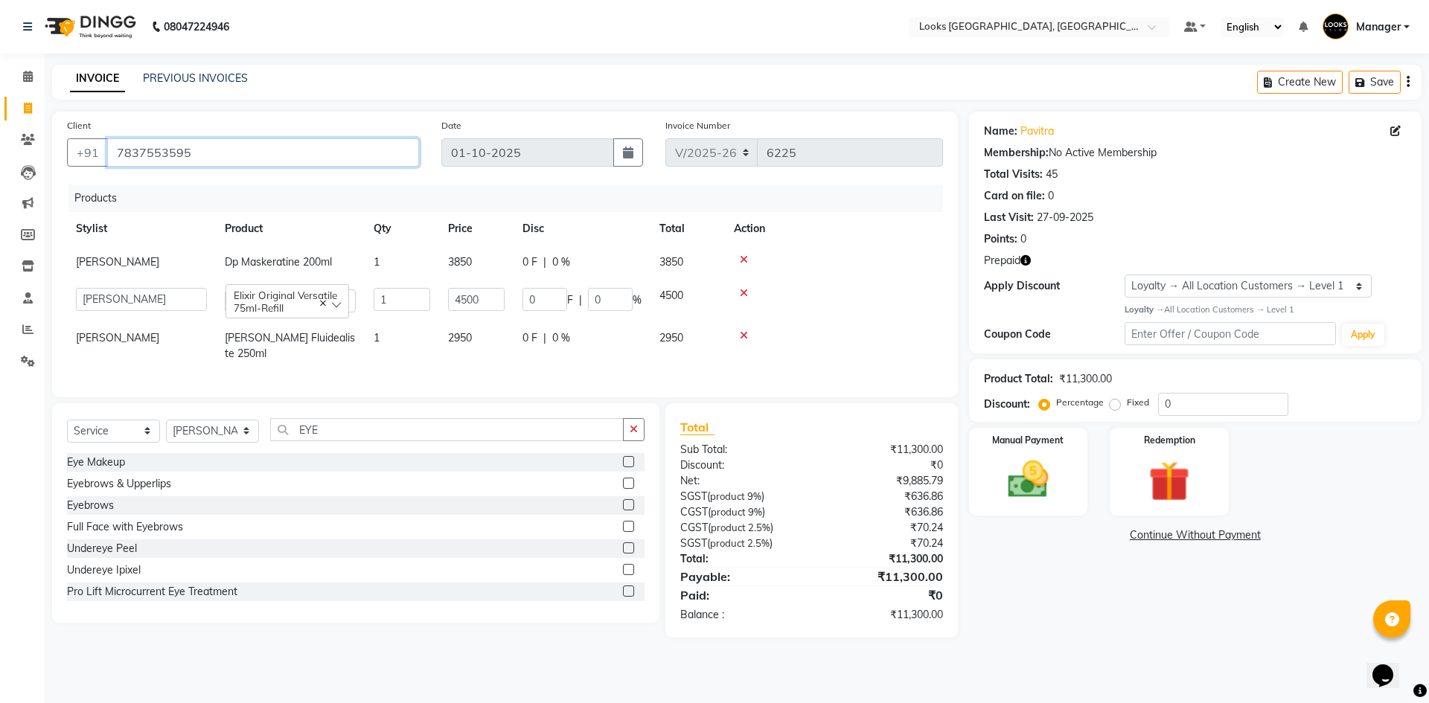
click at [164, 151] on input "7837553595" at bounding box center [263, 152] width 312 height 28
click at [1035, 621] on div "Name: Pavitra Membership: No Active Membership Total Visits: 45 Card on file: 0…" at bounding box center [1201, 375] width 464 height 526
click at [481, 342] on td "2950" at bounding box center [476, 345] width 74 height 49
select select "29046"
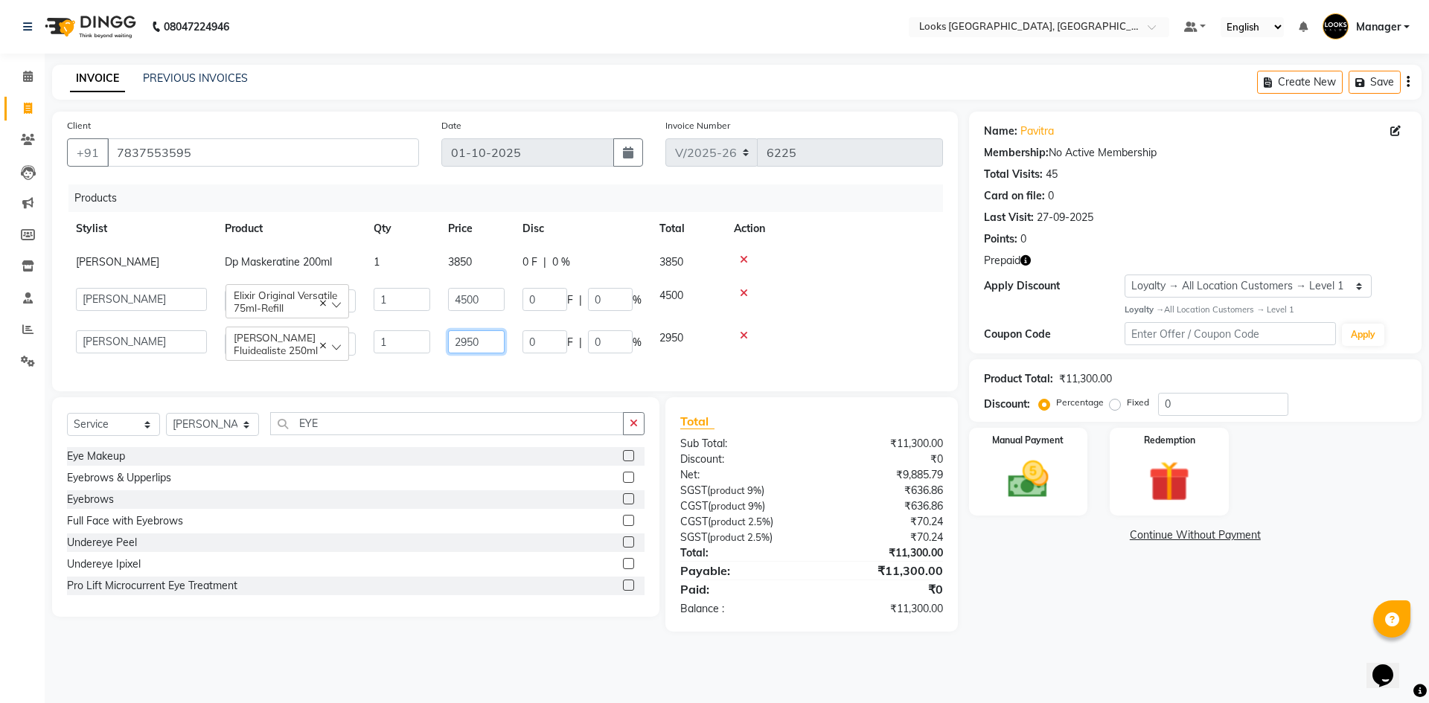
drag, startPoint x: 504, startPoint y: 344, endPoint x: 394, endPoint y: 352, distance: 110.4
click at [420, 333] on tr "ARSHAD Ayush Bobby Chaman COUNTER_SALES Employee_WS FAREED KOMAL Manager MANISH…" at bounding box center [505, 342] width 876 height 42
type input "2600"
click at [853, 315] on td at bounding box center [834, 300] width 218 height 42
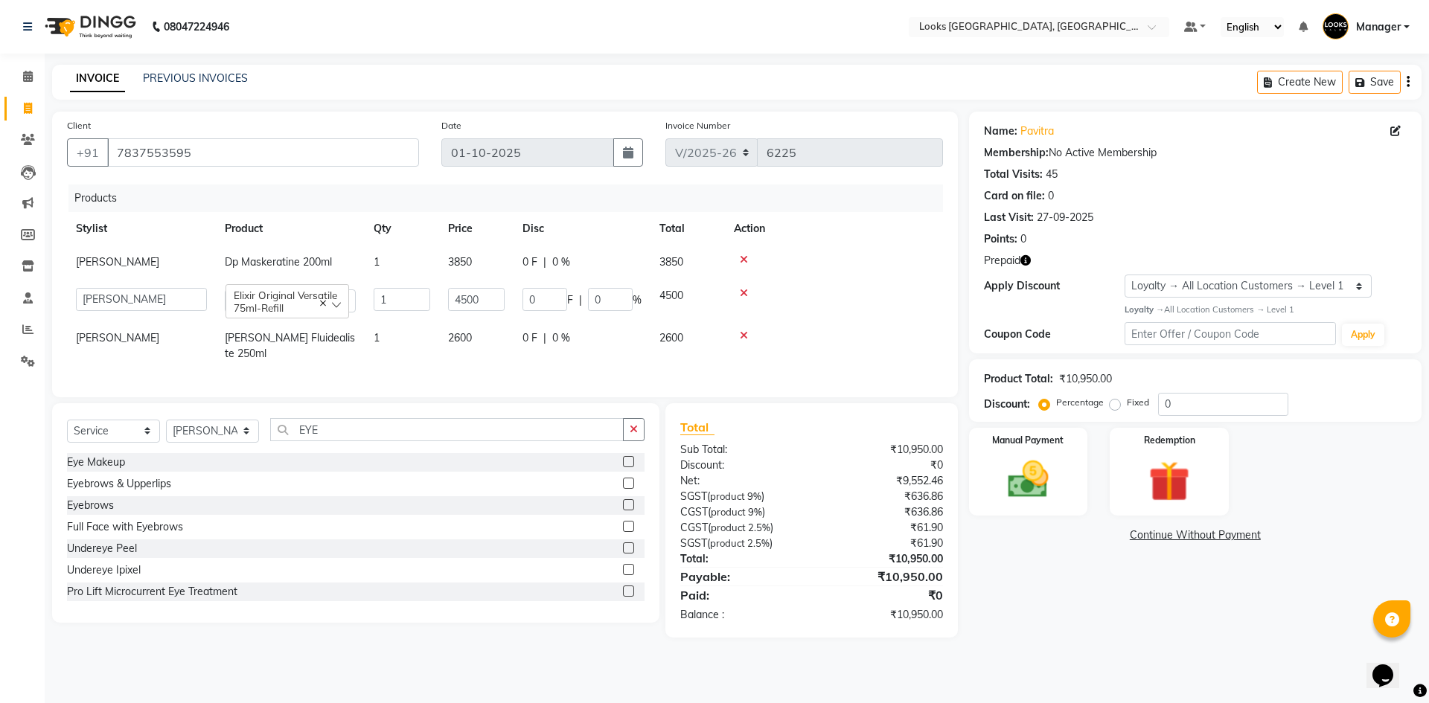
click at [1020, 599] on div "Name: Pavitra Membership: No Active Membership Total Visits: 45 Card on file: 0…" at bounding box center [1201, 375] width 464 height 526
click at [1044, 482] on img at bounding box center [1027, 479] width 69 height 49
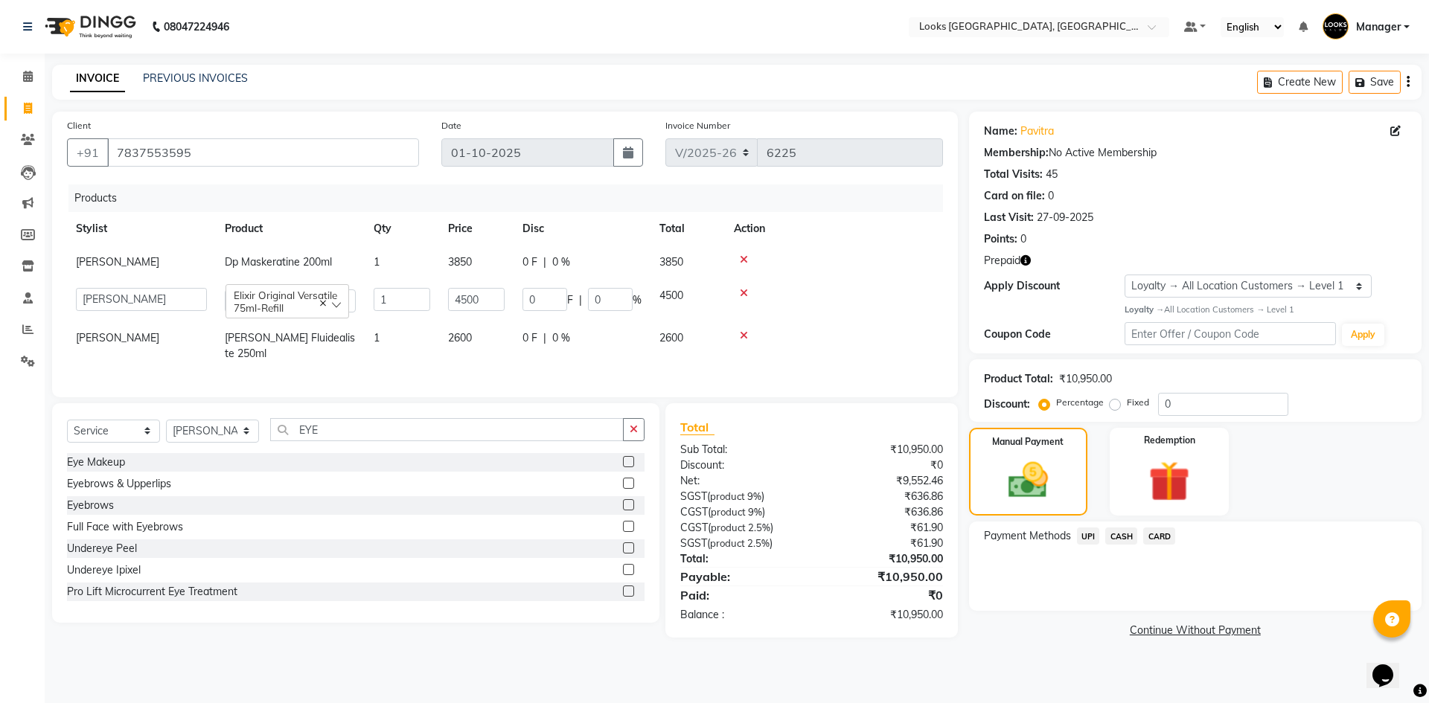
click at [1089, 540] on span "UPI" at bounding box center [1088, 536] width 23 height 17
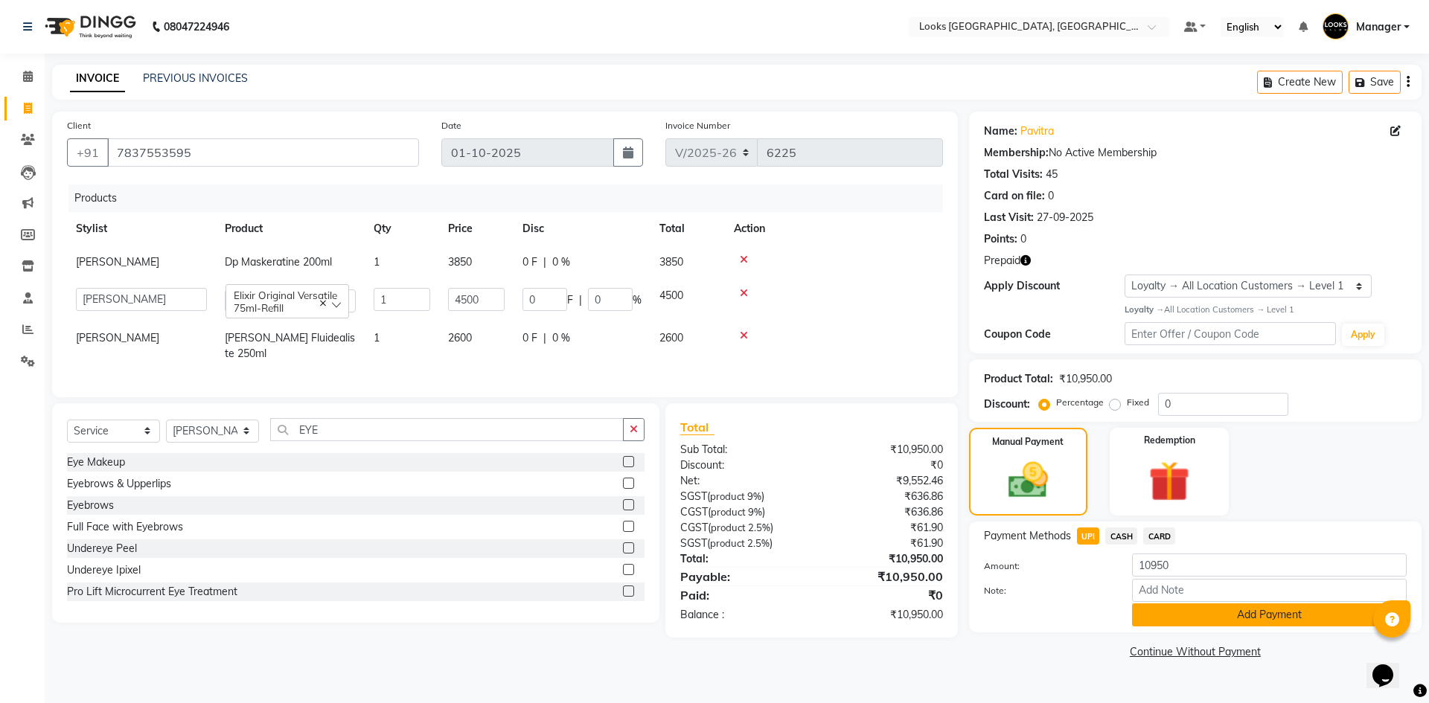
click at [1199, 615] on button "Add Payment" at bounding box center [1269, 614] width 275 height 23
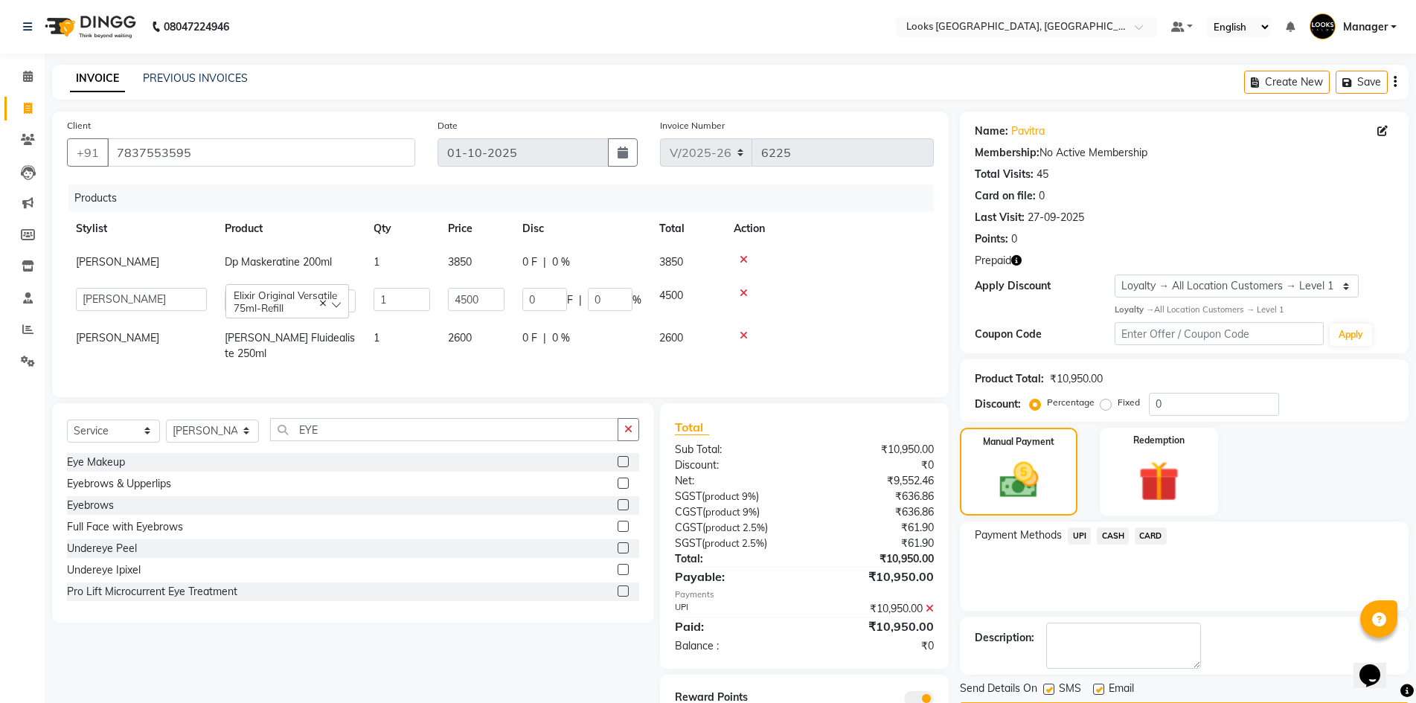
scroll to position [59, 0]
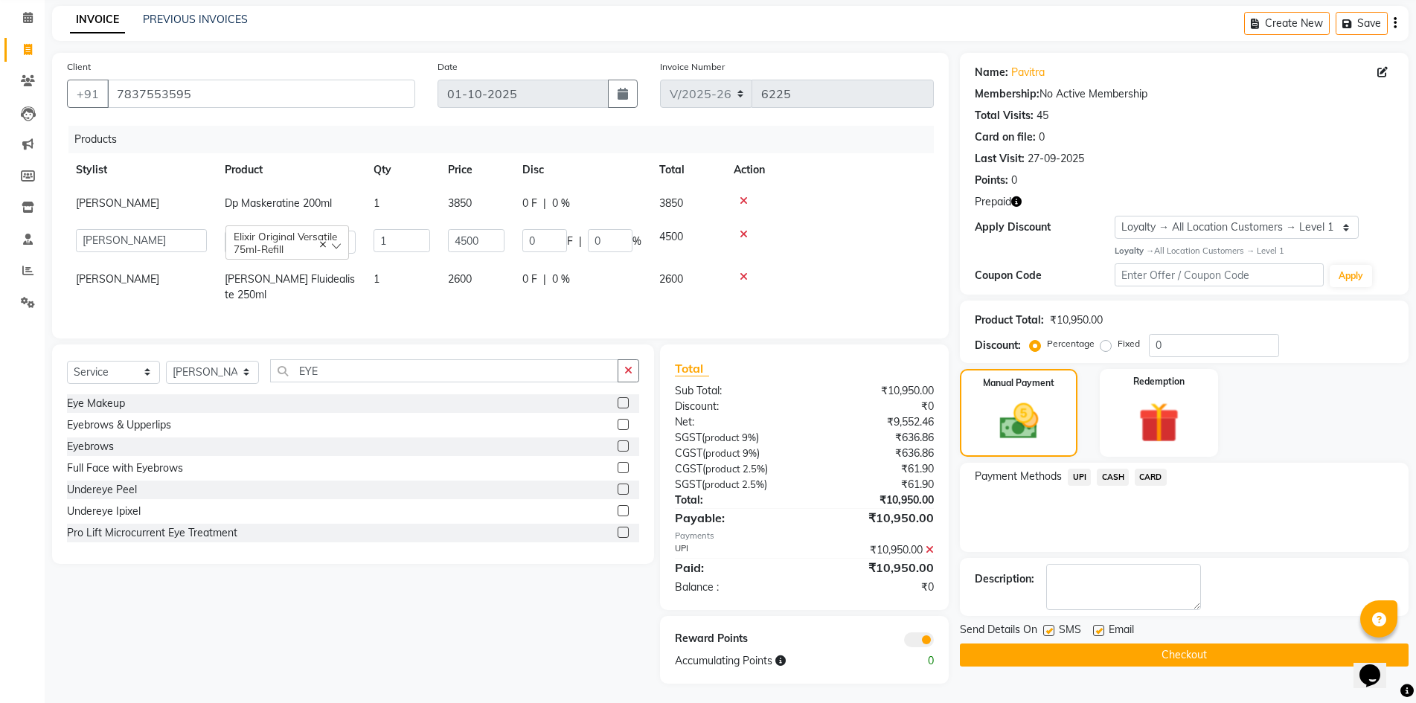
drag, startPoint x: 1102, startPoint y: 632, endPoint x: 1096, endPoint y: 655, distance: 23.1
click at [1102, 637] on div at bounding box center [1098, 633] width 10 height 16
click at [1100, 632] on label at bounding box center [1098, 630] width 11 height 11
click at [1100, 632] on input "checkbox" at bounding box center [1098, 631] width 10 height 10
checkbox input "false"
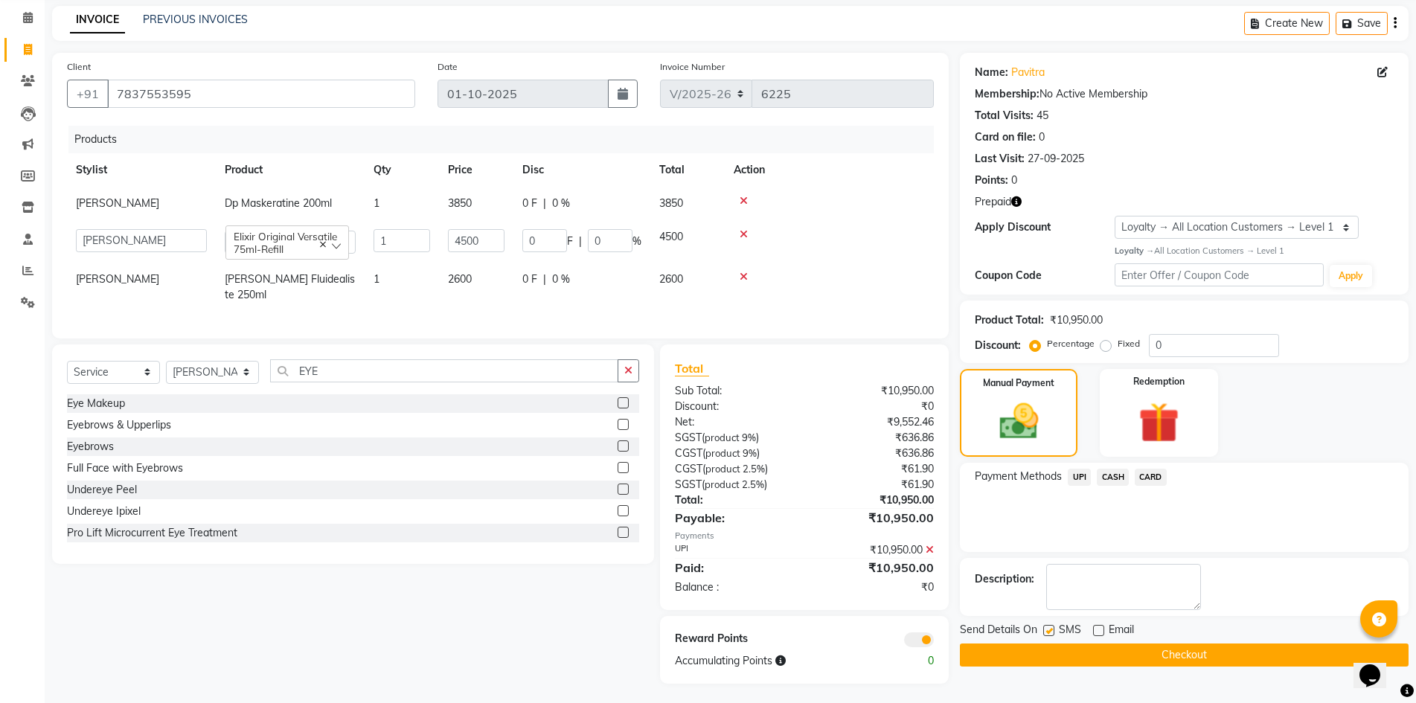
click at [1128, 652] on button "Checkout" at bounding box center [1184, 655] width 449 height 23
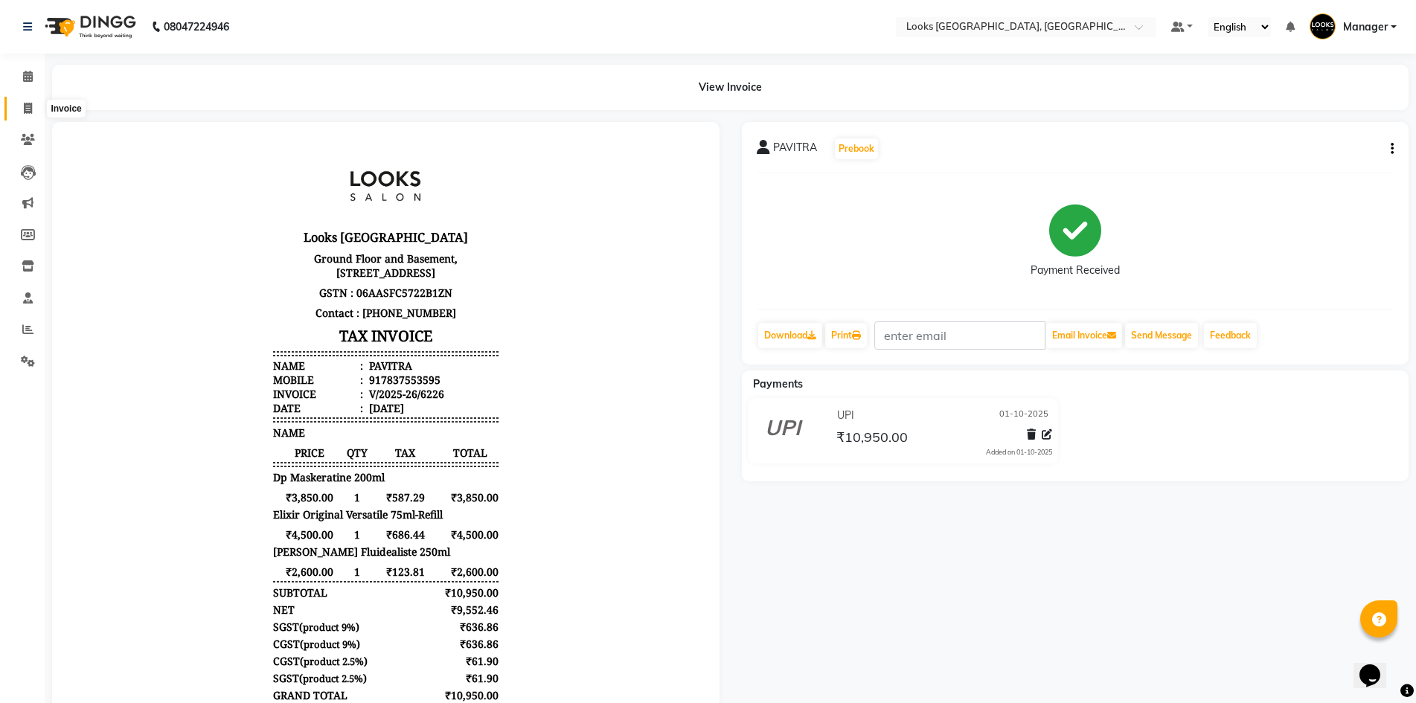
click at [25, 104] on icon at bounding box center [28, 108] width 8 height 11
select select "service"
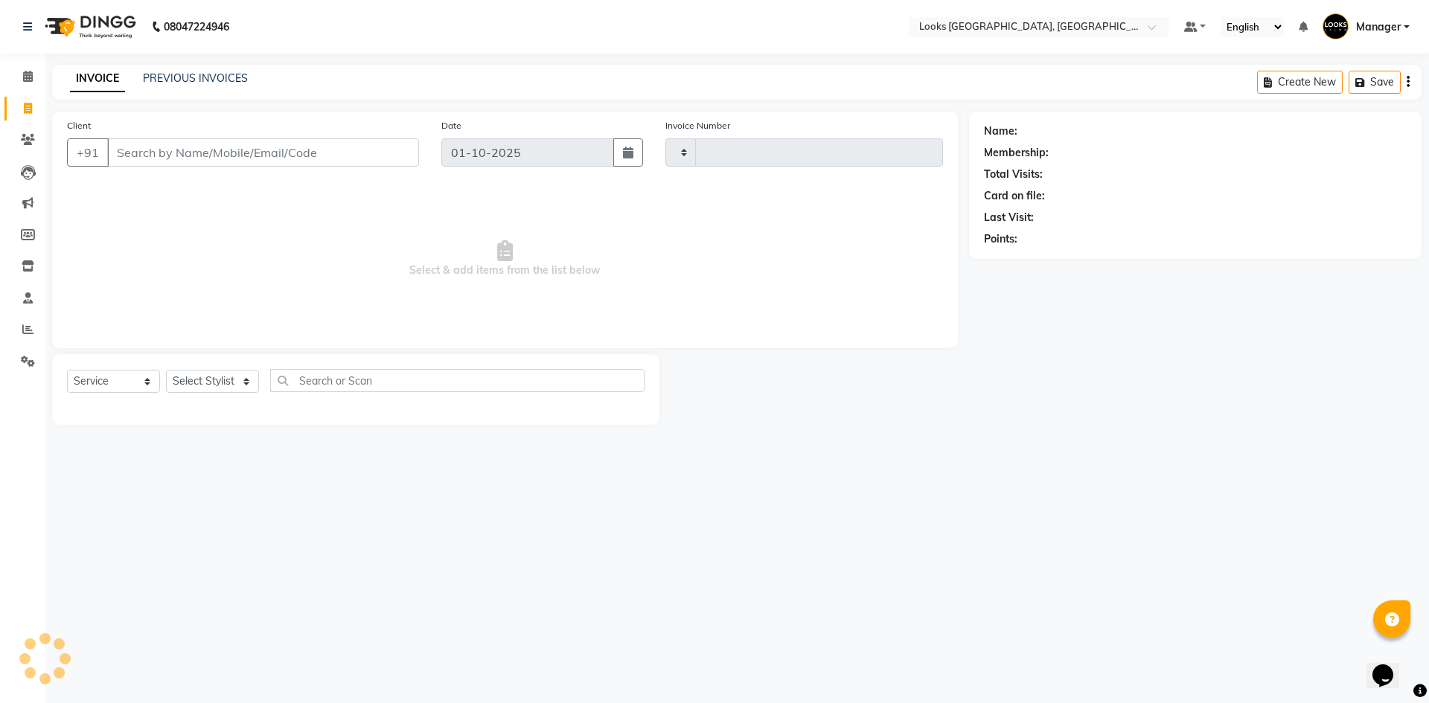
type input "6227"
select select "4718"
drag, startPoint x: 529, startPoint y: 549, endPoint x: 669, endPoint y: 189, distance: 386.3
click at [529, 546] on div "08047224946 Select Location × Looks Omaxe World Street, Faridabad, Haryana Defa…" at bounding box center [714, 351] width 1429 height 703
click at [188, 77] on link "PREVIOUS INVOICES" at bounding box center [195, 77] width 105 height 13
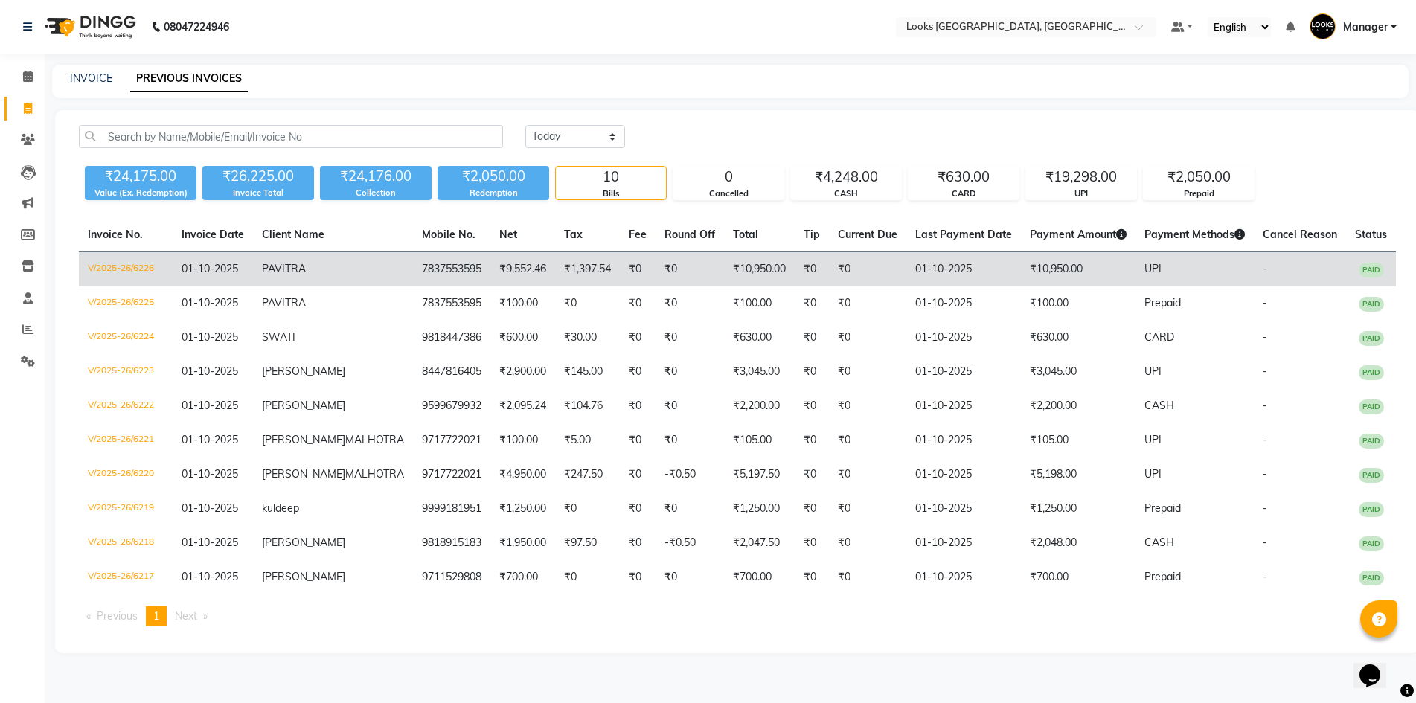
click at [508, 274] on td "₹9,552.46" at bounding box center [522, 269] width 65 height 35
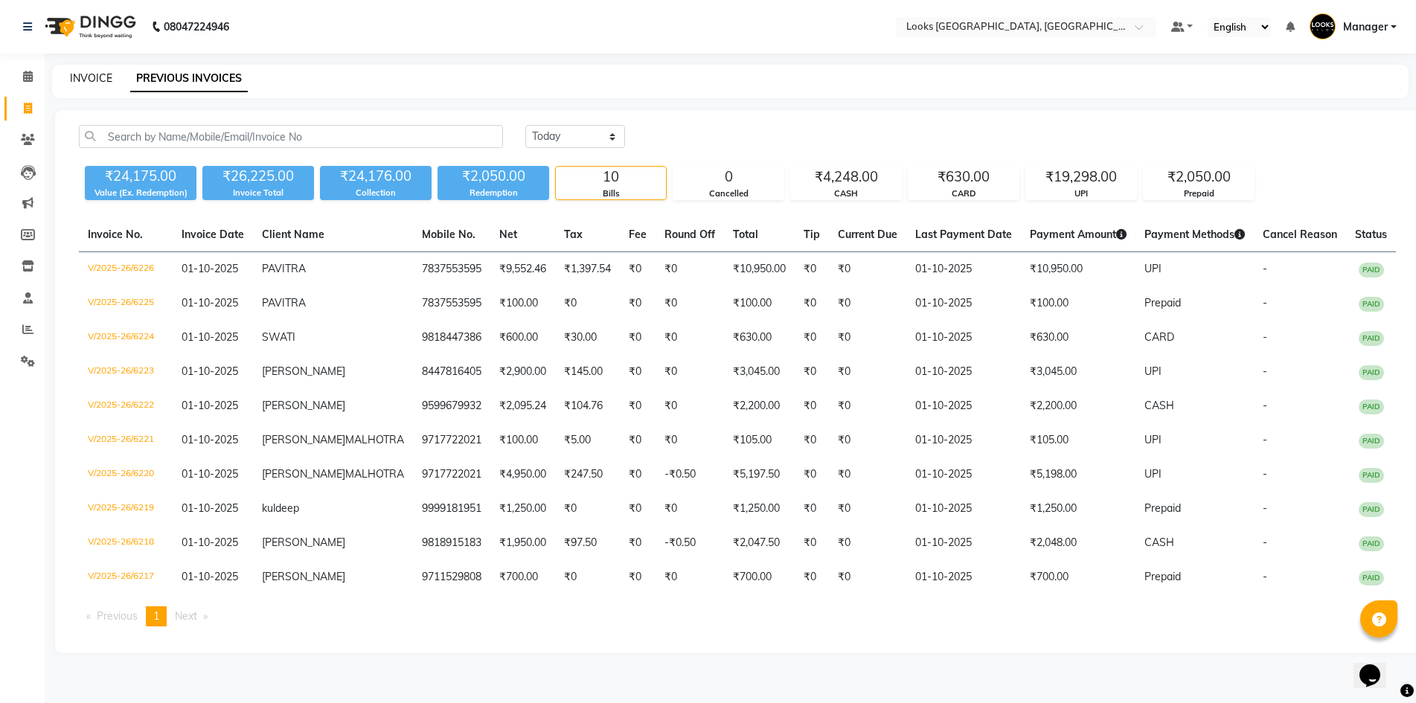
click at [88, 74] on link "INVOICE" at bounding box center [91, 77] width 42 height 13
select select "service"
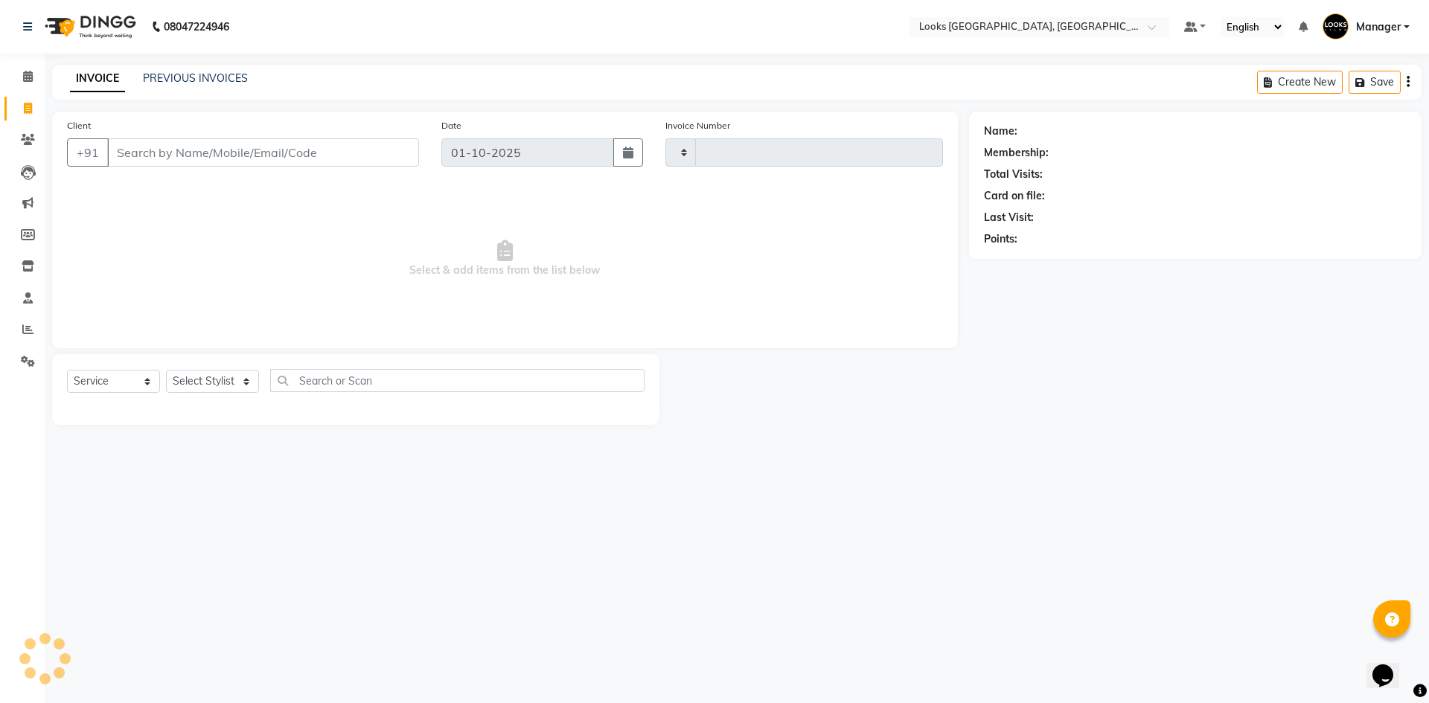
type input "6228"
select select "4718"
click at [199, 381] on select "Select Stylist" at bounding box center [212, 381] width 93 height 23
select select "68485"
click at [166, 370] on select "Select Stylist ARSHAD Ayush Bobby Chaman COUNTER_SALES Employee_WS FAREED KOMAL…" at bounding box center [212, 381] width 93 height 23
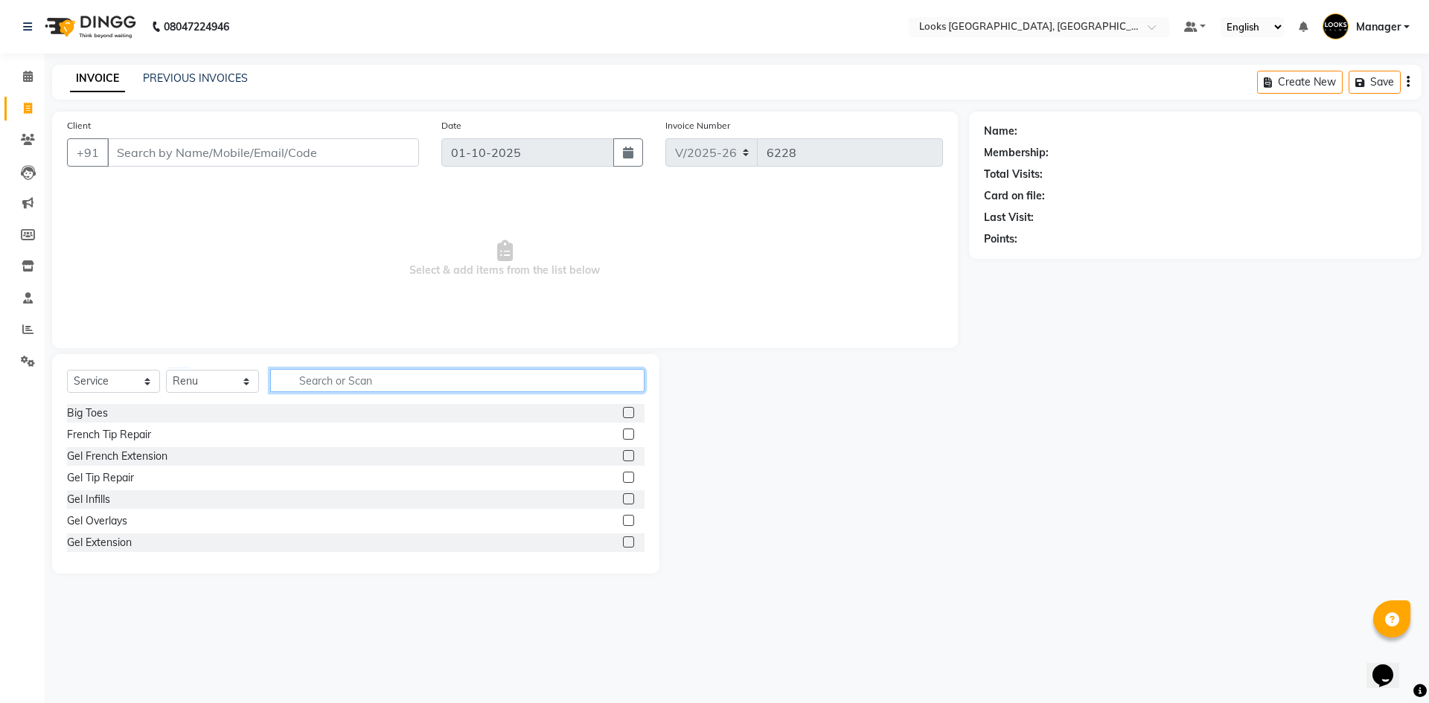
click at [378, 382] on input "text" at bounding box center [457, 380] width 374 height 23
type input "EYE"
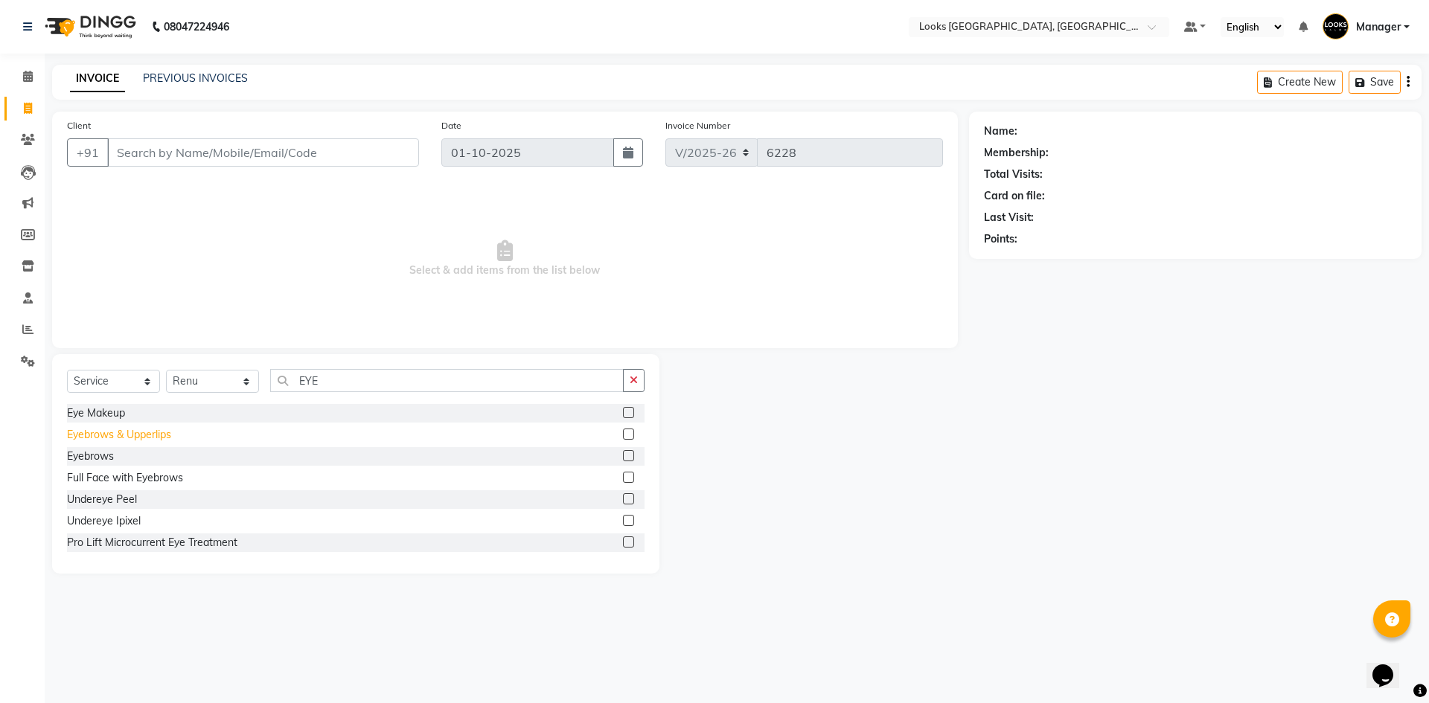
click at [92, 436] on div "Eyebrows & Upperlips" at bounding box center [119, 435] width 104 height 16
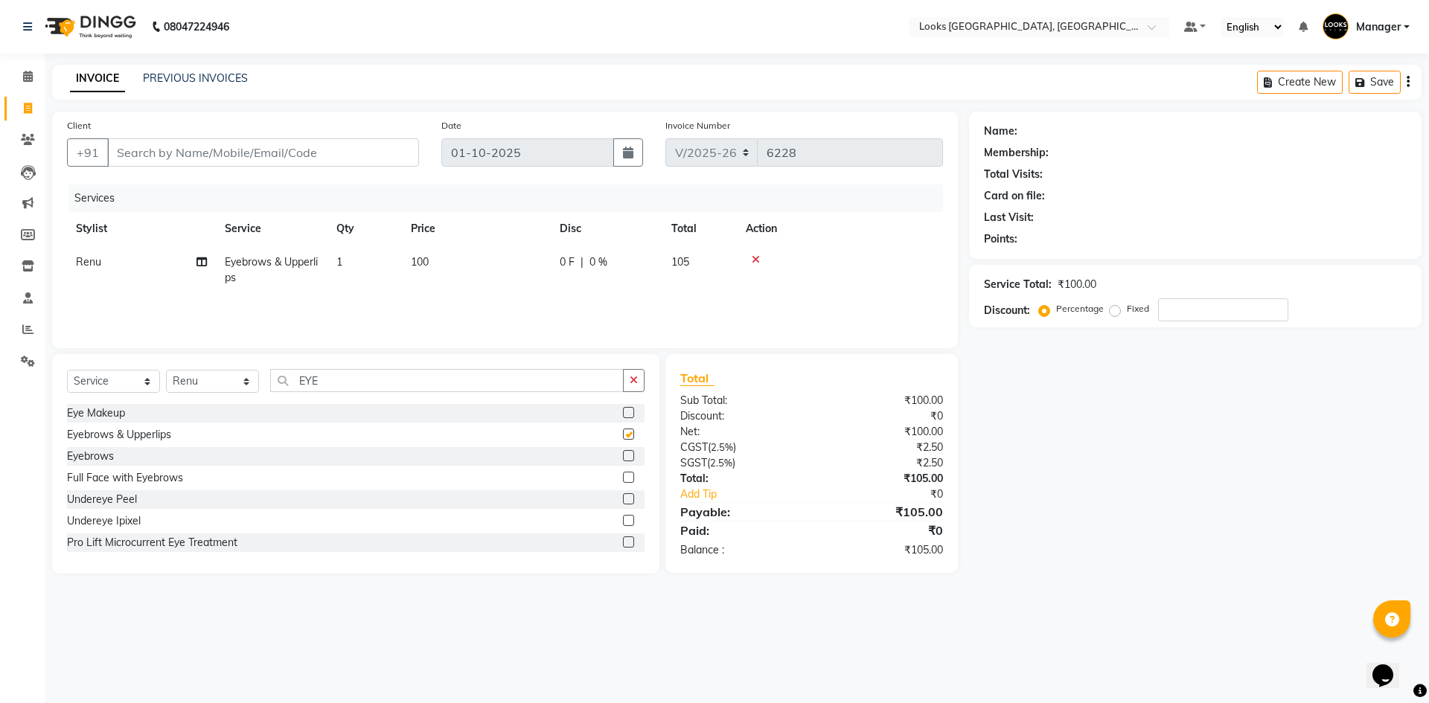
checkbox input "false"
click at [218, 383] on select "Select Stylist ARSHAD Ayush Bobby Chaman COUNTER_SALES Employee_WS FAREED KOMAL…" at bounding box center [212, 381] width 93 height 23
select select "29048"
click at [166, 370] on select "Select Stylist ARSHAD Ayush Bobby Chaman COUNTER_SALES Employee_WS FAREED KOMAL…" at bounding box center [212, 381] width 93 height 23
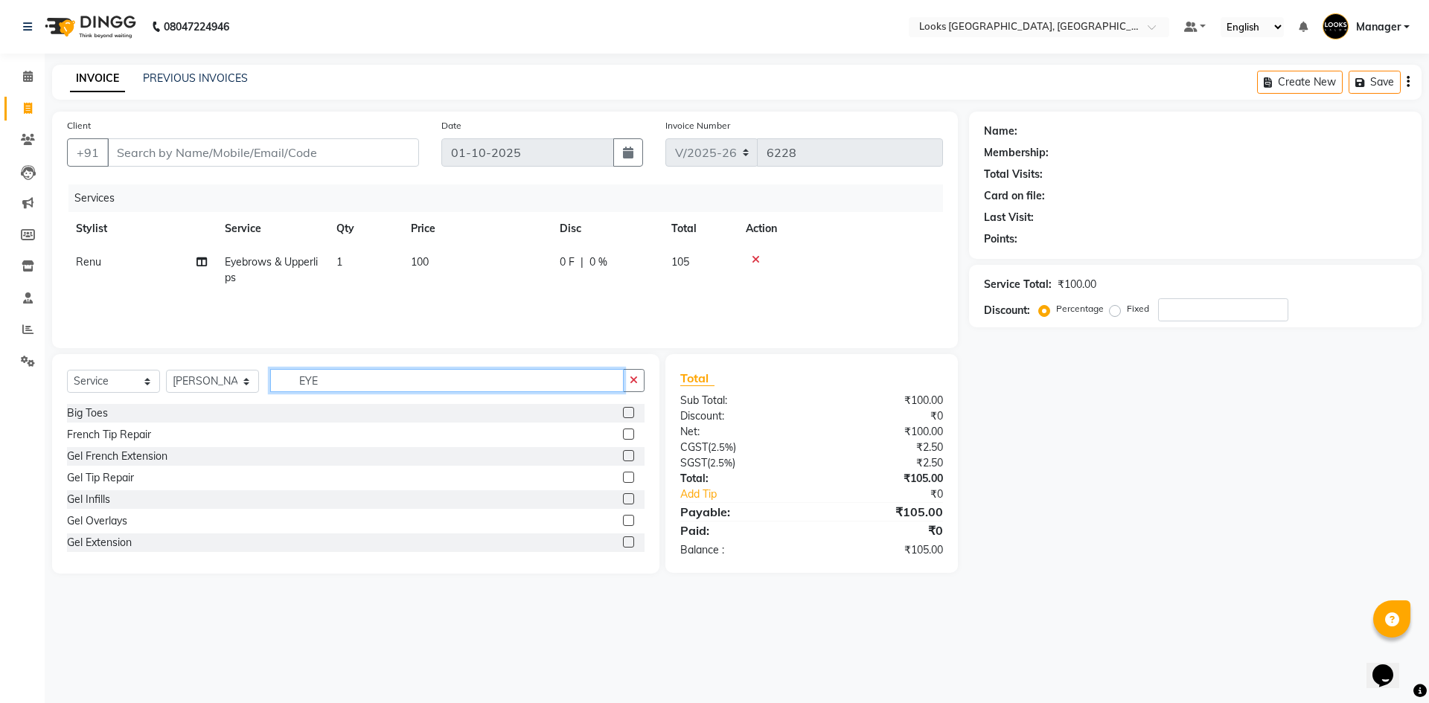
drag, startPoint x: 335, startPoint y: 385, endPoint x: 276, endPoint y: 388, distance: 58.9
click at [278, 388] on input "EYE" at bounding box center [446, 380] width 353 height 23
type input "WASH"
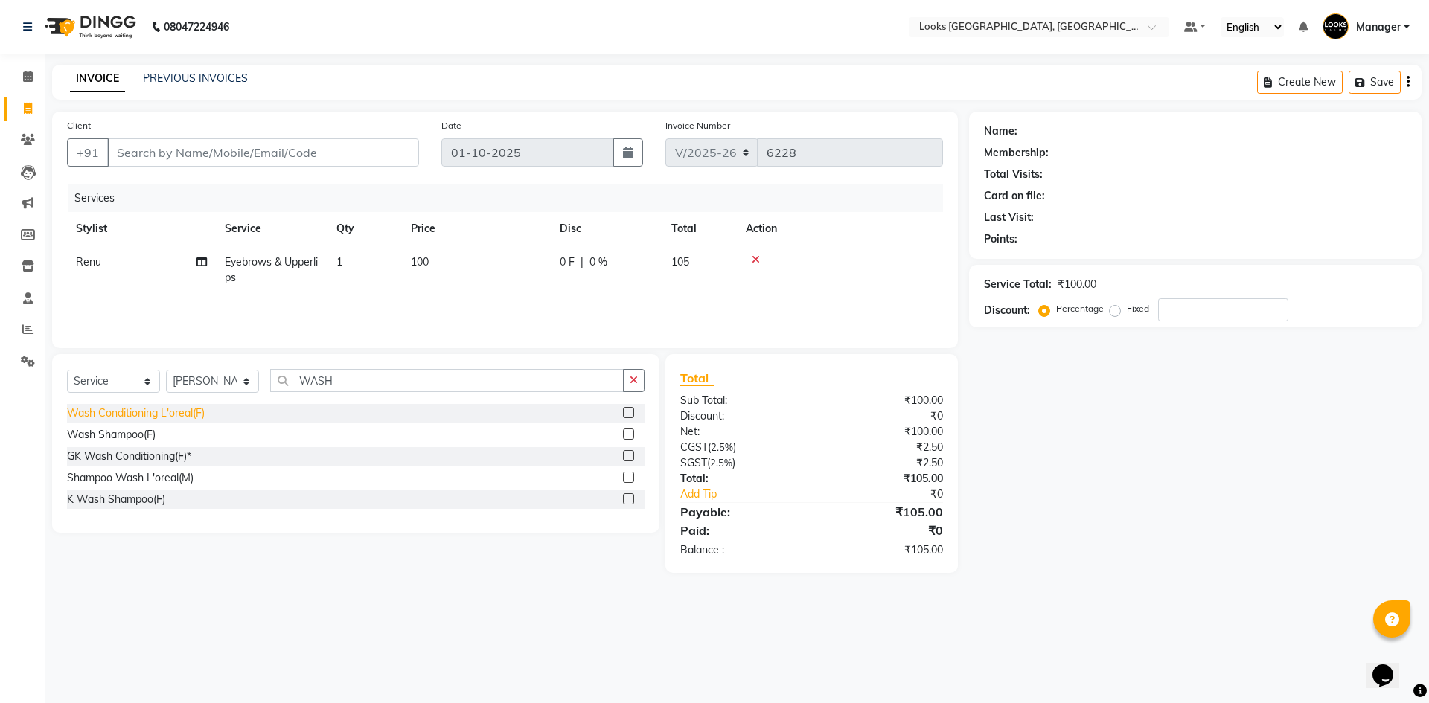
click at [141, 410] on div "Wash Conditioning L'oreal(F)" at bounding box center [136, 414] width 138 height 16
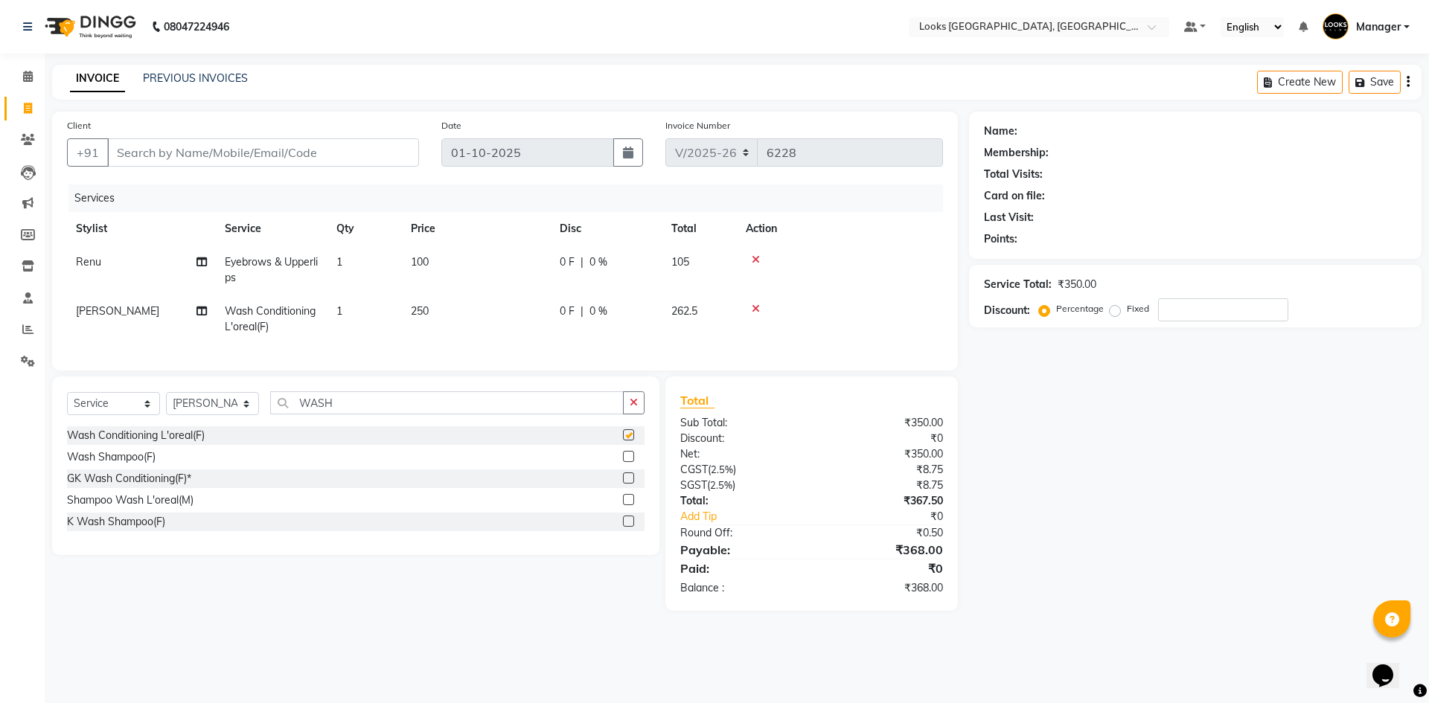
checkbox input "false"
click at [209, 415] on select "Select Stylist ARSHAD Ayush Bobby Chaman COUNTER_SALES Employee_WS FAREED KOMAL…" at bounding box center [212, 403] width 93 height 23
select select "84465"
click at [166, 405] on select "Select Stylist ARSHAD Ayush Bobby Chaman COUNTER_SALES Employee_WS FAREED KOMAL…" at bounding box center [212, 403] width 93 height 23
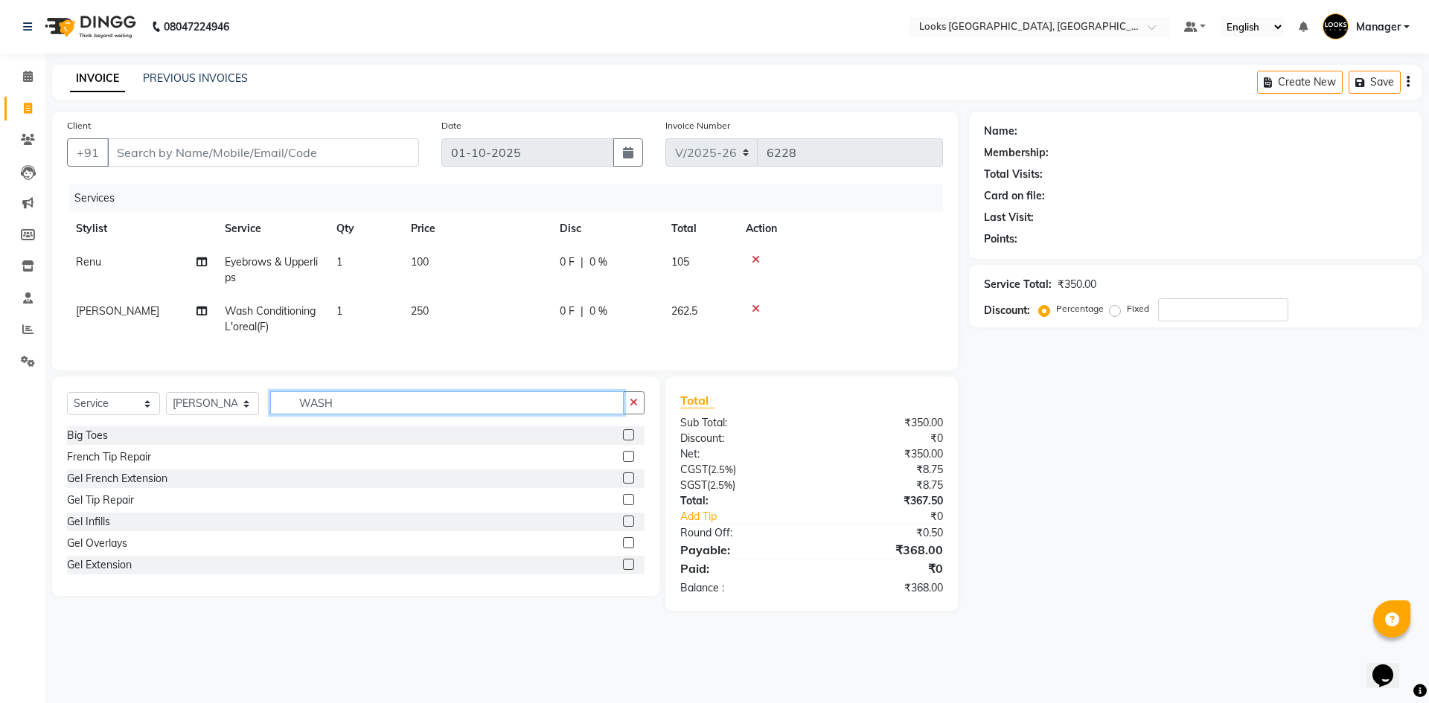
drag, startPoint x: 388, startPoint y: 415, endPoint x: 189, endPoint y: 420, distance: 198.7
click at [189, 420] on div "Select Service Product Membership Package Voucher Prepaid Gift Card Select Styl…" at bounding box center [355, 408] width 577 height 35
drag, startPoint x: 103, startPoint y: 527, endPoint x: 230, endPoint y: 501, distance: 129.0
click at [104, 527] on div "K Wash Shampoo(F)" at bounding box center [116, 522] width 98 height 16
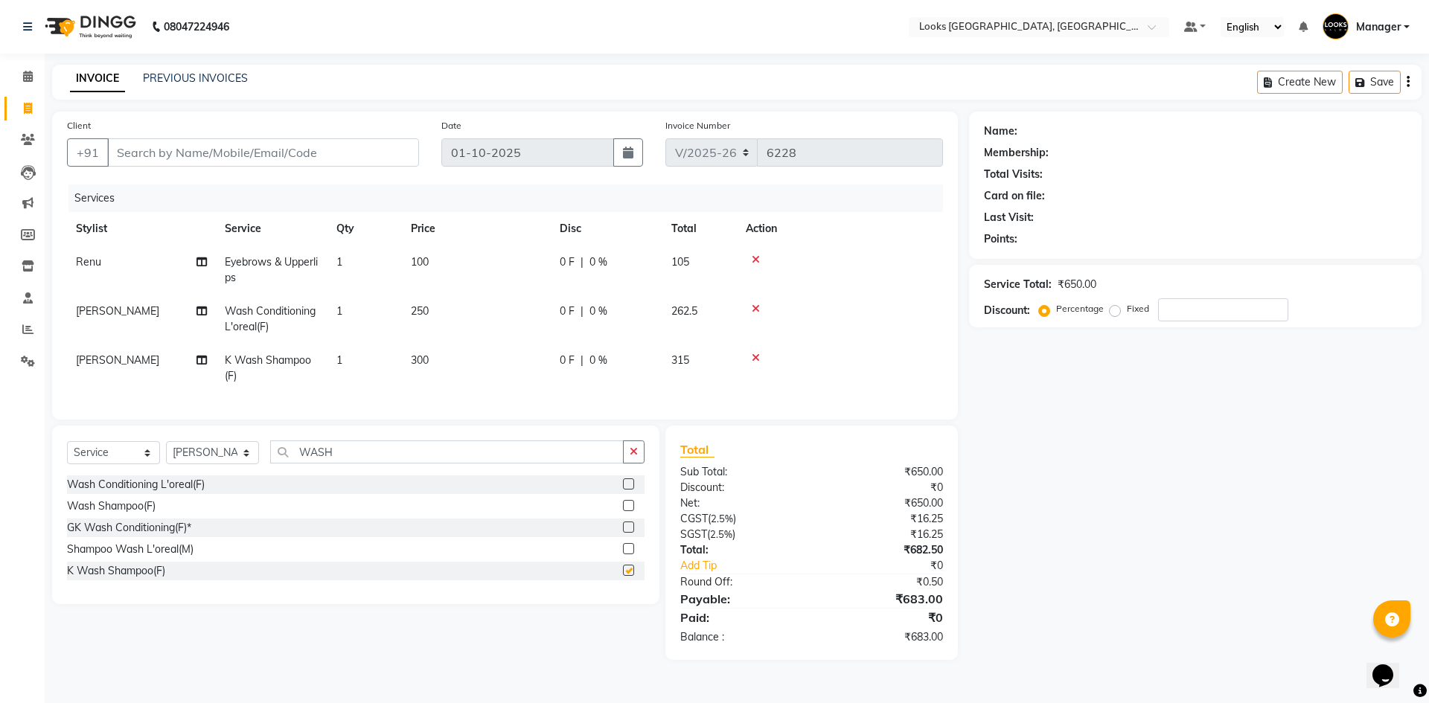
checkbox input "false"
drag, startPoint x: 379, startPoint y: 461, endPoint x: 221, endPoint y: 481, distance: 159.8
click at [221, 475] on div "Select Service Product Membership Package Voucher Prepaid Gift Card Select Styl…" at bounding box center [355, 457] width 577 height 35
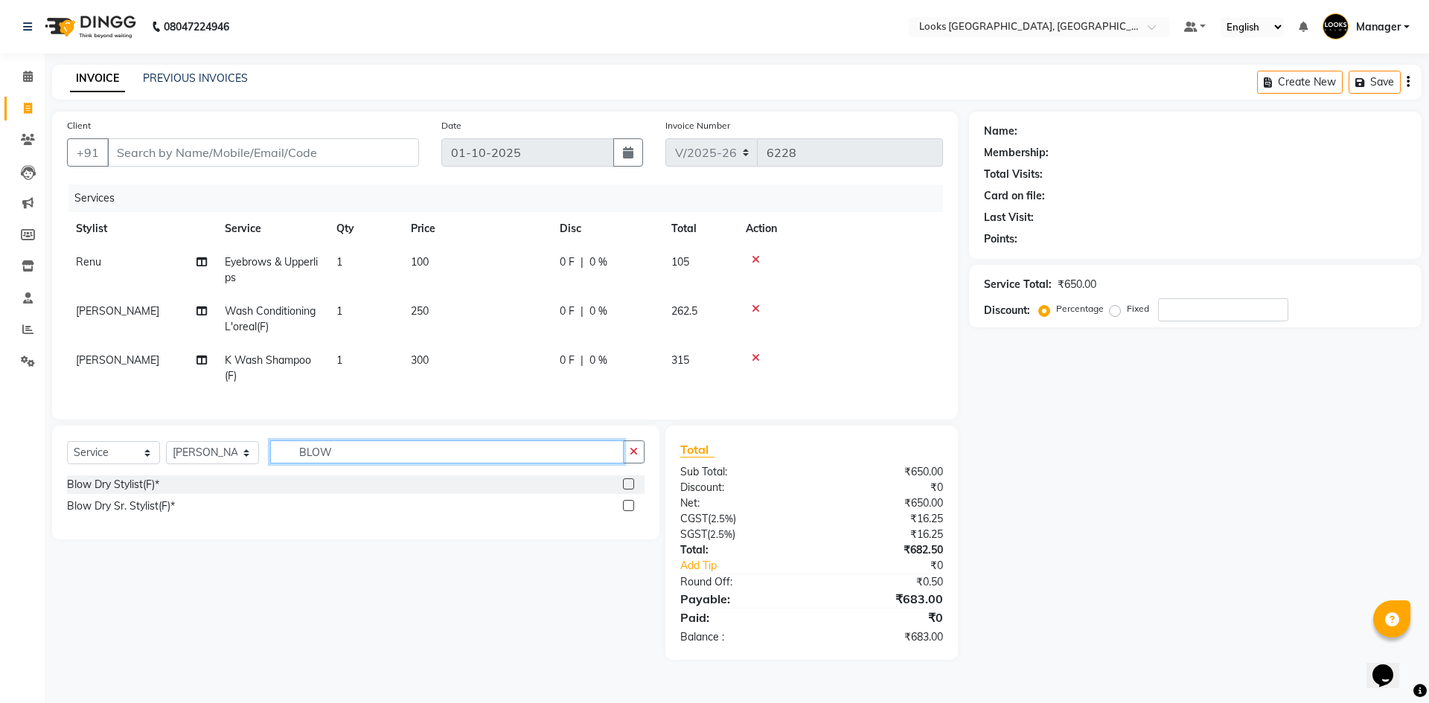
type input "BLOW"
click at [411, 388] on td "300" at bounding box center [476, 368] width 149 height 49
select select "84465"
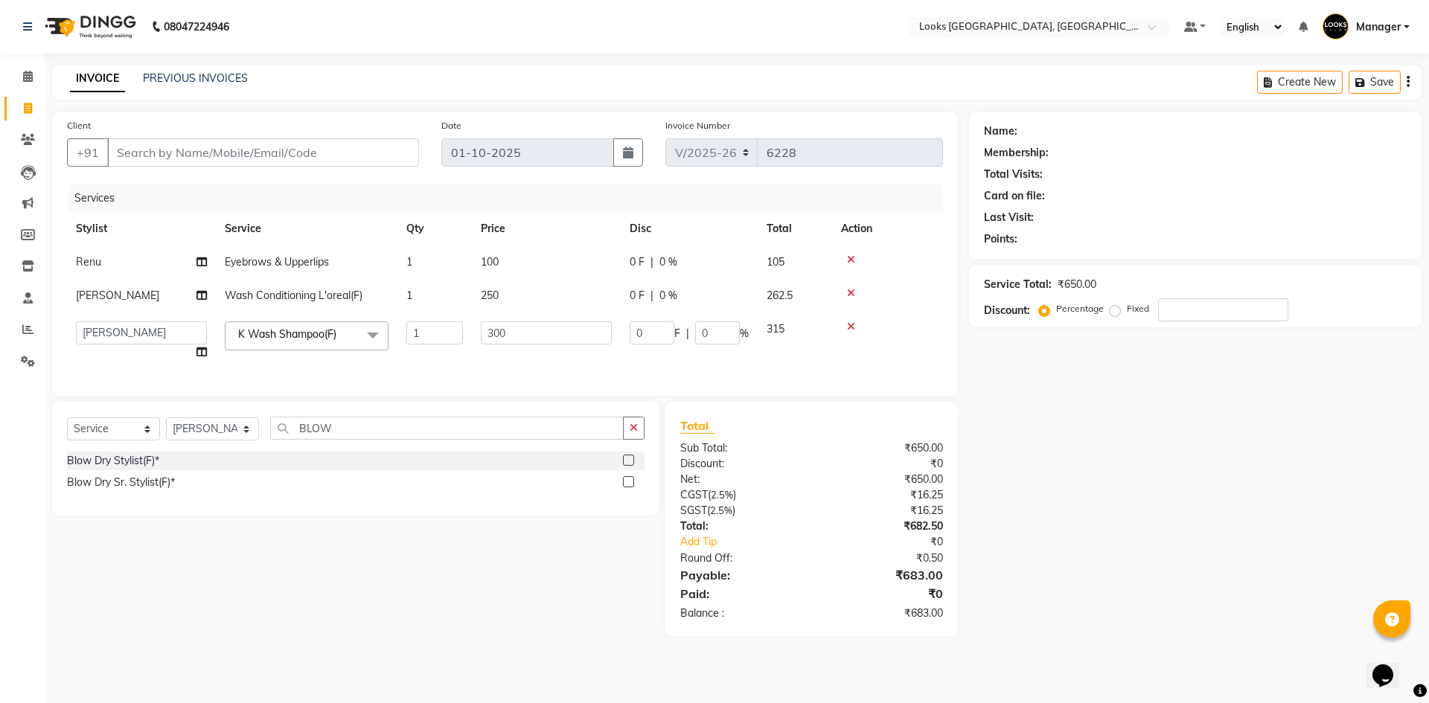
click at [525, 296] on td "250" at bounding box center [546, 295] width 149 height 33
select select "29048"
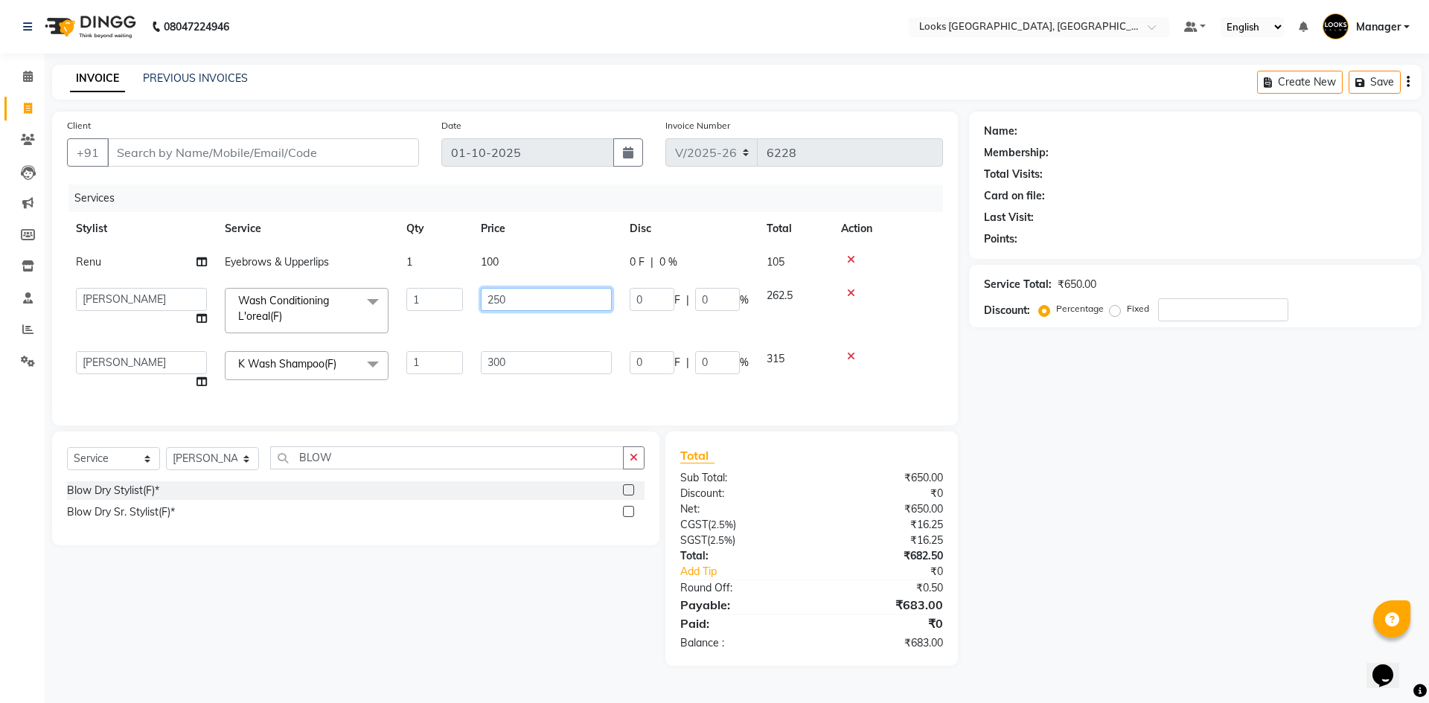
drag, startPoint x: 535, startPoint y: 298, endPoint x: 385, endPoint y: 309, distance: 150.7
click at [412, 301] on tr "ARSHAD Ayush Bobby Chaman COUNTER_SALES Employee_WS FAREED KOMAL Manager MANISH…" at bounding box center [505, 310] width 876 height 63
type input "400"
click at [504, 255] on td "100" at bounding box center [546, 262] width 149 height 33
select select "68485"
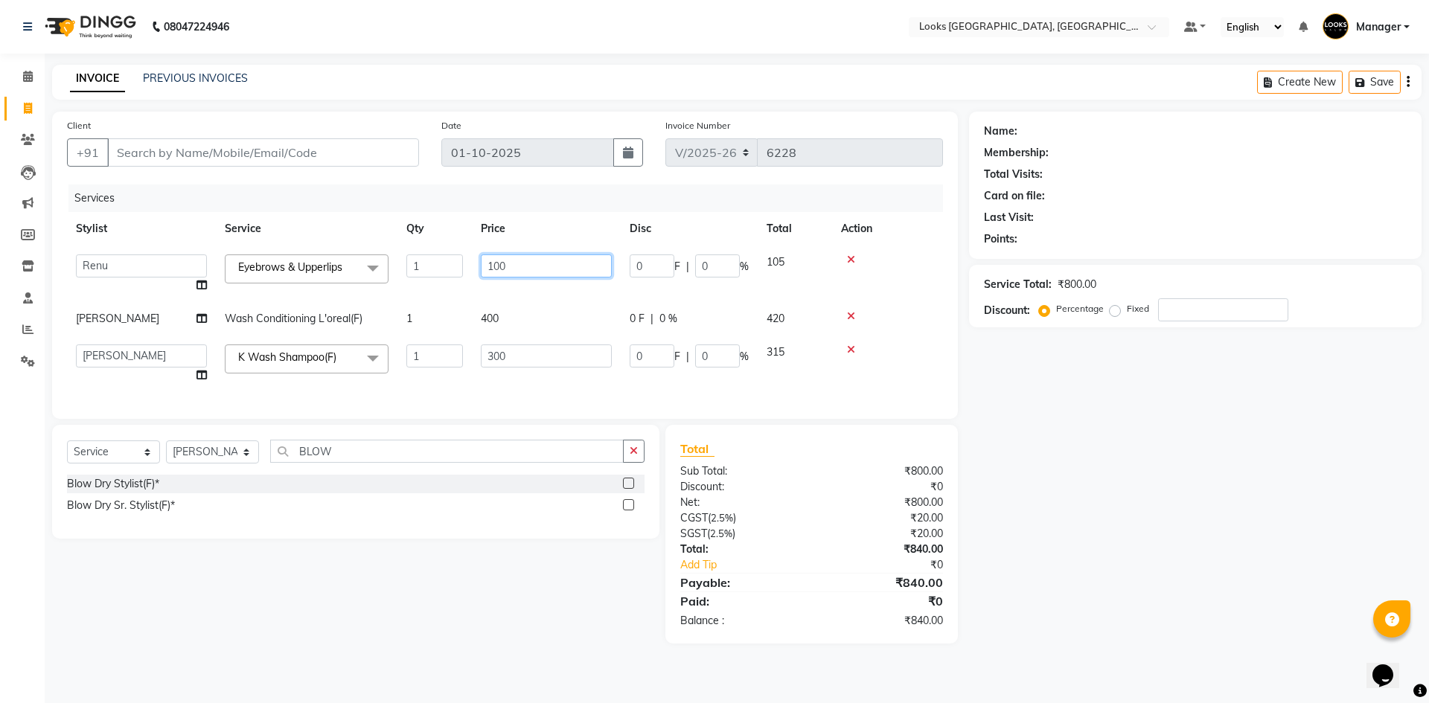
drag, startPoint x: 538, startPoint y: 263, endPoint x: 413, endPoint y: 267, distance: 125.1
click at [414, 267] on tr "ARSHAD Ayush Bobby Chaman COUNTER_SALES Employee_WS FAREED KOMAL Manager MANISH…" at bounding box center [505, 274] width 876 height 57
type input "200"
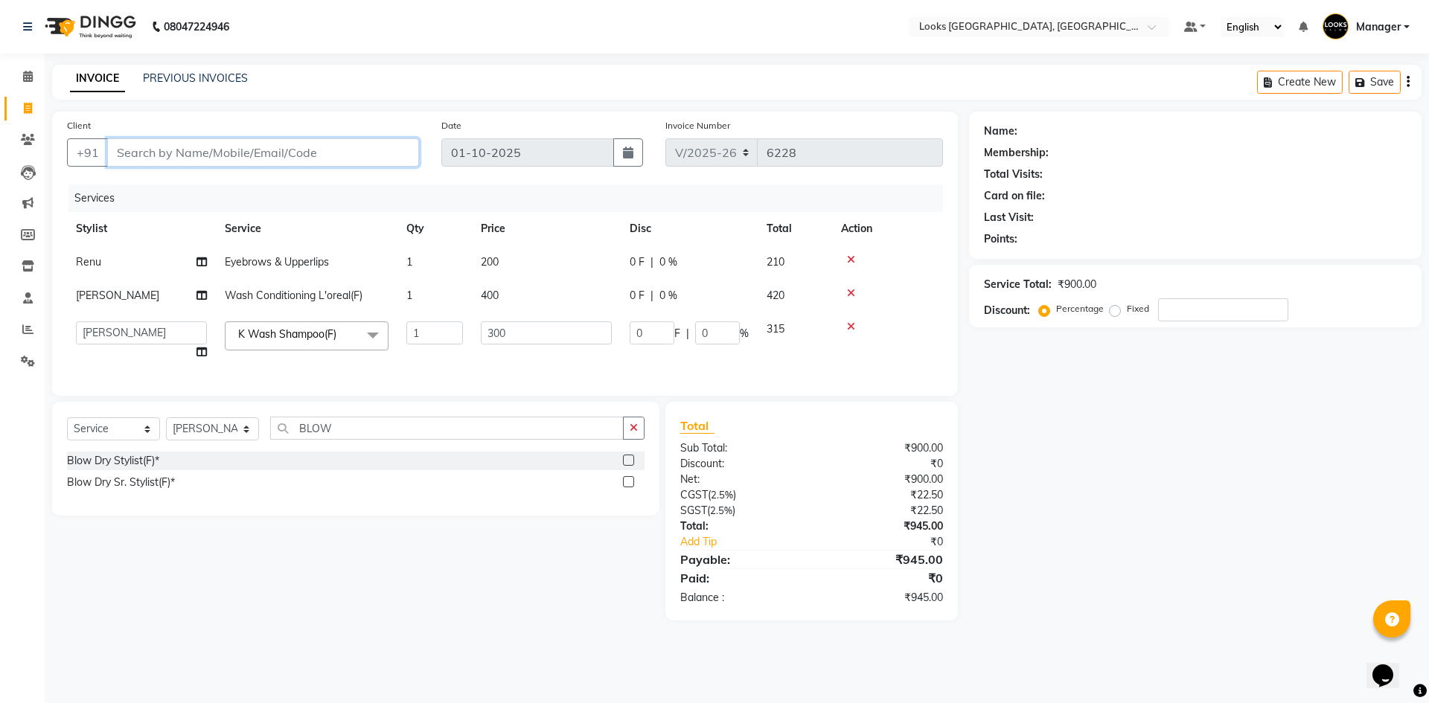
click at [292, 155] on input "Client" at bounding box center [263, 152] width 312 height 28
drag, startPoint x: 551, startPoint y: 612, endPoint x: 443, endPoint y: 458, distance: 188.0
click at [550, 603] on div "Select Service Product Membership Package Voucher Prepaid Gift Card Select Styl…" at bounding box center [350, 511] width 618 height 219
click at [251, 150] on input "Client" at bounding box center [263, 152] width 312 height 28
type input "9"
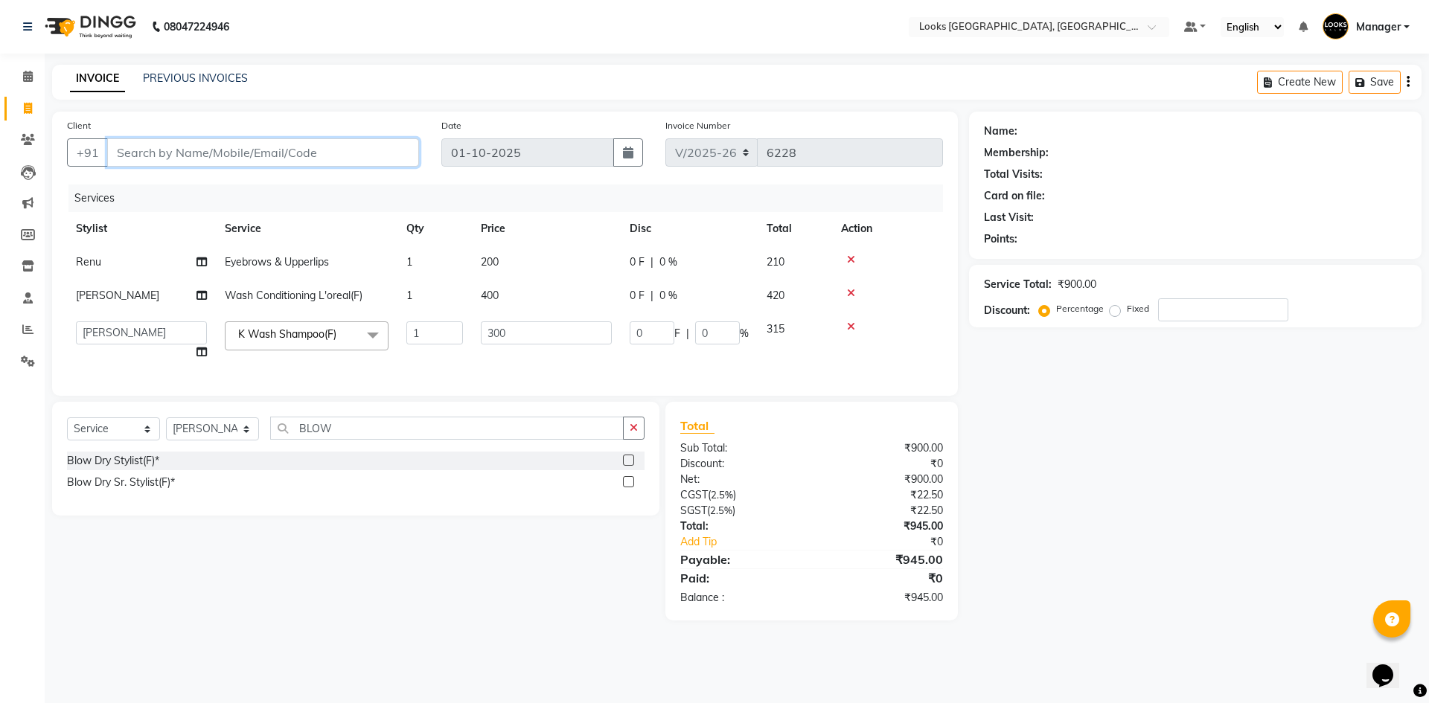
type input "0"
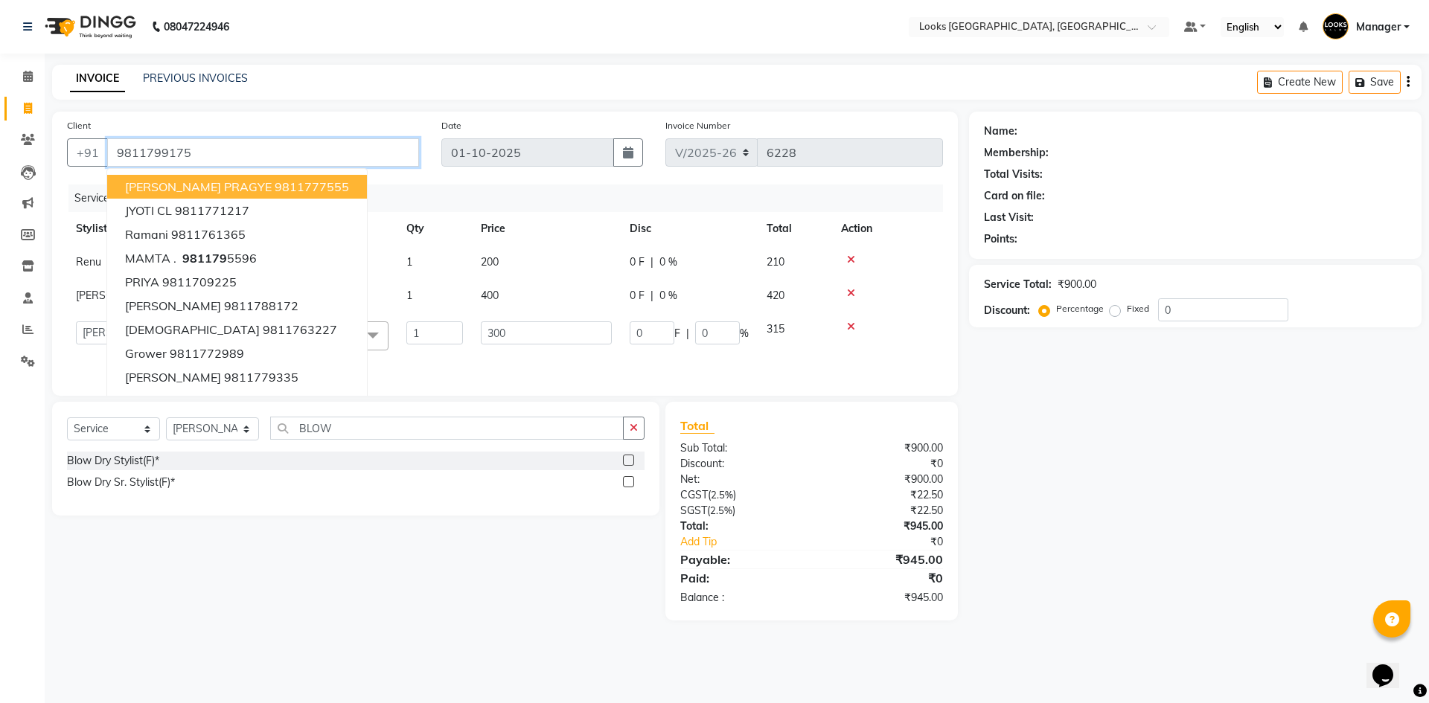
type input "9811799175"
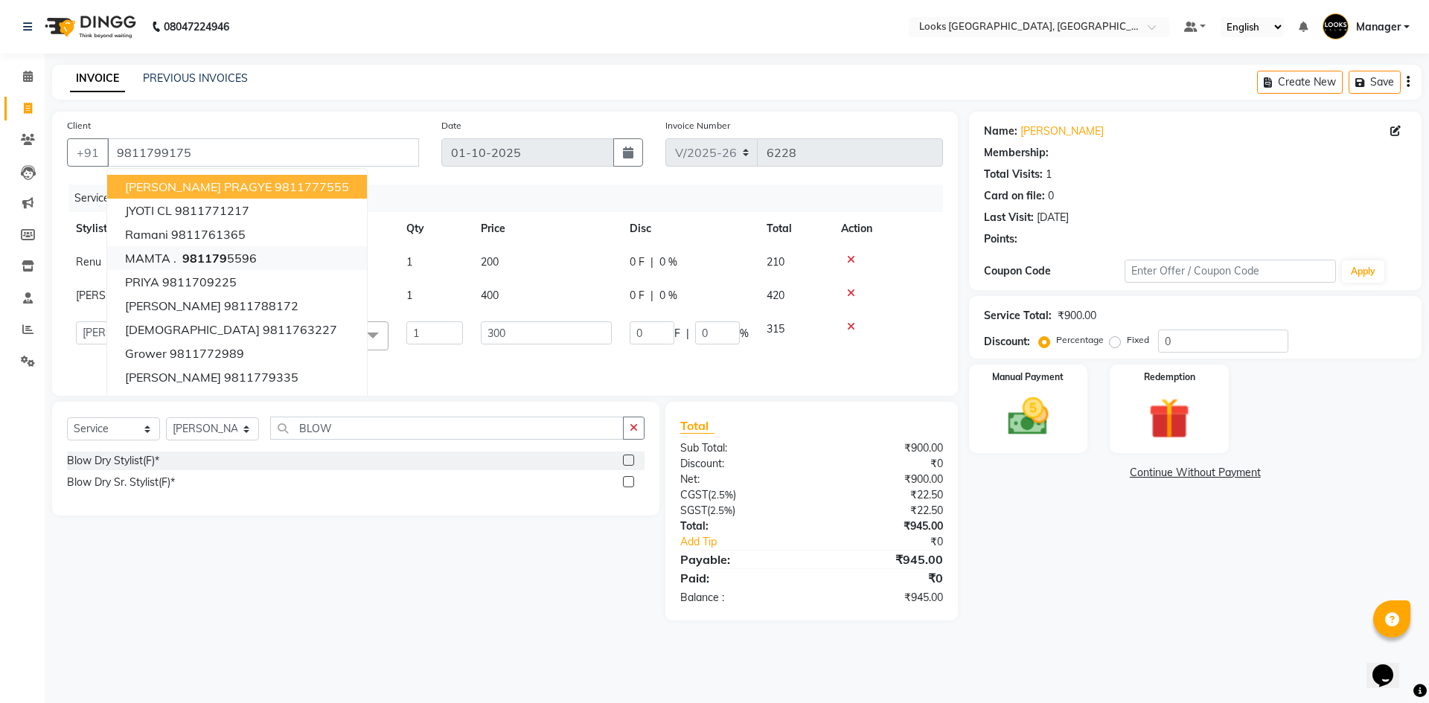
select select "1: Object"
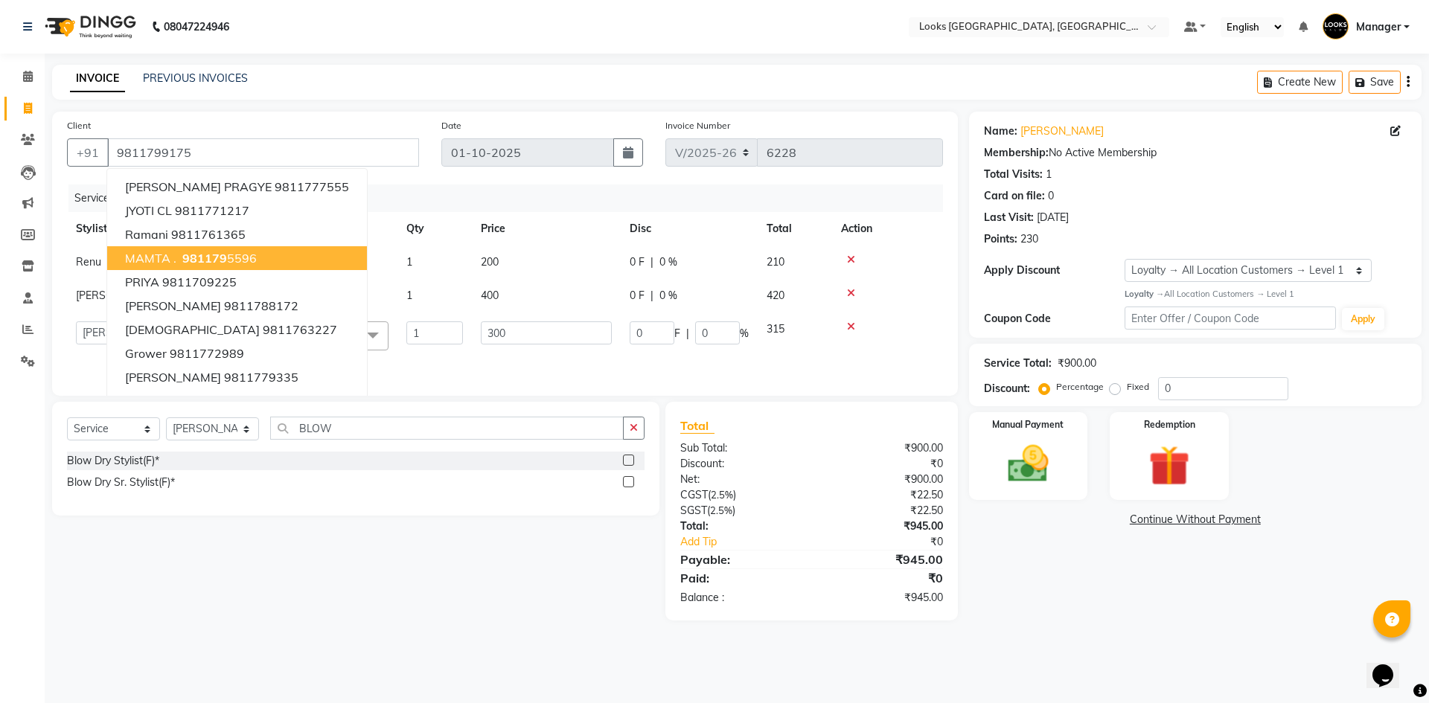
drag, startPoint x: 1079, startPoint y: 646, endPoint x: 1071, endPoint y: 552, distance: 94.1
click at [1079, 643] on main "INVOICE PREVIOUS INVOICES Create New Save Client +91 9811799175 CHARU PRAGYE 98…" at bounding box center [737, 354] width 1384 height 578
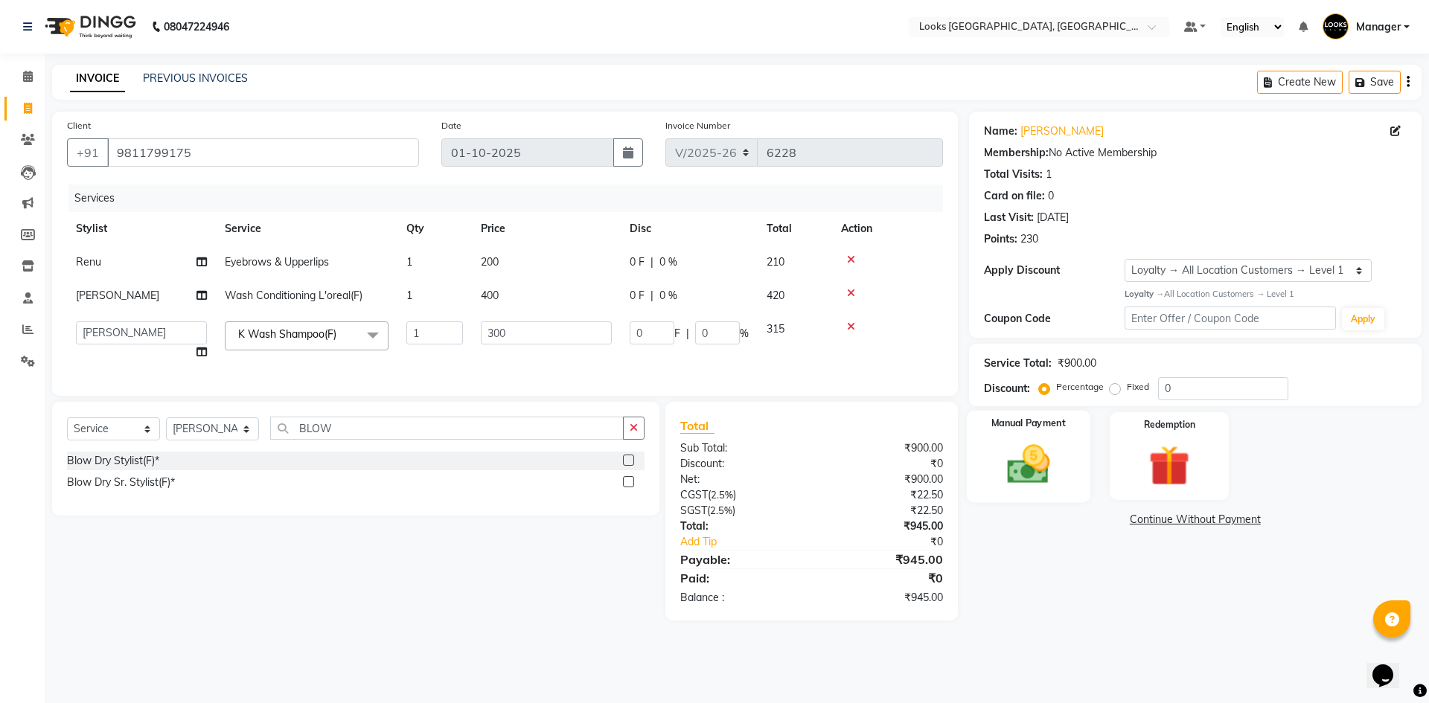
click at [1055, 472] on img at bounding box center [1027, 464] width 69 height 49
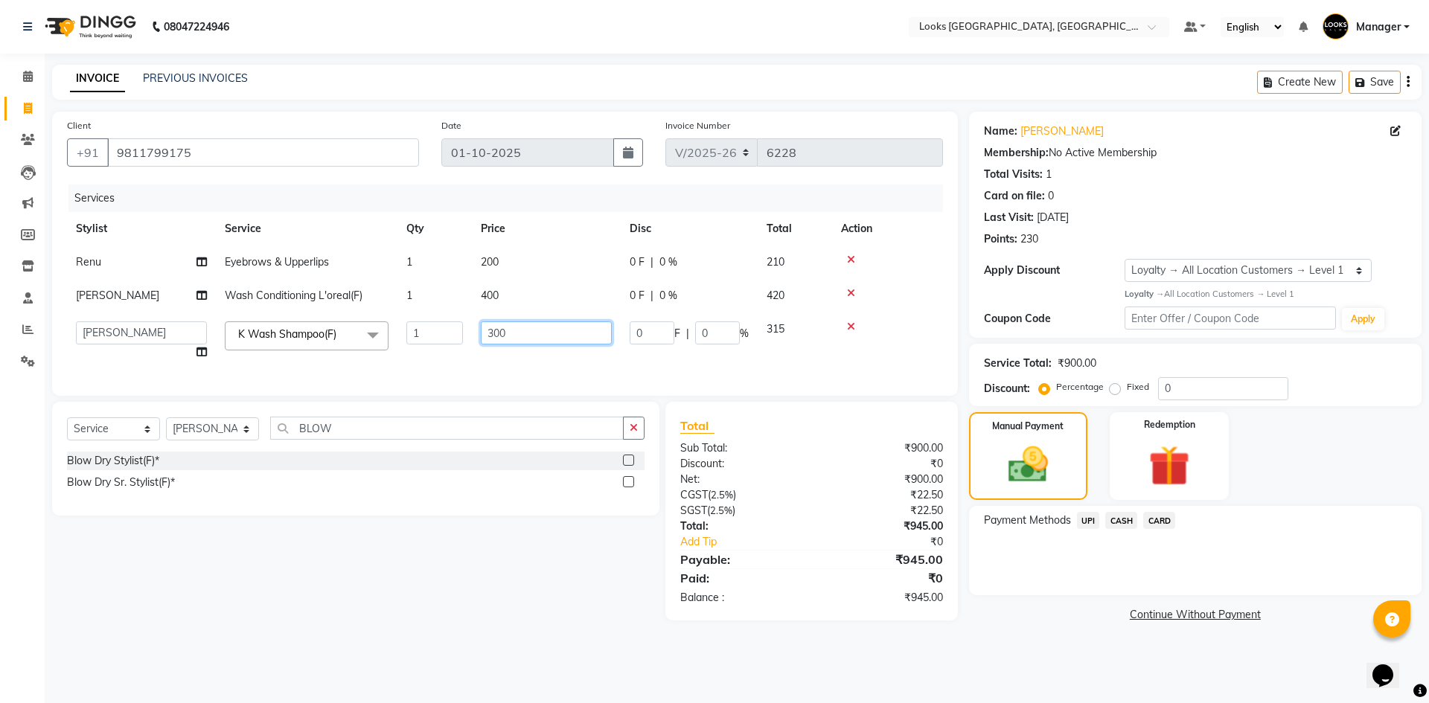
drag, startPoint x: 558, startPoint y: 328, endPoint x: 389, endPoint y: 333, distance: 169.0
click at [389, 333] on tr "ARSHAD Ayush Bobby Chaman COUNTER_SALES Employee_WS FAREED KOMAL Manager MANISH…" at bounding box center [505, 341] width 876 height 57
type input "500"
click at [569, 362] on tr "ARSHAD Ayush Bobby Chaman COUNTER_SALES Employee_WS FAREED KOMAL Manager MANISH…" at bounding box center [505, 341] width 876 height 57
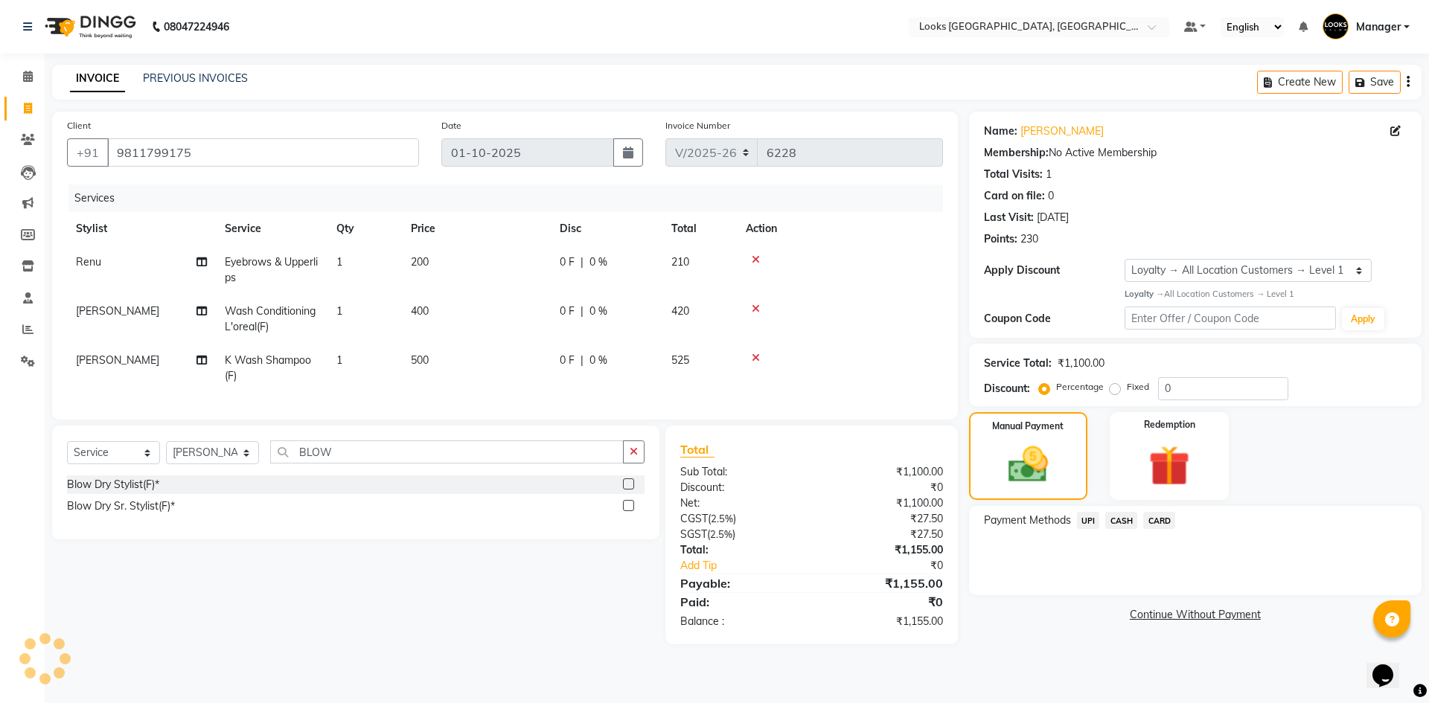
click at [1063, 667] on main "INVOICE PREVIOUS INVOICES Create New Save Client +91 9811799175 Date 01-10-2025…" at bounding box center [737, 366] width 1384 height 602
click at [1090, 518] on span "UPI" at bounding box center [1088, 520] width 23 height 17
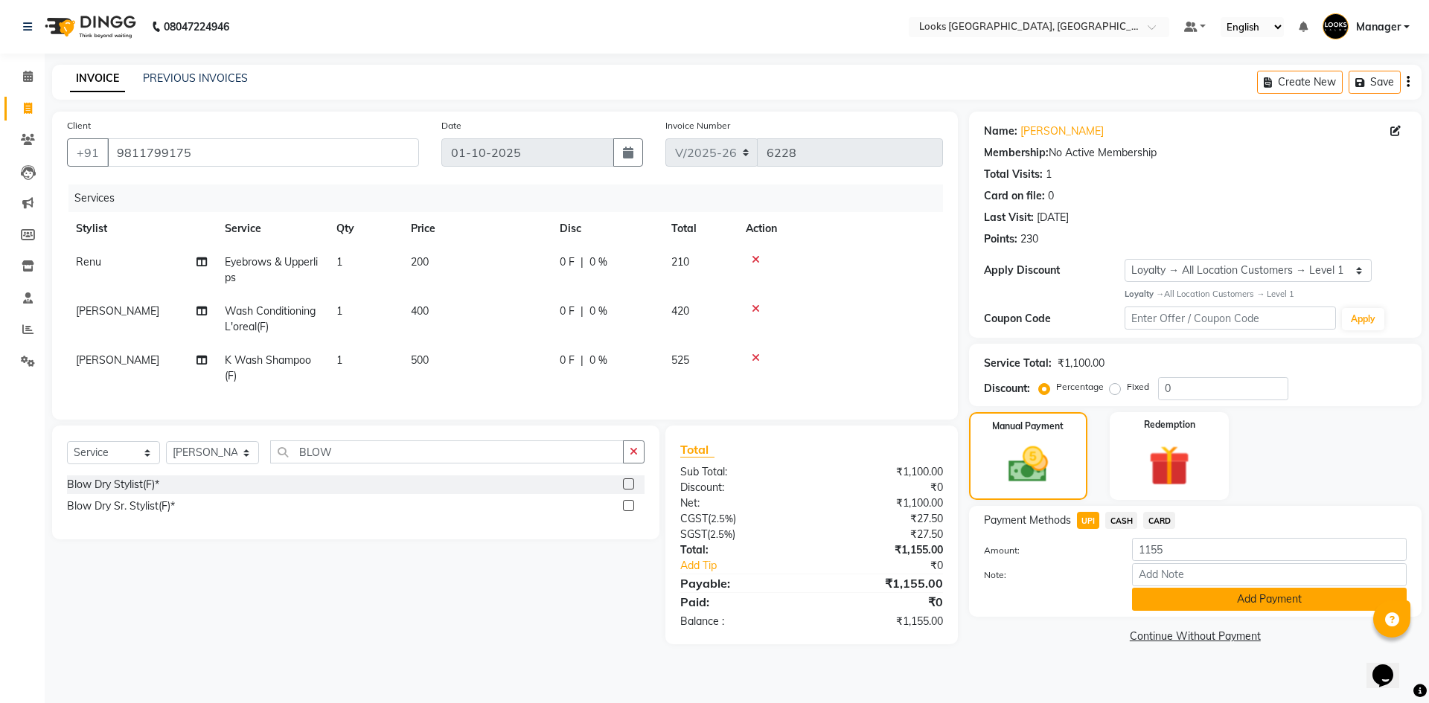
click at [1249, 605] on button "Add Payment" at bounding box center [1269, 599] width 275 height 23
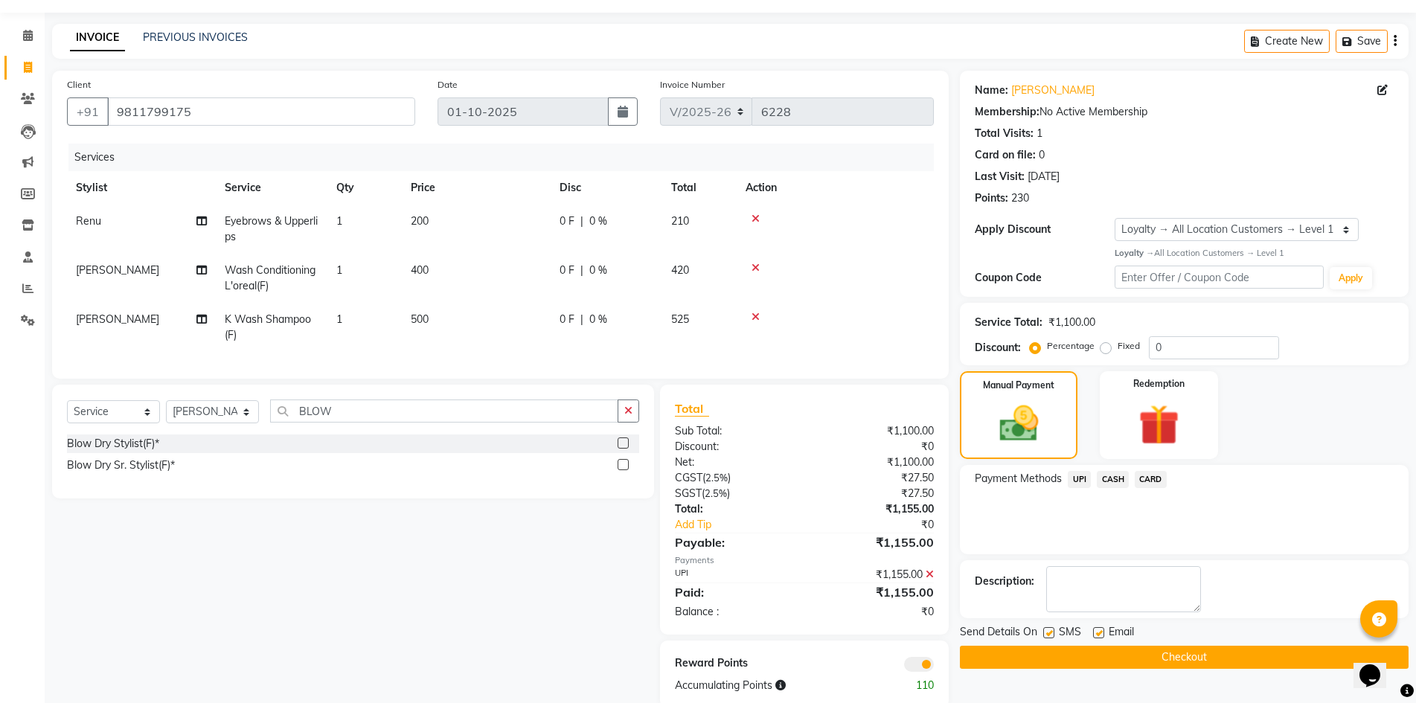
scroll to position [81, 0]
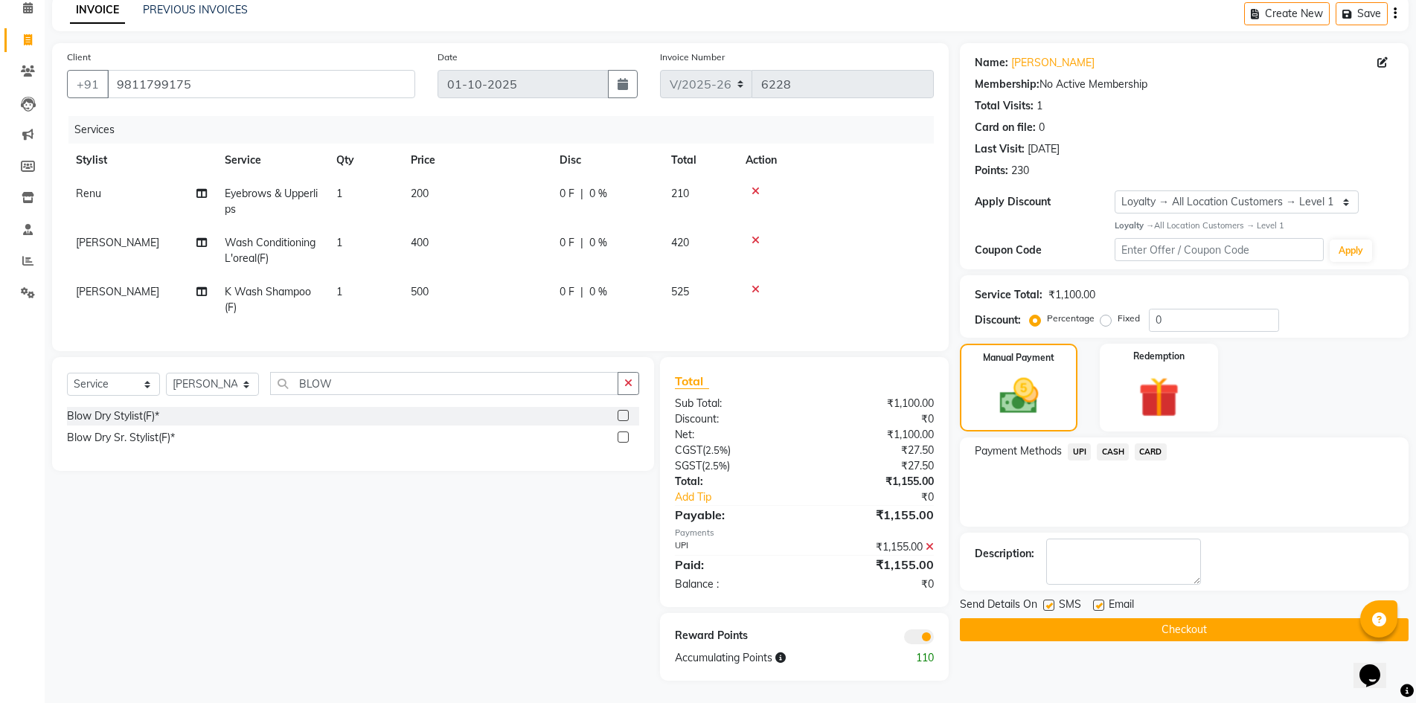
click at [1257, 597] on div "Send Details On SMS Email" at bounding box center [1184, 606] width 449 height 19
click at [1095, 600] on label at bounding box center [1098, 605] width 11 height 11
click at [1095, 601] on input "checkbox" at bounding box center [1098, 606] width 10 height 10
checkbox input "false"
click at [1112, 618] on button "Checkout" at bounding box center [1184, 629] width 449 height 23
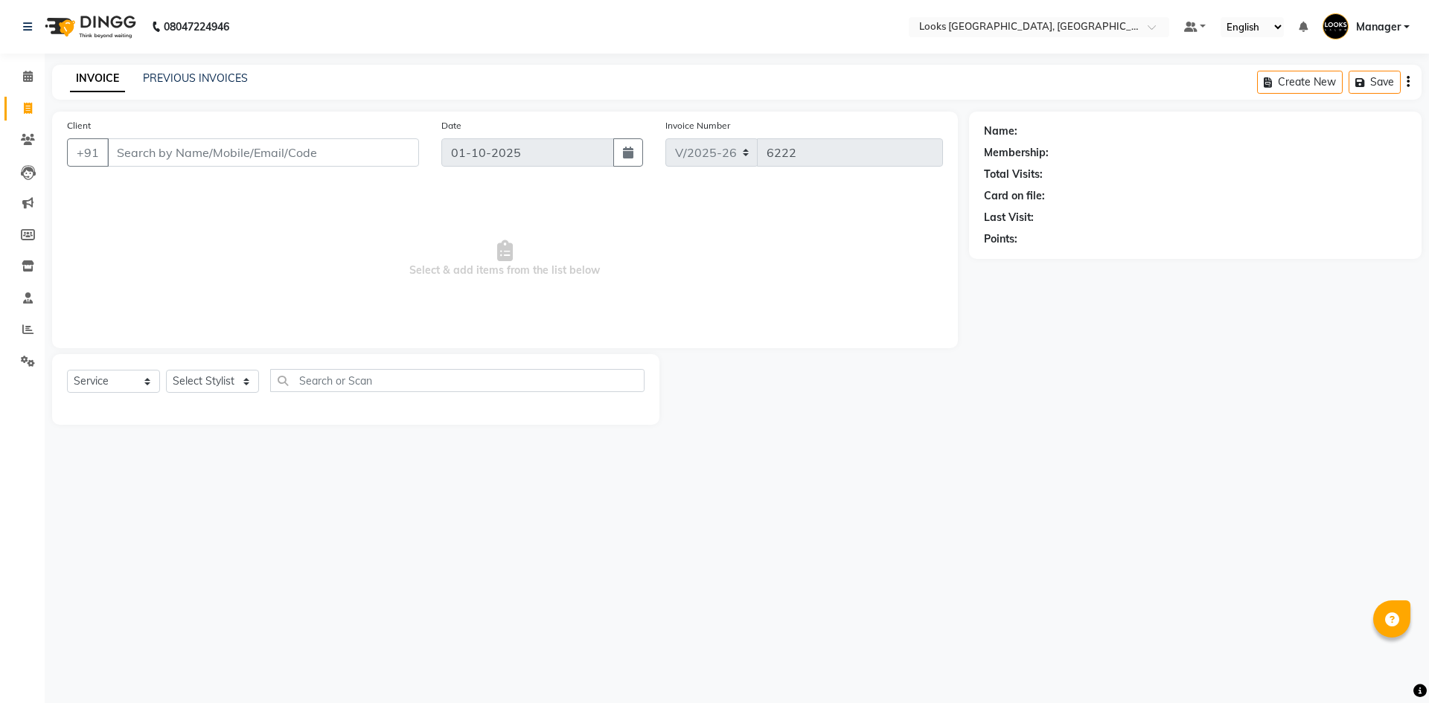
select select "4718"
select select "service"
click at [130, 161] on input "Client" at bounding box center [263, 152] width 312 height 28
type input "7837553595"
select select "1: Object"
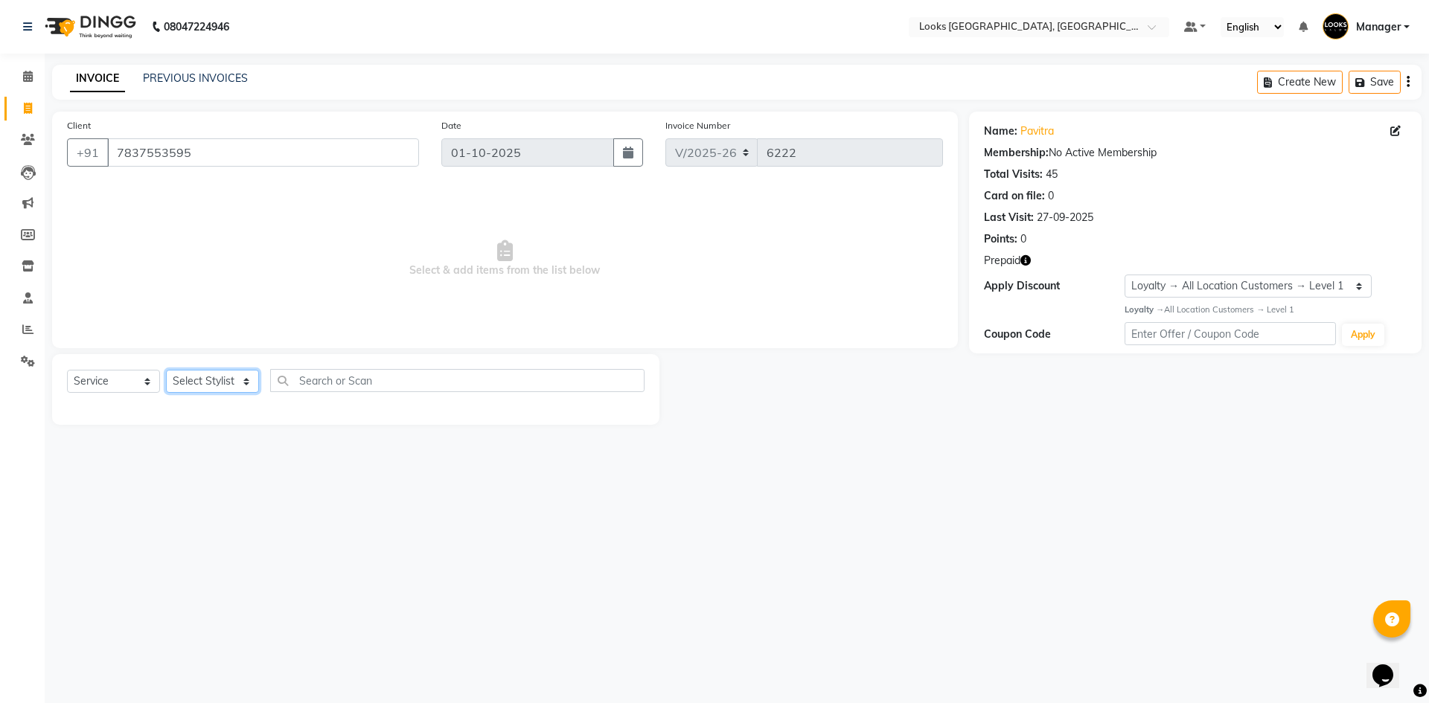
click at [215, 375] on select "Select Stylist [PERSON_NAME] [PERSON_NAME] COUNTER_SALES Employee_WS [PERSON_NA…" at bounding box center [212, 381] width 93 height 23
select select "29046"
click at [166, 370] on select "Select Stylist [PERSON_NAME] [PERSON_NAME] COUNTER_SALES Employee_WS [PERSON_NA…" at bounding box center [212, 381] width 93 height 23
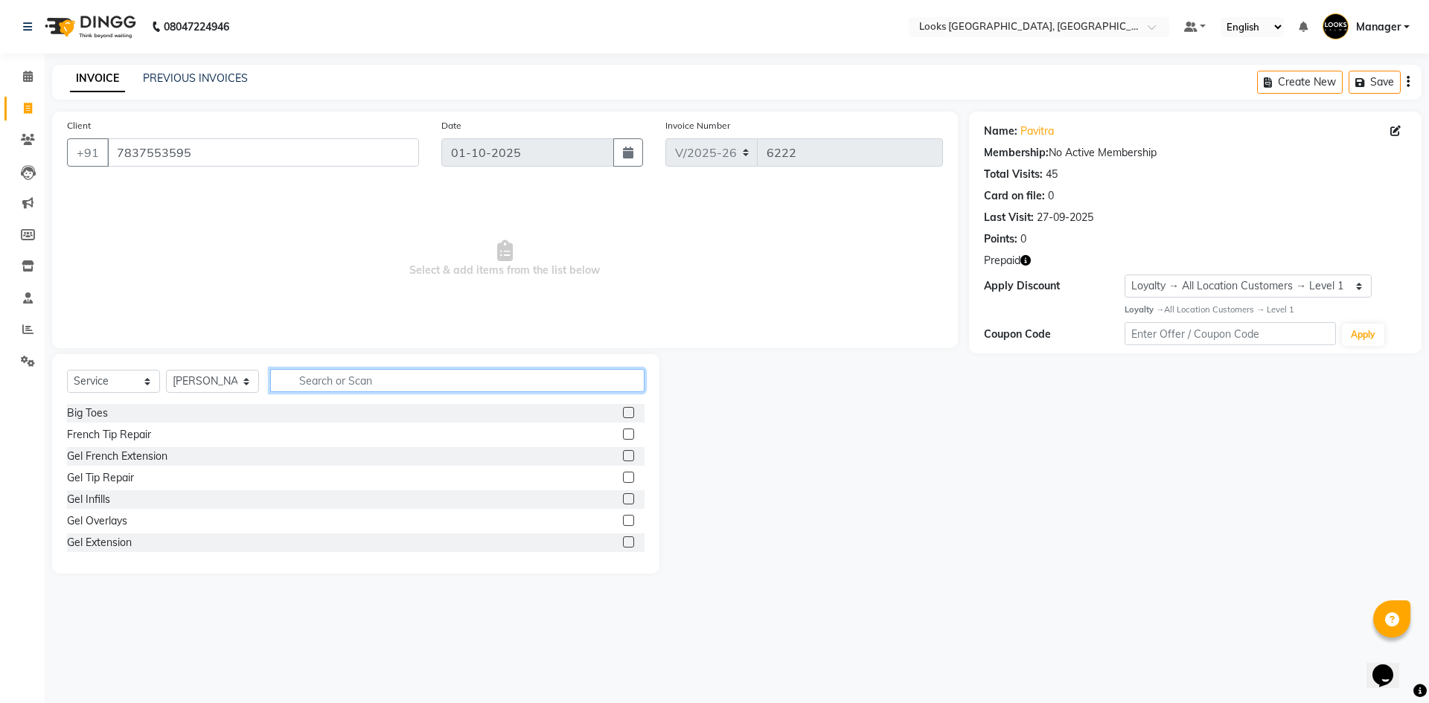
click at [460, 375] on input "text" at bounding box center [457, 380] width 374 height 23
type input "EYE"
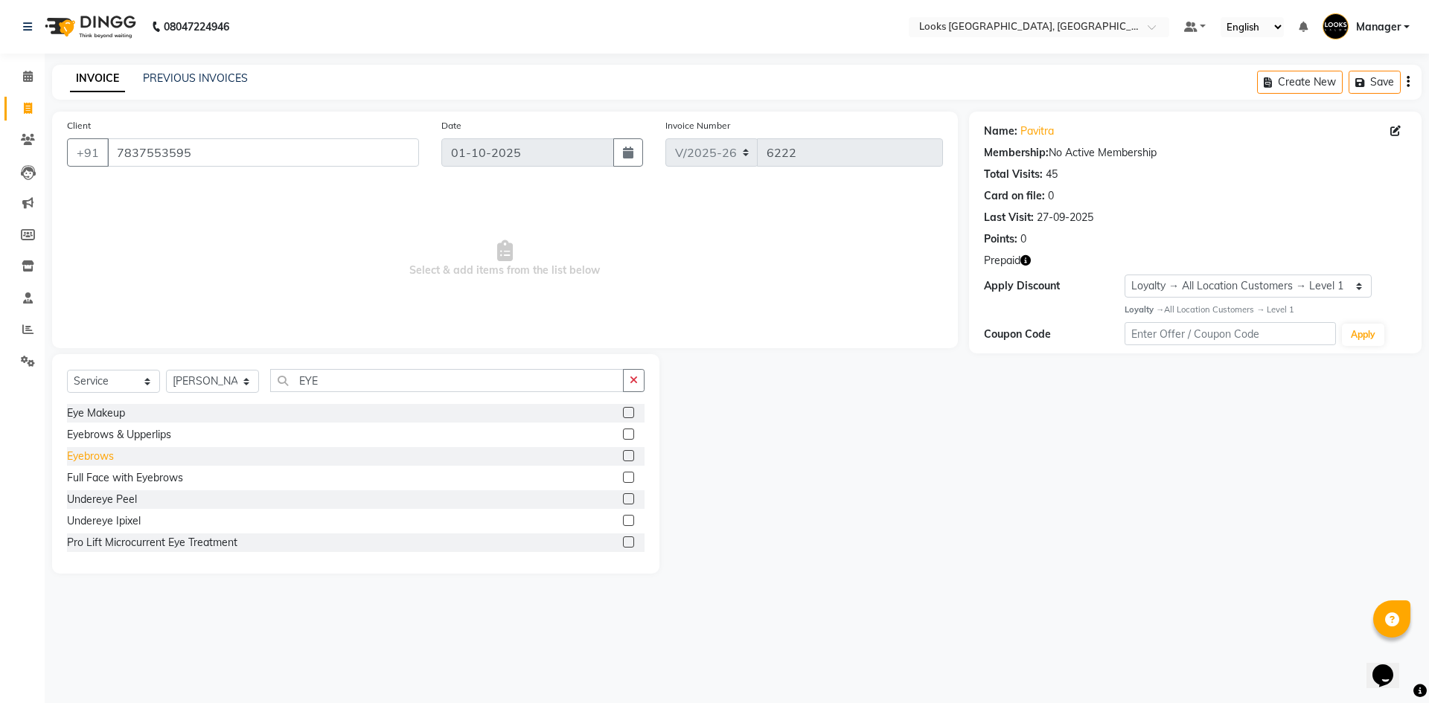
click at [102, 459] on div "Eyebrows" at bounding box center [90, 457] width 47 height 16
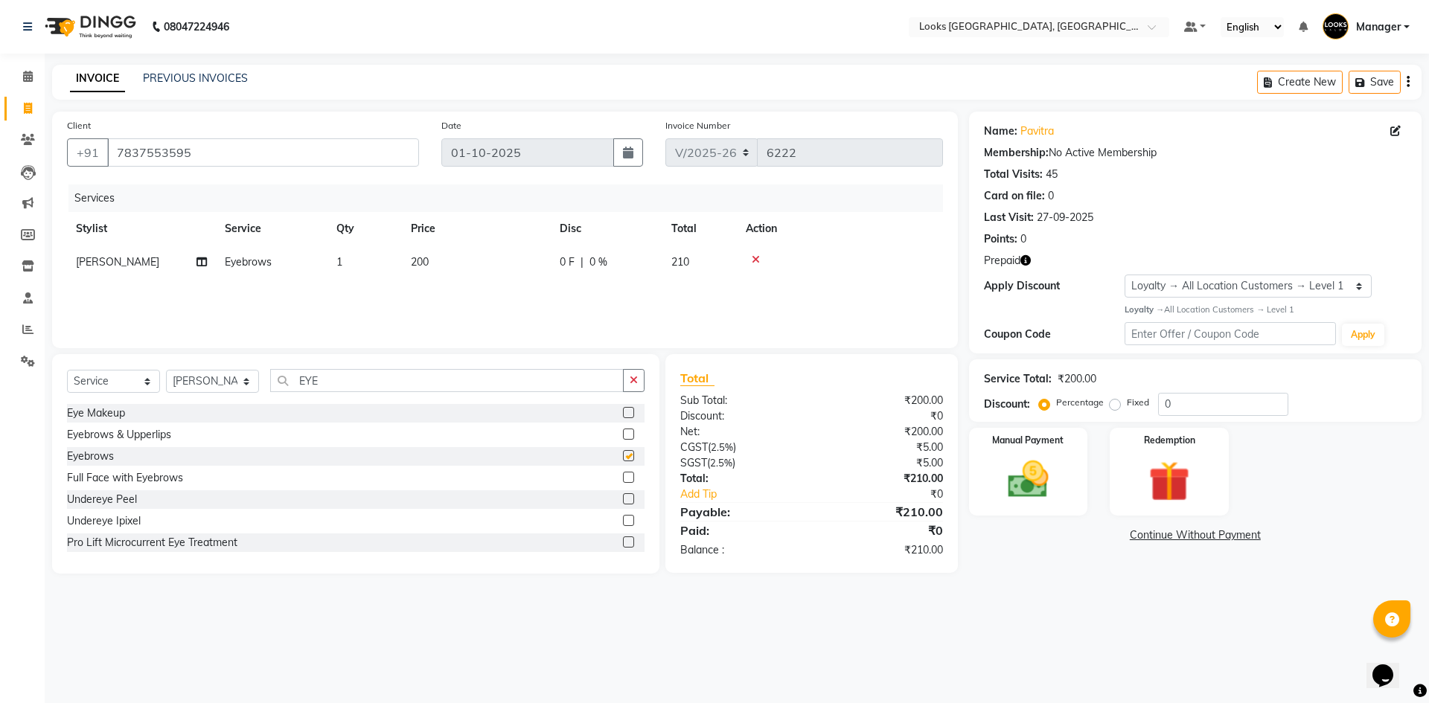
checkbox input "false"
click at [511, 263] on td "200" at bounding box center [476, 262] width 149 height 33
select select "29046"
drag, startPoint x: 500, startPoint y: 265, endPoint x: 386, endPoint y: 283, distance: 115.4
click at [386, 283] on tr "[PERSON_NAME] [PERSON_NAME] COUNTER_SALES Employee_WS [PERSON_NAME] Manager [PE…" at bounding box center [505, 274] width 876 height 57
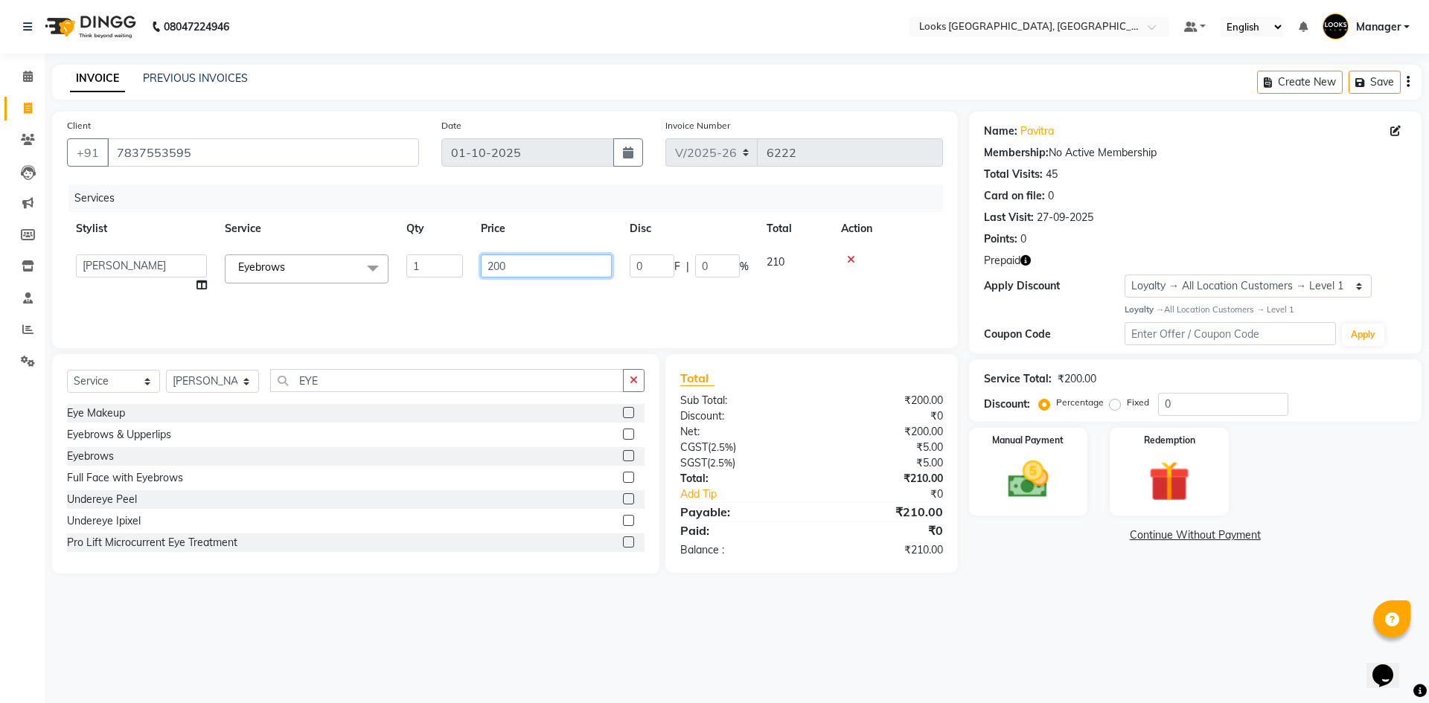
click at [519, 267] on input "200" at bounding box center [546, 265] width 131 height 23
drag, startPoint x: 510, startPoint y: 269, endPoint x: 478, endPoint y: 271, distance: 32.1
click at [478, 271] on td "200" at bounding box center [546, 274] width 149 height 57
type input "100"
drag, startPoint x: 1080, startPoint y: 612, endPoint x: 1051, endPoint y: 528, distance: 89.4
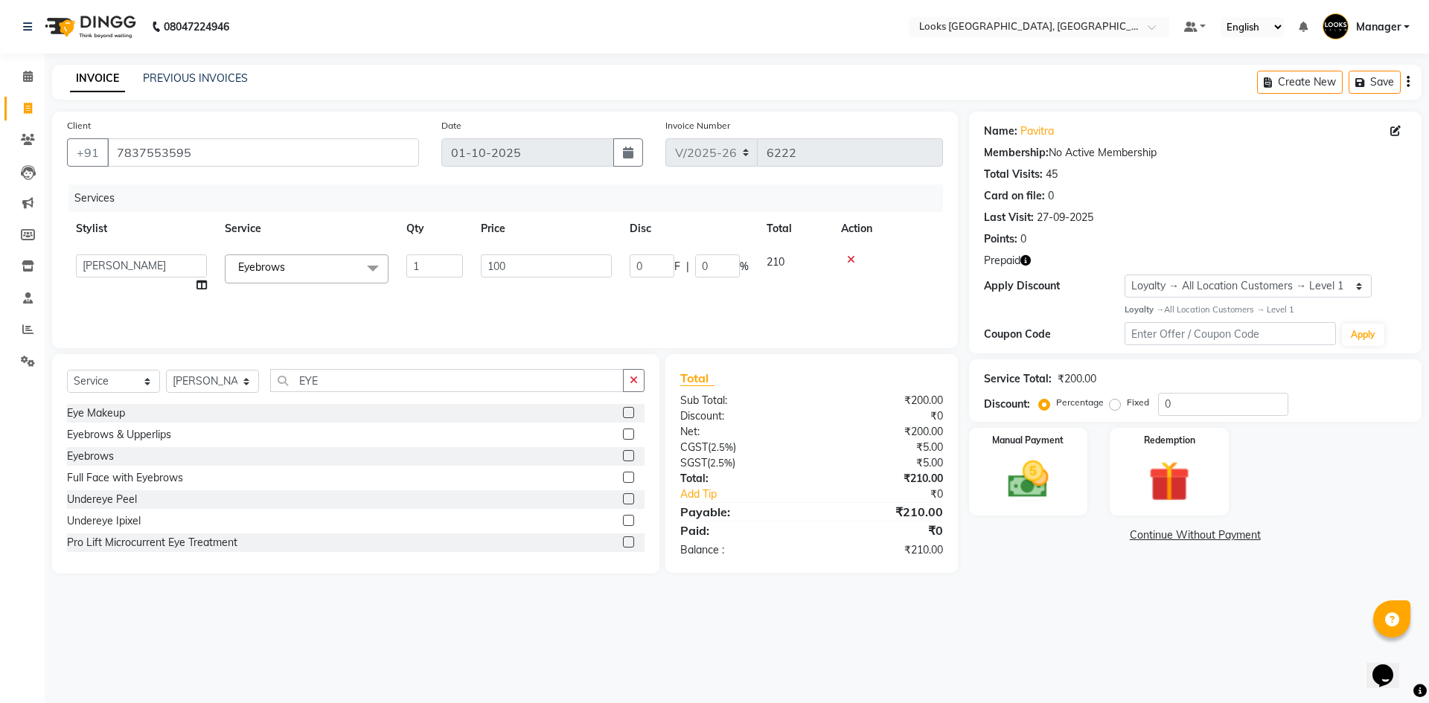
click at [1080, 608] on div "08047224946 Select Location × Looks Omaxe World Street, Faridabad, Haryana Defa…" at bounding box center [714, 351] width 1429 height 703
click at [1024, 251] on div "Name: Pavitra Membership: No Active Membership Total Visits: 45 Card on file: 0…" at bounding box center [1195, 233] width 452 height 242
click at [1025, 255] on icon "button" at bounding box center [1025, 260] width 10 height 10
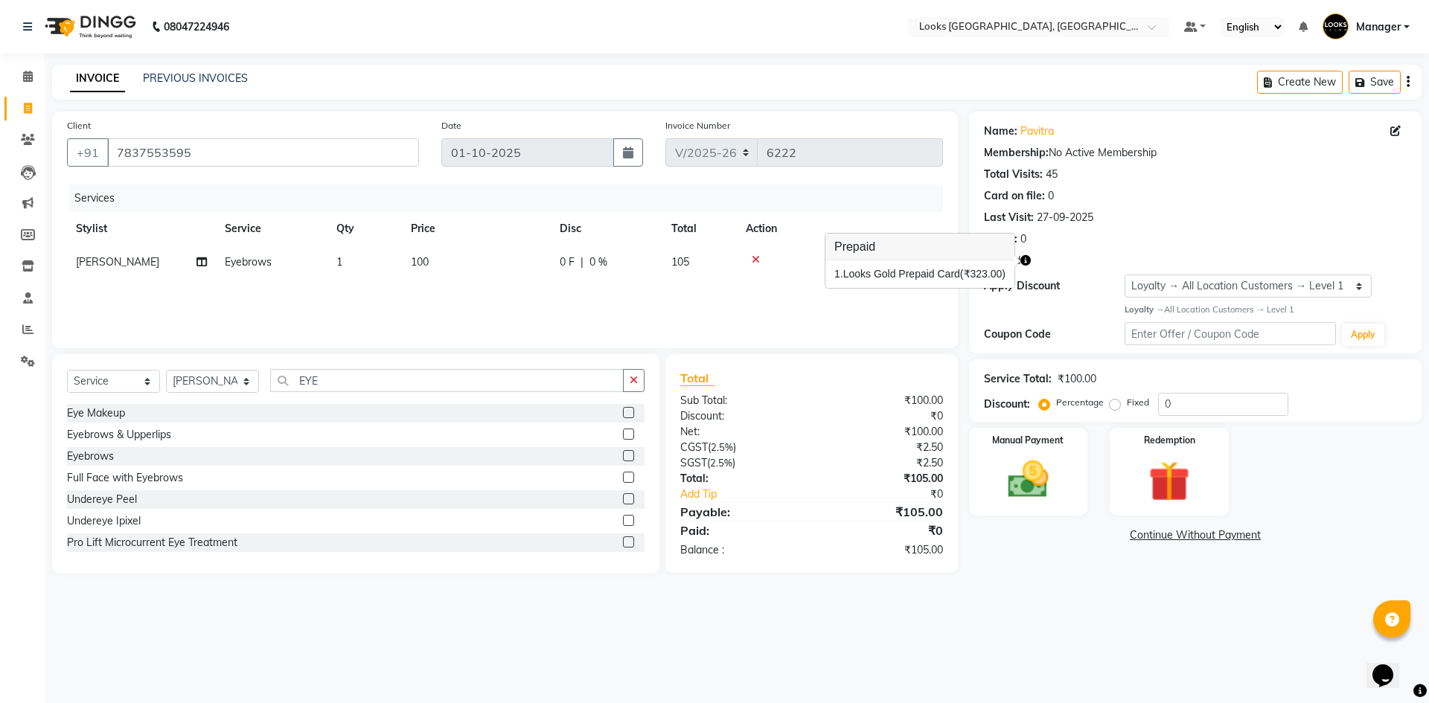
click at [1097, 255] on div "Prepaid" at bounding box center [1195, 261] width 423 height 16
click at [1163, 478] on img at bounding box center [1168, 481] width 69 height 53
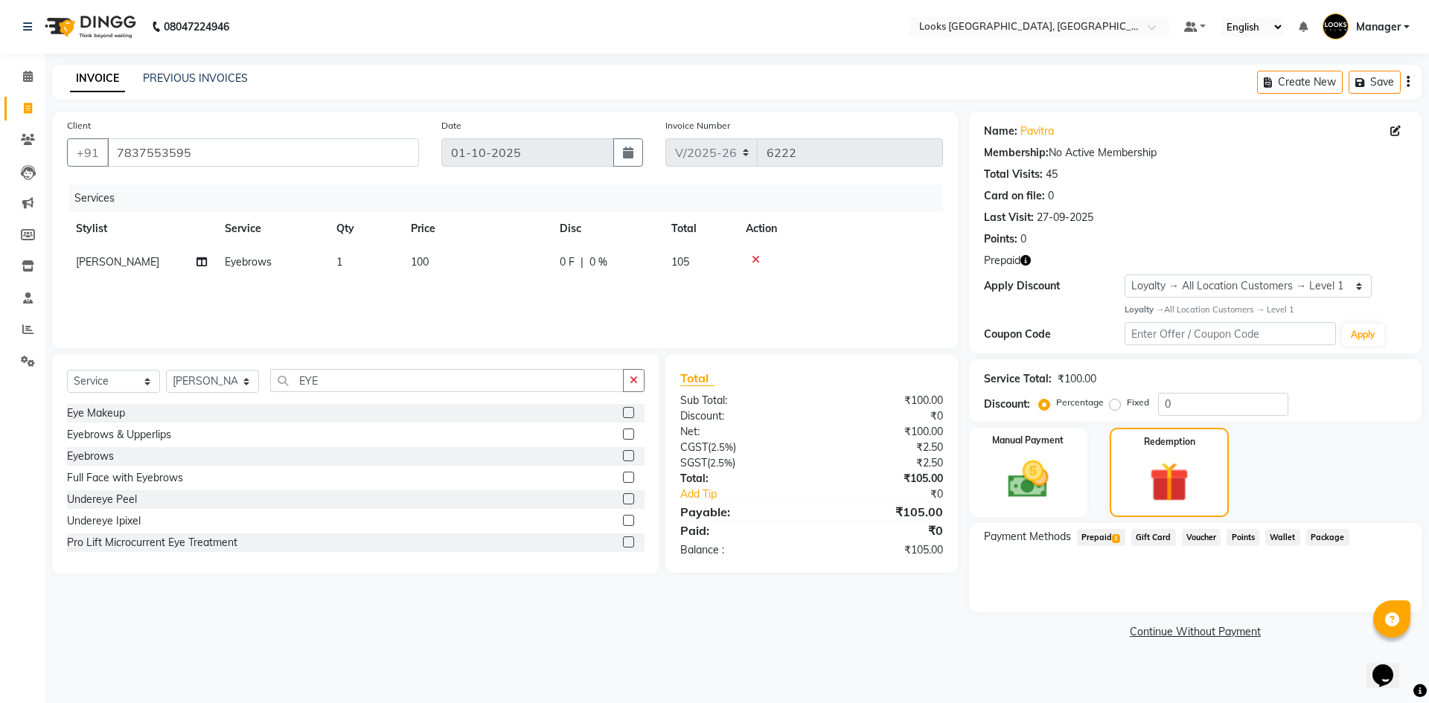
click at [1106, 540] on span "Prepaid 1" at bounding box center [1101, 537] width 48 height 17
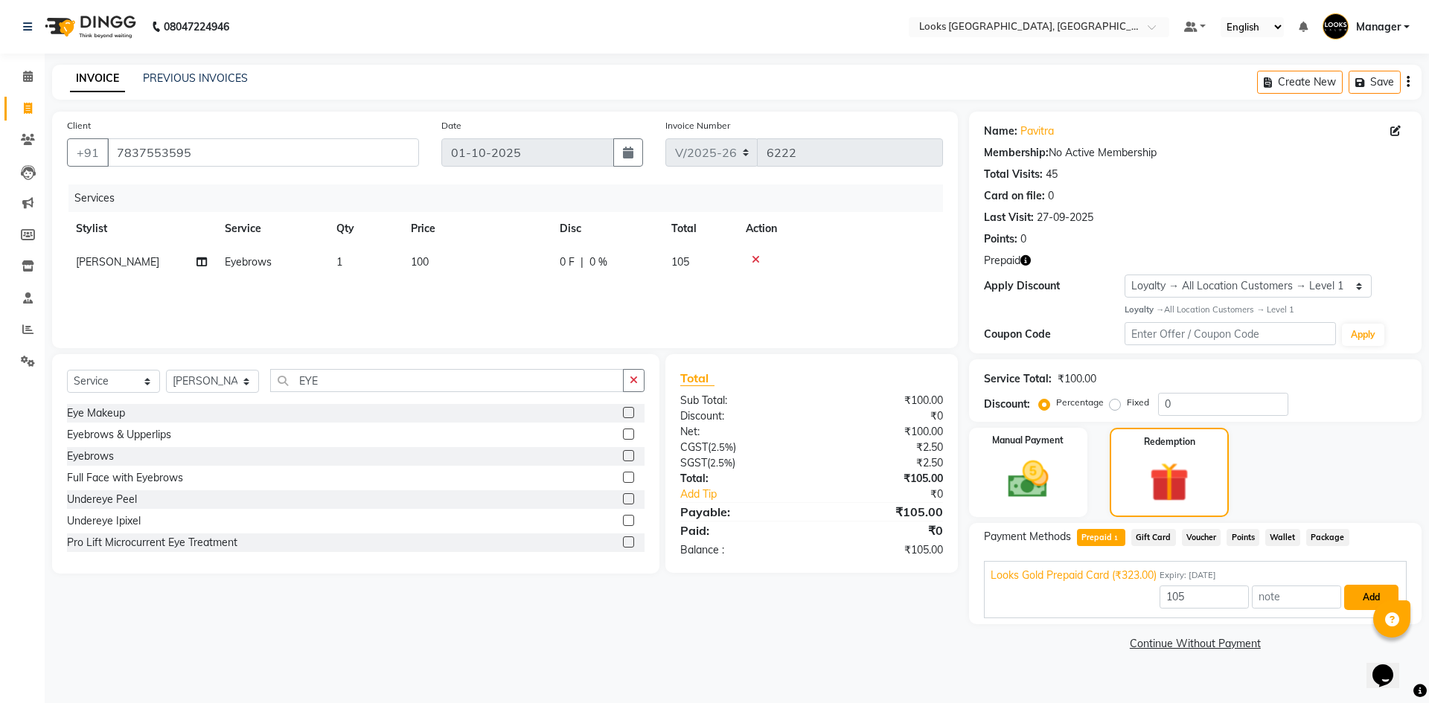
click at [1365, 593] on button "Add" at bounding box center [1371, 597] width 54 height 25
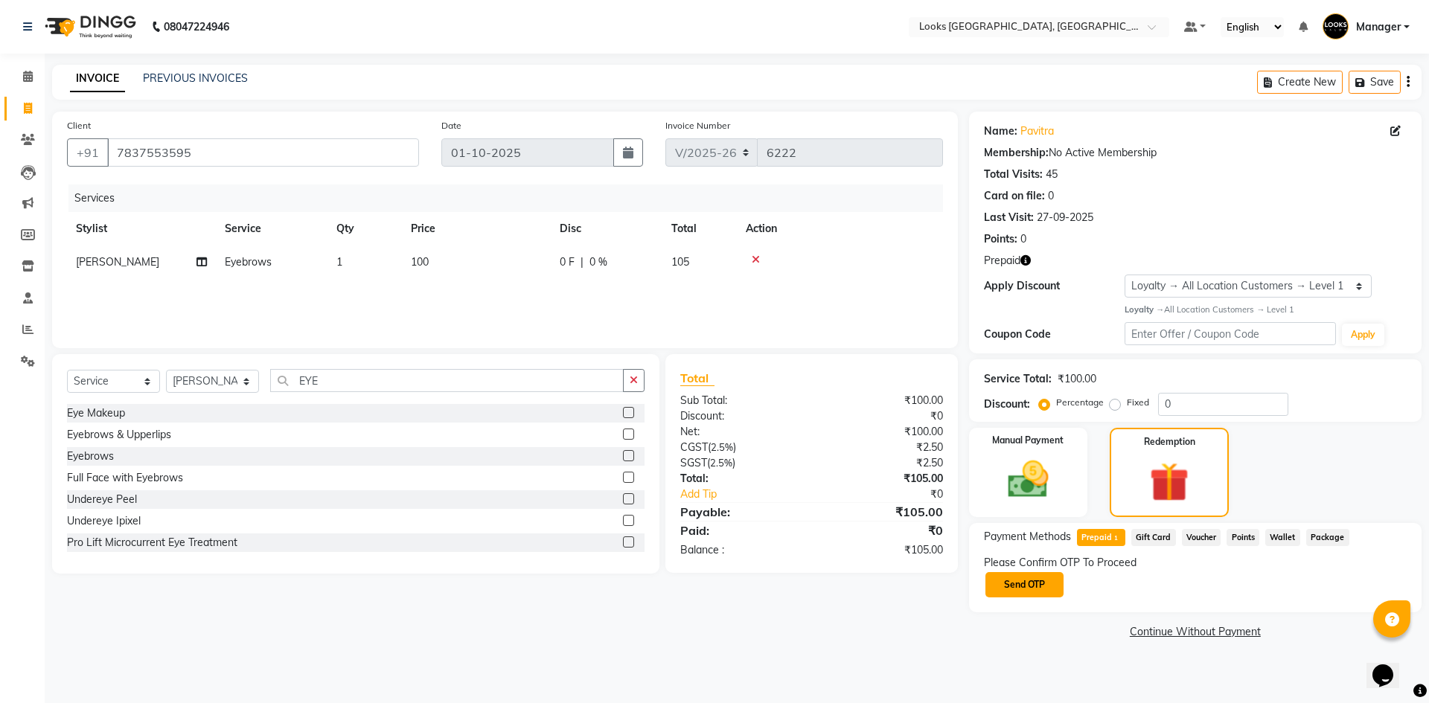
click at [1029, 584] on button "Send OTP" at bounding box center [1024, 584] width 78 height 25
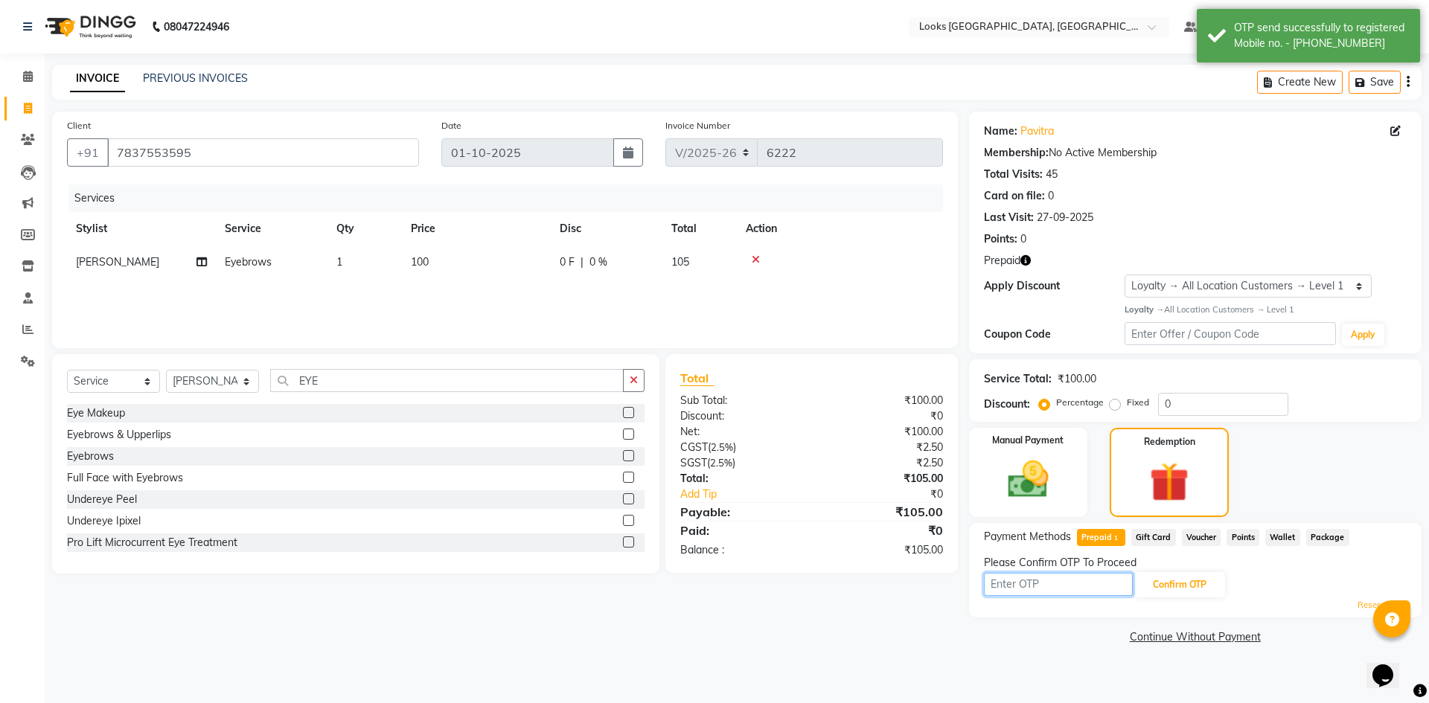
click at [1033, 582] on input "text" at bounding box center [1058, 584] width 149 height 23
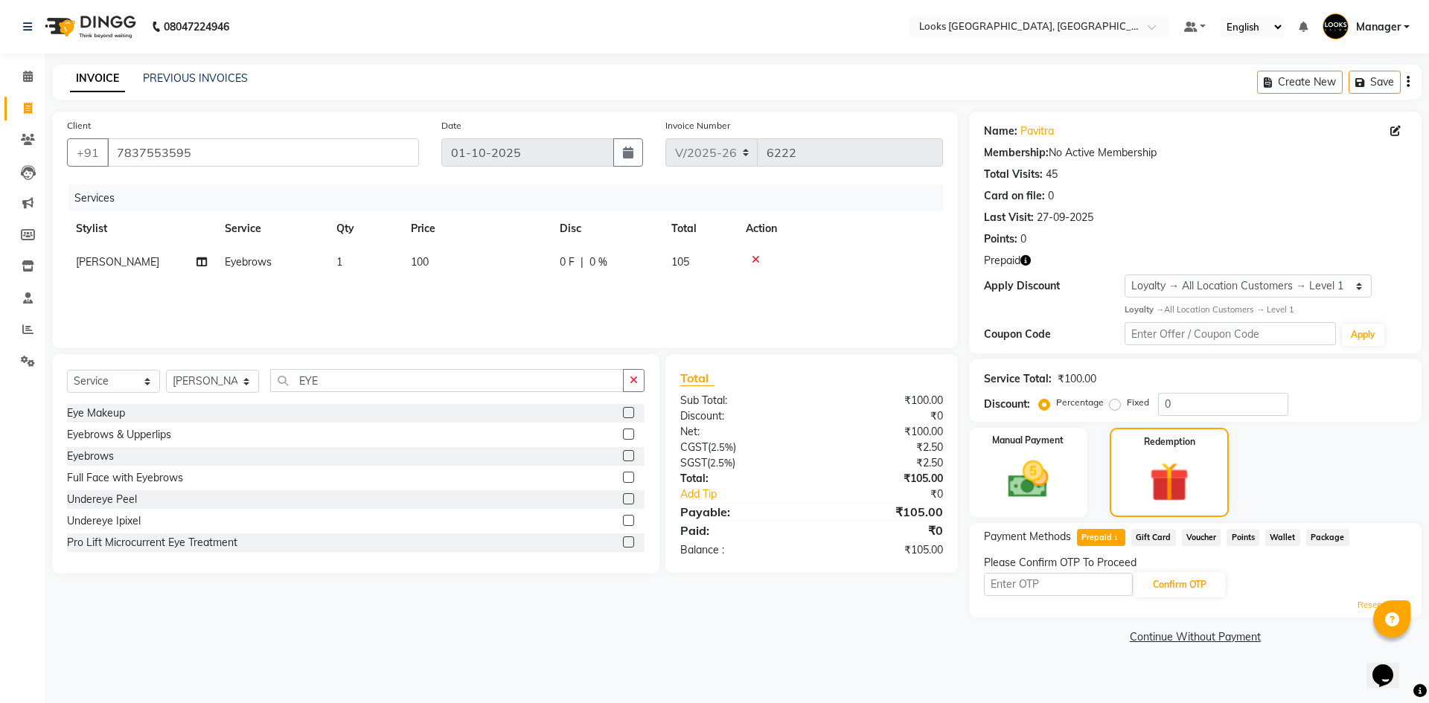
click at [1028, 260] on icon "button" at bounding box center [1025, 260] width 10 height 10
drag, startPoint x: 1036, startPoint y: 592, endPoint x: 1025, endPoint y: 589, distance: 11.4
click at [1036, 592] on input "text" at bounding box center [1058, 584] width 149 height 23
type input "4006"
click at [1188, 586] on button "Confirm OTP" at bounding box center [1179, 584] width 91 height 25
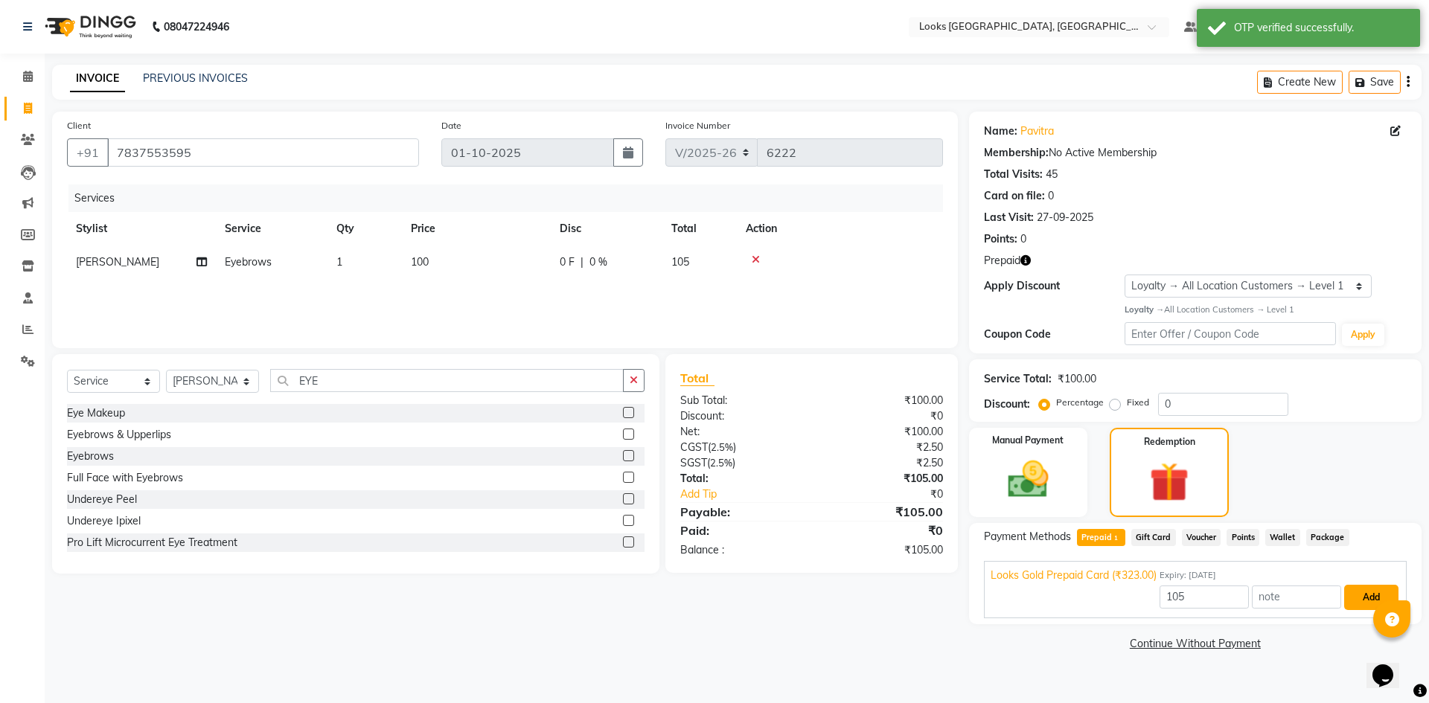
click at [1358, 600] on button "Add" at bounding box center [1371, 597] width 54 height 25
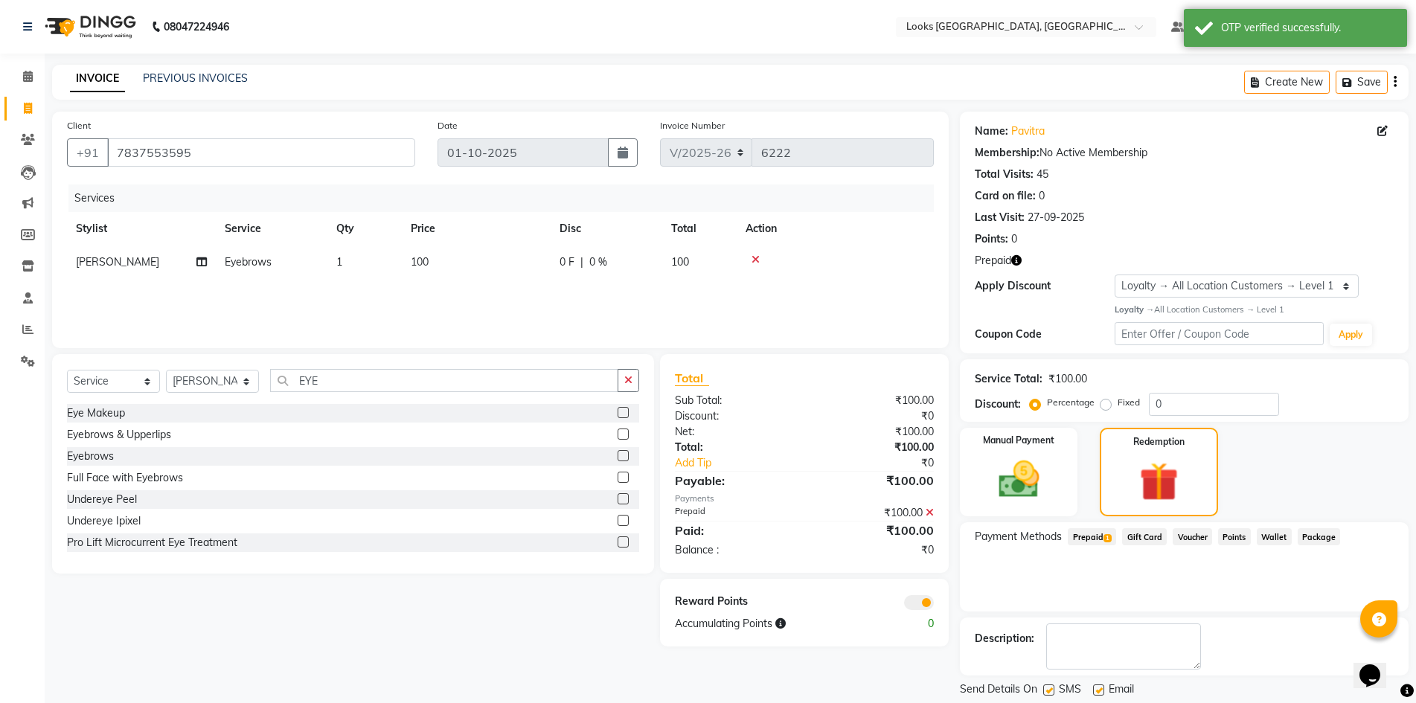
drag, startPoint x: 1097, startPoint y: 690, endPoint x: 1108, endPoint y: 690, distance: 11.2
click at [1097, 690] on label at bounding box center [1098, 690] width 11 height 11
click at [1097, 690] on input "checkbox" at bounding box center [1098, 691] width 10 height 10
checkbox input "false"
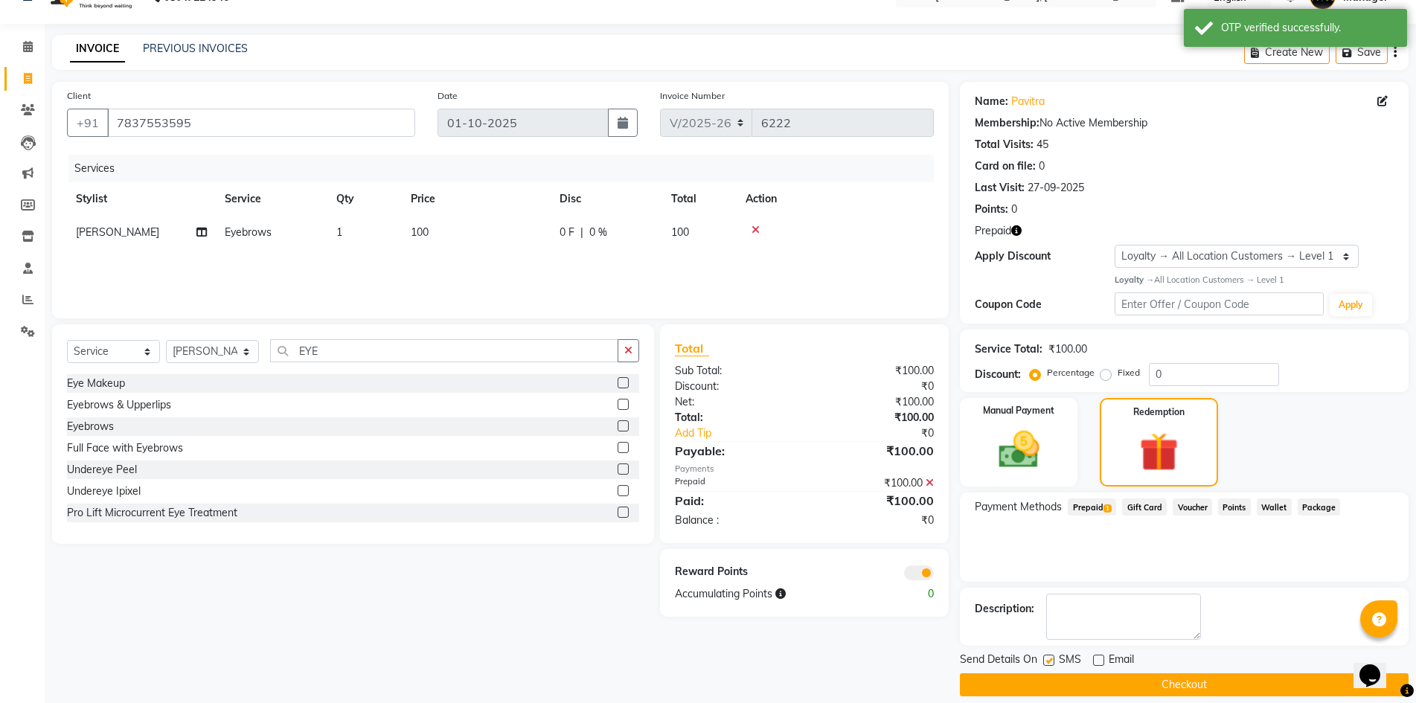
scroll to position [45, 0]
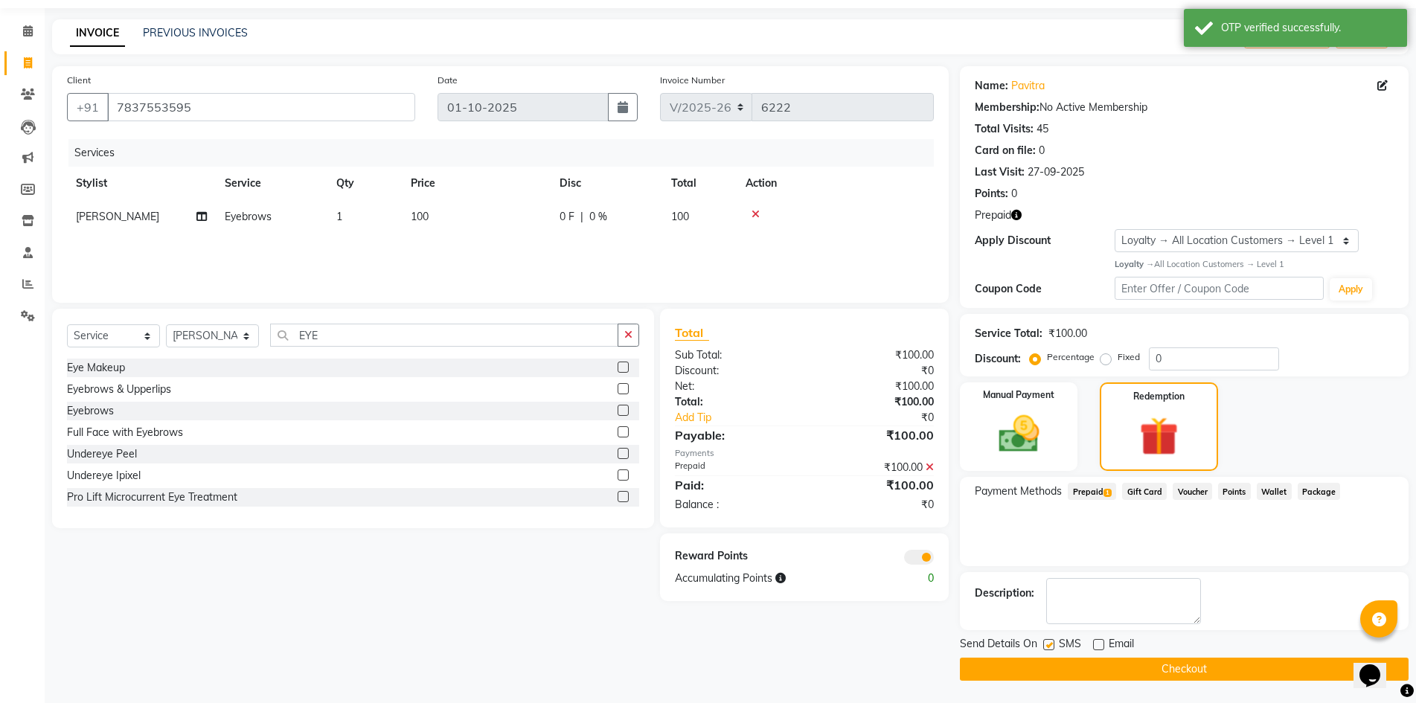
click at [1215, 668] on button "Checkout" at bounding box center [1184, 669] width 449 height 23
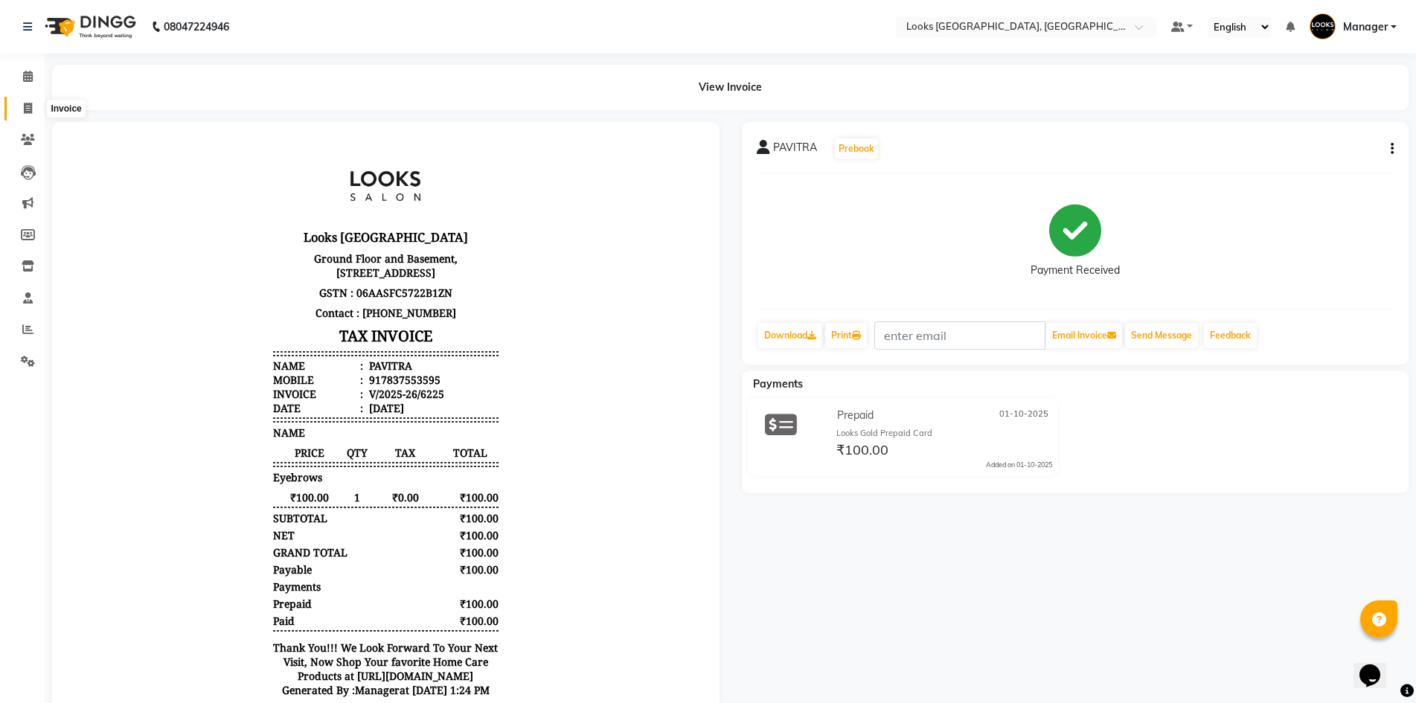
click at [28, 99] on link "Invoice" at bounding box center [22, 109] width 36 height 25
select select "service"
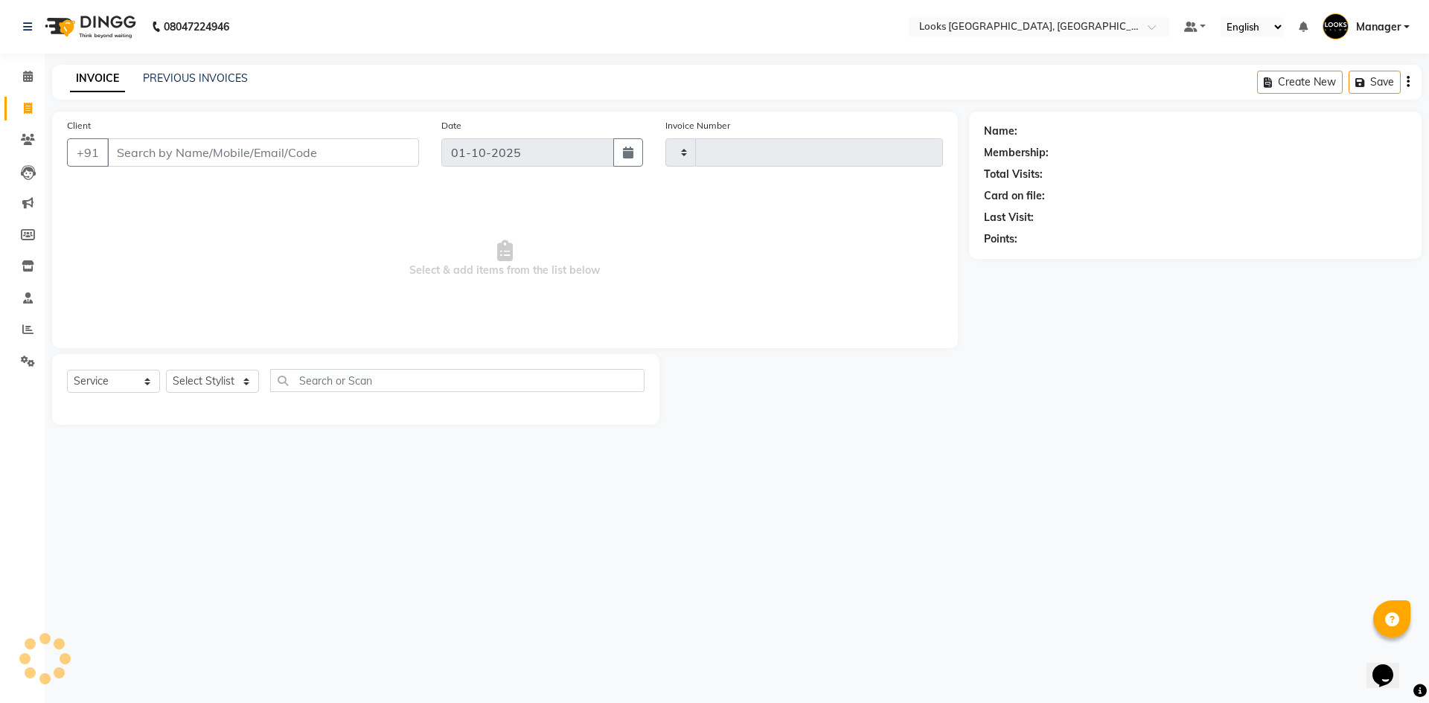
type input "6227"
select select "4718"
click at [179, 377] on select "Select Stylist ARSHAD Ayush Bobby Chaman COUNTER_SALES Employee_WS FAREED KOMAL…" at bounding box center [212, 381] width 93 height 23
select select "29671"
click at [166, 370] on select "Select Stylist ARSHAD Ayush Bobby Chaman COUNTER_SALES Employee_WS FAREED KOMAL…" at bounding box center [212, 381] width 93 height 23
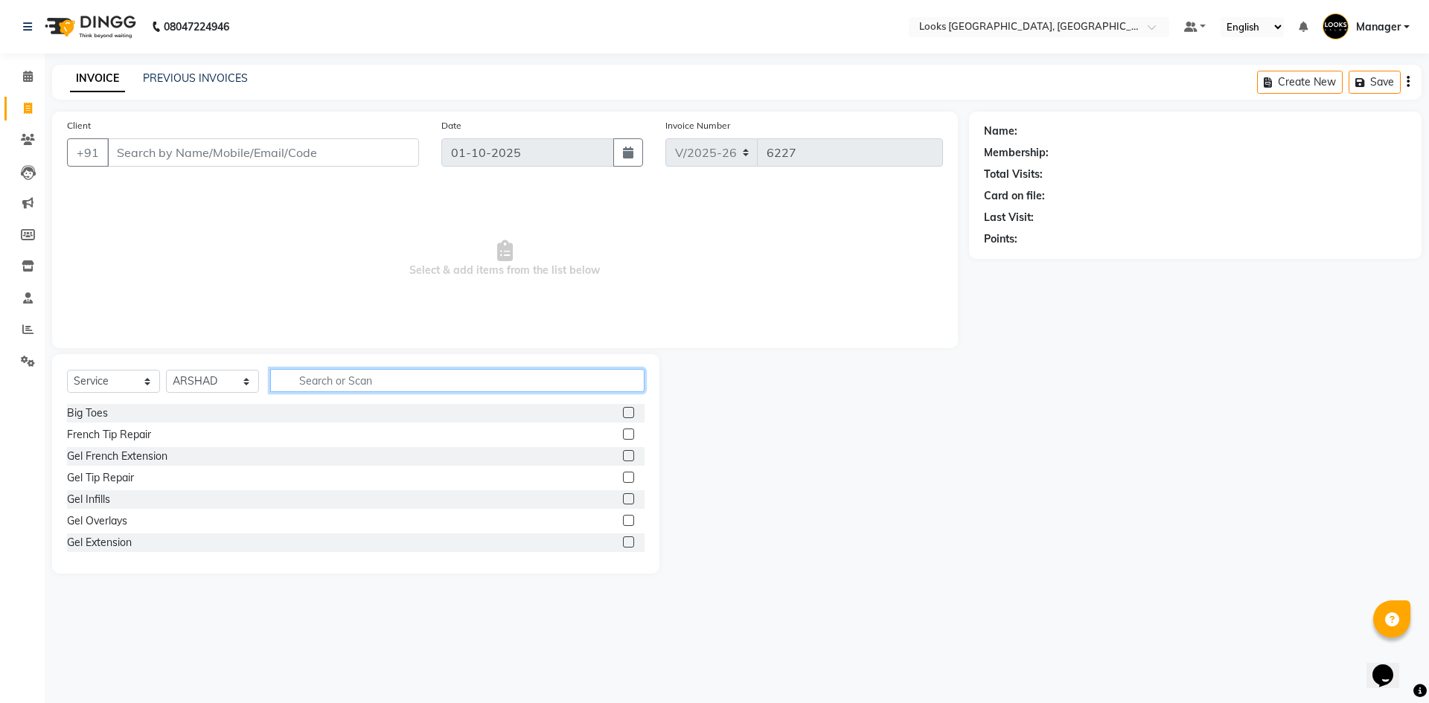
click at [372, 382] on input "text" at bounding box center [457, 380] width 374 height 23
type input "CUT"
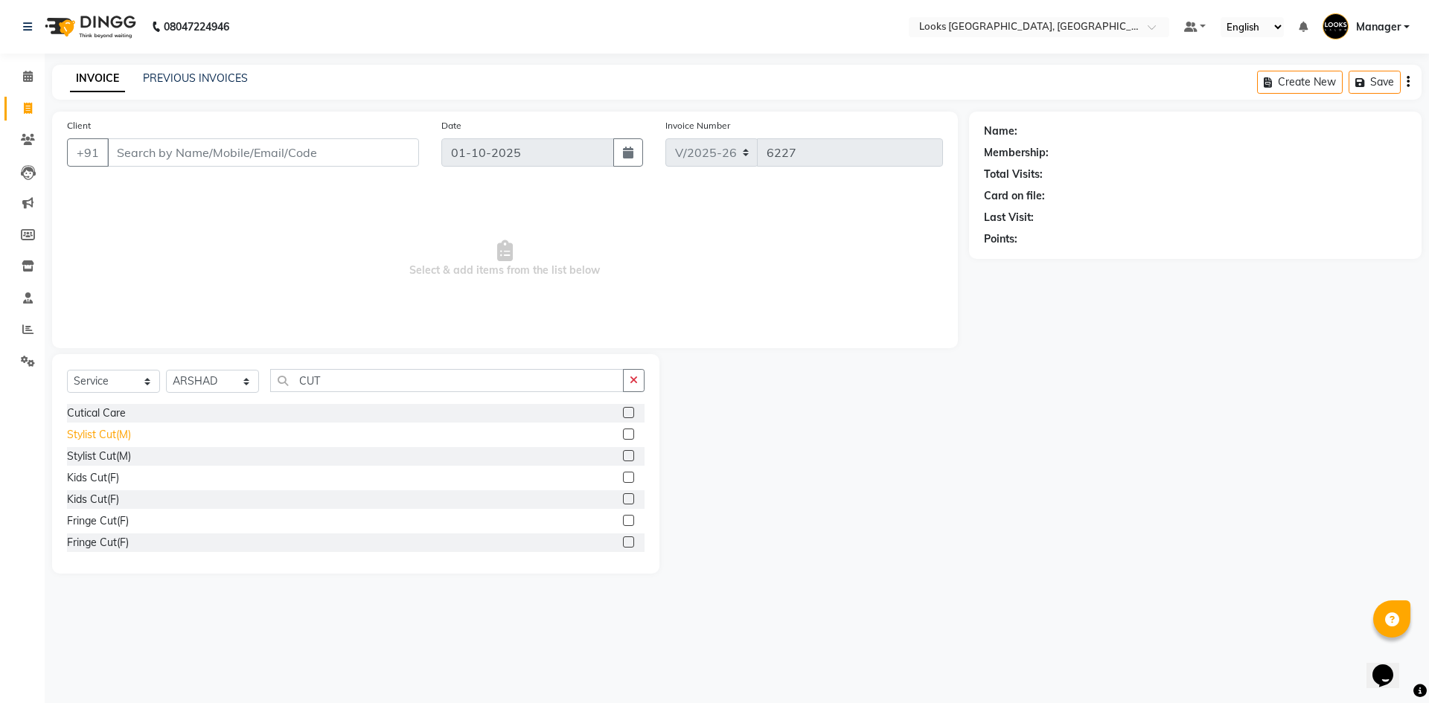
click at [94, 432] on div "Stylist Cut(M)" at bounding box center [99, 435] width 64 height 16
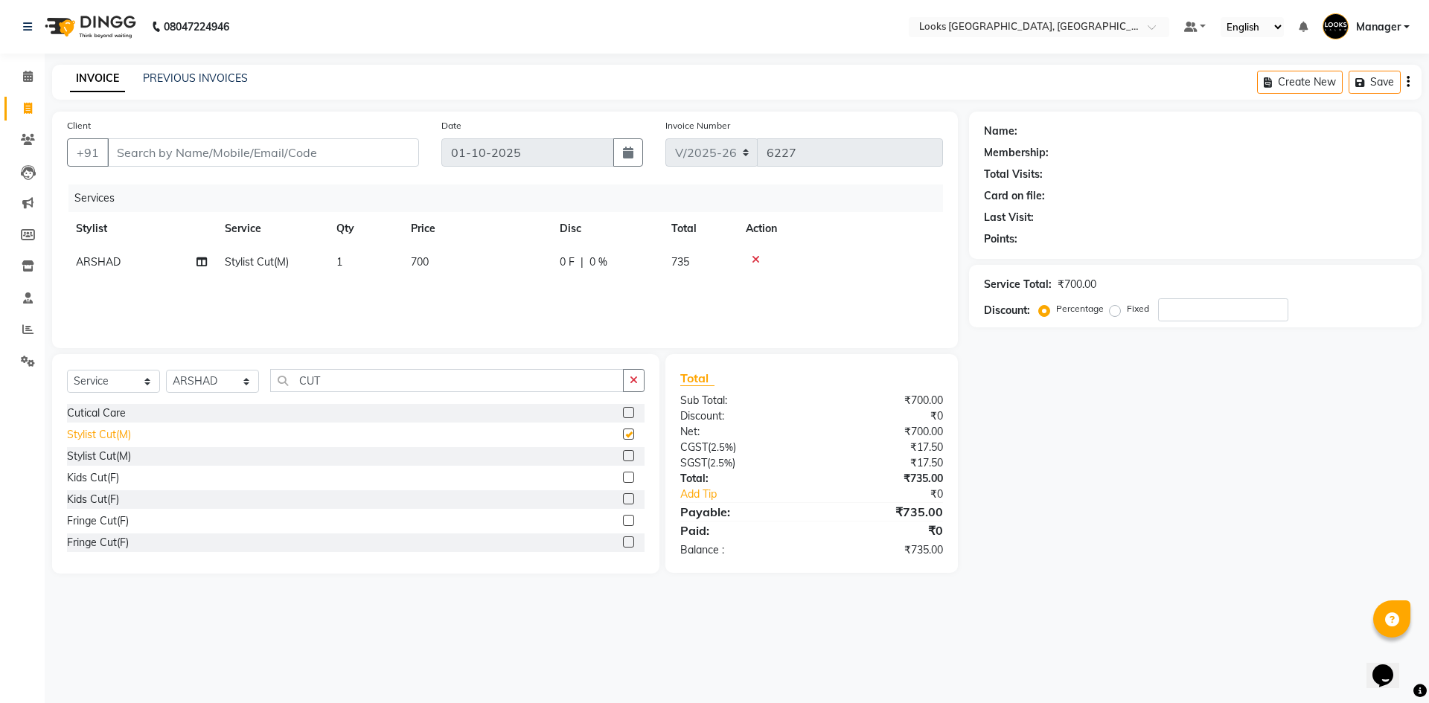
checkbox input "false"
drag, startPoint x: 408, startPoint y: 372, endPoint x: 226, endPoint y: 392, distance: 183.4
click at [226, 392] on div "Select Service Product Membership Package Voucher Prepaid Gift Card Select Styl…" at bounding box center [355, 386] width 577 height 35
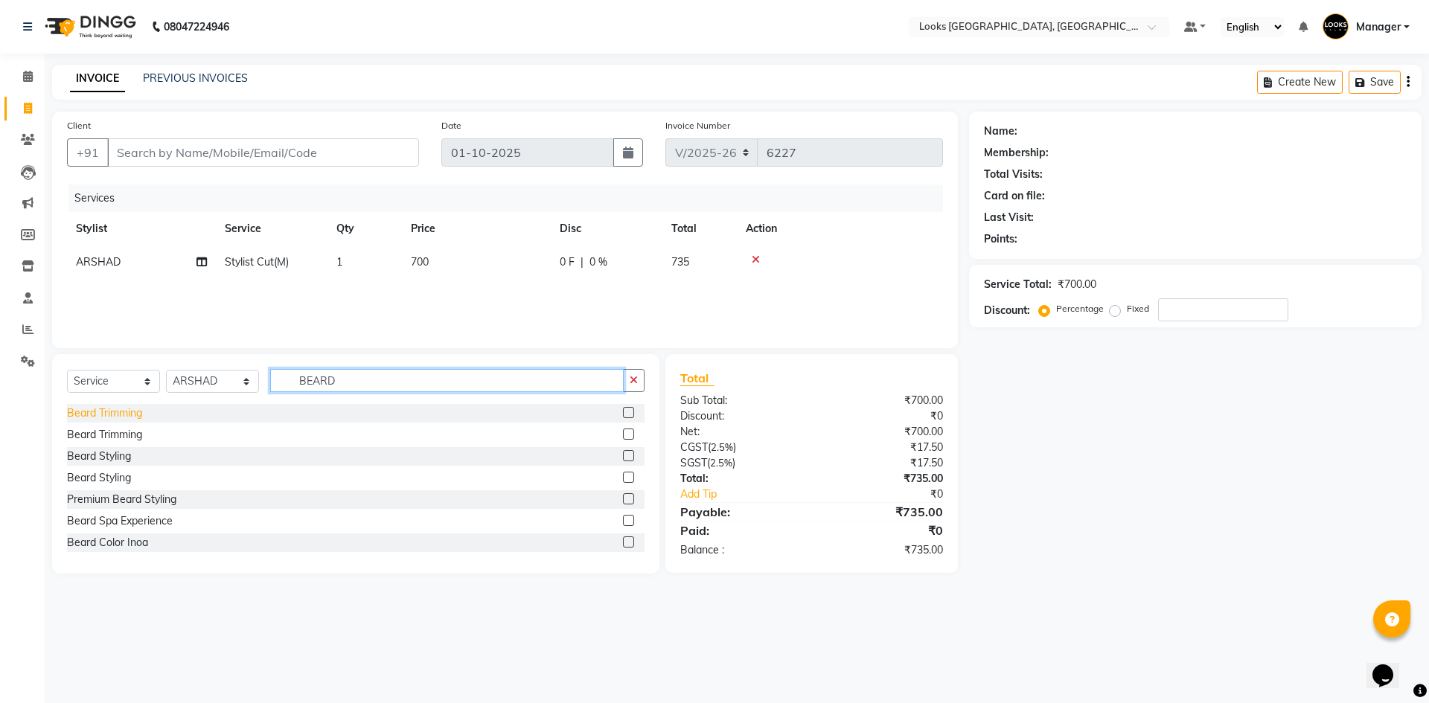
type input "BEARD"
click at [129, 410] on div "Beard Trimming" at bounding box center [104, 414] width 75 height 16
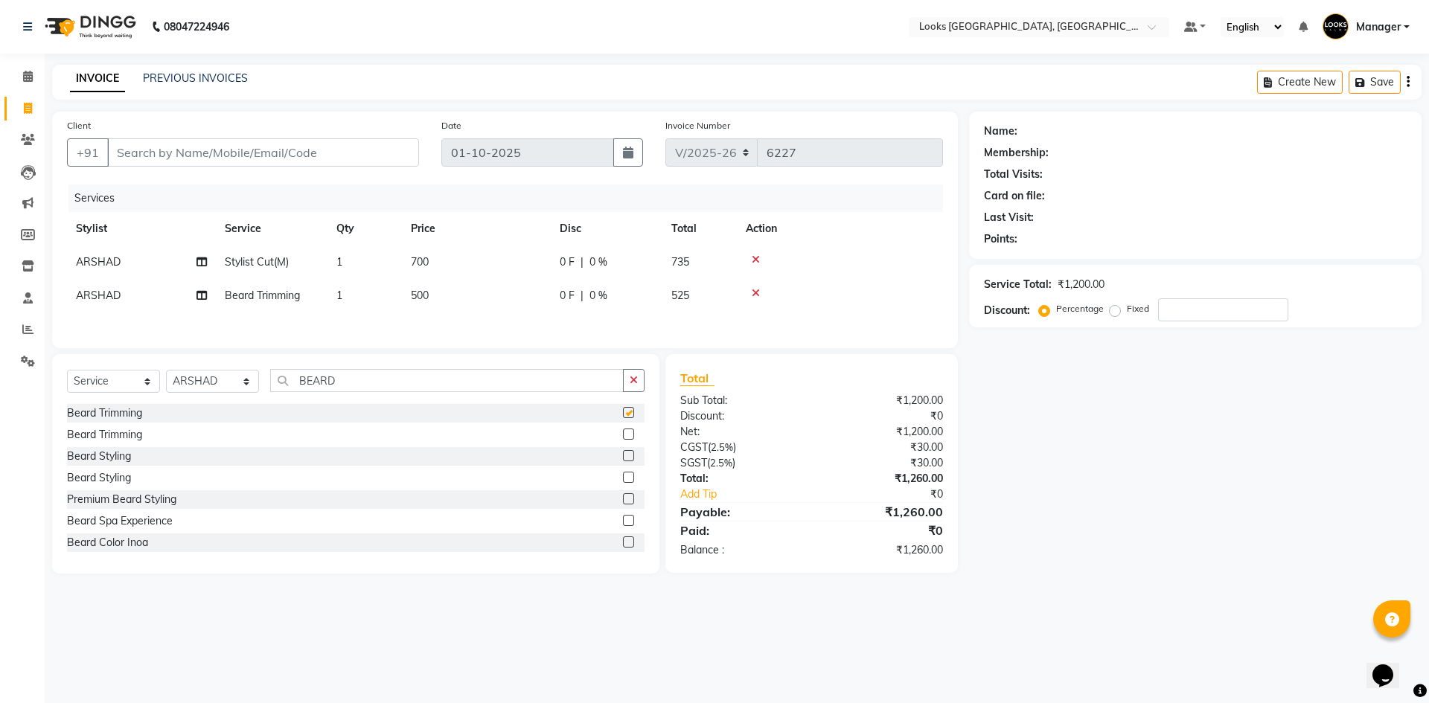
checkbox input "false"
click at [468, 289] on td "500" at bounding box center [476, 295] width 149 height 33
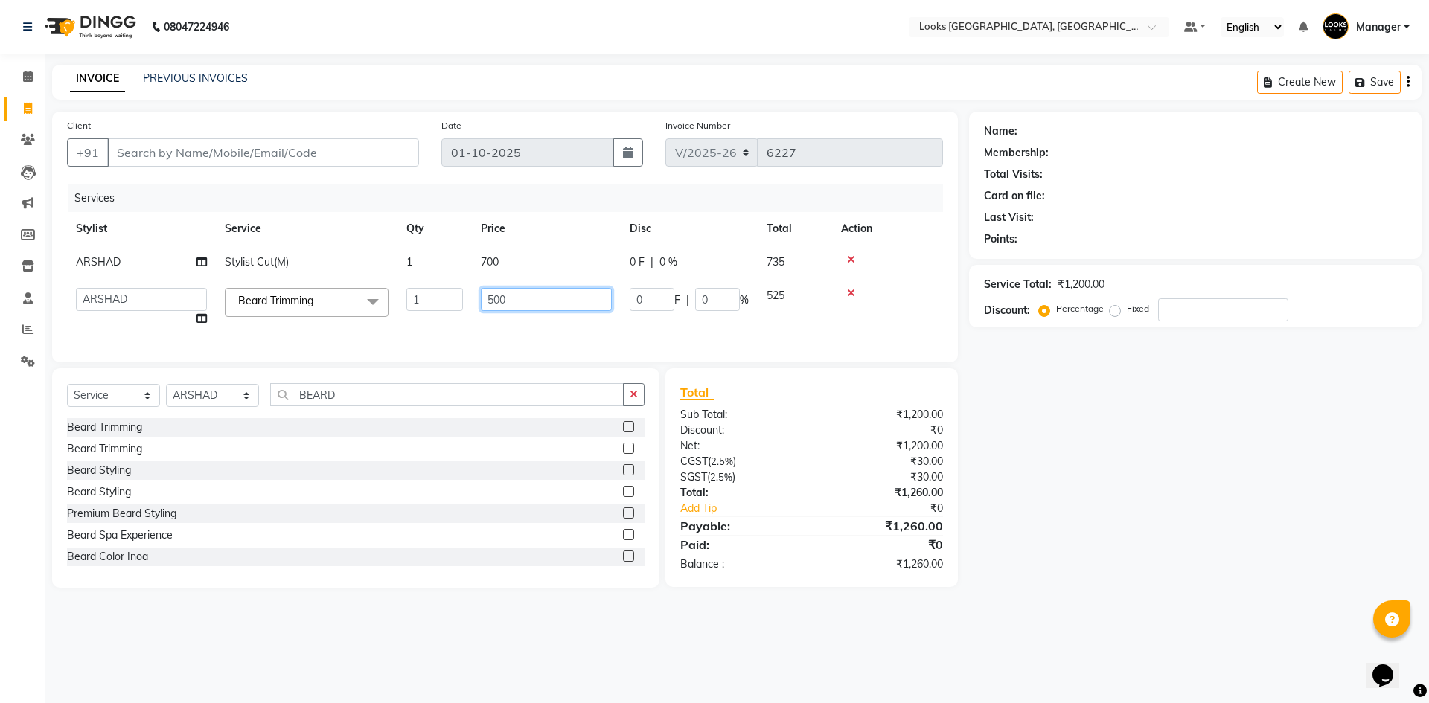
drag, startPoint x: 525, startPoint y: 294, endPoint x: 363, endPoint y: 322, distance: 163.9
click at [394, 315] on tr "ARSHAD Ayush Bobby Chaman COUNTER_SALES Employee_WS FAREED KOMAL Manager MANISH…" at bounding box center [505, 307] width 876 height 57
type input "350"
click at [495, 267] on td "700" at bounding box center [546, 262] width 149 height 33
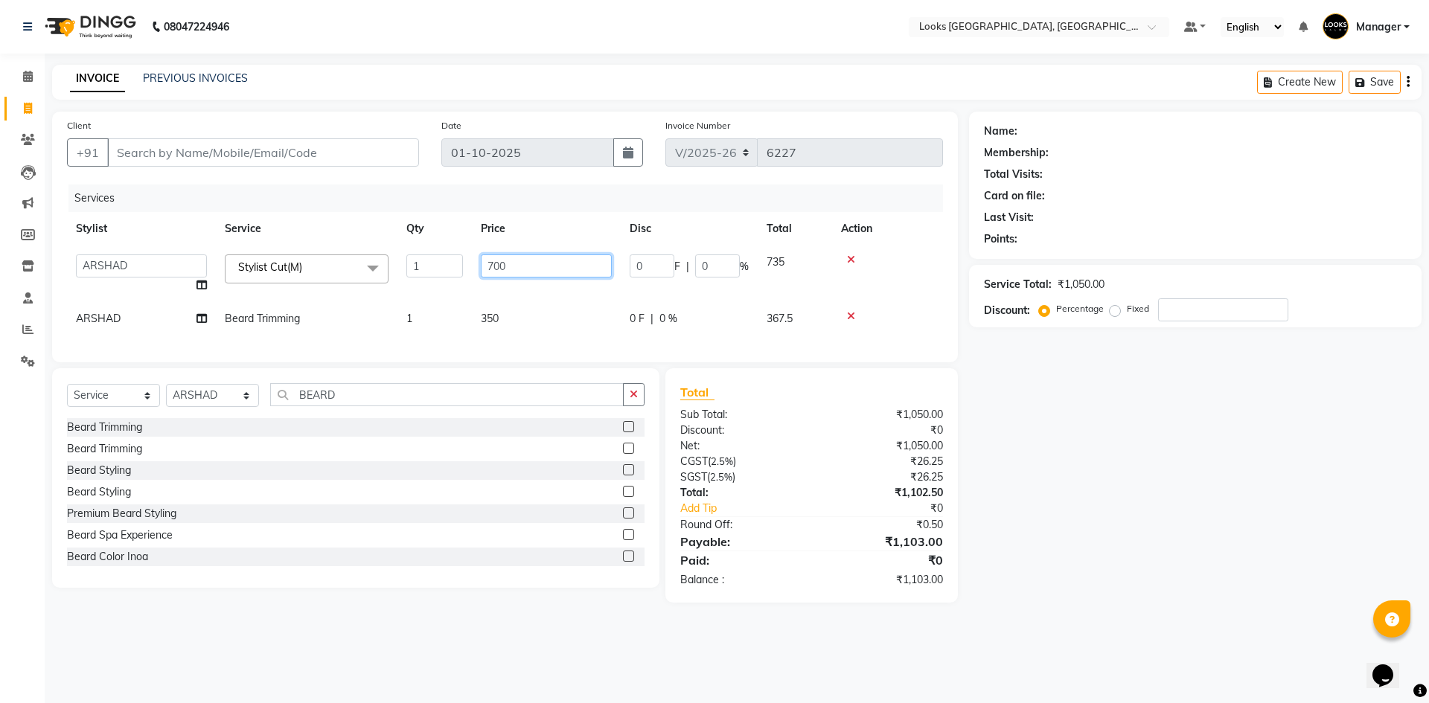
drag, startPoint x: 560, startPoint y: 269, endPoint x: 468, endPoint y: 266, distance: 91.6
click at [468, 266] on tr "ARSHAD Ayush Bobby Chaman COUNTER_SALES Employee_WS FAREED KOMAL Manager MANISH…" at bounding box center [505, 274] width 876 height 57
type input "550"
click at [338, 149] on input "Client" at bounding box center [263, 152] width 312 height 28
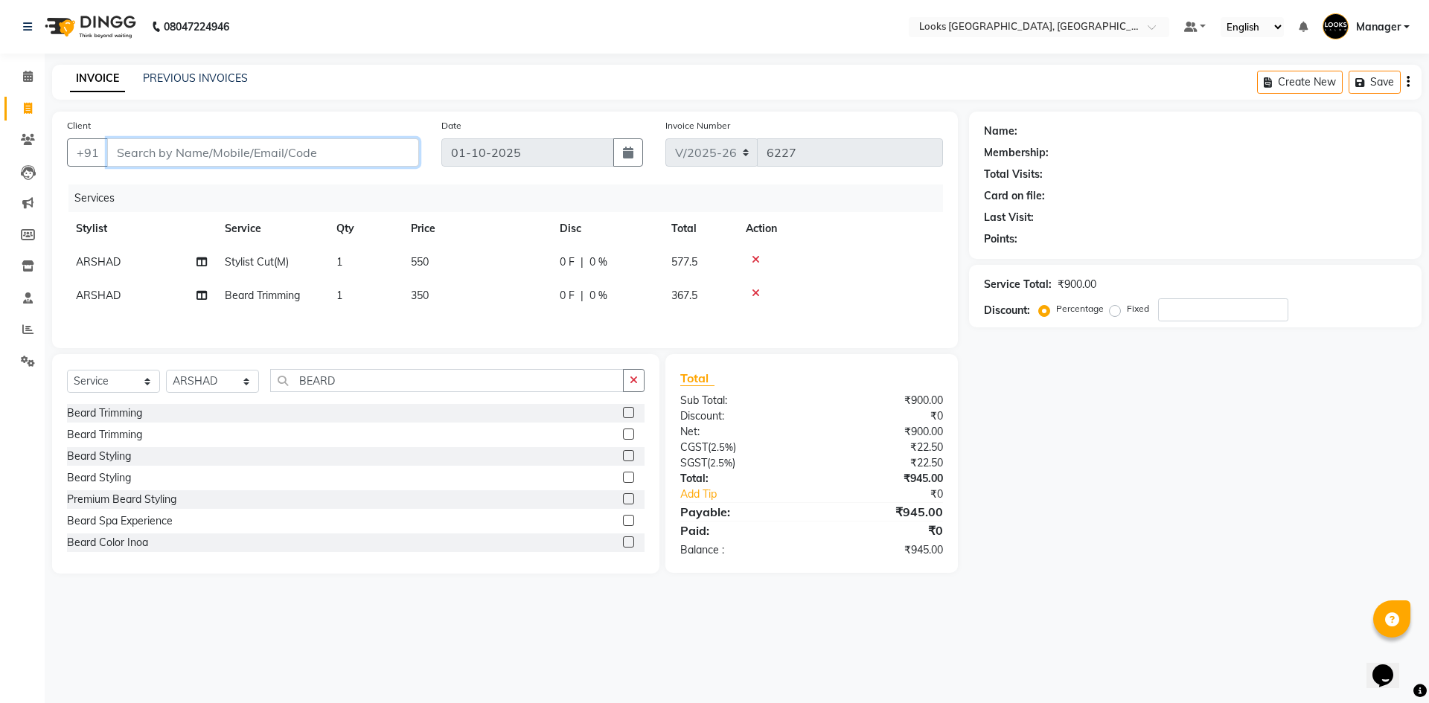
type input "8"
type input "0"
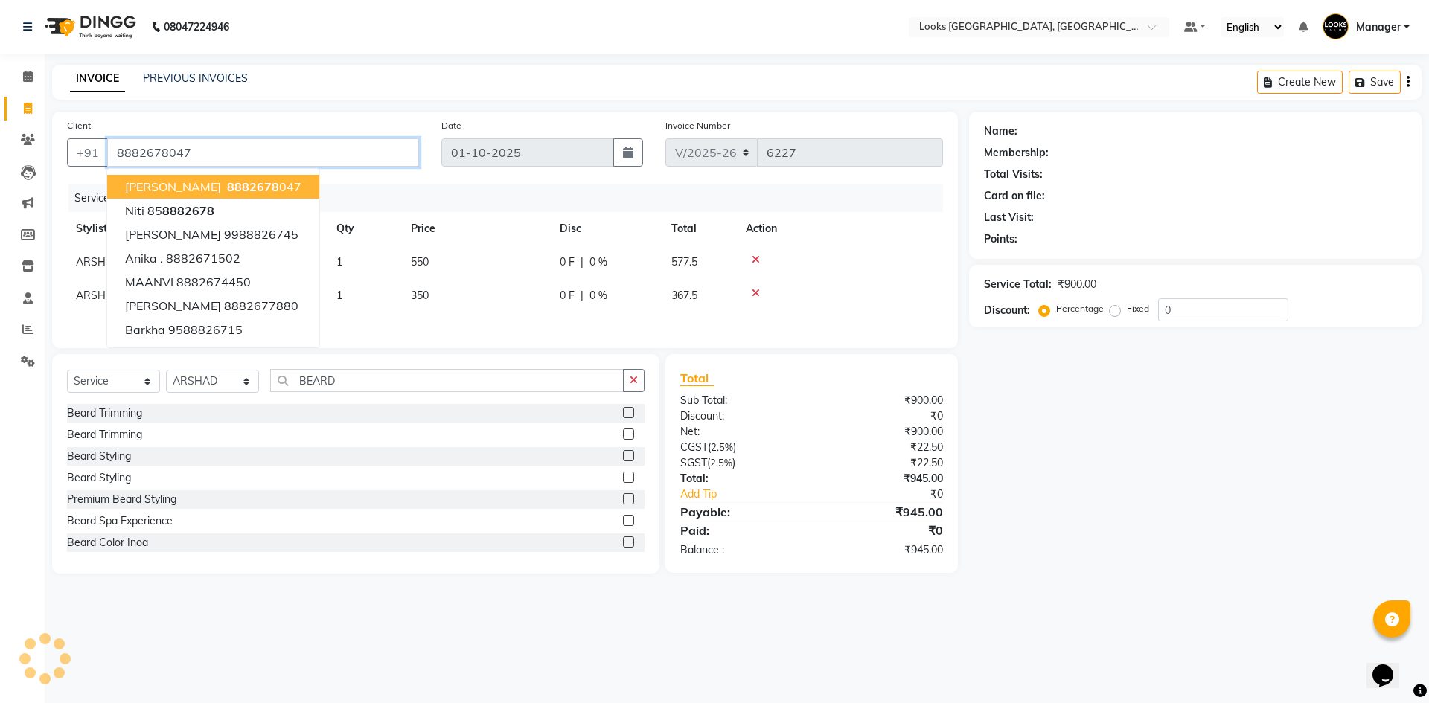
type input "8882678047"
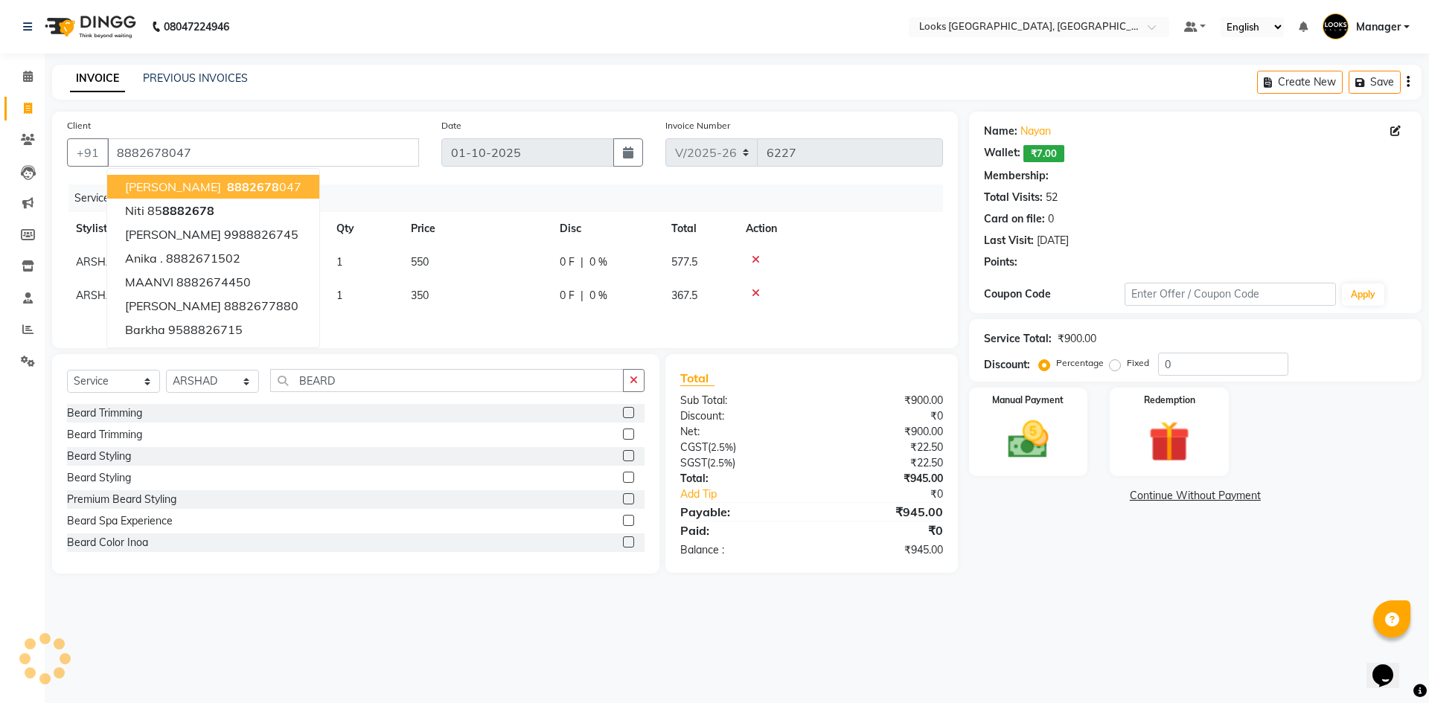
select select "1: Object"
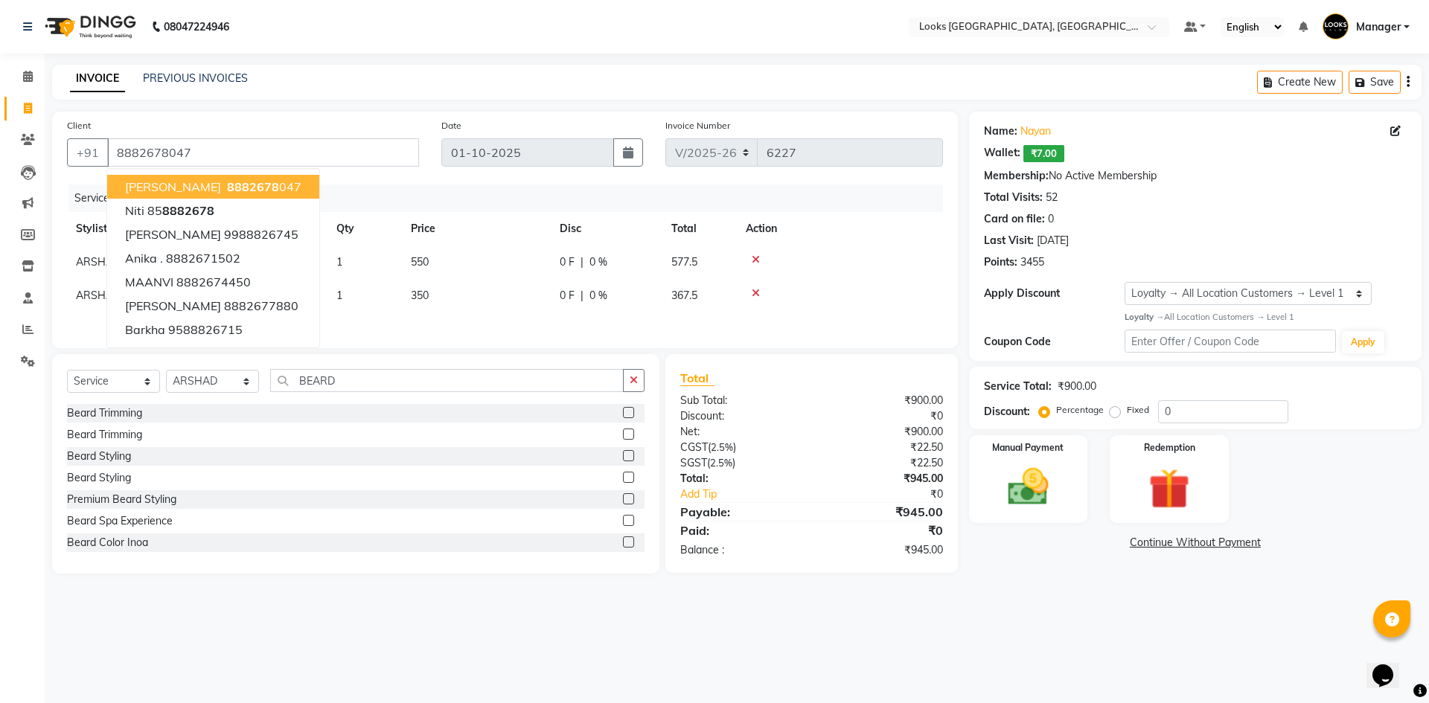
click at [987, 632] on div "08047224946 Select Location × Looks Omaxe World Street, Faridabad, Haryana Defa…" at bounding box center [714, 351] width 1429 height 703
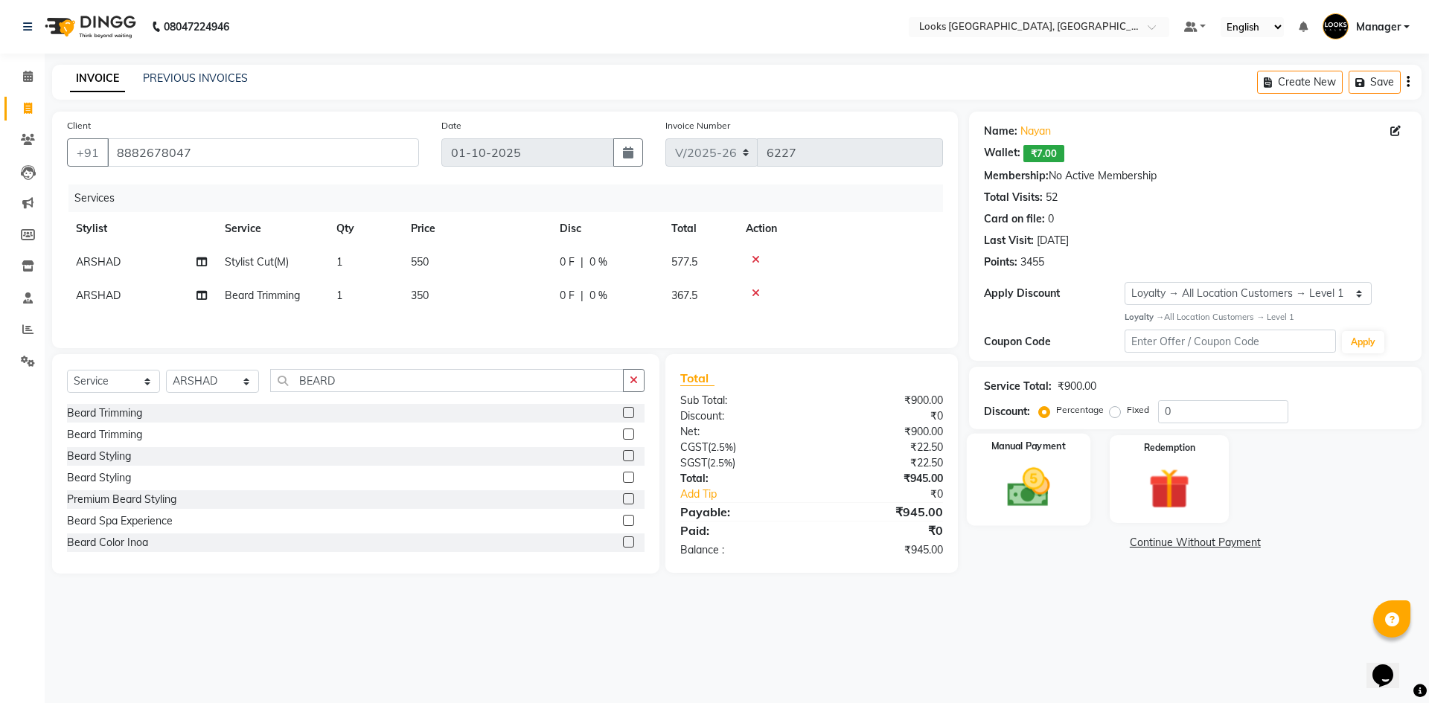
click at [1028, 504] on img at bounding box center [1027, 487] width 69 height 49
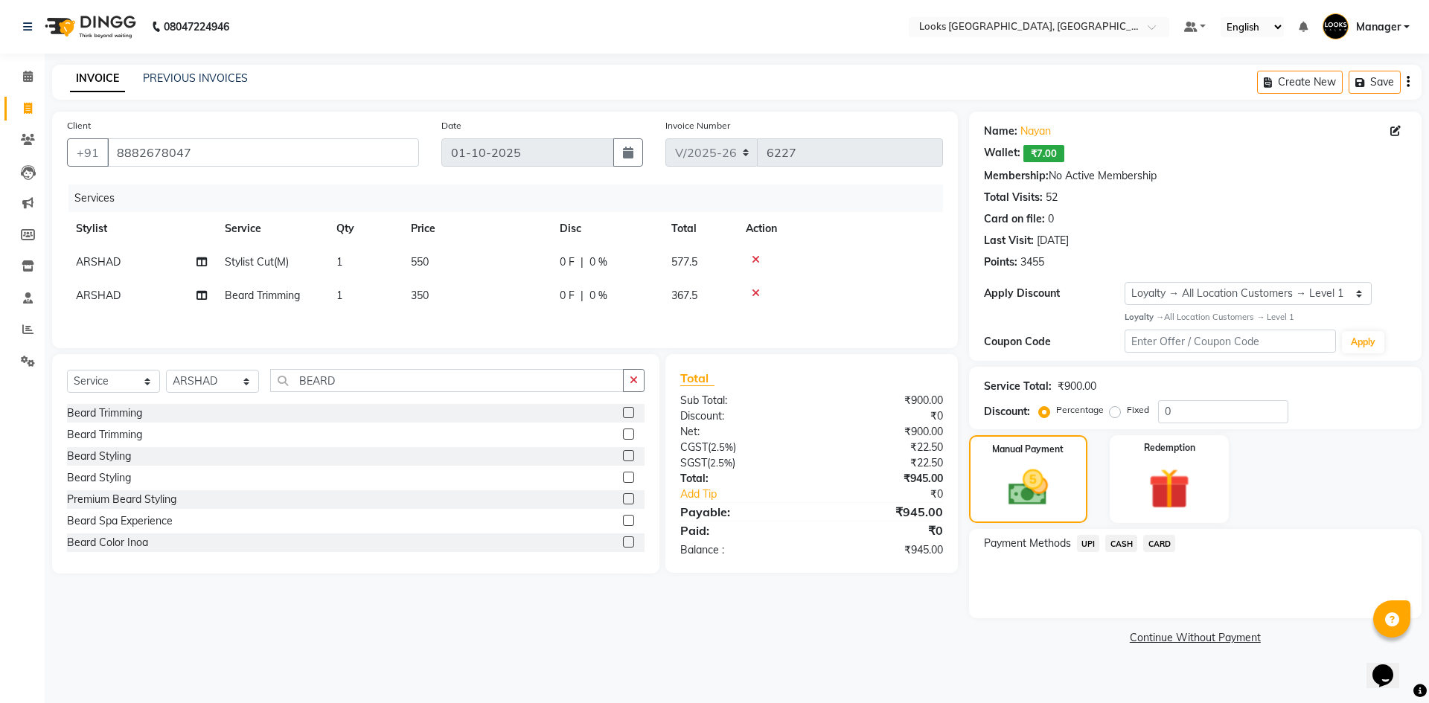
click at [1089, 541] on span "UPI" at bounding box center [1088, 543] width 23 height 17
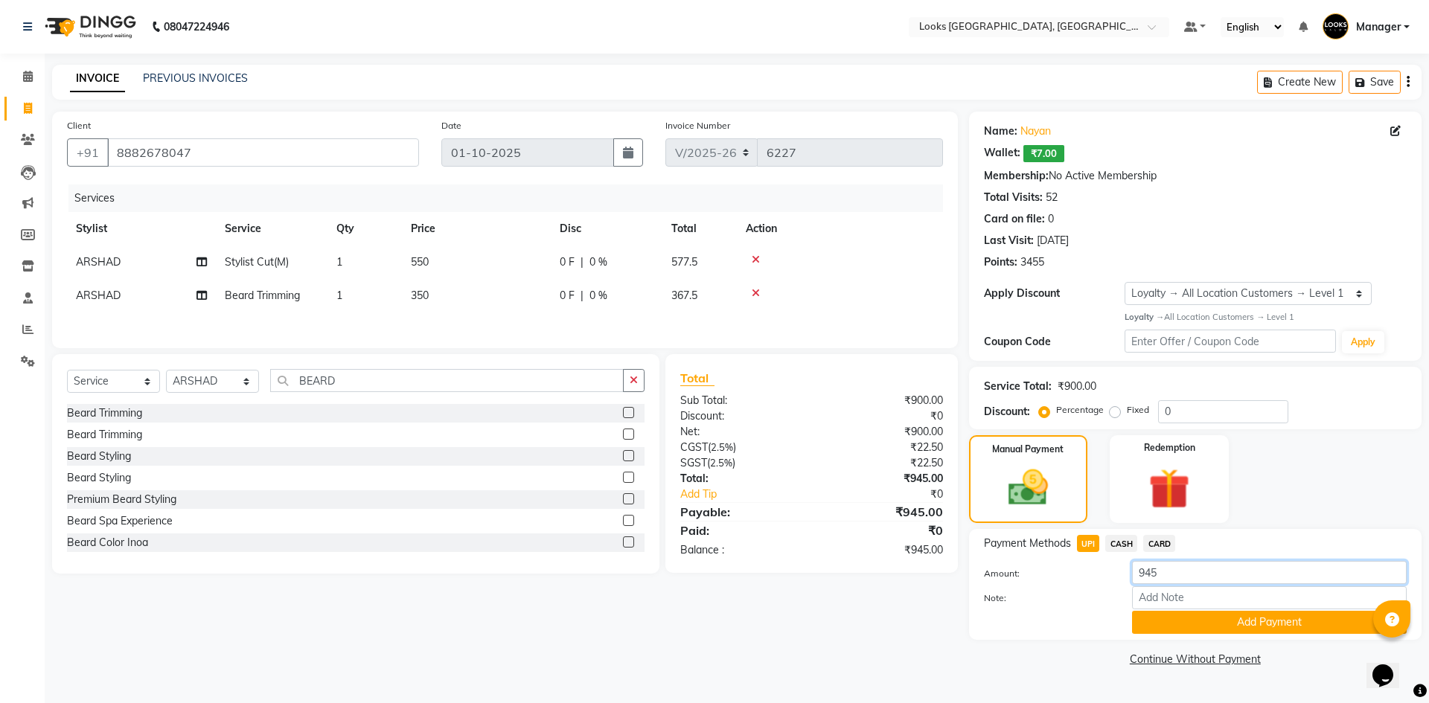
drag, startPoint x: 1177, startPoint y: 572, endPoint x: 976, endPoint y: 626, distance: 207.9
click at [1063, 595] on div "Amount: 945 Note: Add Payment" at bounding box center [1195, 597] width 423 height 73
type input "1000"
click at [1219, 621] on button "Add Payment" at bounding box center [1269, 622] width 275 height 23
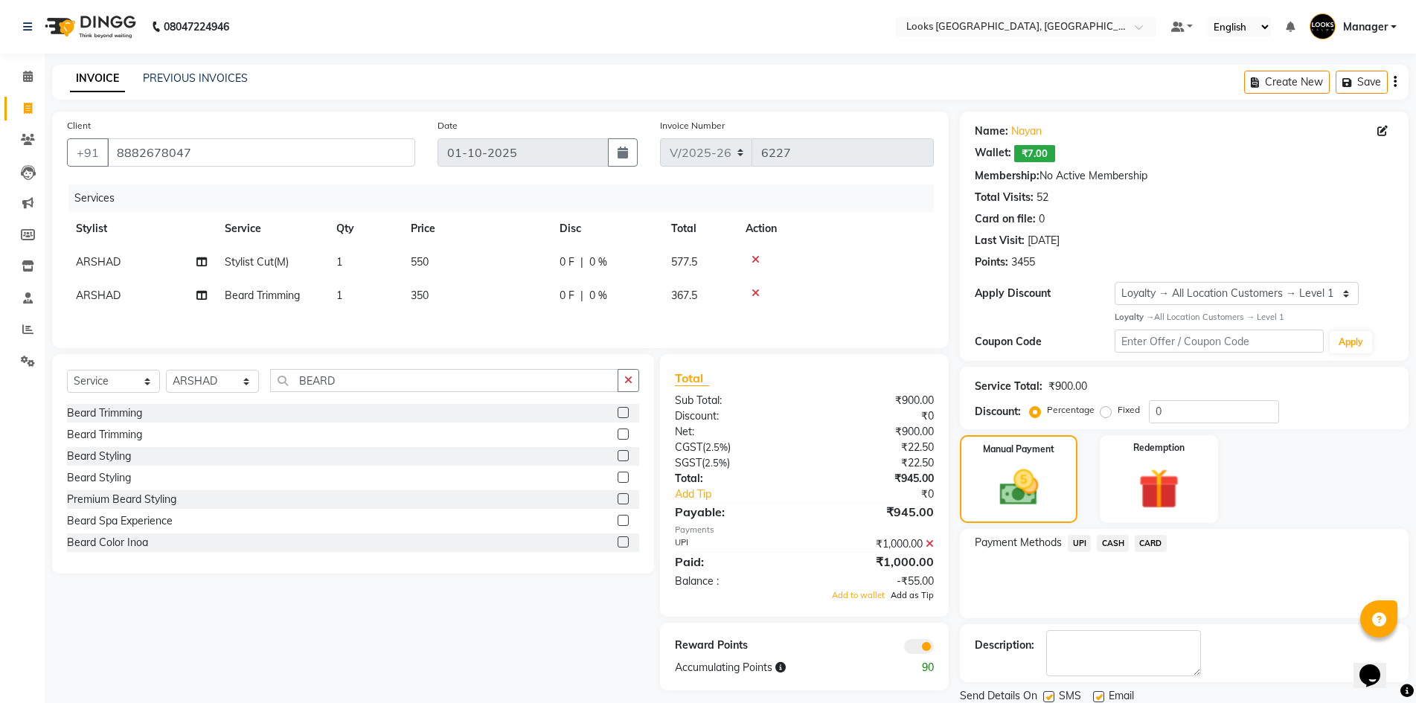
click at [910, 595] on span "Add as Tip" at bounding box center [912, 595] width 43 height 10
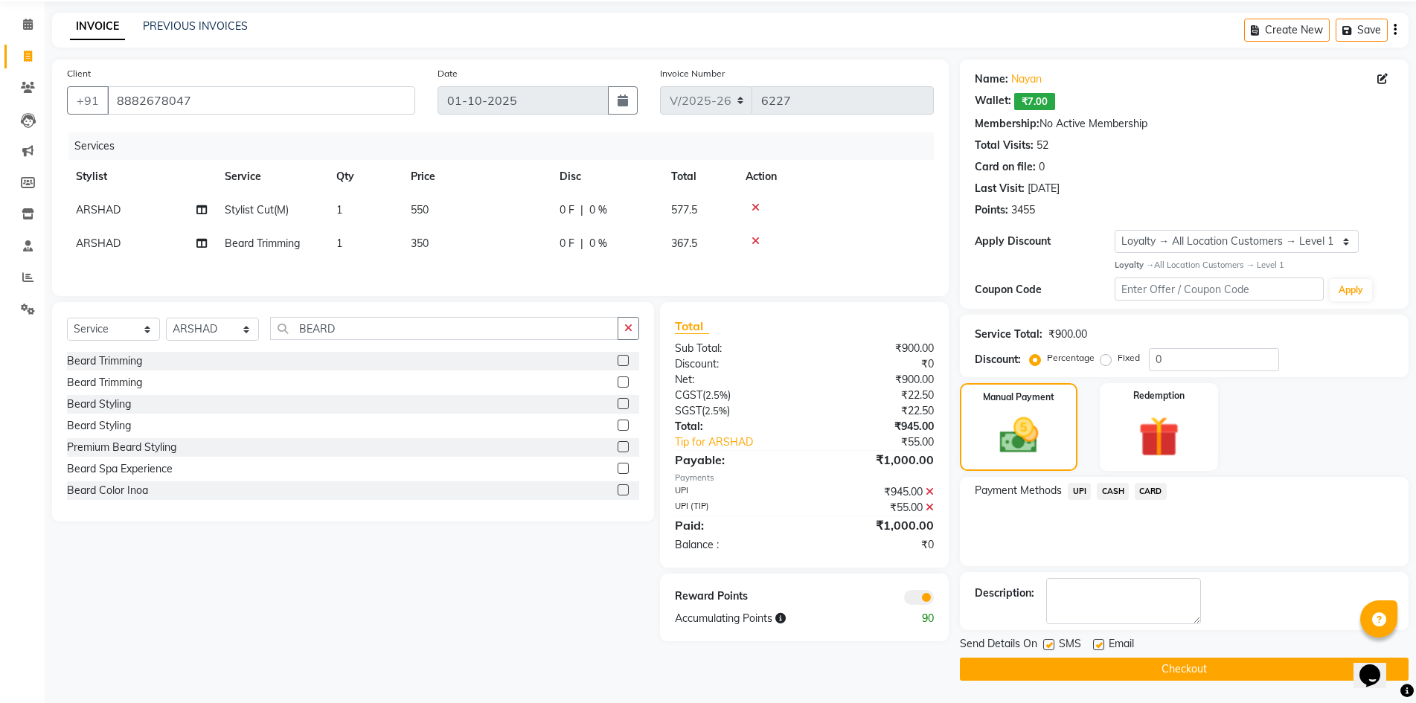
click at [1100, 647] on label at bounding box center [1098, 644] width 11 height 11
click at [1100, 647] on input "checkbox" at bounding box center [1098, 646] width 10 height 10
checkbox input "false"
click at [1206, 670] on button "Checkout" at bounding box center [1184, 669] width 449 height 23
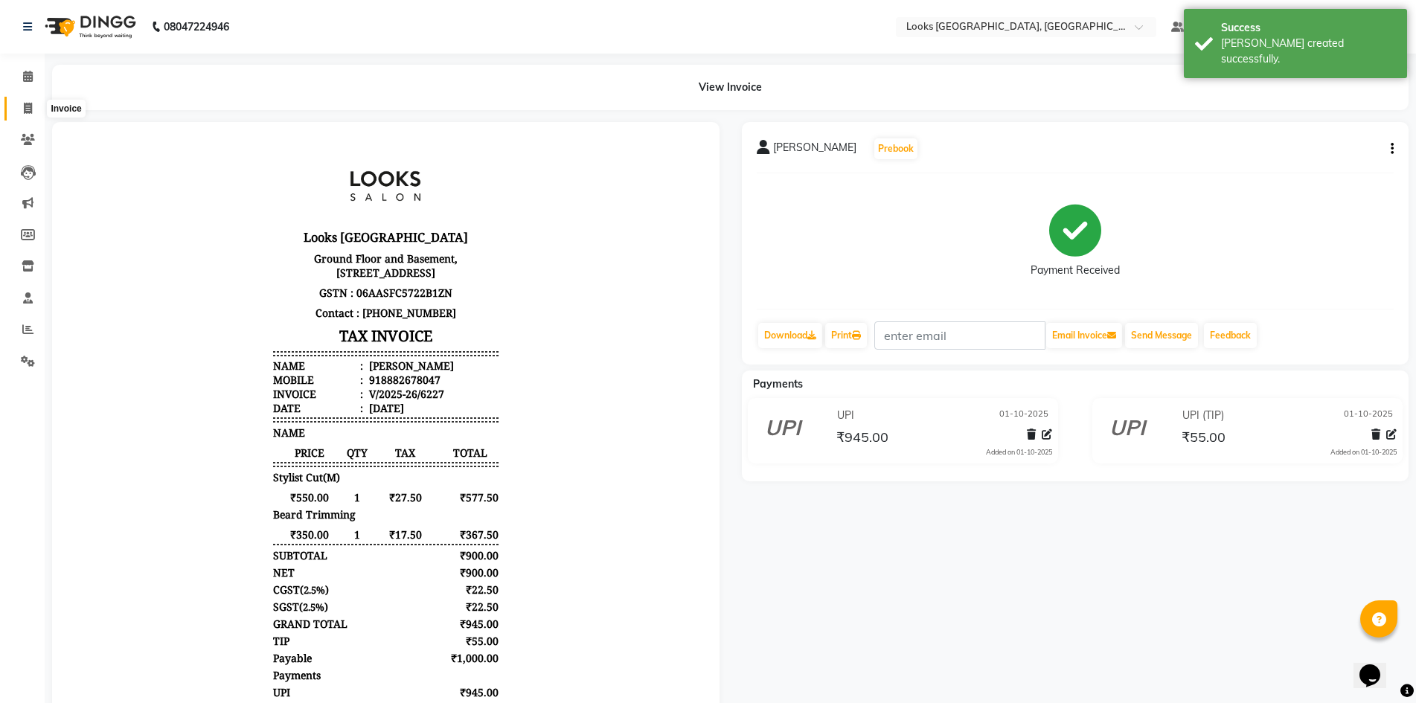
click at [27, 109] on icon at bounding box center [28, 108] width 8 height 11
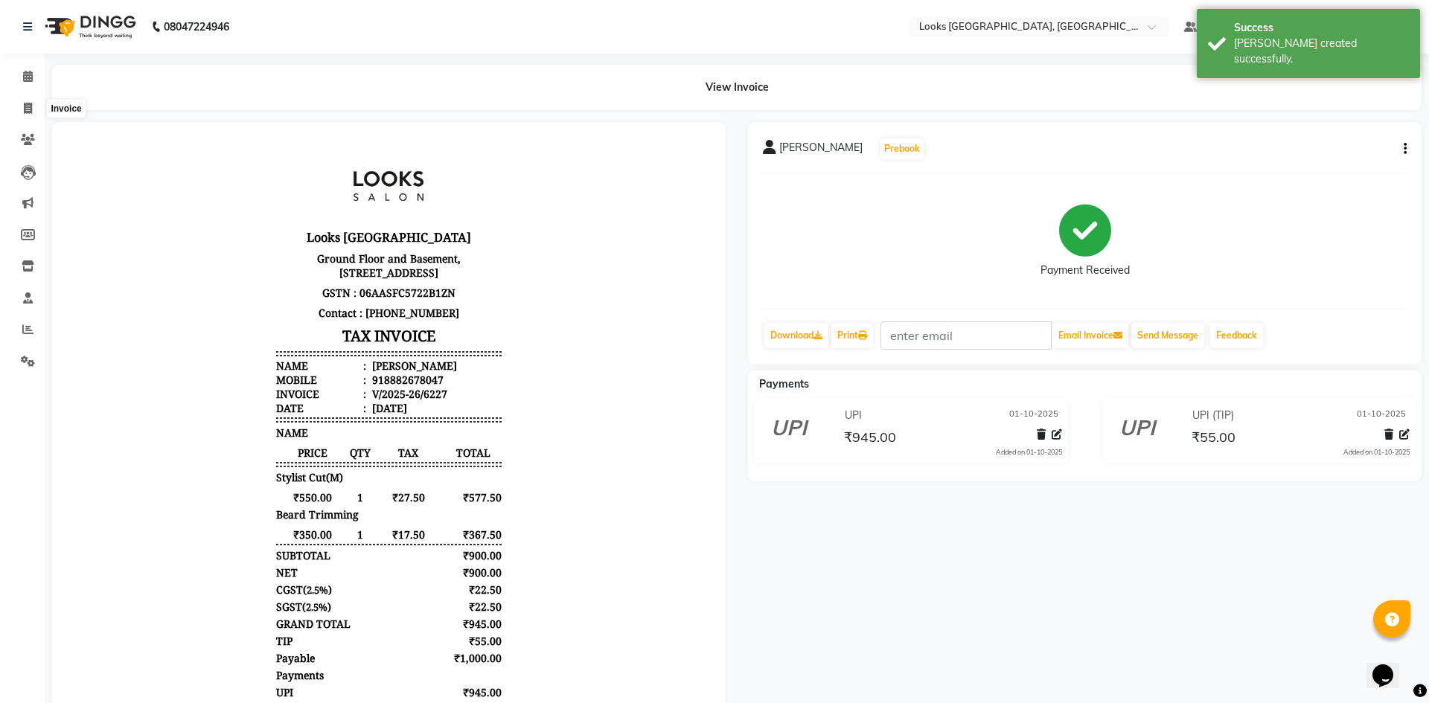
select select "4718"
select select "service"
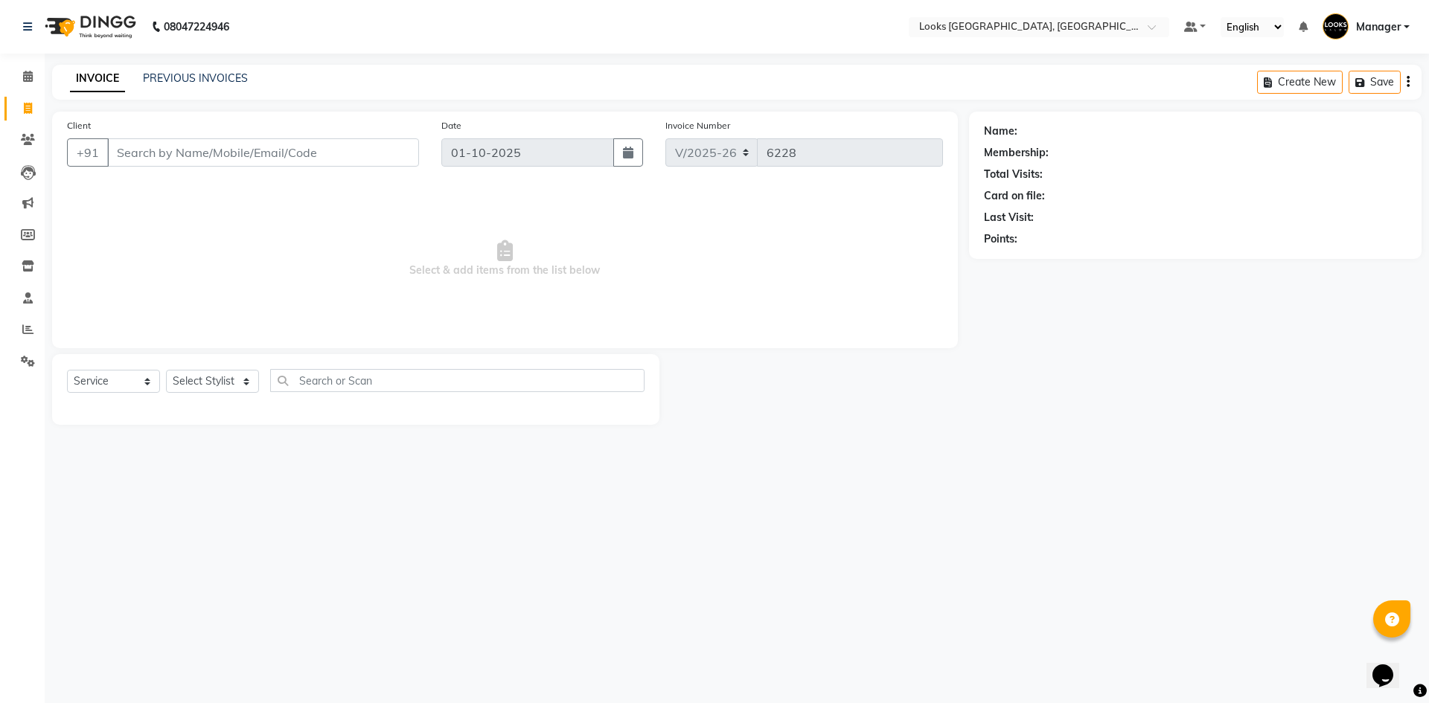
click at [63, 19] on img at bounding box center [89, 27] width 102 height 42
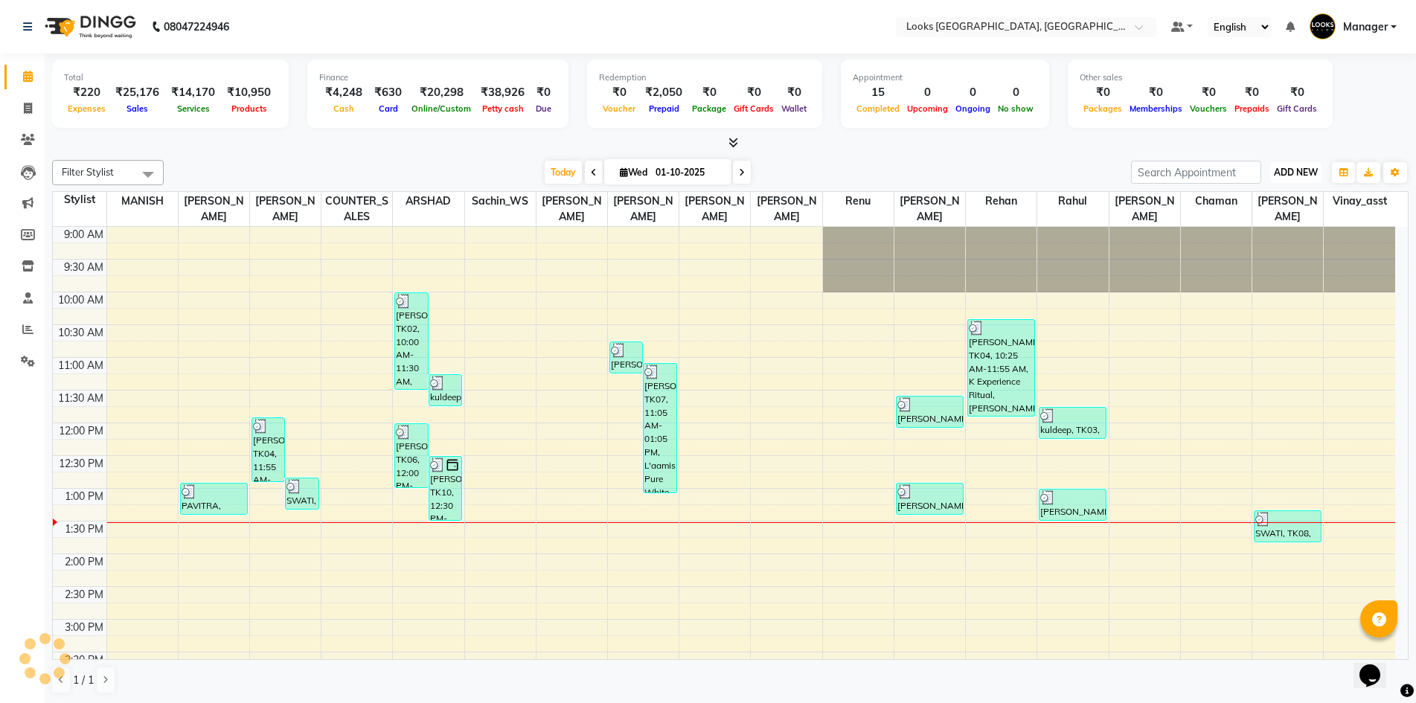
click at [1295, 169] on span "ADD NEW" at bounding box center [1296, 172] width 44 height 11
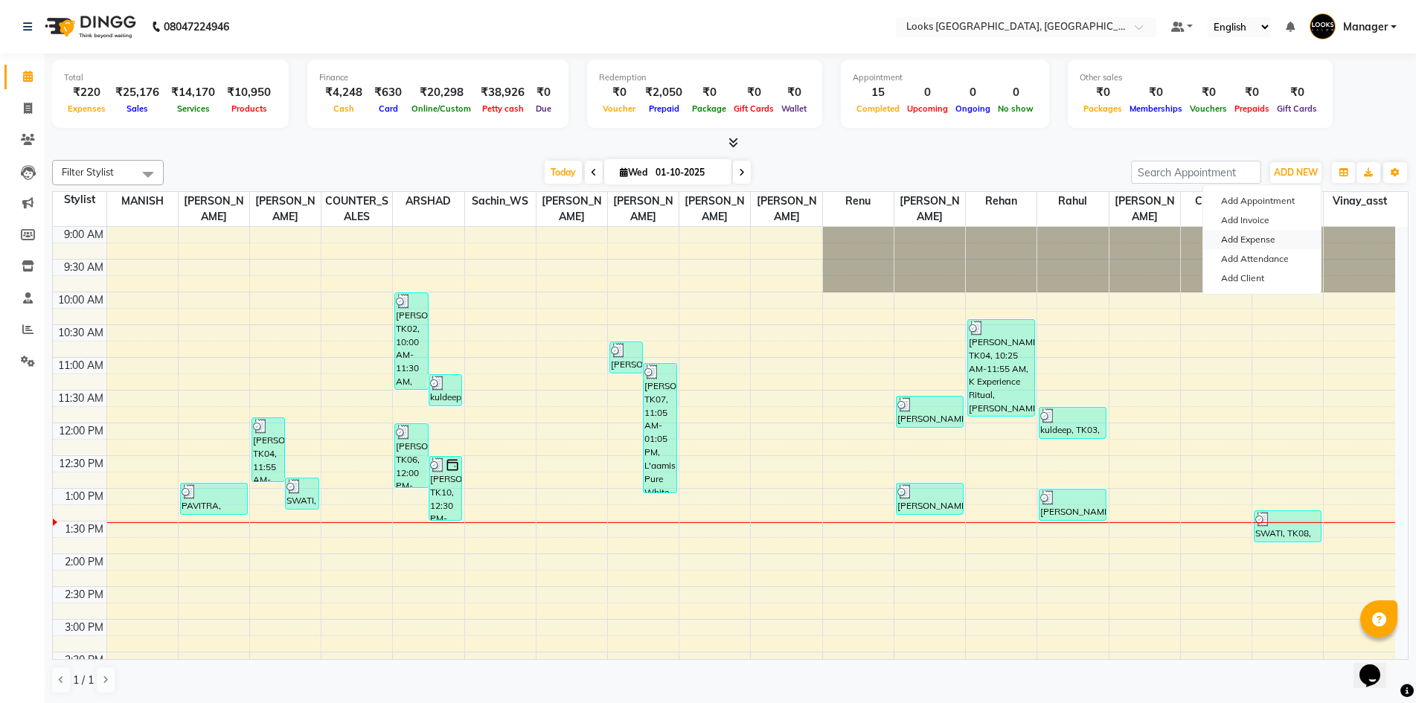
click at [1263, 240] on link "Add Expense" at bounding box center [1262, 239] width 118 height 19
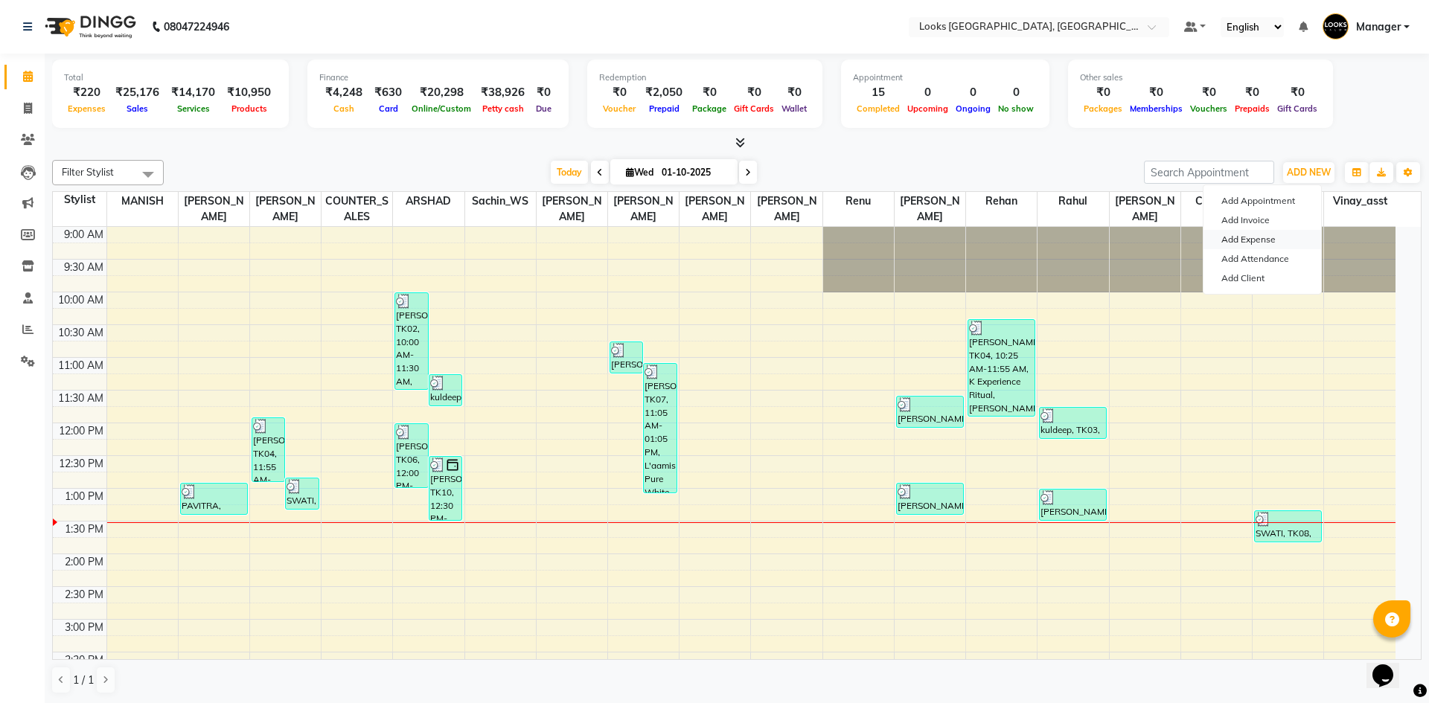
select select "1"
select select "3555"
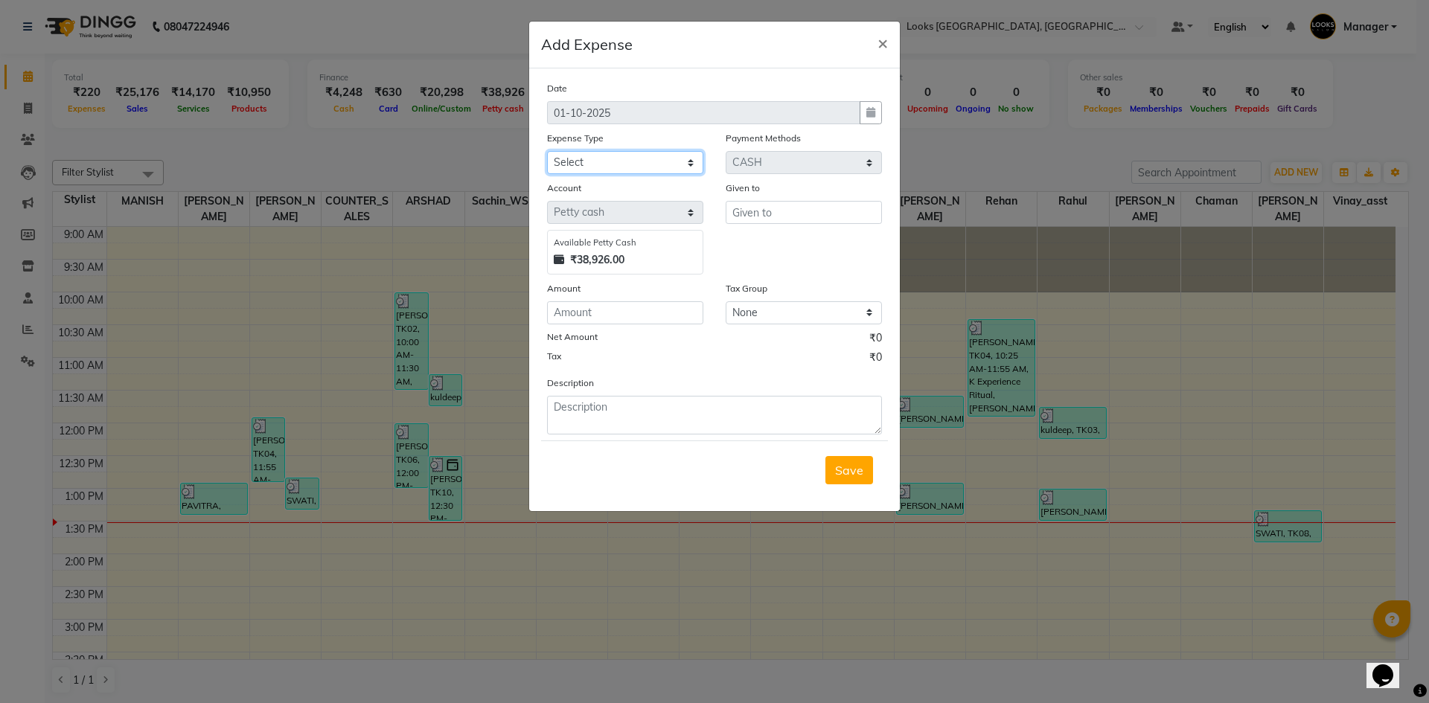
click at [573, 157] on select "Select Accommodation Aesthetics Bank Deposit BLINKIT Cash Handover Client Refun…" at bounding box center [625, 162] width 156 height 23
select select "24070"
click at [547, 151] on select "Select Accommodation Aesthetics Bank Deposit BLINKIT Cash Handover Client Refun…" at bounding box center [625, 162] width 156 height 23
click at [772, 211] on input "text" at bounding box center [803, 212] width 156 height 23
type input "C"
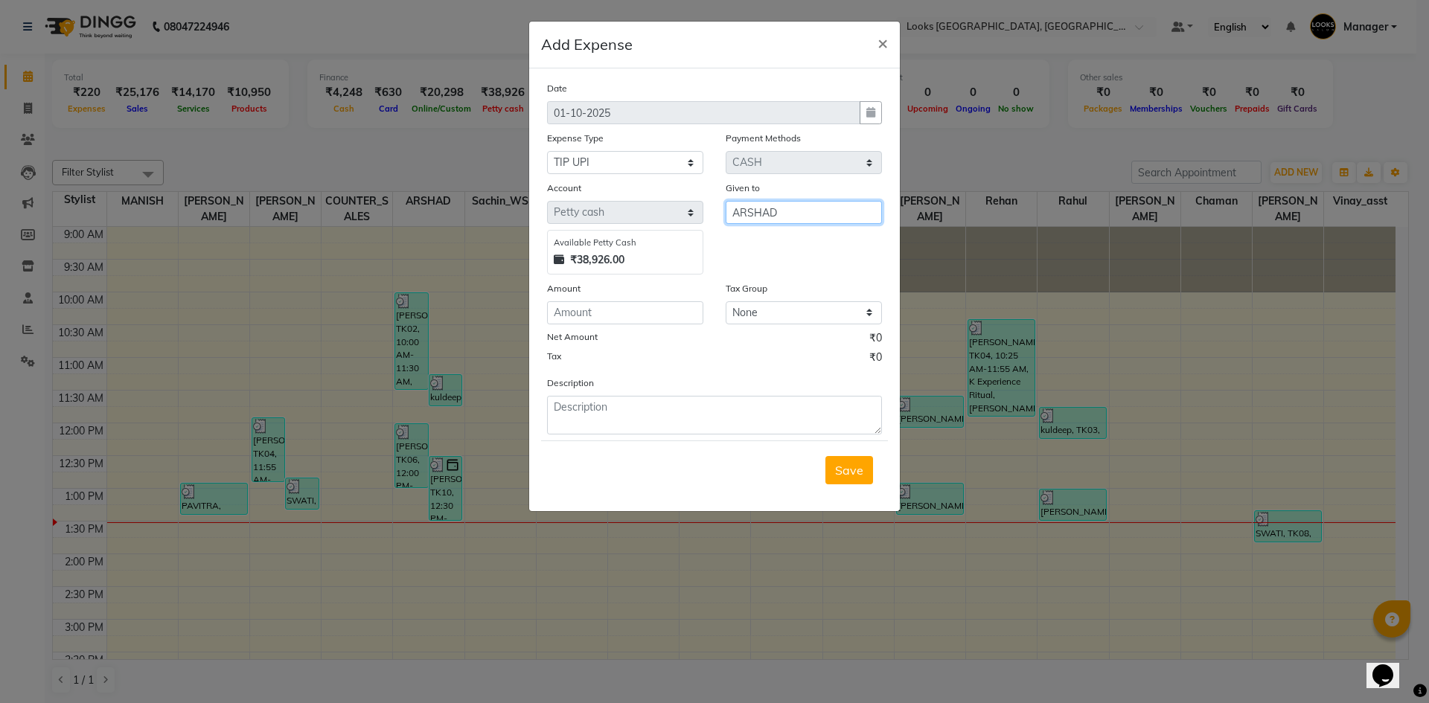
type input "ARSHAD"
click at [609, 317] on input "number" at bounding box center [625, 312] width 156 height 23
type input "55"
click at [603, 417] on textarea at bounding box center [714, 415] width 335 height 39
type textarea "UPI TIP TO CASH 55 ARSHAD"
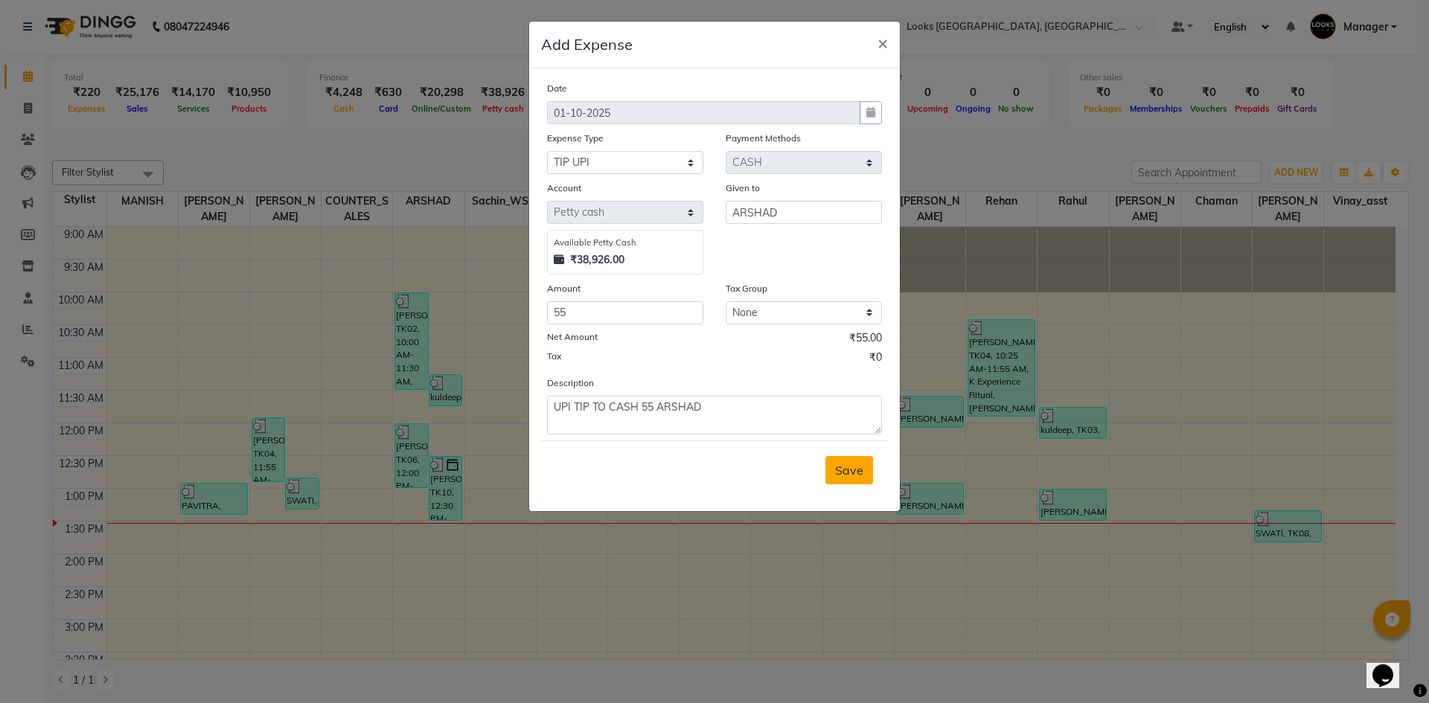
click at [849, 473] on span "Save" at bounding box center [849, 470] width 28 height 15
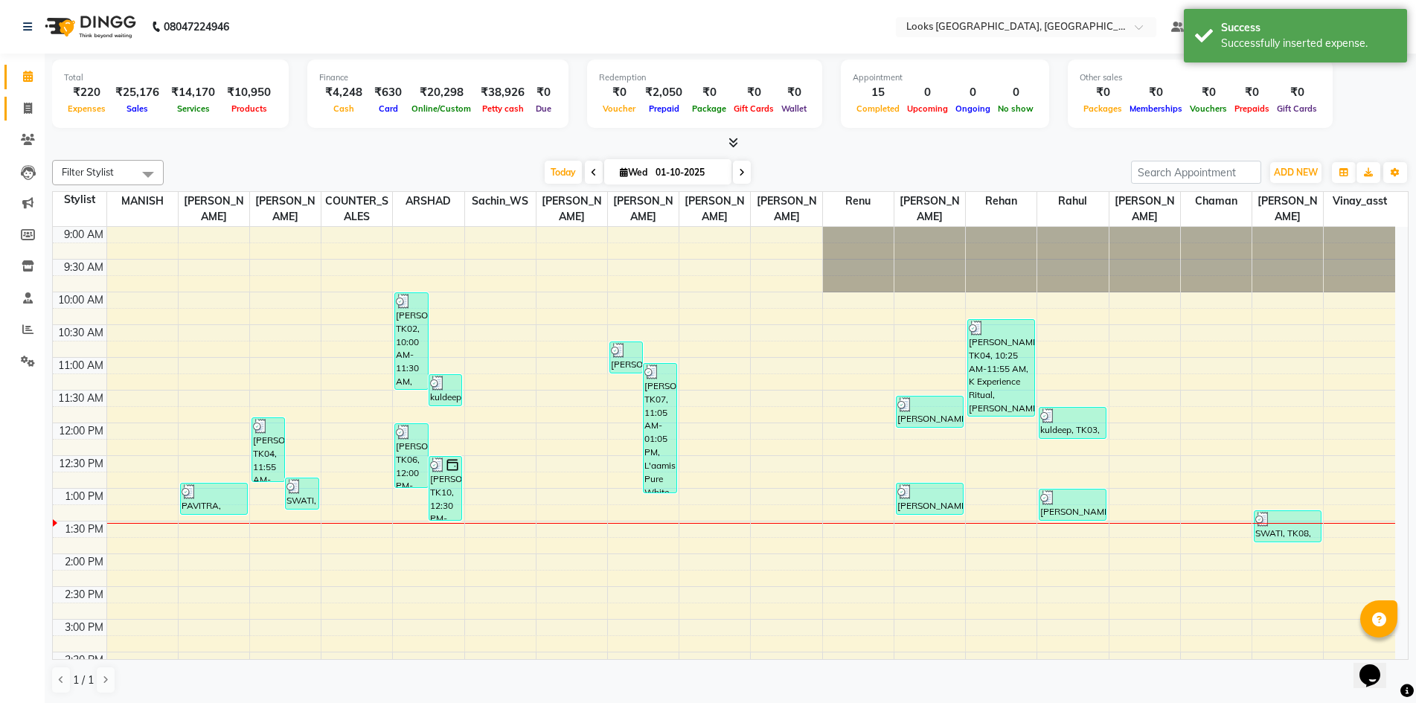
click at [26, 106] on icon at bounding box center [28, 108] width 8 height 11
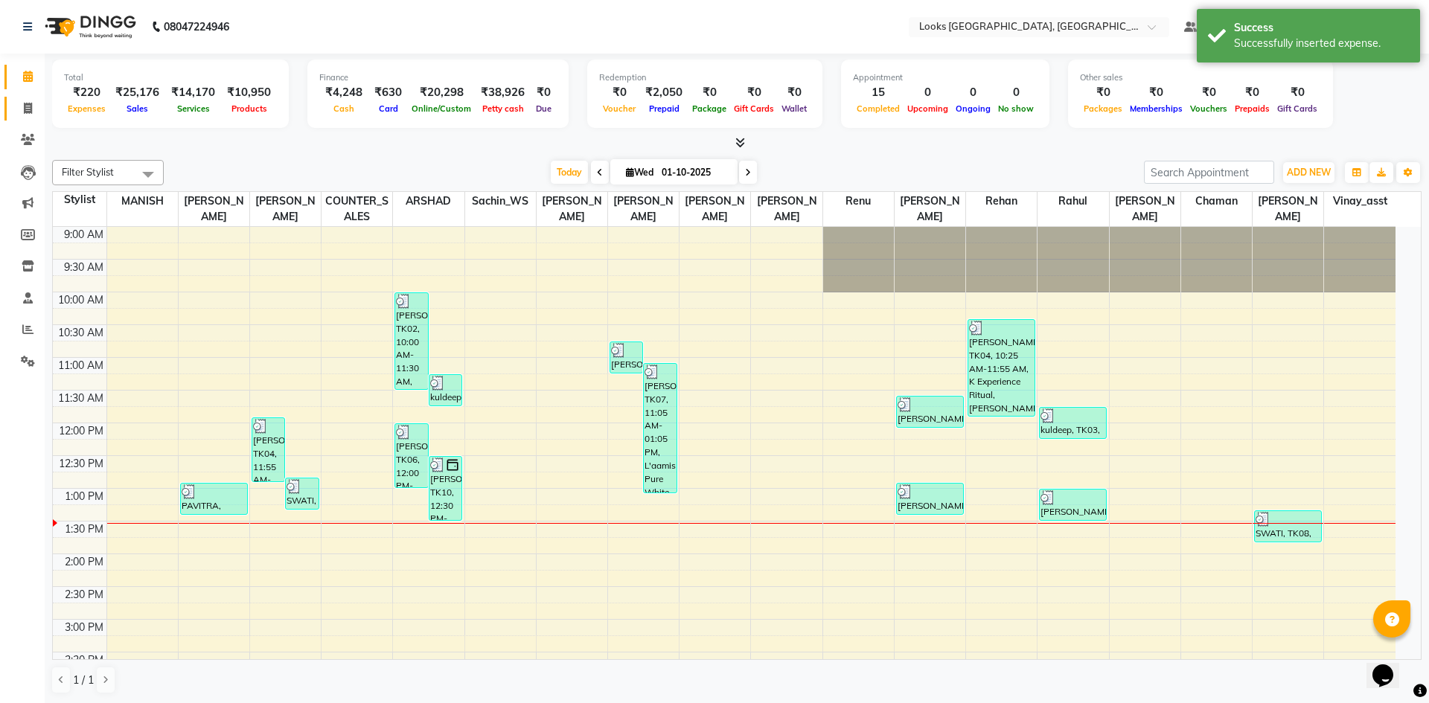
select select "4718"
select select "service"
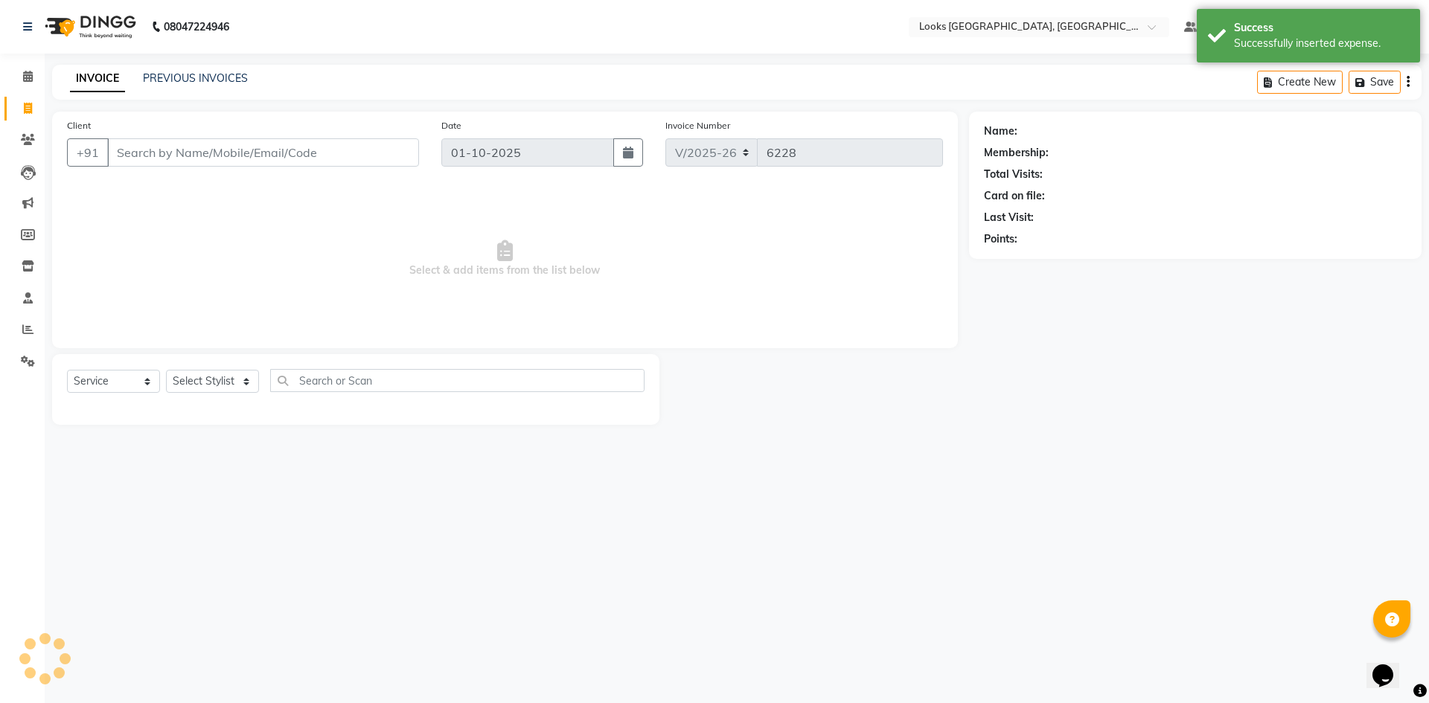
drag, startPoint x: 446, startPoint y: 465, endPoint x: 440, endPoint y: 477, distance: 13.3
click at [446, 470] on div "08047224946 Select Location × Looks Omaxe World Street, Faridabad, Haryana Defa…" at bounding box center [714, 351] width 1429 height 703
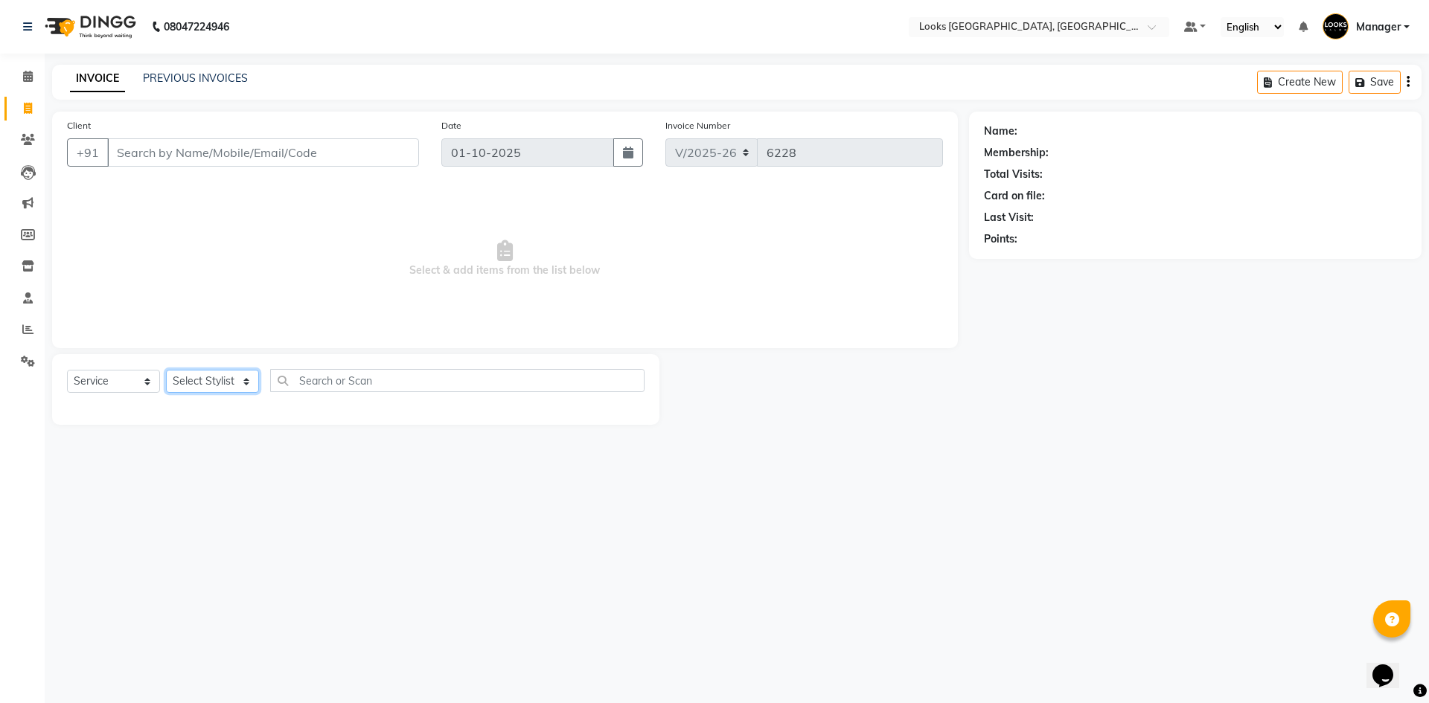
click at [225, 376] on select "Select Stylist ARSHAD Ayush Bobby Chaman COUNTER_SALES Employee_WS FAREED KOMAL…" at bounding box center [212, 381] width 93 height 23
select select "67717"
click at [166, 370] on select "Select Stylist ARSHAD Ayush Bobby Chaman COUNTER_SALES Employee_WS FAREED KOMAL…" at bounding box center [212, 381] width 93 height 23
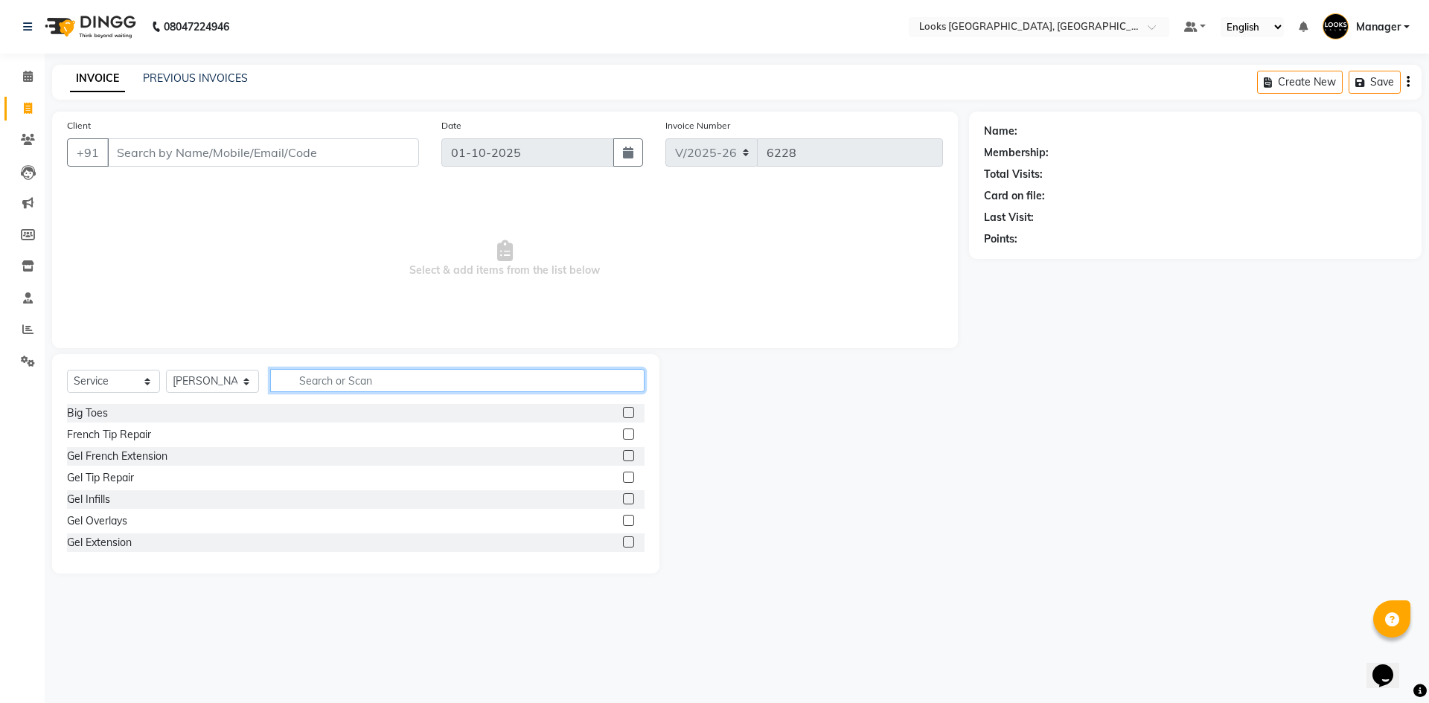
click at [415, 388] on input "text" at bounding box center [457, 380] width 374 height 23
type input "CUT"
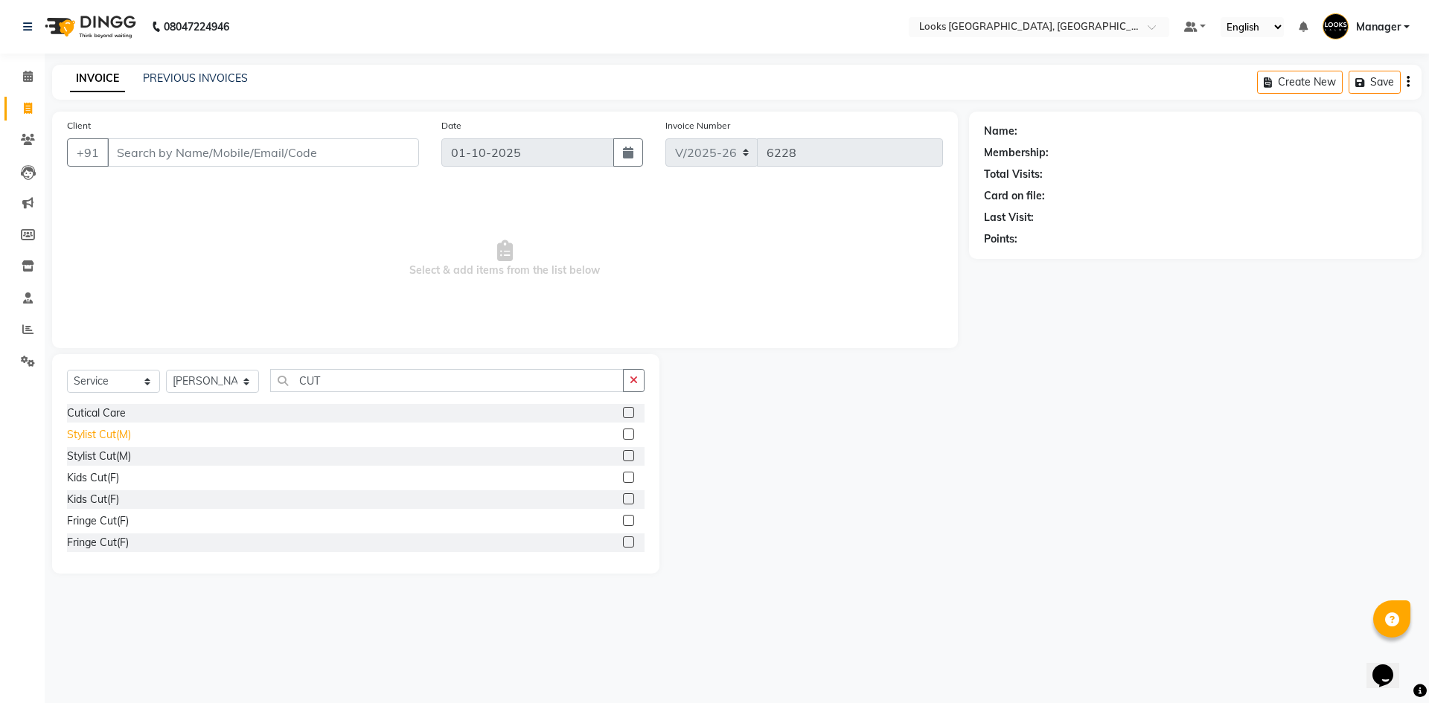
click at [101, 435] on div "Stylist Cut(M)" at bounding box center [99, 435] width 64 height 16
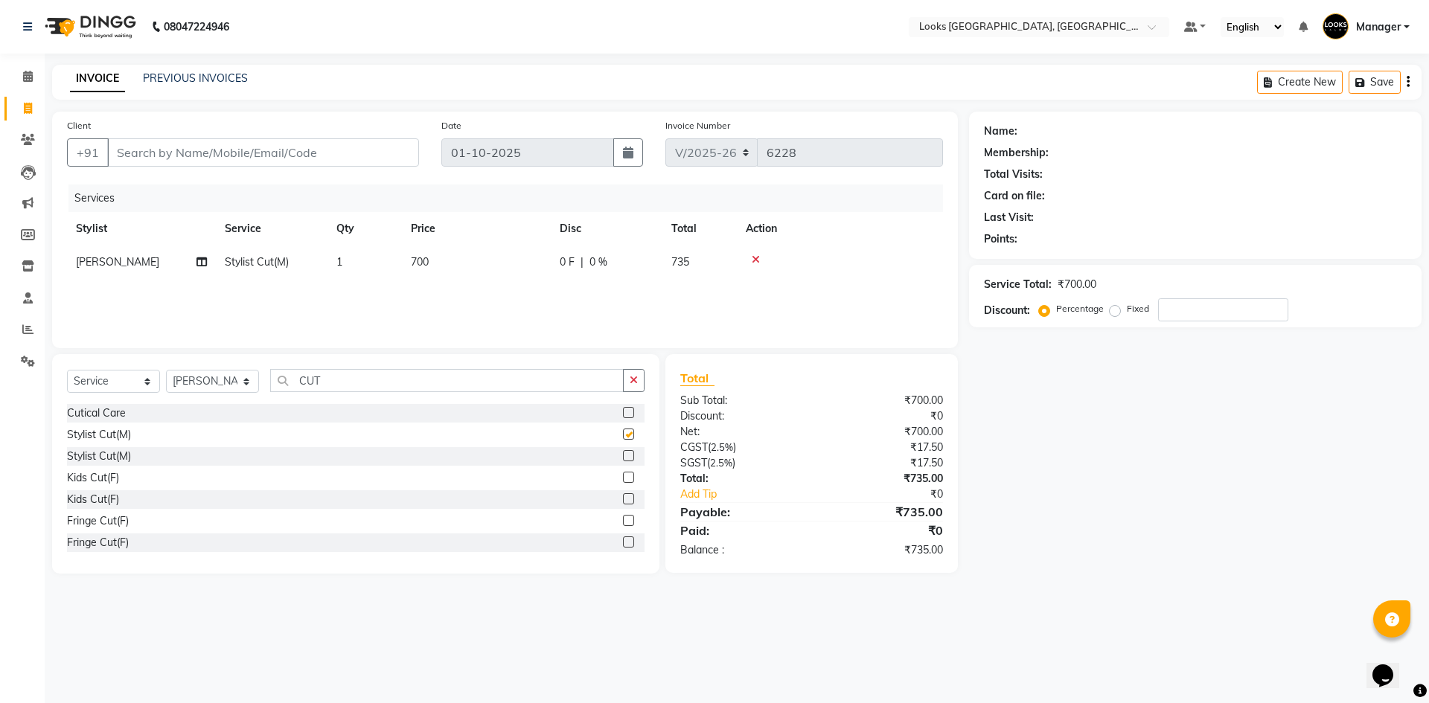
checkbox input "false"
drag, startPoint x: 343, startPoint y: 369, endPoint x: 236, endPoint y: 391, distance: 109.3
click at [236, 391] on div "Select Service Product Membership Package Voucher Prepaid Gift Card Select Styl…" at bounding box center [355, 386] width 577 height 35
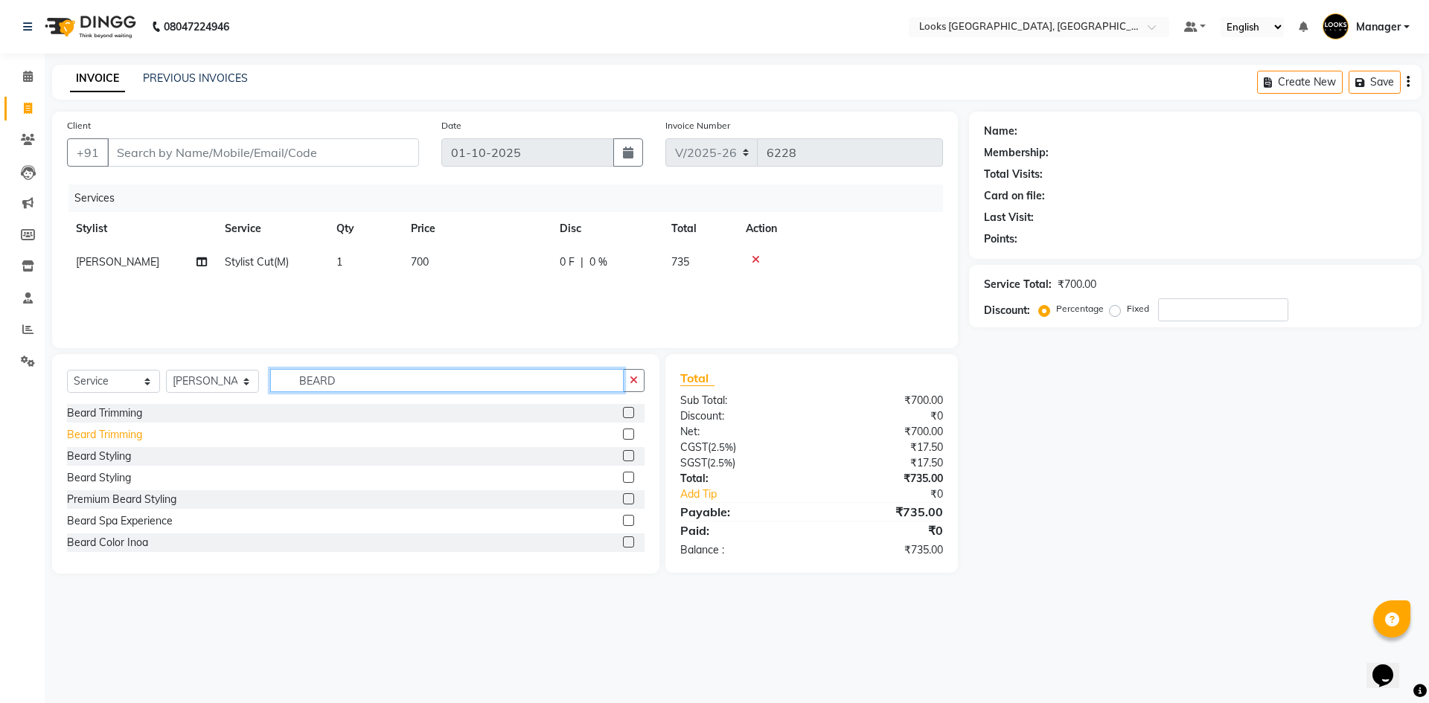
type input "BEARD"
click at [118, 434] on div "Beard Trimming" at bounding box center [104, 435] width 75 height 16
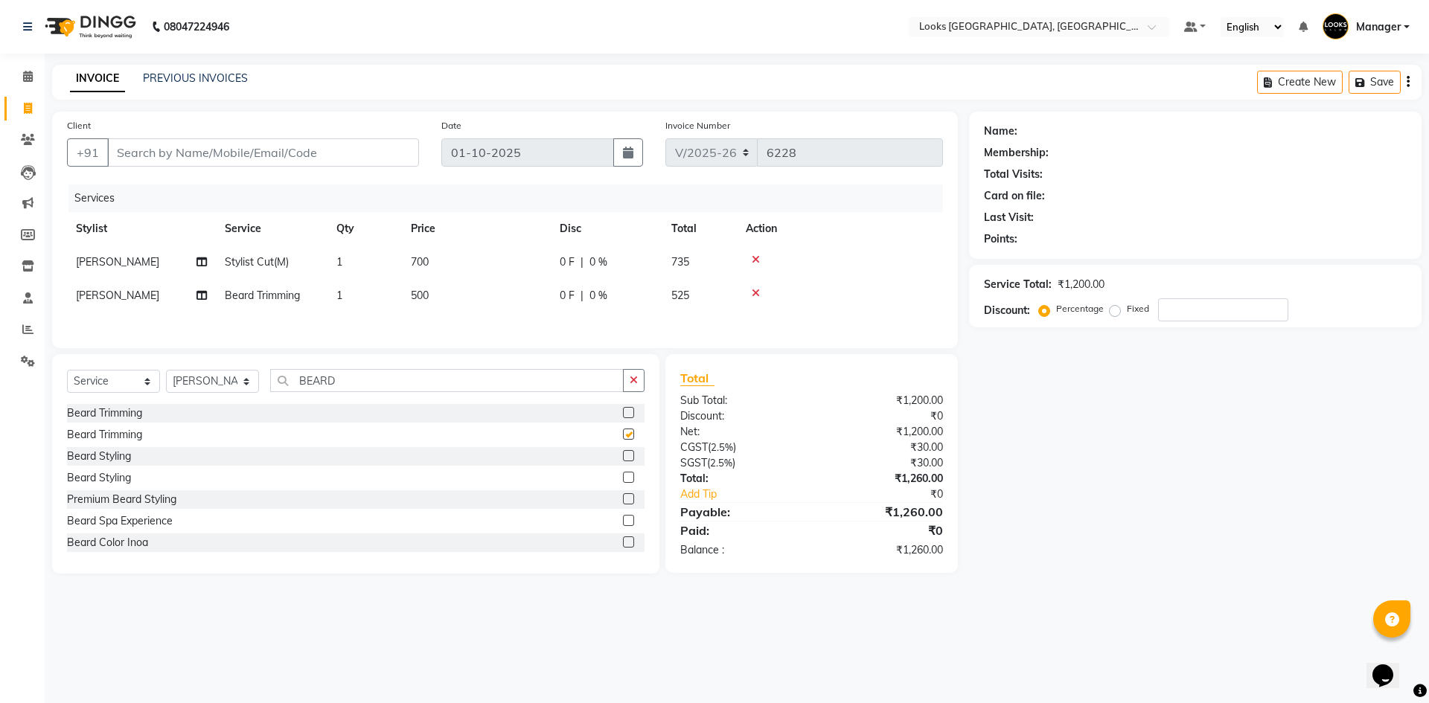
checkbox input "false"
click at [472, 300] on td "500" at bounding box center [476, 295] width 149 height 33
select select "67717"
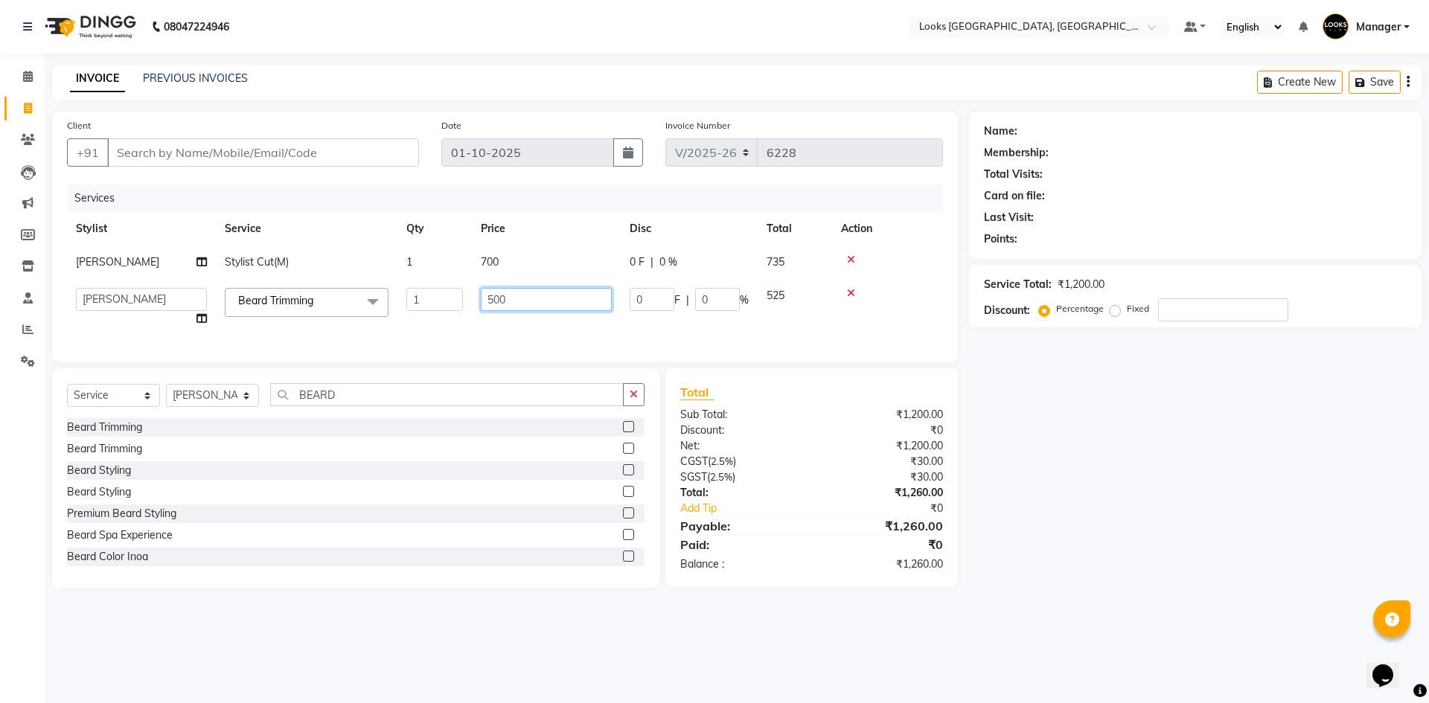
drag, startPoint x: 528, startPoint y: 292, endPoint x: 400, endPoint y: 310, distance: 128.4
click at [400, 310] on tr "ARSHAD Ayush Bobby Chaman COUNTER_SALES Employee_WS FAREED KOMAL Manager MANISH…" at bounding box center [505, 307] width 876 height 57
type input "350"
click at [513, 260] on td "700" at bounding box center [546, 262] width 149 height 33
select select "67717"
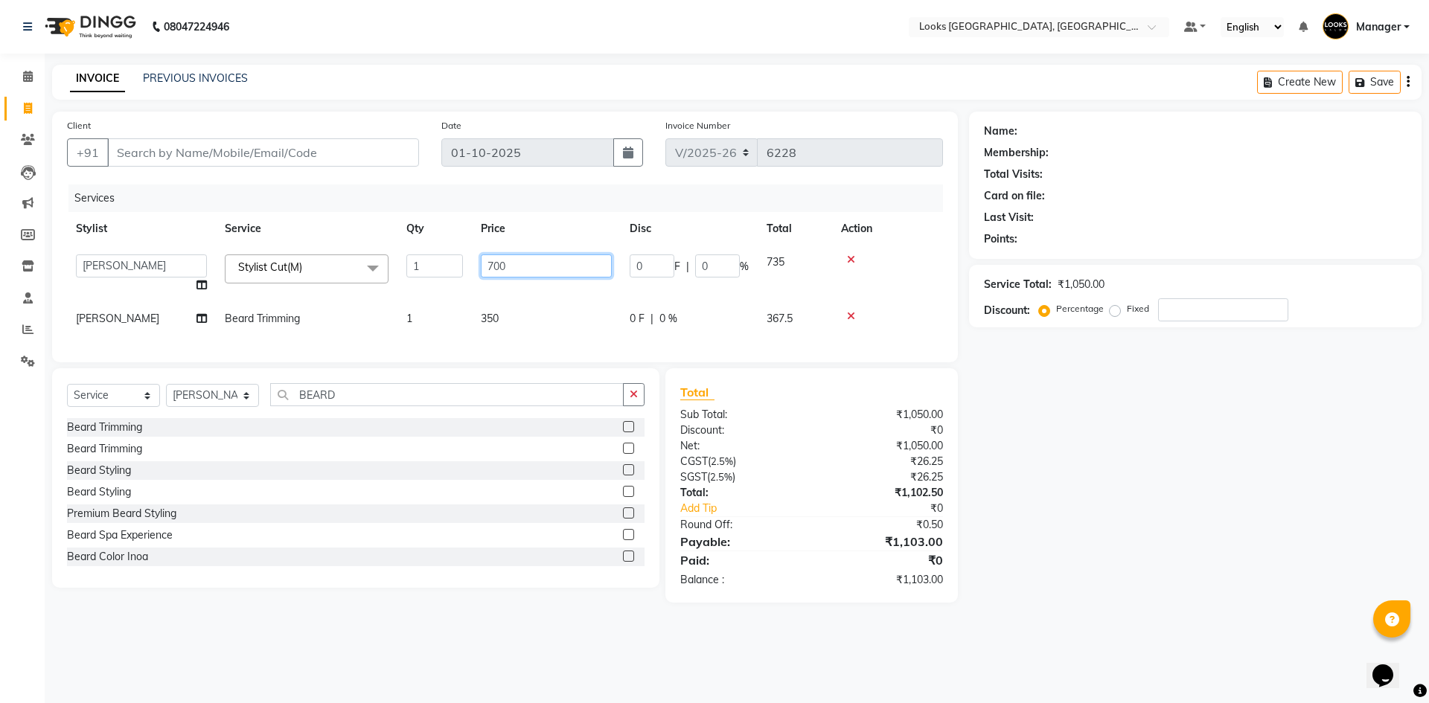
drag, startPoint x: 525, startPoint y: 264, endPoint x: 376, endPoint y: 280, distance: 149.6
click at [412, 281] on tr "ARSHAD Ayush Bobby Chaman COUNTER_SALES Employee_WS FAREED KOMAL Manager MANISH…" at bounding box center [505, 274] width 876 height 57
type input "550"
click at [336, 145] on input "Client" at bounding box center [263, 152] width 312 height 28
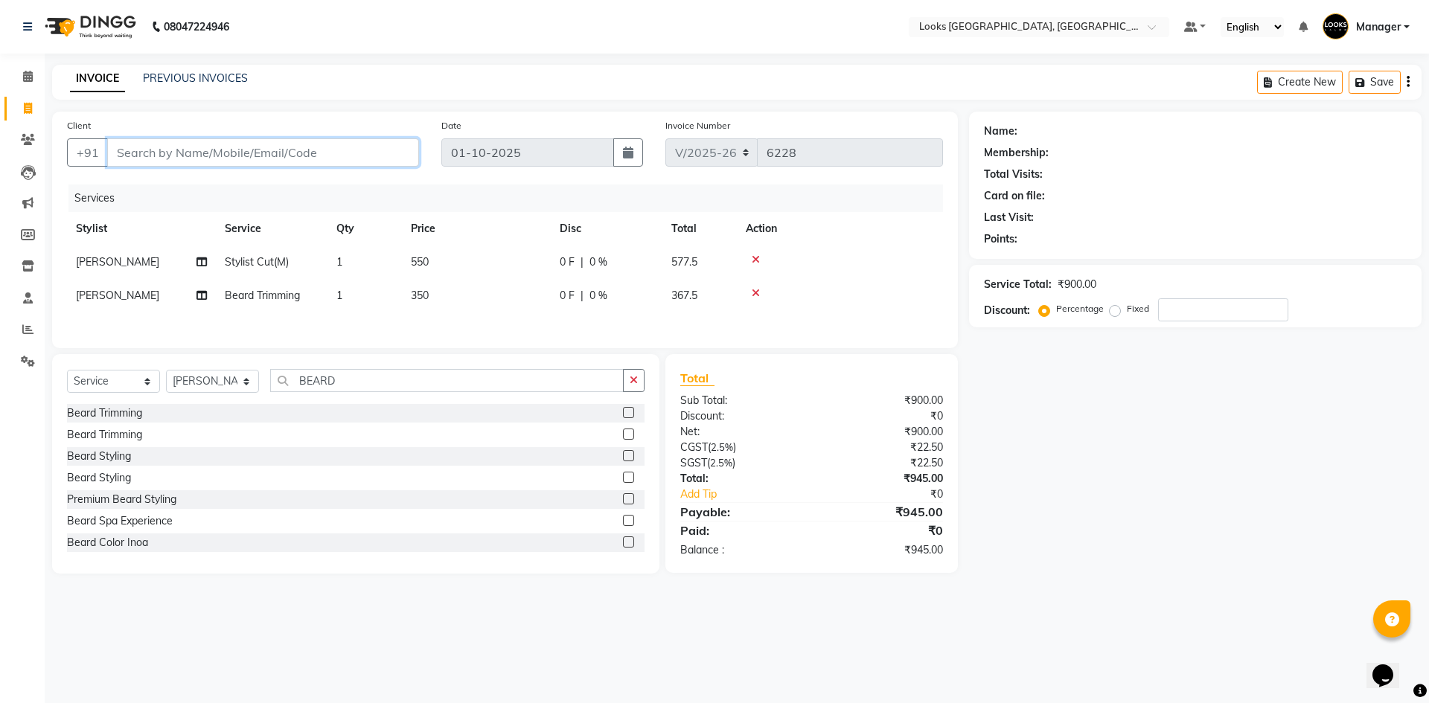
click at [295, 155] on input "Client" at bounding box center [263, 152] width 312 height 28
type input "9"
type input "0"
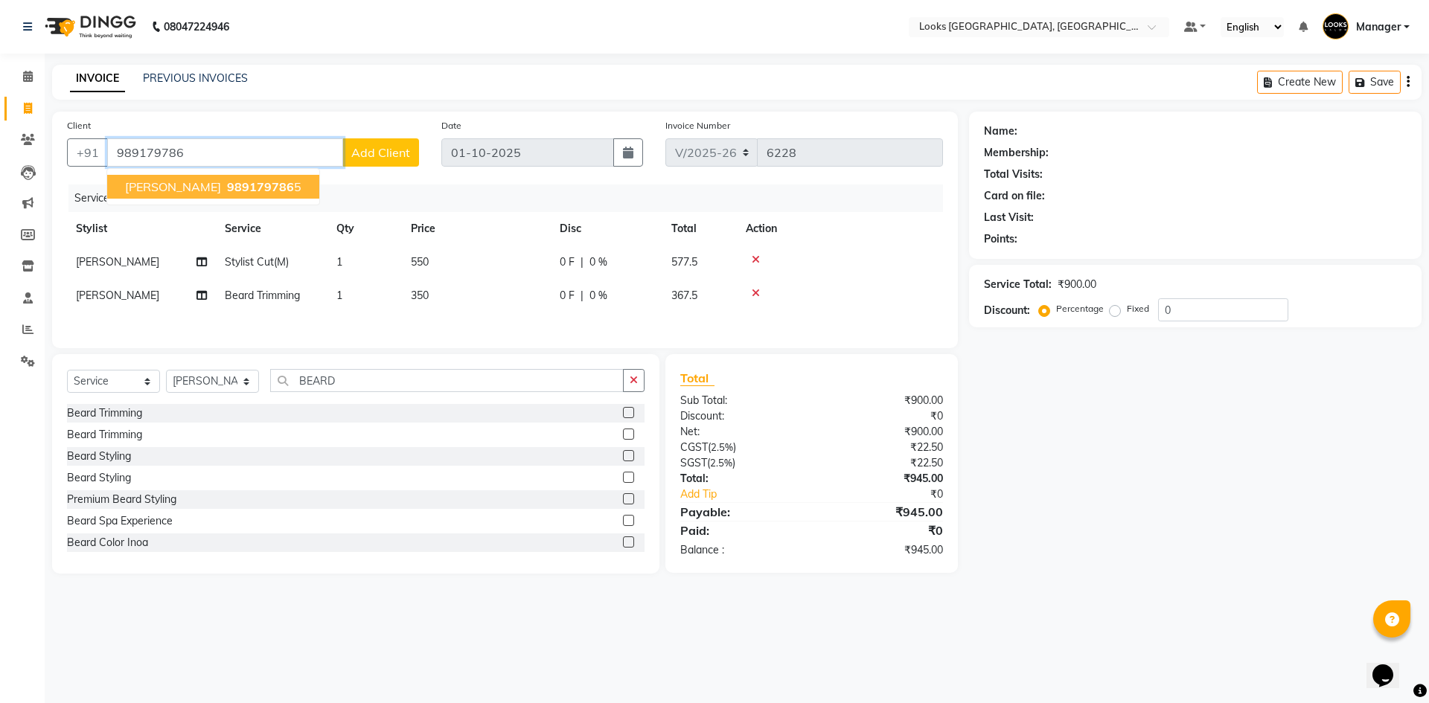
click at [200, 183] on span "SANJAY SHARMA" at bounding box center [173, 186] width 96 height 15
type input "9891797865"
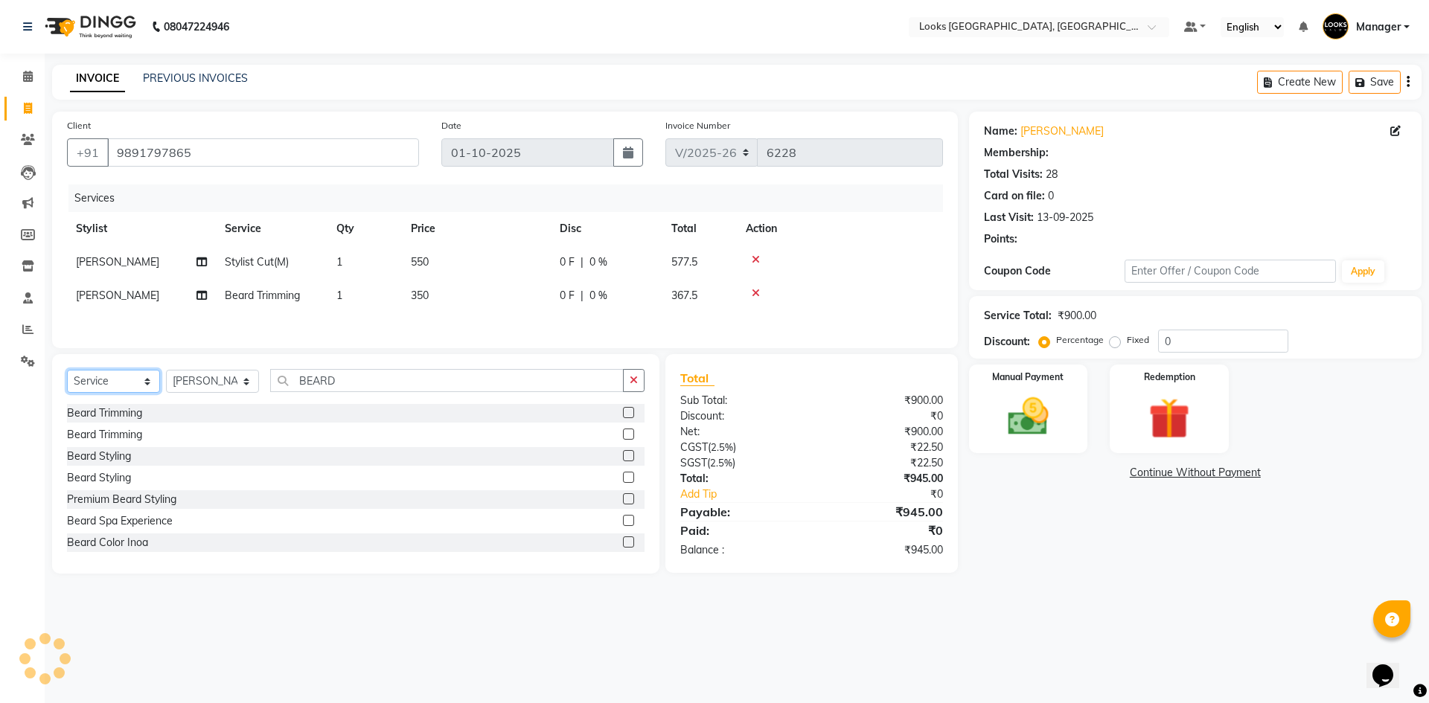
select select "1: Object"
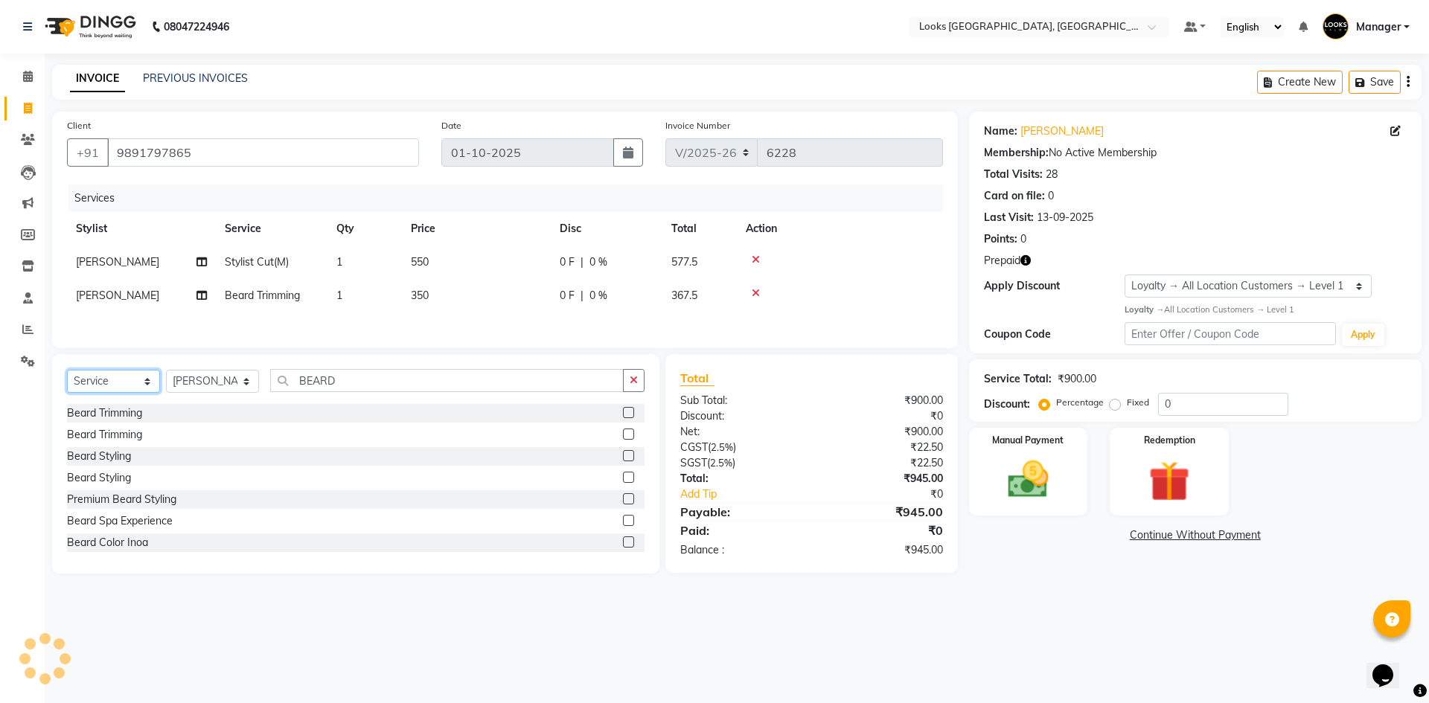
click at [107, 378] on select "Select Service Product Membership Package Voucher Prepaid Gift Card" at bounding box center [113, 381] width 93 height 23
select select "product"
click at [67, 374] on select "Select Service Product Membership Package Voucher Prepaid Gift Card" at bounding box center [113, 381] width 93 height 23
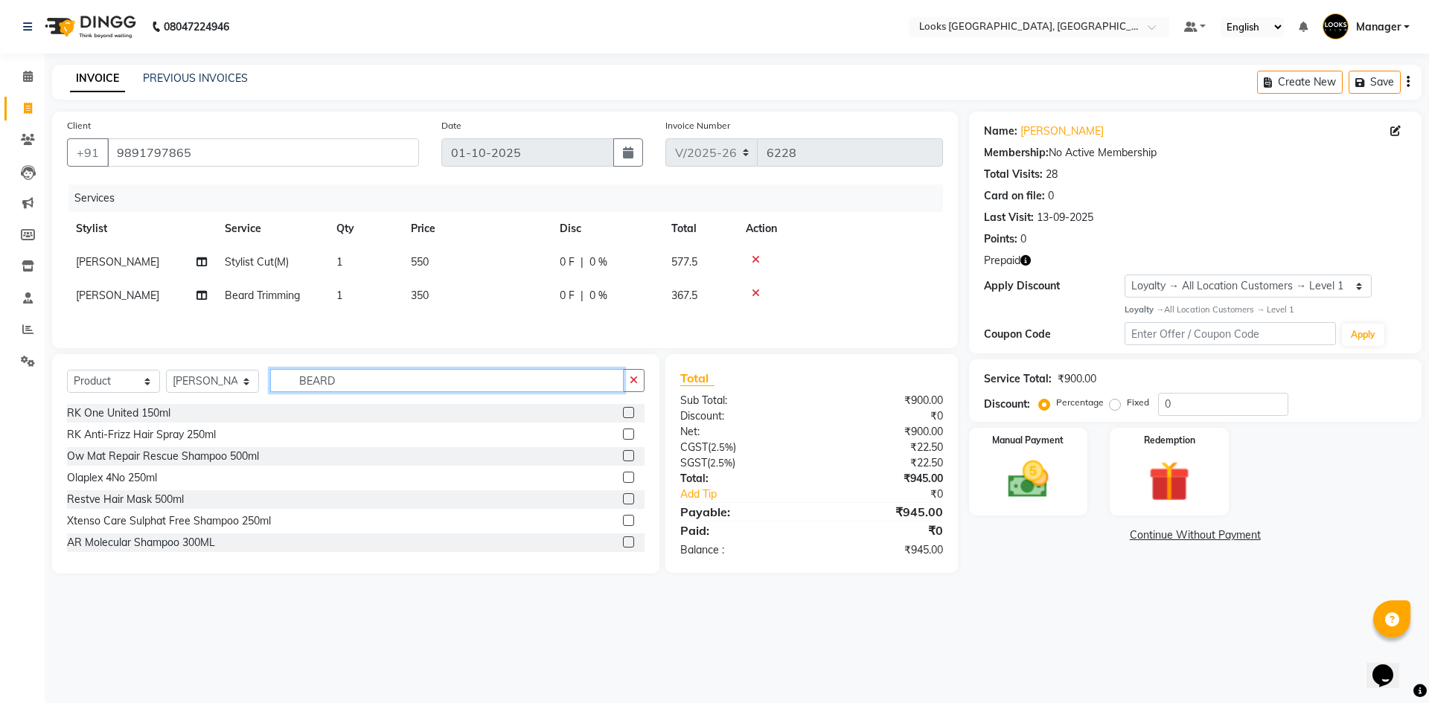
drag, startPoint x: 379, startPoint y: 393, endPoint x: 228, endPoint y: 389, distance: 150.3
click at [228, 389] on div "Select Service Product Membership Package Voucher Prepaid Gift Card Select Styl…" at bounding box center [355, 386] width 577 height 35
type input "8901526541317"
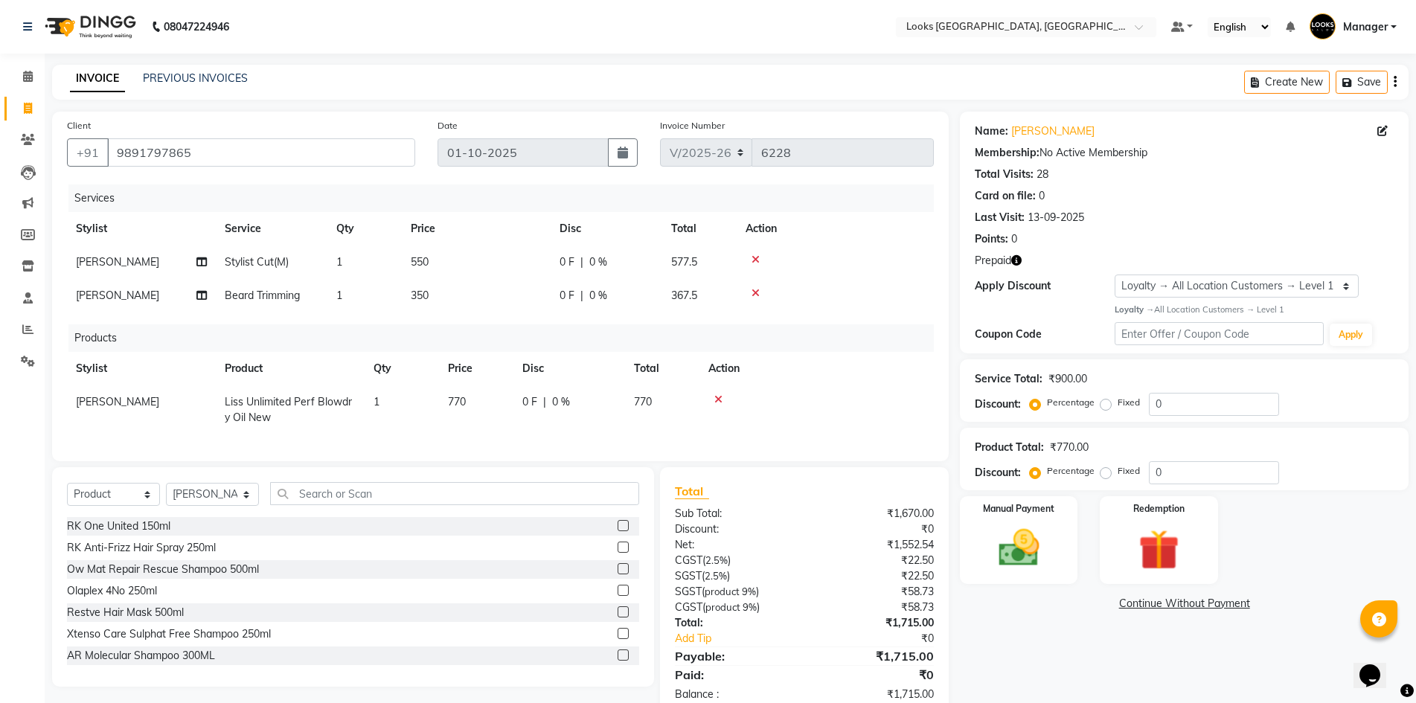
click at [503, 411] on td "770" at bounding box center [476, 409] width 74 height 49
select select "67717"
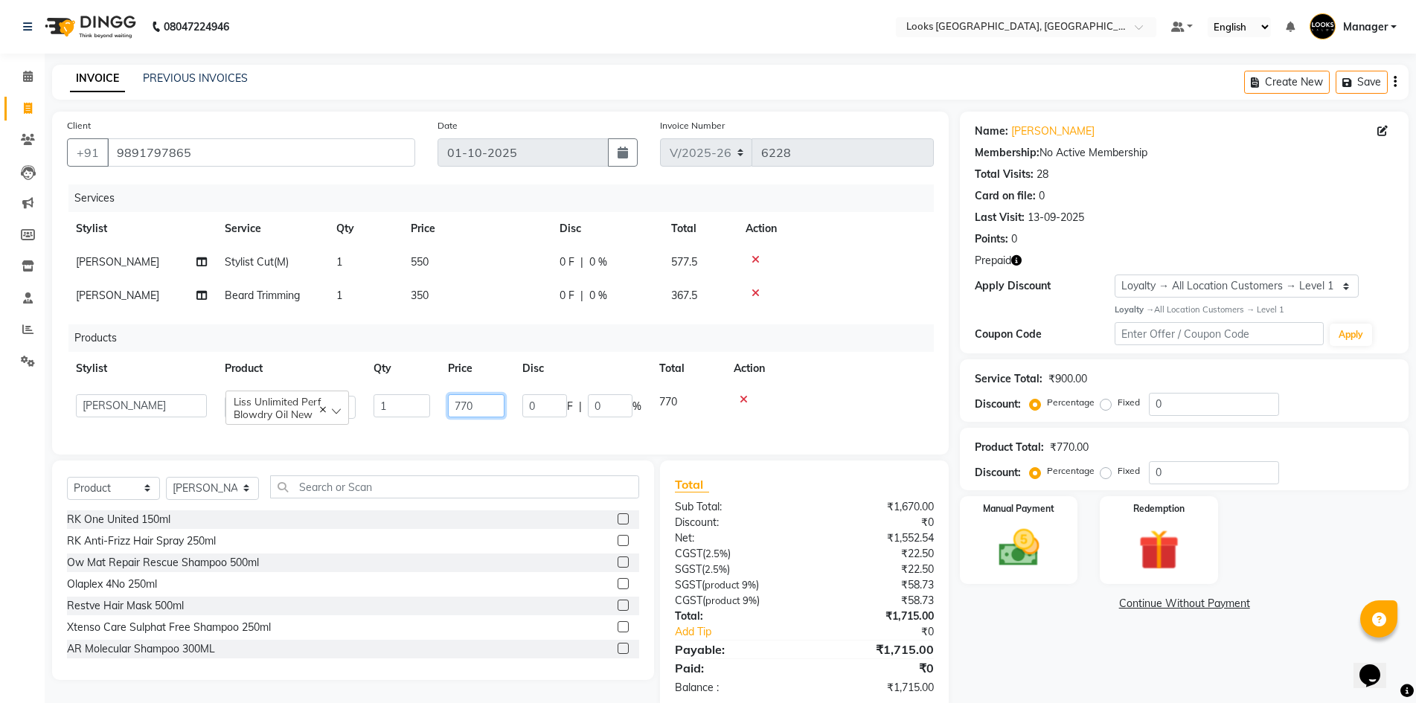
drag, startPoint x: 487, startPoint y: 403, endPoint x: 422, endPoint y: 414, distance: 65.6
click at [422, 414] on tr "ARSHAD Ayush Bobby Chaman COUNTER_SALES Employee_WS FAREED KOMAL Manager MANISH…" at bounding box center [500, 406] width 867 height 42
type input "890"
click at [882, 275] on td at bounding box center [835, 262] width 197 height 33
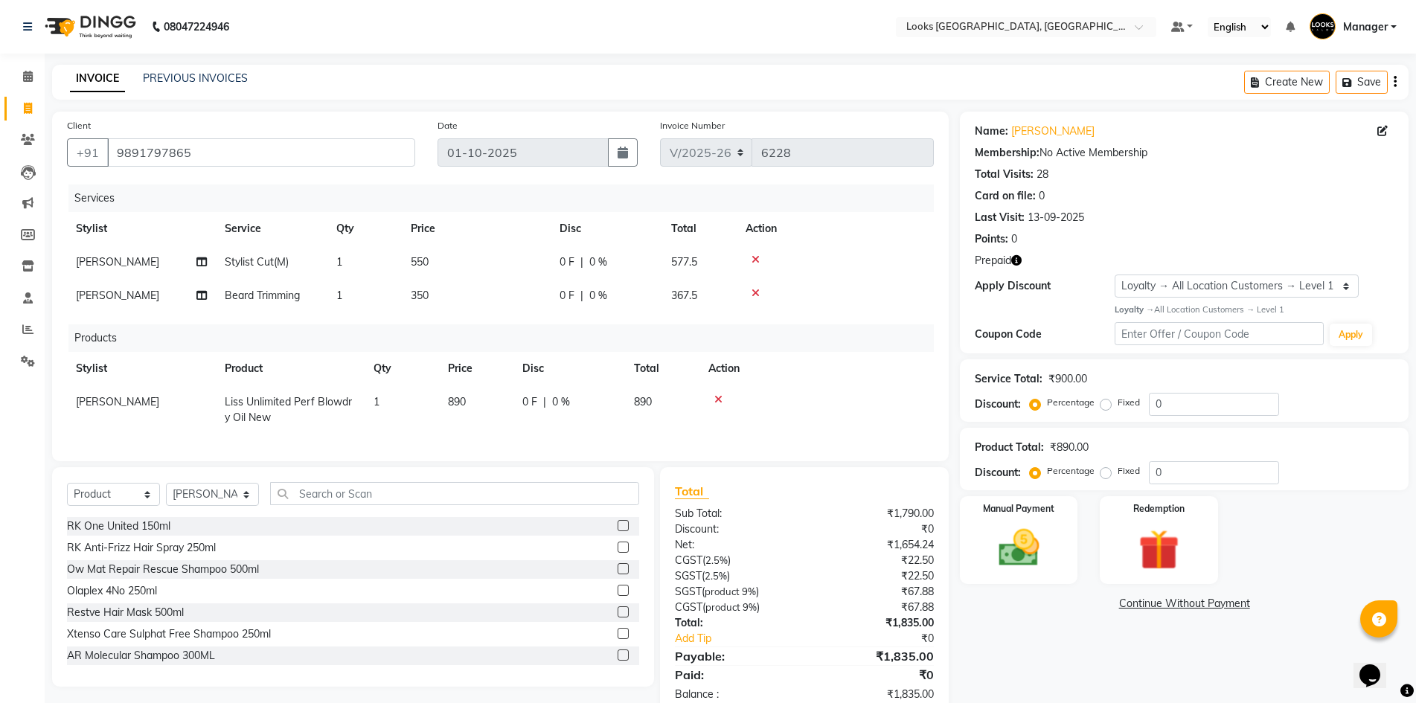
click at [1236, 225] on div "Name: Sanjay Sharma Membership: No Active Membership Total Visits: 28 Card on f…" at bounding box center [1184, 182] width 419 height 129
click at [1175, 533] on img at bounding box center [1158, 550] width 68 height 52
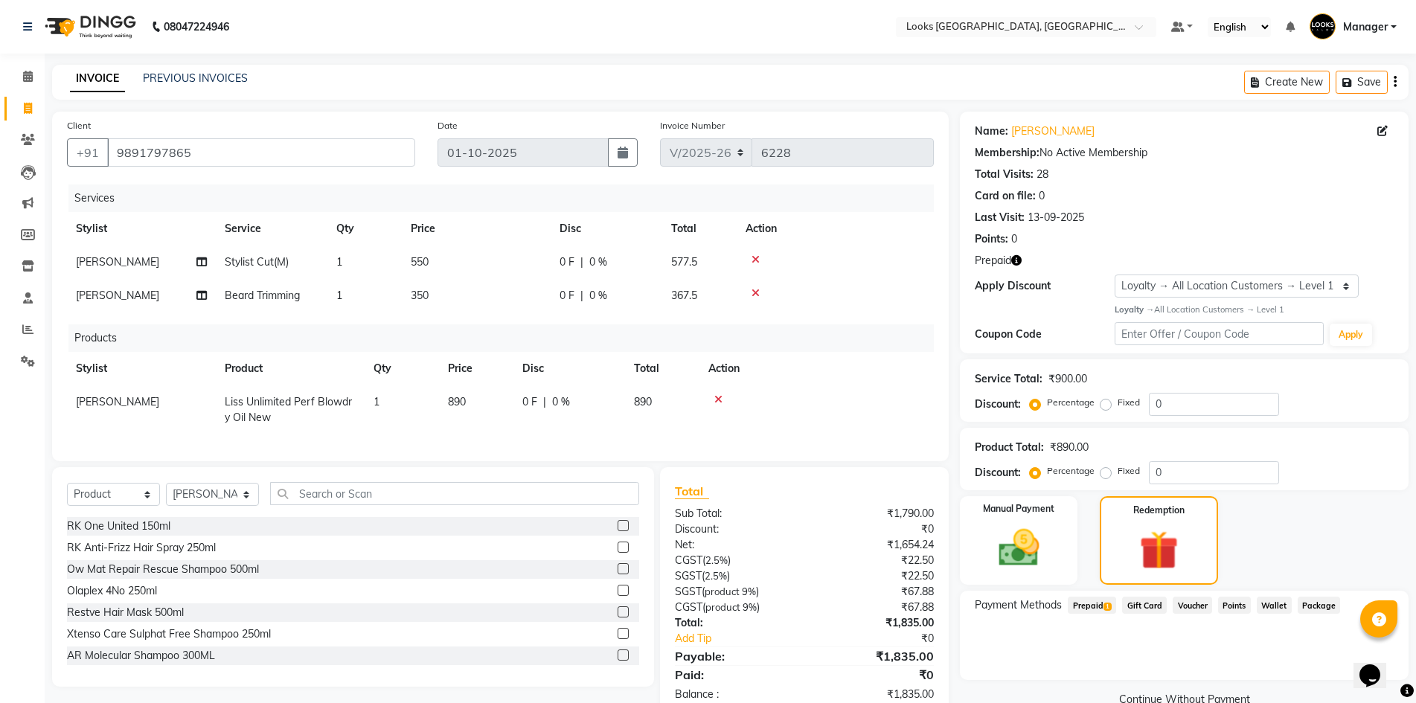
click at [1079, 600] on span "Prepaid 1" at bounding box center [1092, 605] width 48 height 17
click at [1346, 666] on button "Add" at bounding box center [1358, 665] width 54 height 25
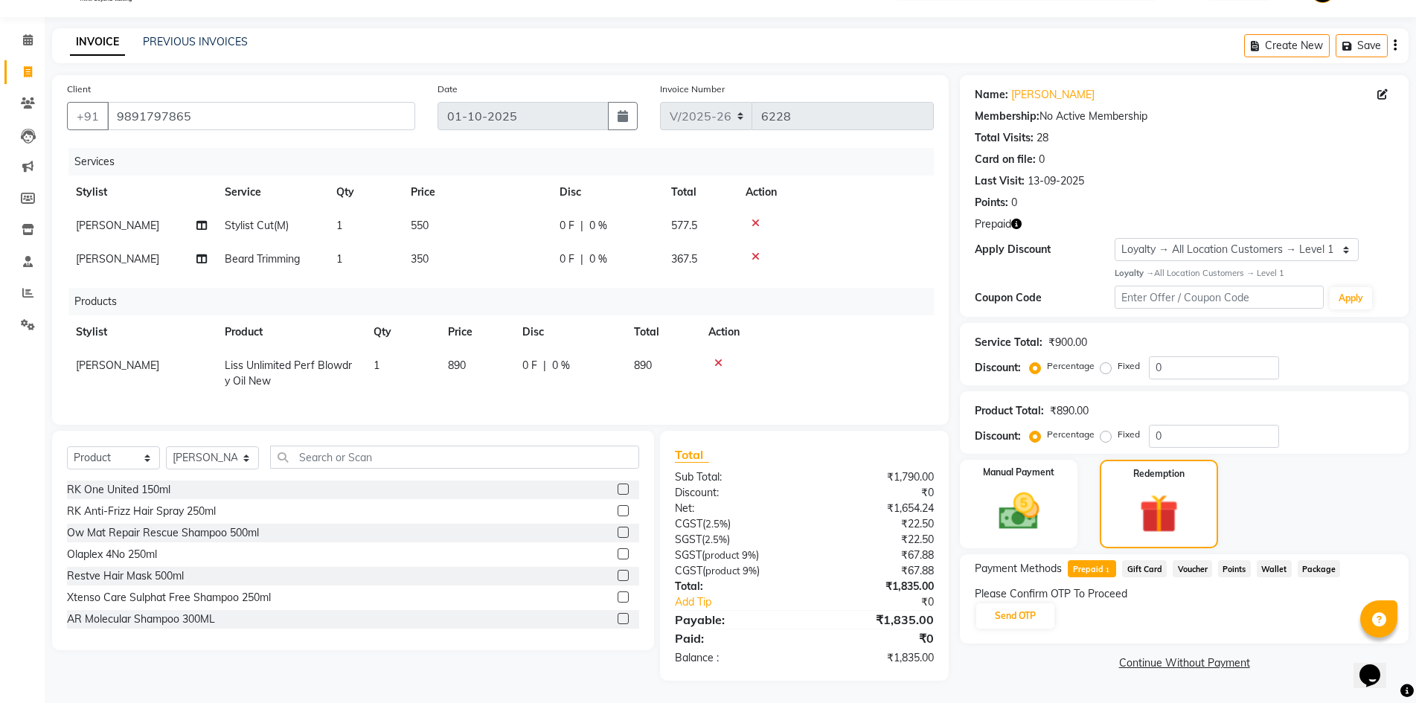
scroll to position [49, 0]
click at [1030, 603] on button "Send OTP" at bounding box center [1015, 615] width 78 height 25
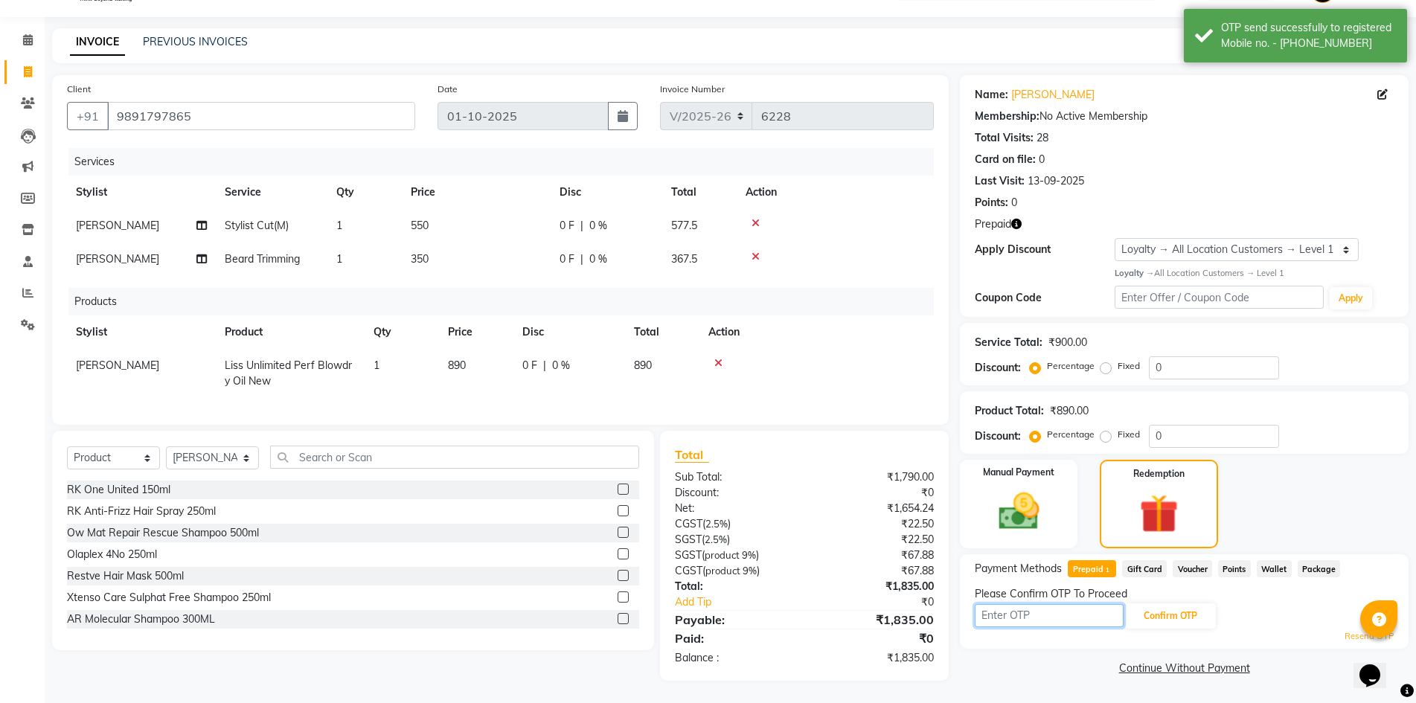
click at [1018, 610] on input "text" at bounding box center [1049, 615] width 149 height 23
type input "3615"
click at [1161, 603] on button "Confirm OTP" at bounding box center [1170, 615] width 91 height 25
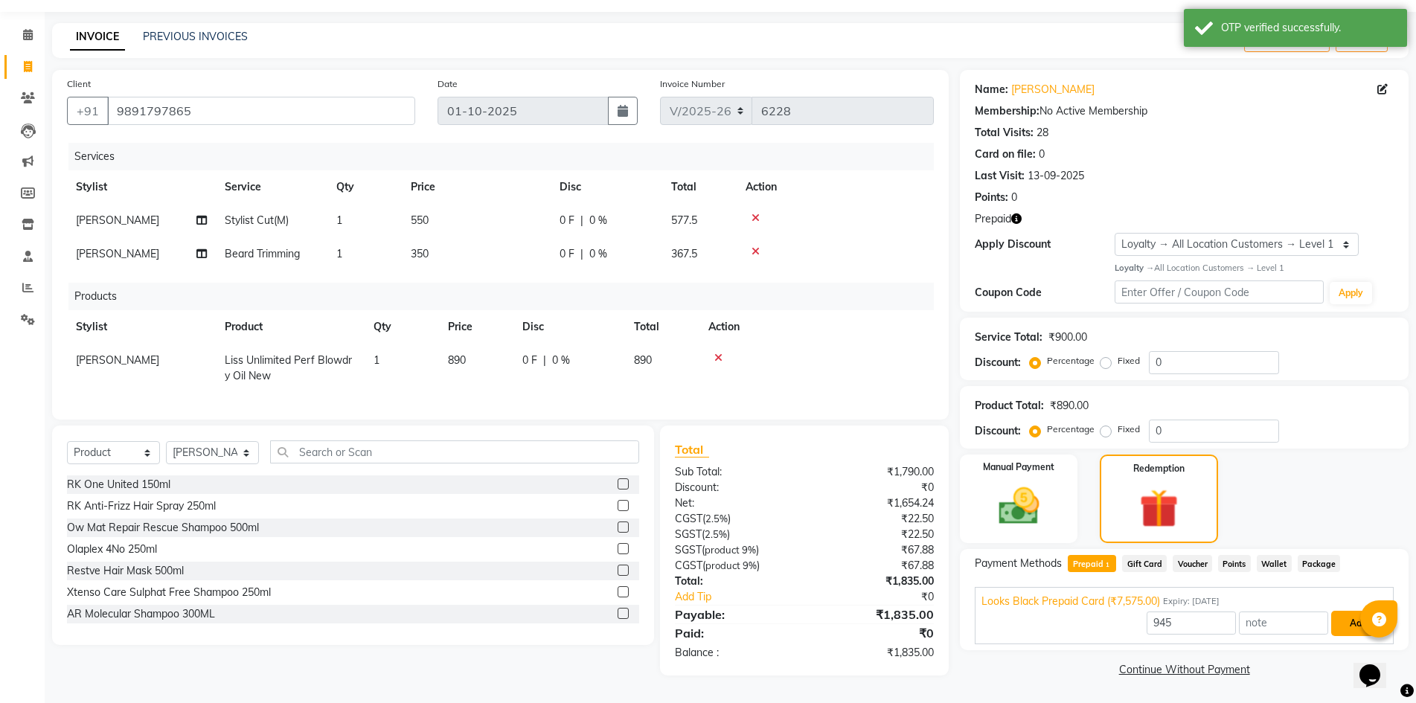
click at [1348, 615] on button "Add" at bounding box center [1358, 623] width 54 height 25
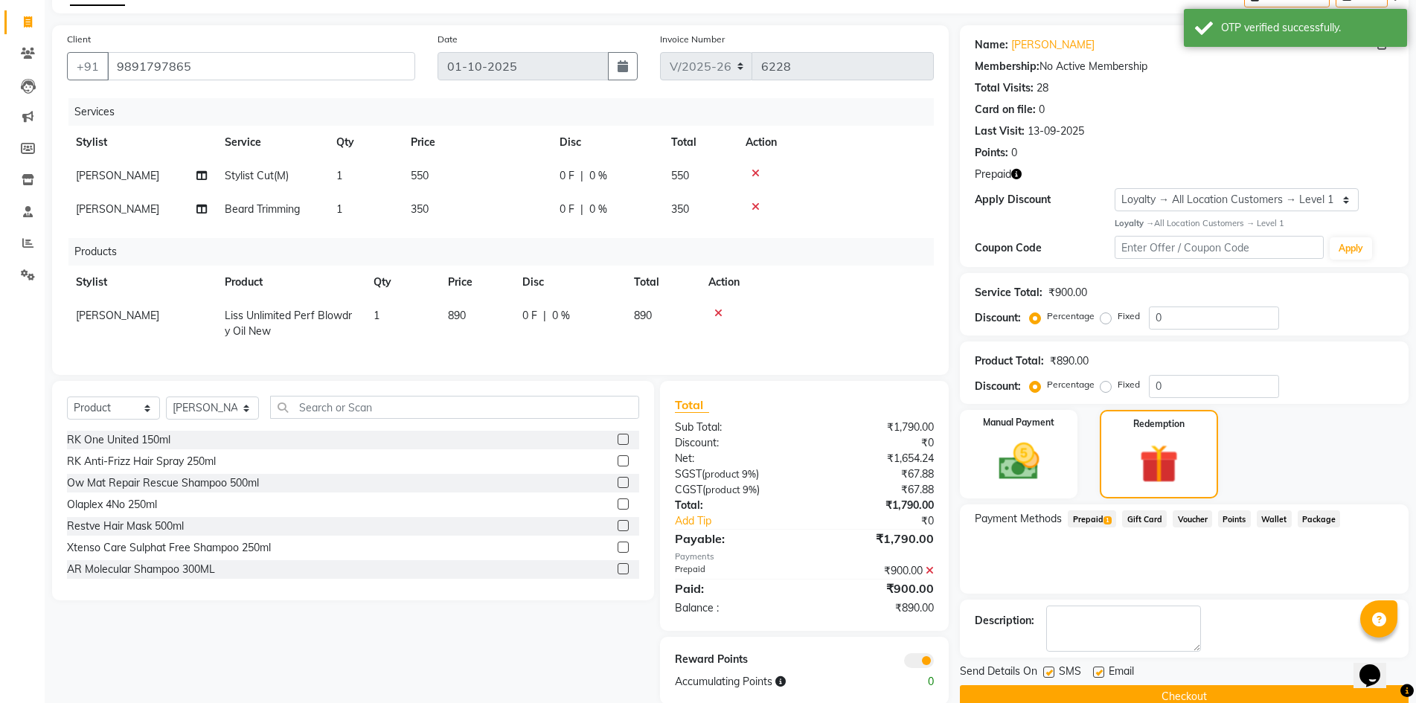
scroll to position [123, 0]
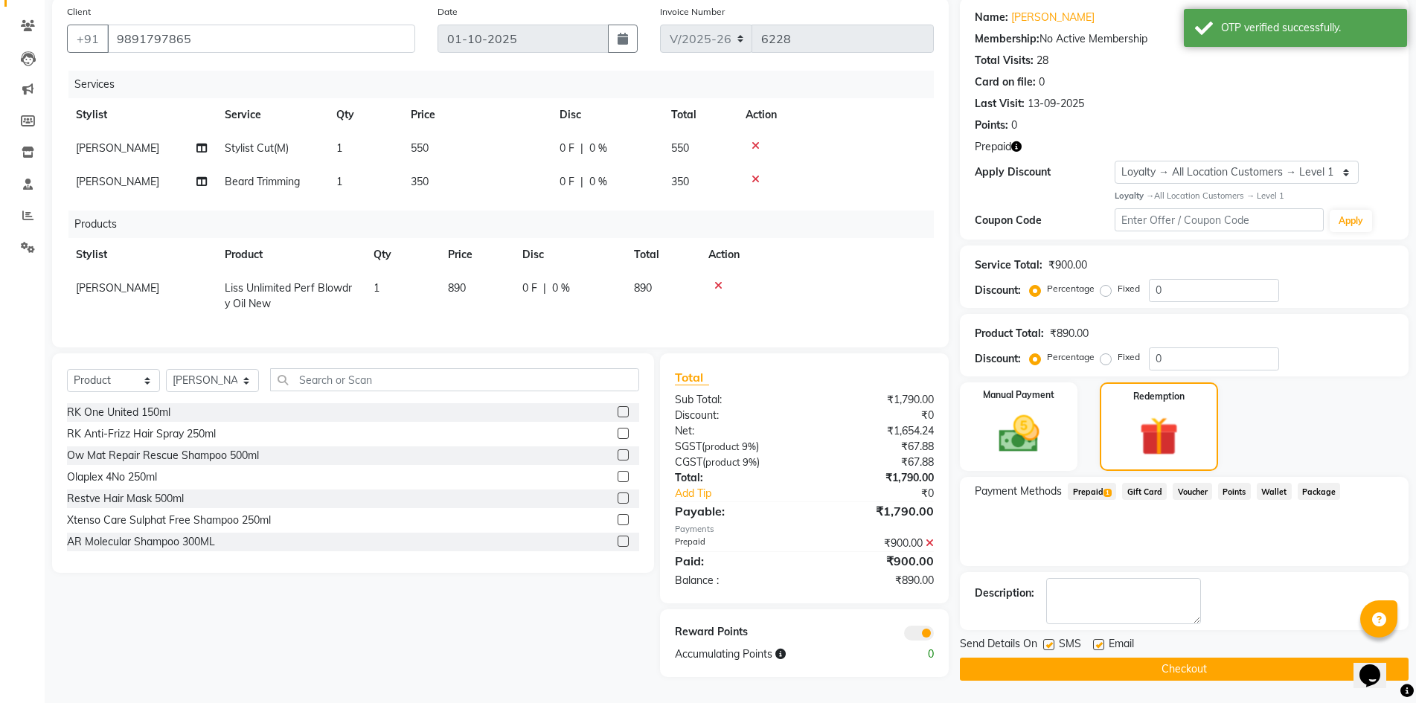
drag, startPoint x: 1122, startPoint y: 532, endPoint x: 999, endPoint y: 432, distance: 158.2
click at [1119, 530] on div "Payment Methods Prepaid 1 Gift Card Voucher Points Wallet Package" at bounding box center [1184, 521] width 449 height 89
click at [998, 425] on img at bounding box center [1018, 434] width 68 height 48
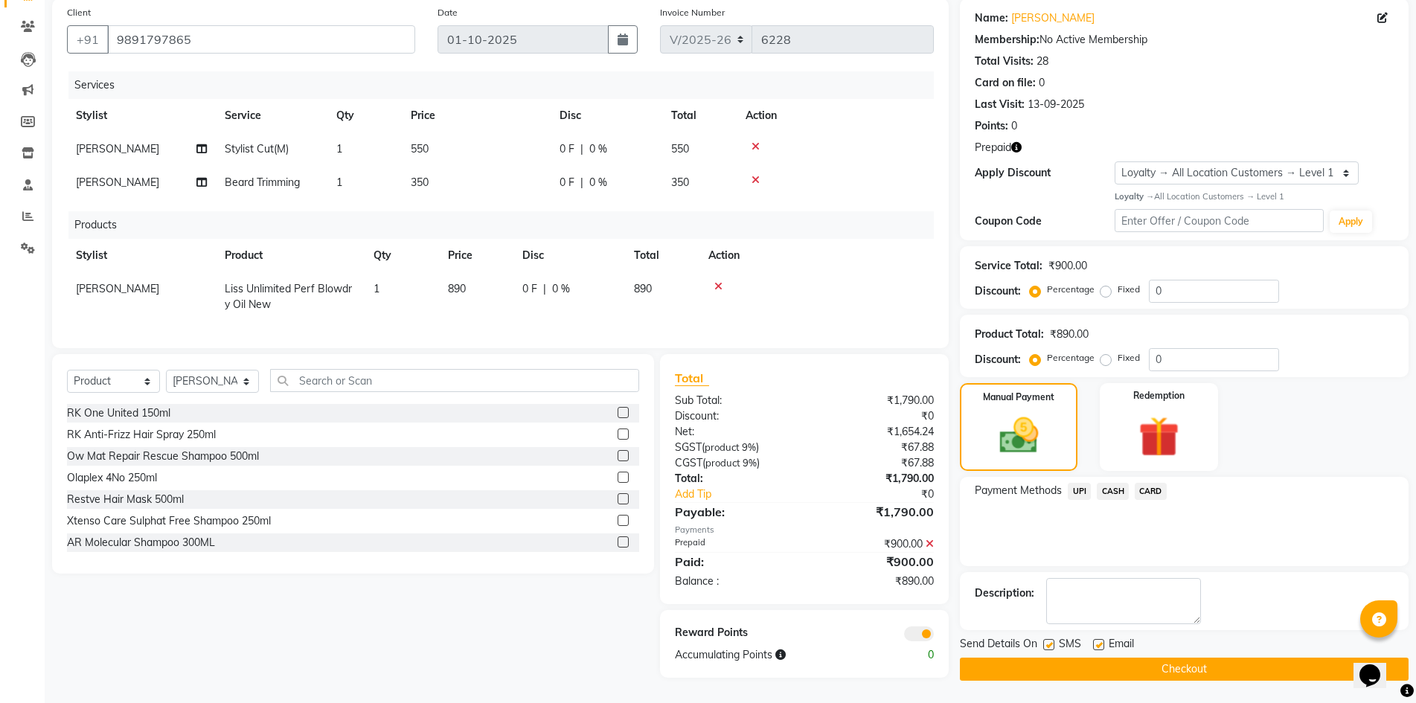
click at [1081, 483] on span "UPI" at bounding box center [1079, 491] width 23 height 17
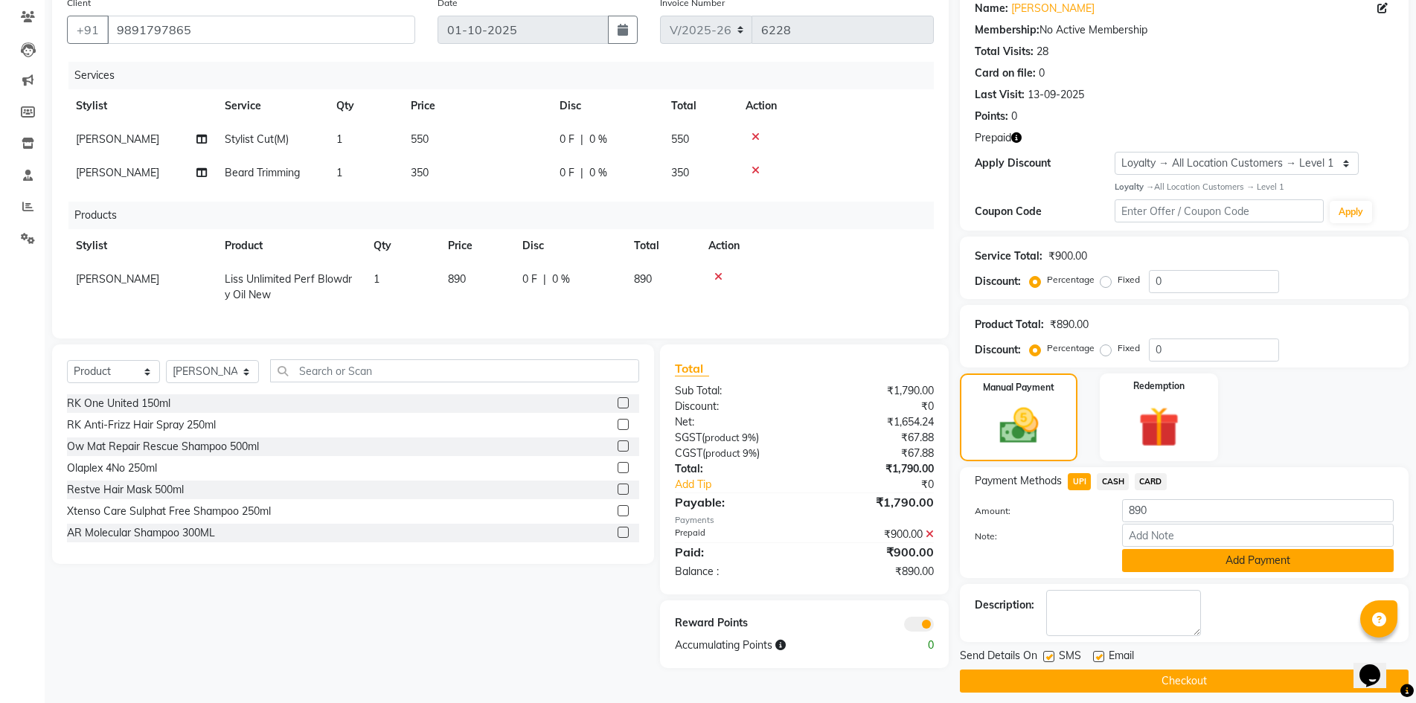
click at [1199, 560] on button "Add Payment" at bounding box center [1258, 560] width 272 height 23
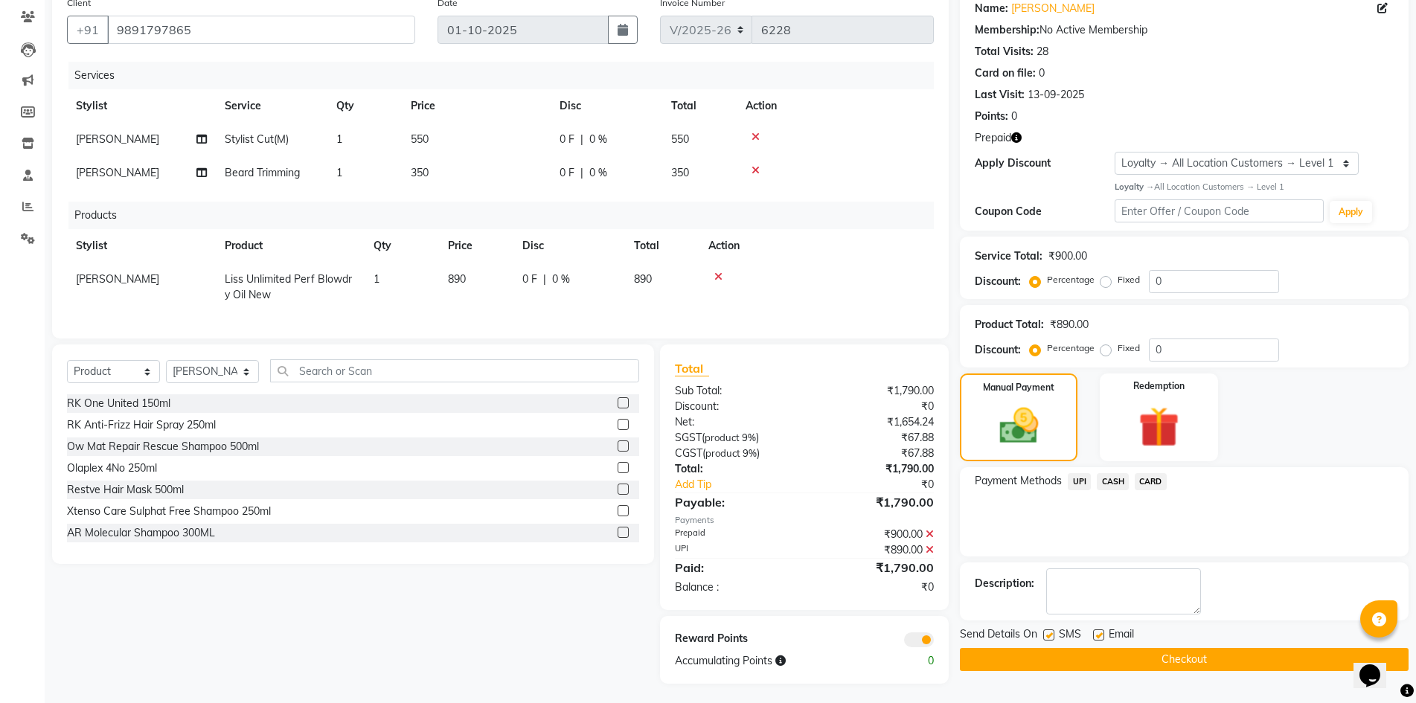
scroll to position [138, 0]
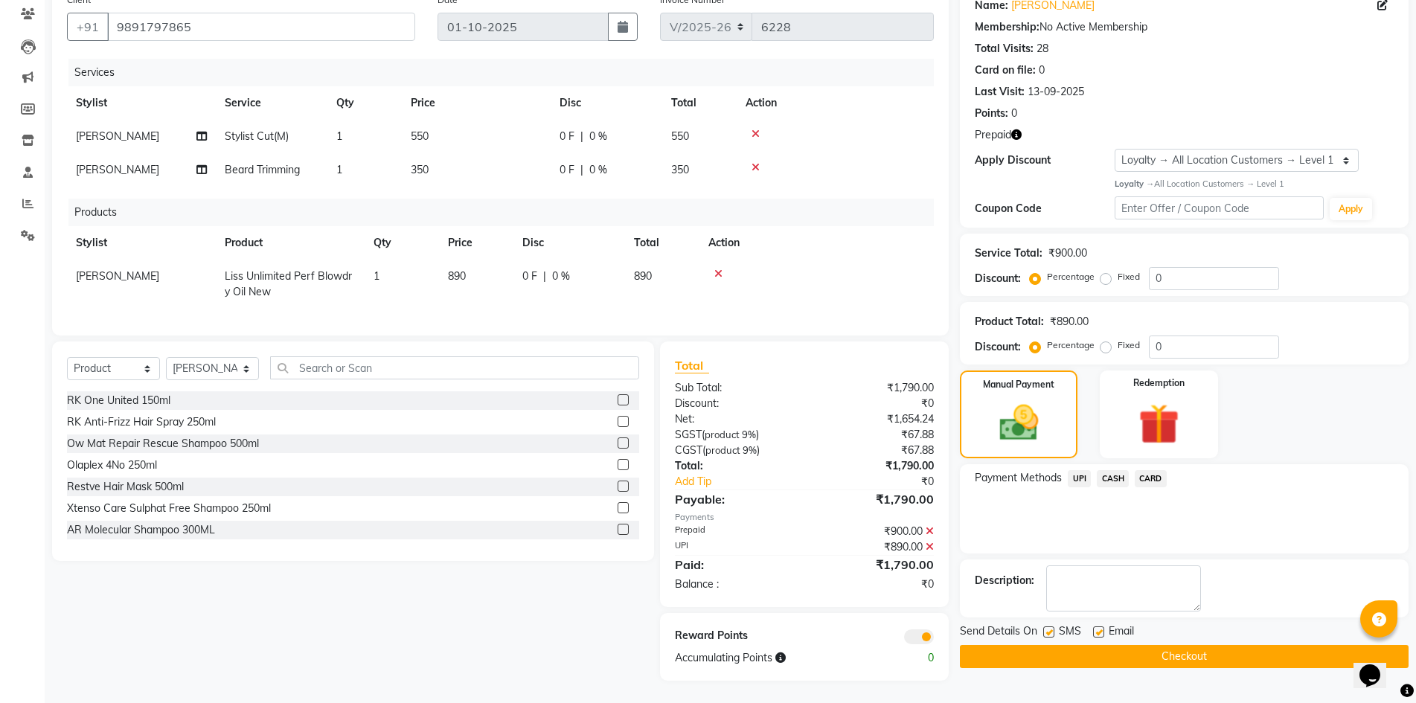
click at [1097, 626] on label at bounding box center [1098, 631] width 11 height 11
click at [1097, 628] on input "checkbox" at bounding box center [1098, 633] width 10 height 10
checkbox input "false"
click at [1108, 645] on button "Checkout" at bounding box center [1184, 656] width 449 height 23
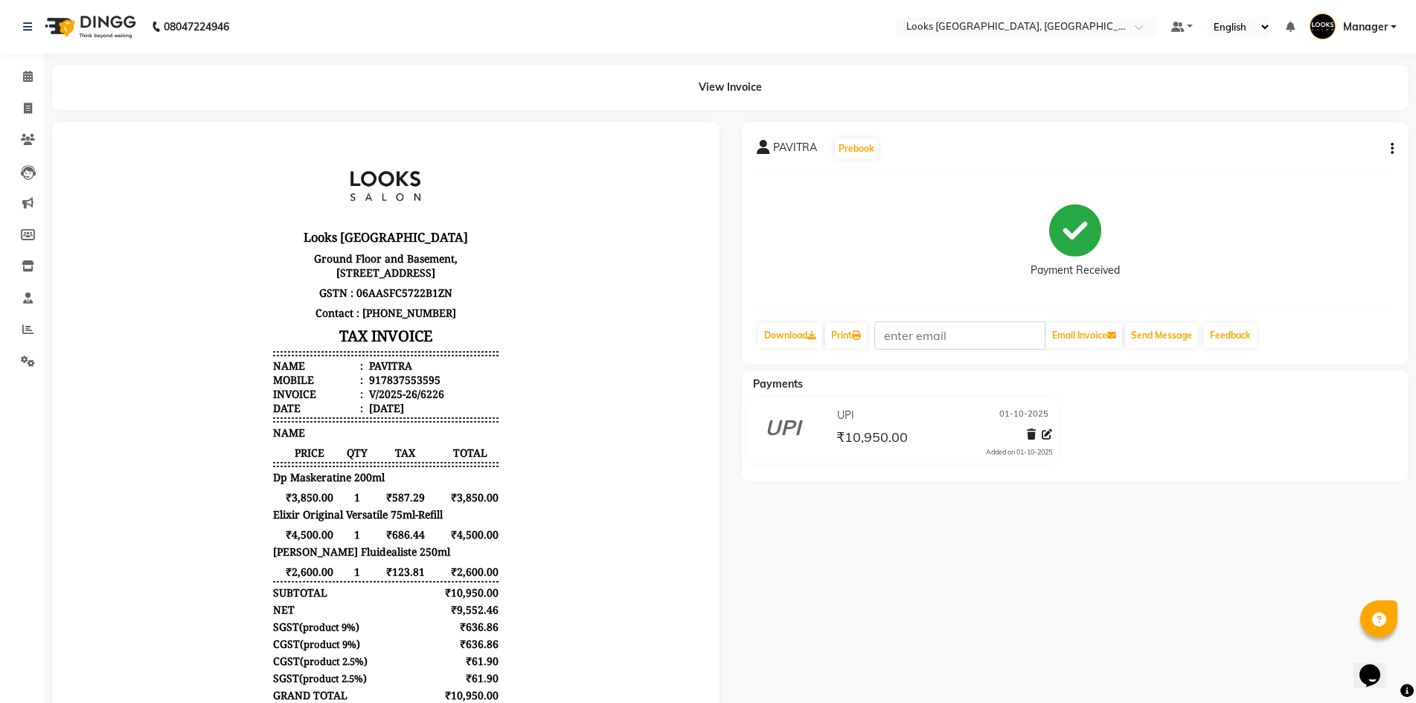
click at [403, 387] on div "917837553595" at bounding box center [403, 380] width 74 height 14
copy div "917837553595"
click at [28, 106] on icon at bounding box center [28, 108] width 8 height 11
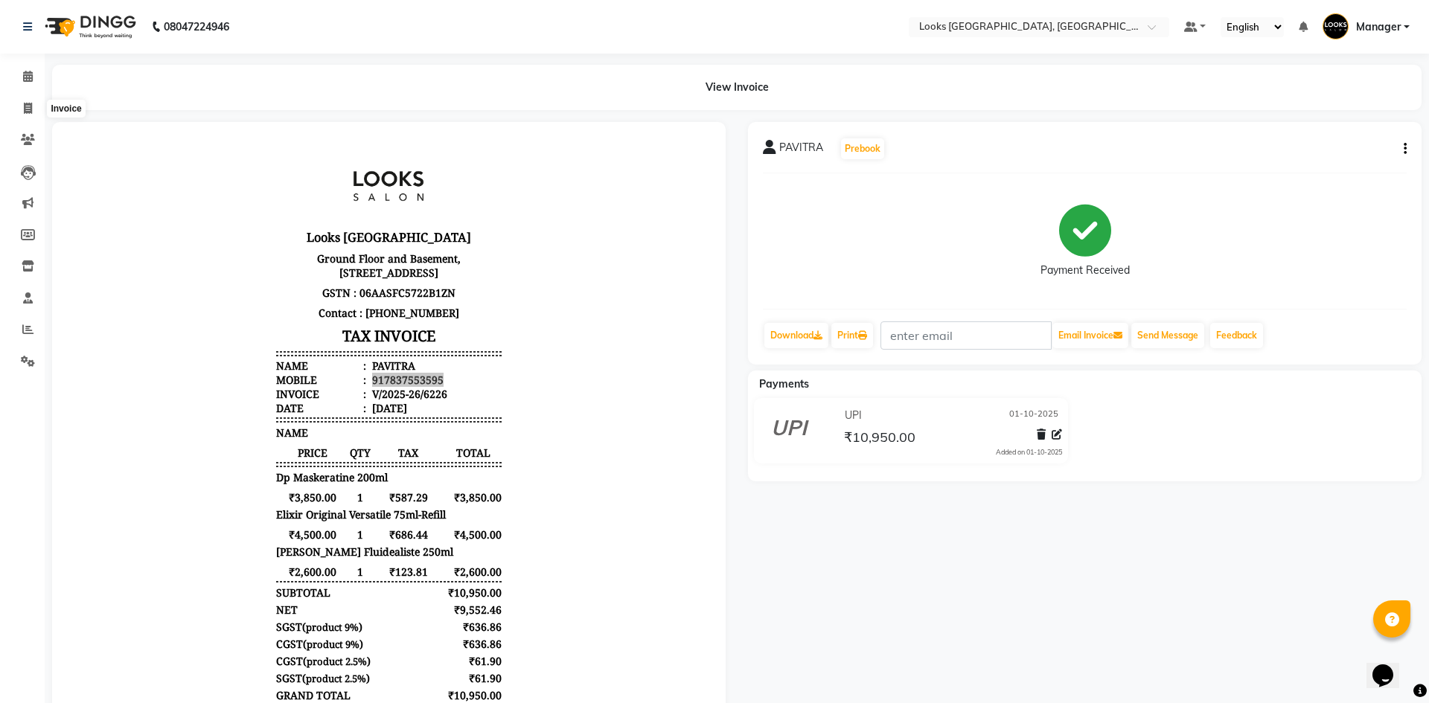
select select "4718"
select select "service"
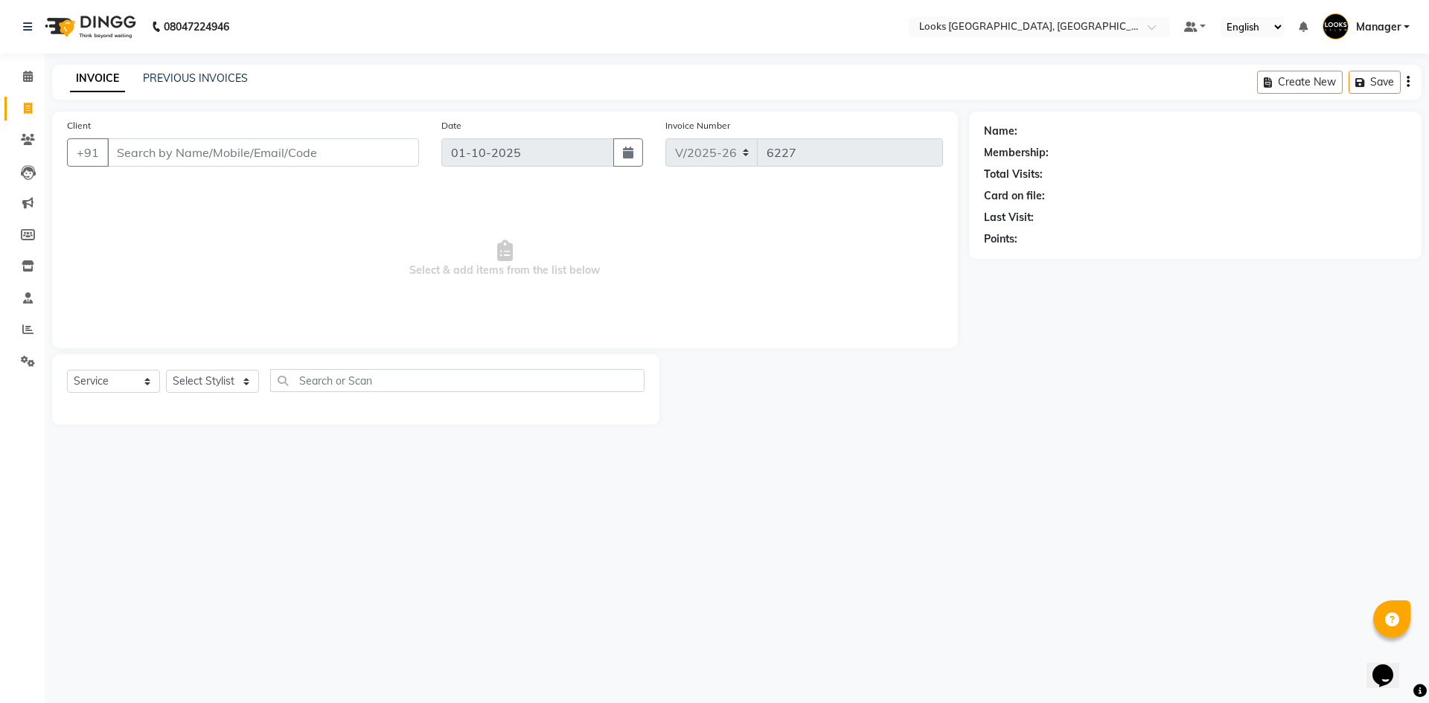
click at [184, 69] on div "INVOICE PREVIOUS INVOICES Create New Save" at bounding box center [736, 82] width 1369 height 35
